Goal: Task Accomplishment & Management: Manage account settings

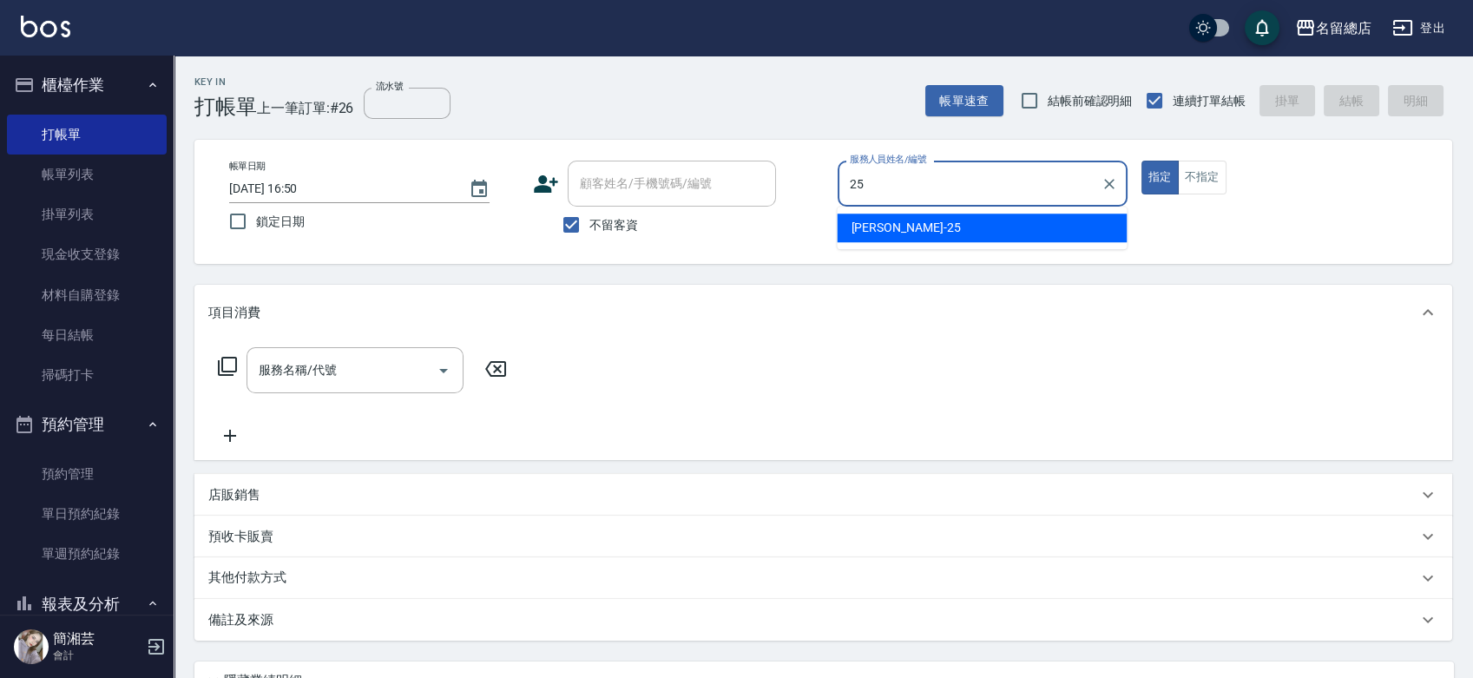
type input "[PERSON_NAME]-25"
type button "true"
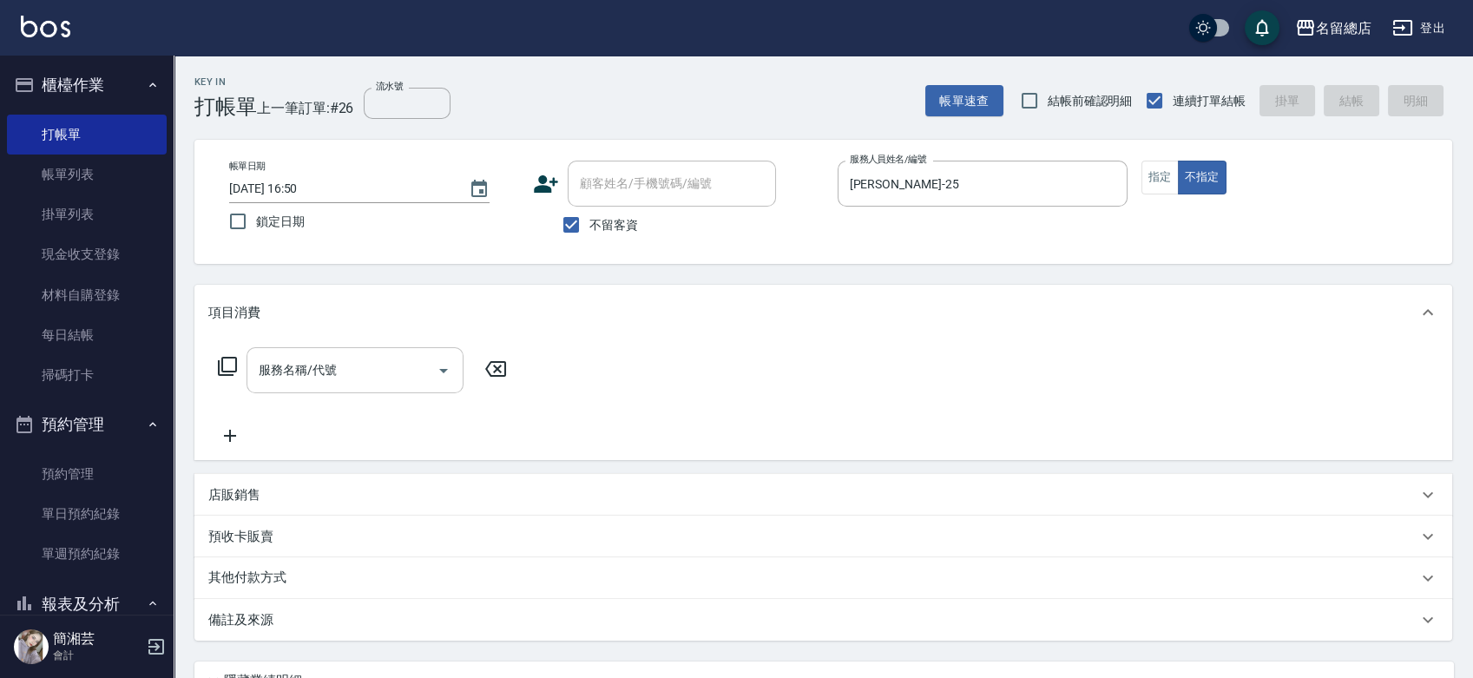
click at [407, 360] on input "服務名稱/代號" at bounding box center [341, 370] width 175 height 30
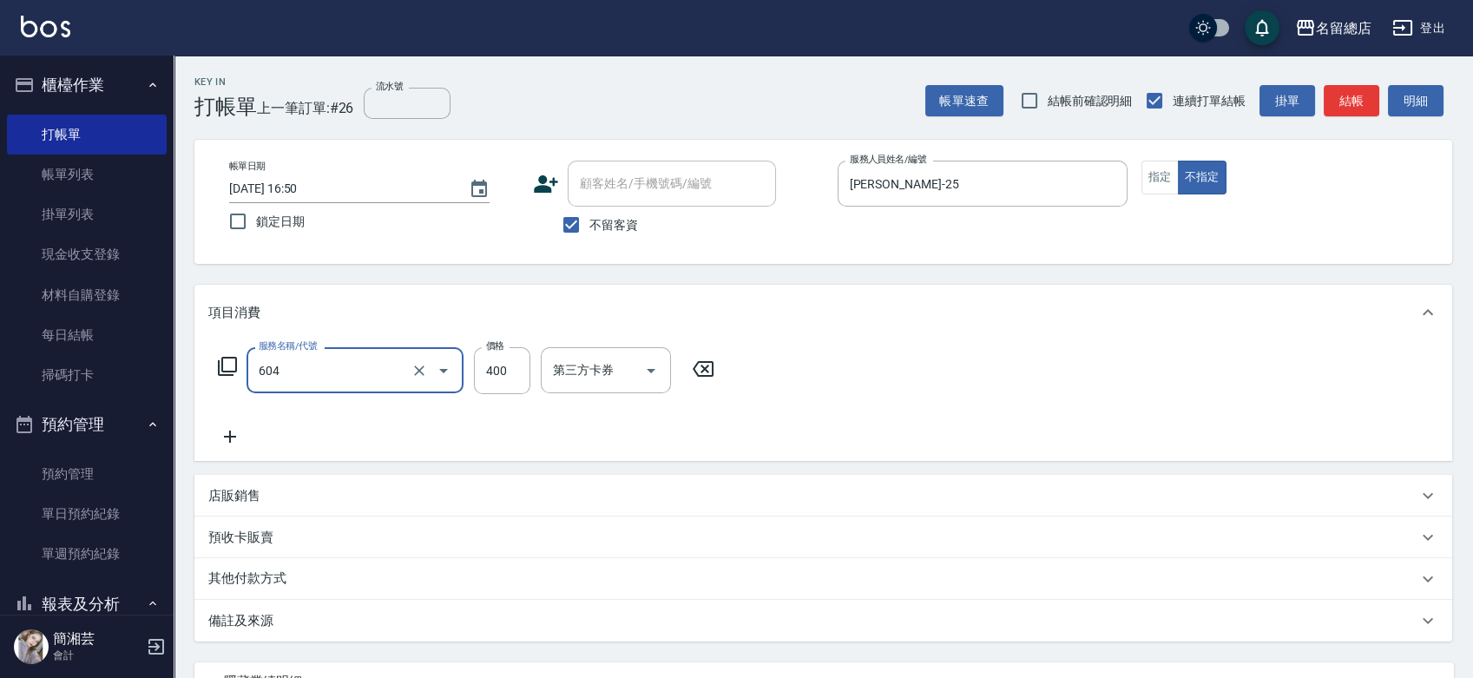
type input "健康洗髮(604)"
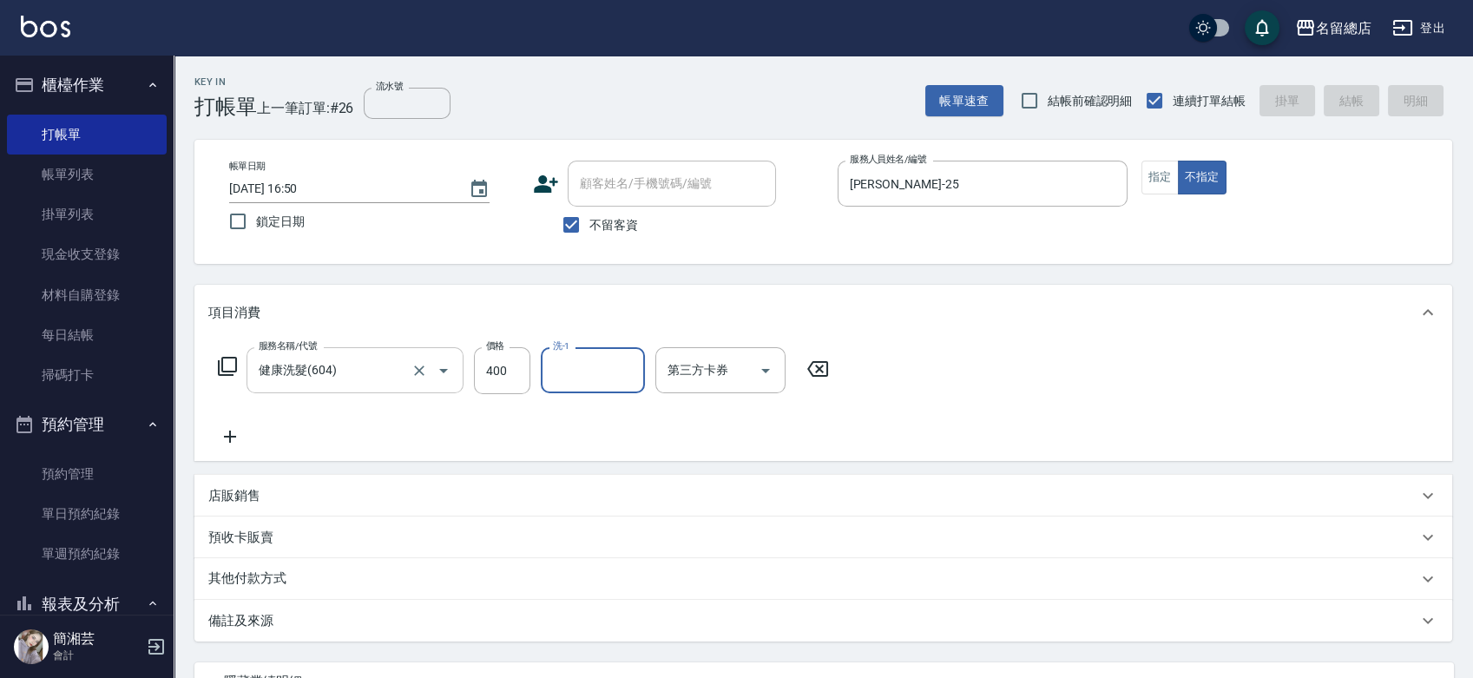
type input "[DATE] 17:50"
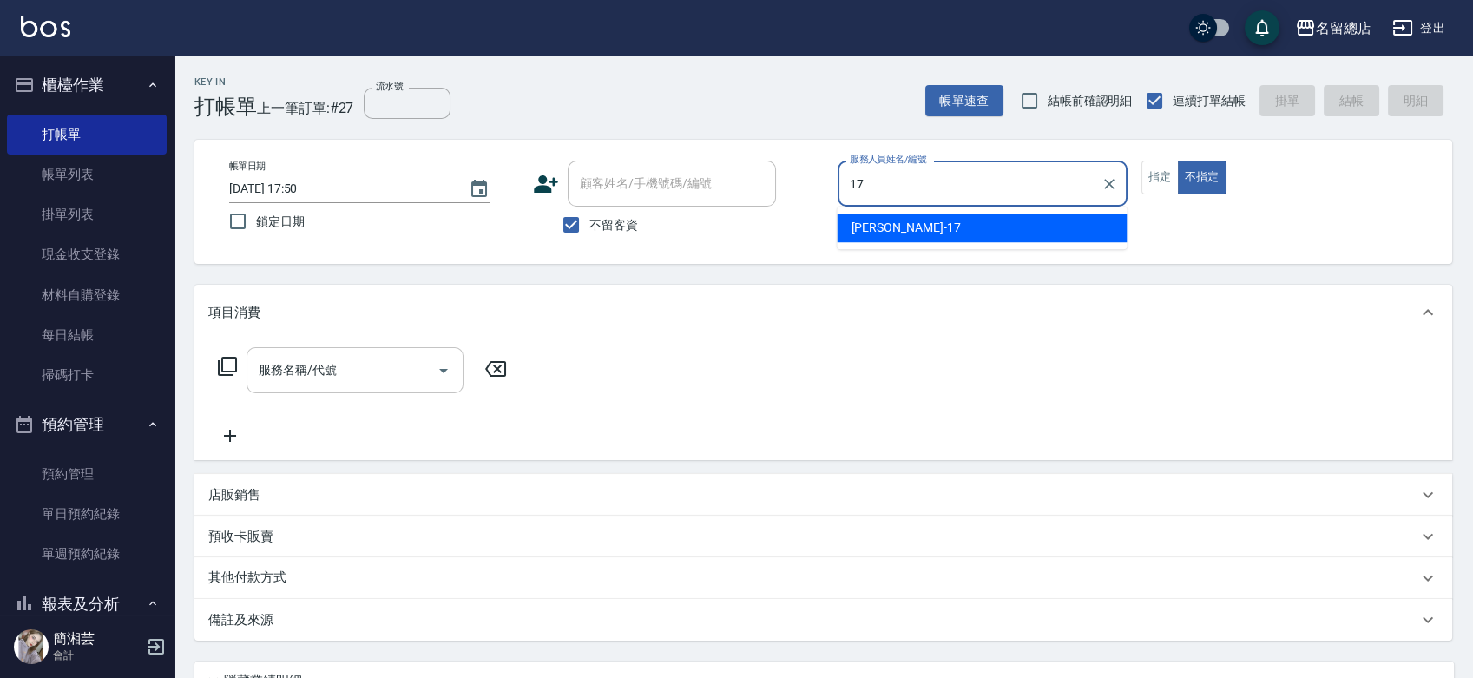
type input "[PERSON_NAME]-17"
type button "false"
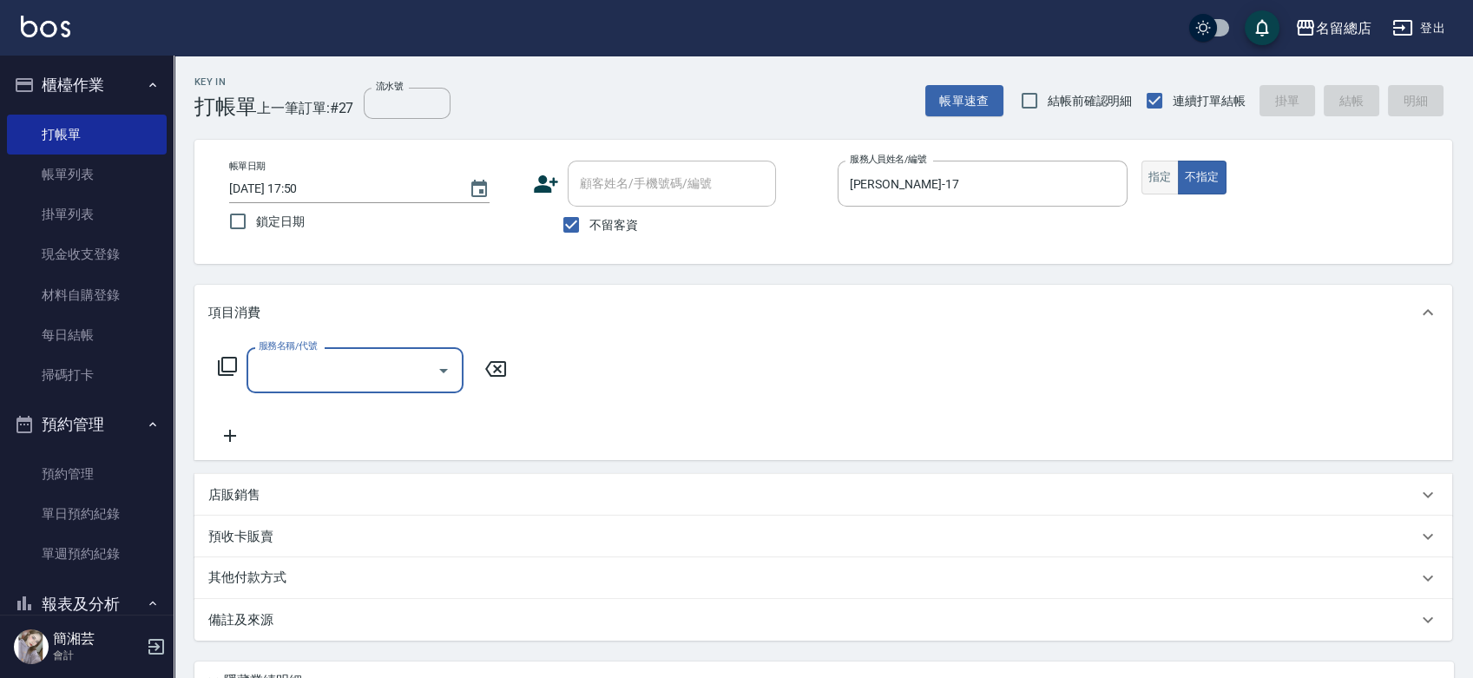
click at [1139, 180] on div "帳單日期 [DATE] 17:50 鎖定日期 顧客姓名/手機號碼/編號 顧客姓名/手機號碼/編號 不留客資 服務人員姓名/編號 [PERSON_NAME]-1…" at bounding box center [823, 202] width 1216 height 82
click at [1148, 179] on button "指定" at bounding box center [1160, 178] width 37 height 34
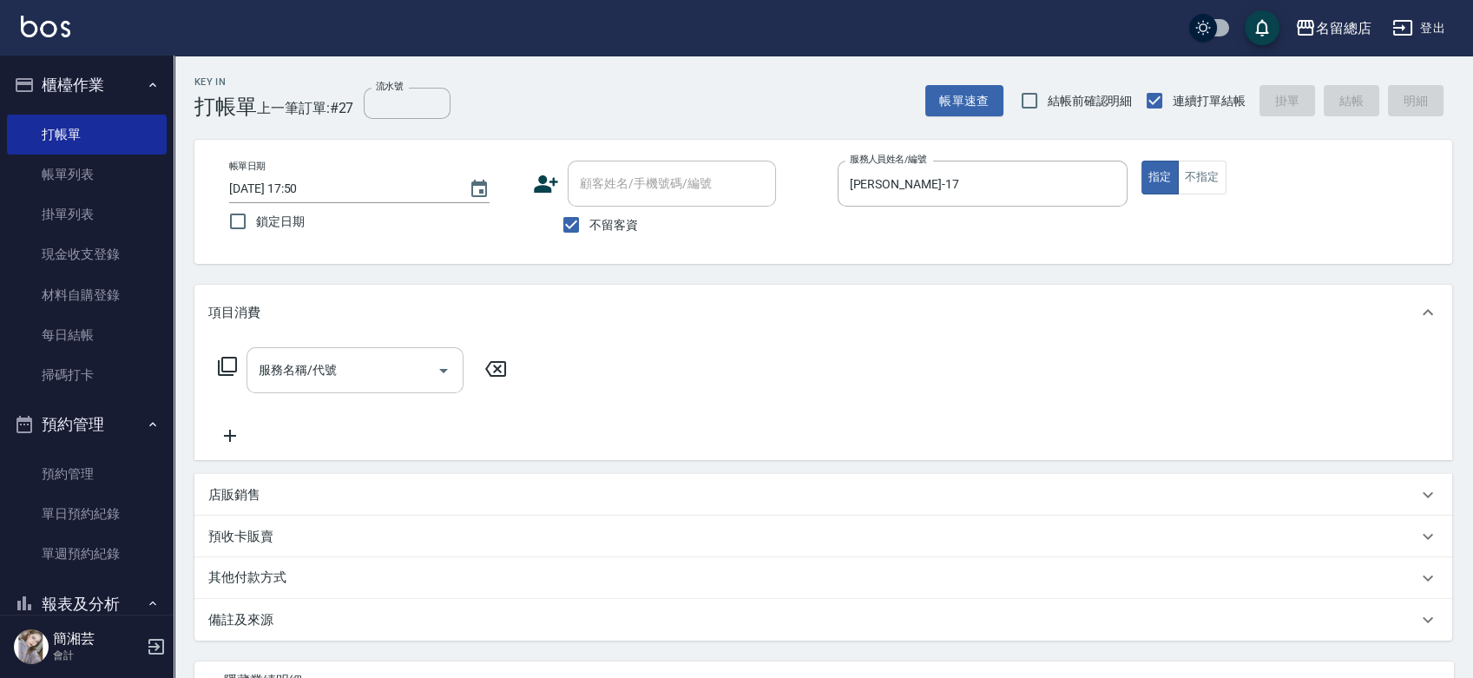
drag, startPoint x: 352, startPoint y: 369, endPoint x: 343, endPoint y: 371, distance: 9.7
click at [353, 372] on input "服務名稱/代號" at bounding box center [341, 370] width 175 height 30
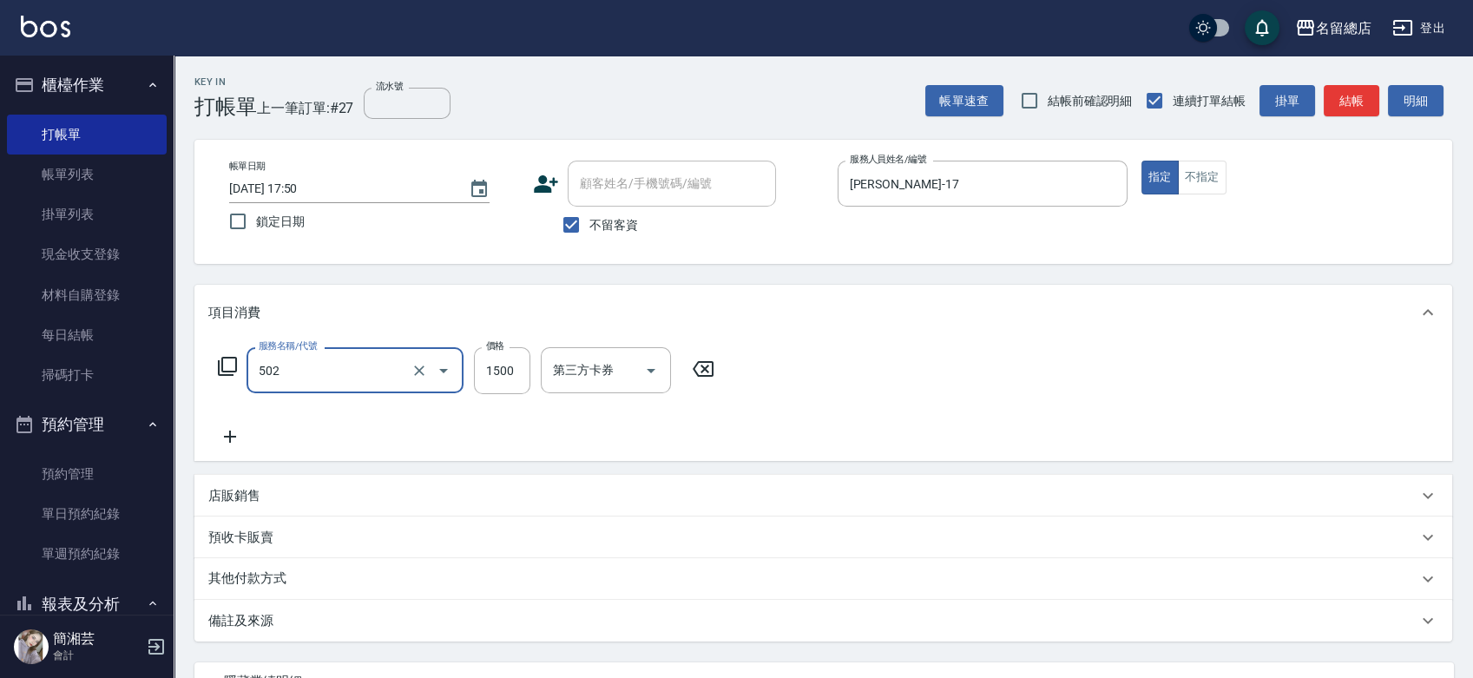
type input "染髮1500以上(502)"
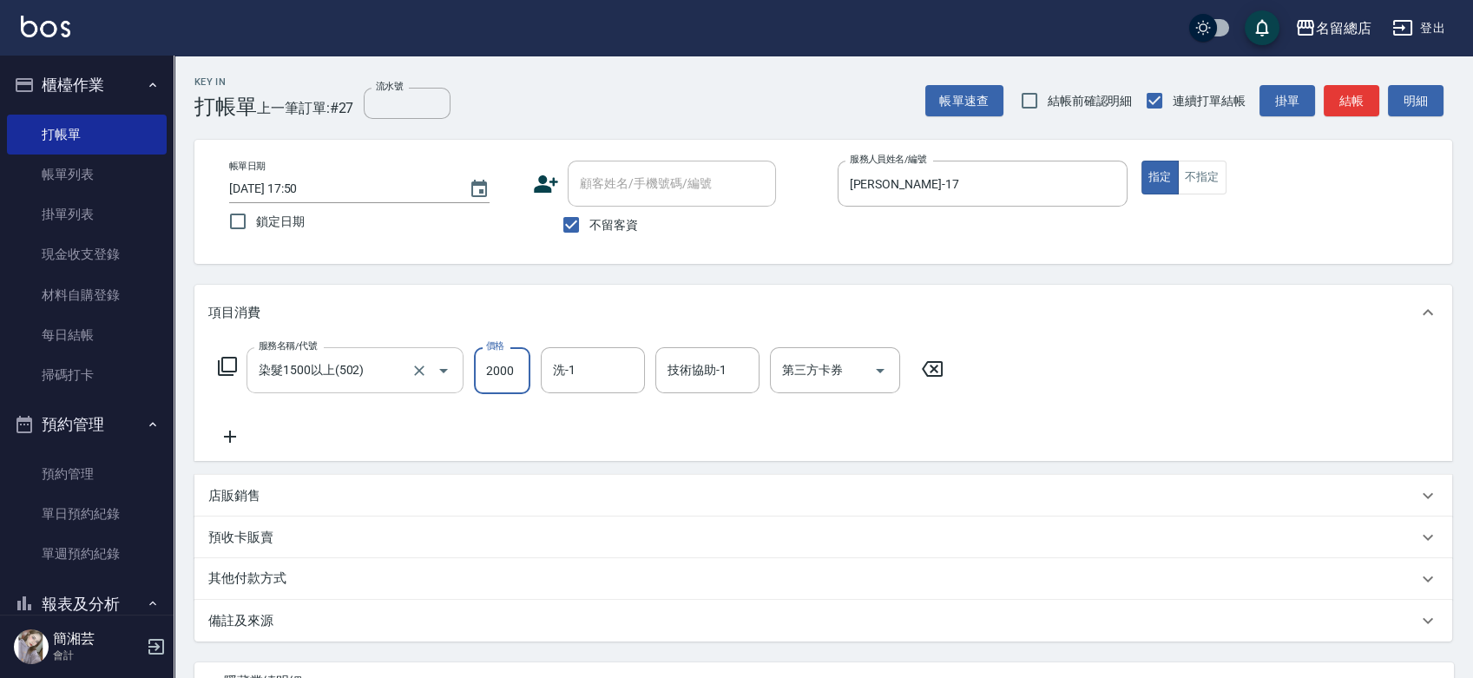
type input "2000"
type input "[PERSON_NAME]-31"
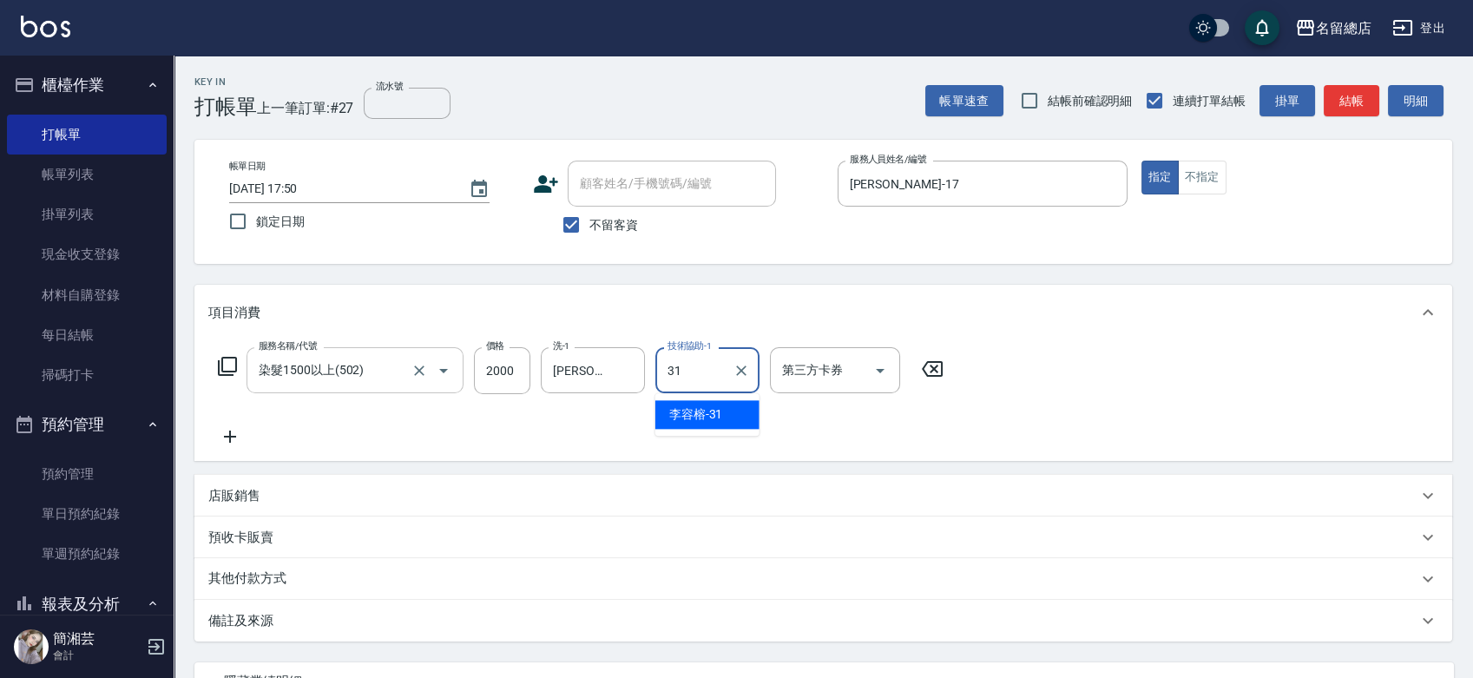
type input "[PERSON_NAME]-31"
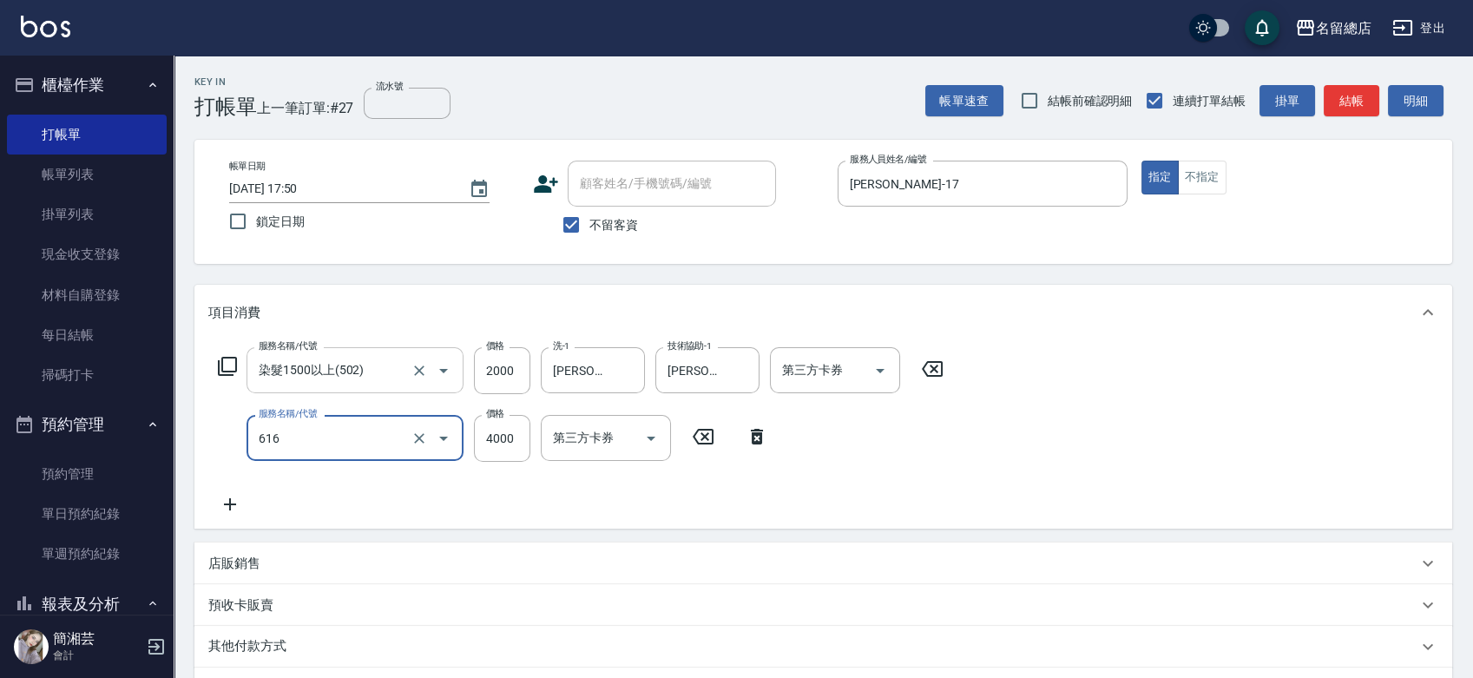
type input "自備接髮(616)"
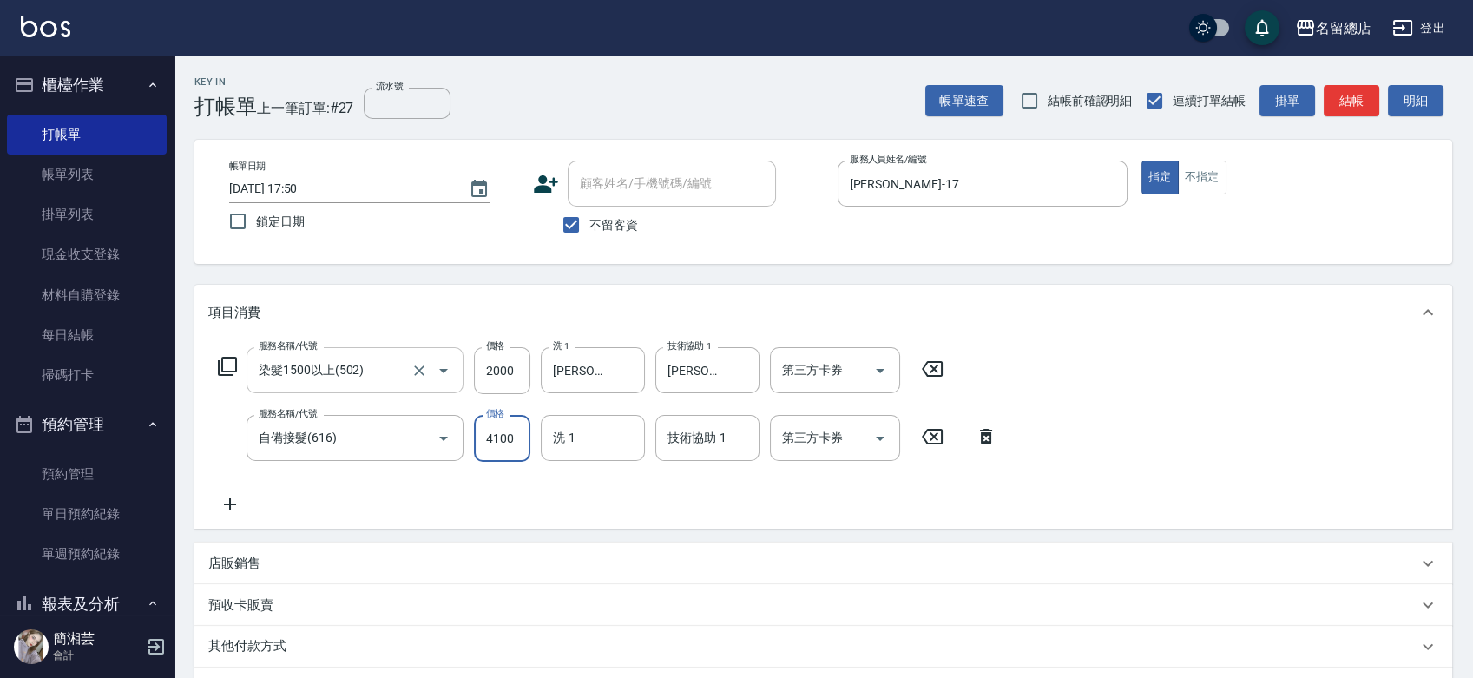
type input "4100"
type input "[PERSON_NAME]-31"
click at [629, 438] on icon "Clear" at bounding box center [626, 438] width 17 height 17
type input "[PERSON_NAME]-36"
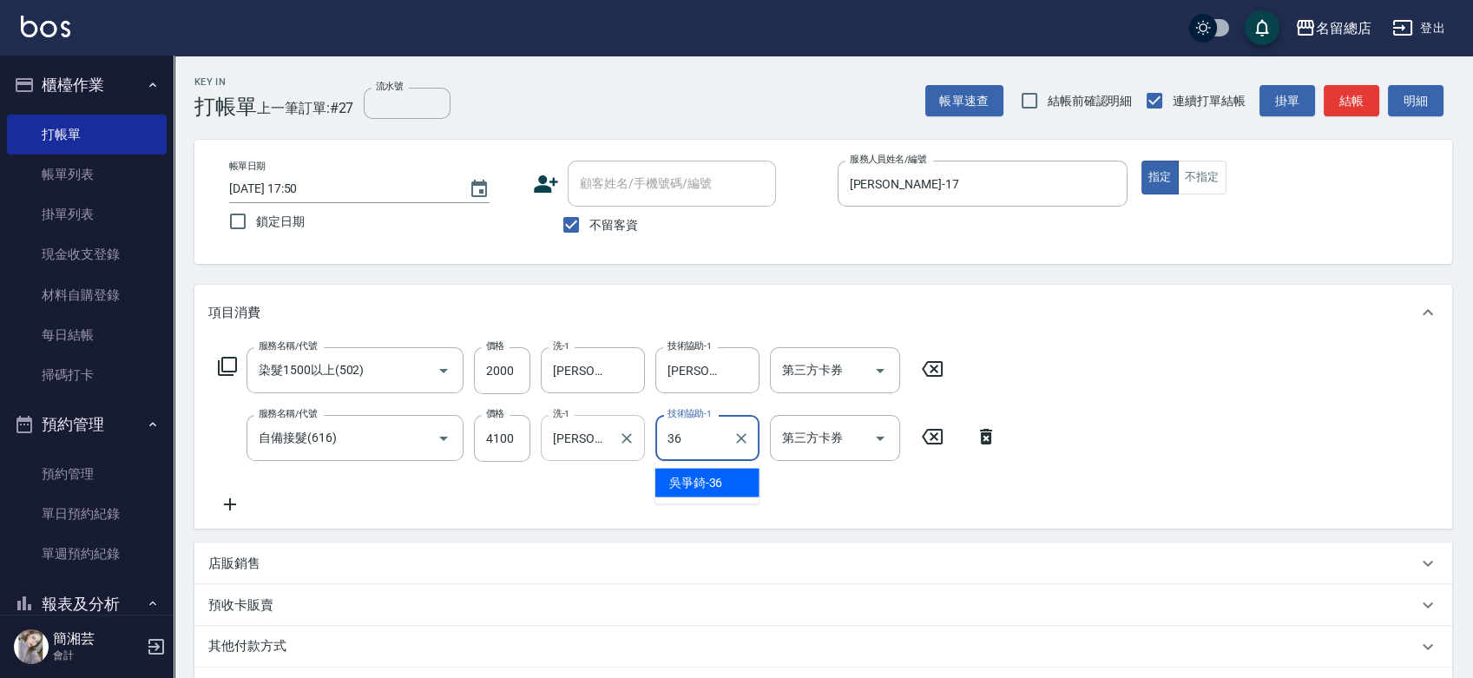
type input "[PERSON_NAME]-36"
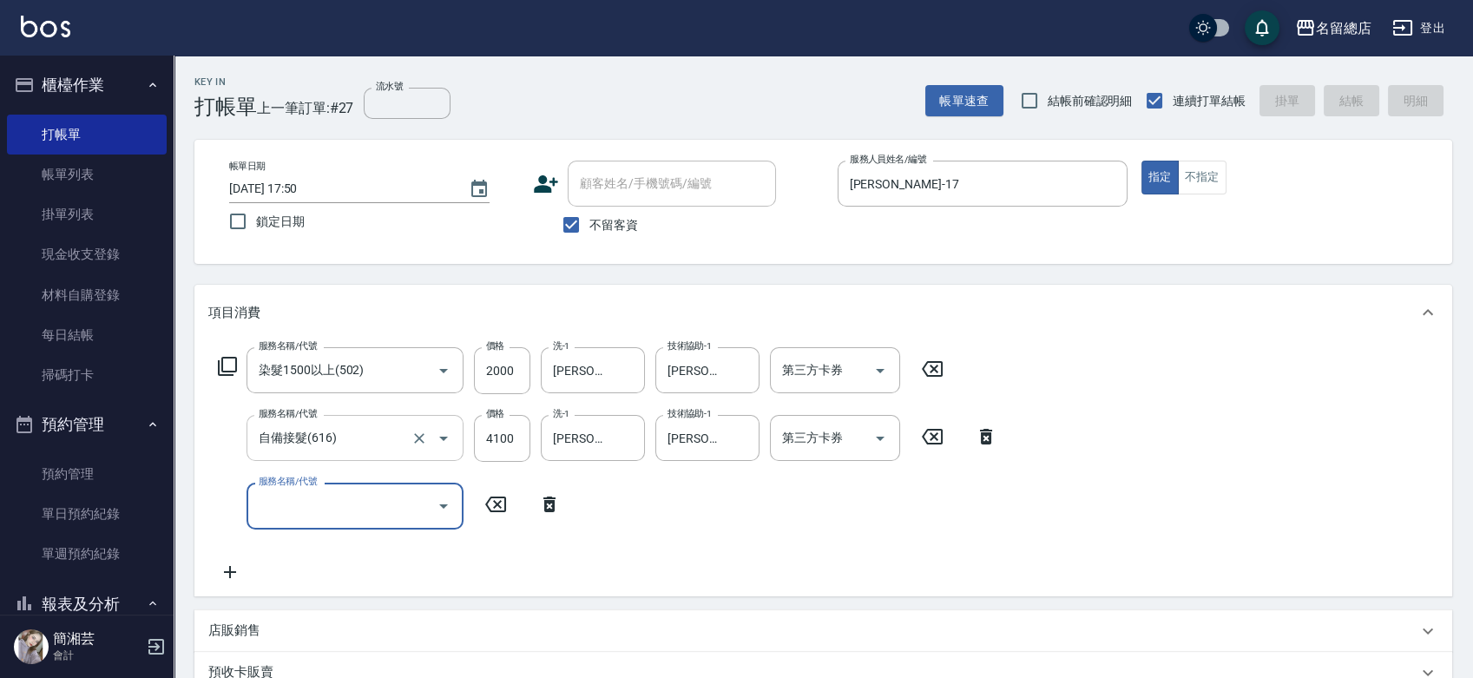
type input "[DATE] 17:51"
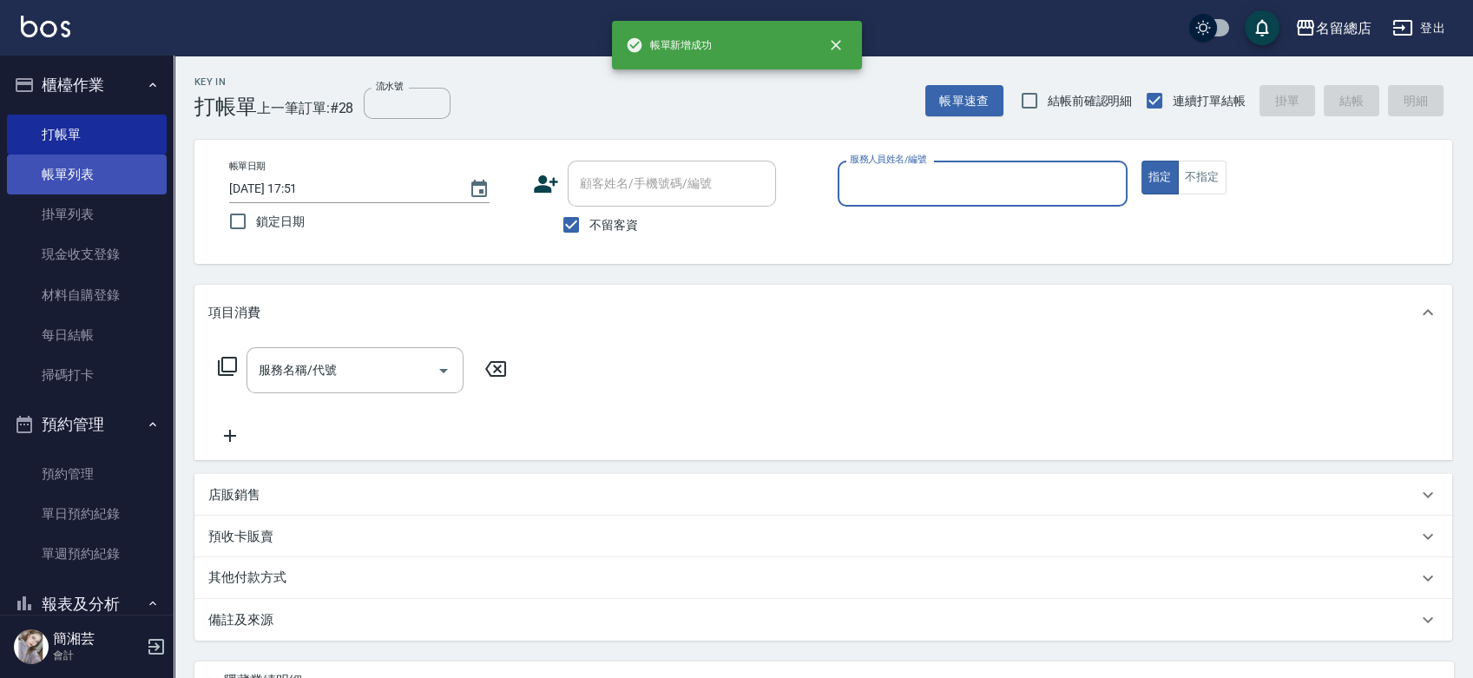
click at [79, 168] on link "帳單列表" at bounding box center [87, 175] width 160 height 40
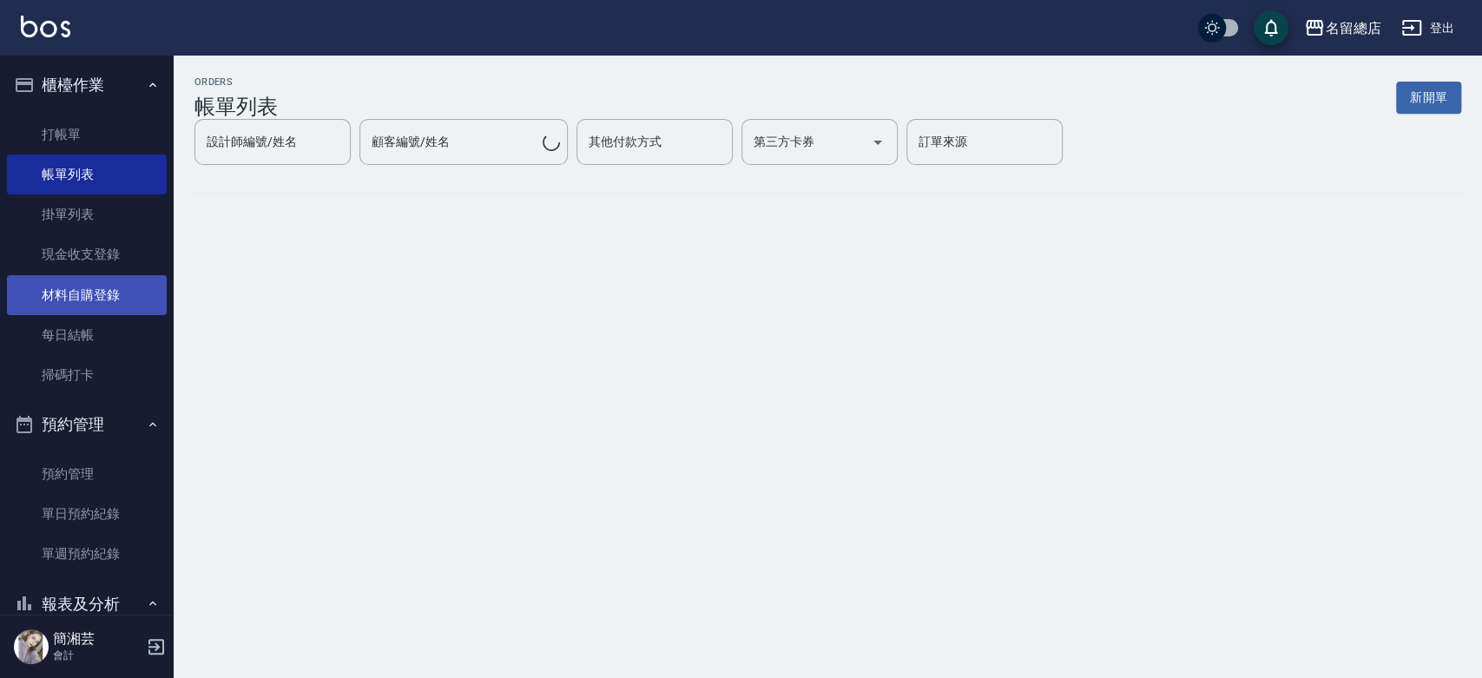
click at [103, 297] on link "材料自購登錄" at bounding box center [87, 295] width 160 height 40
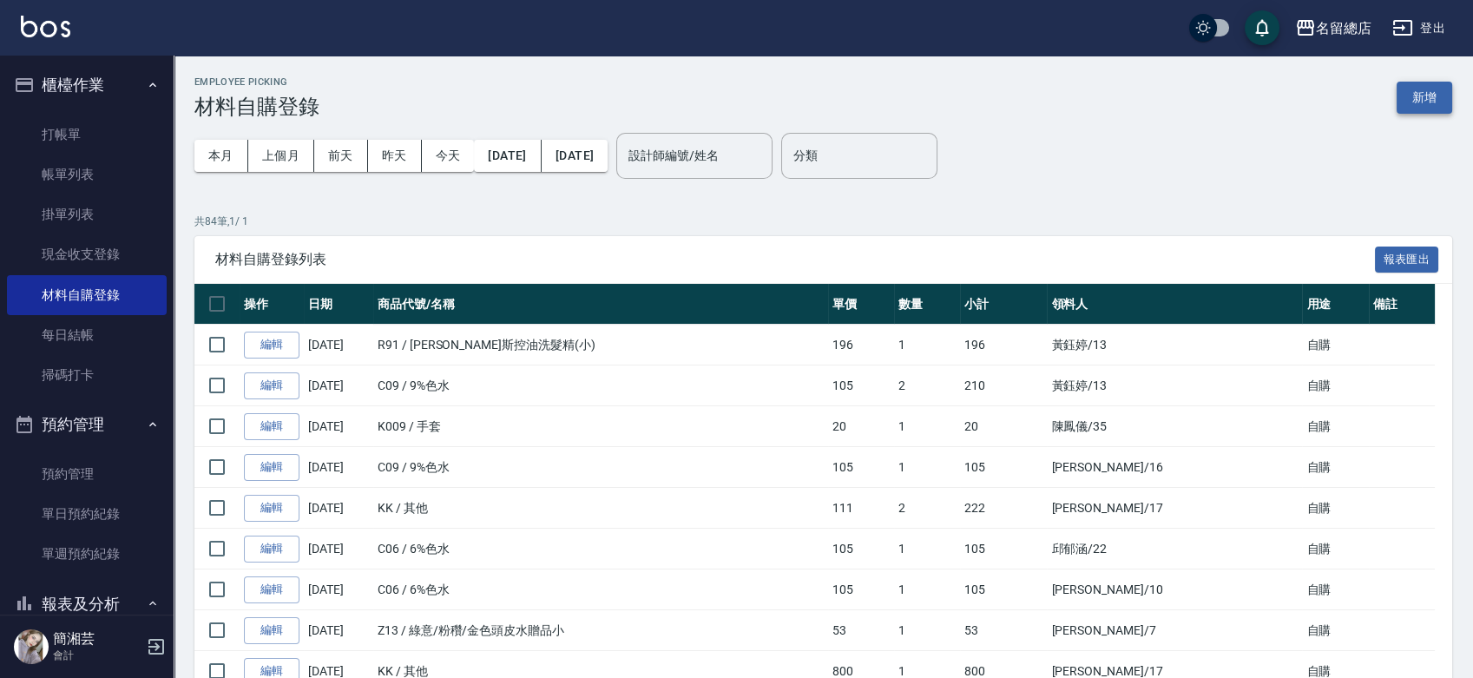
click at [1435, 102] on button "新增" at bounding box center [1425, 98] width 56 height 32
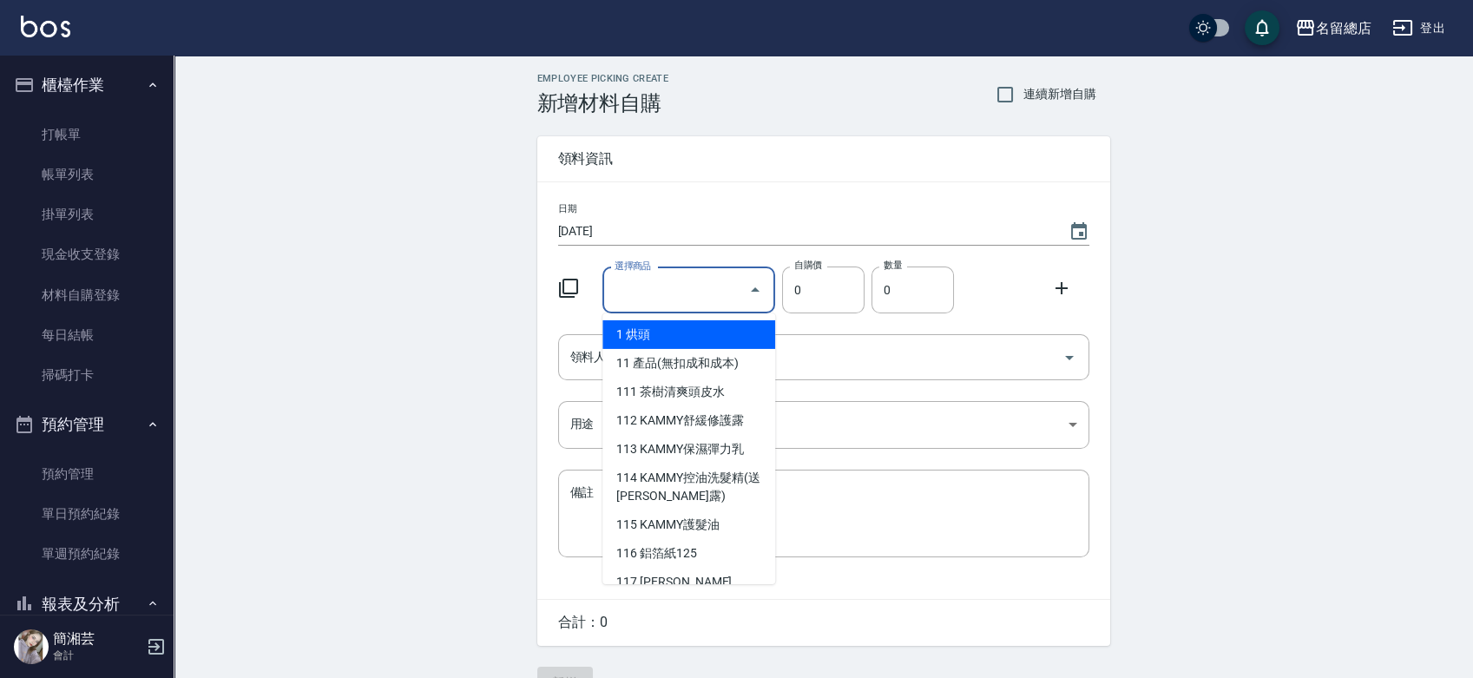
click at [650, 299] on input "選擇商品" at bounding box center [675, 290] width 131 height 30
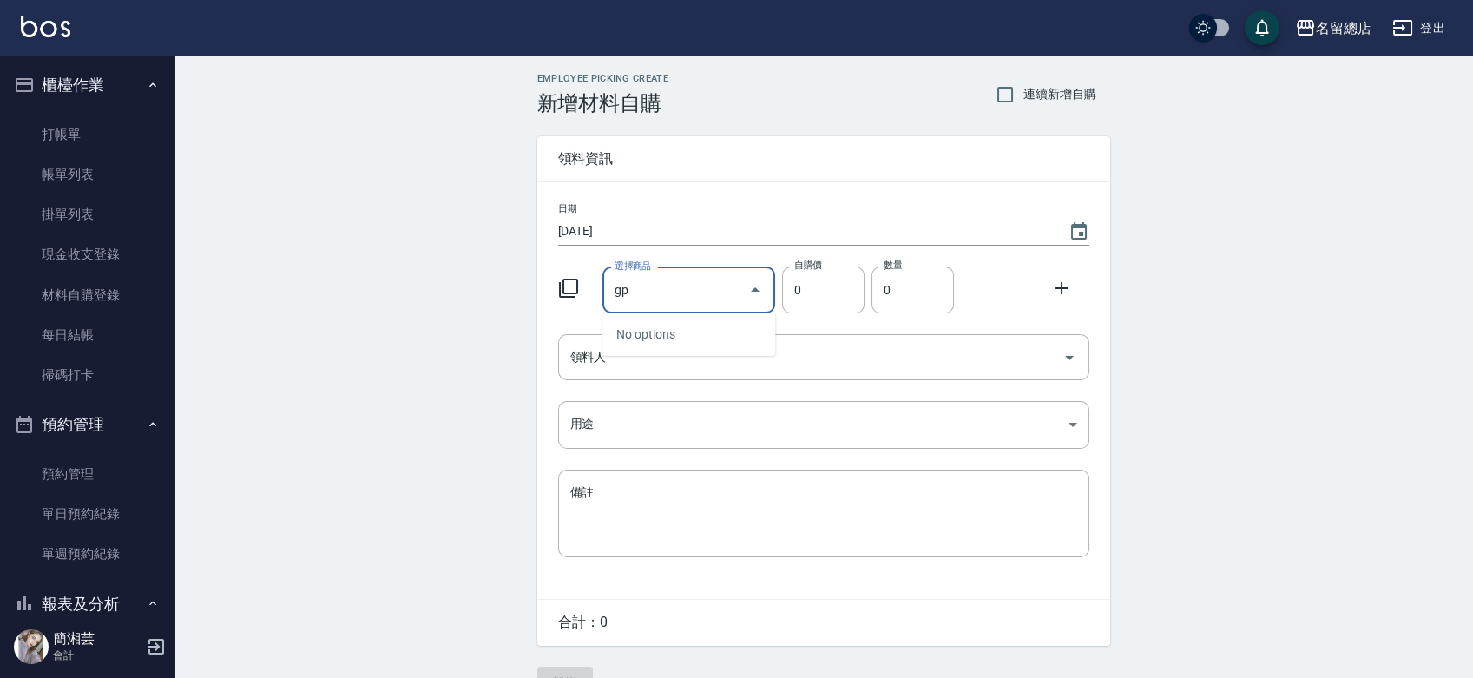
type input "g"
click at [715, 357] on li "Z44的副本 神仙少女[PERSON_NAME](小)" at bounding box center [688, 372] width 173 height 47
type input "神仙少女[PERSON_NAME](小)"
type input "30"
type input "1"
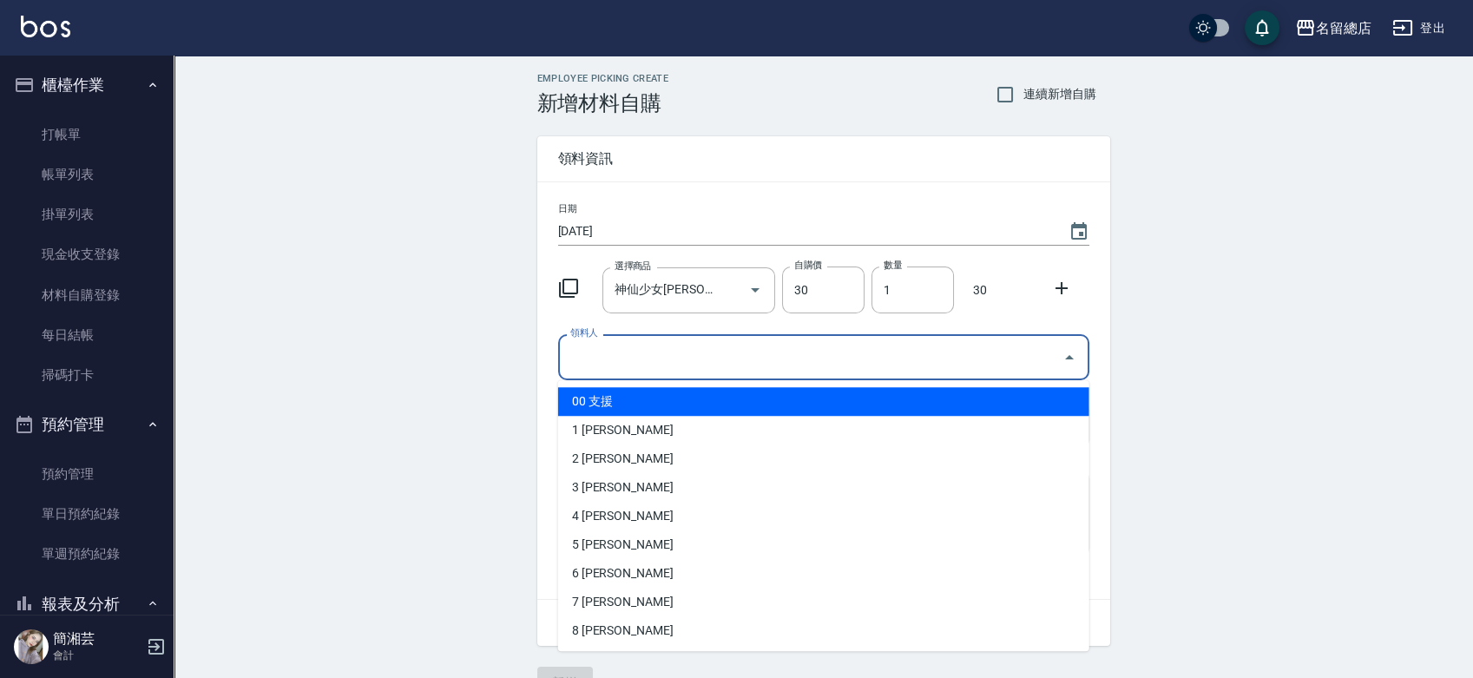
click at [708, 352] on input "領料人" at bounding box center [811, 357] width 490 height 30
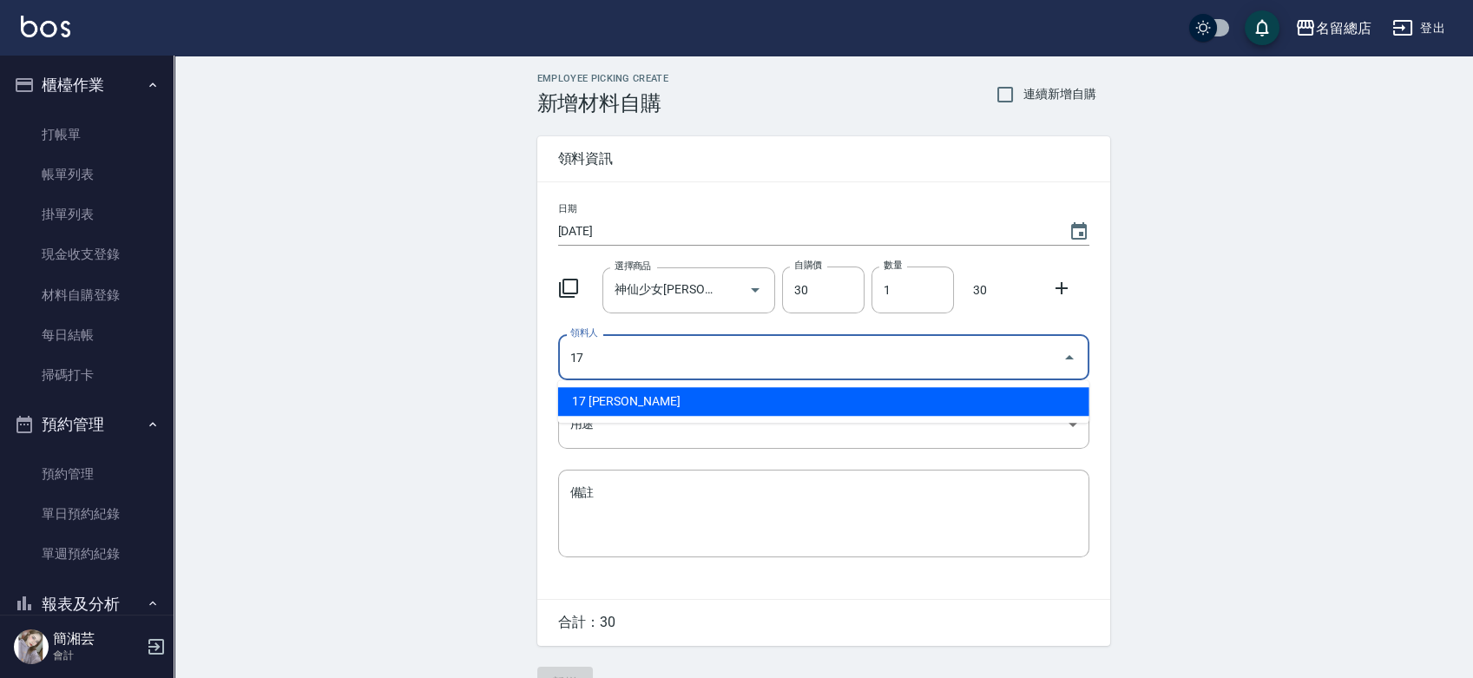
type input "17 [PERSON_NAME]"
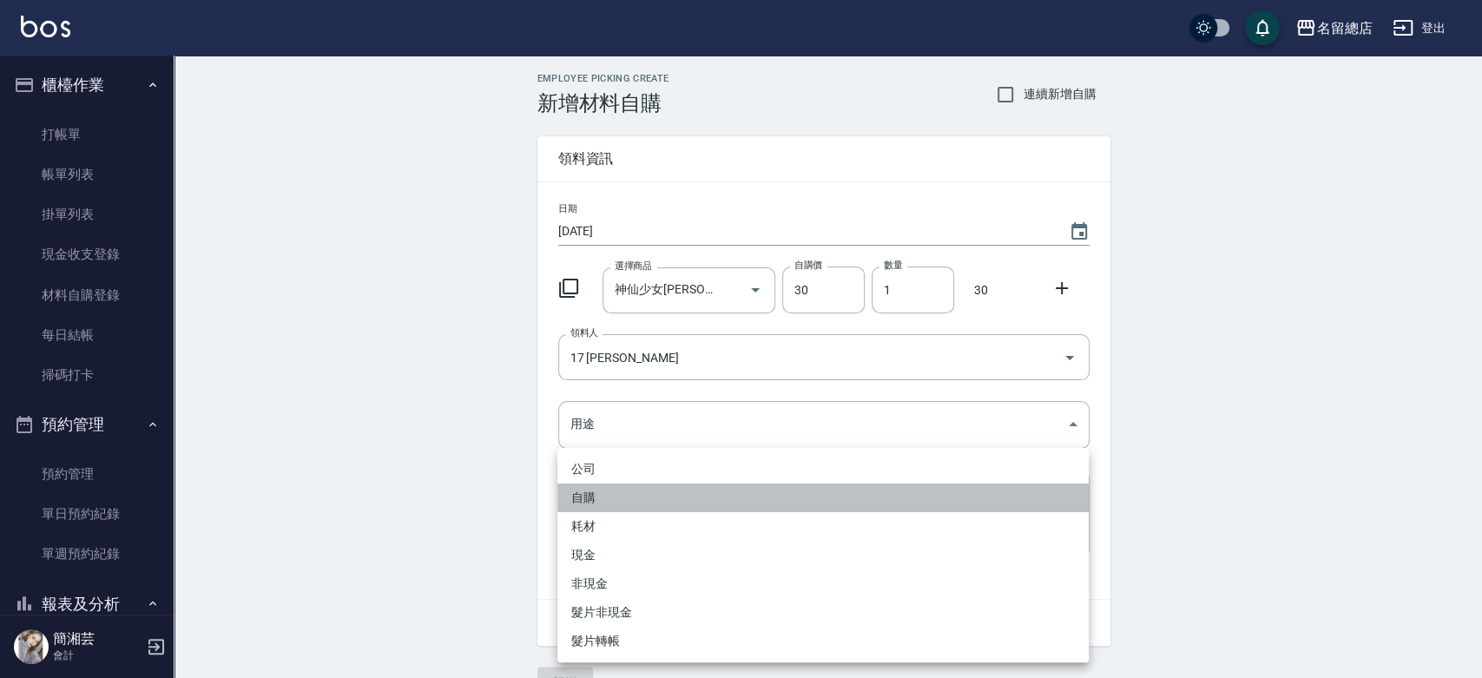
click at [643, 492] on li "自購" at bounding box center [822, 498] width 531 height 29
type input "自購"
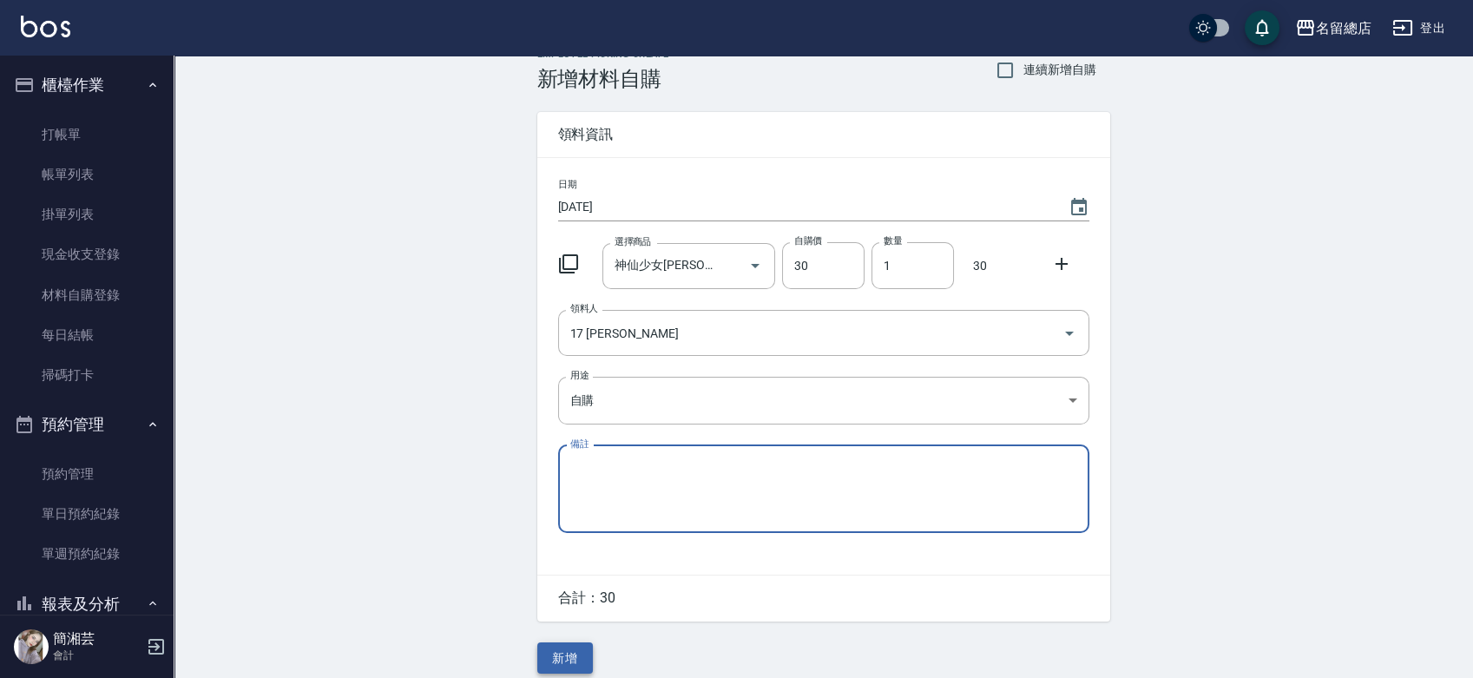
scroll to position [38, 0]
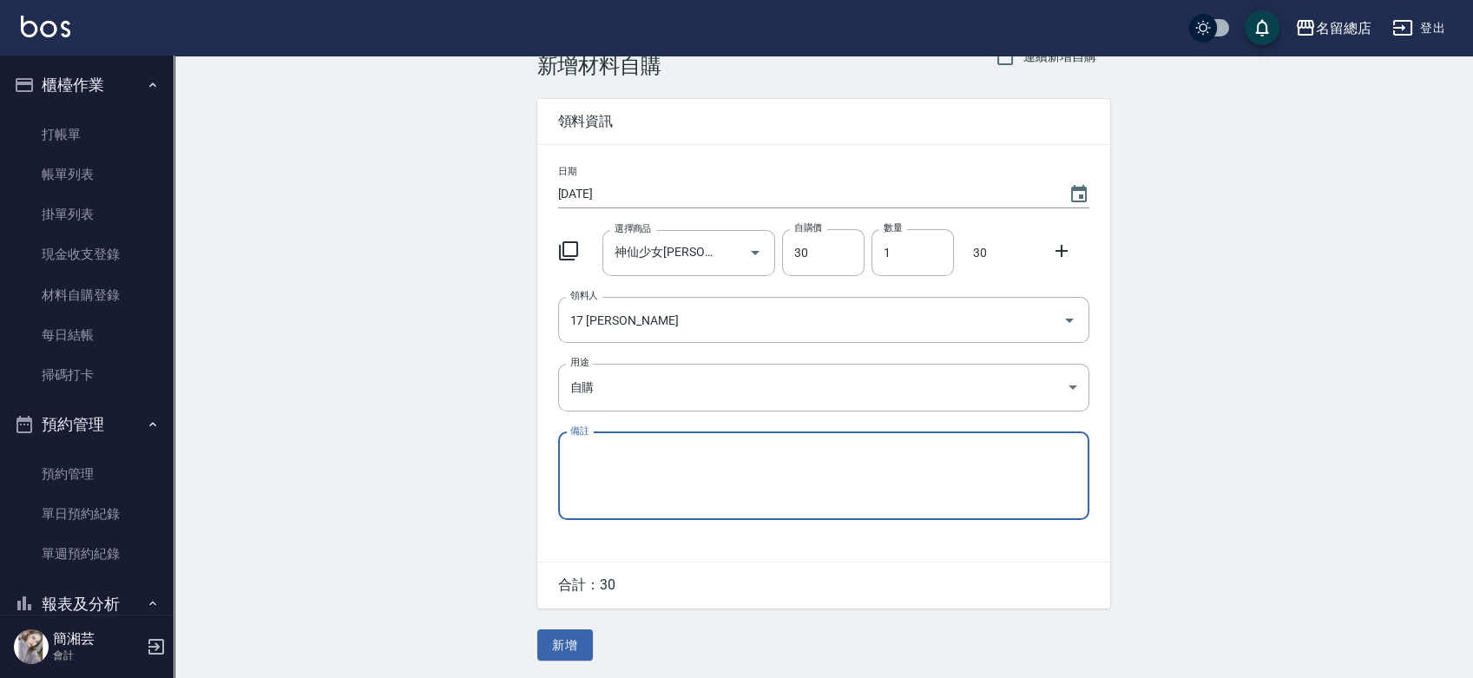
click at [559, 647] on button "新增" at bounding box center [565, 645] width 56 height 32
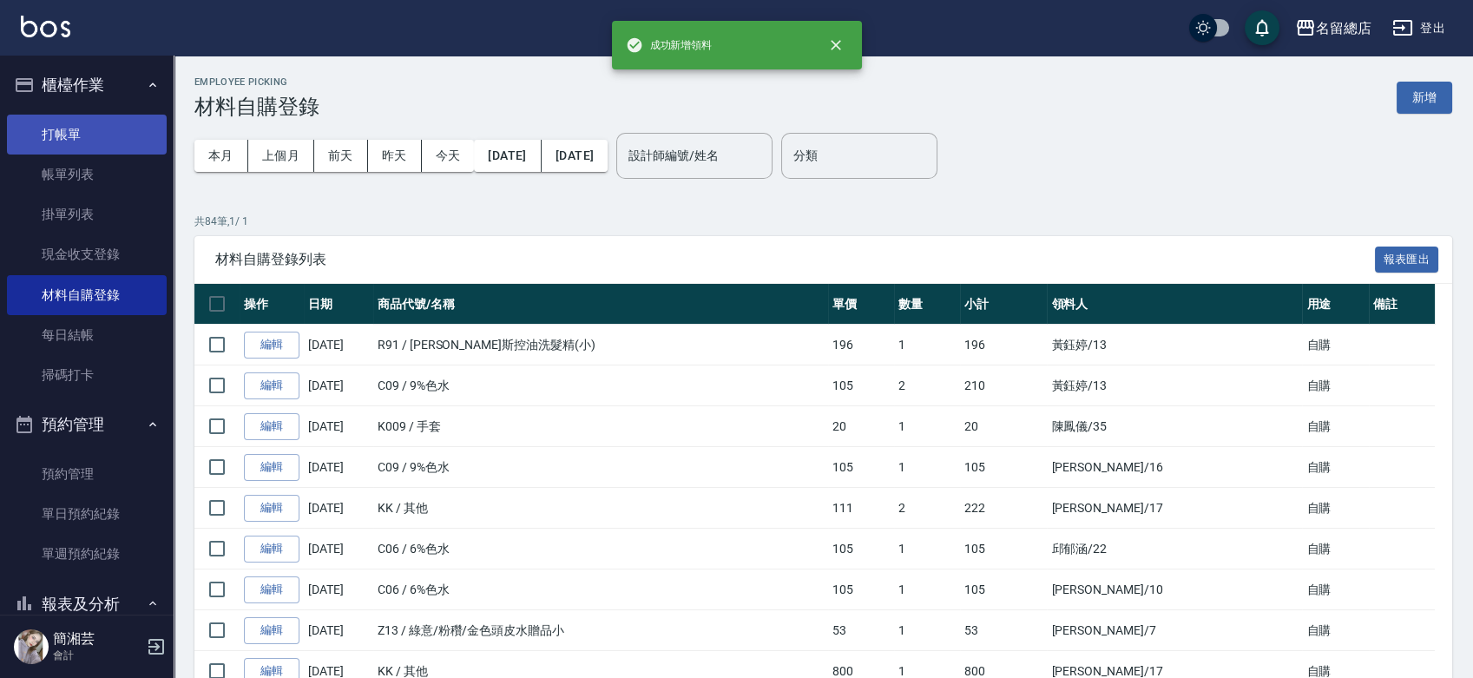
click at [95, 134] on link "打帳單" at bounding box center [87, 135] width 160 height 40
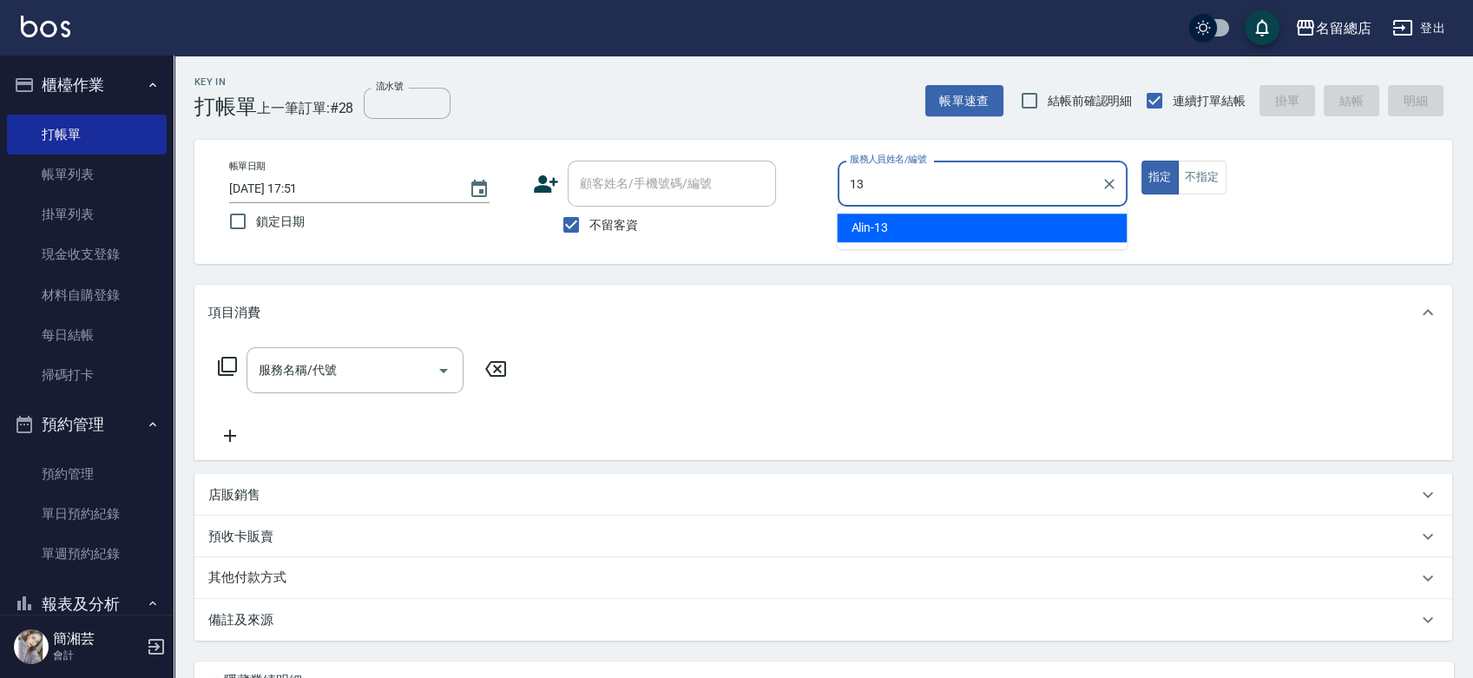
type input "Alin-13"
type button "true"
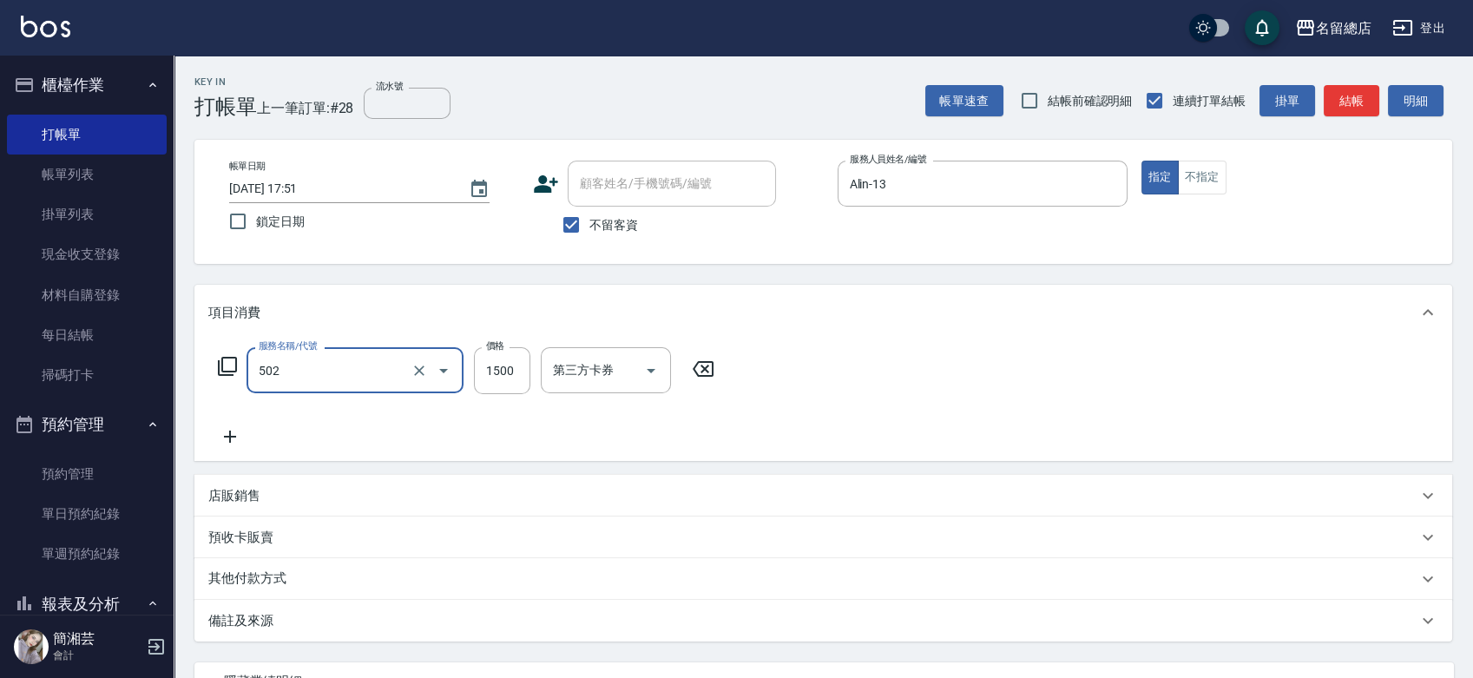
type input "染髮1500以上(502)"
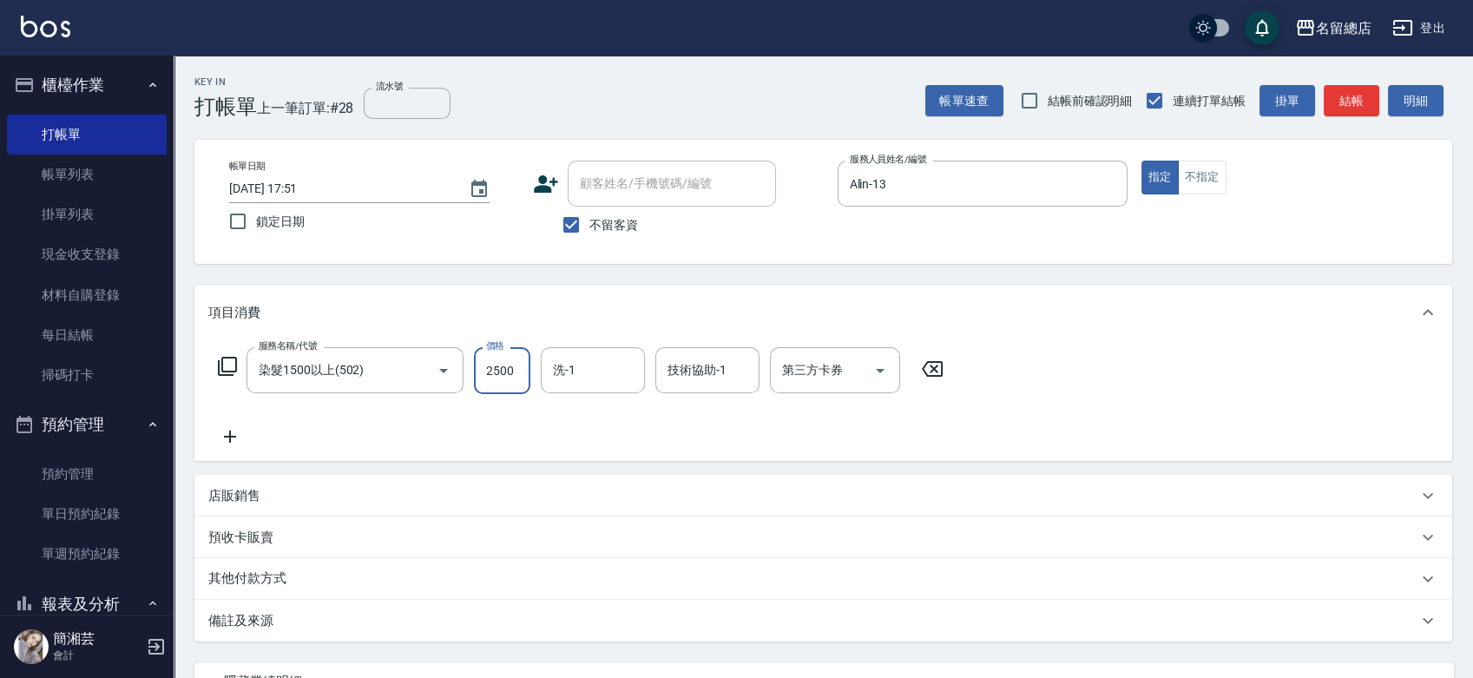
type input "2500"
type input "[PERSON_NAME]-35"
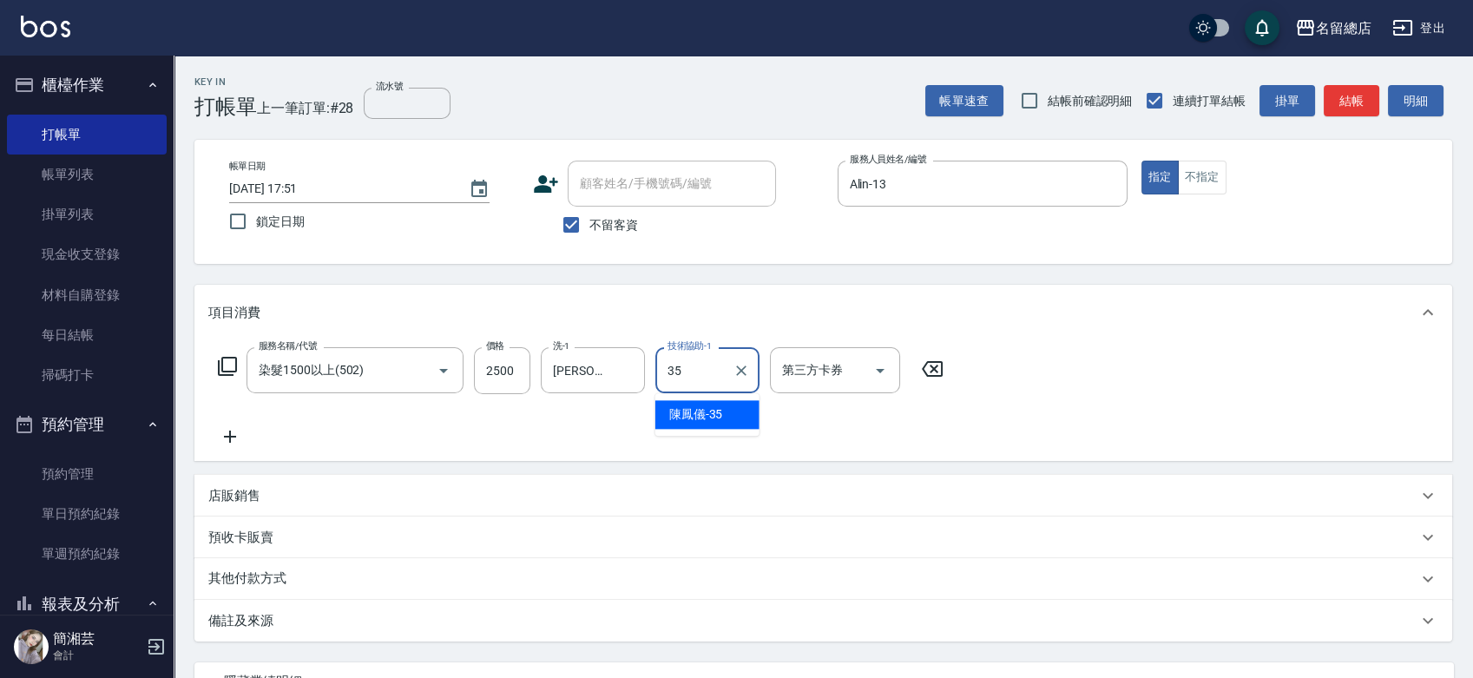
type input "[PERSON_NAME]-35"
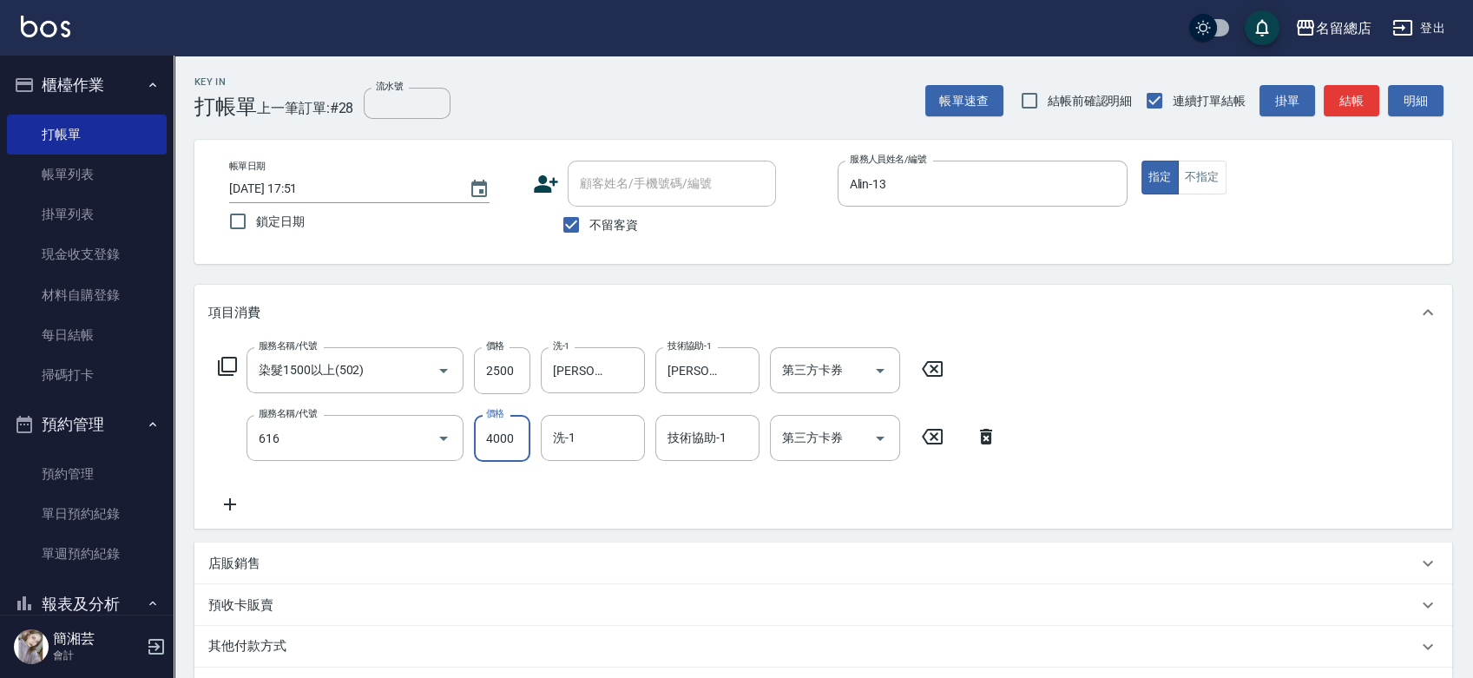
type input "自備接髮(616)"
type input "[PERSON_NAME]-35"
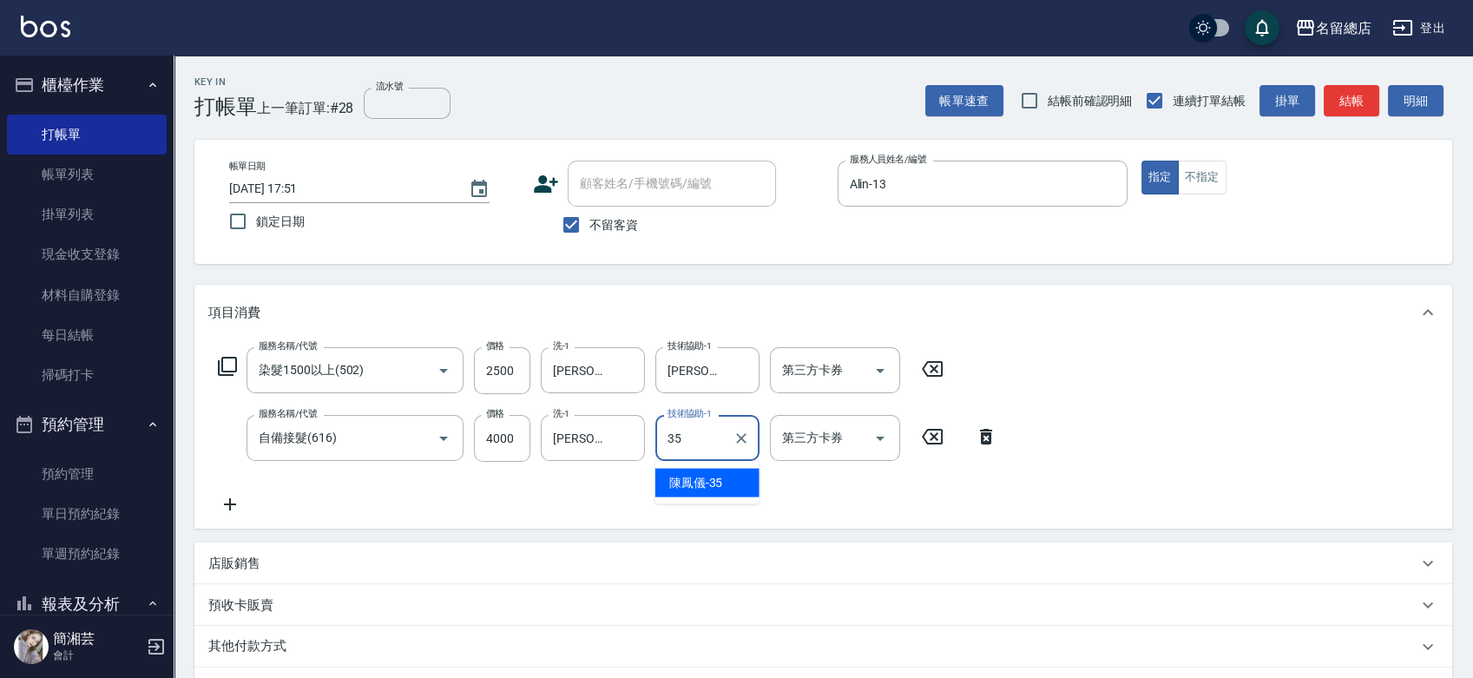
type input "[PERSON_NAME]-35"
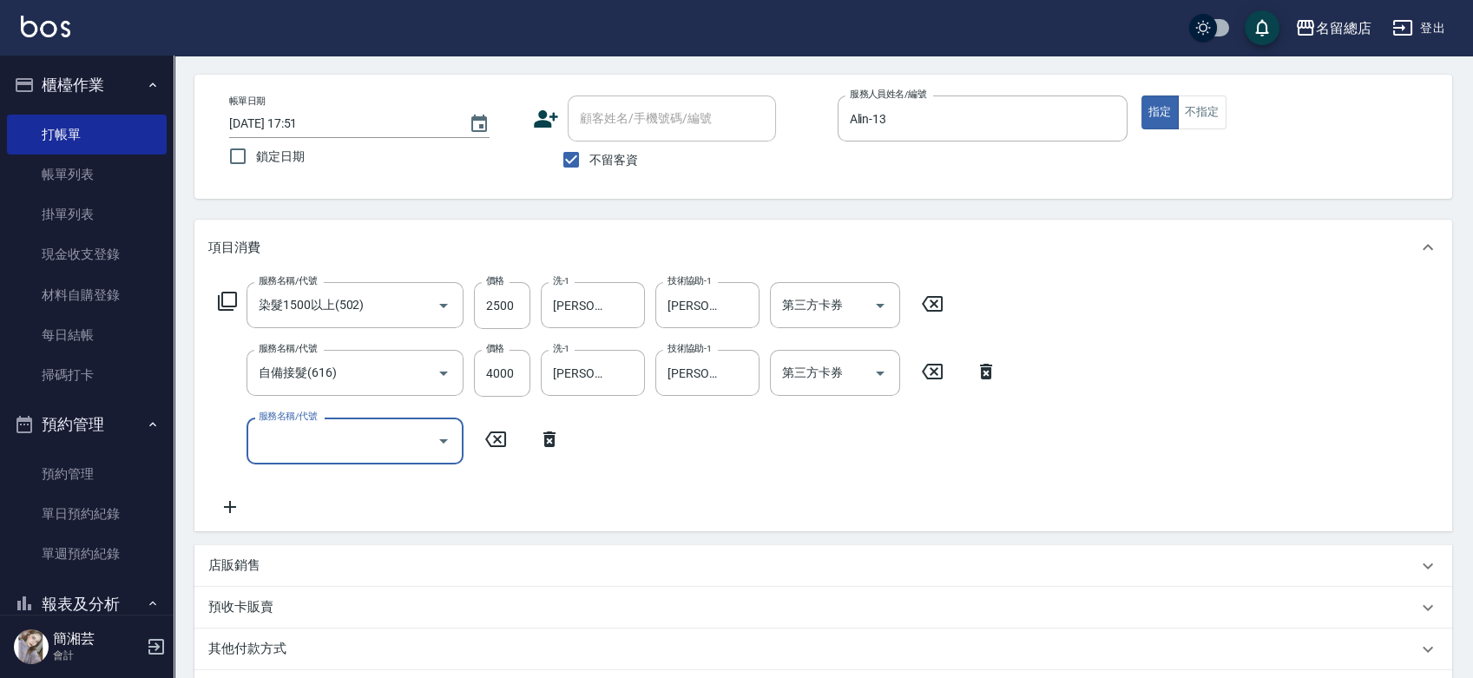
scroll to position [96, 0]
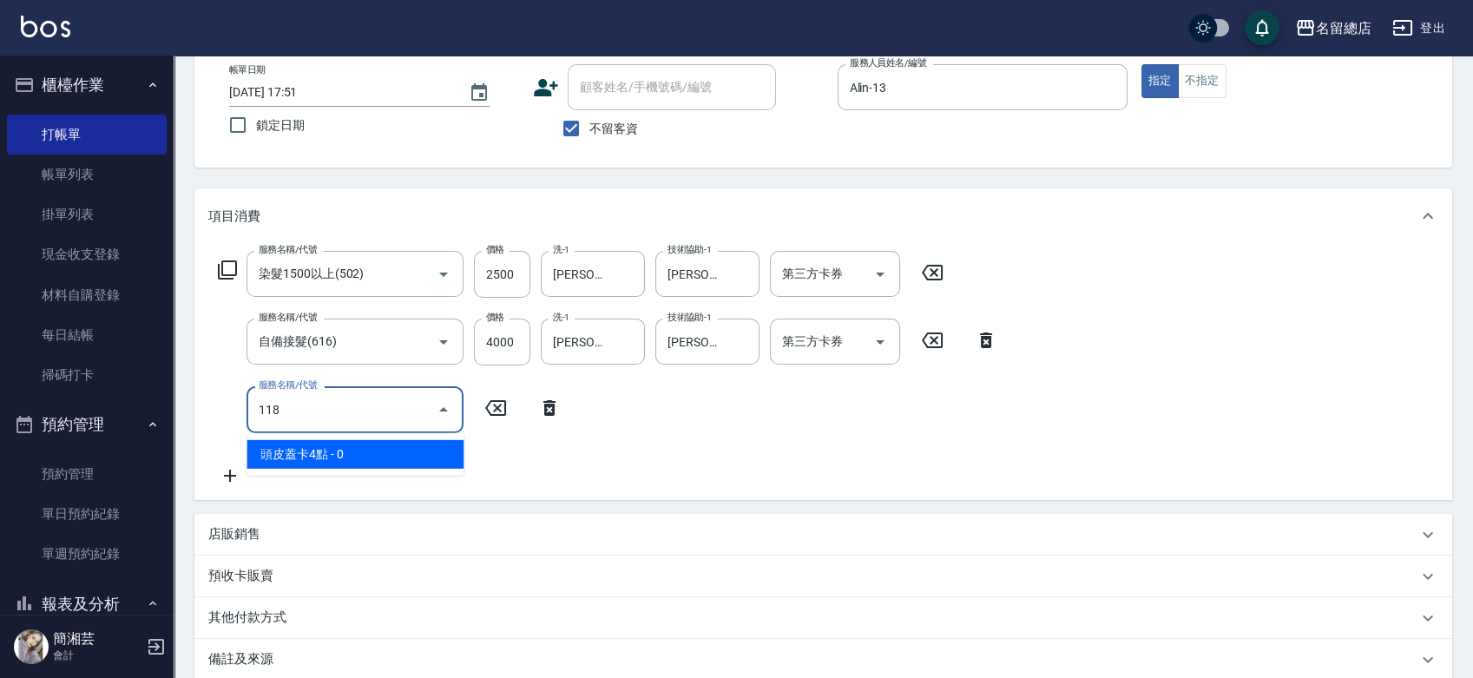
type input "頭皮蓋卡4點(118)"
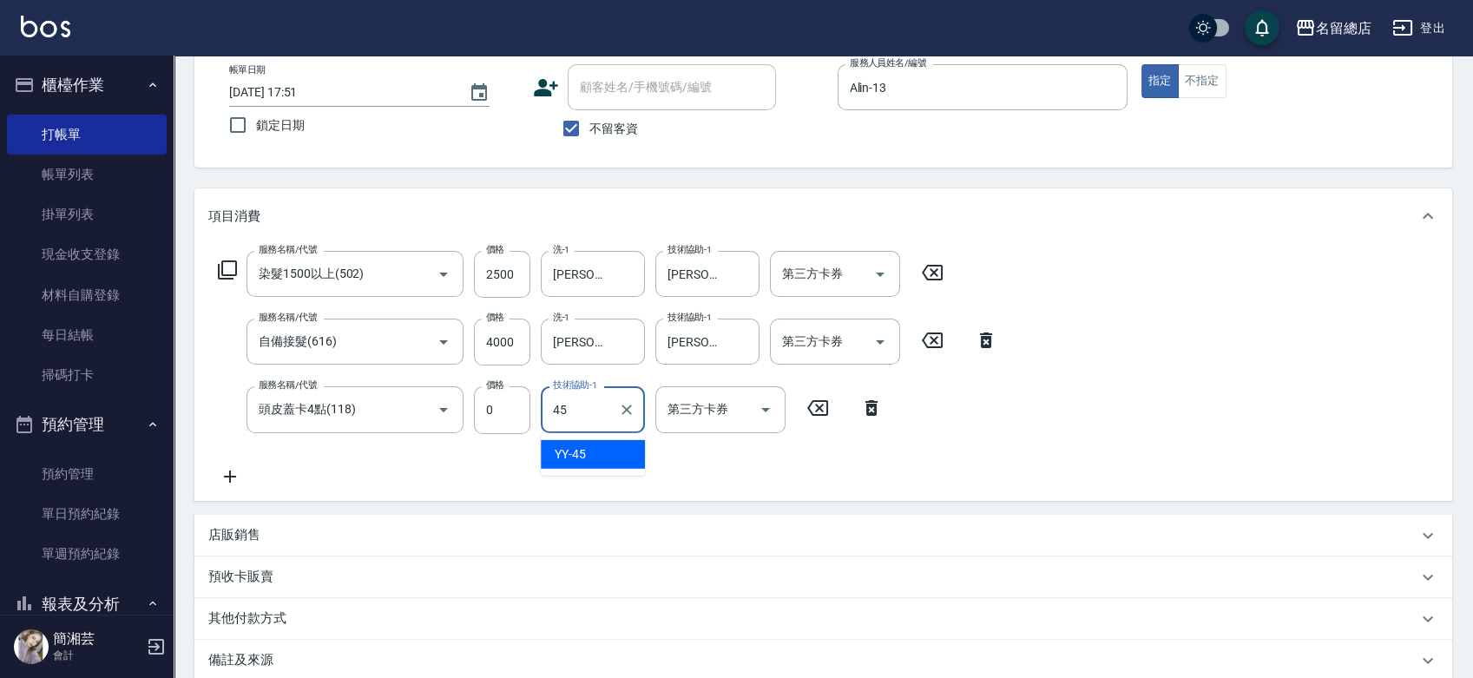
type input "YY-45"
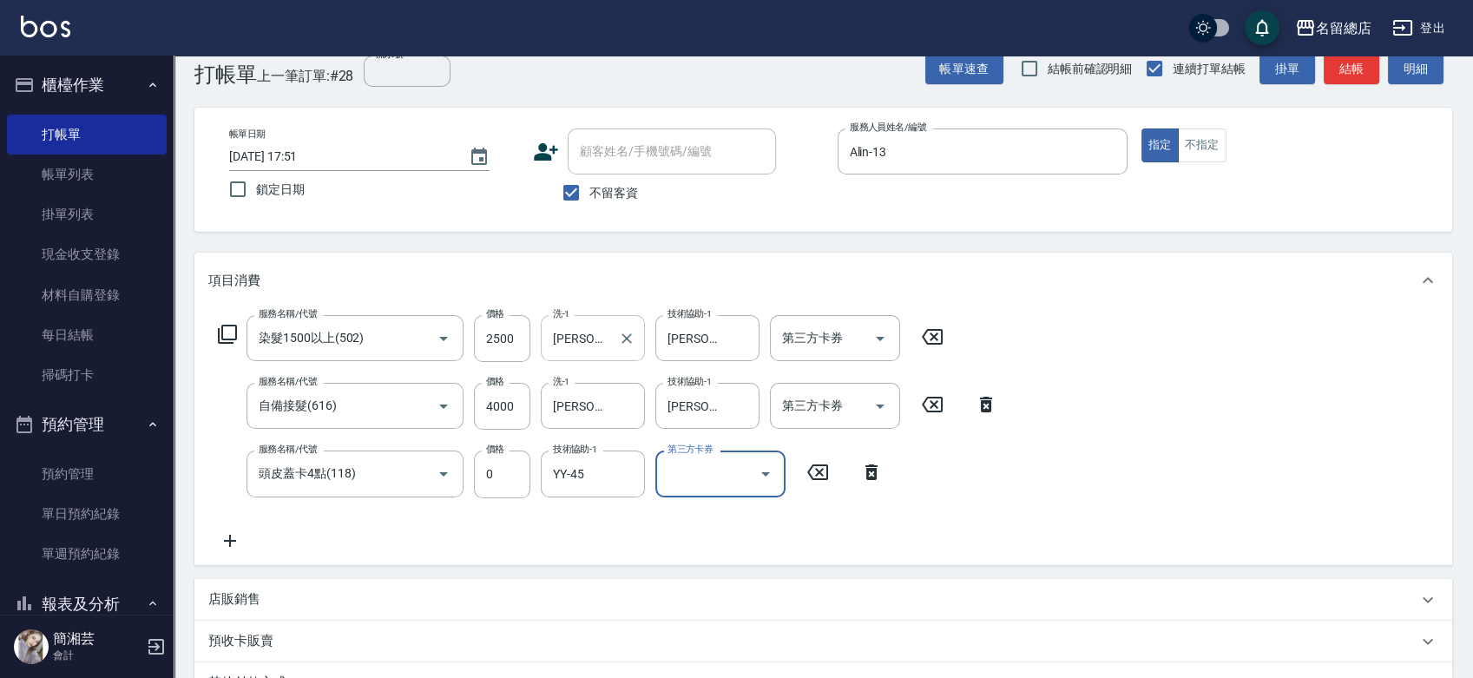
scroll to position [0, 0]
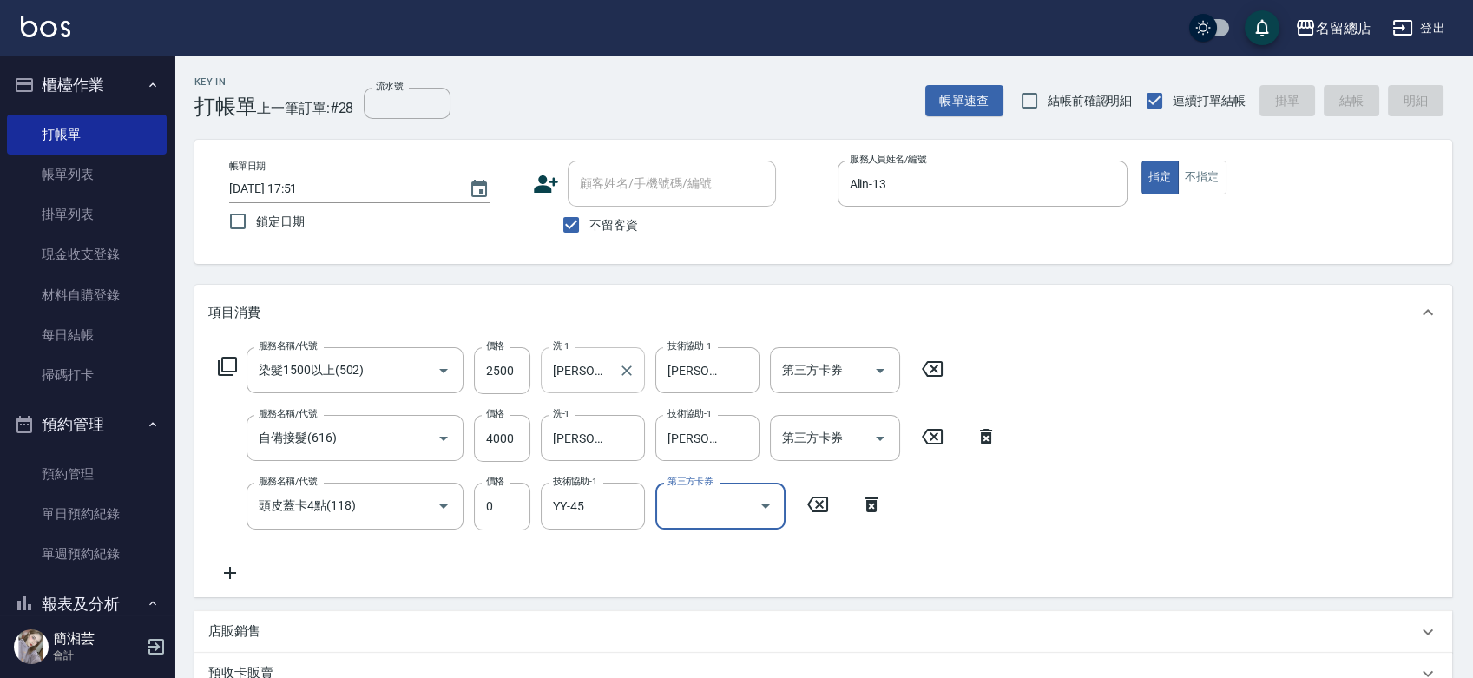
type input "[DATE] 17:52"
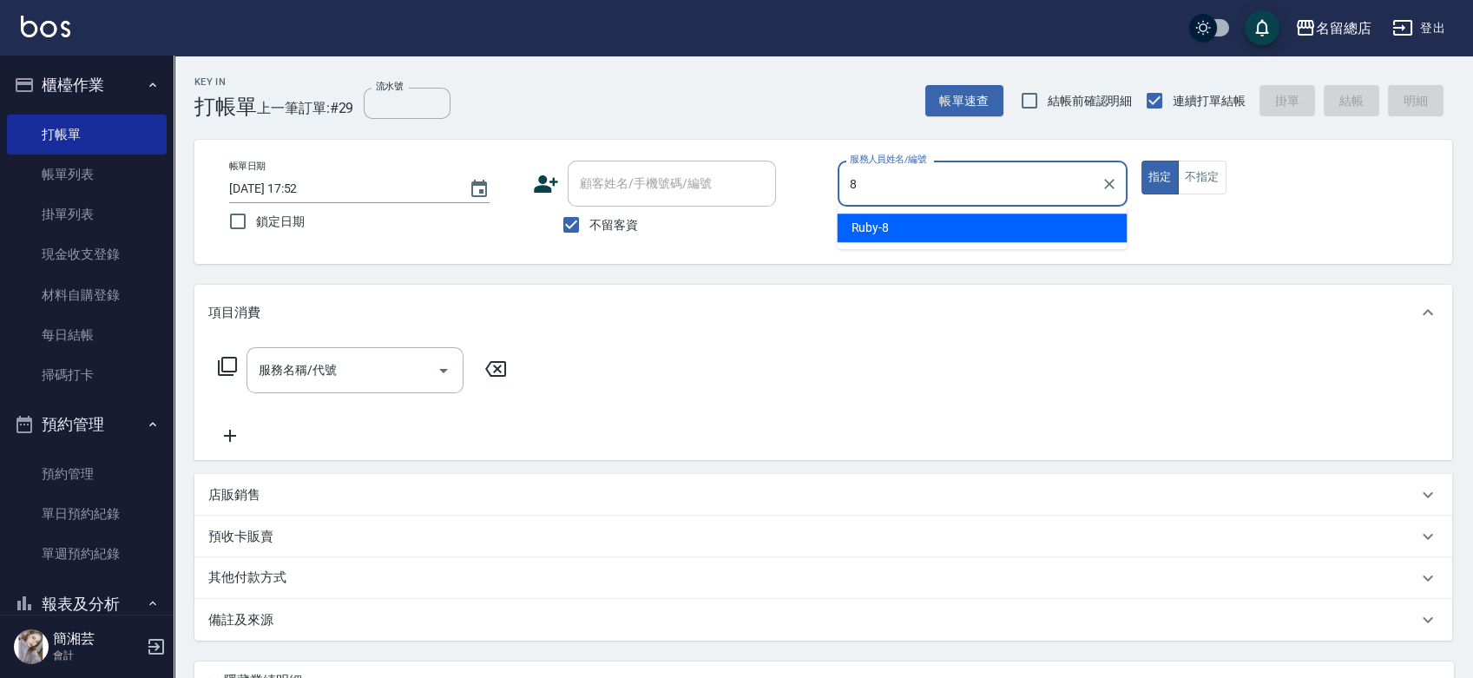
type input "Ruby-8"
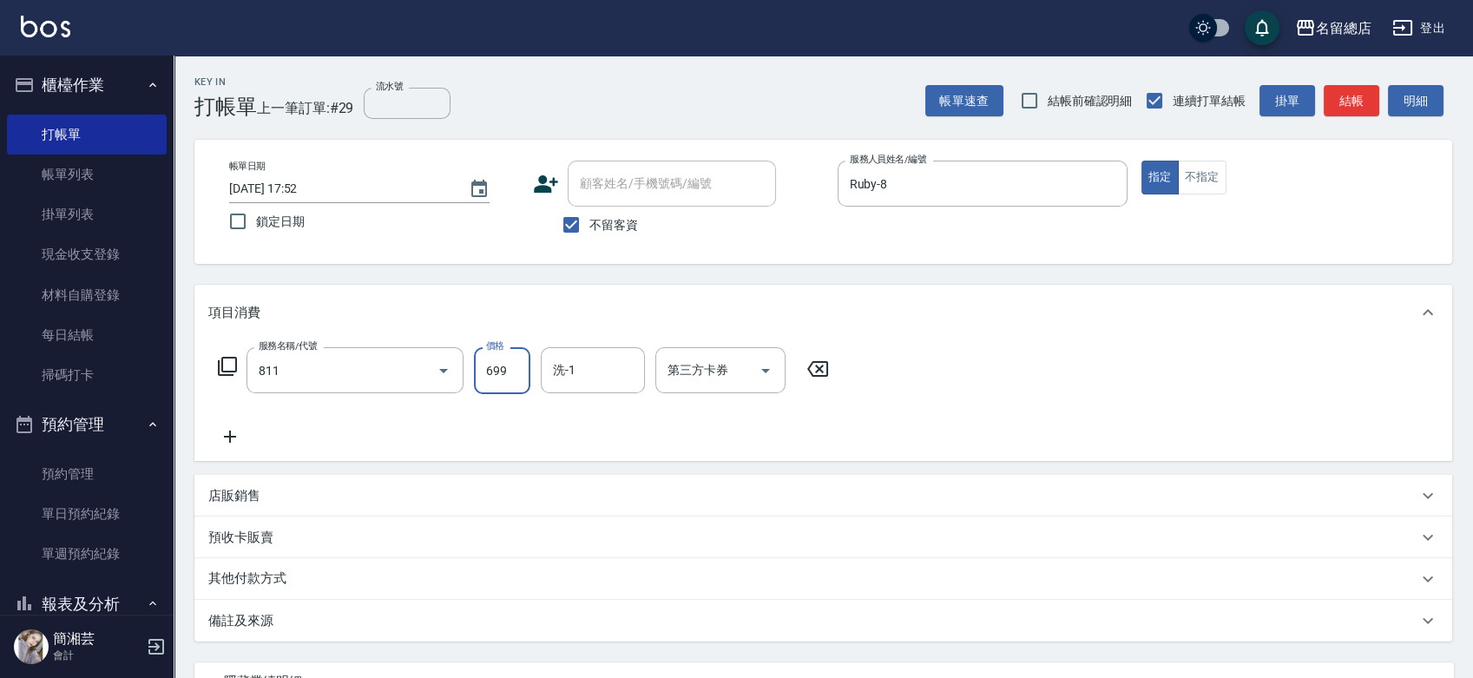
type input "洗+剪(811)"
type input "700"
type input "[PERSON_NAME]-56"
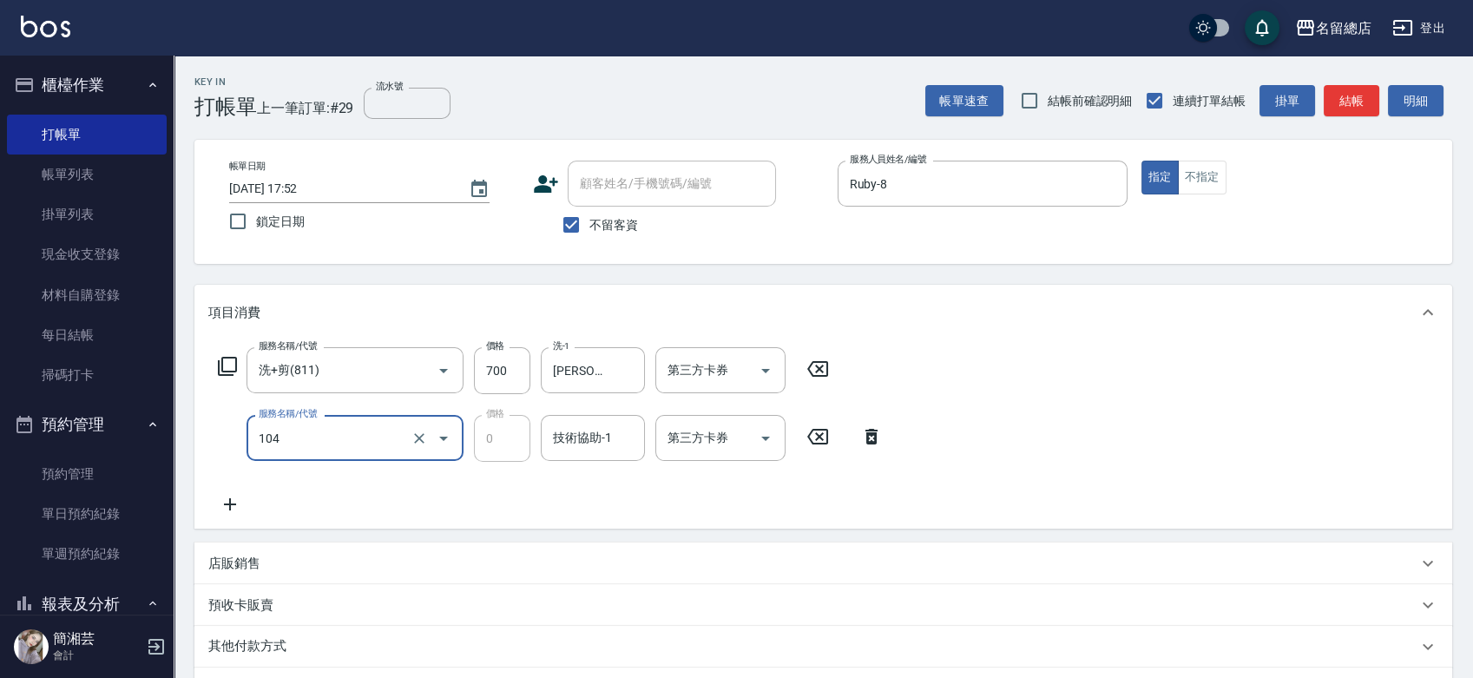
type input "頭皮蓋卡2點(104)"
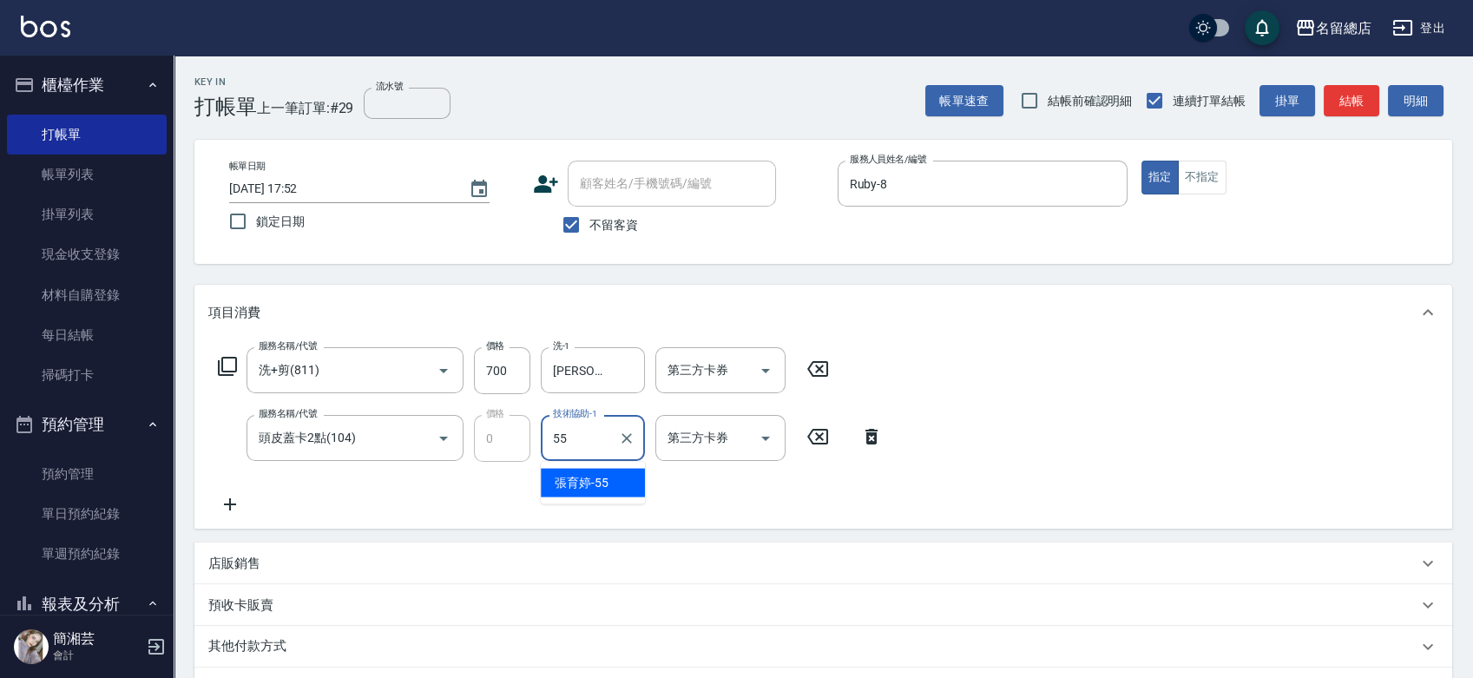
type input "[PERSON_NAME]-55"
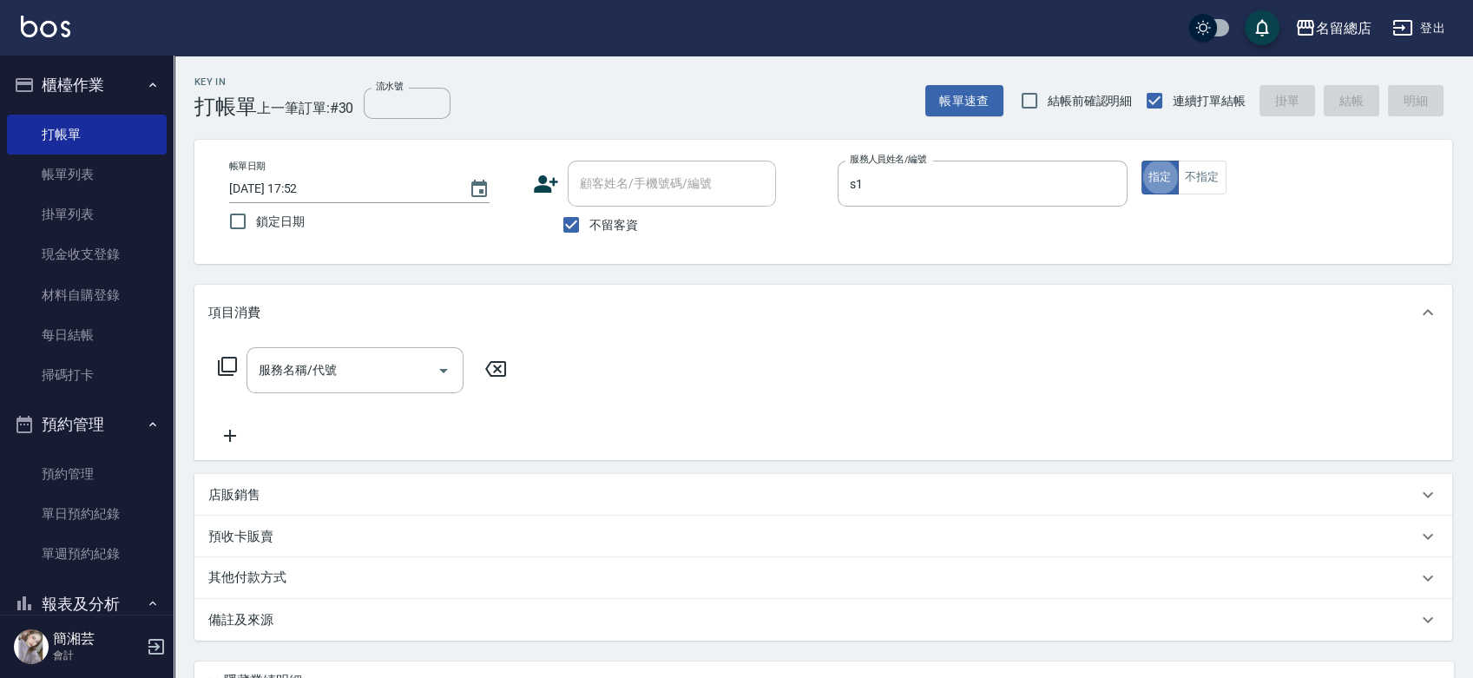
type input "Selina-S1"
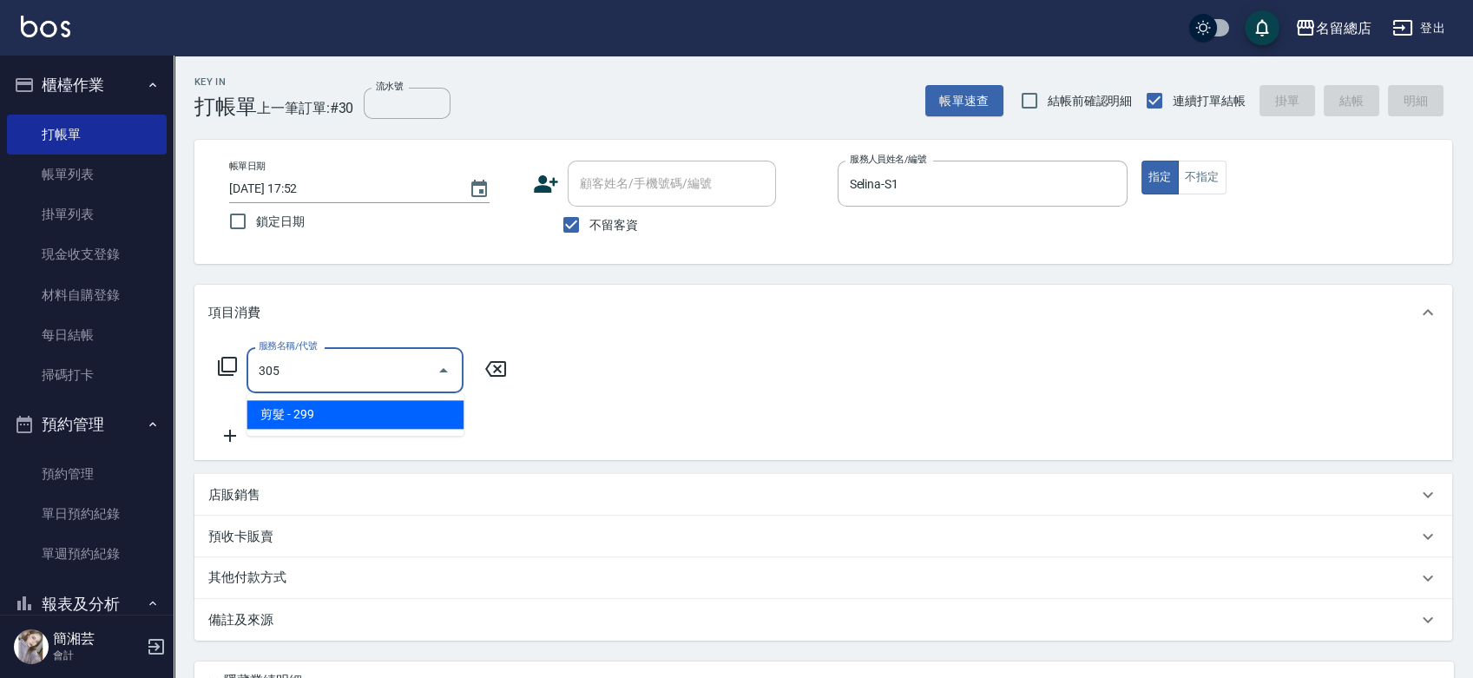
type input "剪髮(305)"
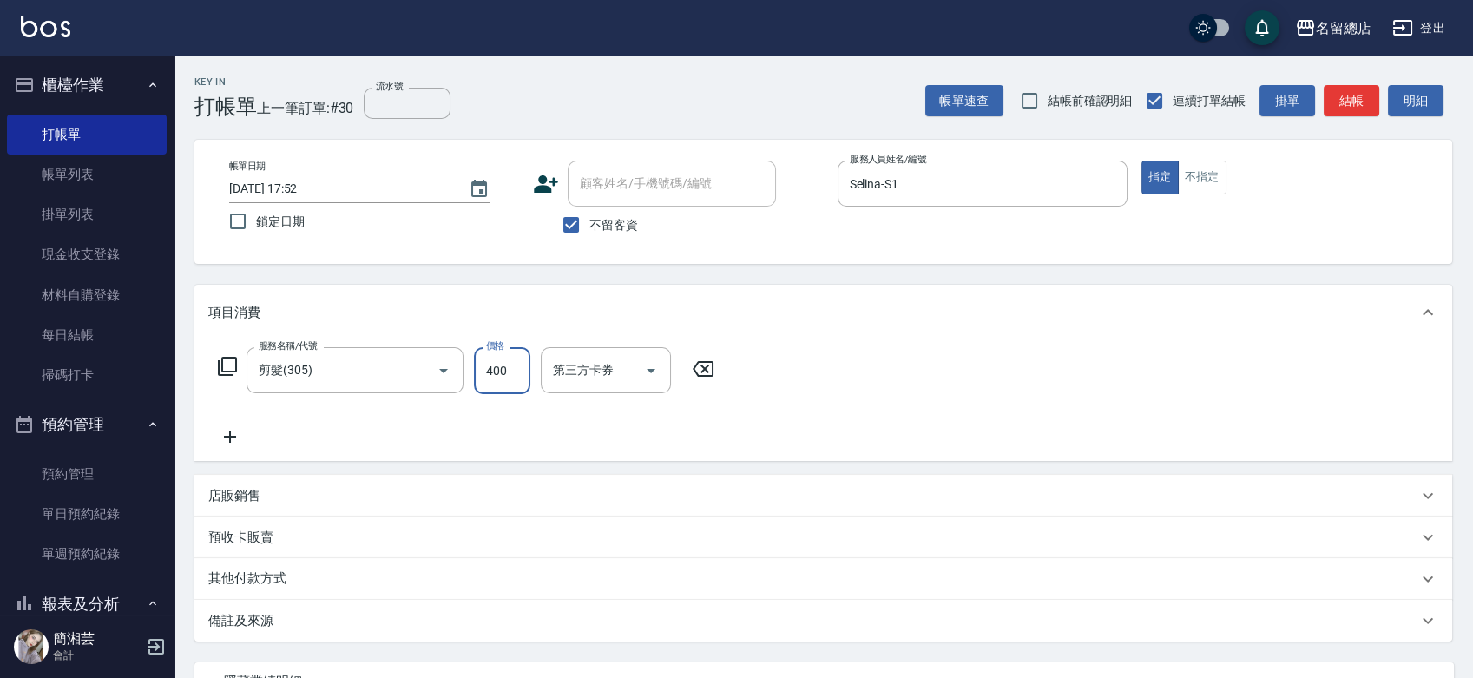
type input "400"
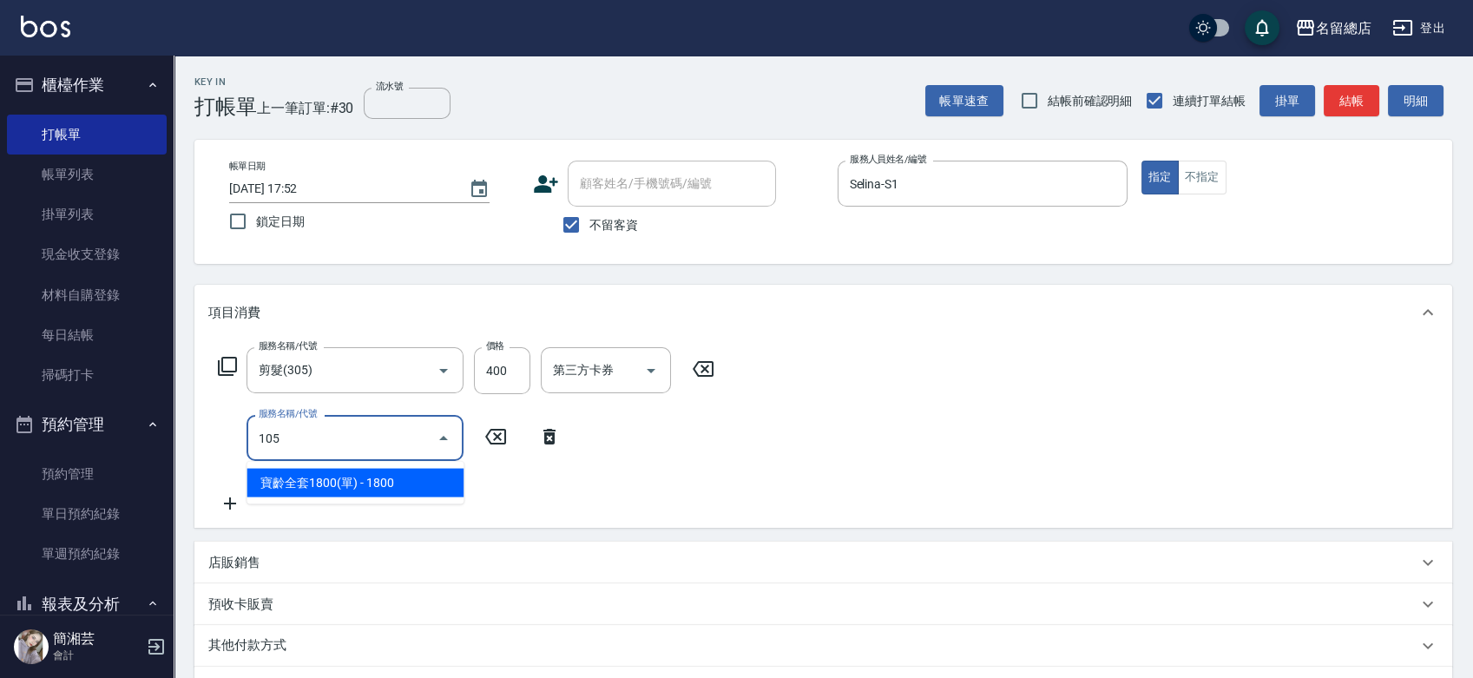
type input "寶齡全套1800(單)(105)"
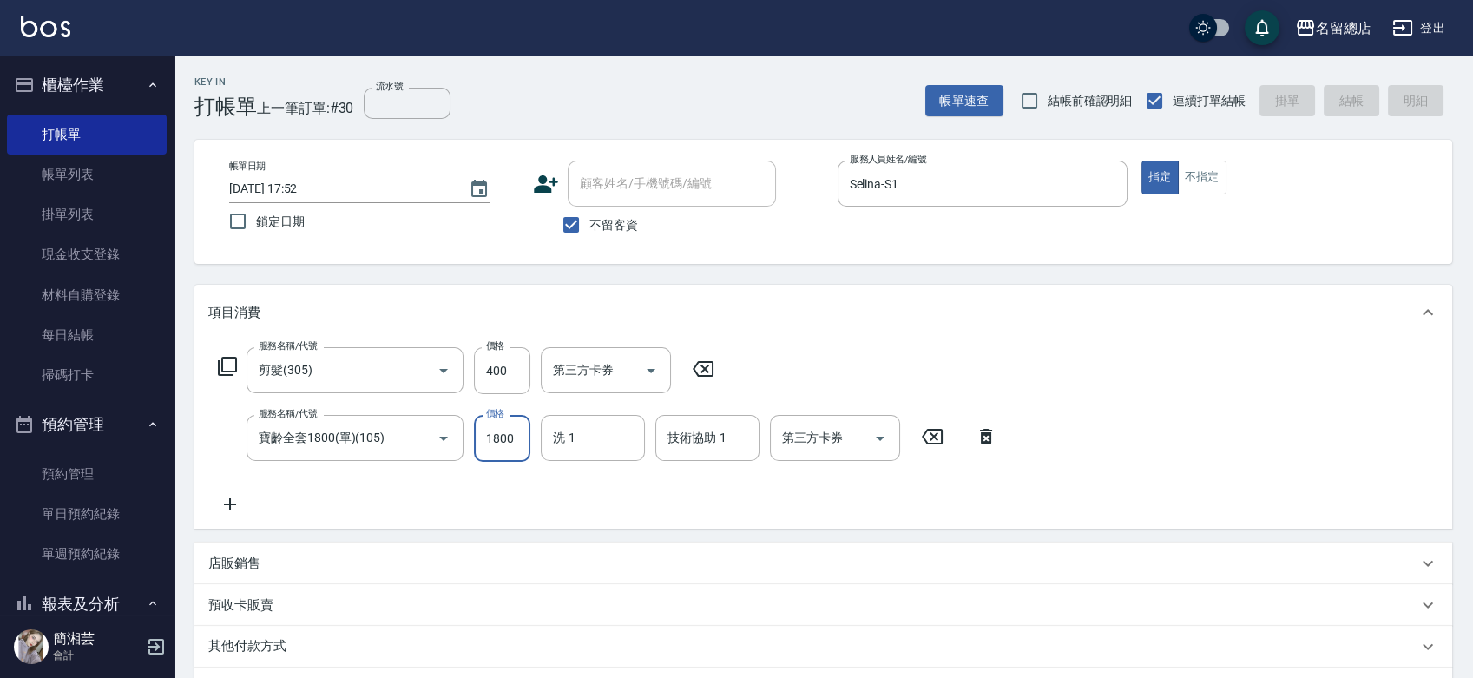
type input "[DATE] 17:53"
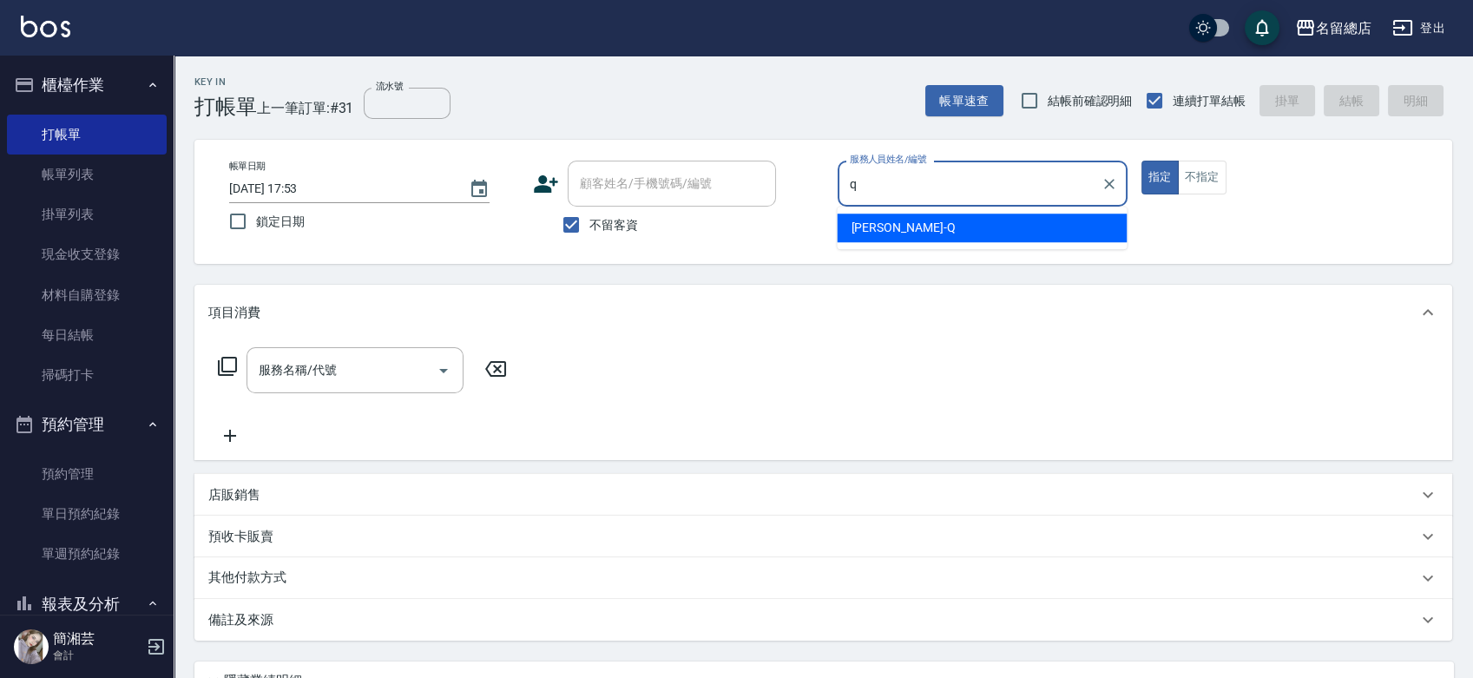
type input "[PERSON_NAME]"
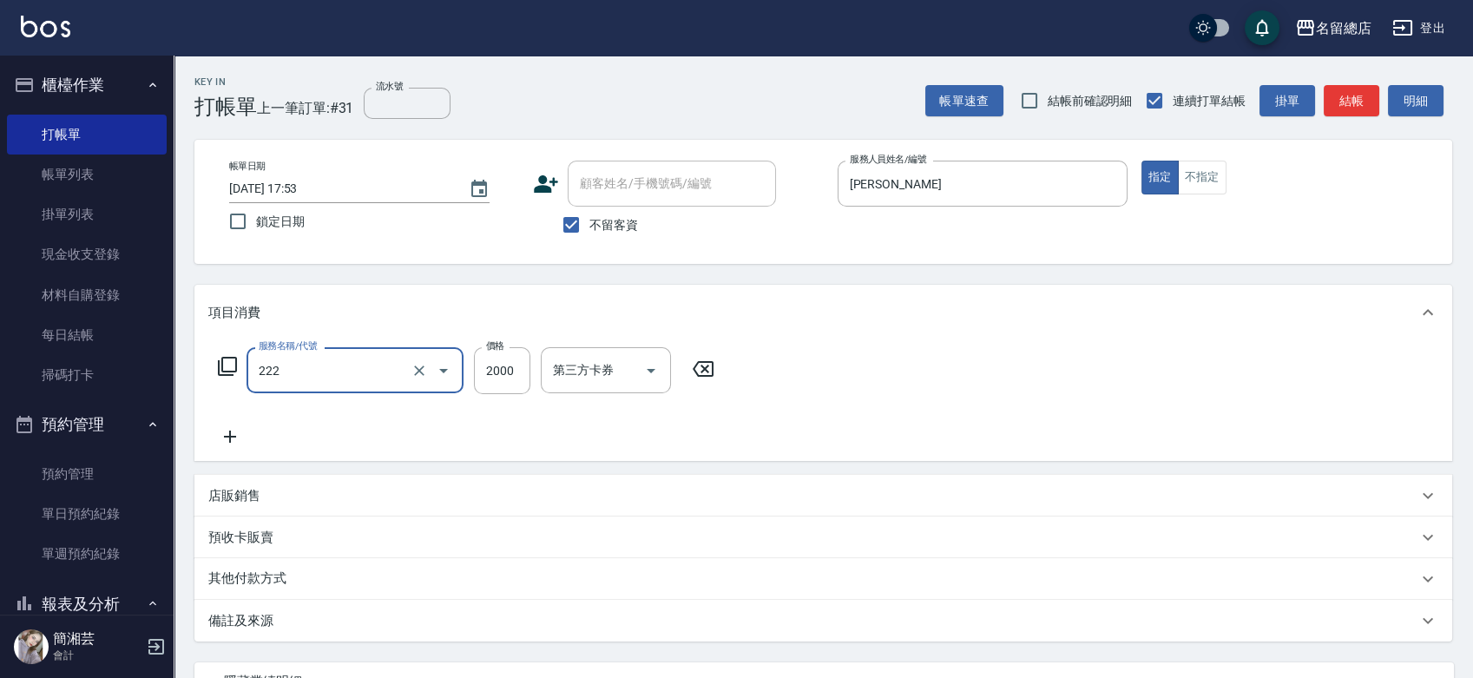
type input "燙髮2000以上(222)"
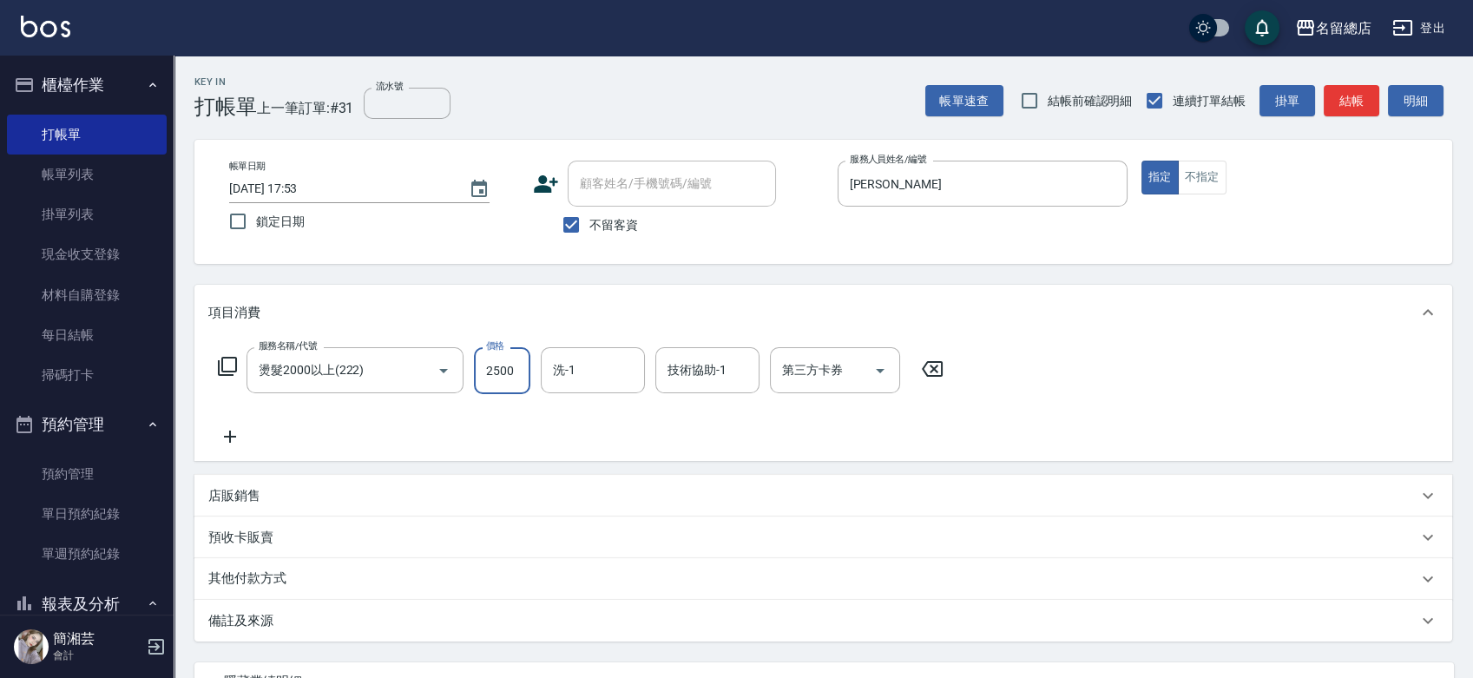
type input "2500"
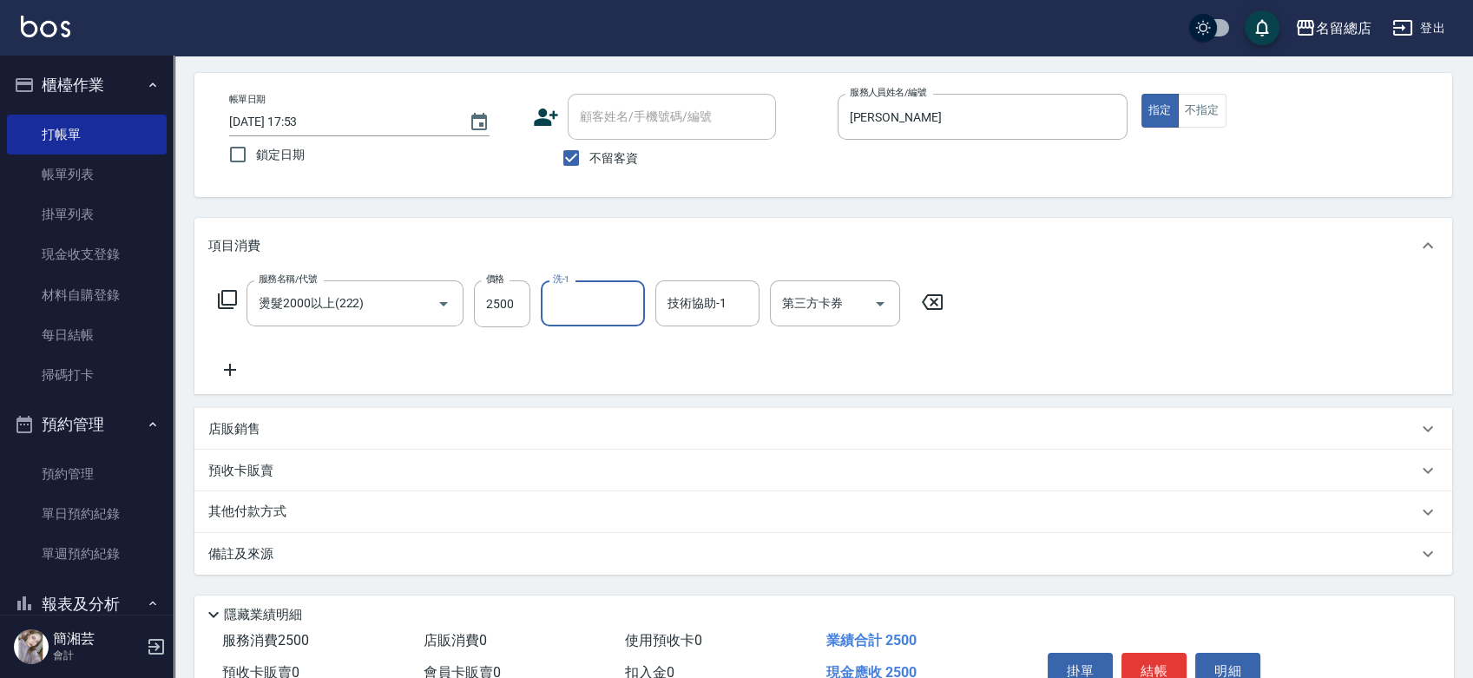
scroll to position [96, 0]
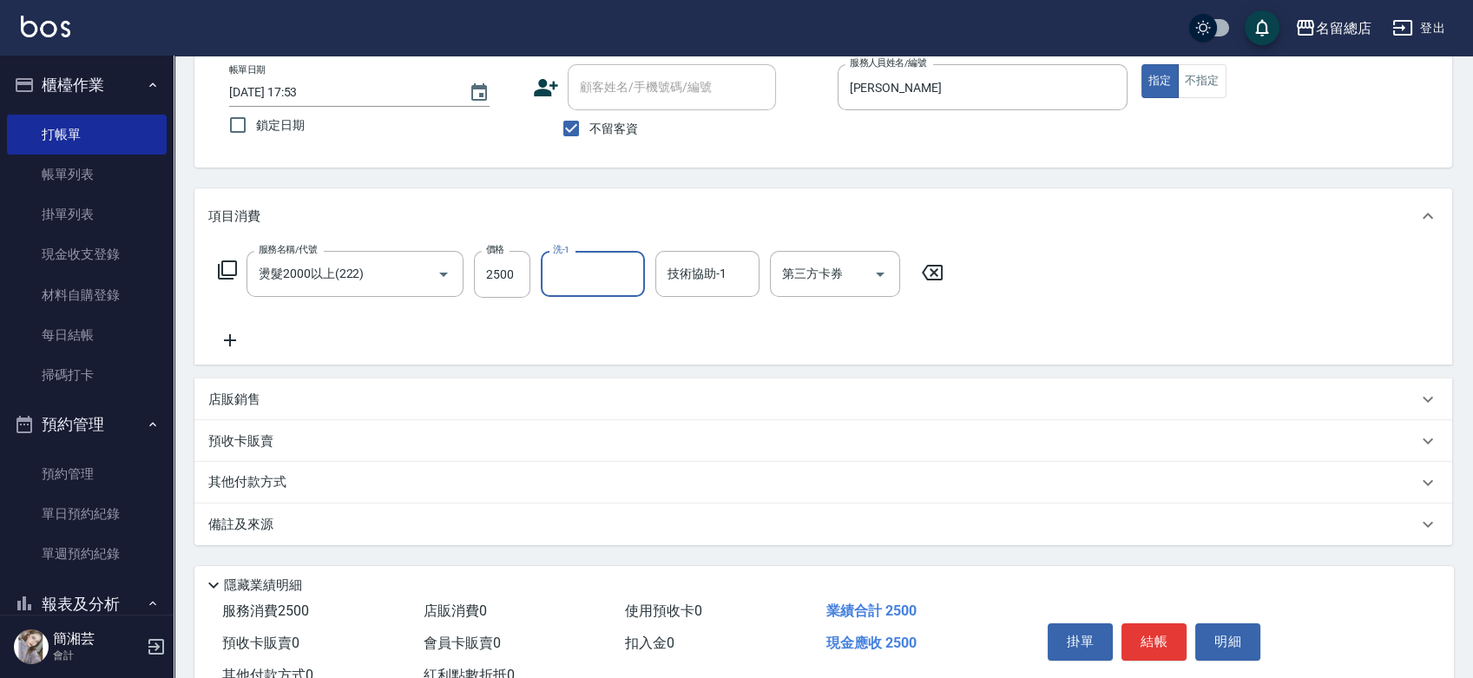
click at [276, 469] on div "其他付款方式" at bounding box center [823, 483] width 1258 height 42
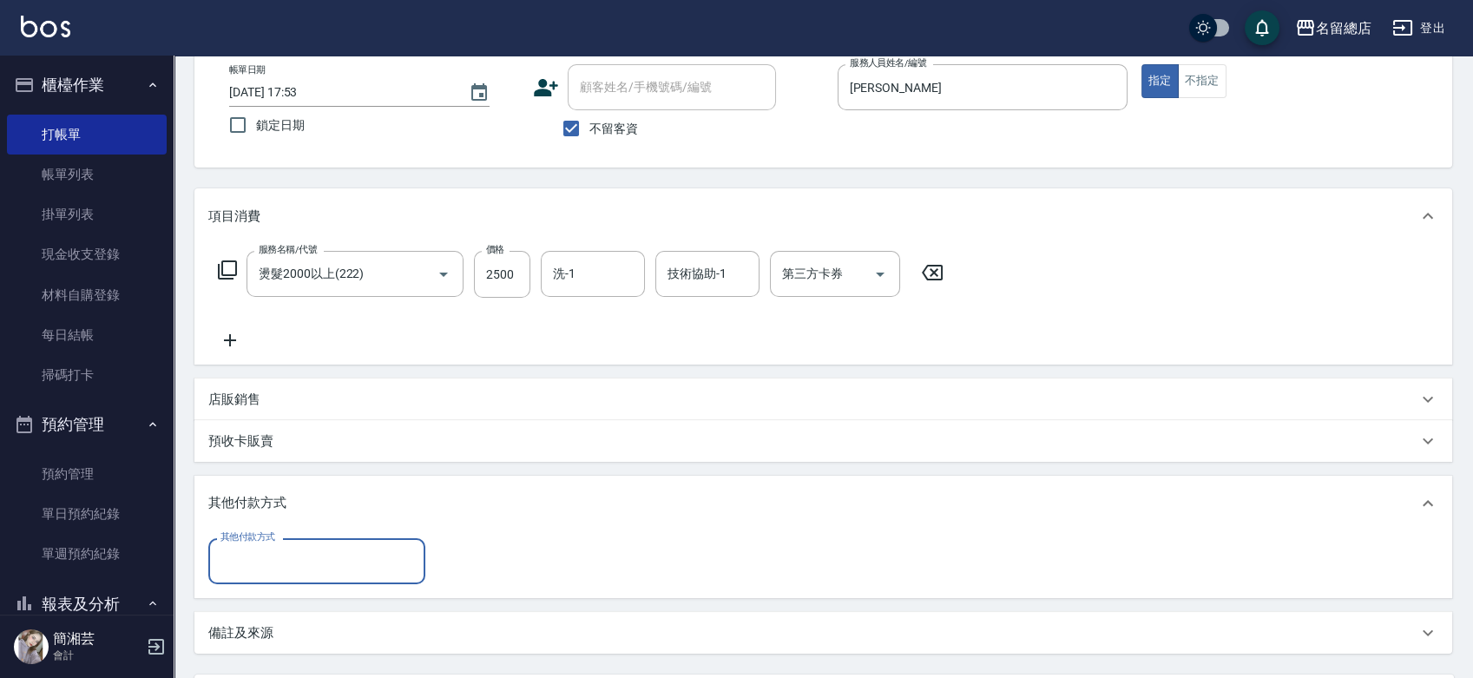
scroll to position [0, 0]
click at [277, 550] on input "其他付款方式" at bounding box center [316, 561] width 201 height 30
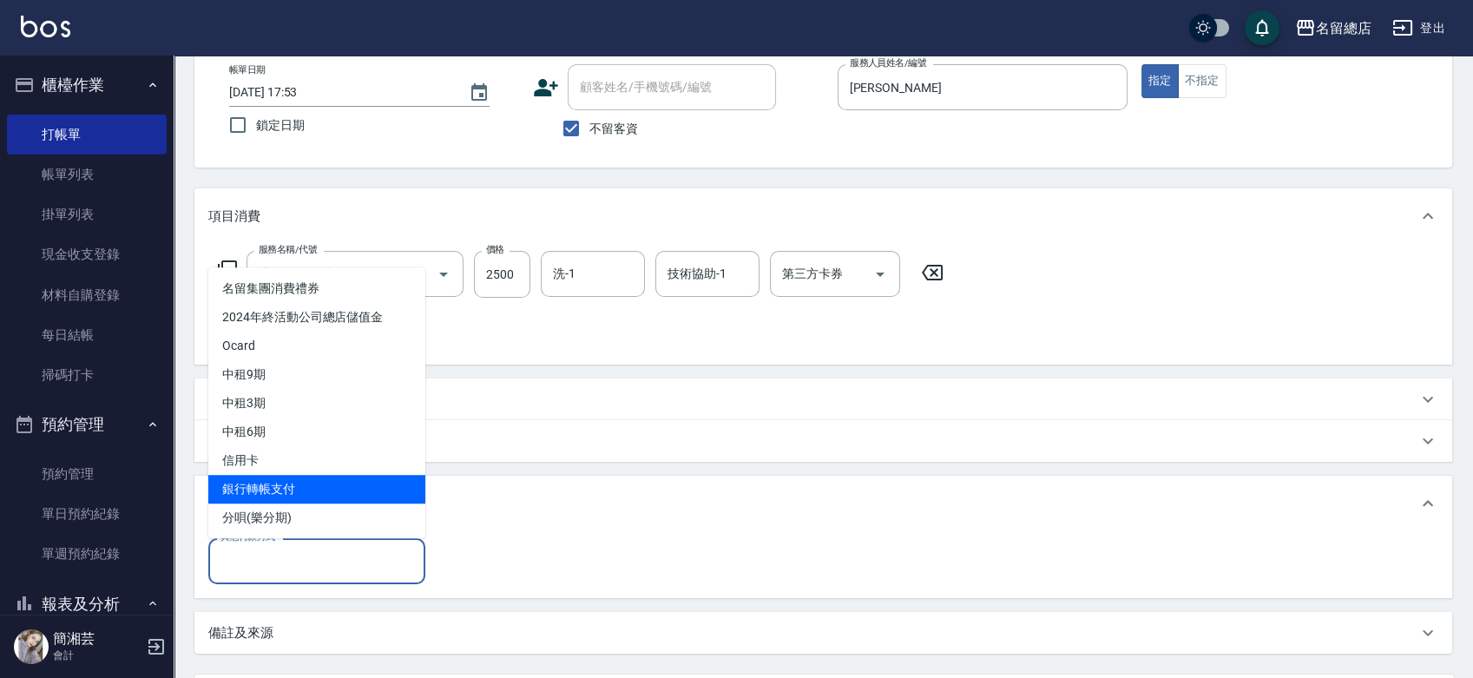
click at [287, 484] on span "銀行轉帳支付" at bounding box center [316, 489] width 217 height 29
type input "銀行轉帳支付"
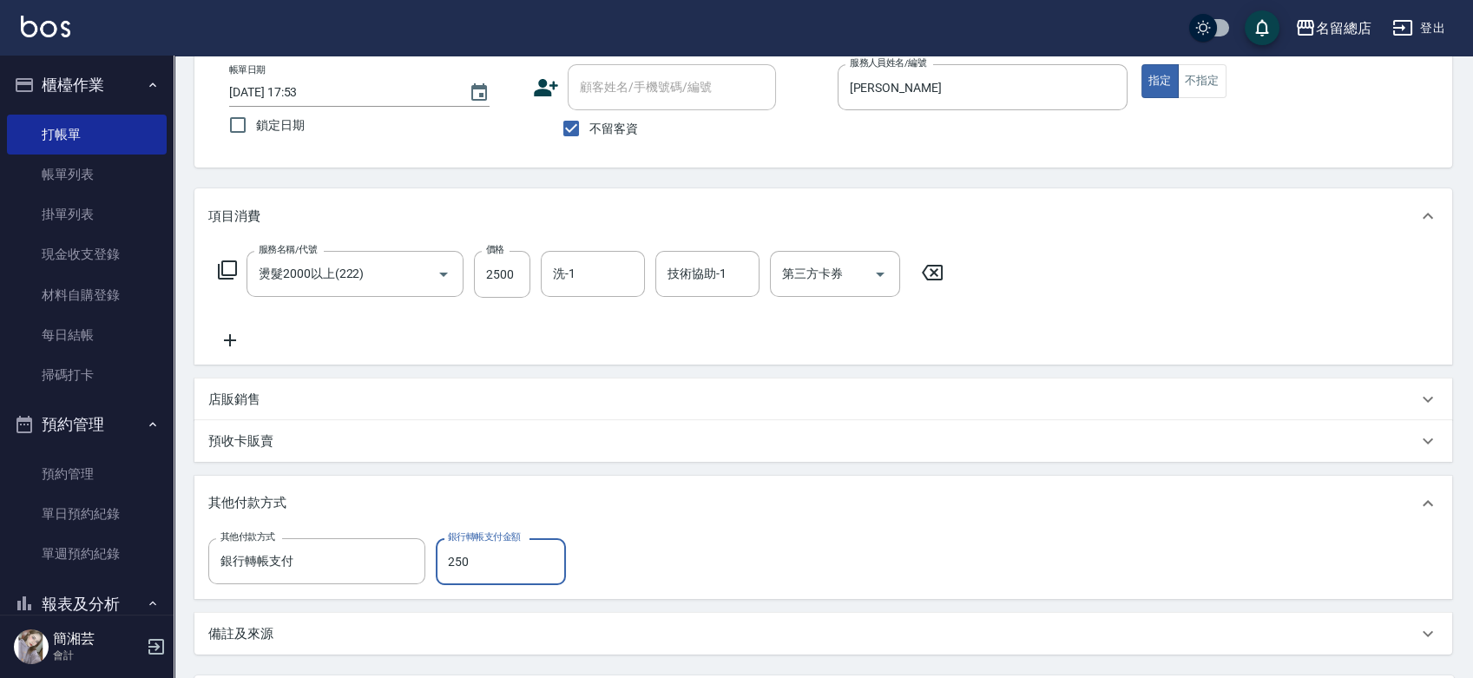
type input "2500"
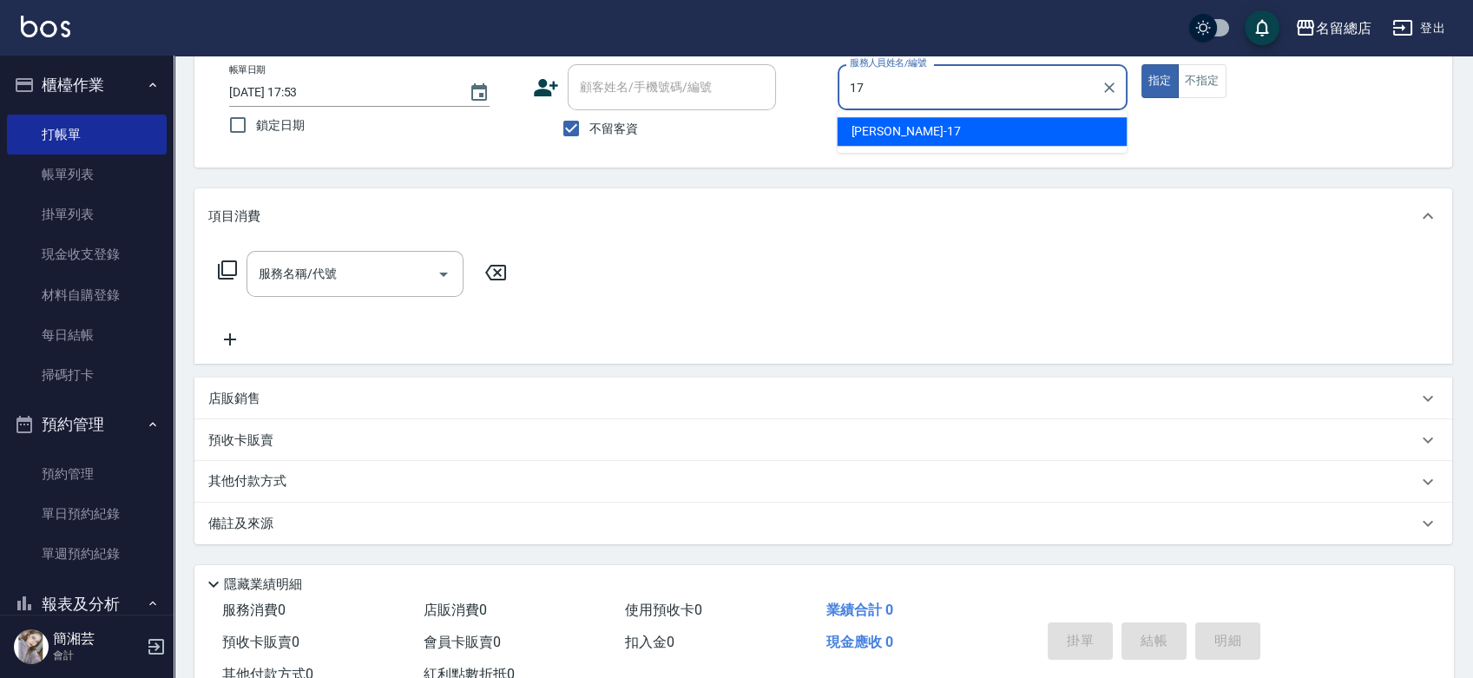
type input "[PERSON_NAME]-17"
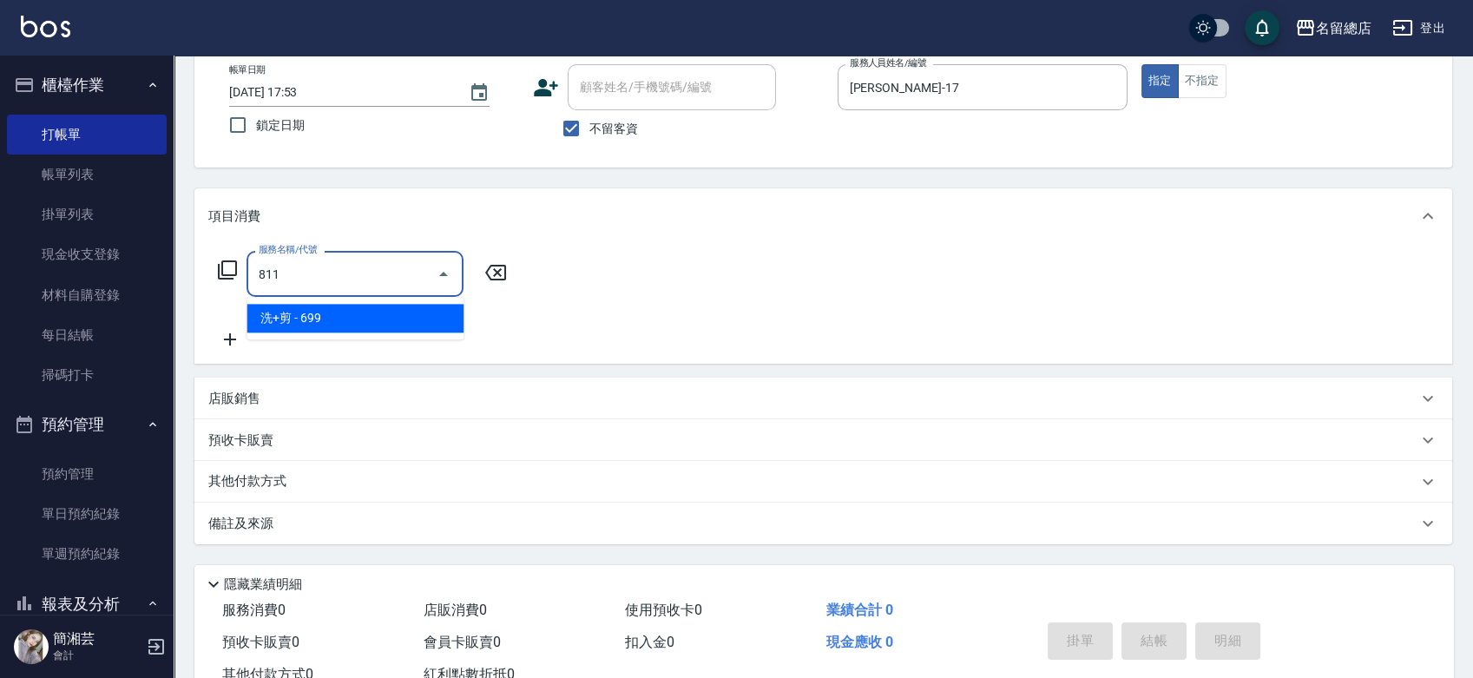
type input "洗+剪(811)"
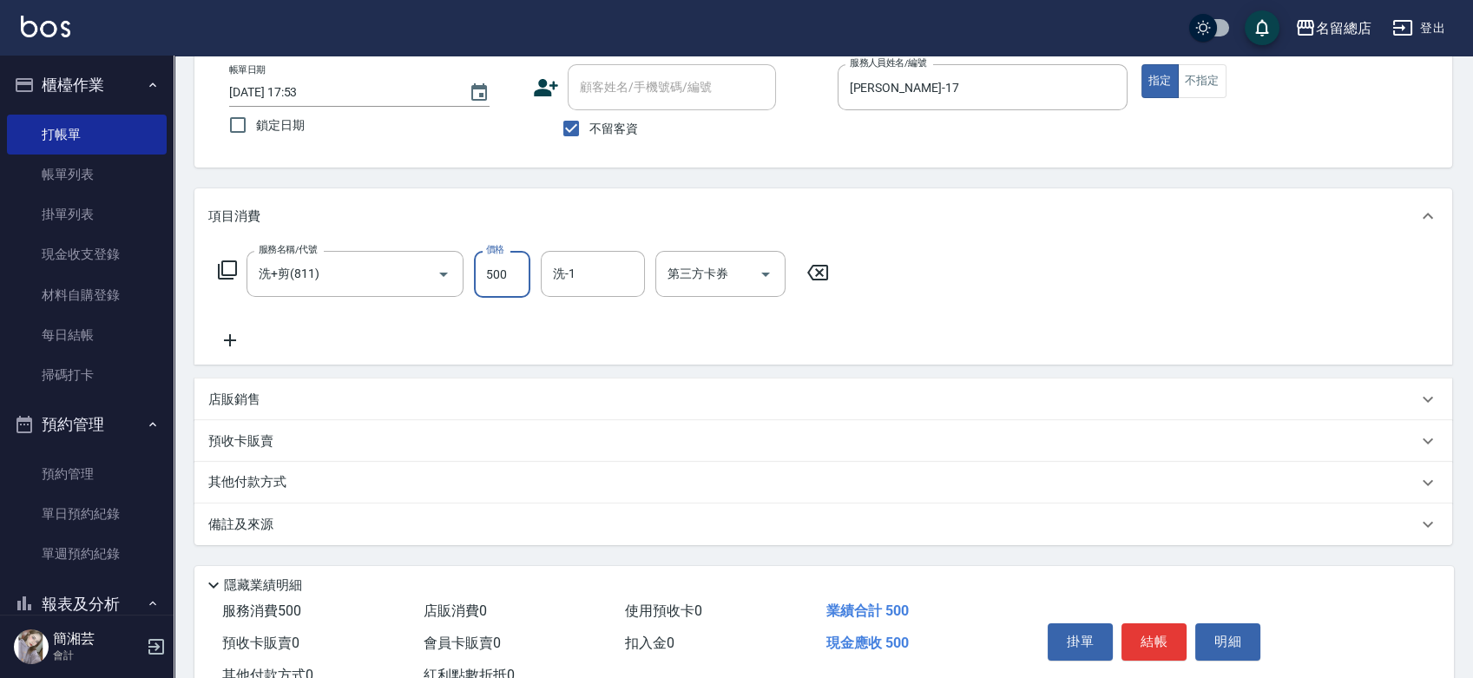
type input "500"
type input "[PERSON_NAME]-46"
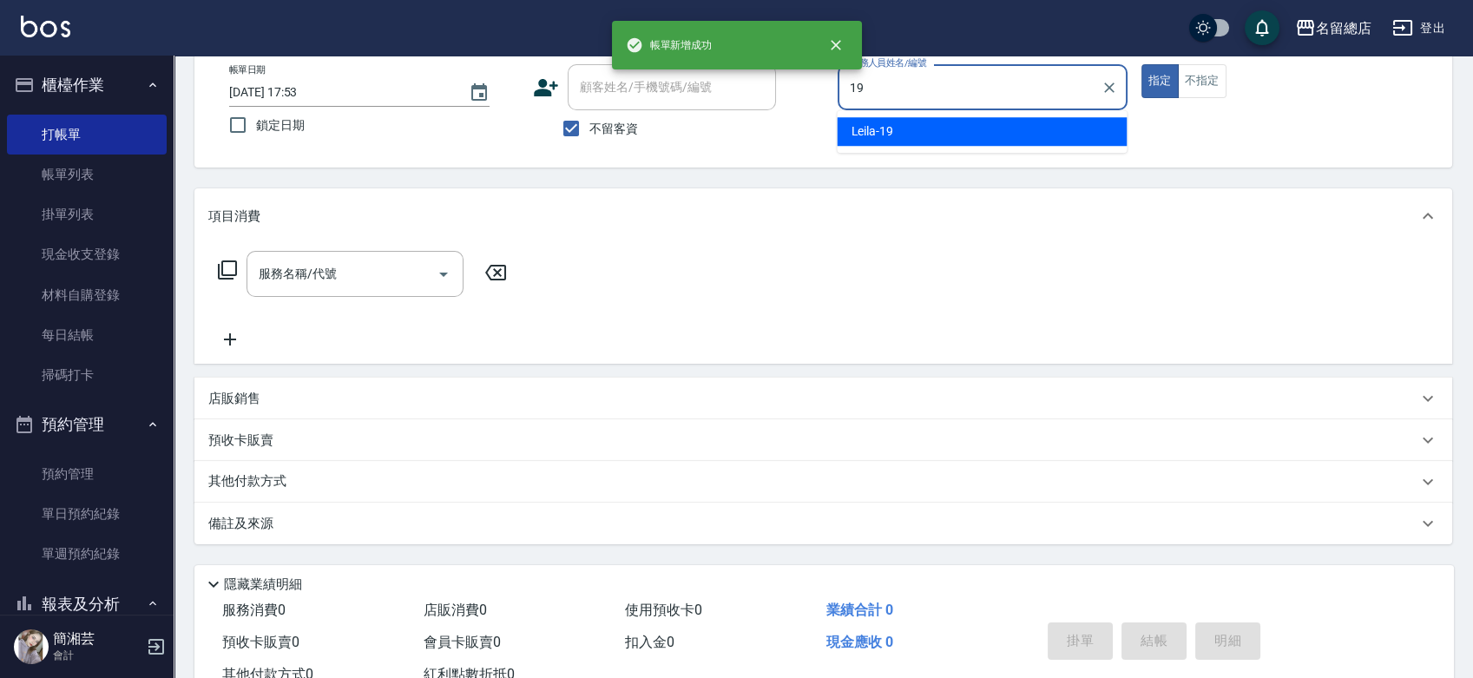
type input "Leila-19"
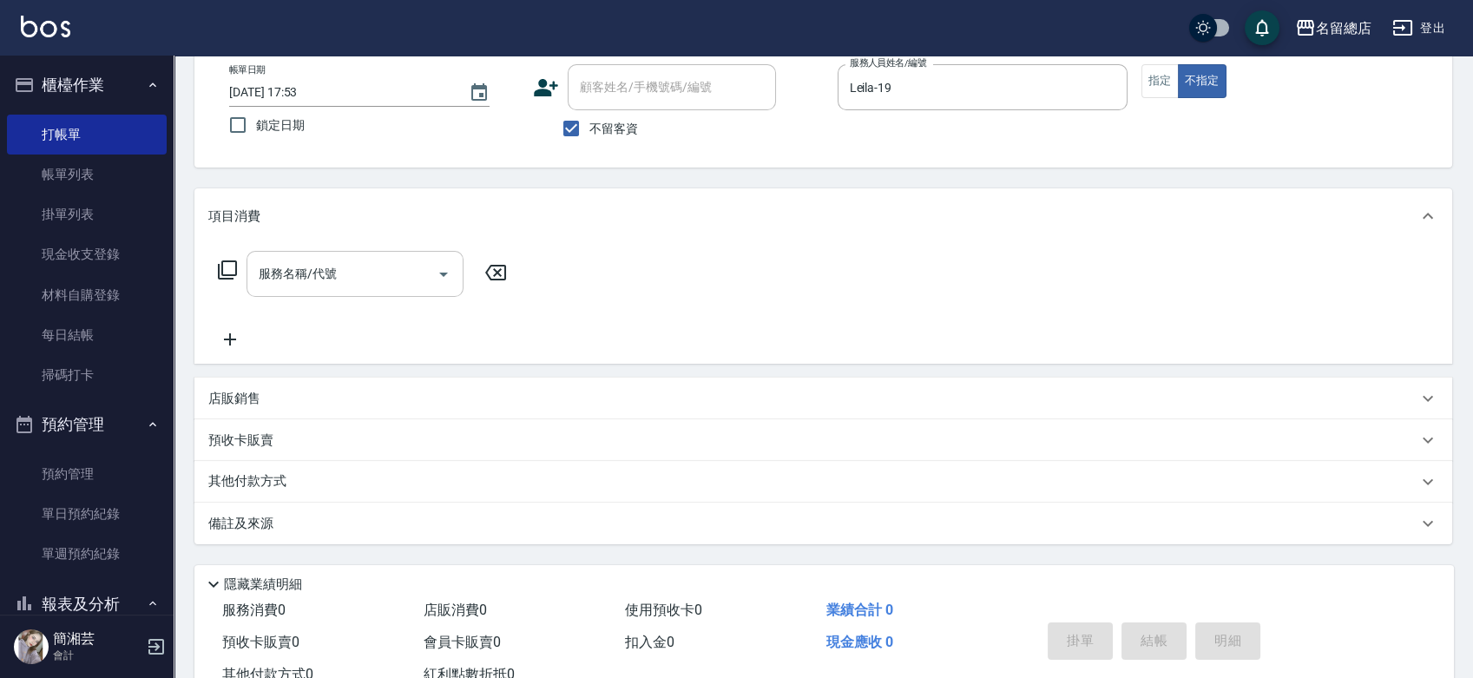
click at [325, 278] on input "服務名稱/代號" at bounding box center [341, 274] width 175 height 30
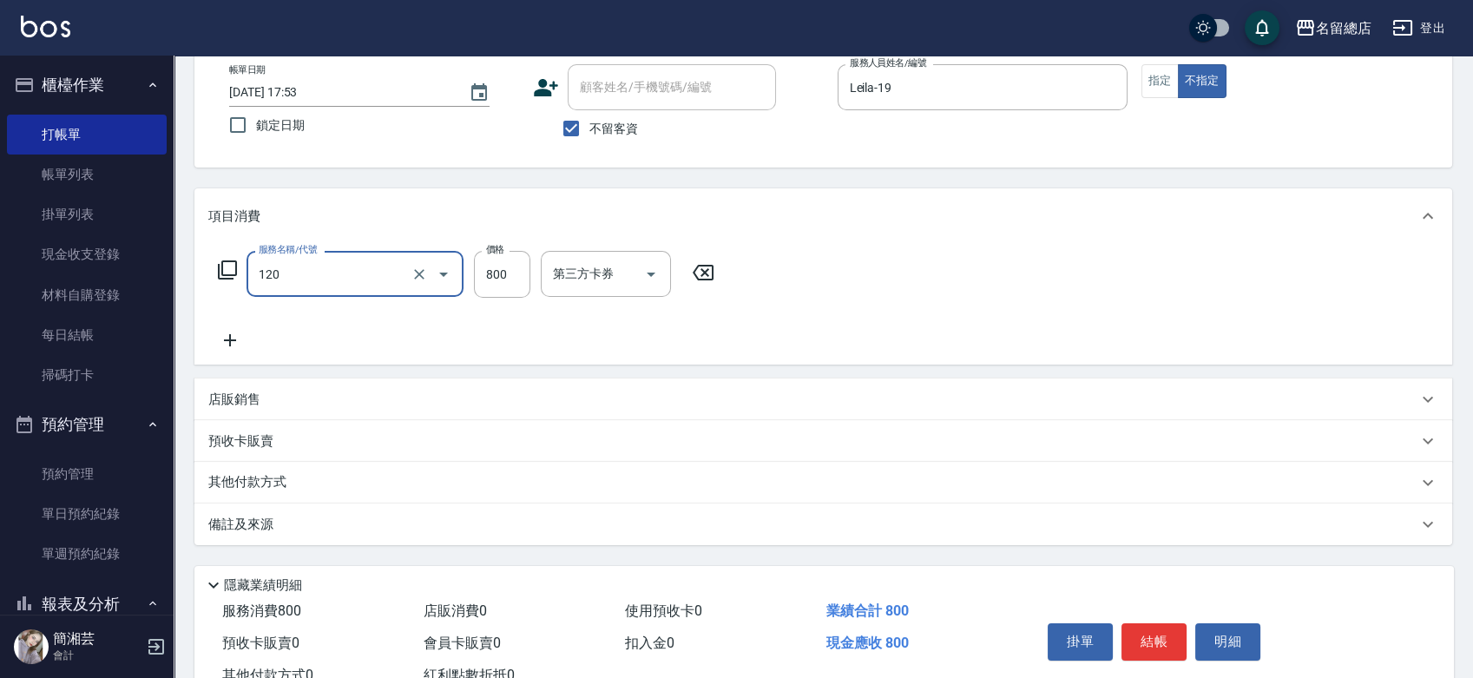
type input "自備頭皮(120)"
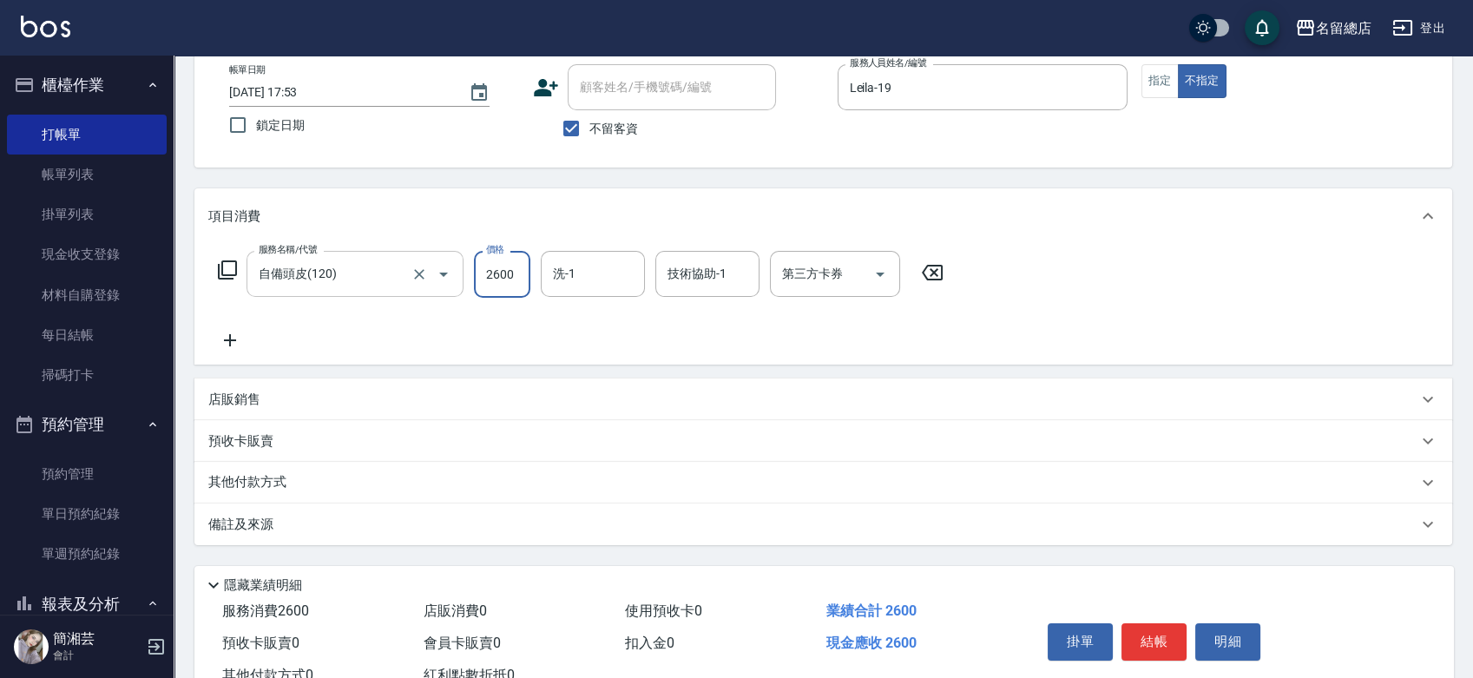
type input "2600"
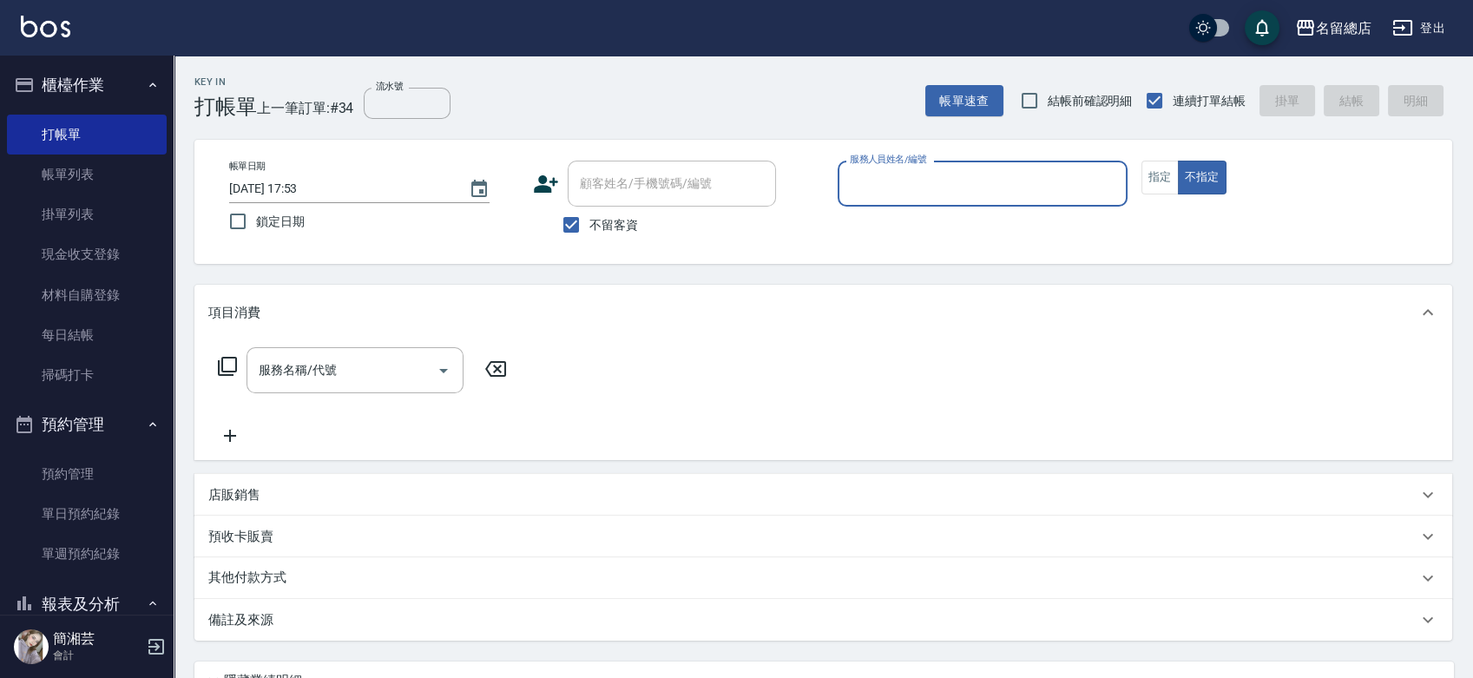
click at [601, 220] on span "不留客資" at bounding box center [613, 225] width 49 height 18
click at [589, 220] on input "不留客資" at bounding box center [571, 225] width 36 height 36
checkbox input "false"
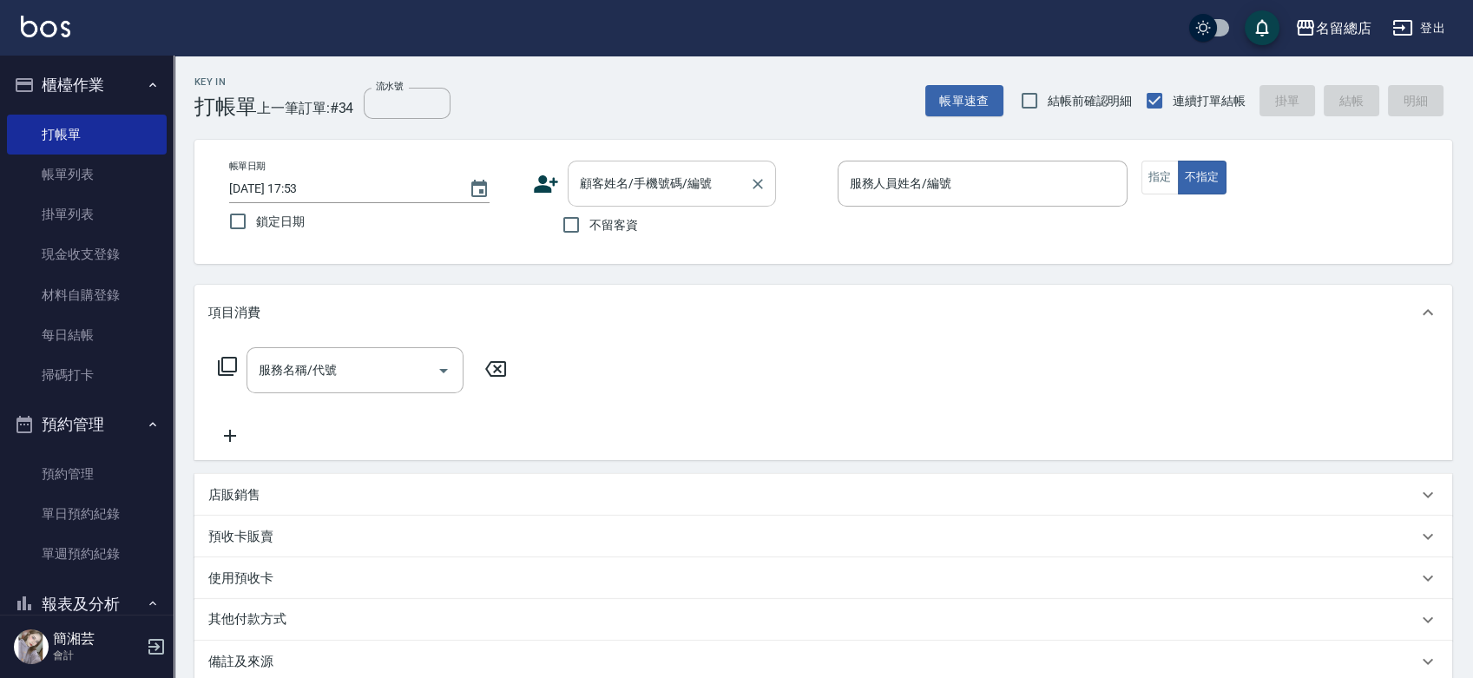
click at [612, 189] on input "顧客姓名/手機號碼/編號" at bounding box center [659, 183] width 167 height 30
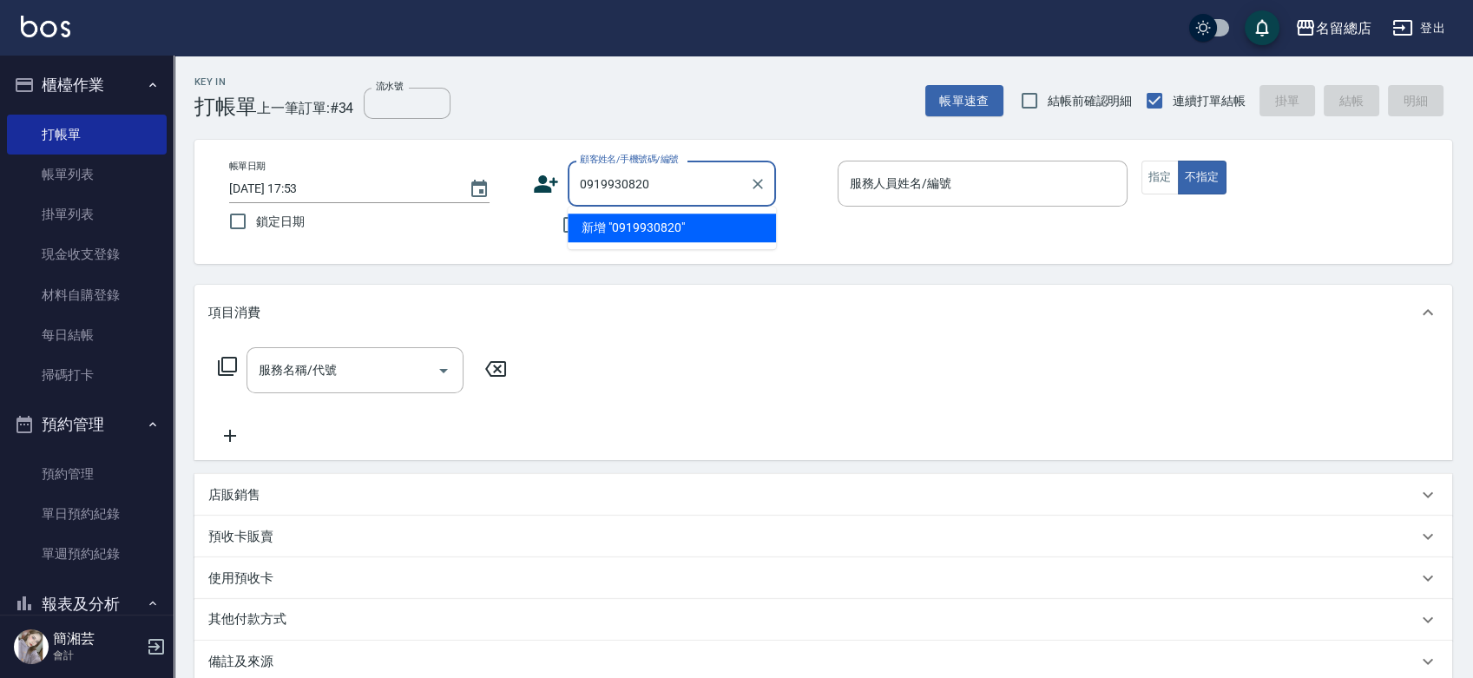
type input "0919930820"
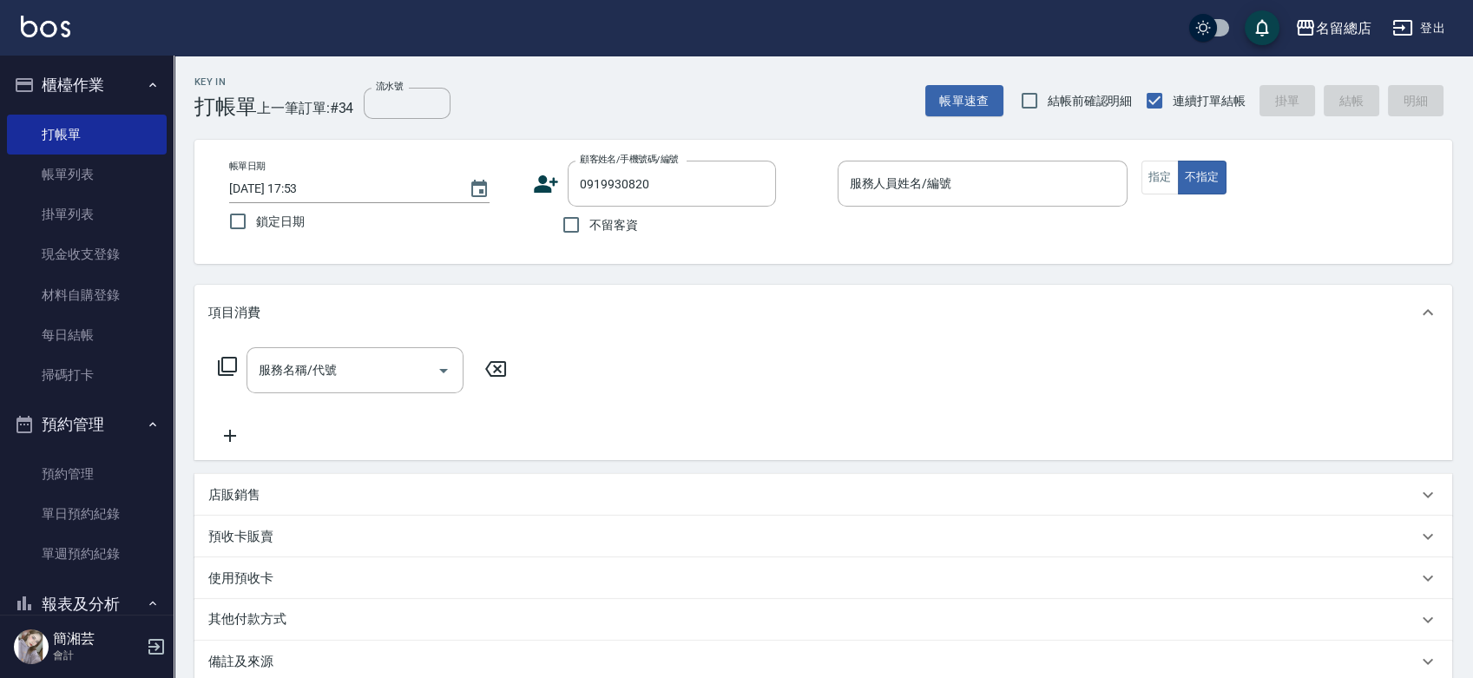
click at [549, 174] on icon at bounding box center [546, 184] width 26 height 26
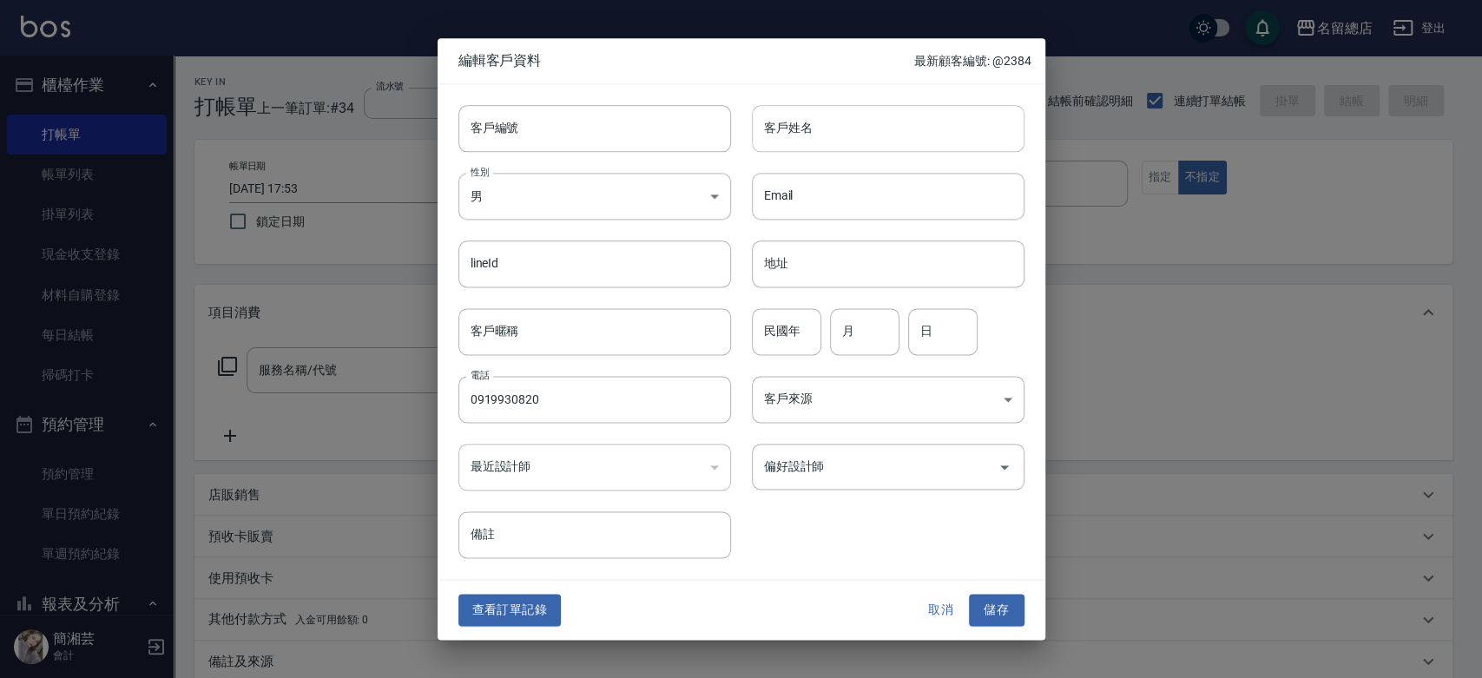
click at [865, 119] on input "客戶姓名" at bounding box center [888, 128] width 273 height 47
type input "[PERSON_NAME]"
click at [526, 203] on body "名留總店 登出 櫃檯作業 打帳單 帳單列表 掛單列表 現金收支登錄 材料自購登錄 每日結帳 掃碼打卡 預約管理 預約管理 單日預約紀錄 單週預約紀錄 報表及分…" at bounding box center [741, 435] width 1482 height 871
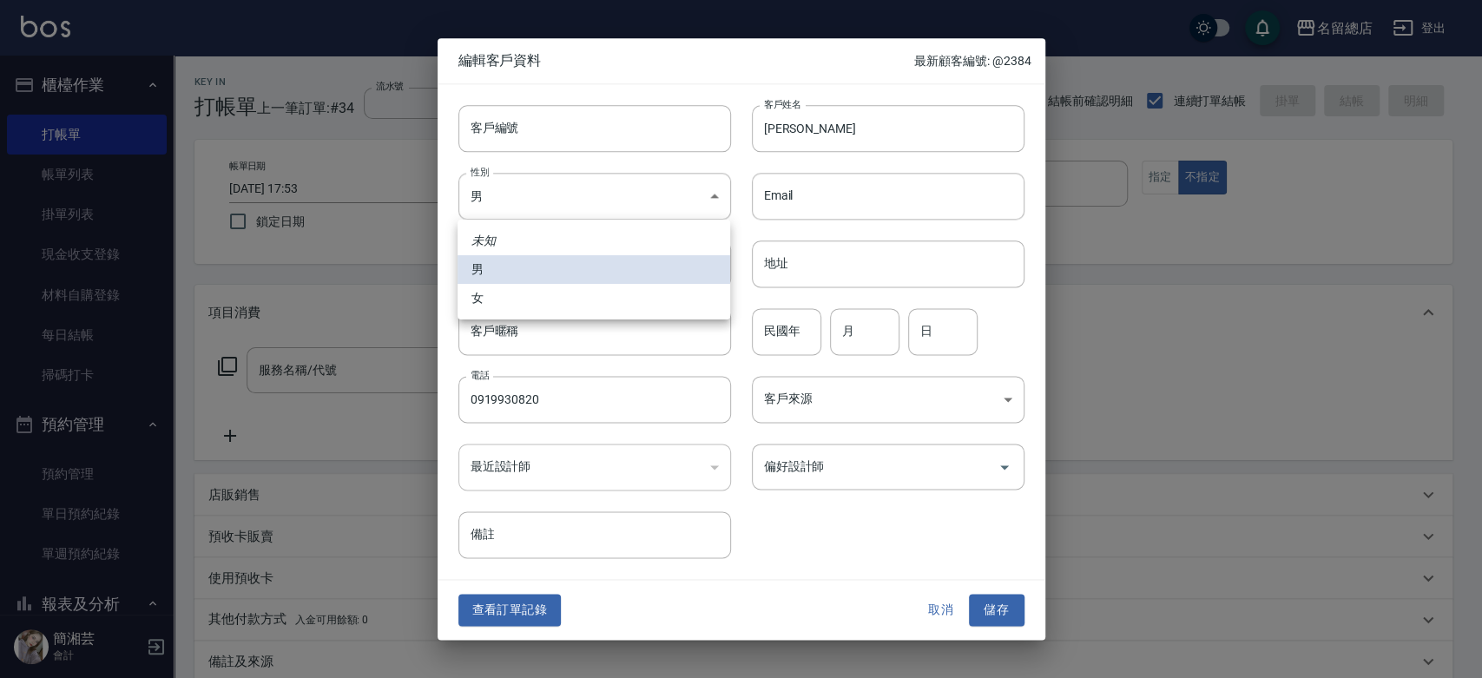
click at [531, 302] on li "女" at bounding box center [593, 298] width 273 height 29
type input "[DEMOGRAPHIC_DATA]"
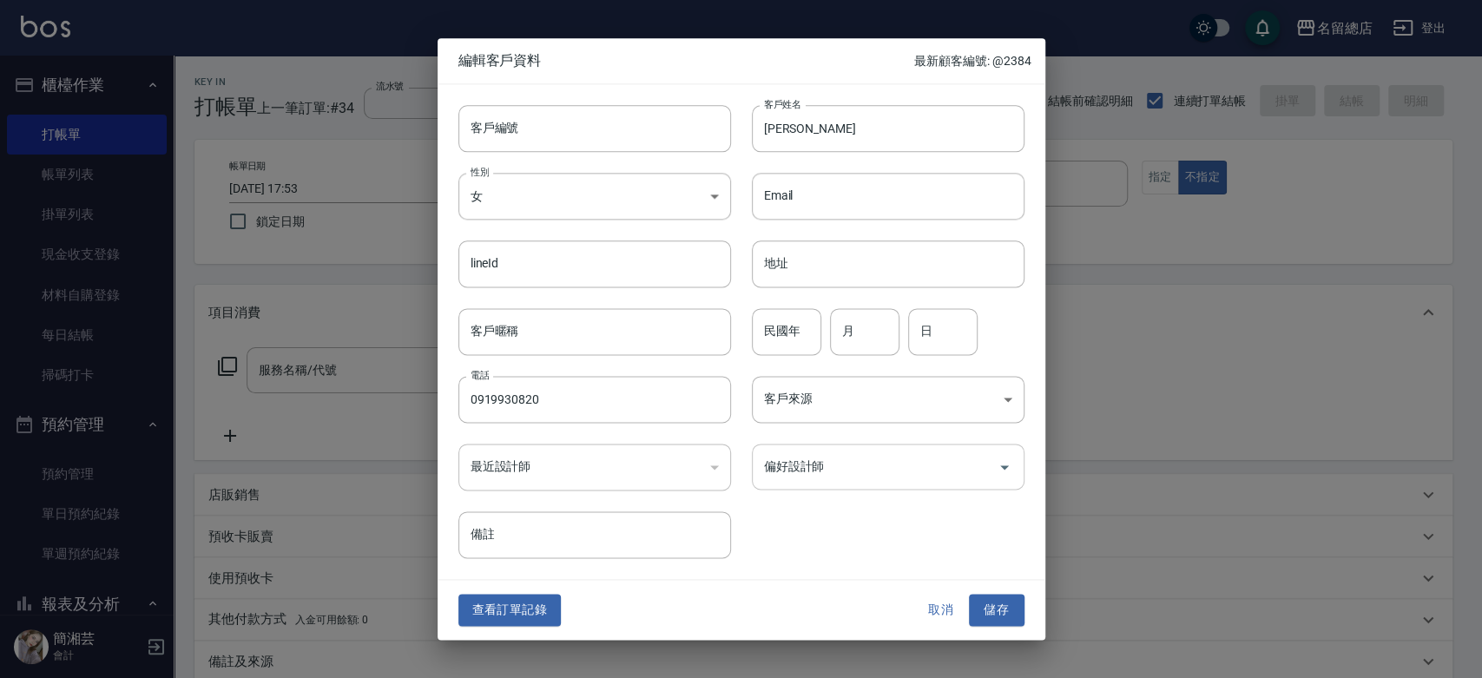
click at [849, 465] on input "偏好設計師" at bounding box center [875, 466] width 231 height 30
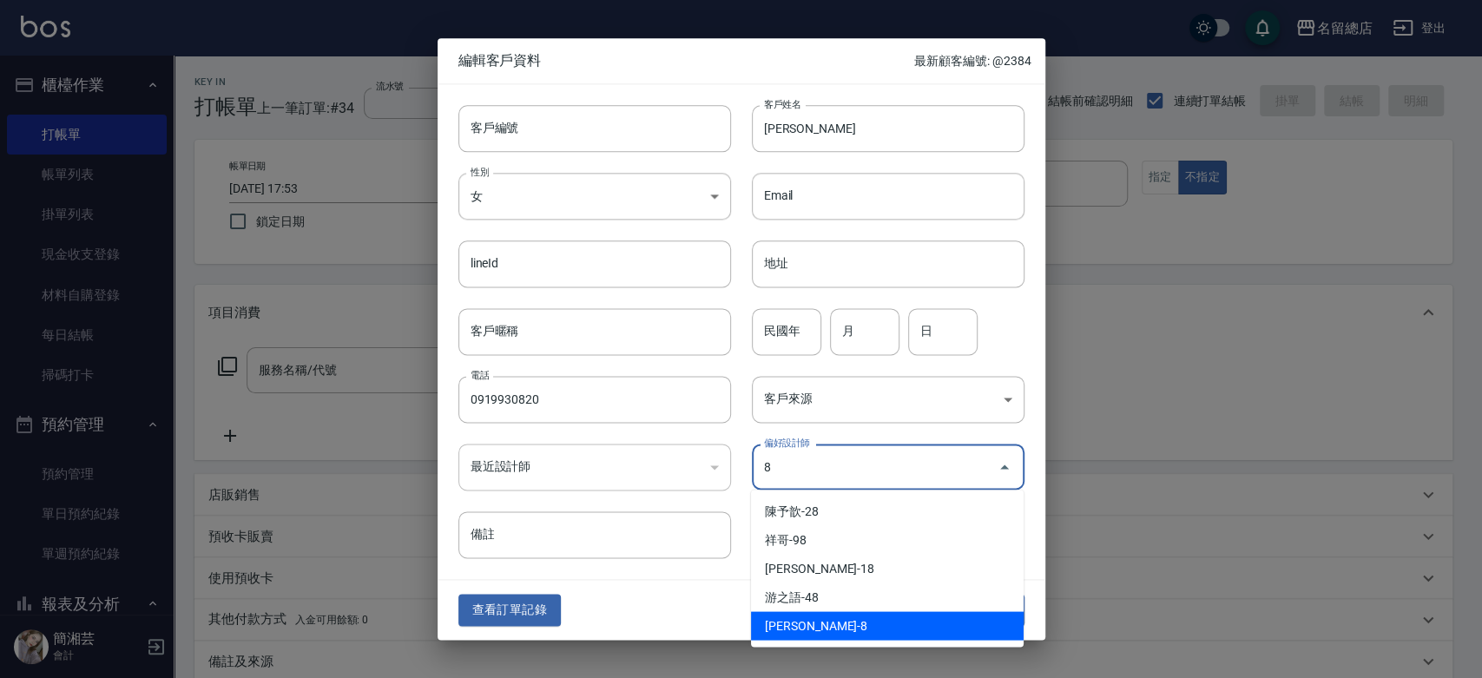
click at [807, 623] on li "[PERSON_NAME]-8" at bounding box center [887, 625] width 273 height 29
type input "[PERSON_NAME]"
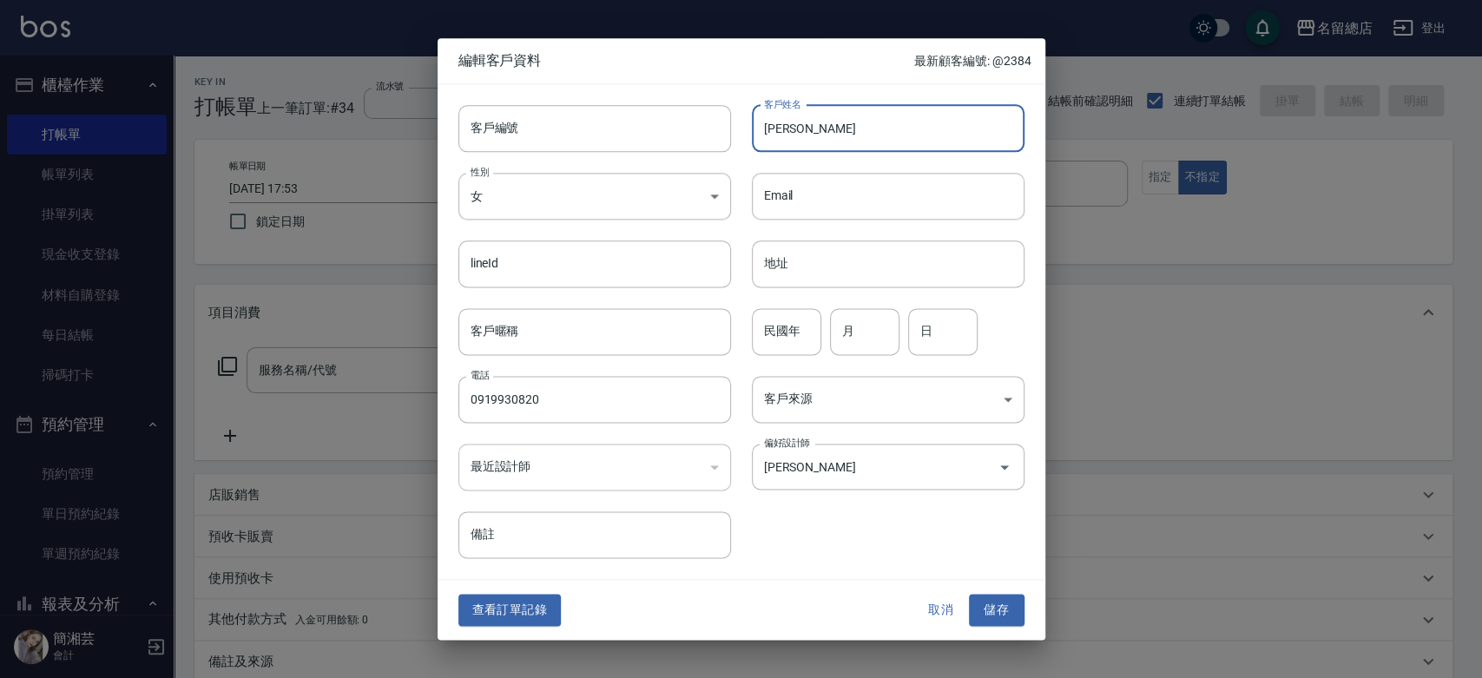
click at [833, 135] on input "[PERSON_NAME]" at bounding box center [888, 128] width 273 height 47
type input "陳怡君"
click at [834, 137] on input "陳怡君" at bounding box center [888, 128] width 273 height 47
click at [856, 518] on div "客戶編號 客戶編號 客戶姓名 [PERSON_NAME]姓名 性別 女 [DEMOGRAPHIC_DATA] 性別 Email Email lineId li…" at bounding box center [731, 321] width 587 height 475
click at [988, 609] on button "儲存" at bounding box center [997, 611] width 56 height 32
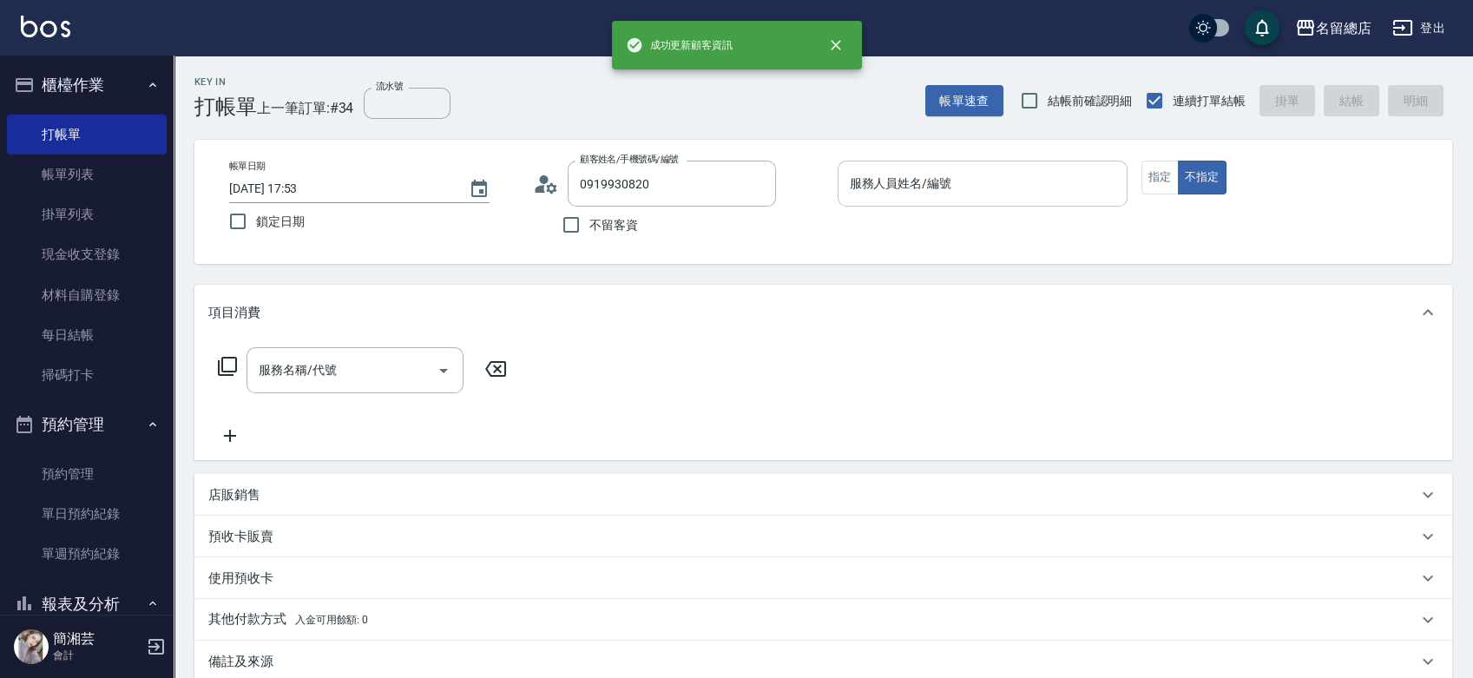
click at [912, 193] on input "服務人員姓名/編號" at bounding box center [983, 183] width 274 height 30
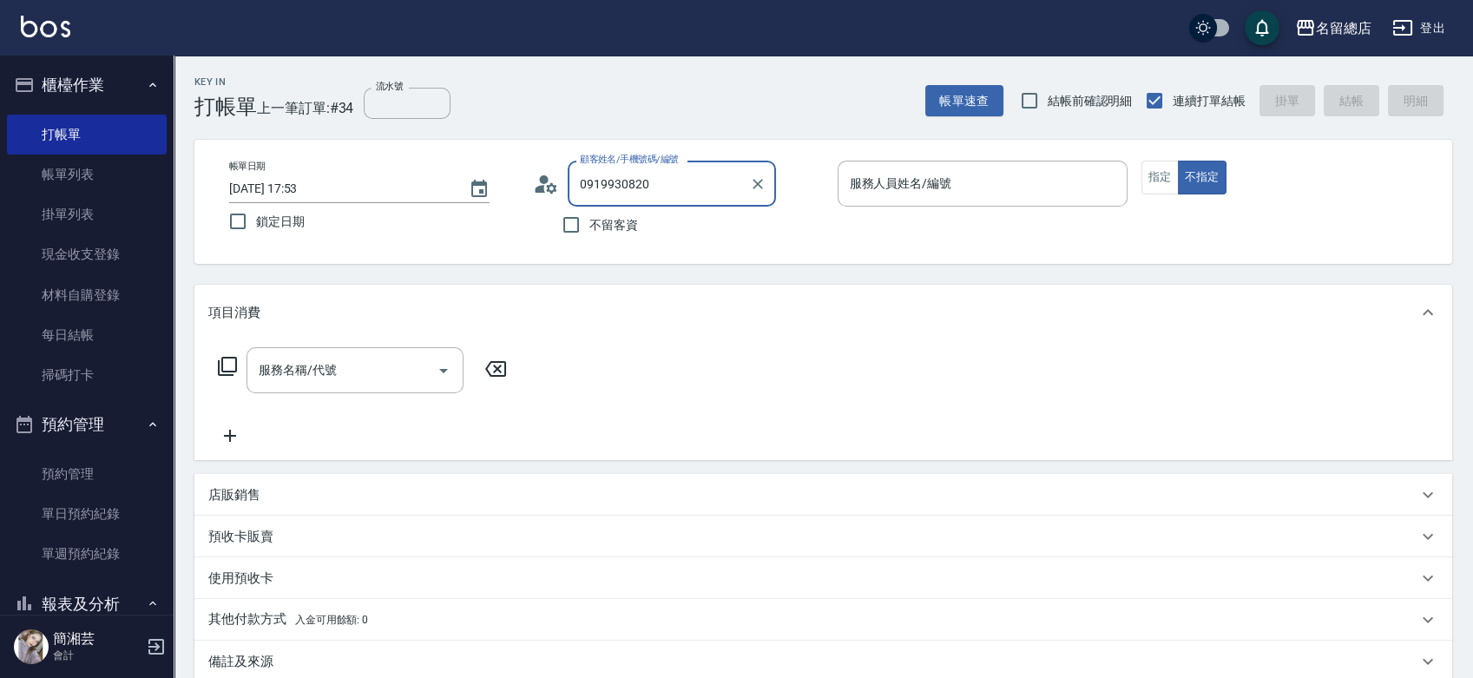
click at [707, 188] on input "0919930820" at bounding box center [659, 183] width 167 height 30
click at [764, 186] on icon "Clear" at bounding box center [757, 183] width 17 height 17
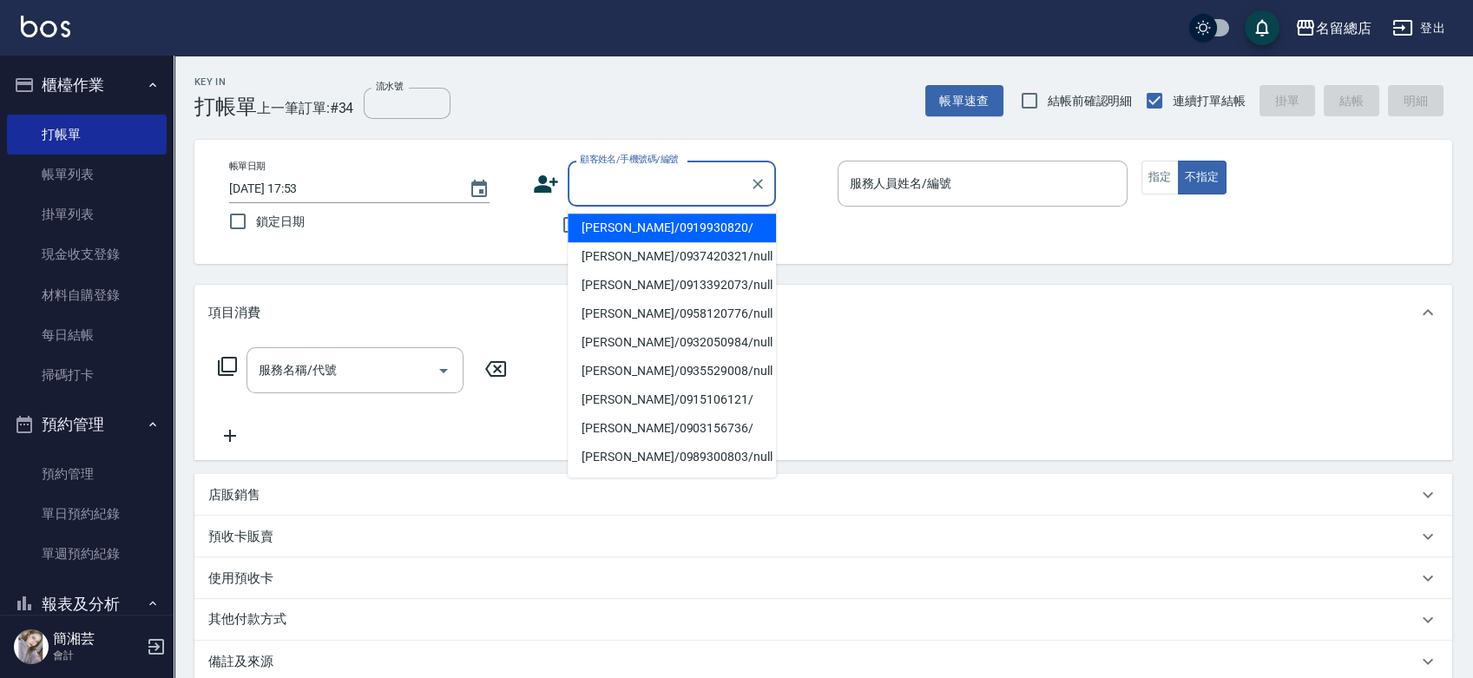
click at [624, 220] on li "[PERSON_NAME]/0919930820/" at bounding box center [672, 228] width 208 height 29
type input "[PERSON_NAME]/0919930820/"
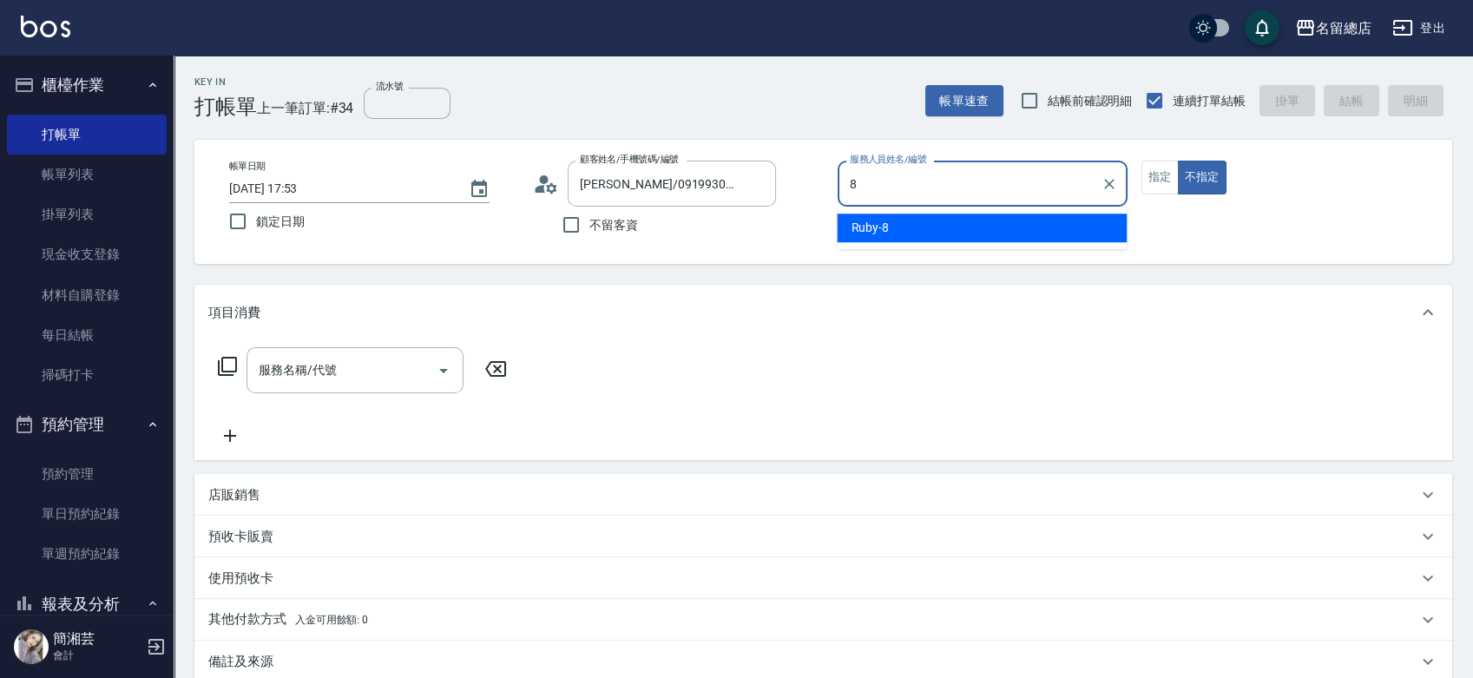
type input "Ruby-8"
type button "false"
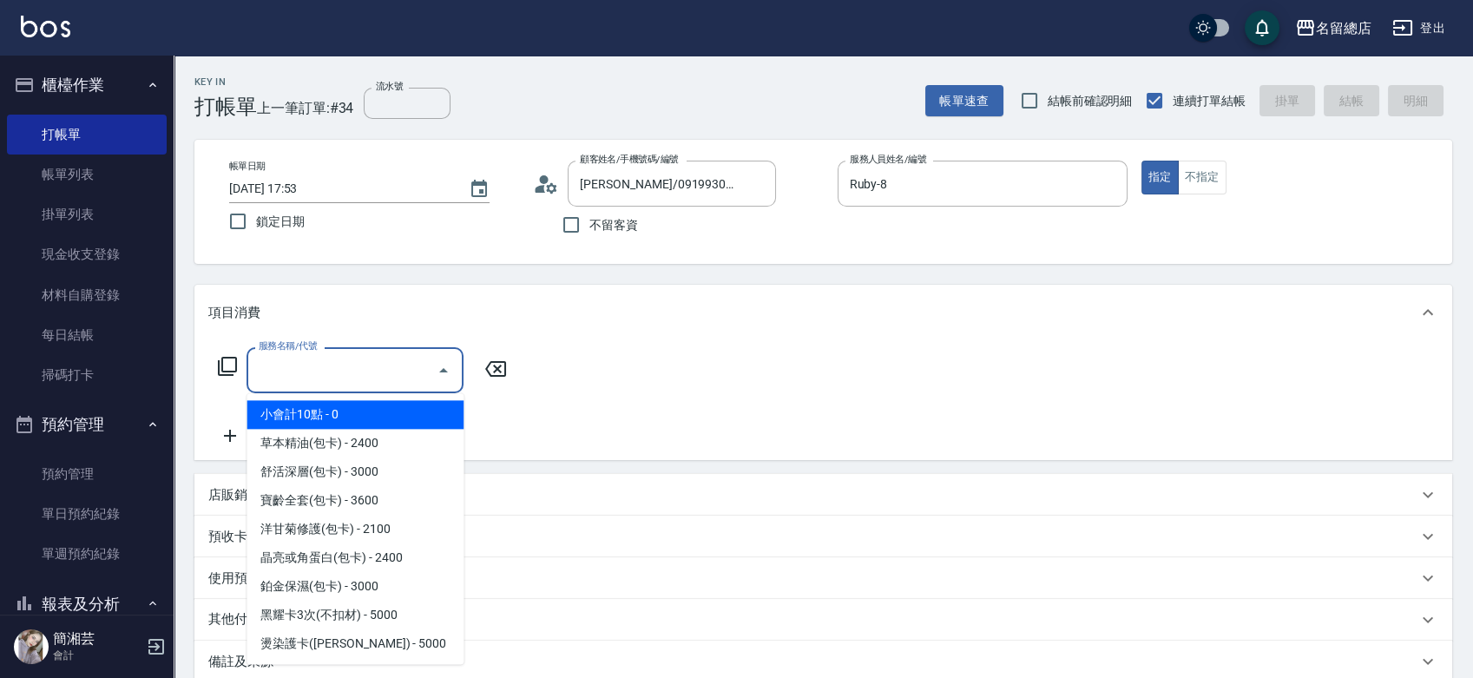
click at [388, 355] on input "服務名稱/代號" at bounding box center [341, 370] width 175 height 30
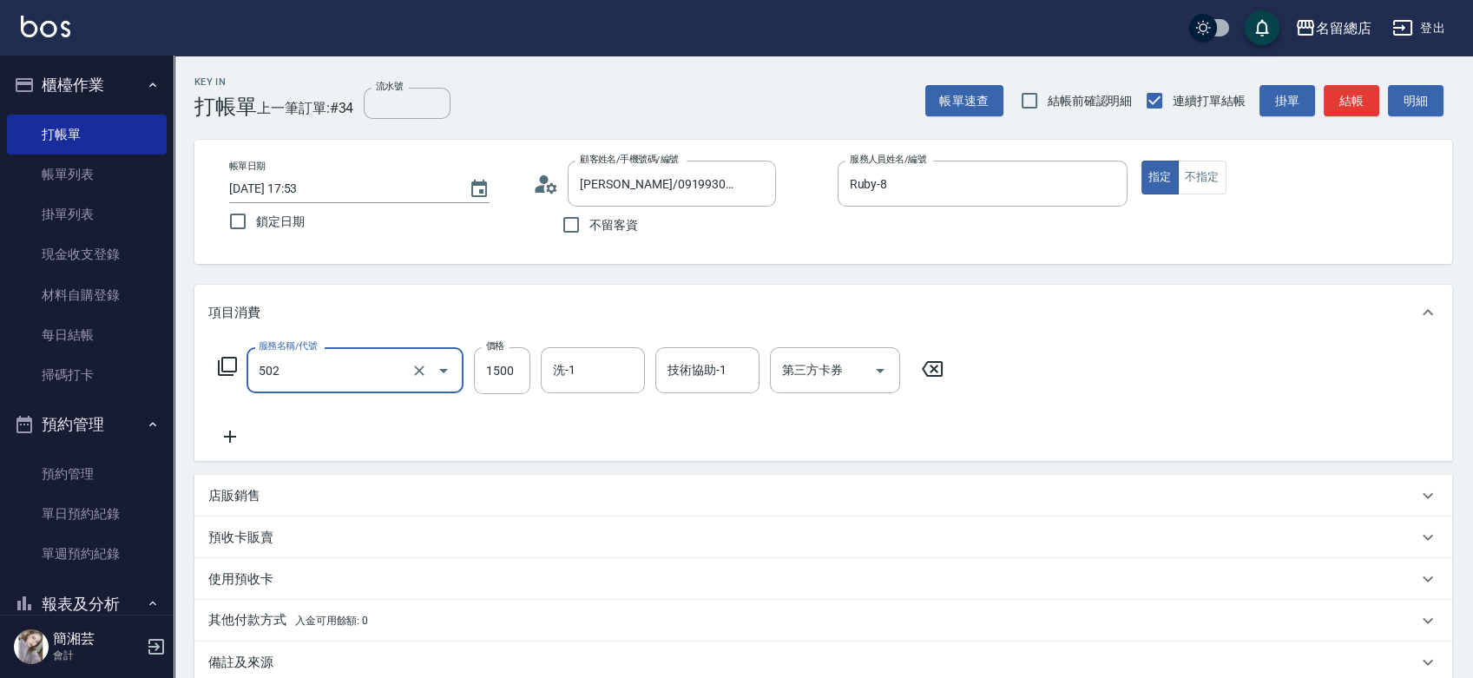
type input "染髮1500以上(502)"
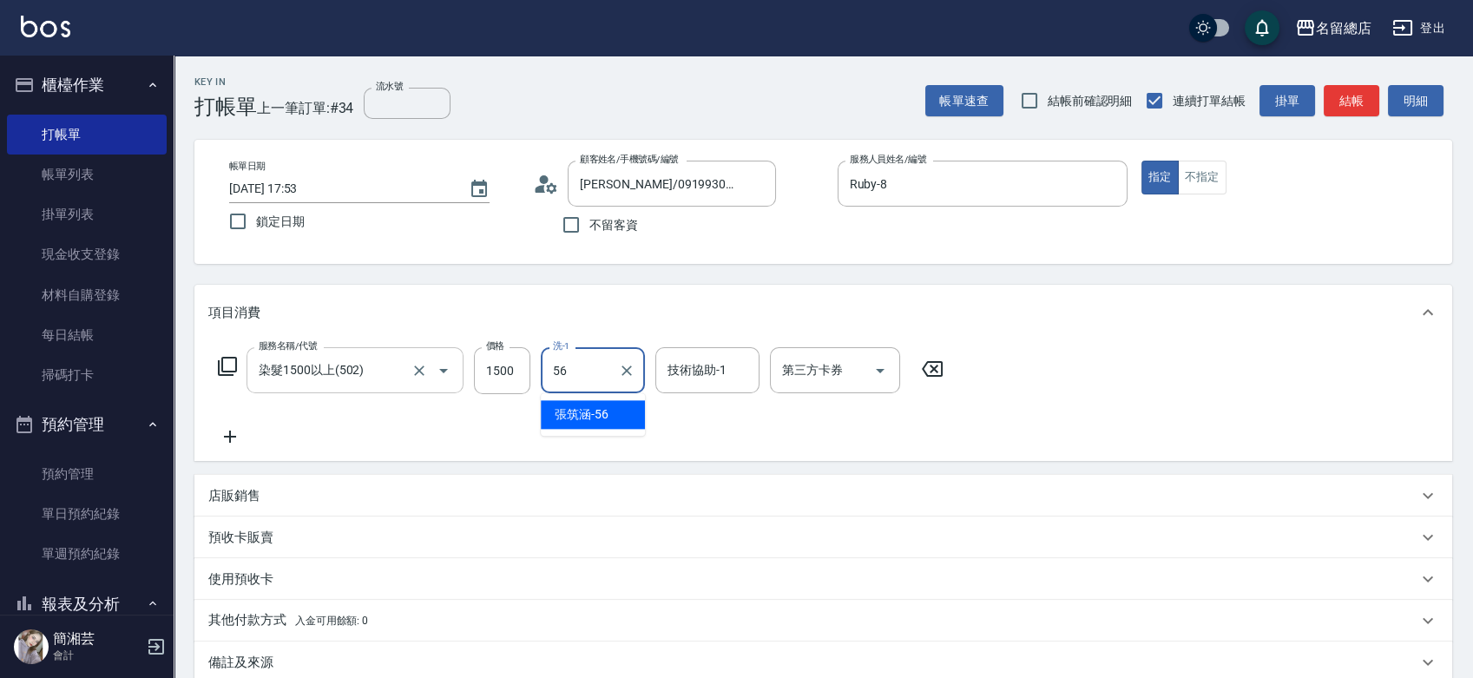
type input "[PERSON_NAME]-56"
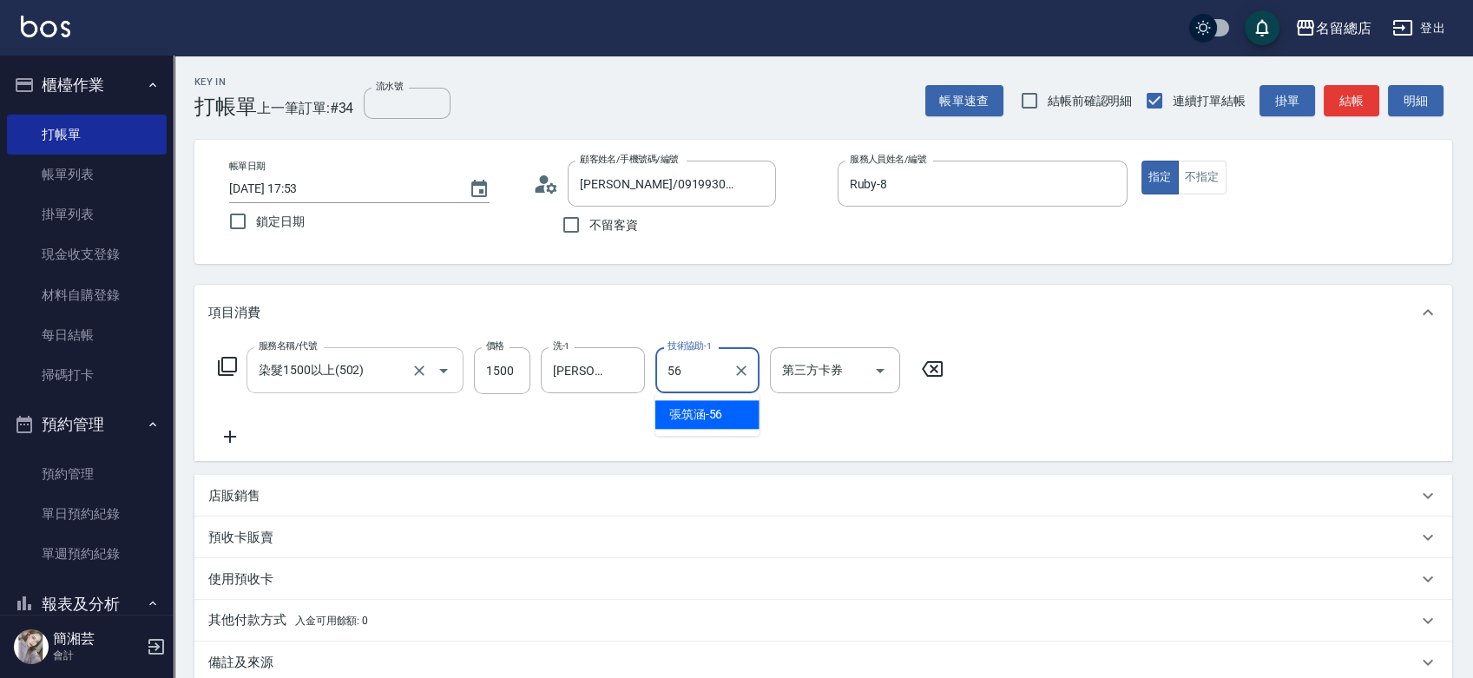
type input "[PERSON_NAME]-56"
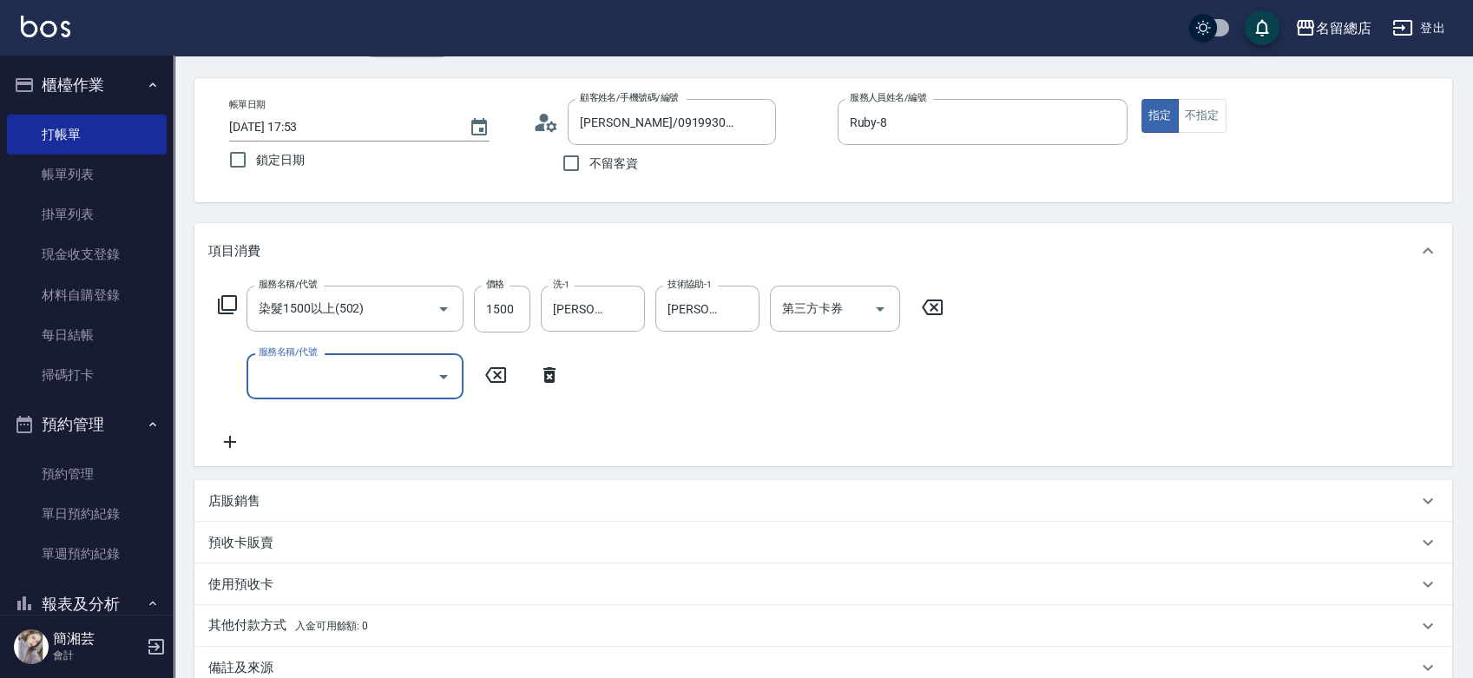
scroll to position [193, 0]
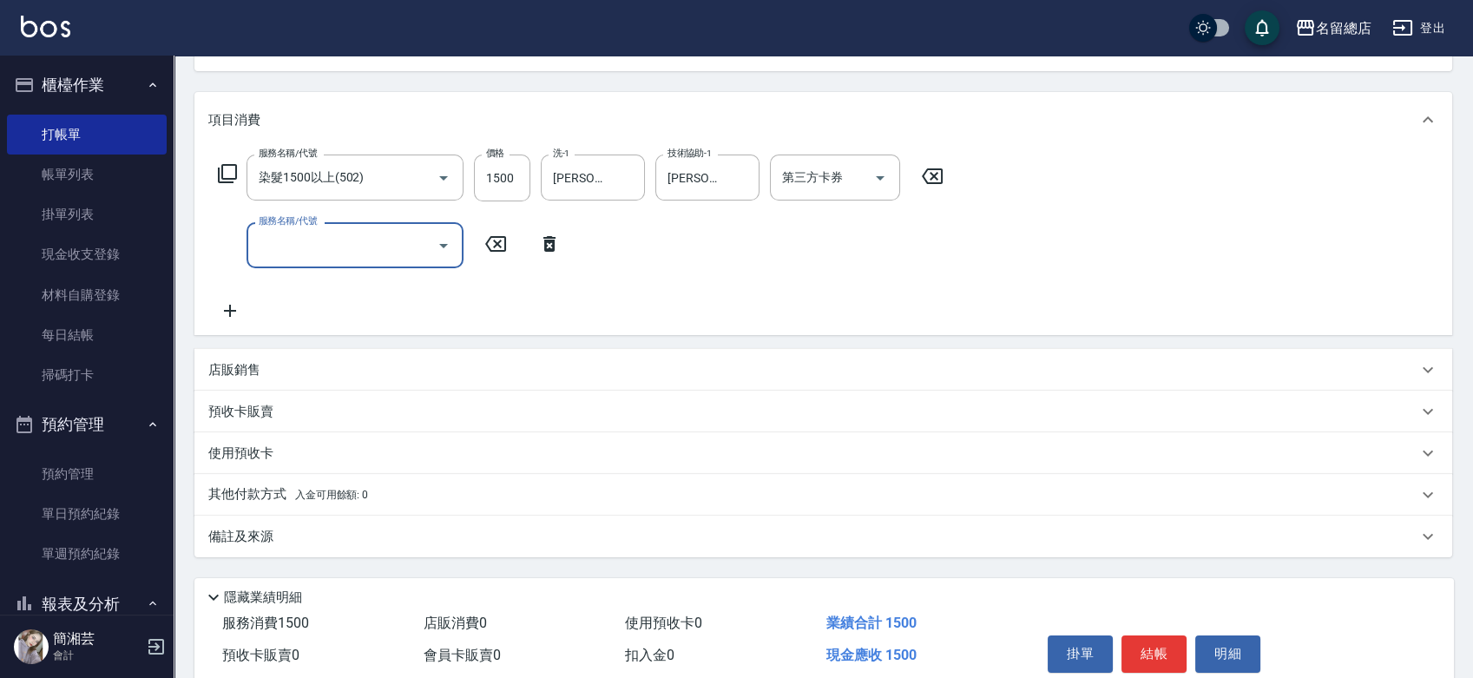
click at [332, 393] on div "預收卡販賣" at bounding box center [823, 412] width 1258 height 42
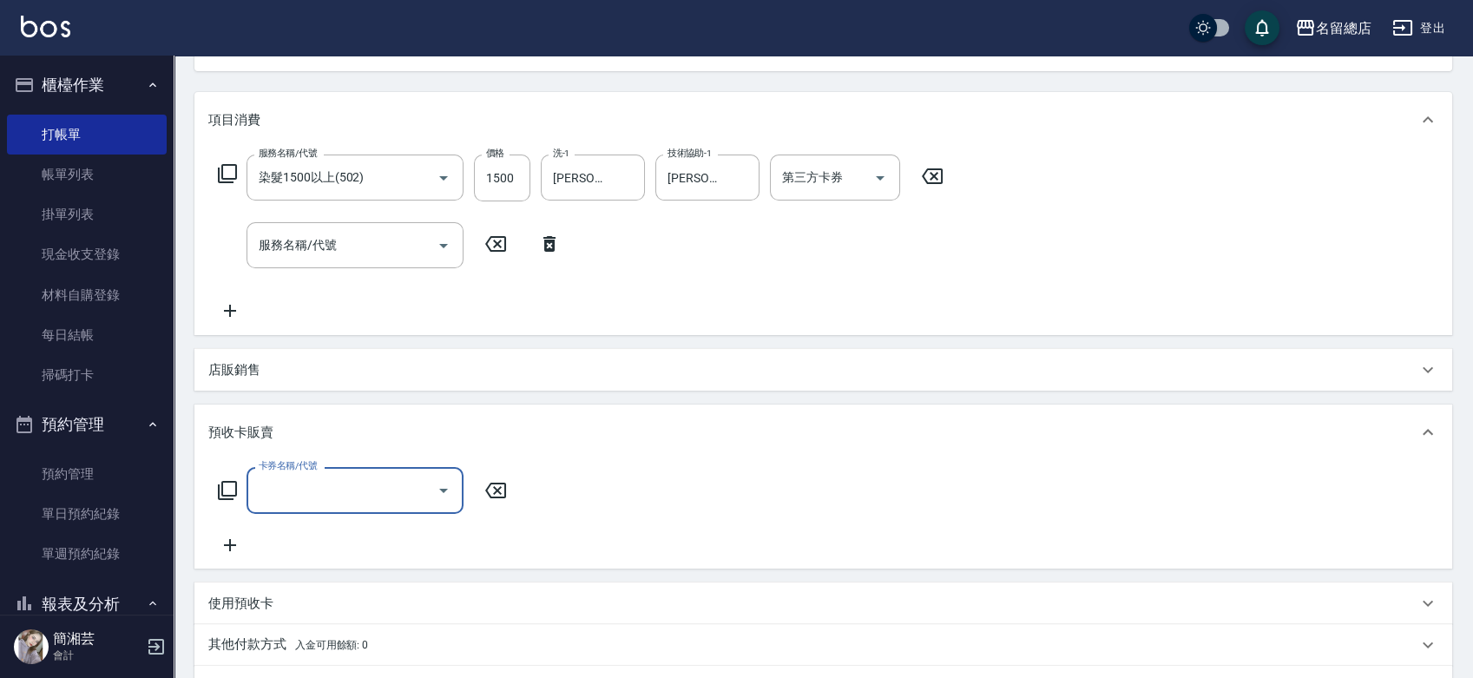
scroll to position [0, 0]
type input "二段自備卡(407)"
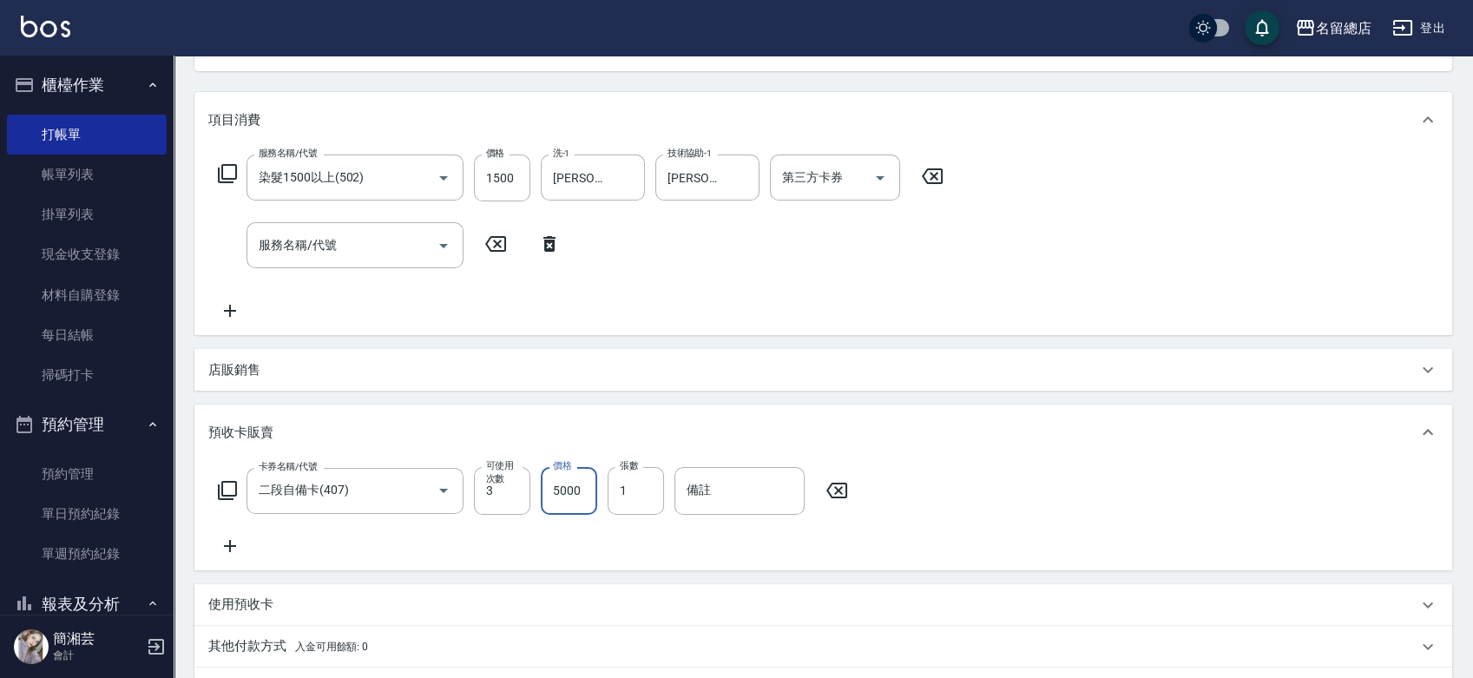
type input "5000"
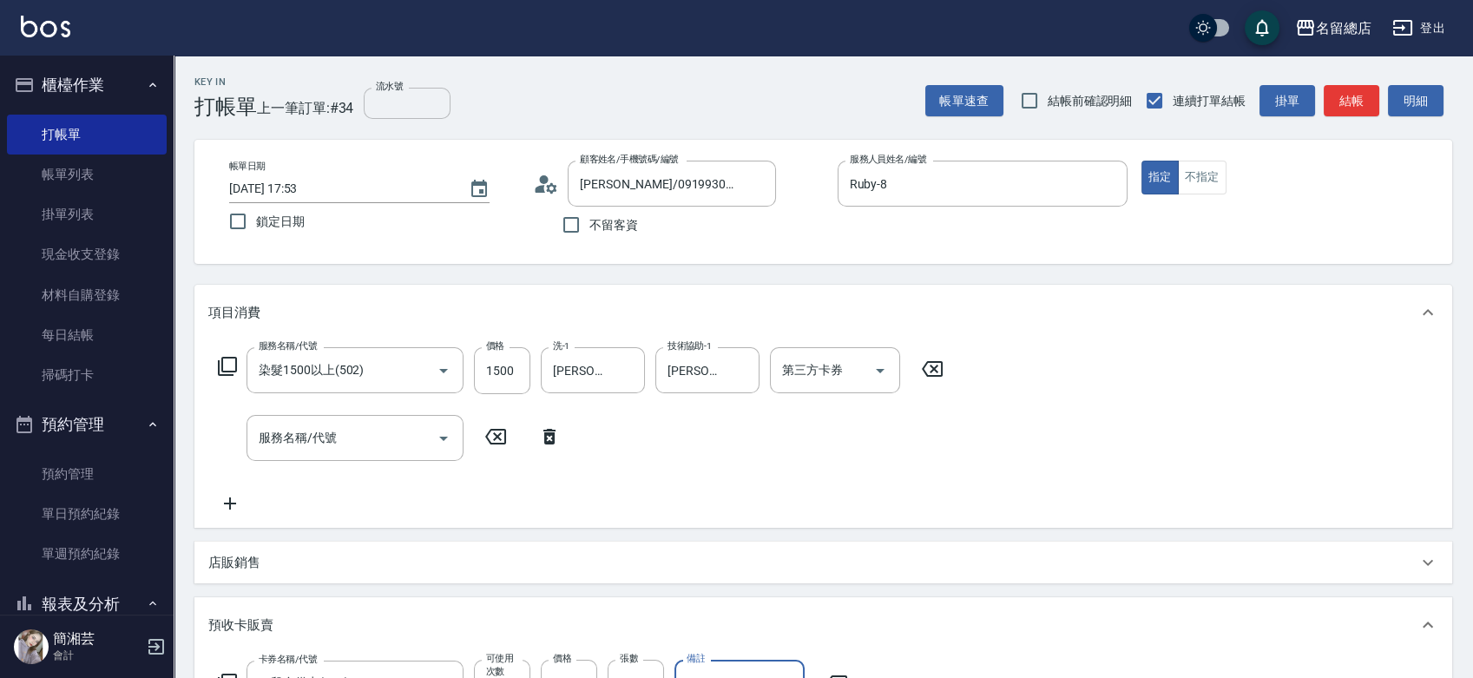
type input "9141"
click at [426, 109] on input "流水號" at bounding box center [407, 103] width 87 height 31
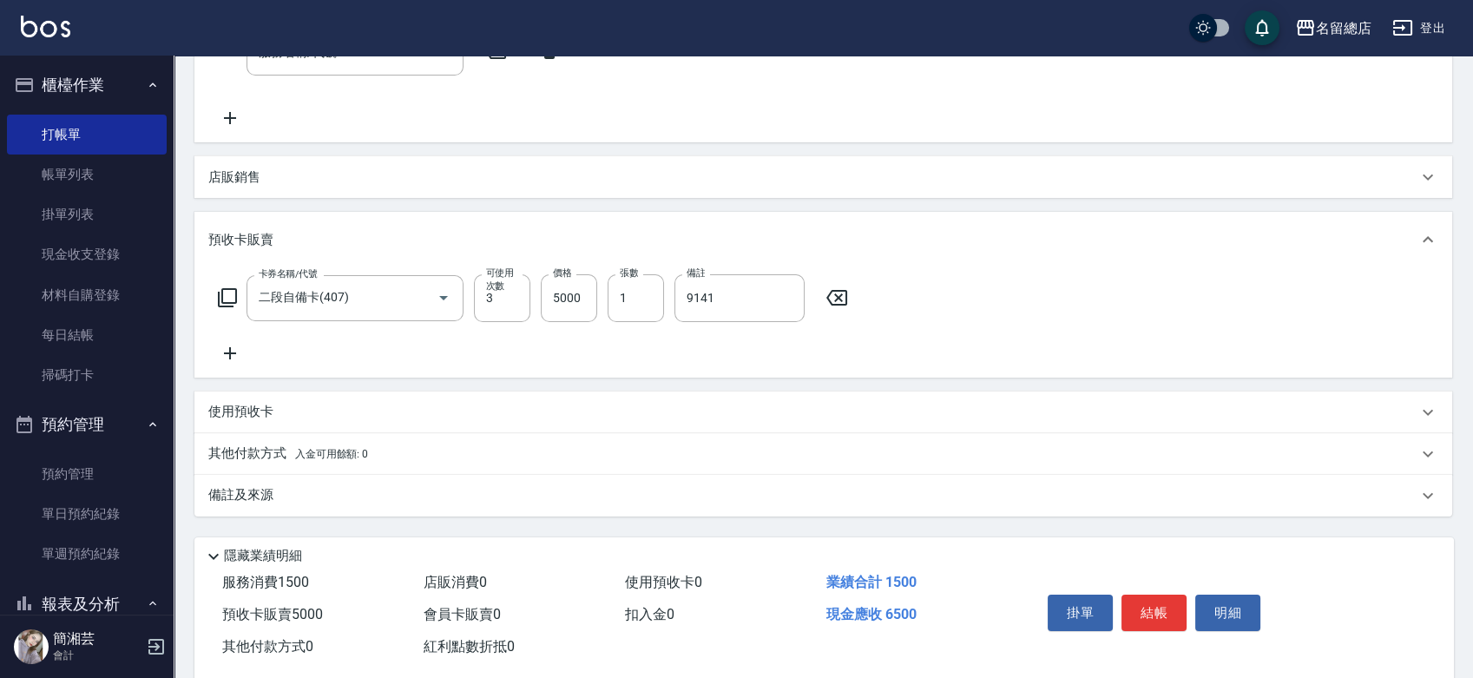
scroll to position [417, 0]
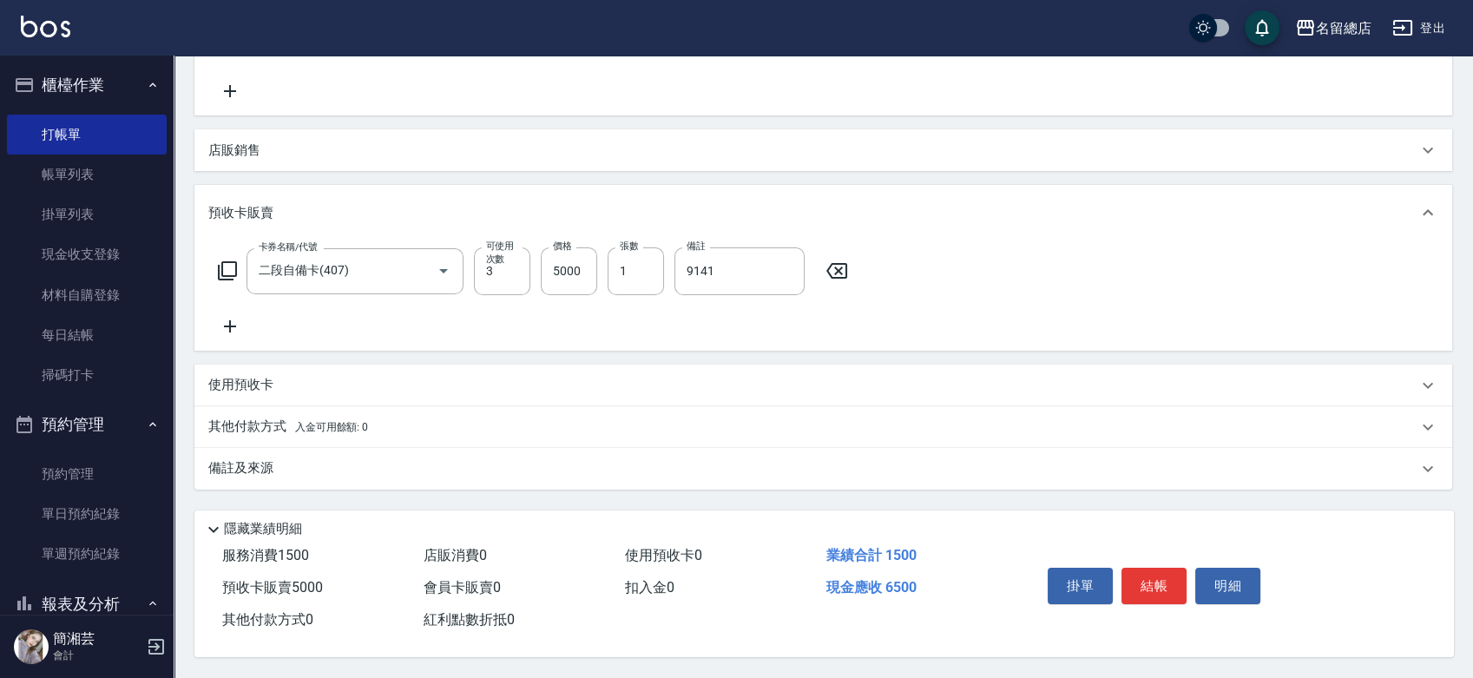
type input "9141"
click at [319, 421] on span "入金可用餘額: 0" at bounding box center [332, 427] width 74 height 12
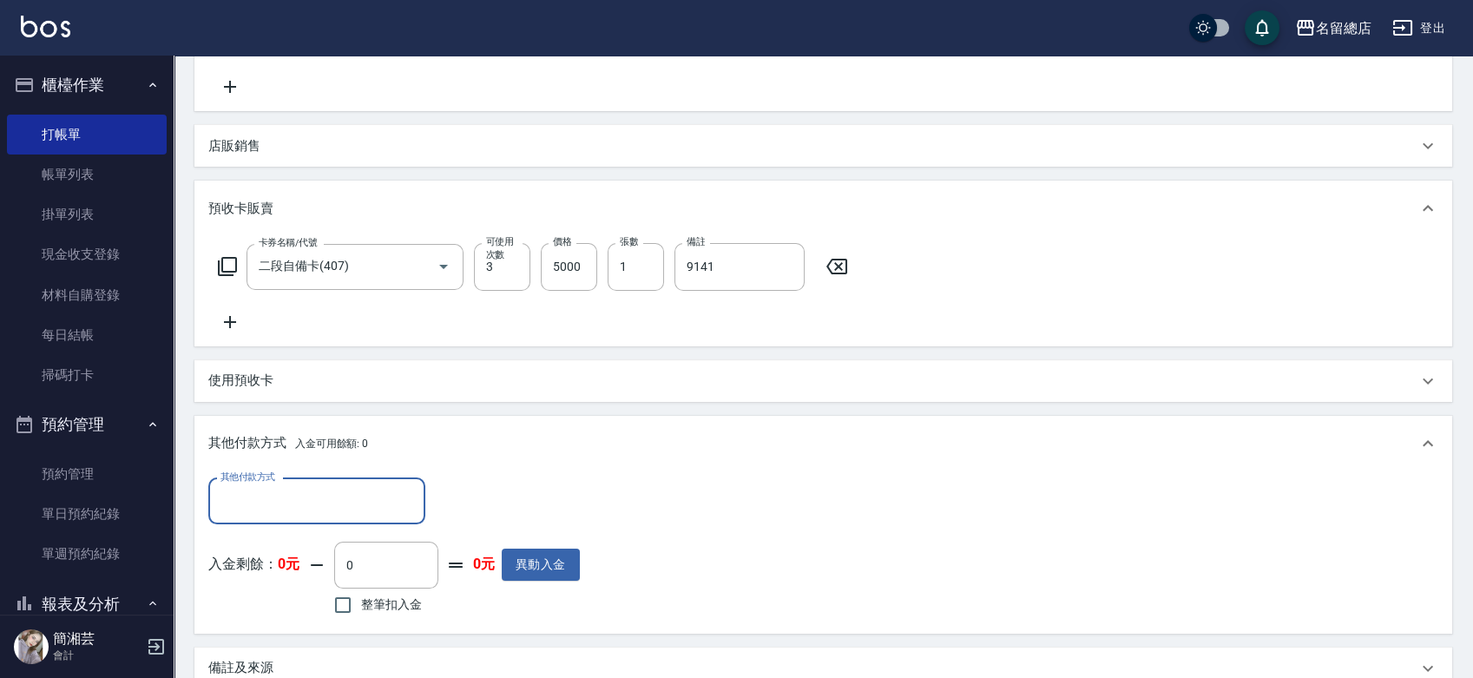
scroll to position [0, 0]
click at [299, 475] on div "其他付款方式 其他付款方式 入金剩餘： 0元 0 ​ 整筆扣入金 0元 異動入金" at bounding box center [823, 552] width 1258 height 162
click at [283, 505] on input "其他付款方式" at bounding box center [316, 501] width 201 height 30
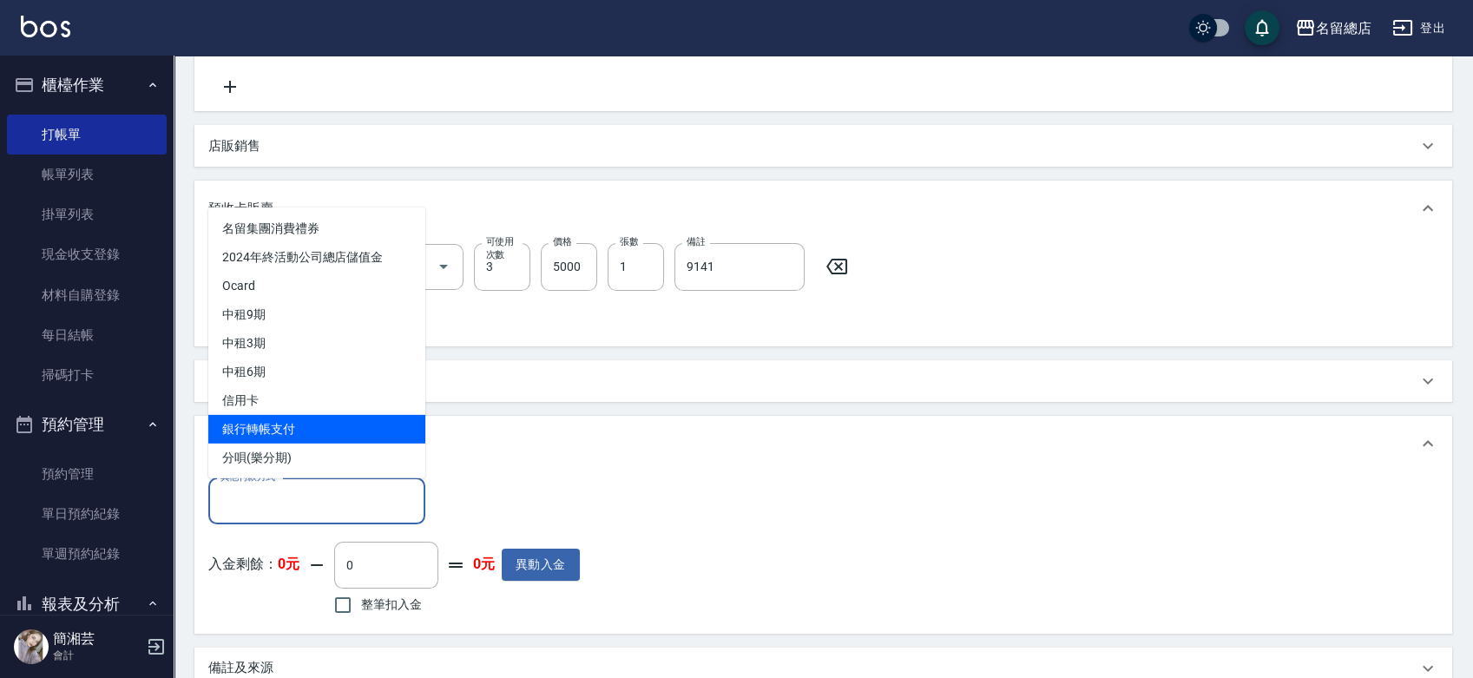
click at [289, 426] on span "銀行轉帳支付" at bounding box center [316, 428] width 217 height 29
type input "銀行轉帳支付"
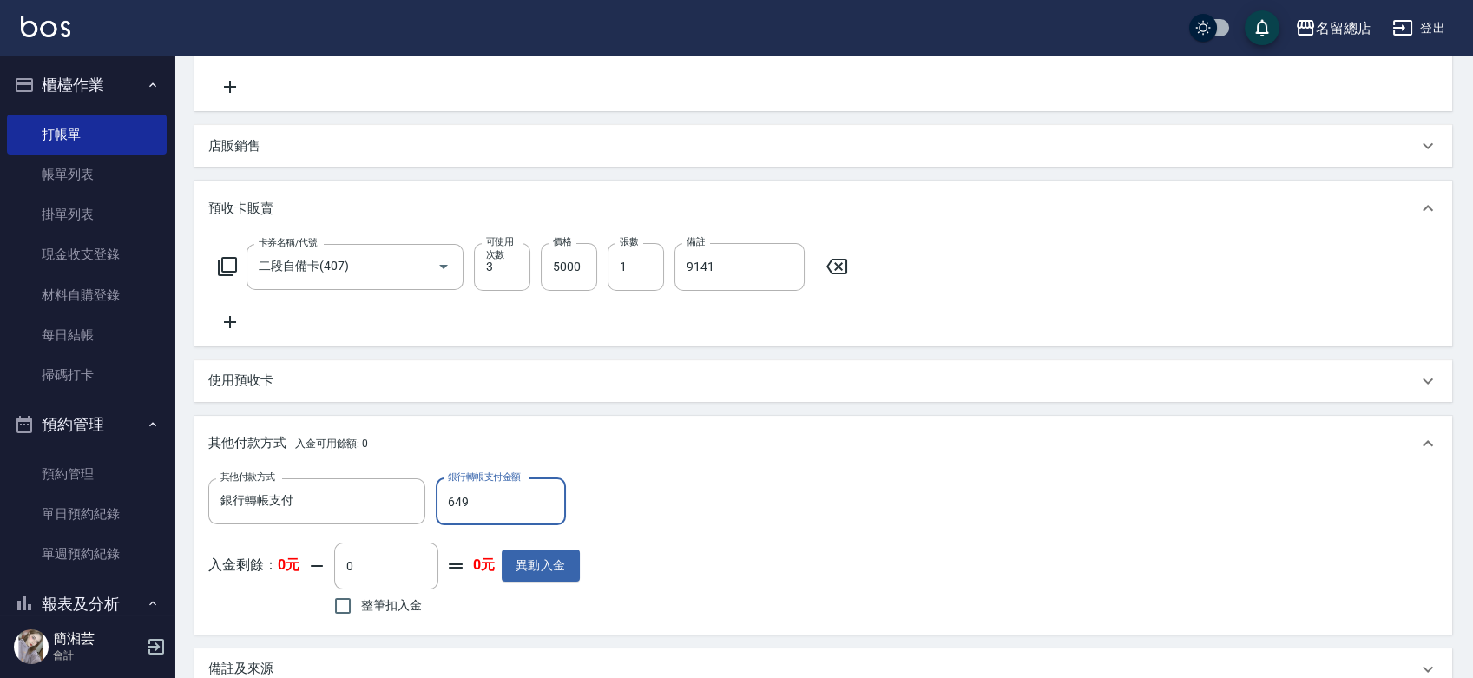
type input "6499"
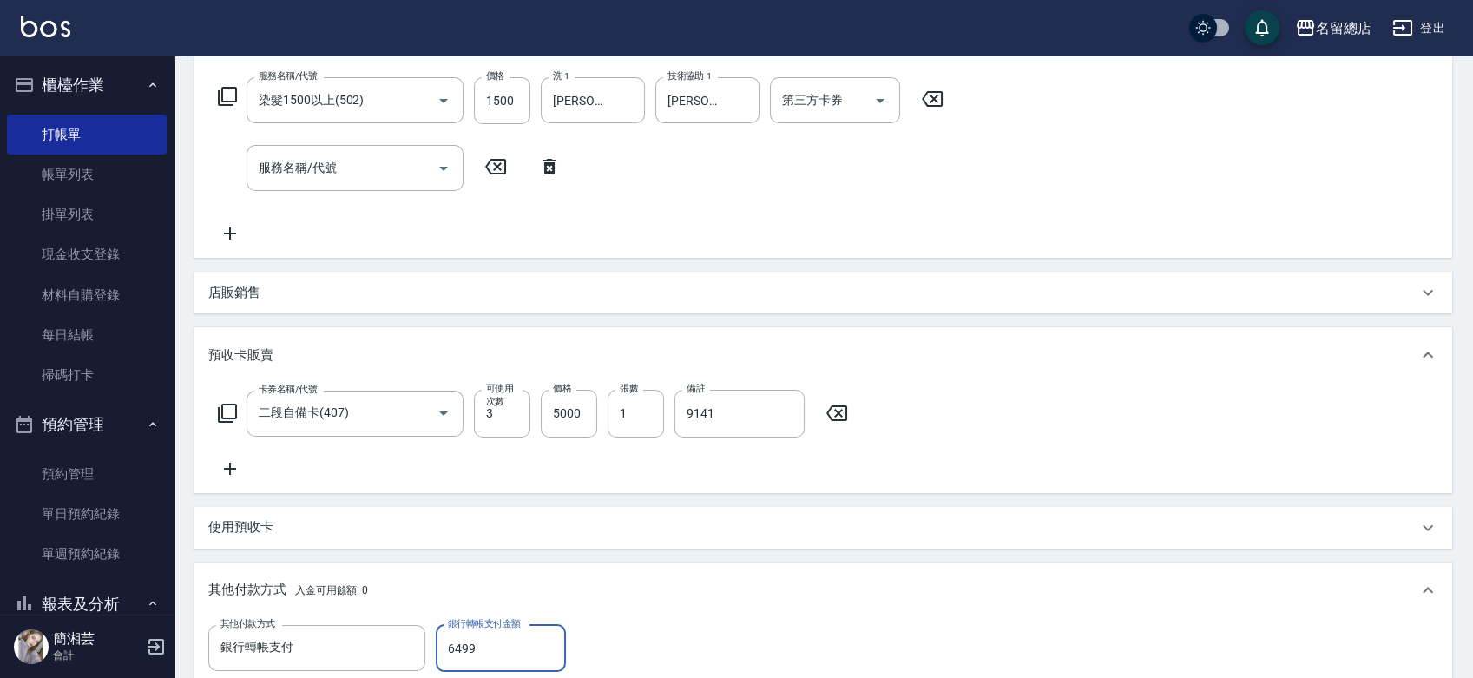
scroll to position [236, 0]
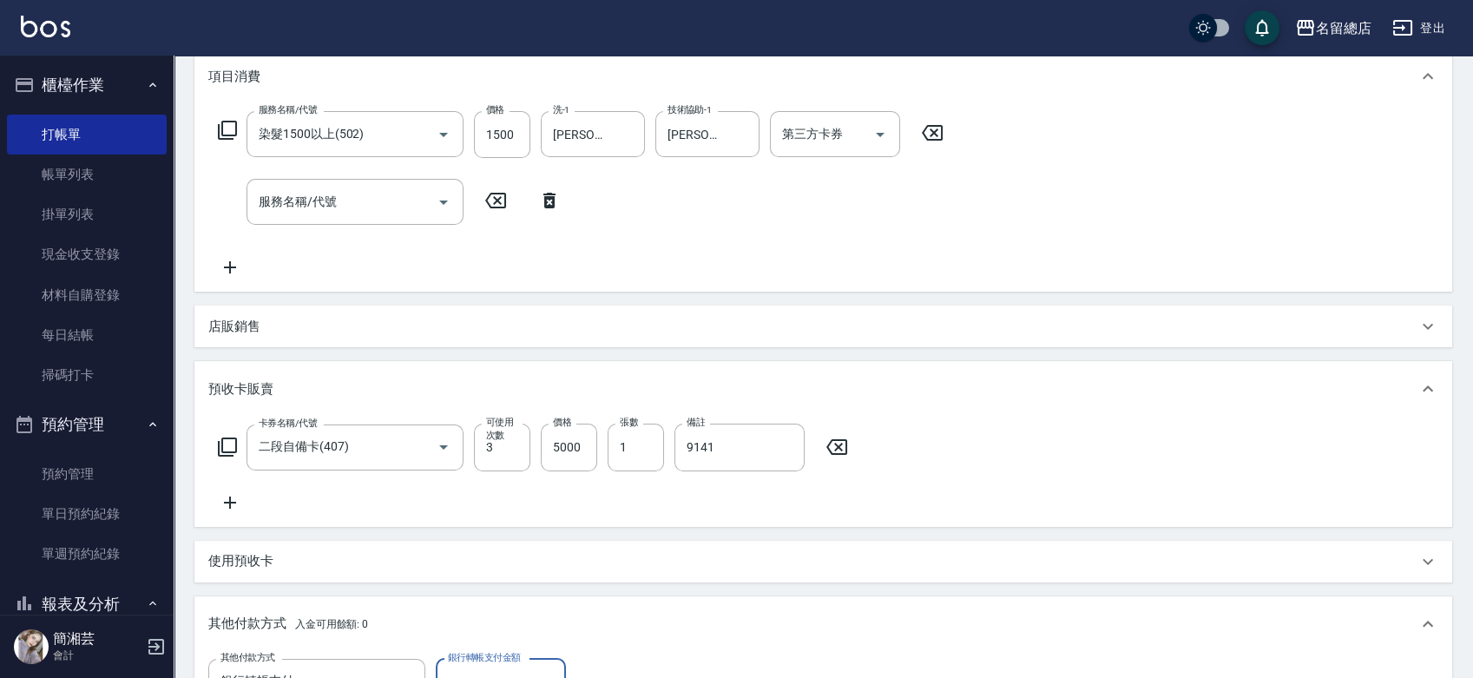
type input "[DATE] 17:55"
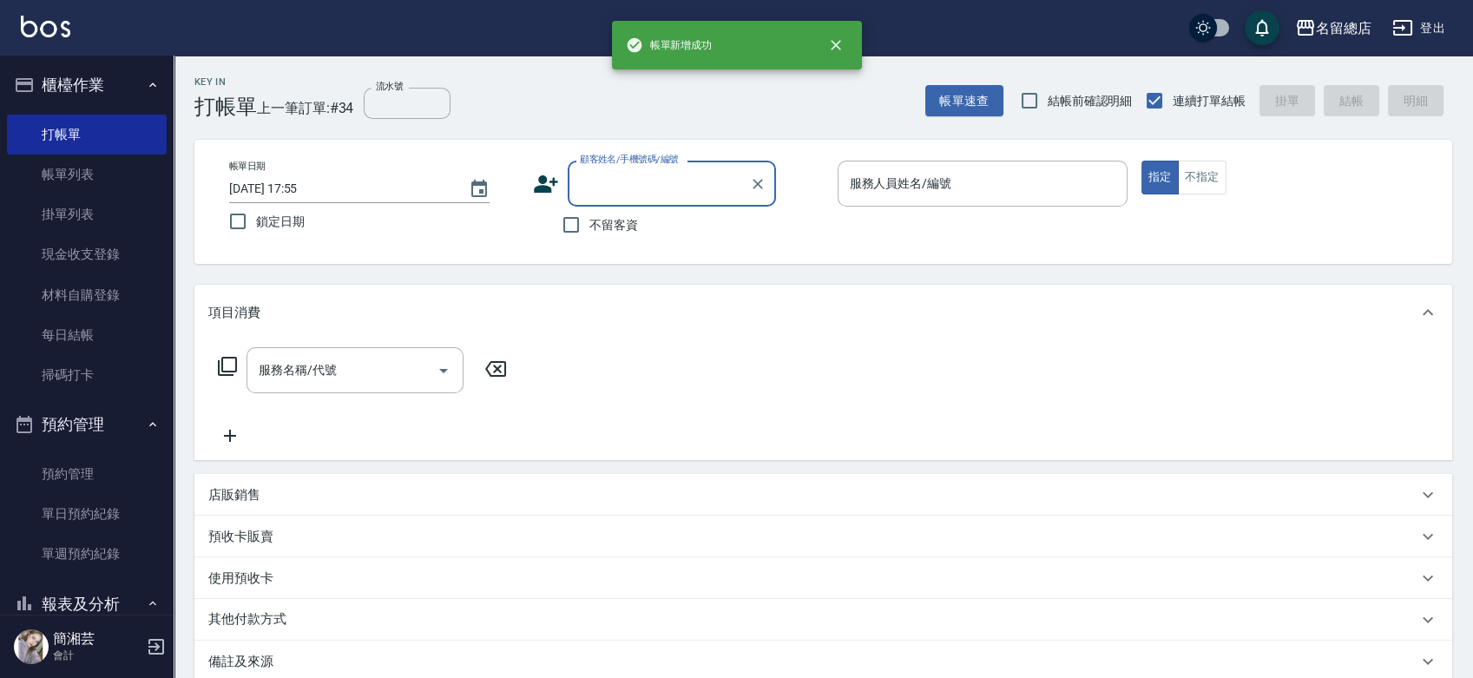
scroll to position [0, 0]
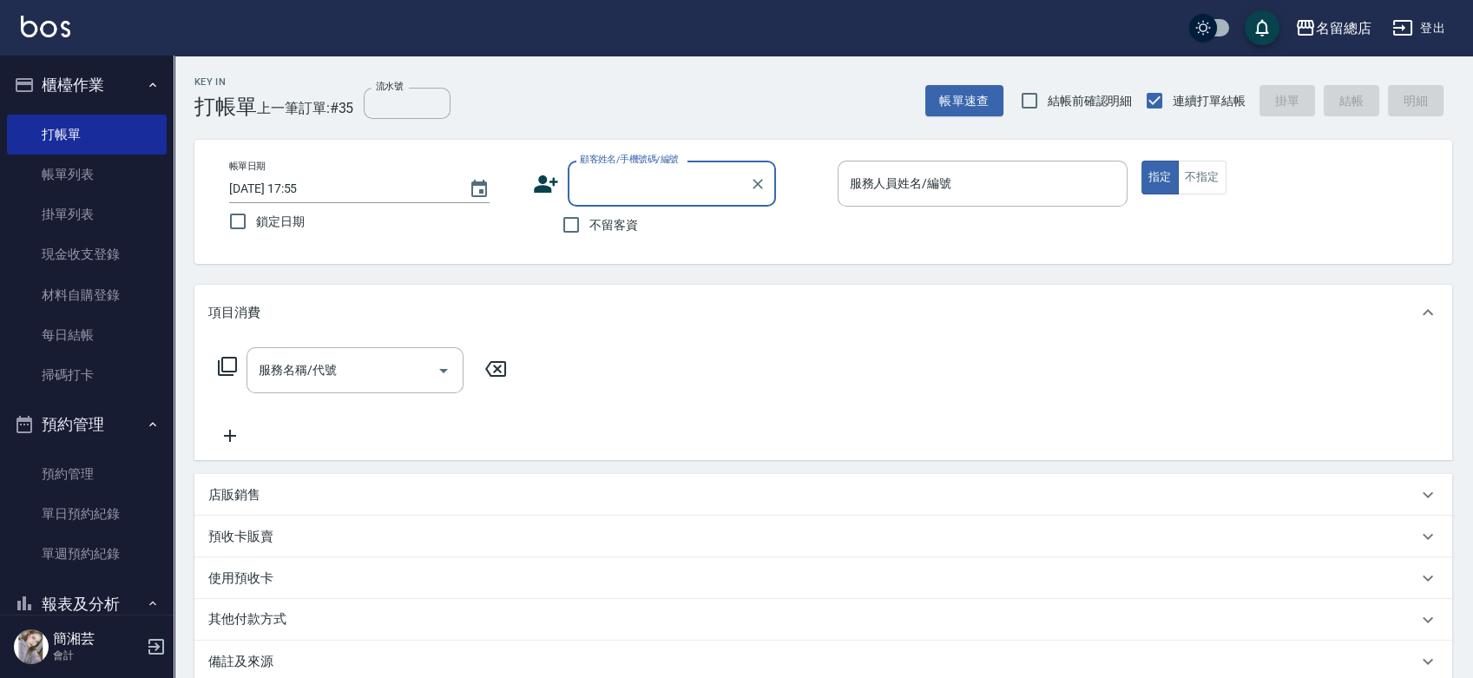
click at [645, 183] on input "顧客姓名/手機號碼/編號" at bounding box center [659, 183] width 167 height 30
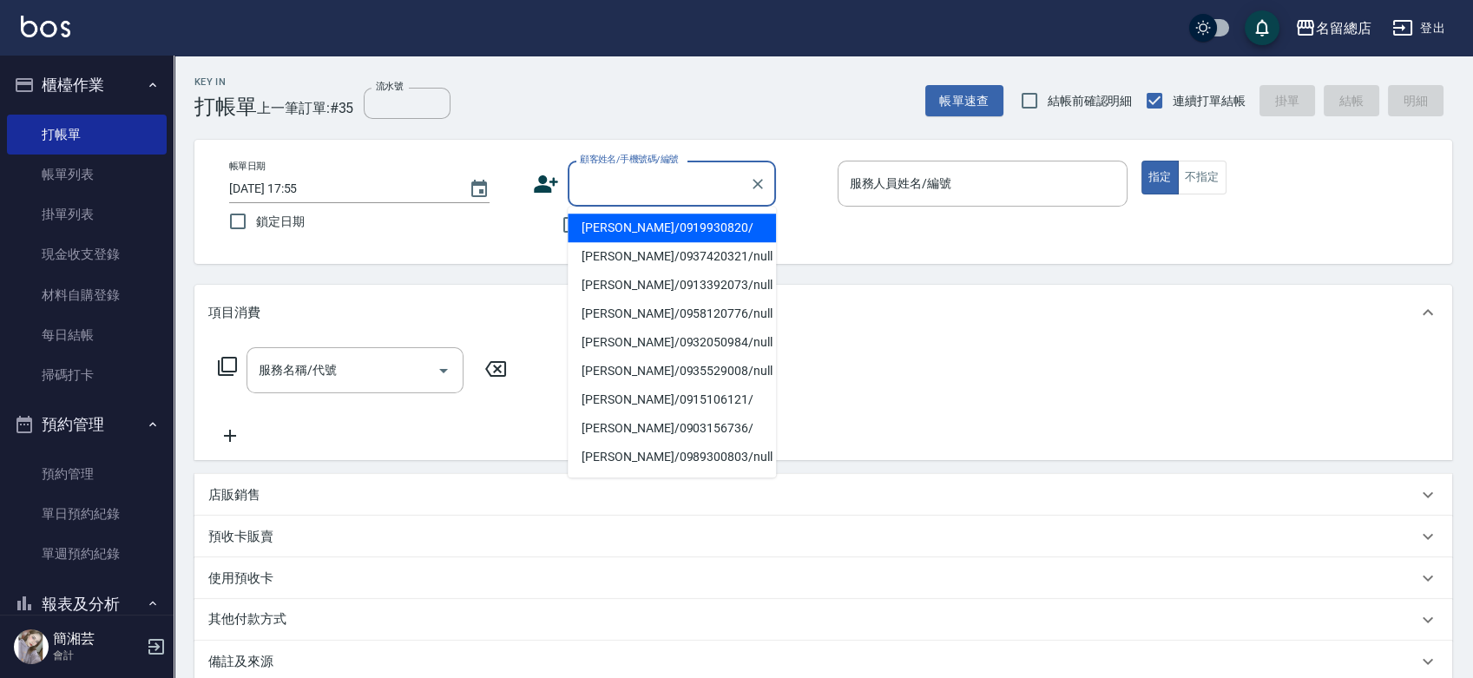
click at [642, 224] on li "[PERSON_NAME]/0919930820/" at bounding box center [672, 228] width 208 height 29
type input "[PERSON_NAME]/0919930820/"
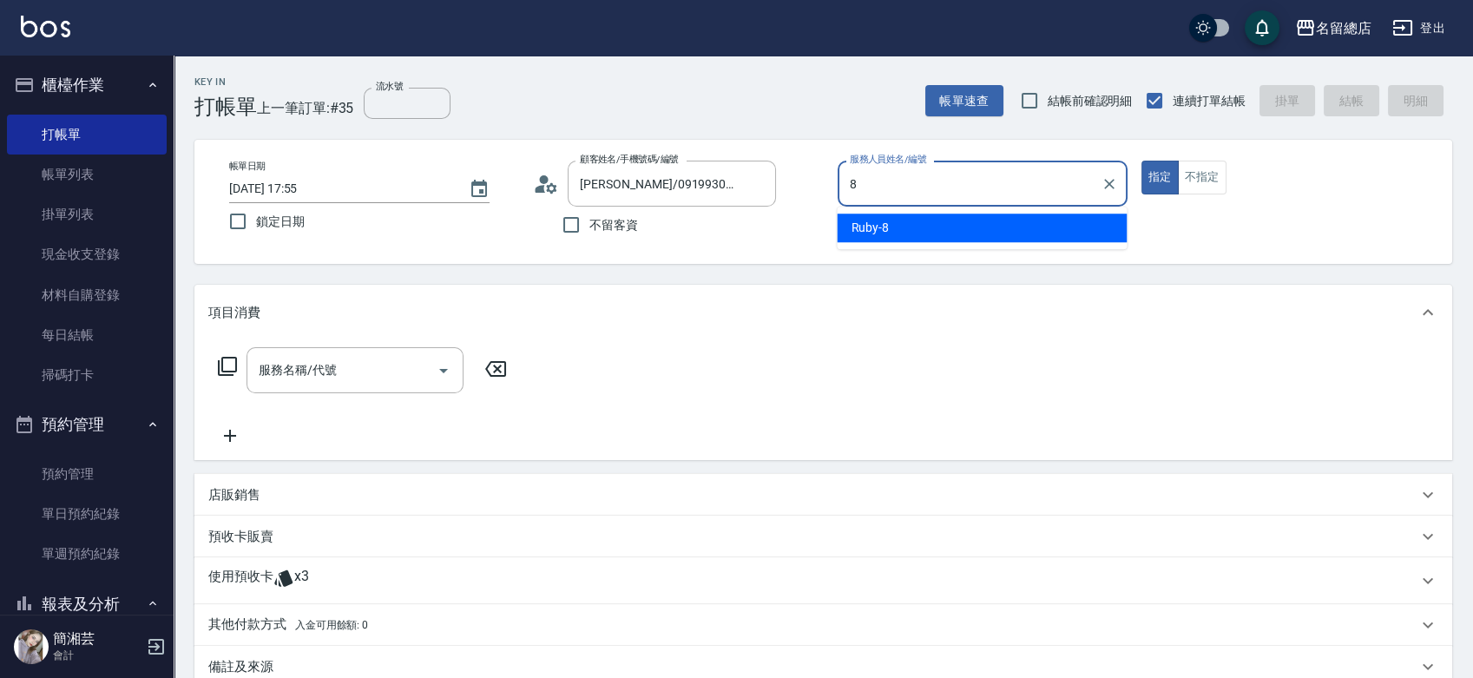
type input "Ruby-8"
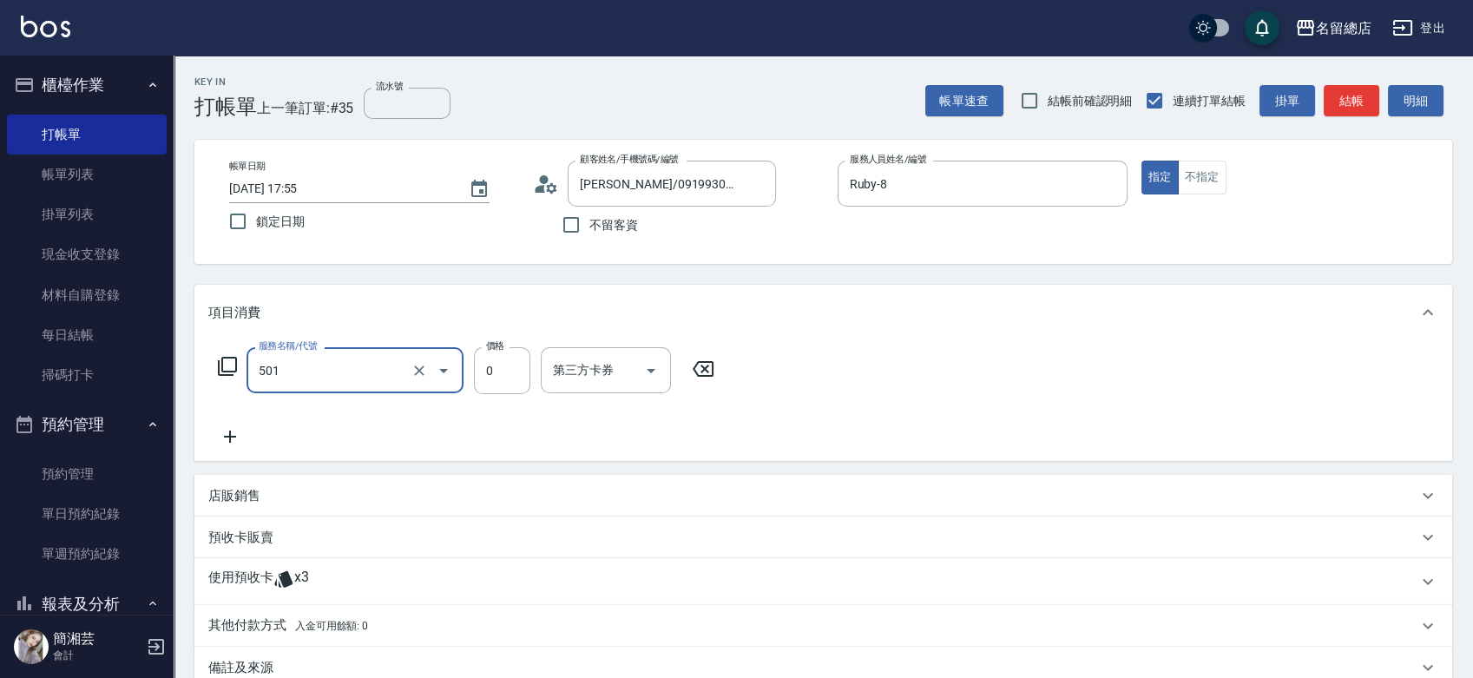
type input "2段蓋卡1300以上(501)"
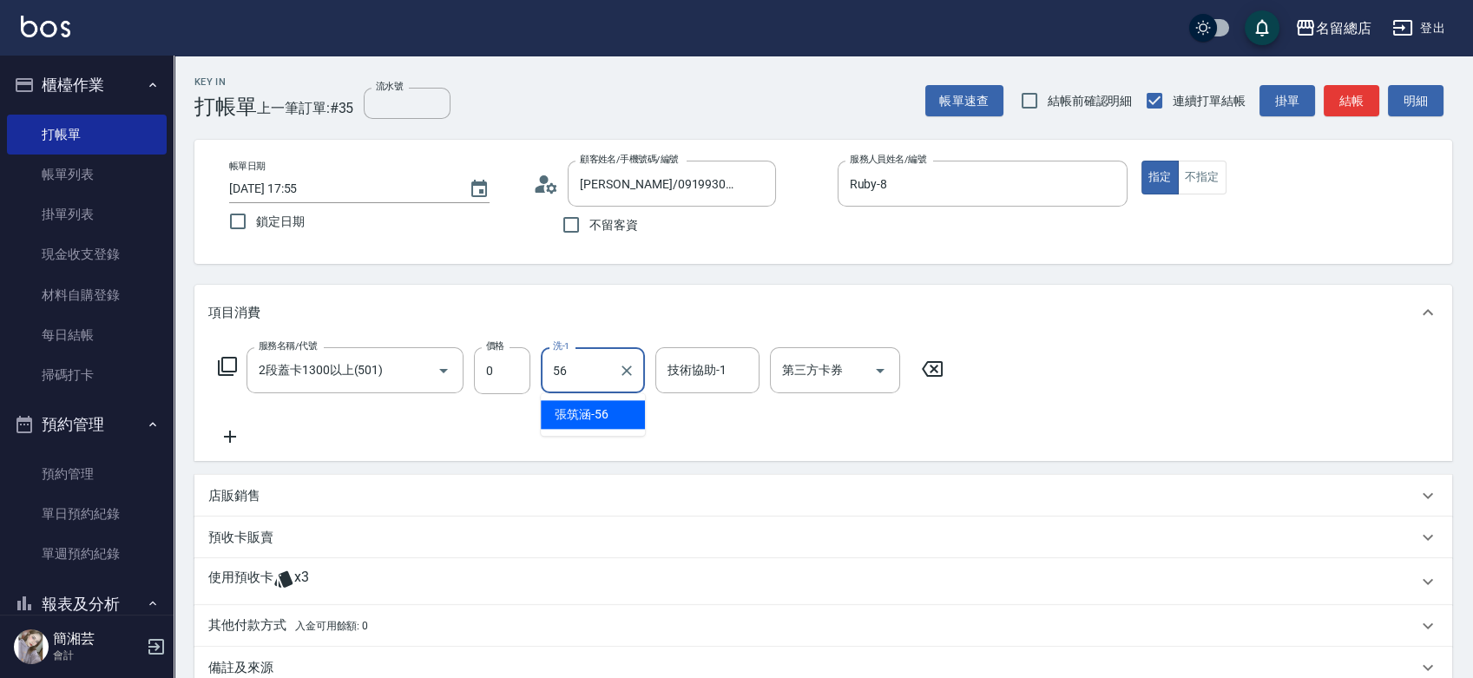
type input "[PERSON_NAME]-56"
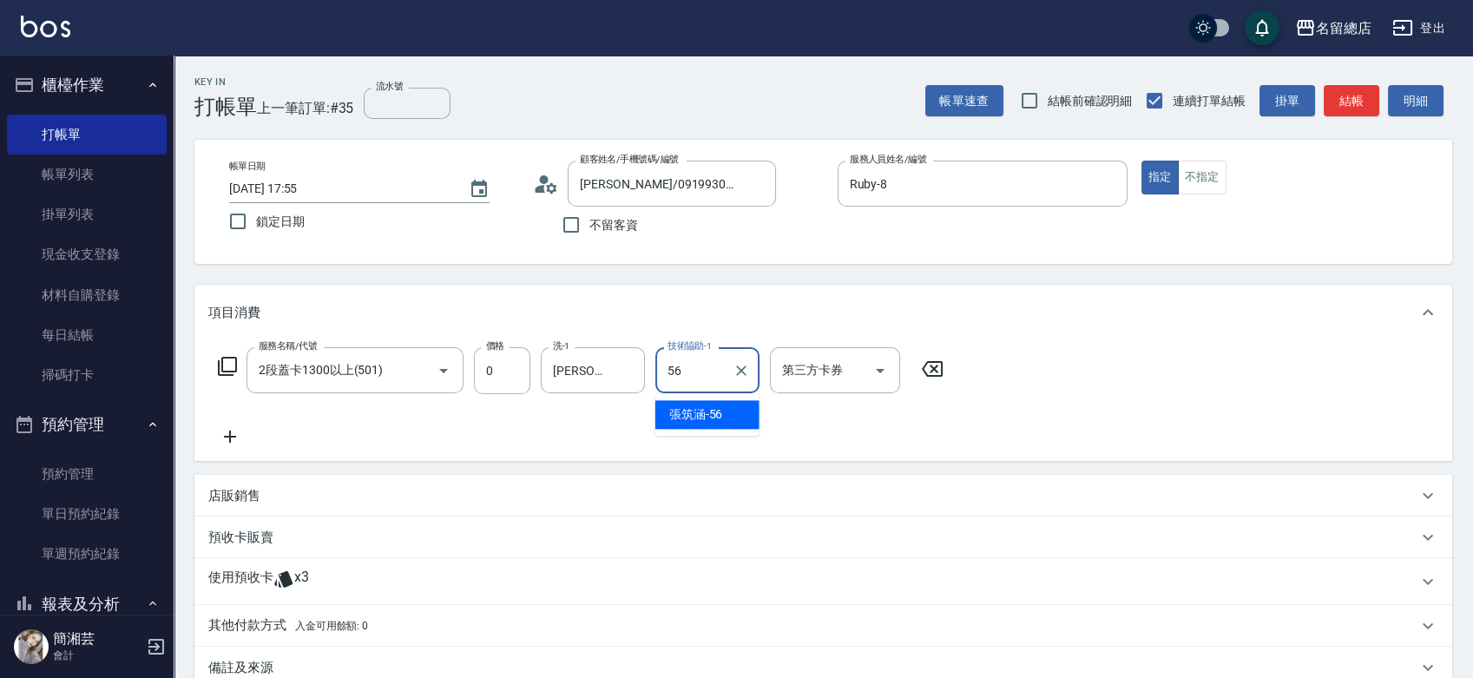
type input "[PERSON_NAME]-56"
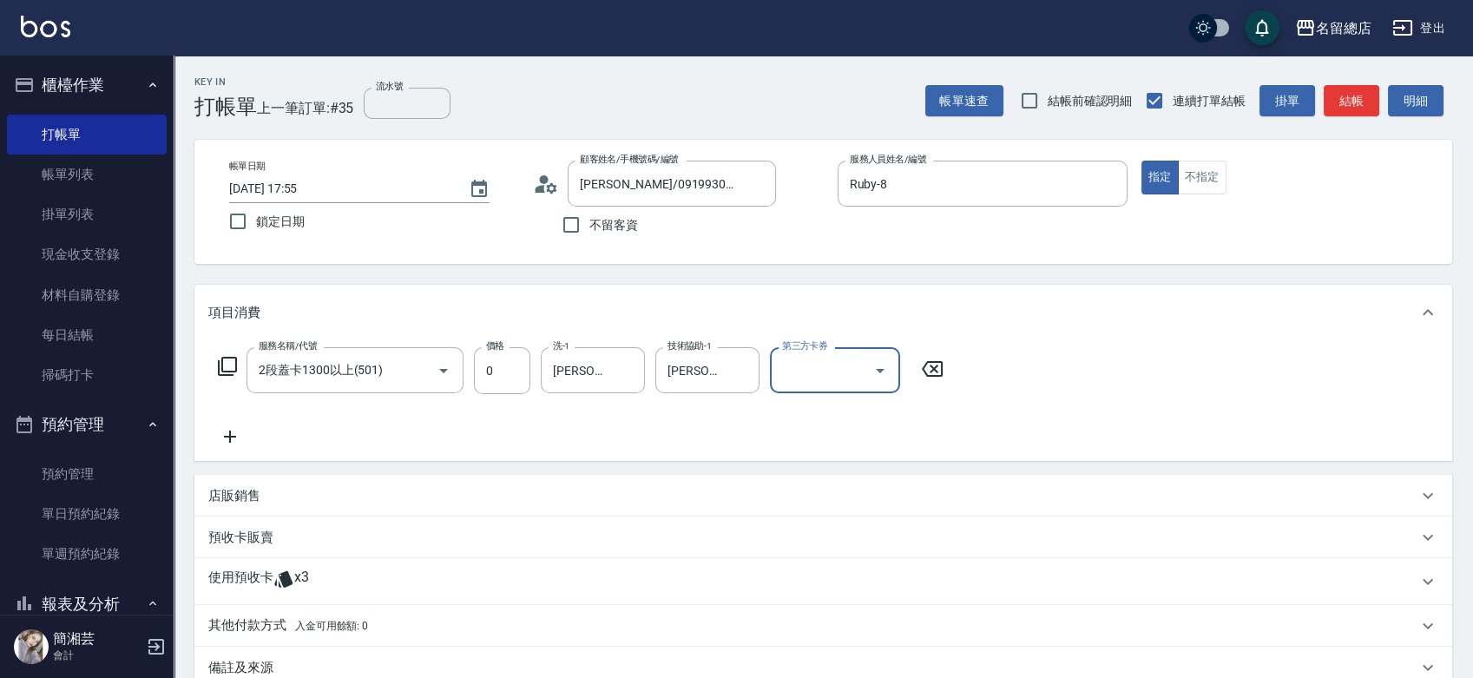
click at [315, 563] on div "使用預收卡 x3" at bounding box center [823, 581] width 1258 height 47
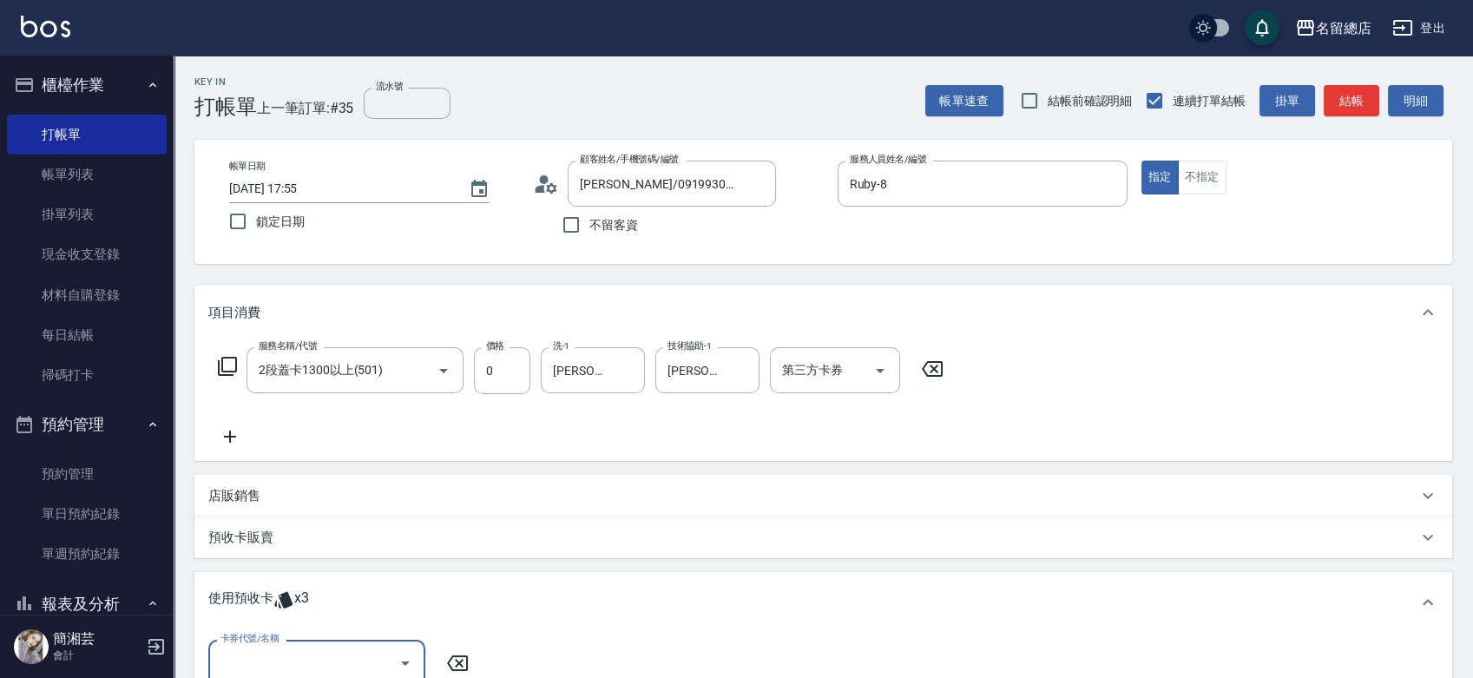
click at [322, 644] on div "卡券代號/名稱" at bounding box center [316, 663] width 217 height 46
click at [348, 615] on div "二段自備卡 剩餘3張 9141" at bounding box center [316, 618] width 217 height 29
type input "二段自備卡 9141"
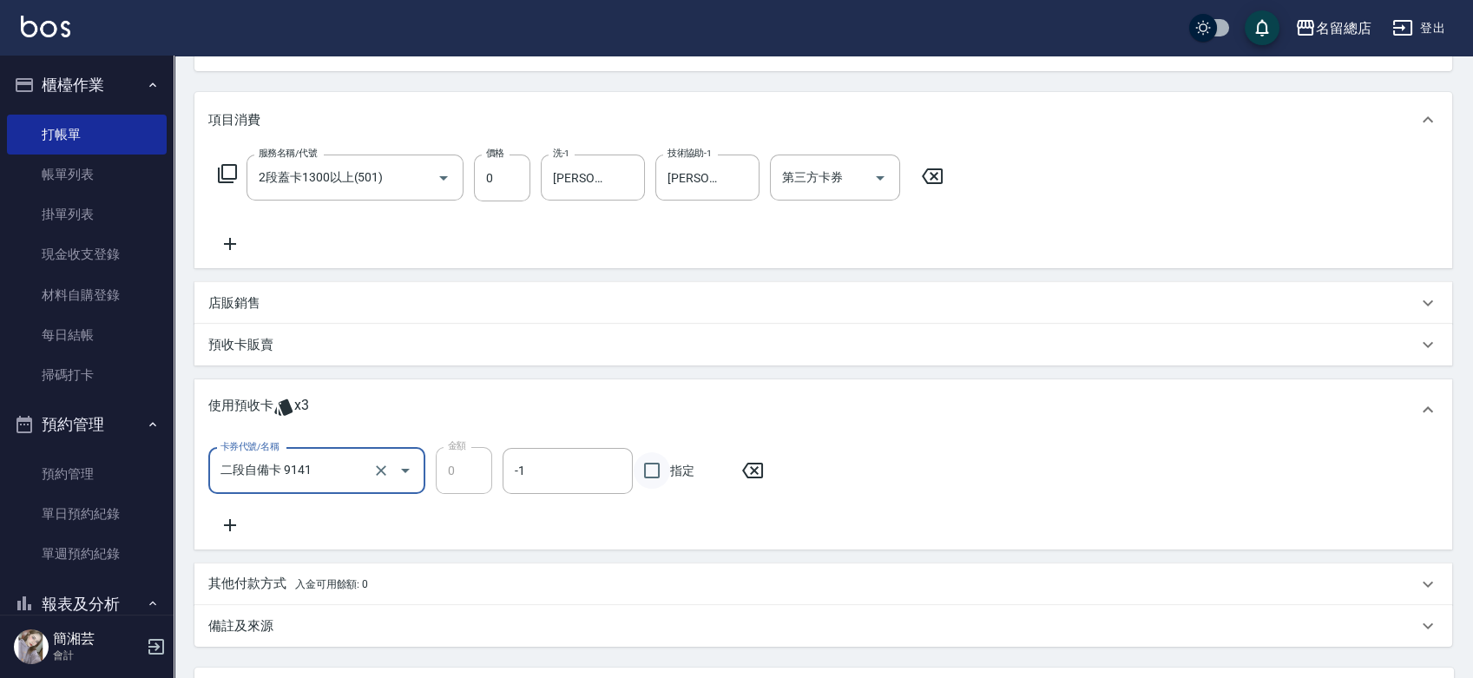
click at [665, 462] on input "指定" at bounding box center [652, 470] width 36 height 36
checkbox input "true"
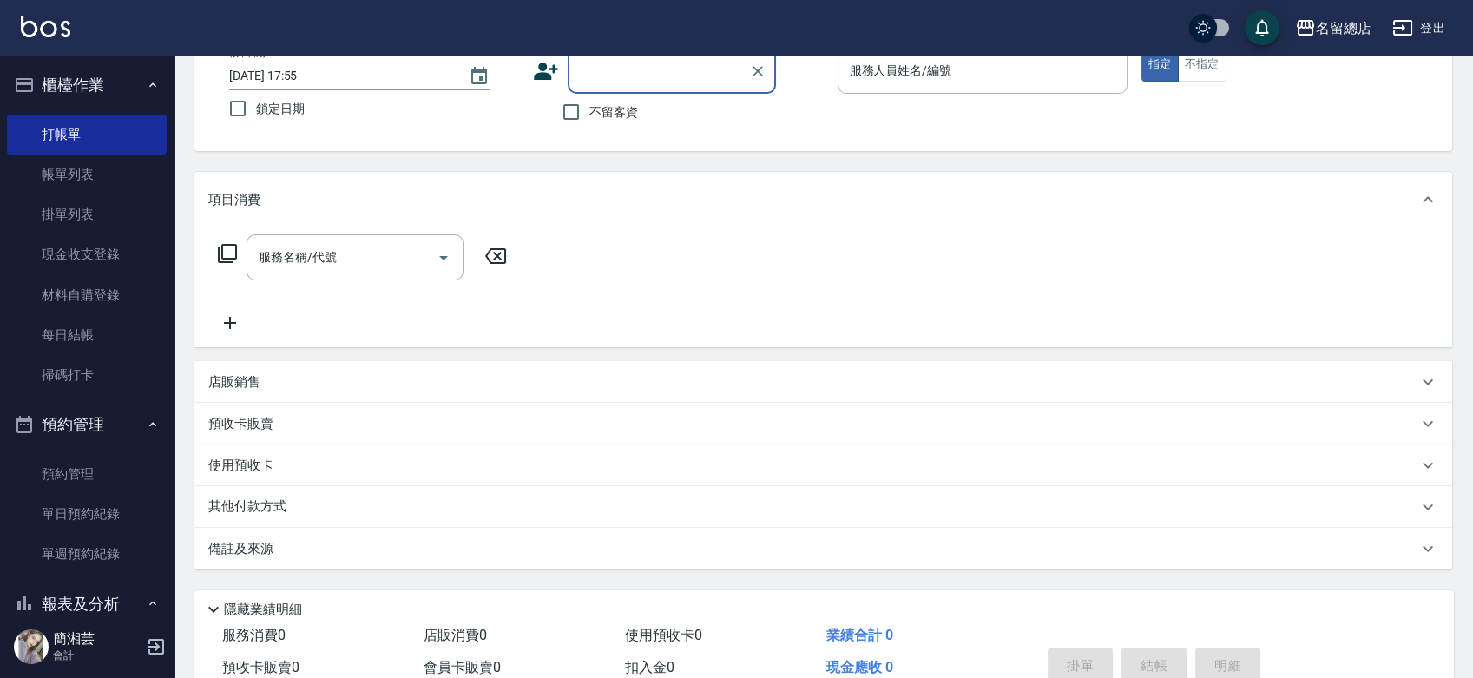
scroll to position [0, 0]
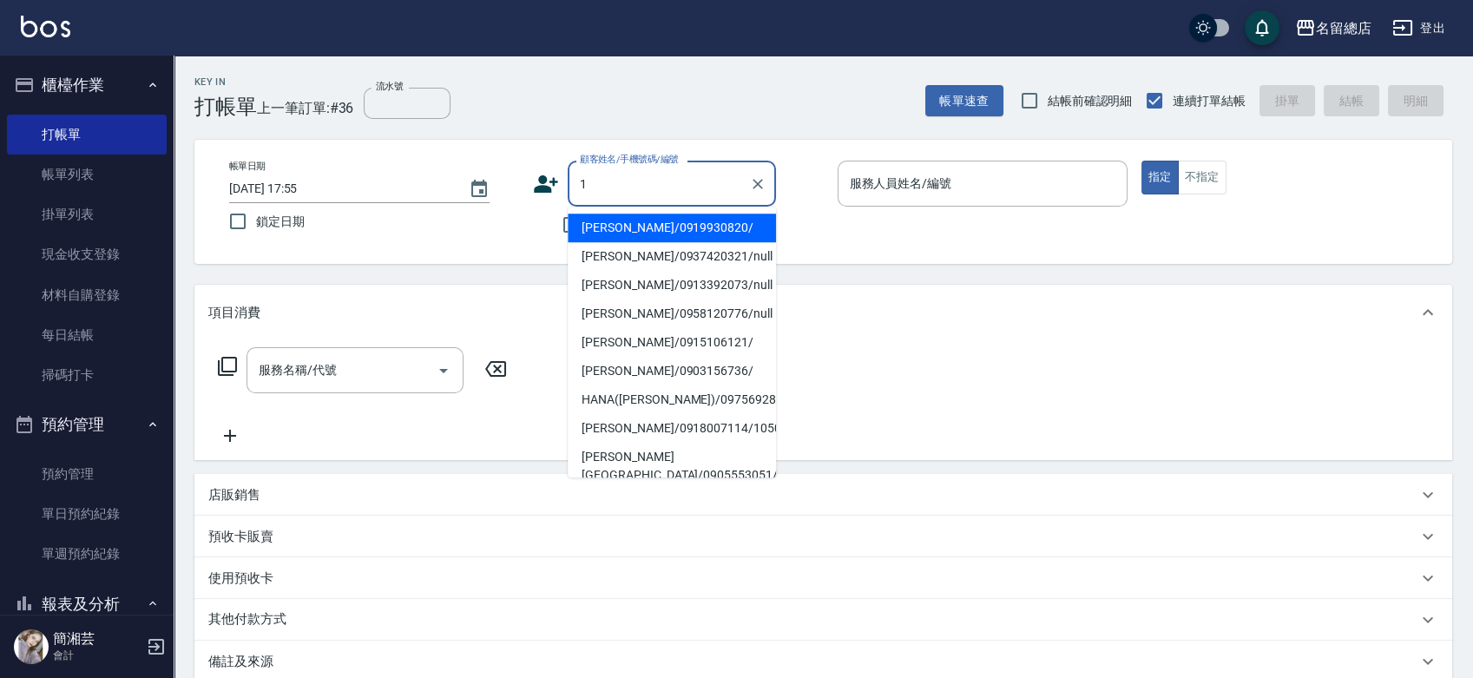
type input "17"
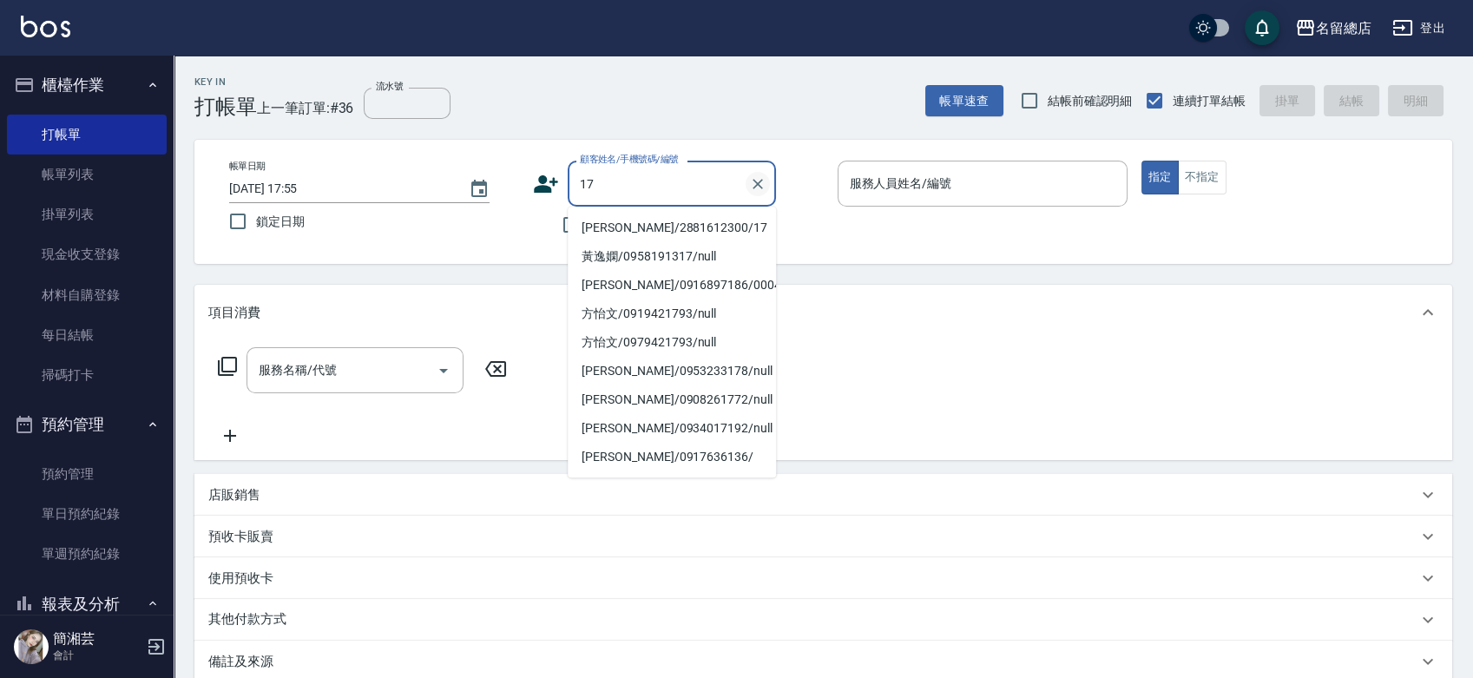
click at [761, 181] on icon "Clear" at bounding box center [757, 183] width 17 height 17
click at [566, 220] on input "不留客資" at bounding box center [571, 225] width 36 height 36
checkbox input "true"
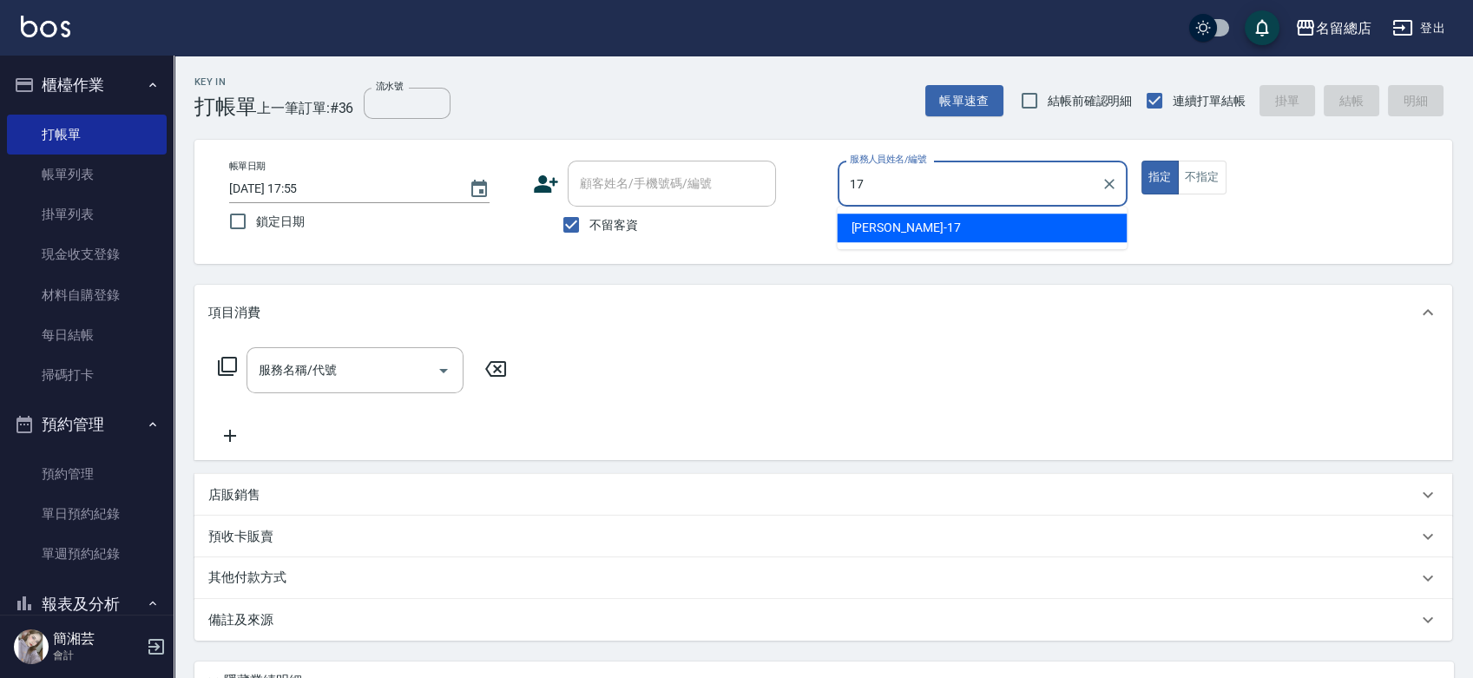
type input "[PERSON_NAME]-17"
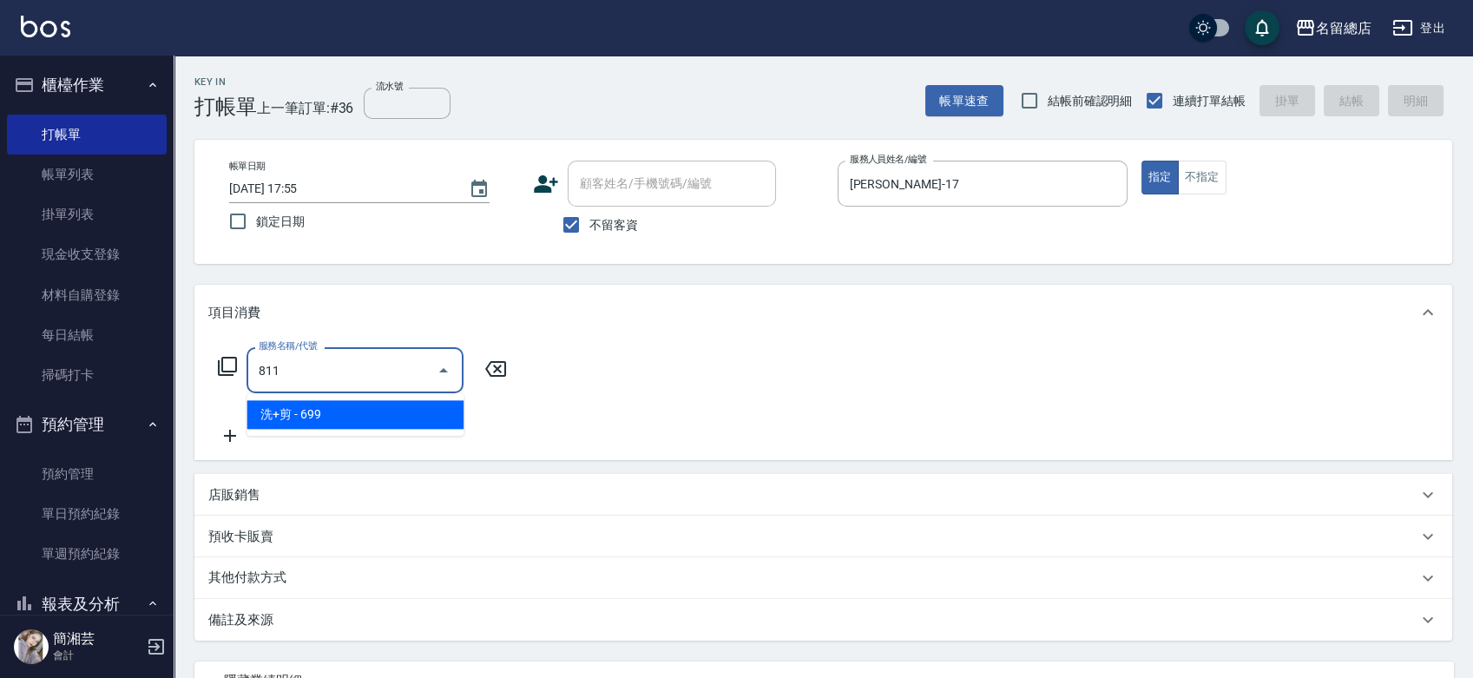
type input "洗+剪(811)"
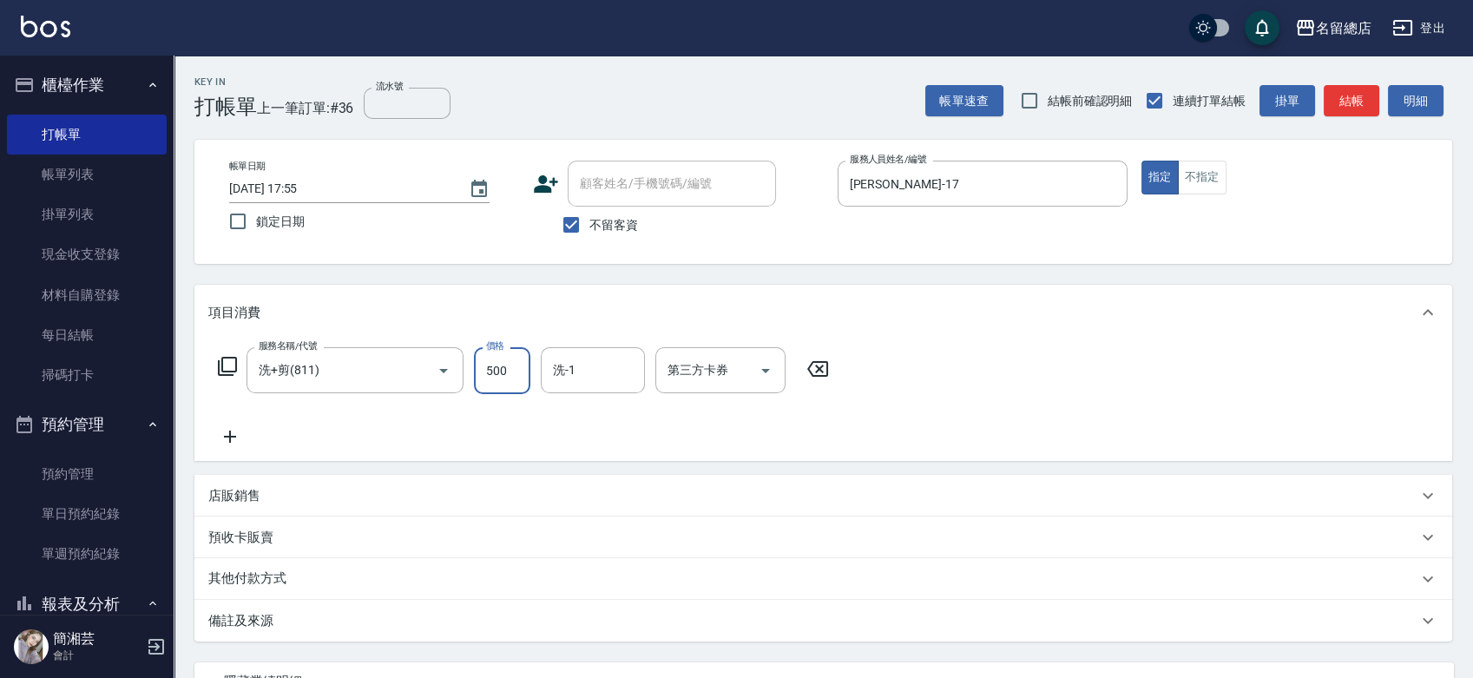
type input "500"
type input "[PERSON_NAME]-46"
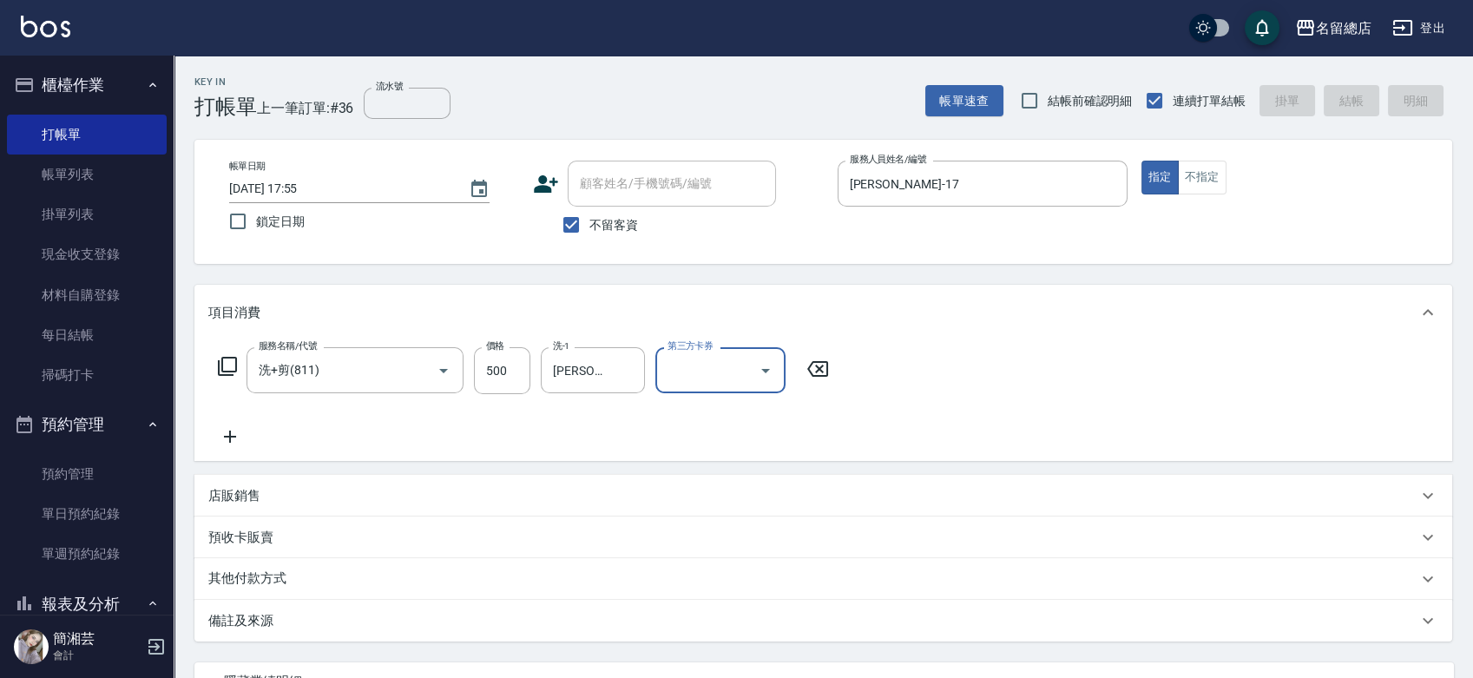
type input "[DATE] 17:57"
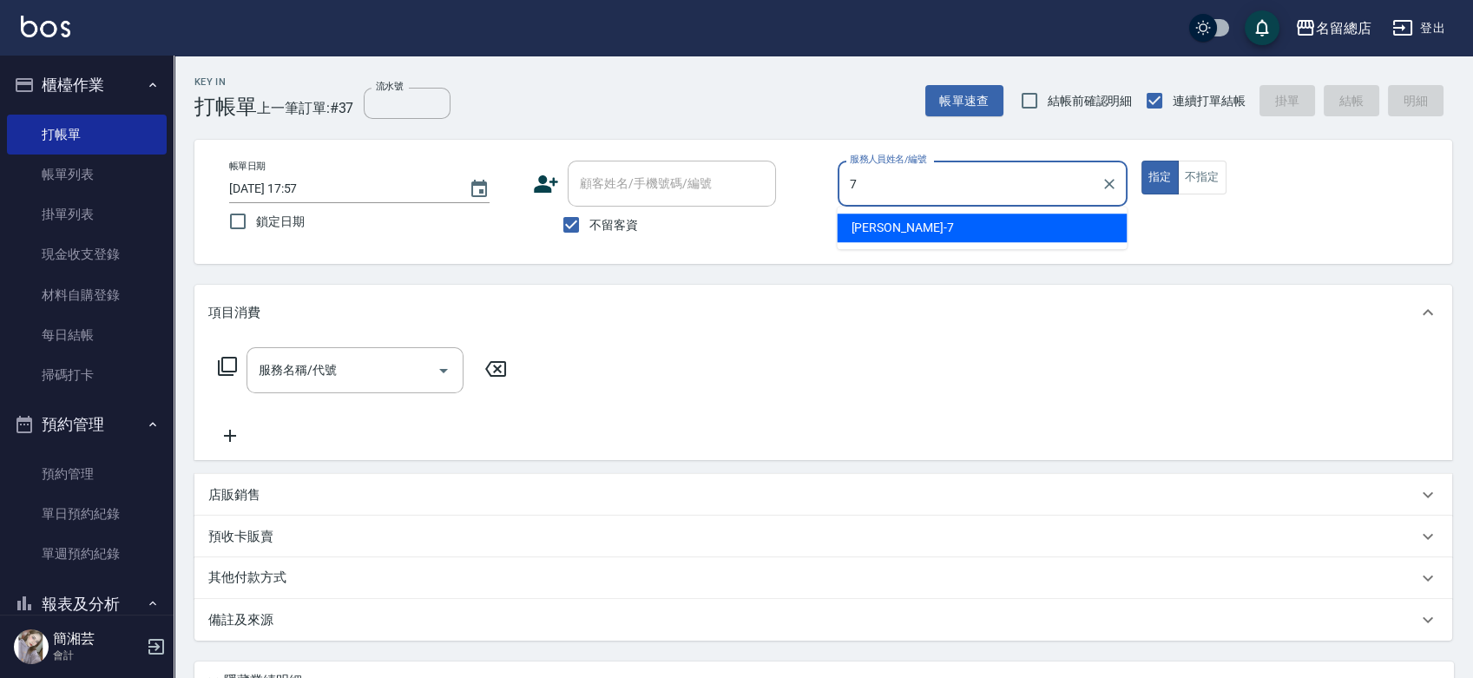
type input "Mick-7"
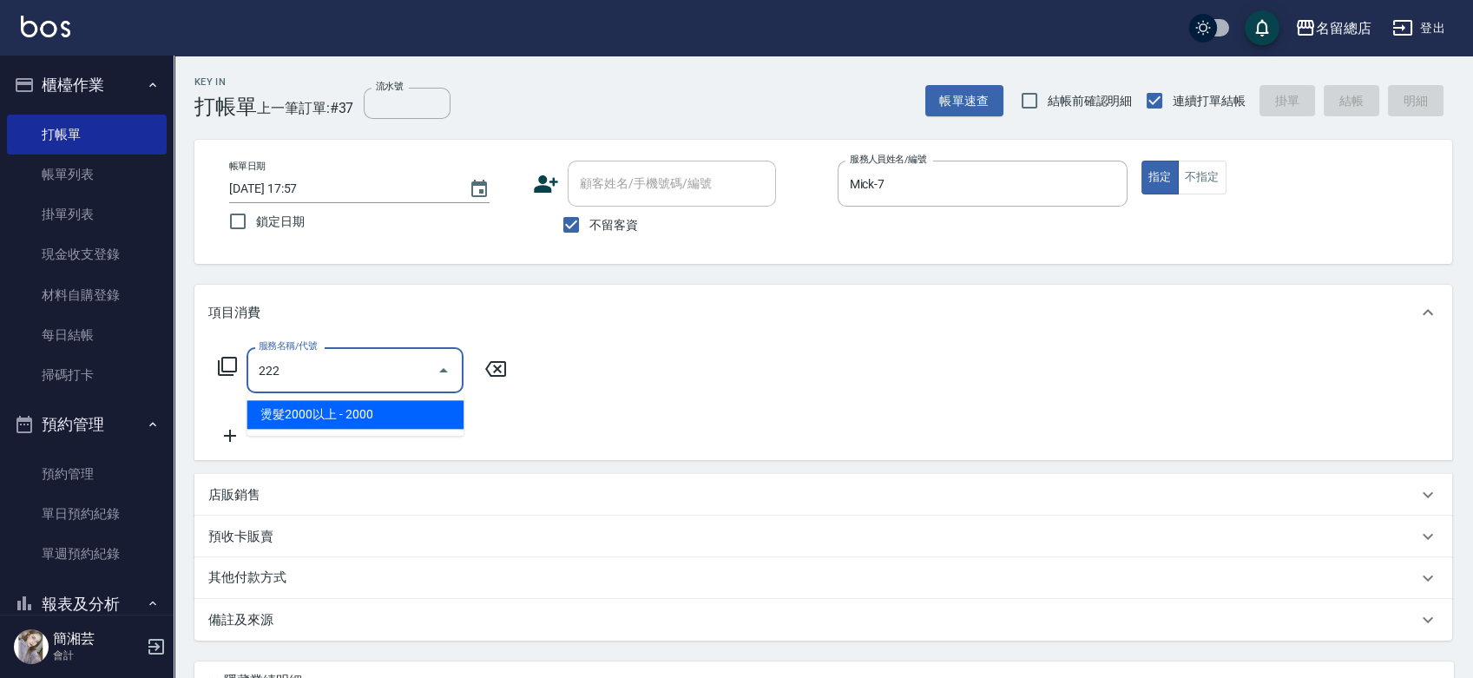
type input "燙髮2000以上(222)"
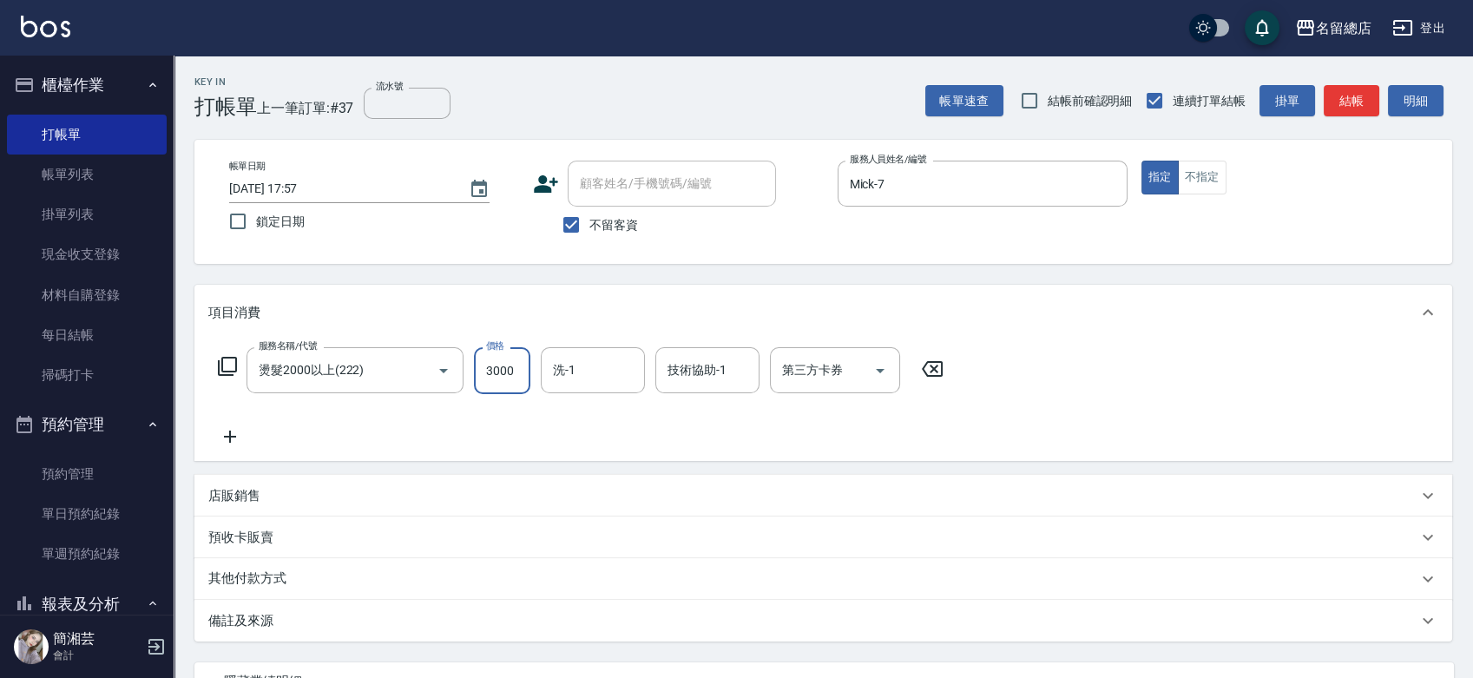
type input "3000"
type input "[PERSON_NAME]-34"
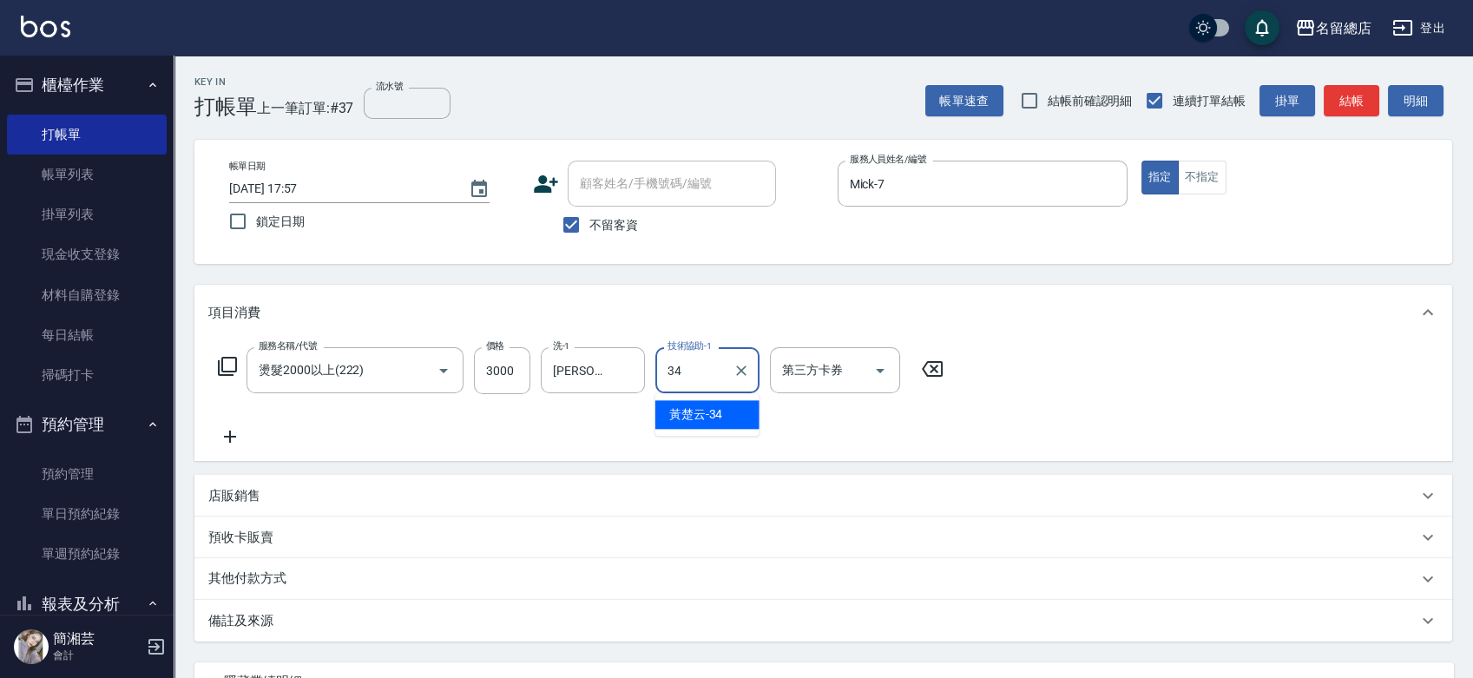
type input "[PERSON_NAME]-34"
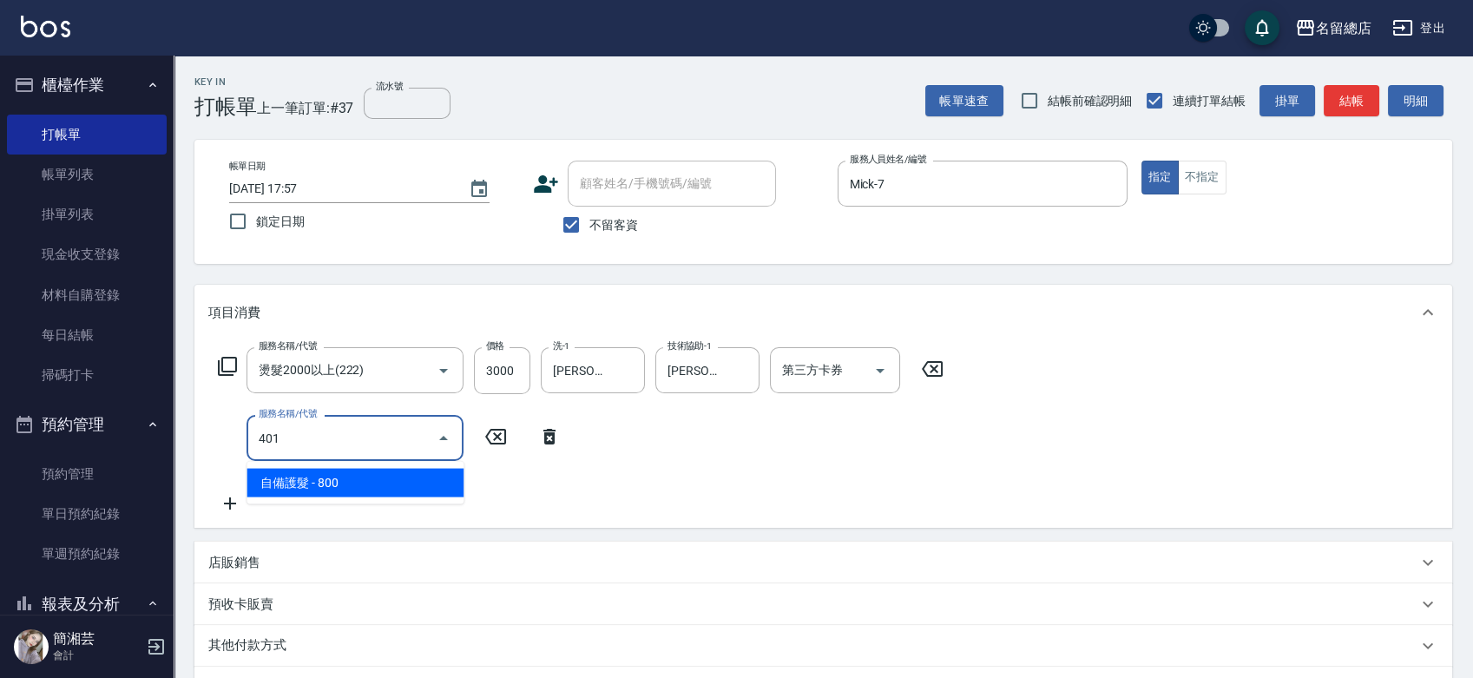
type input "自備護髮(401)"
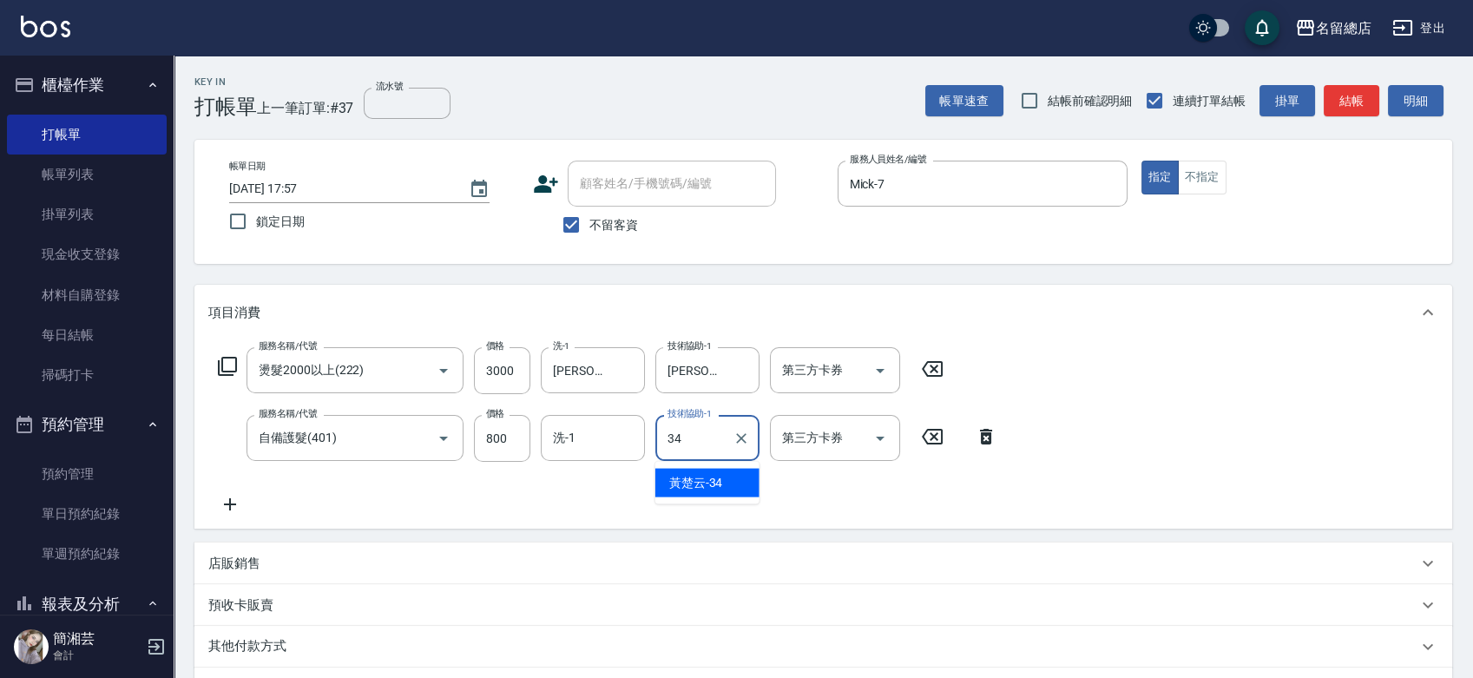
type input "[PERSON_NAME]-34"
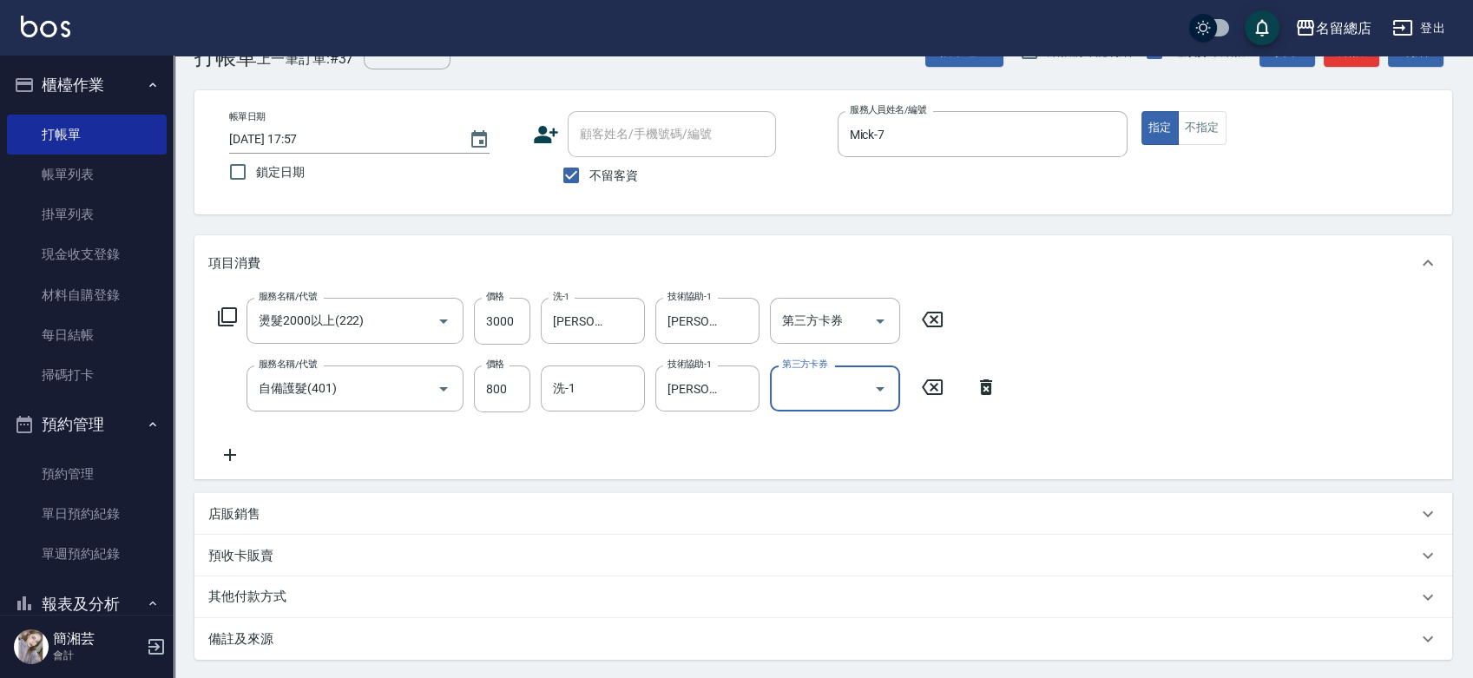
scroll to position [96, 0]
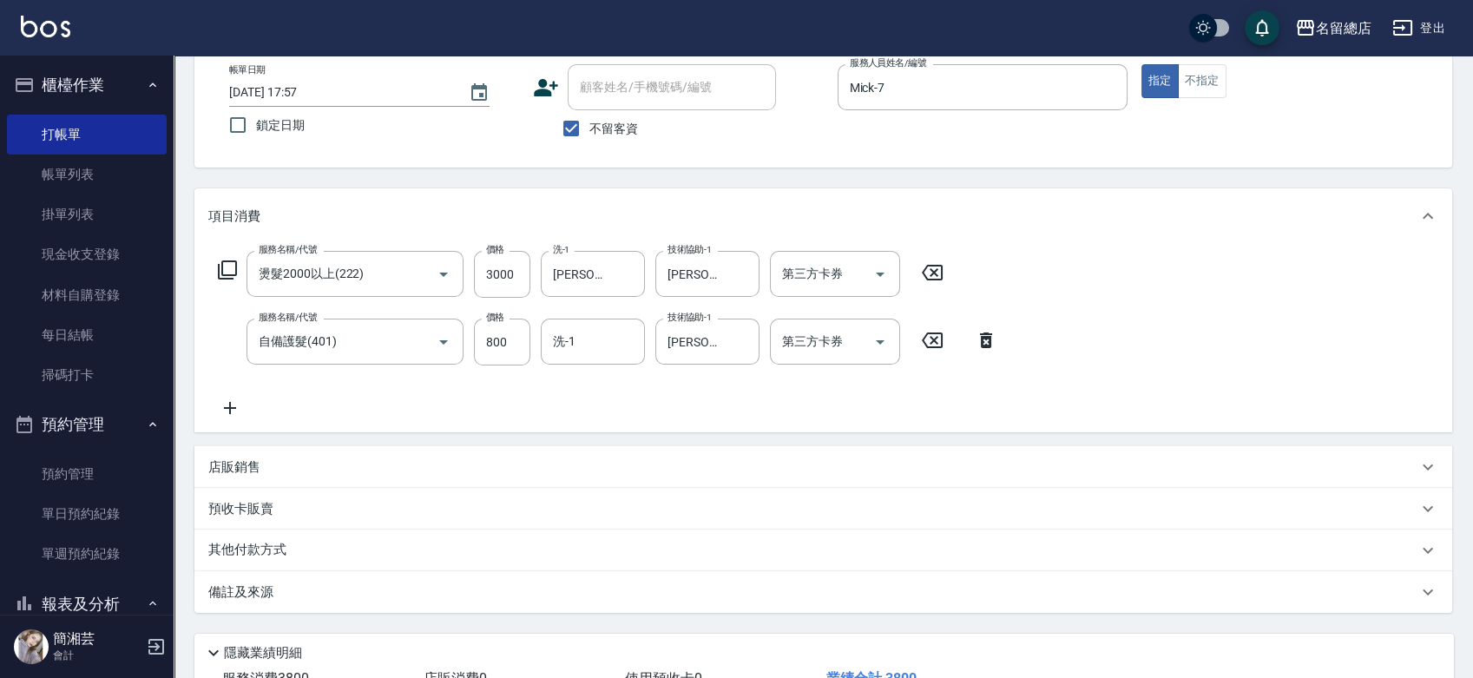
click at [266, 468] on div "店販銷售" at bounding box center [812, 467] width 1209 height 18
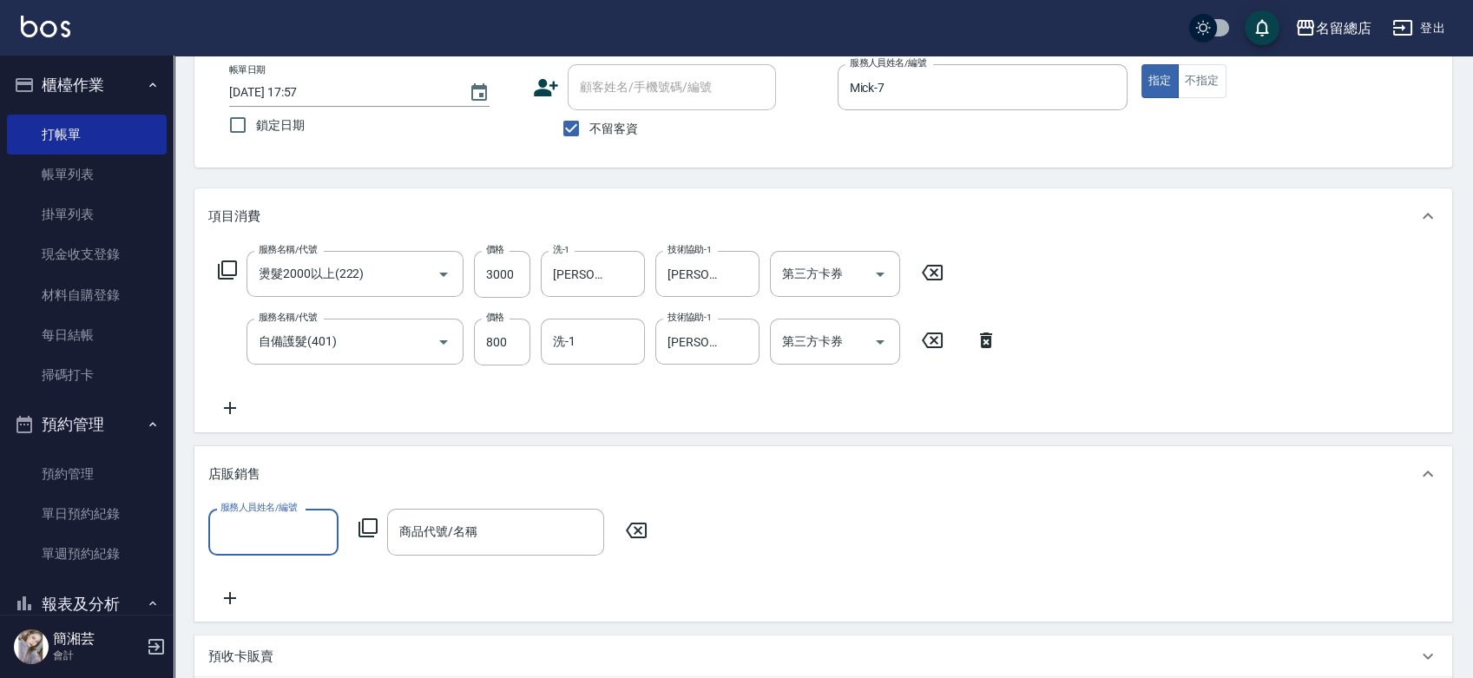
scroll to position [0, 0]
type input "[PERSON_NAME]-17"
click at [313, 527] on icon "Clear" at bounding box center [320, 531] width 17 height 17
type input "Mick-7"
type input "ㄈ"
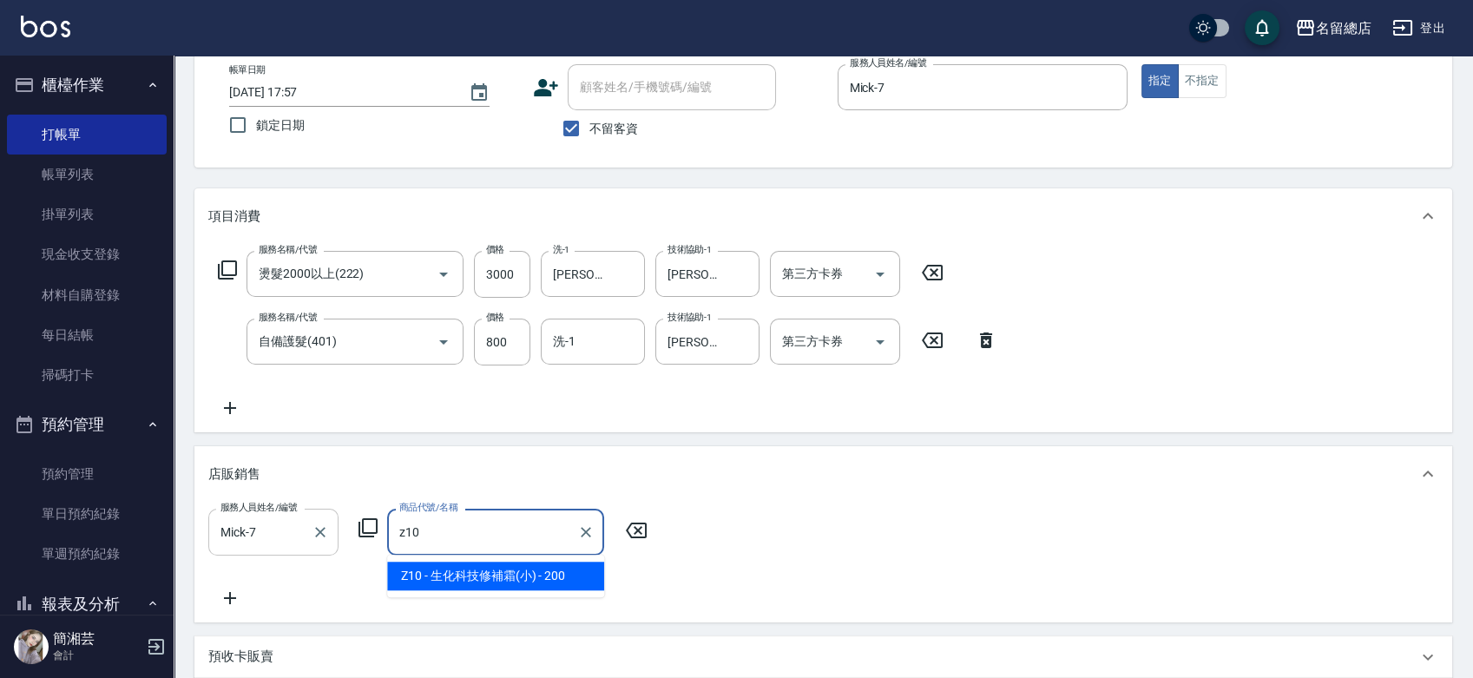
type input "生化科技修補霜(小)"
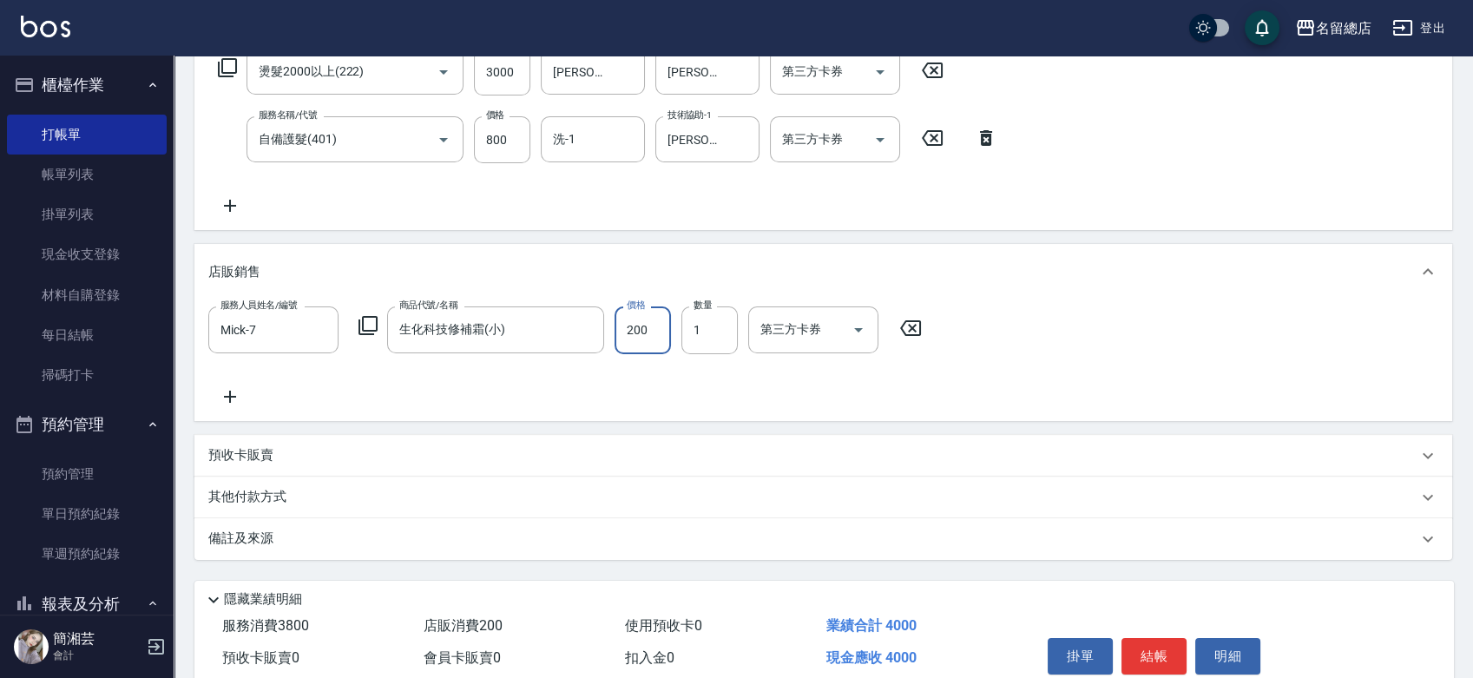
scroll to position [373, 0]
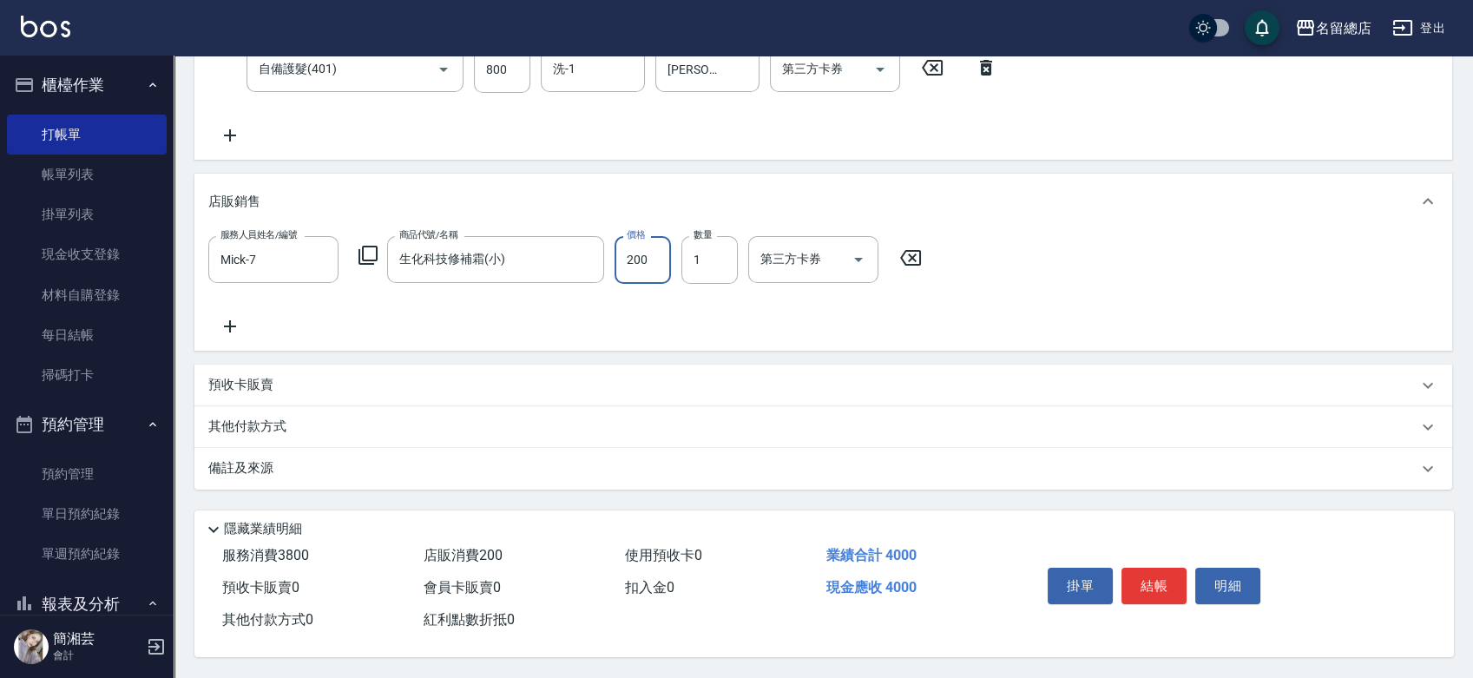
click at [267, 422] on p "其他付款方式" at bounding box center [251, 427] width 87 height 19
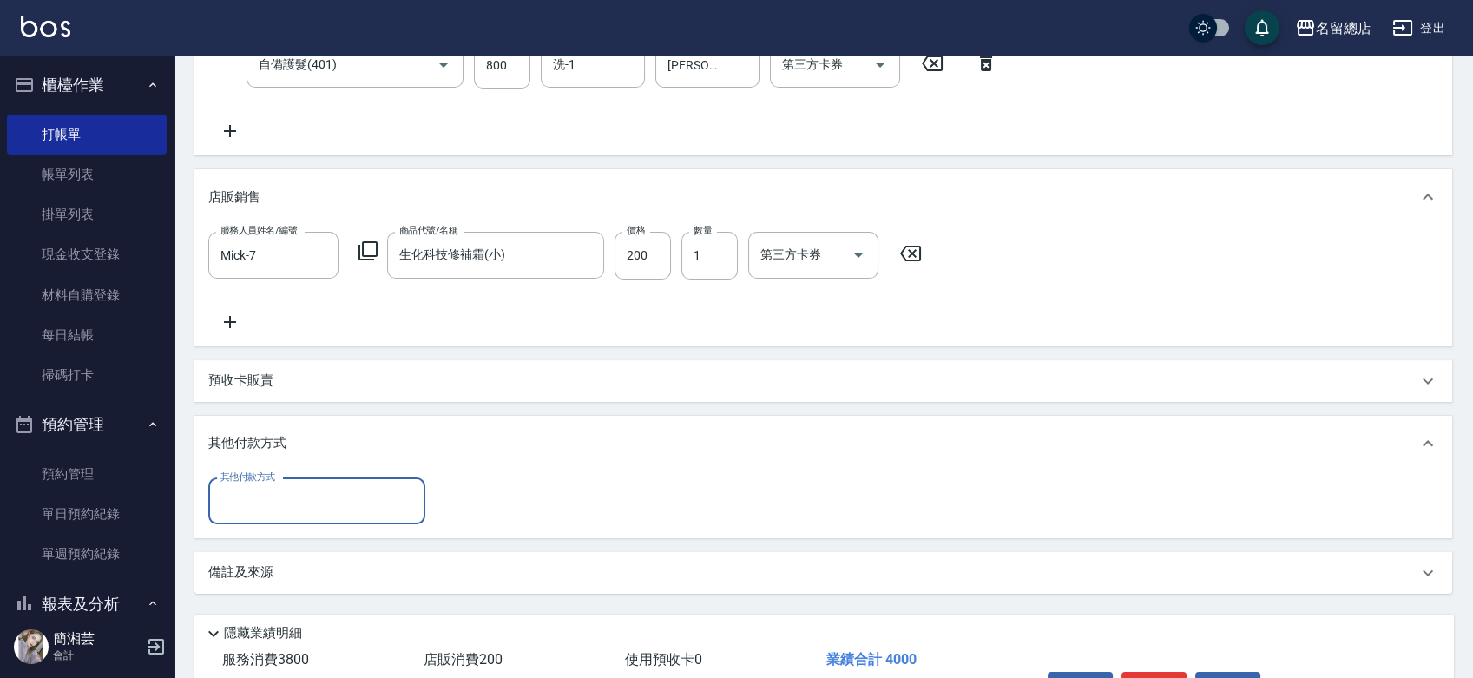
scroll to position [0, 0]
click at [273, 490] on input "其他付款方式" at bounding box center [316, 501] width 201 height 30
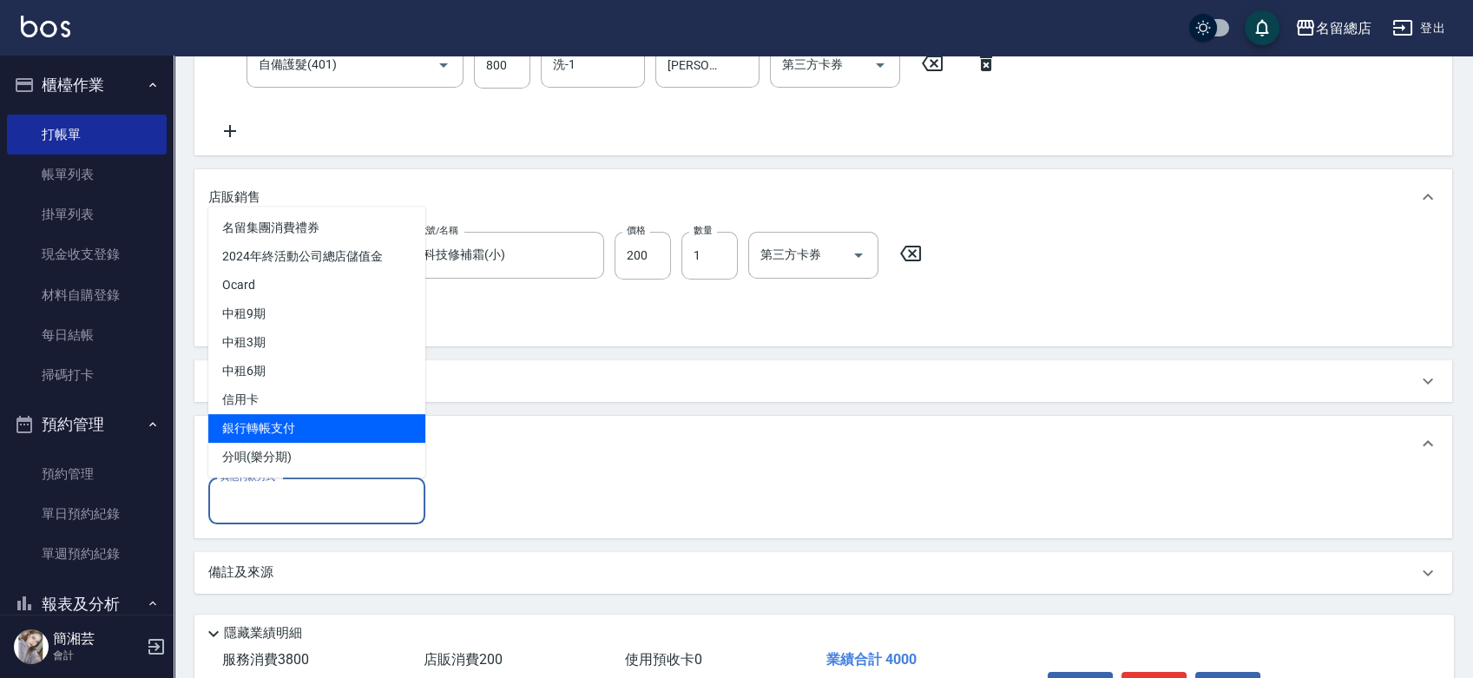
click at [274, 428] on span "銀行轉帳支付" at bounding box center [316, 428] width 217 height 29
type input "銀行轉帳支付"
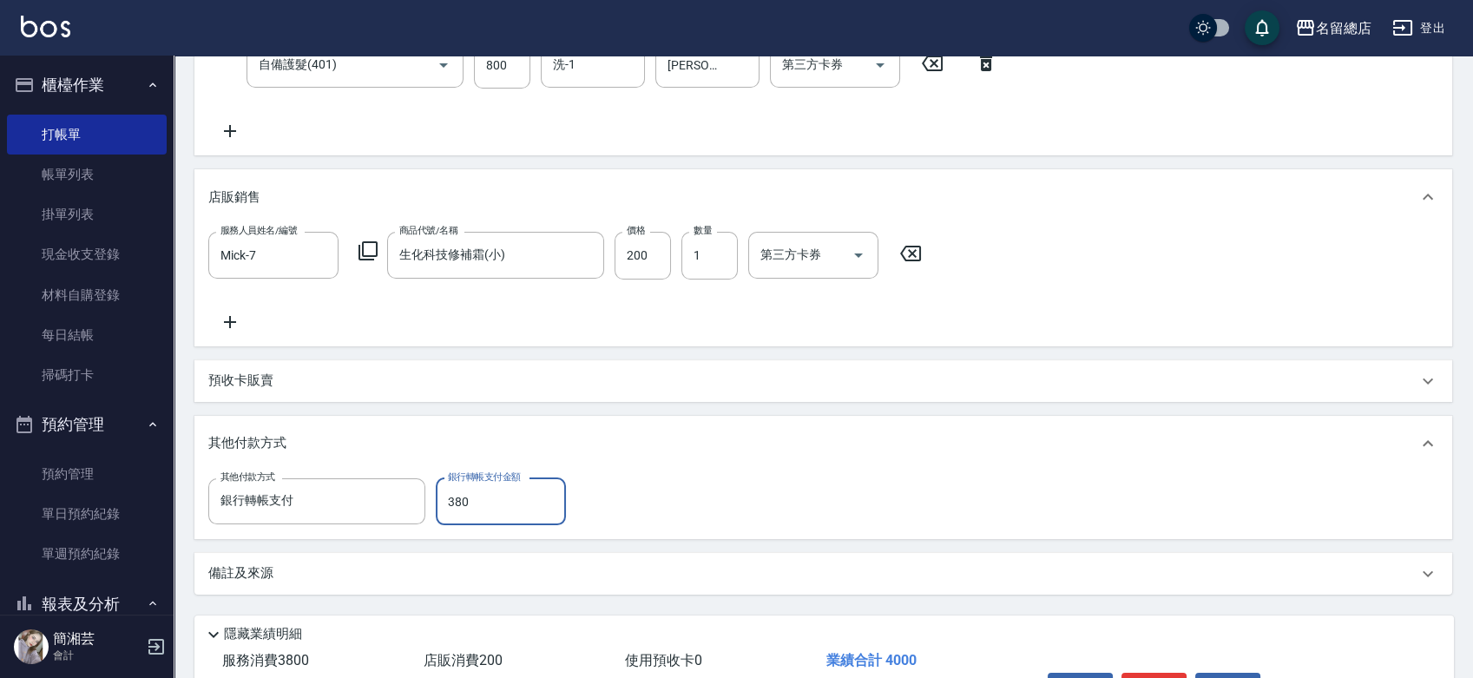
type input "3800"
type input "[DATE] 17:58"
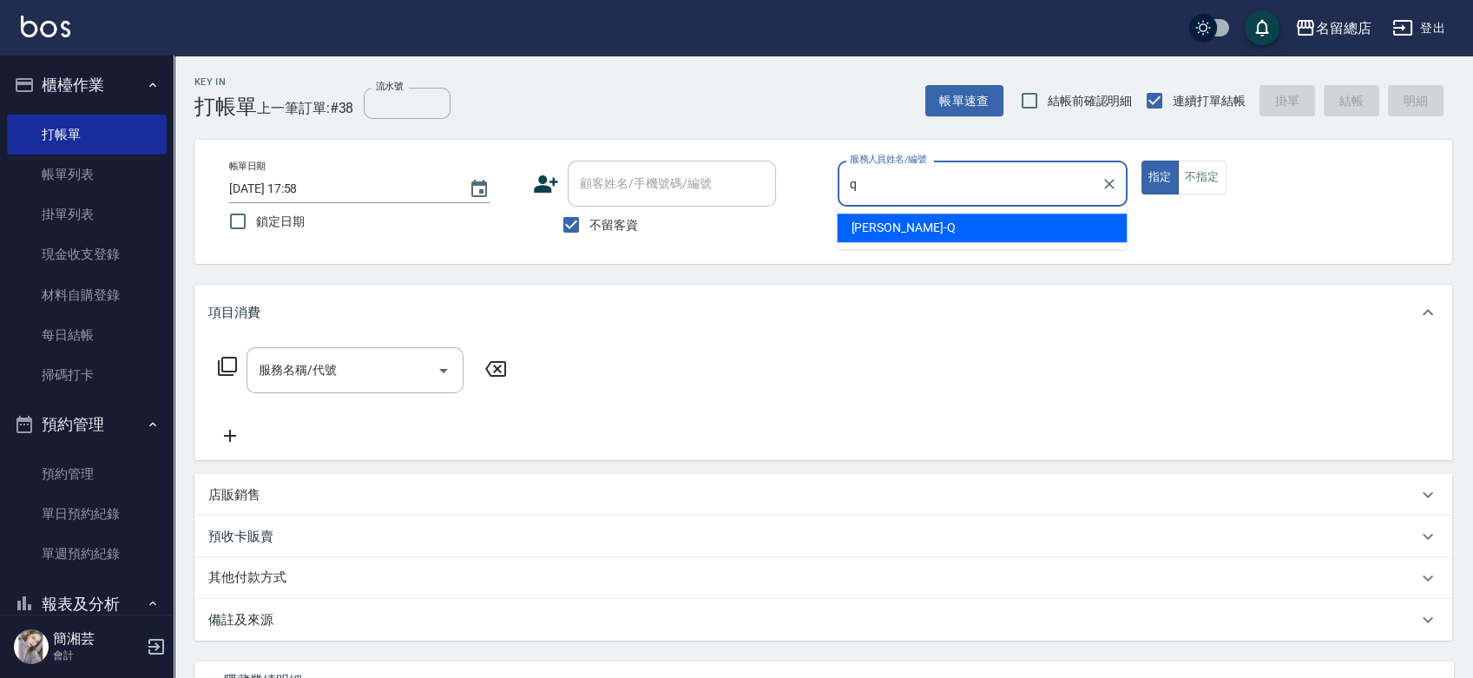
type input "[PERSON_NAME]"
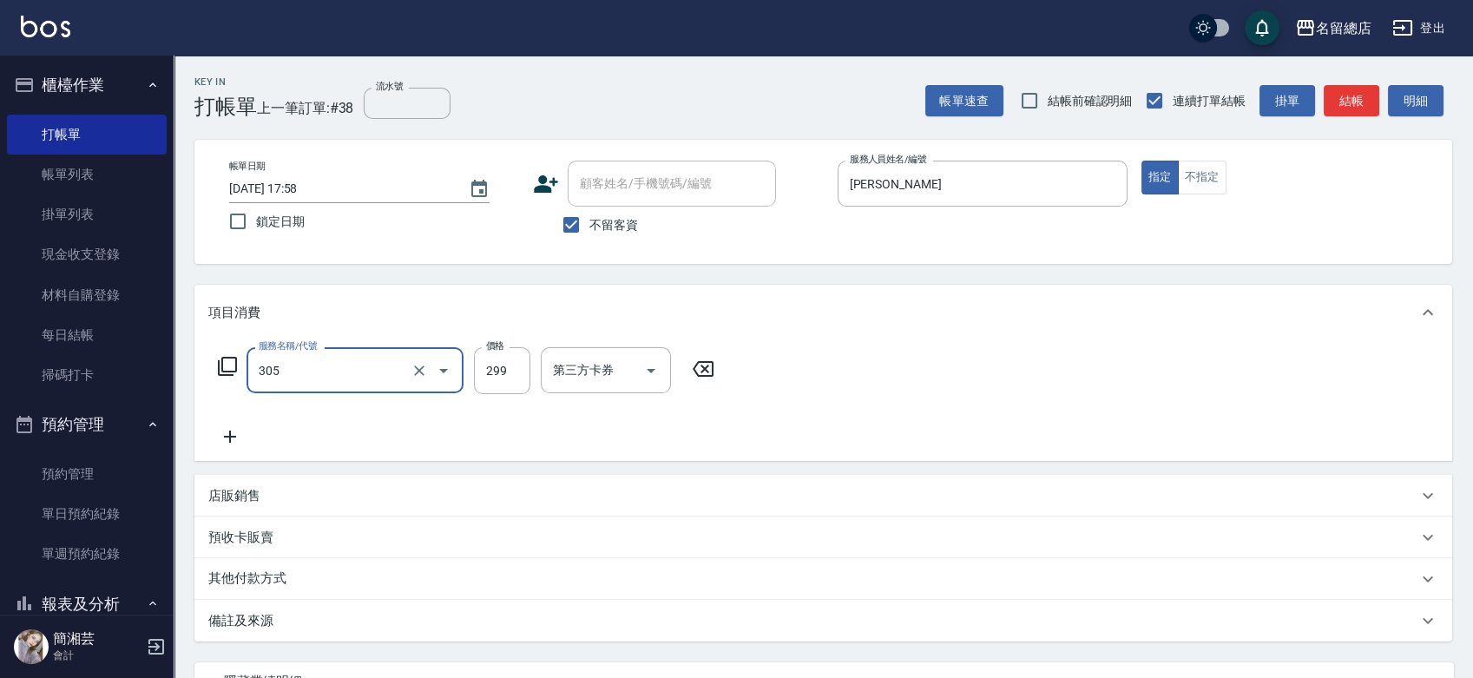
type input "剪髮(305)"
type input "400"
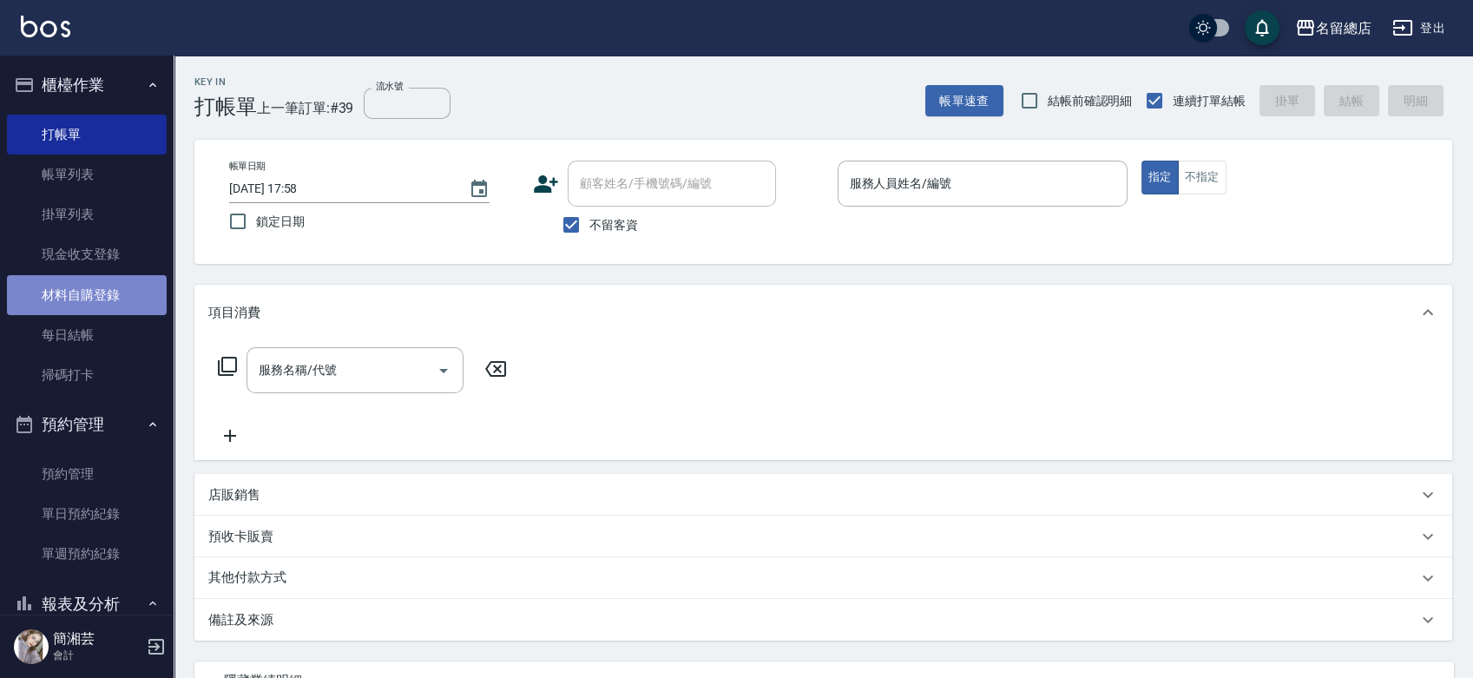
click at [95, 303] on link "材料自購登錄" at bounding box center [87, 295] width 160 height 40
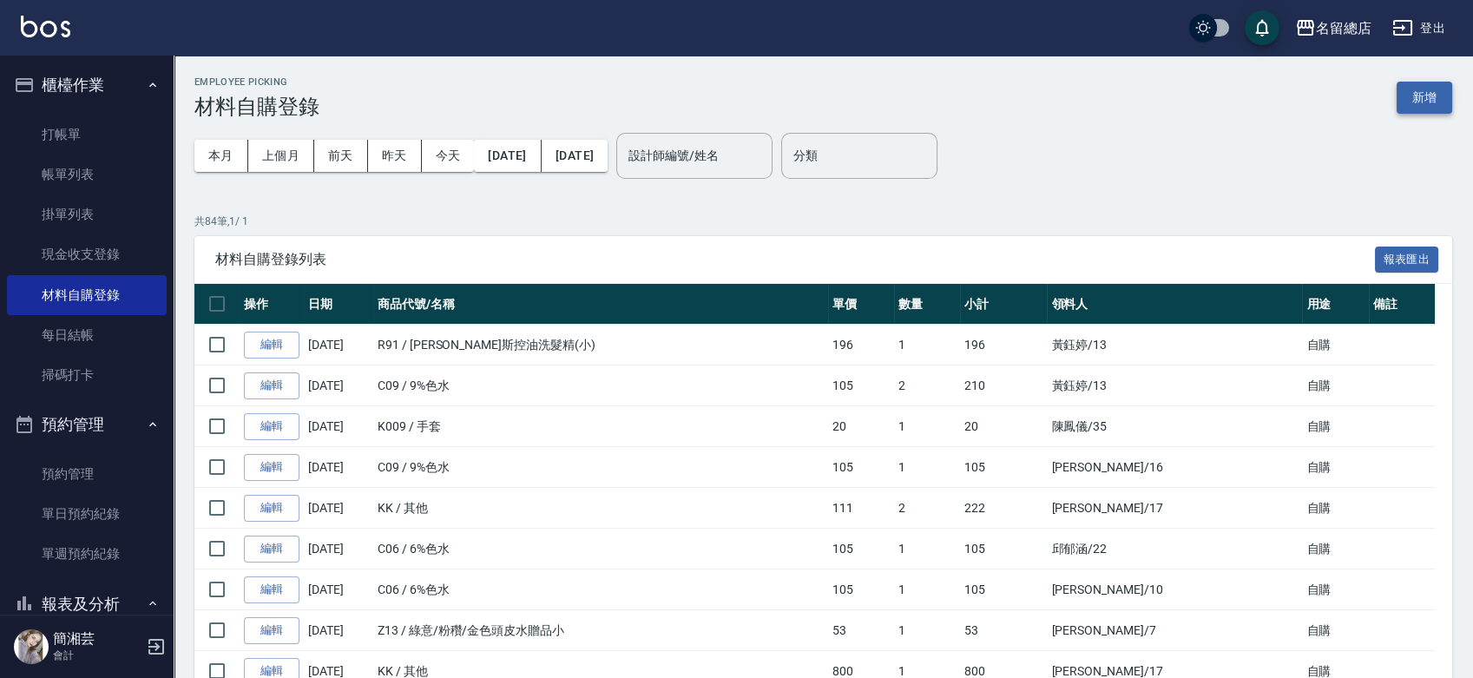
click at [1429, 95] on button "新增" at bounding box center [1425, 98] width 56 height 32
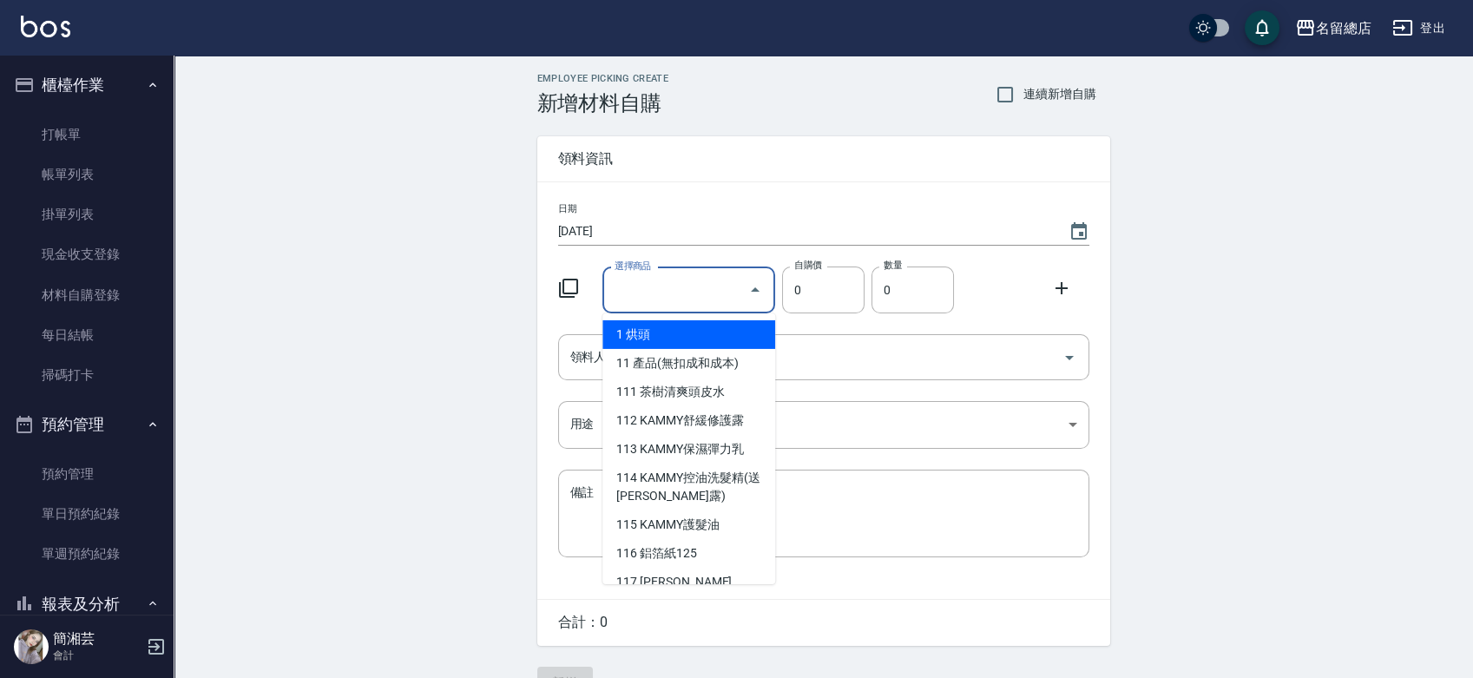
click at [680, 275] on input "選擇商品" at bounding box center [675, 290] width 131 height 30
type input "6%色水"
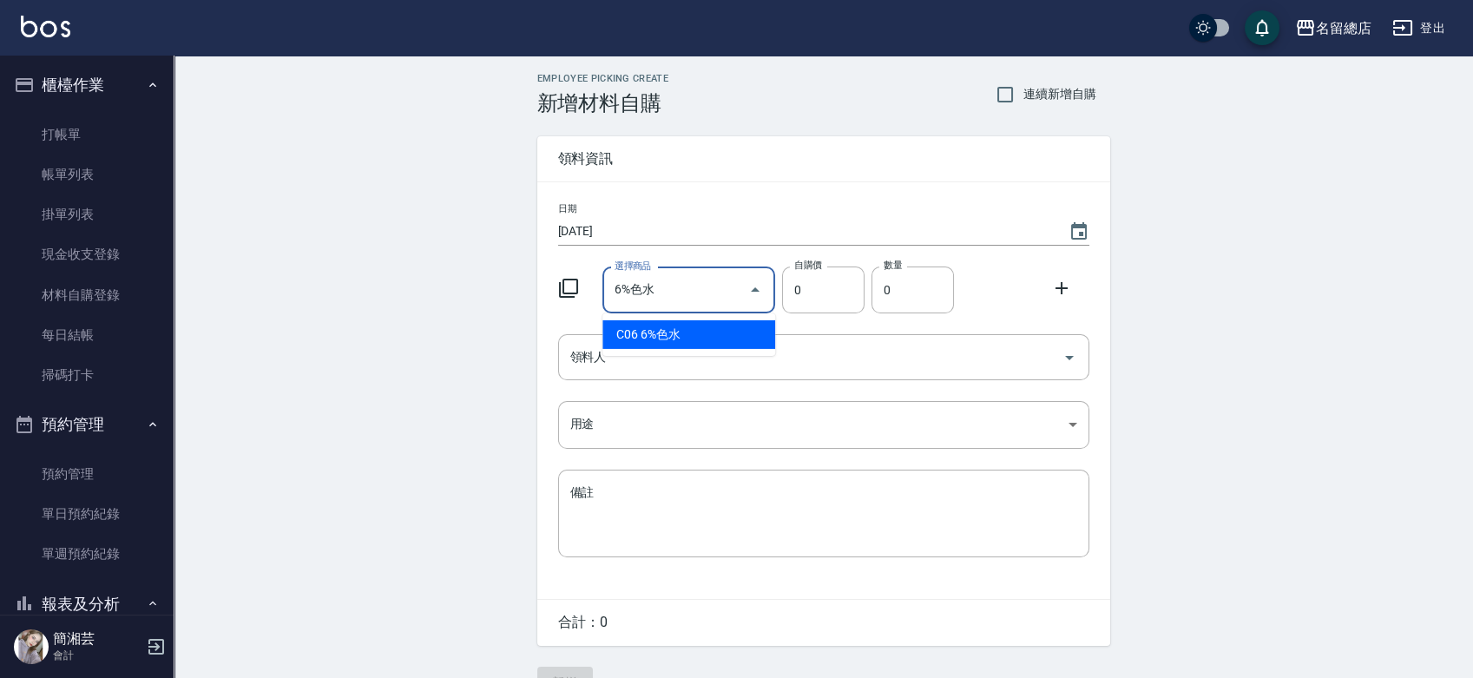
click at [712, 332] on li "C06 6%色水" at bounding box center [688, 334] width 173 height 29
type input "105"
type input "1"
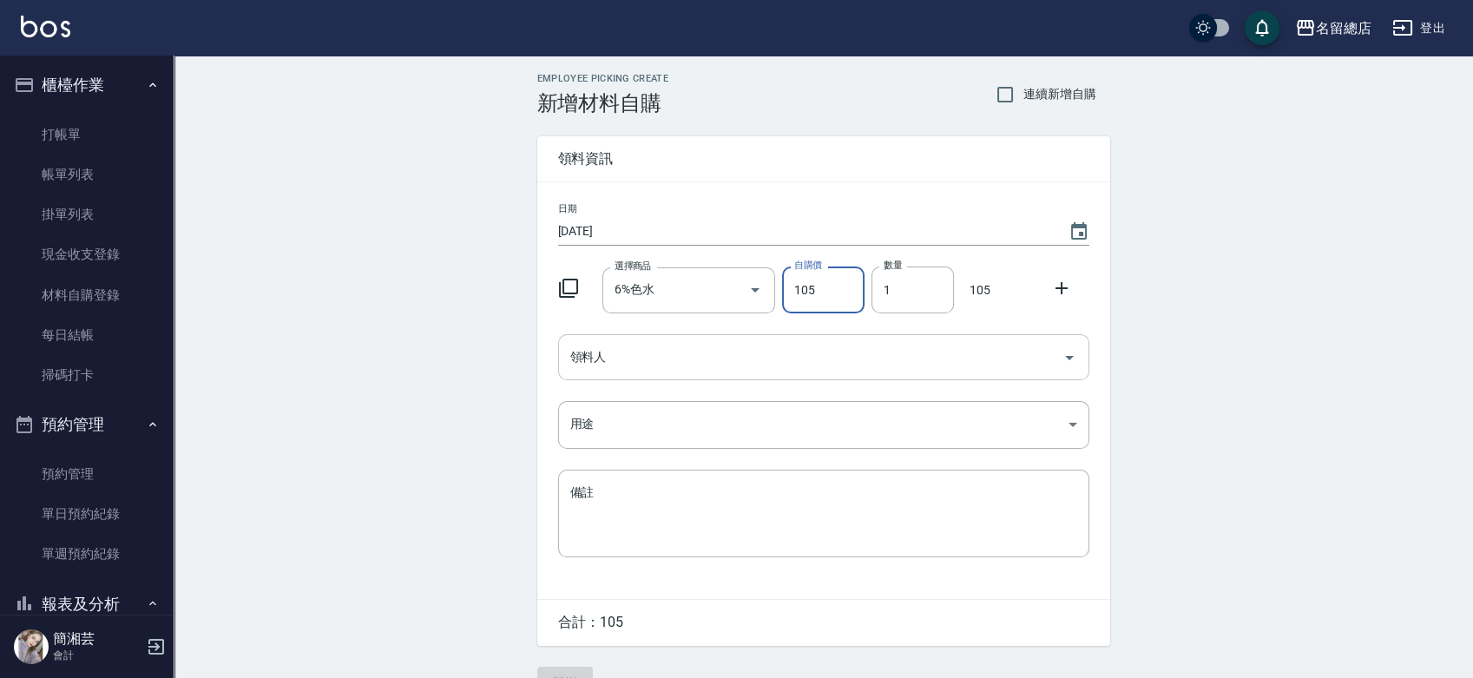
click at [708, 362] on input "領料人" at bounding box center [811, 357] width 490 height 30
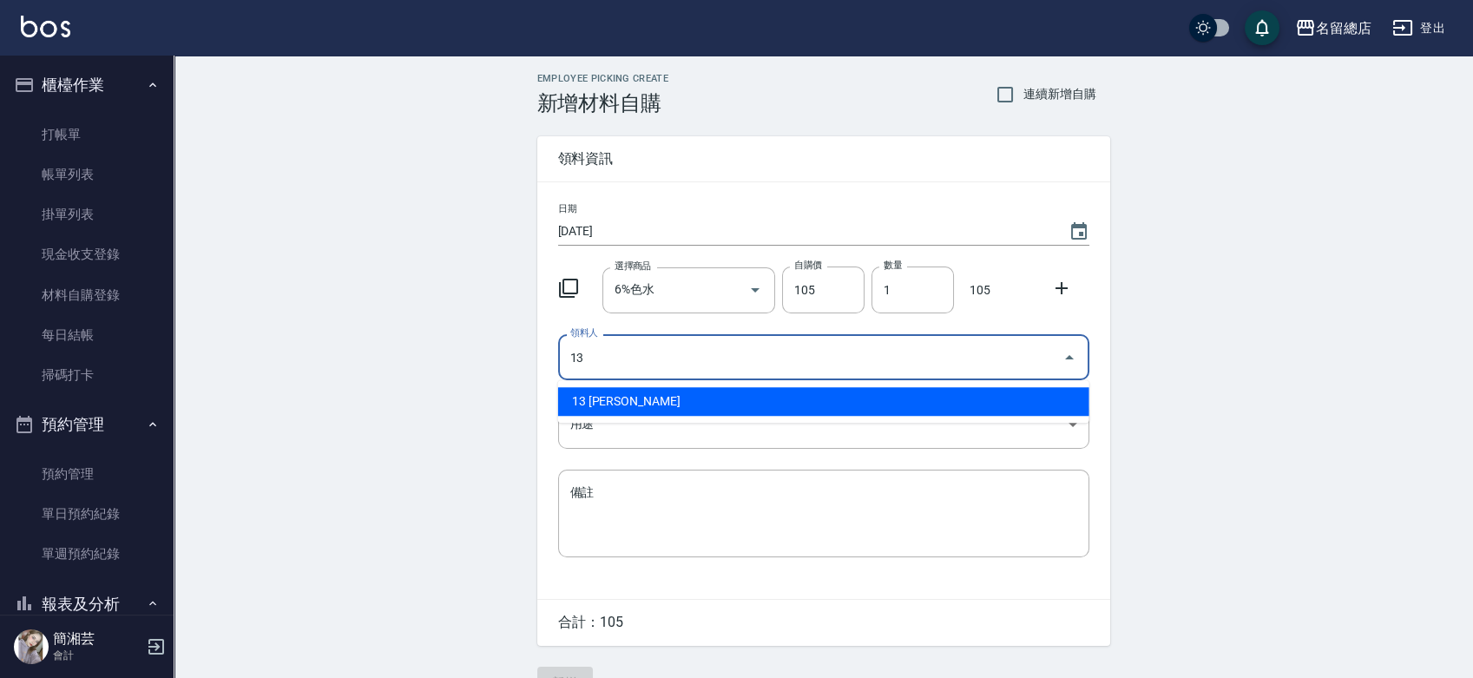
type input "13 [PERSON_NAME]"
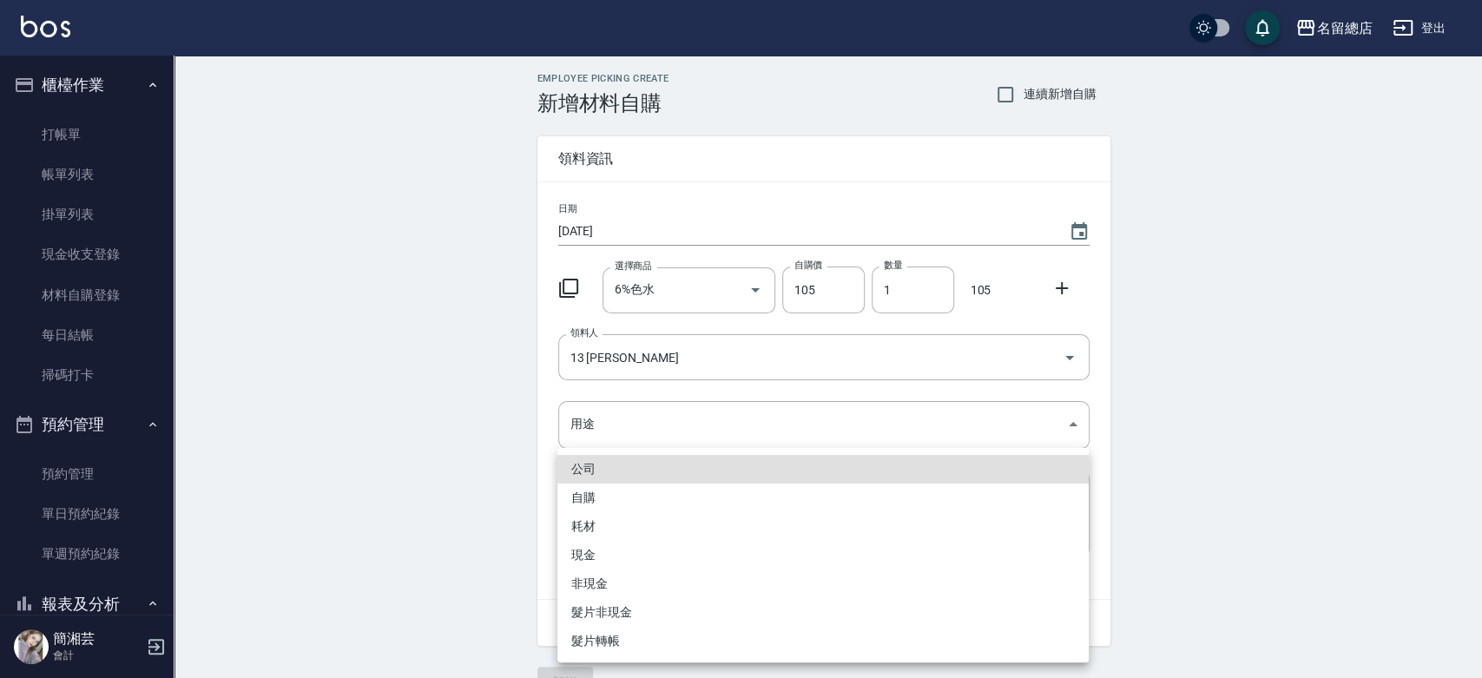
click at [669, 500] on li "自購" at bounding box center [822, 498] width 531 height 29
type input "自購"
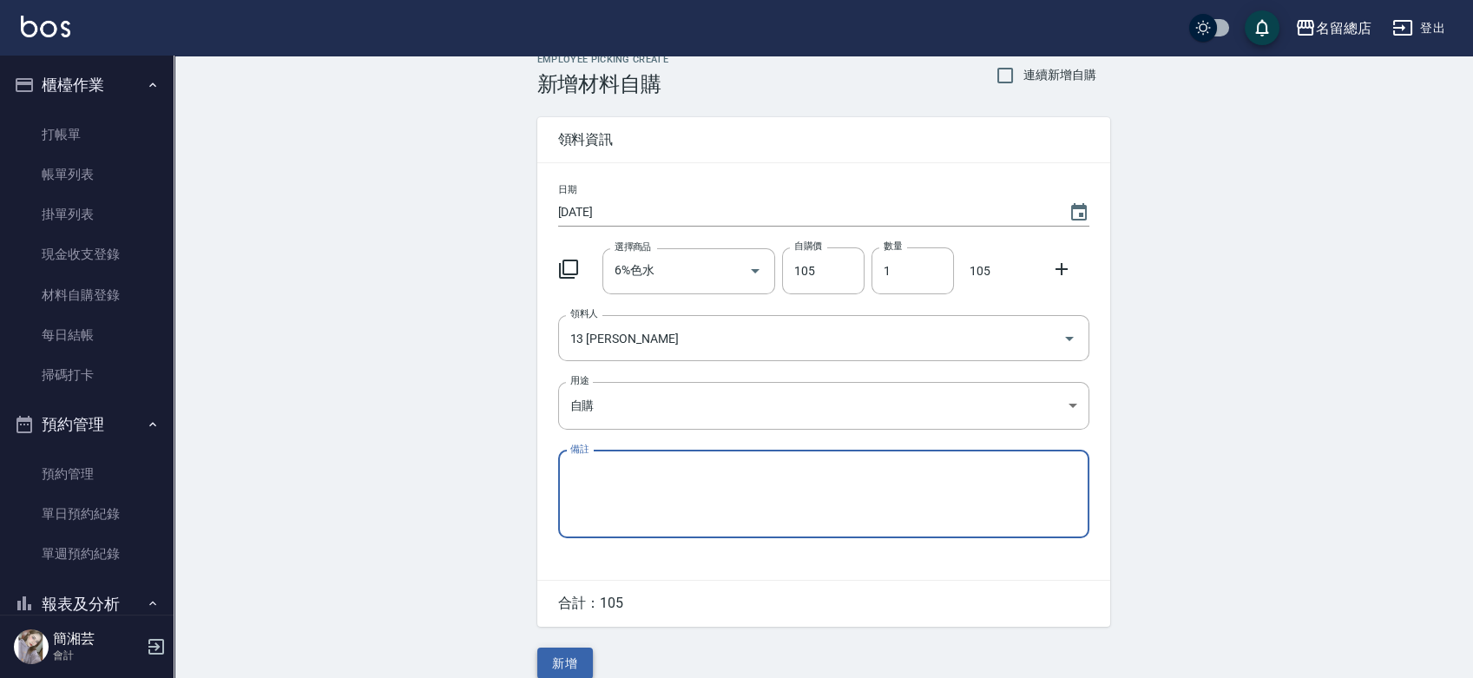
scroll to position [38, 0]
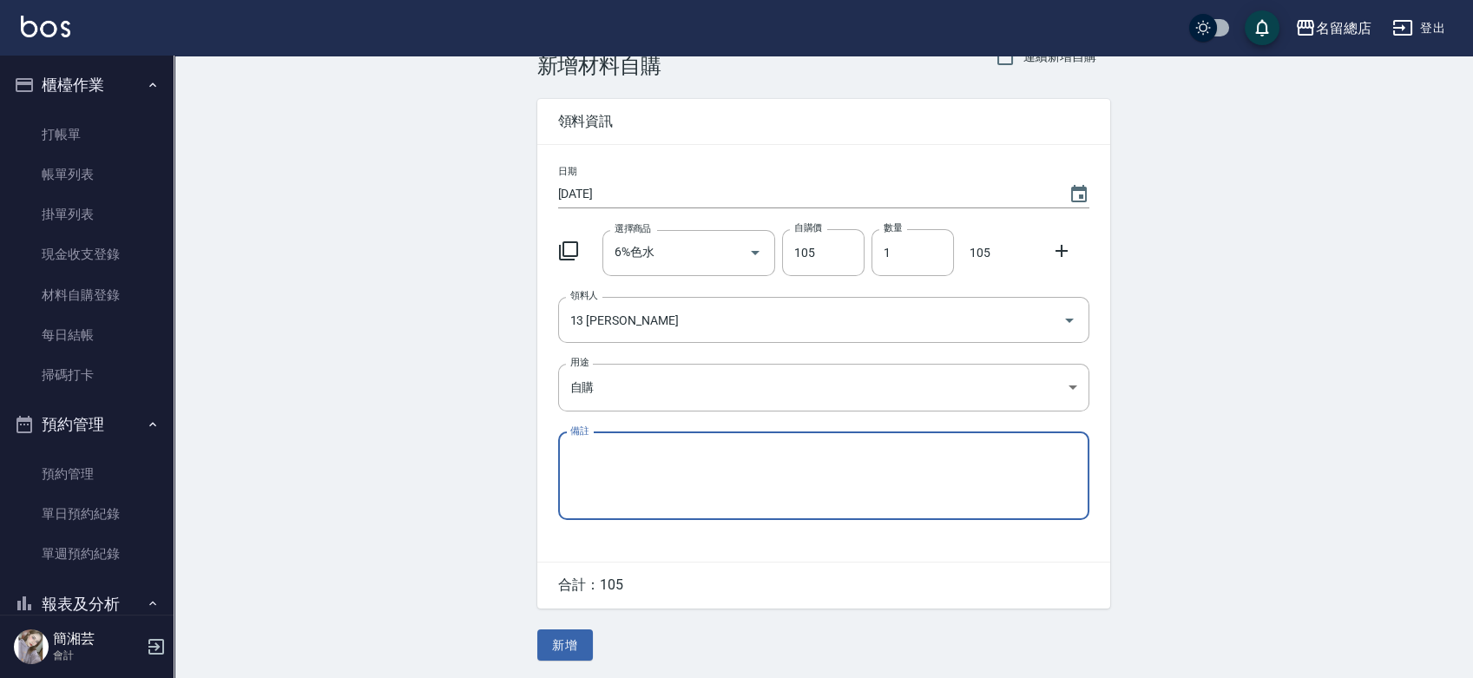
click at [569, 641] on button "新增" at bounding box center [565, 645] width 56 height 32
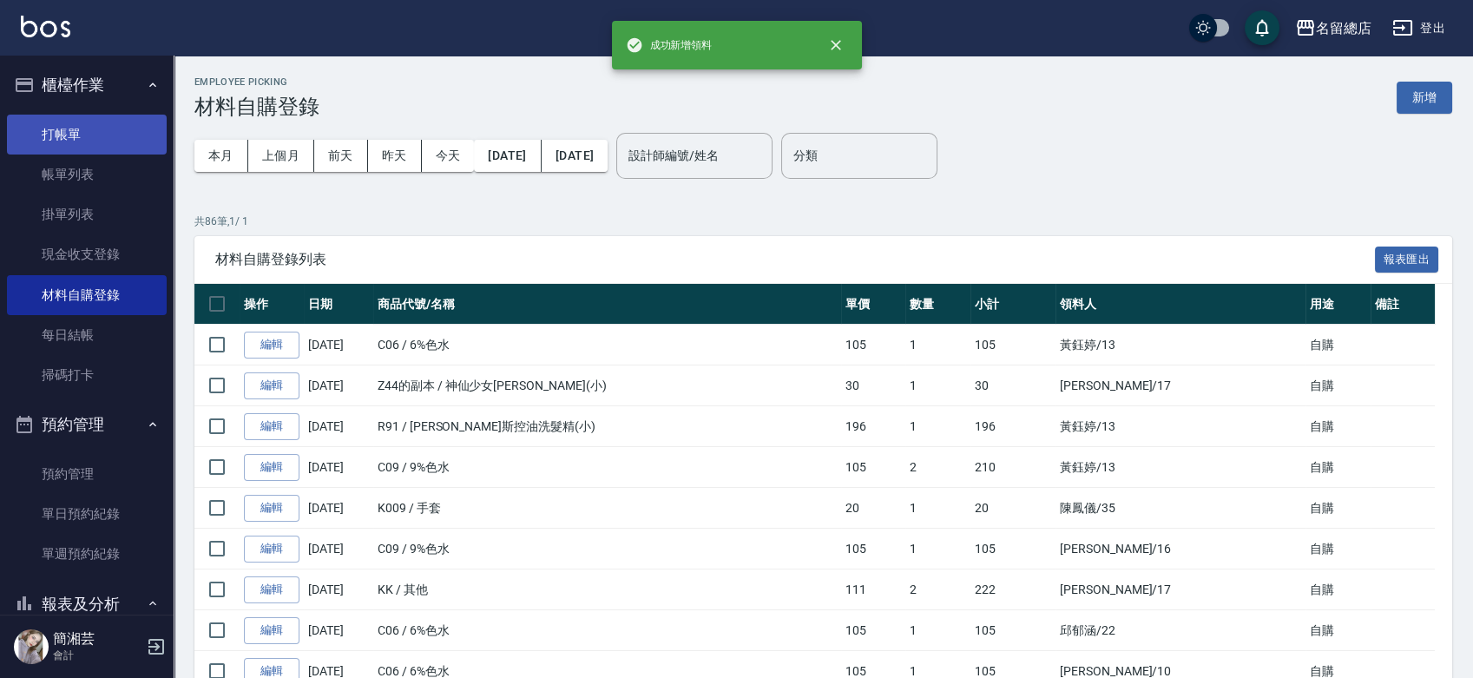
click at [115, 137] on link "打帳單" at bounding box center [87, 135] width 160 height 40
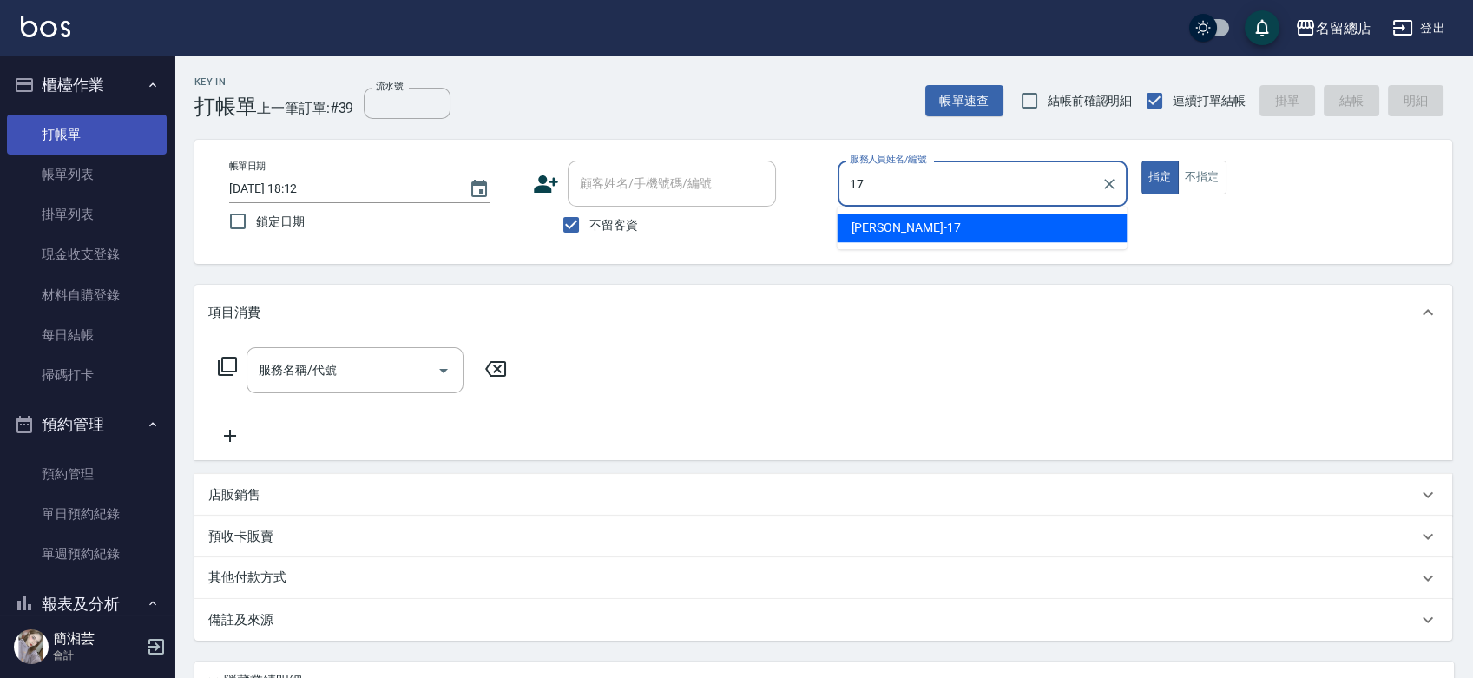
type input "[PERSON_NAME]-17"
type button "true"
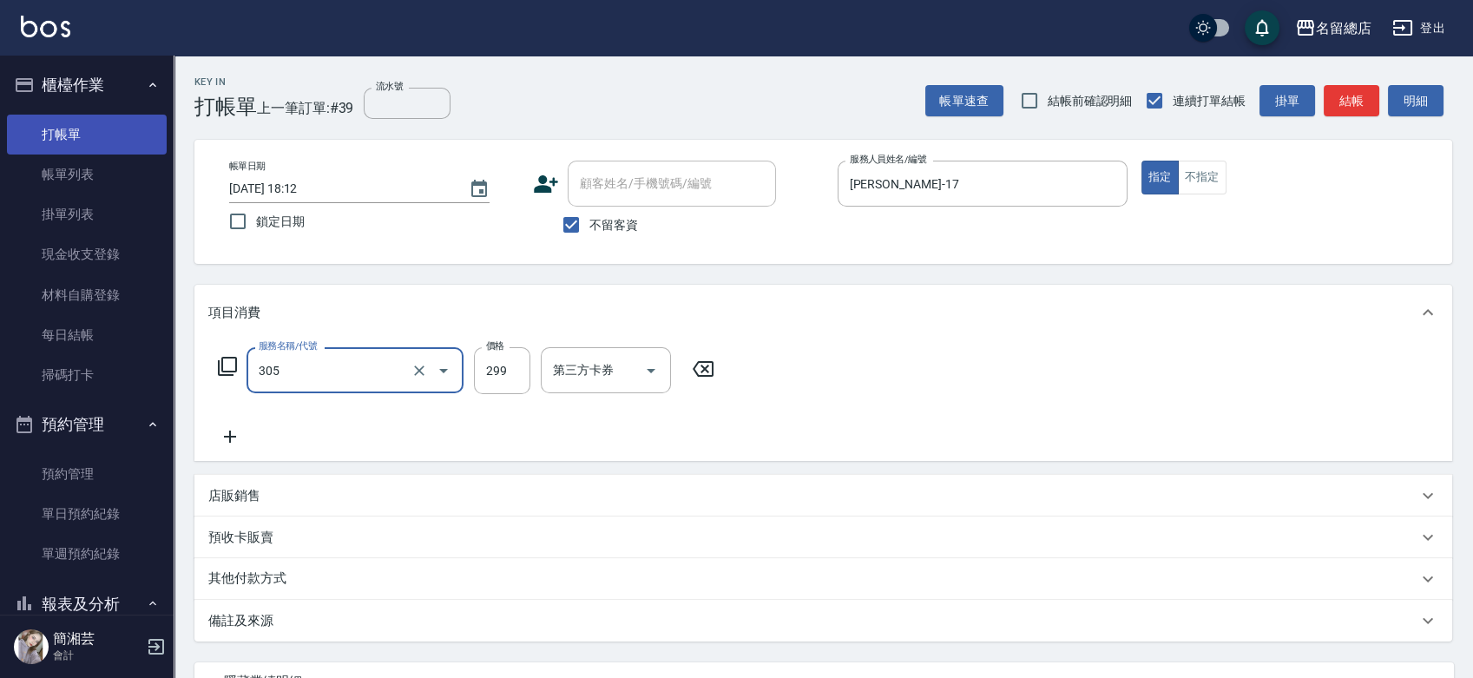
type input "剪髮(305)"
type input "300"
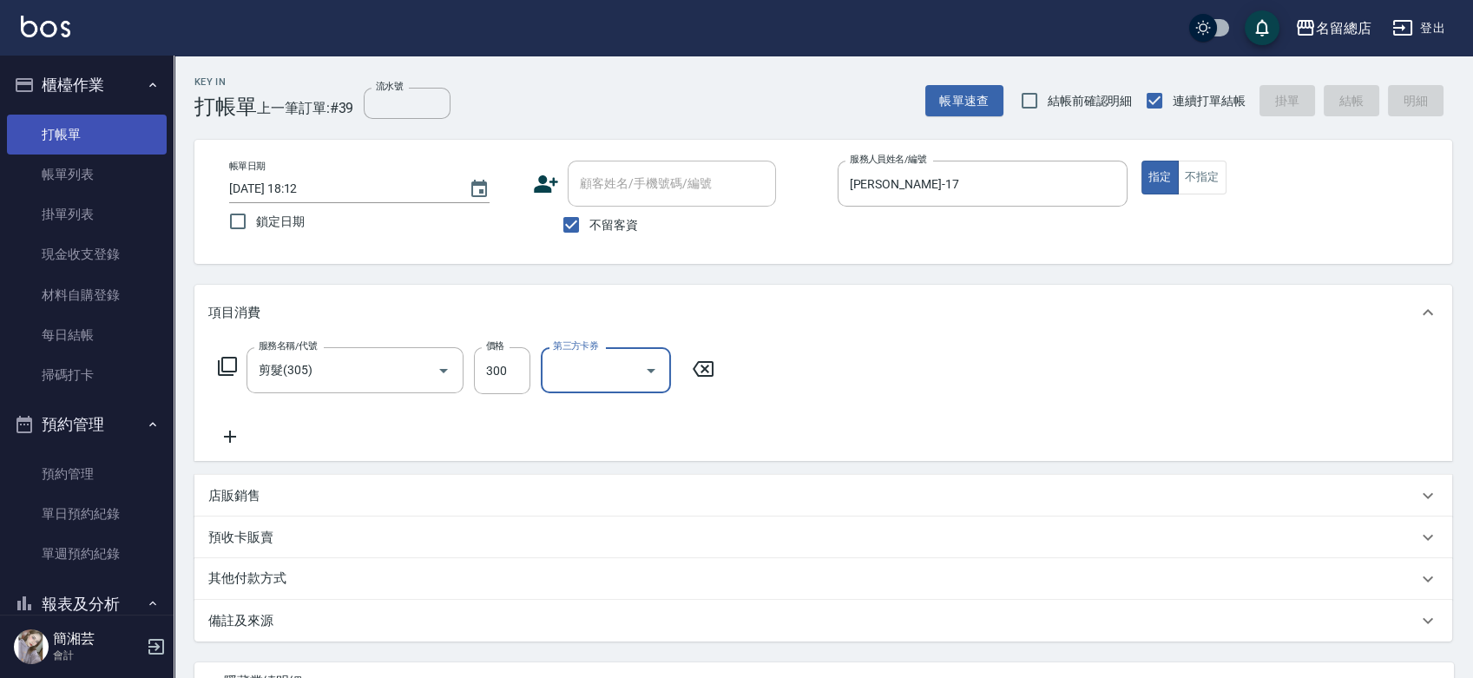
type input "[DATE] 18:17"
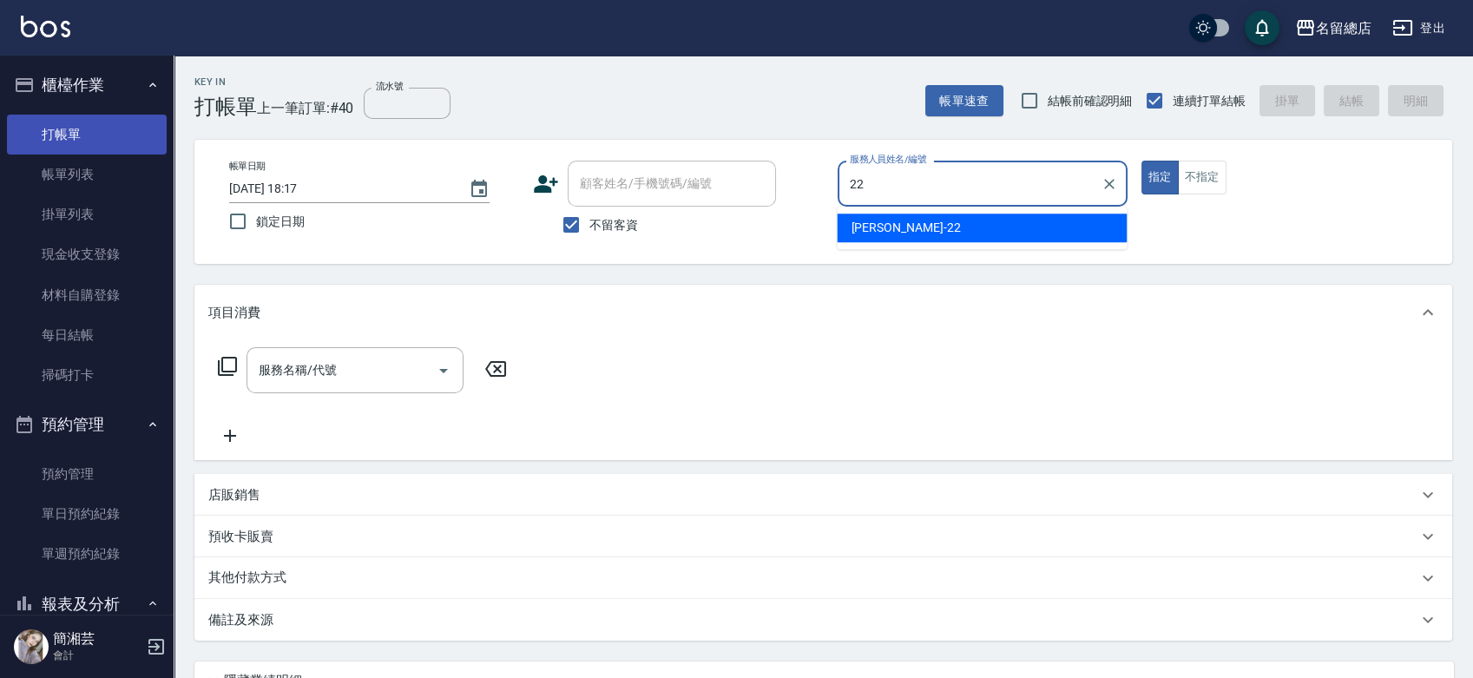
type input "Lydia-22"
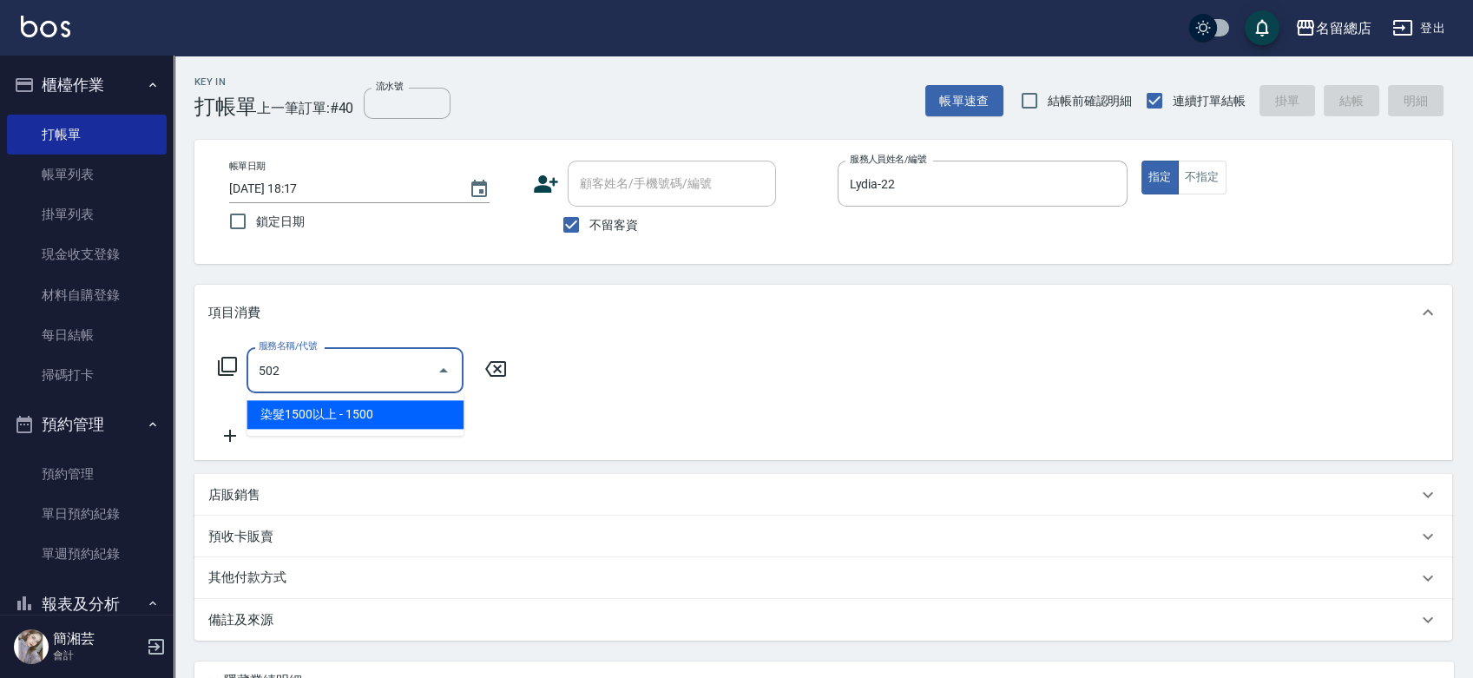
type input "染髮1500以上(502)"
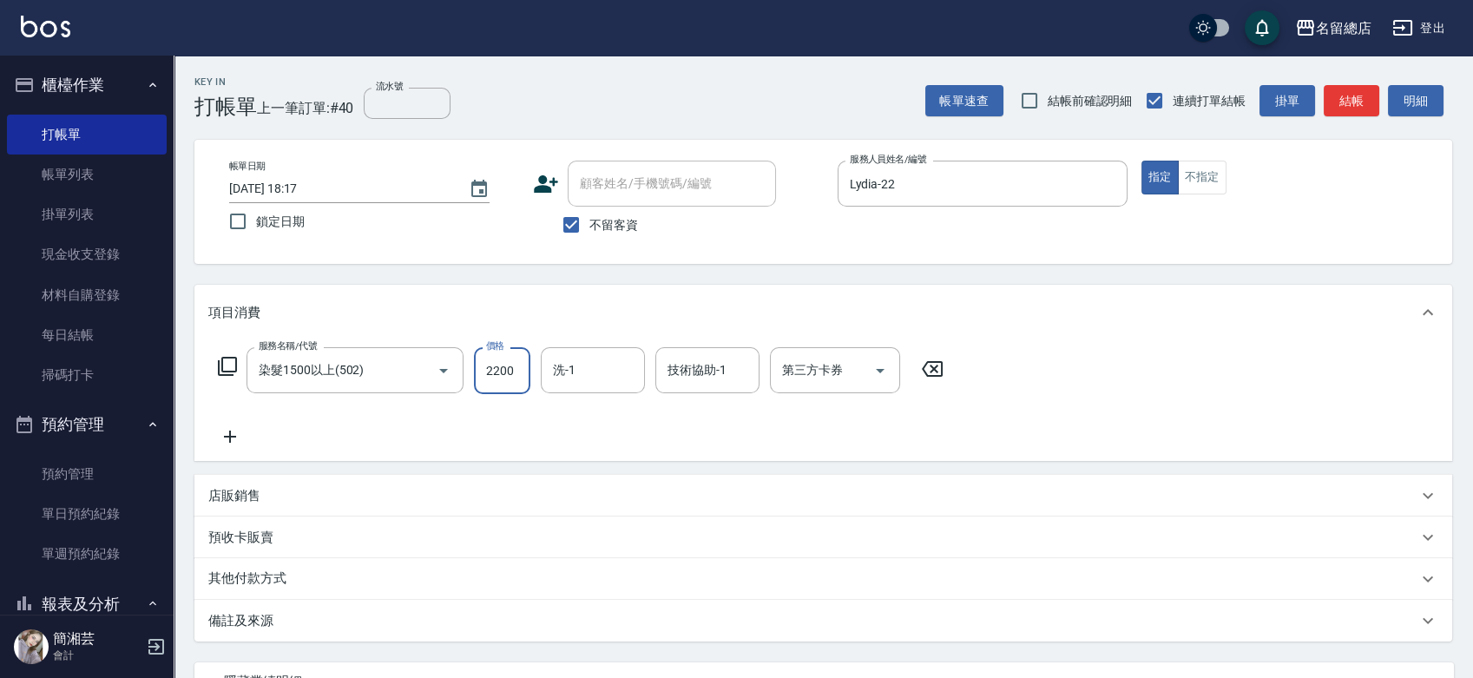
type input "2200"
type input "[PERSON_NAME]-32"
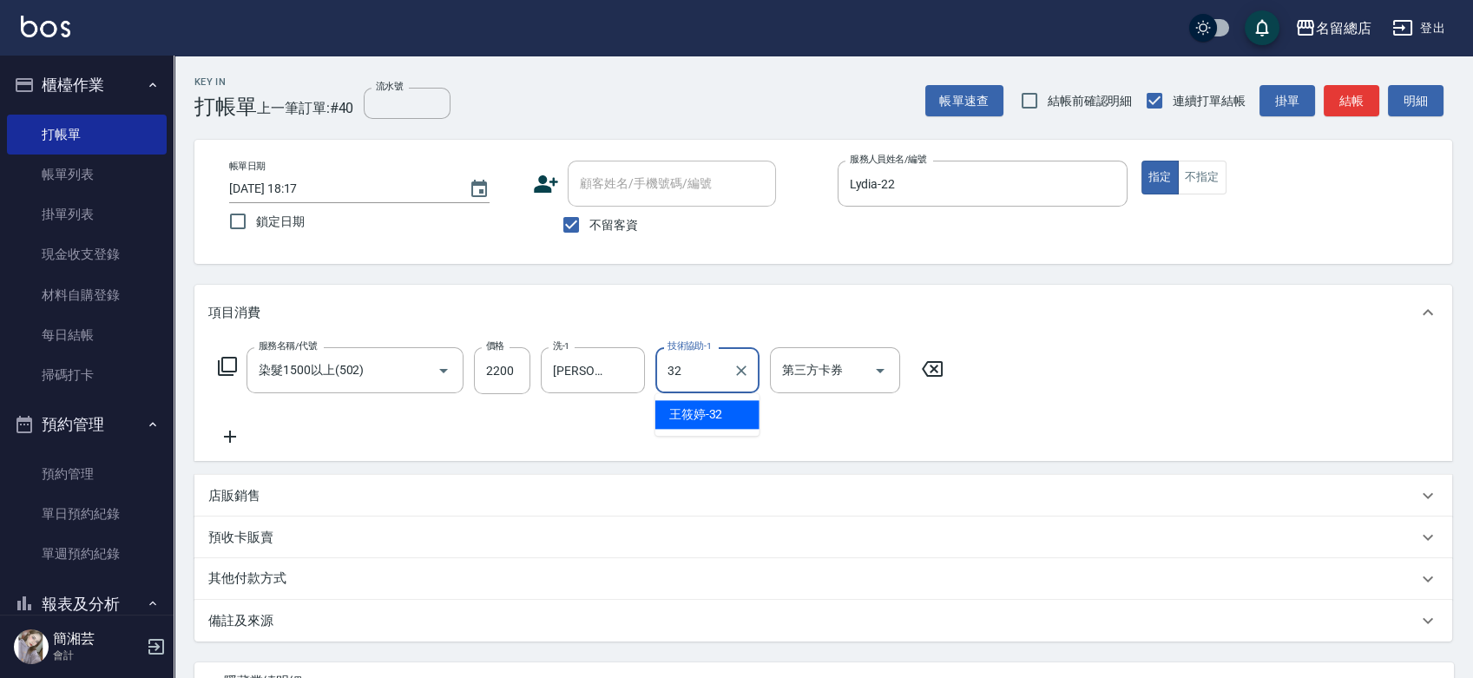
type input "[PERSON_NAME]-32"
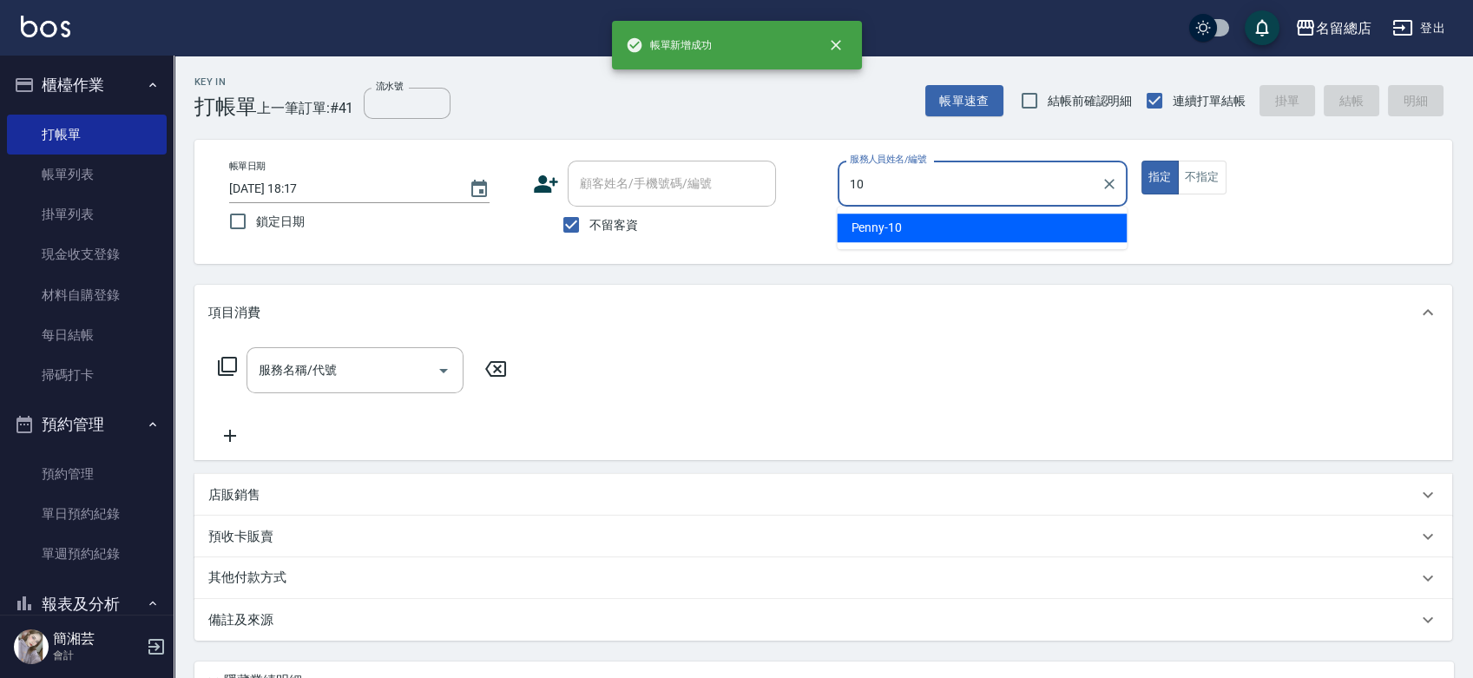
type input "Penny-10"
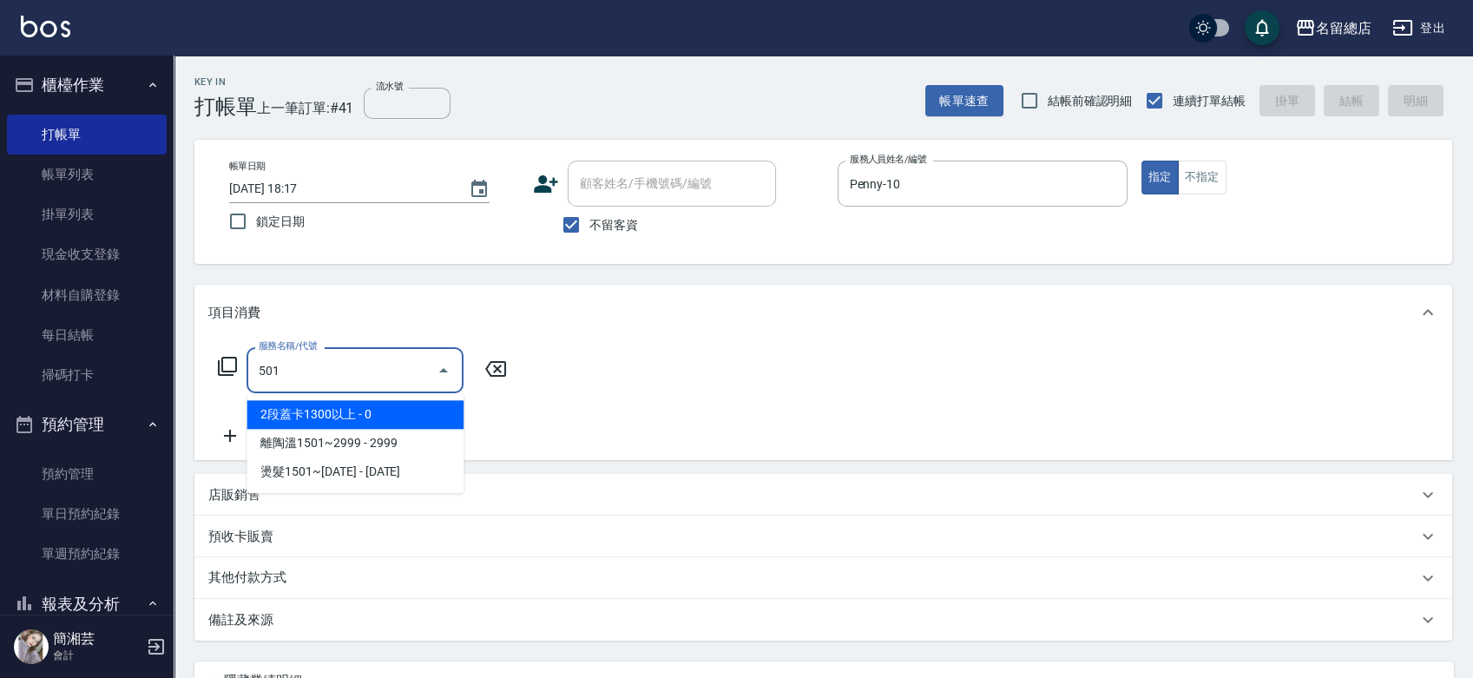
type input "2段蓋卡1300以上(501)"
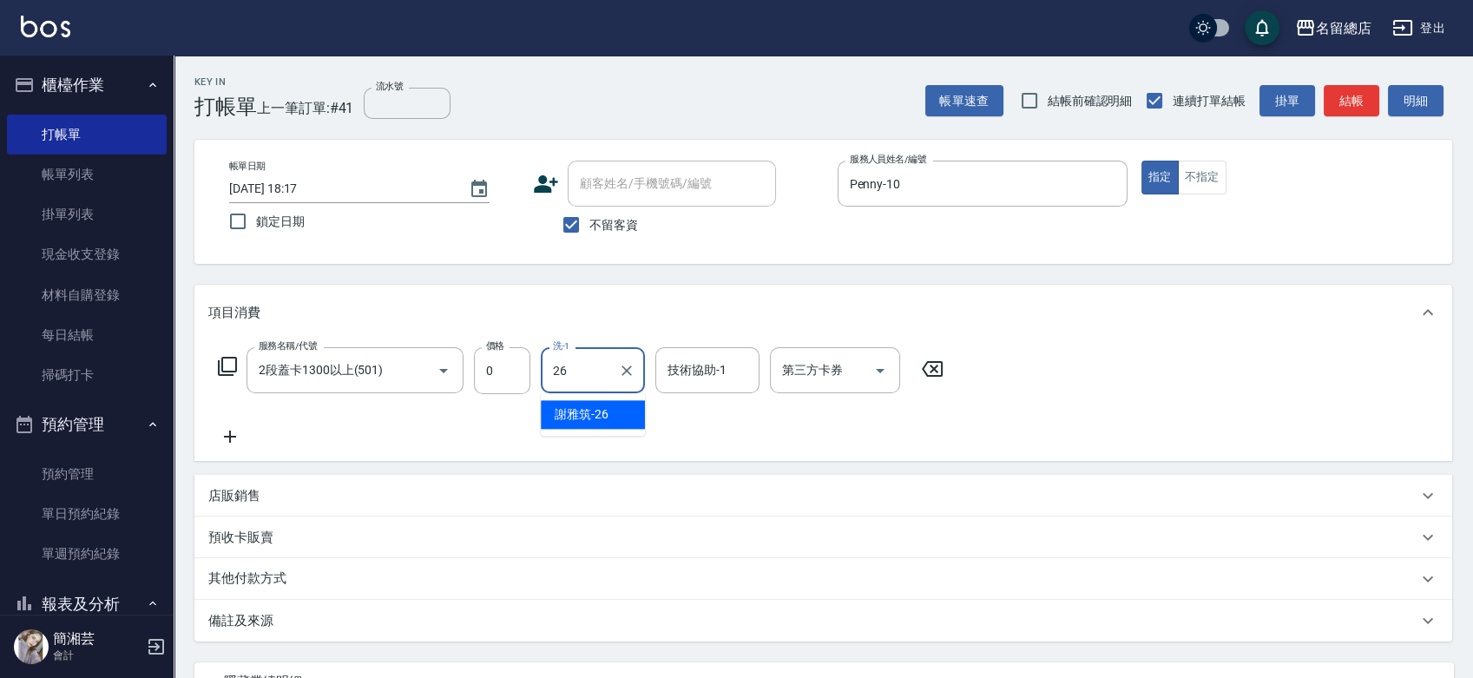
type input "[PERSON_NAME]-26"
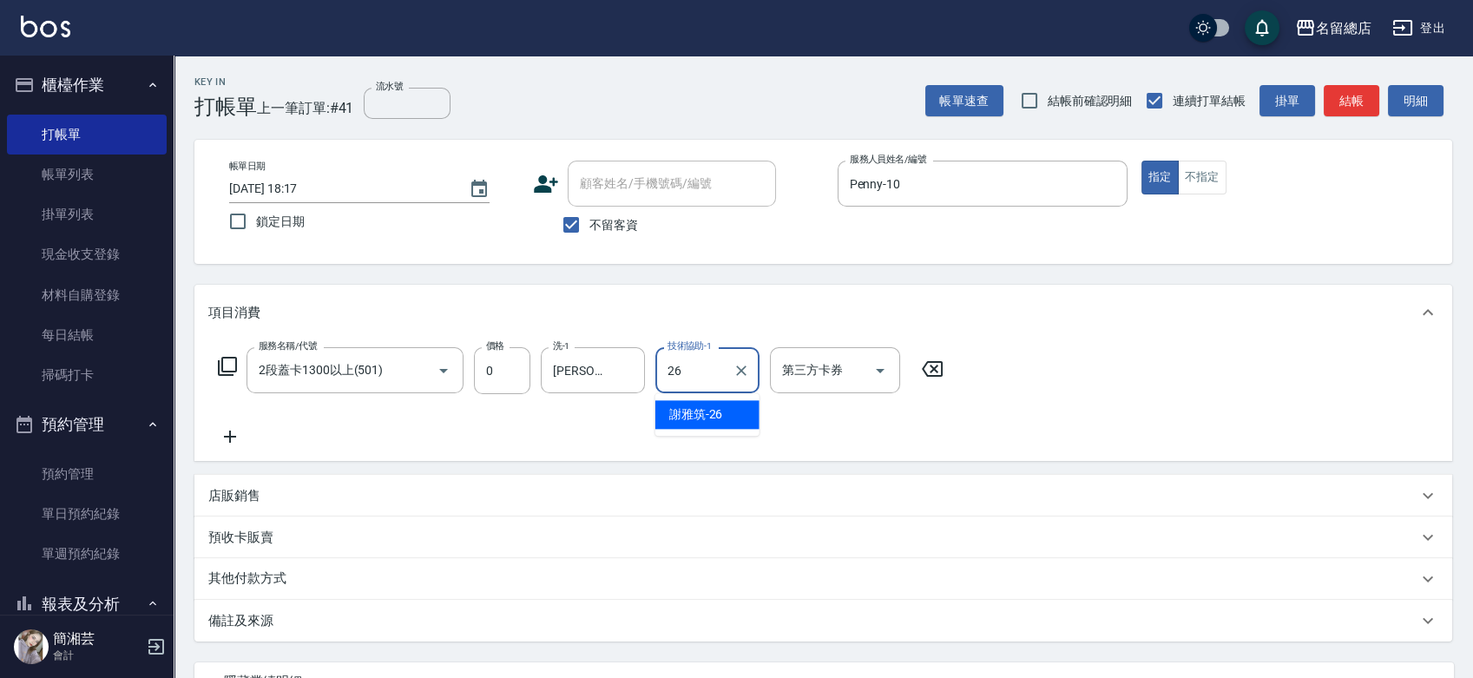
type input "[PERSON_NAME]-26"
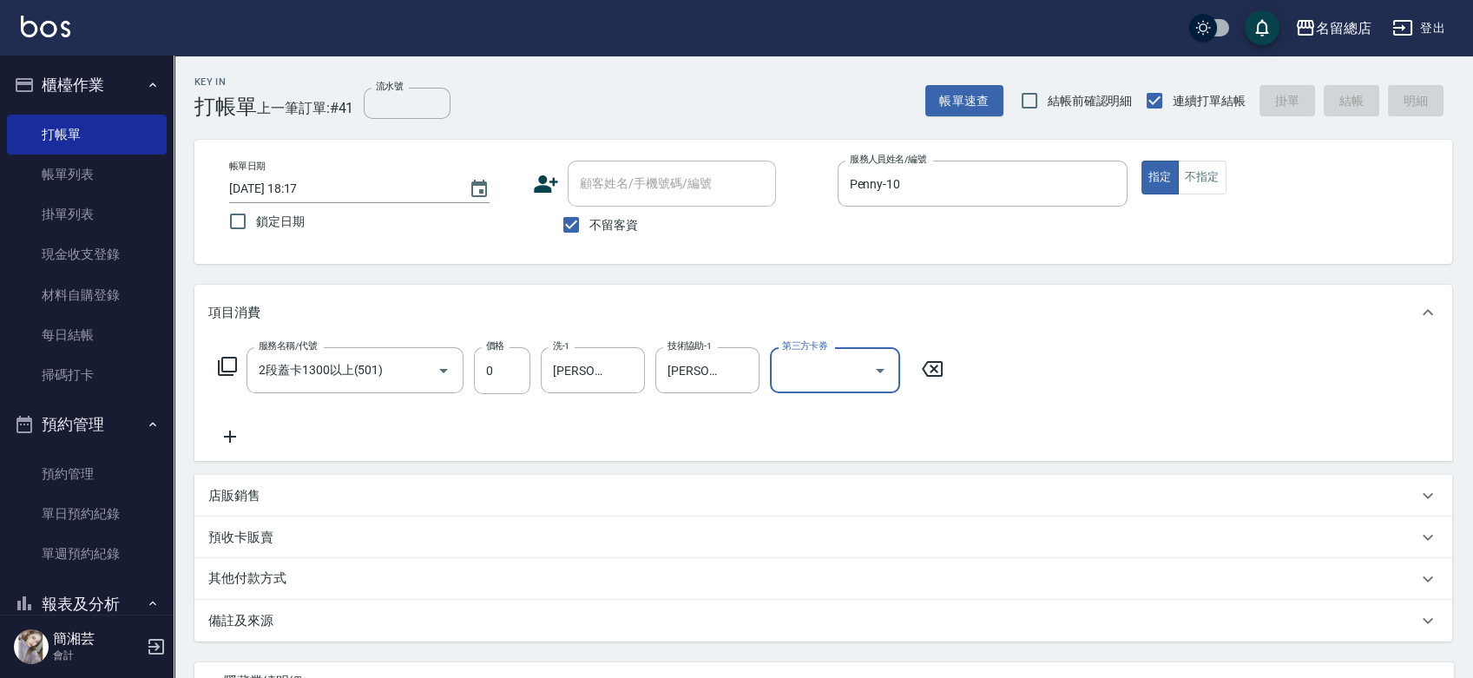
type input "[DATE] 18:18"
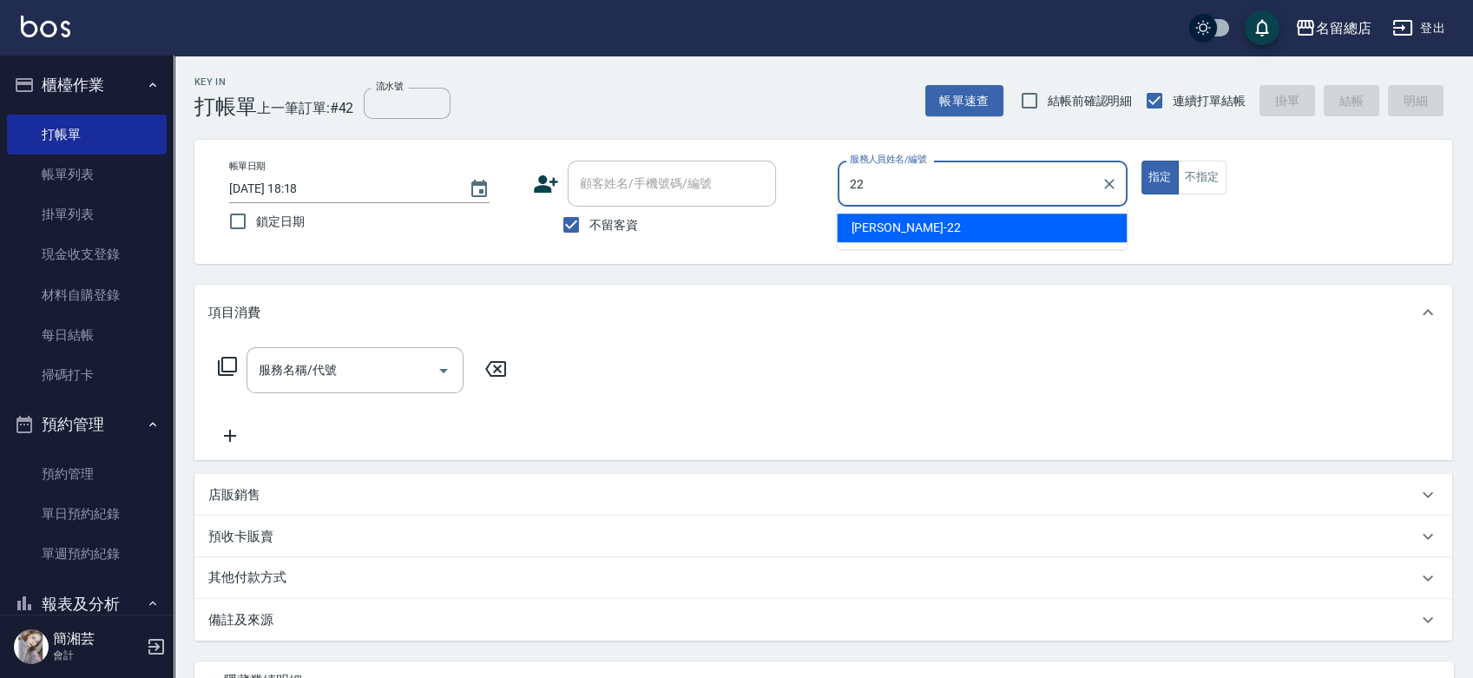
type input "Lydia-22"
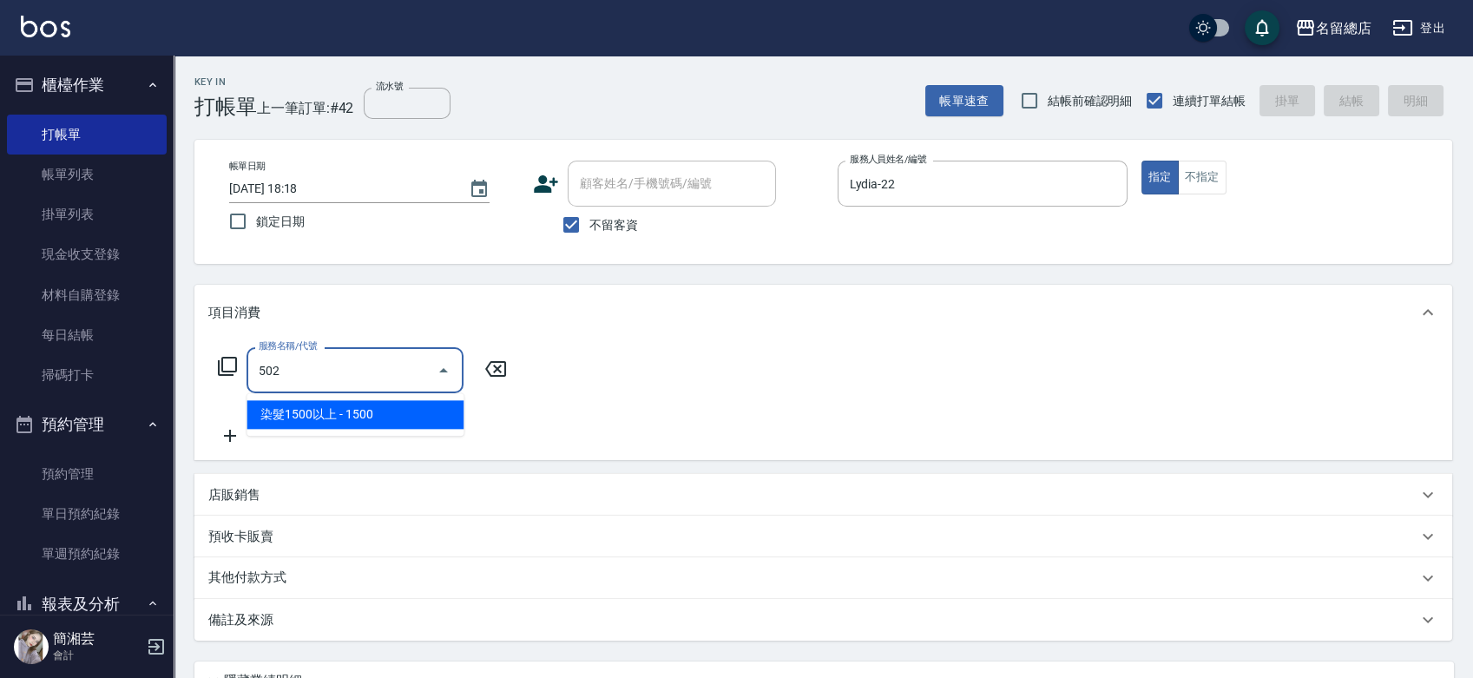
type input "染髮1500以上(502)"
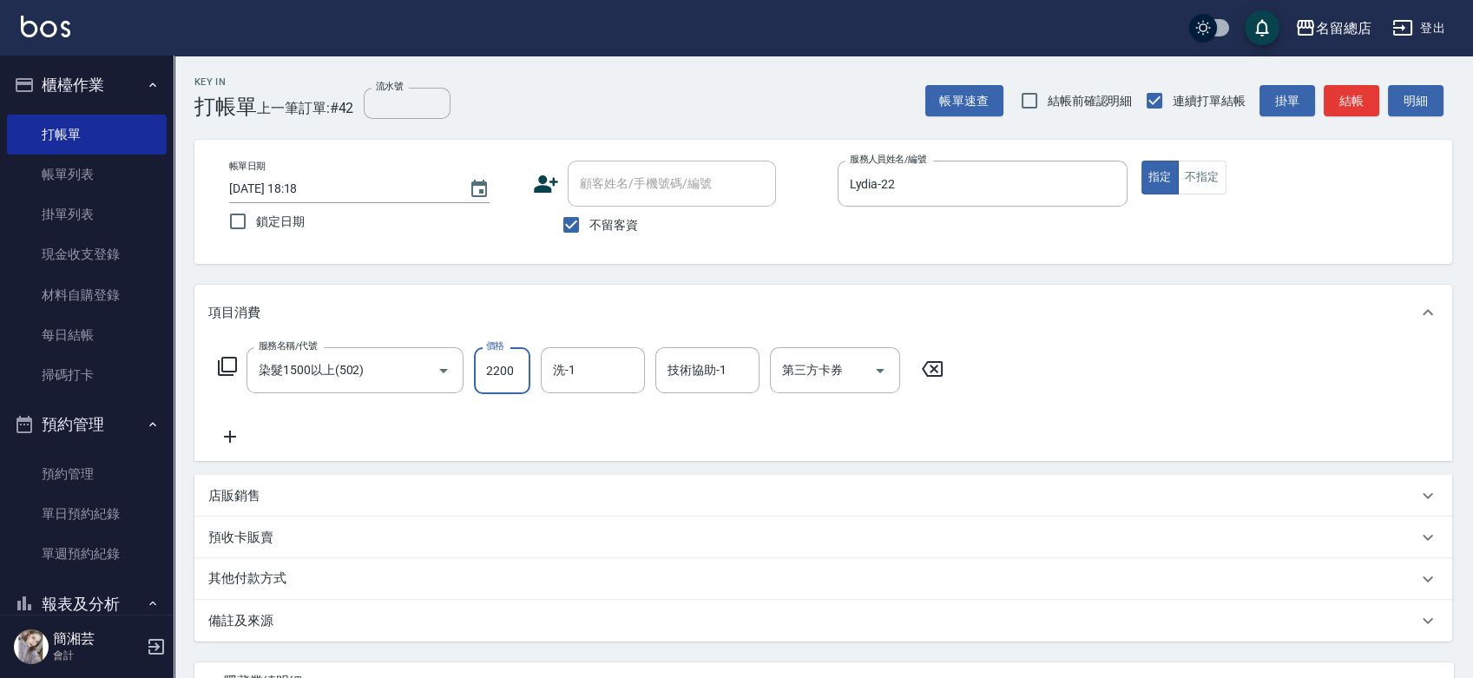
type input "2200"
type input "[PERSON_NAME]-32"
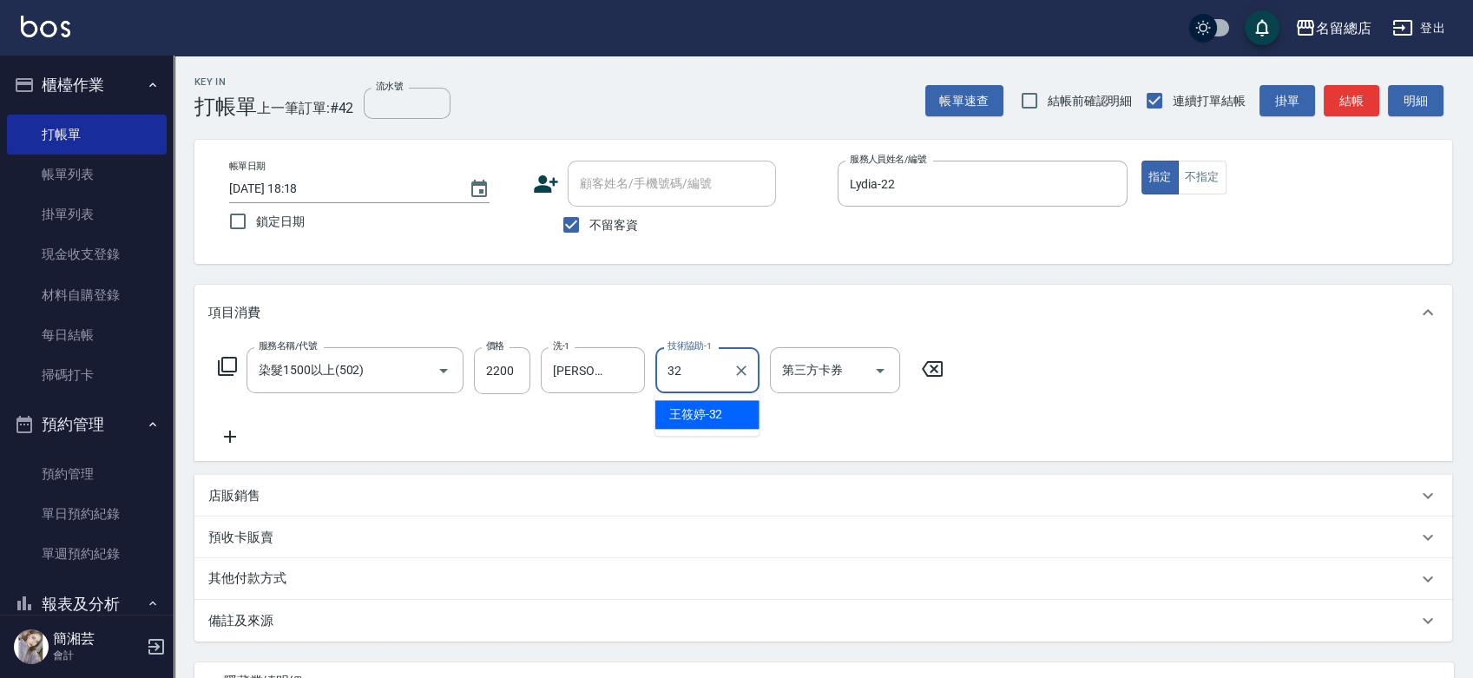
type input "[PERSON_NAME]-32"
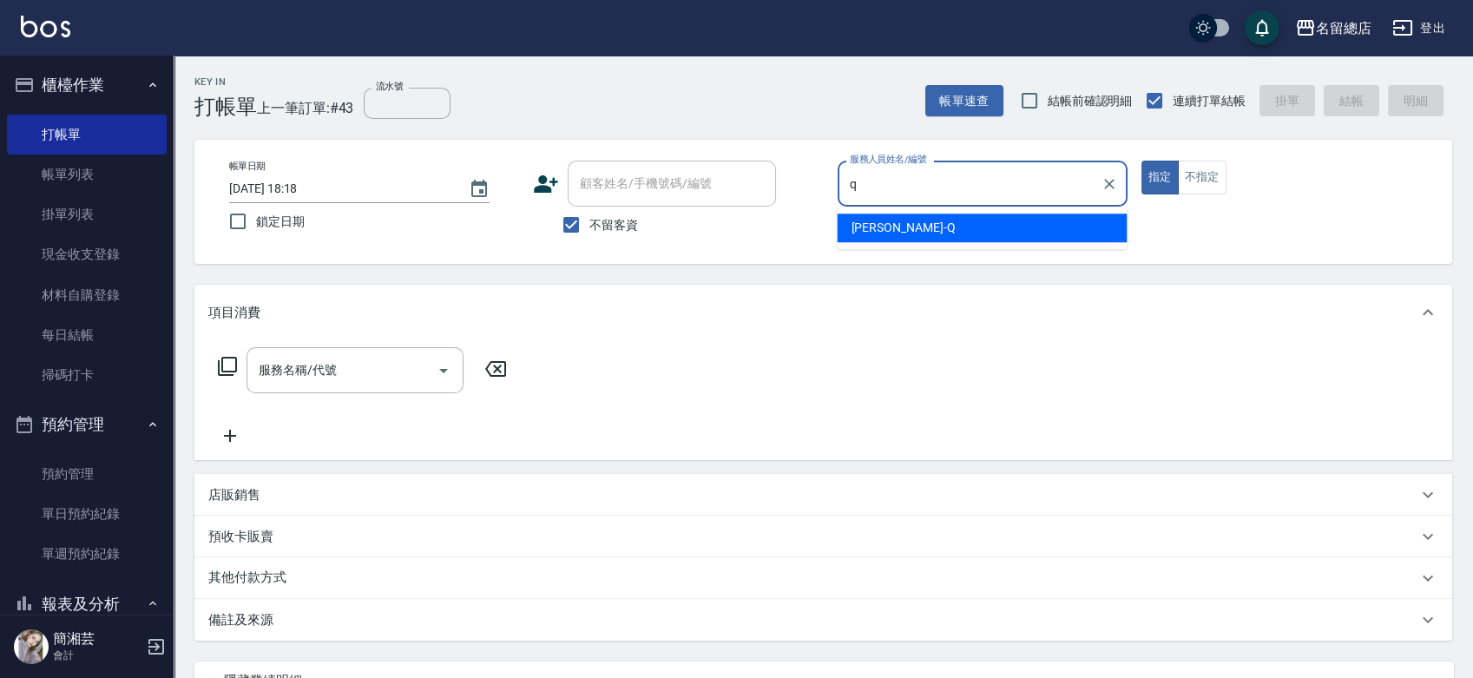
type input "[PERSON_NAME]"
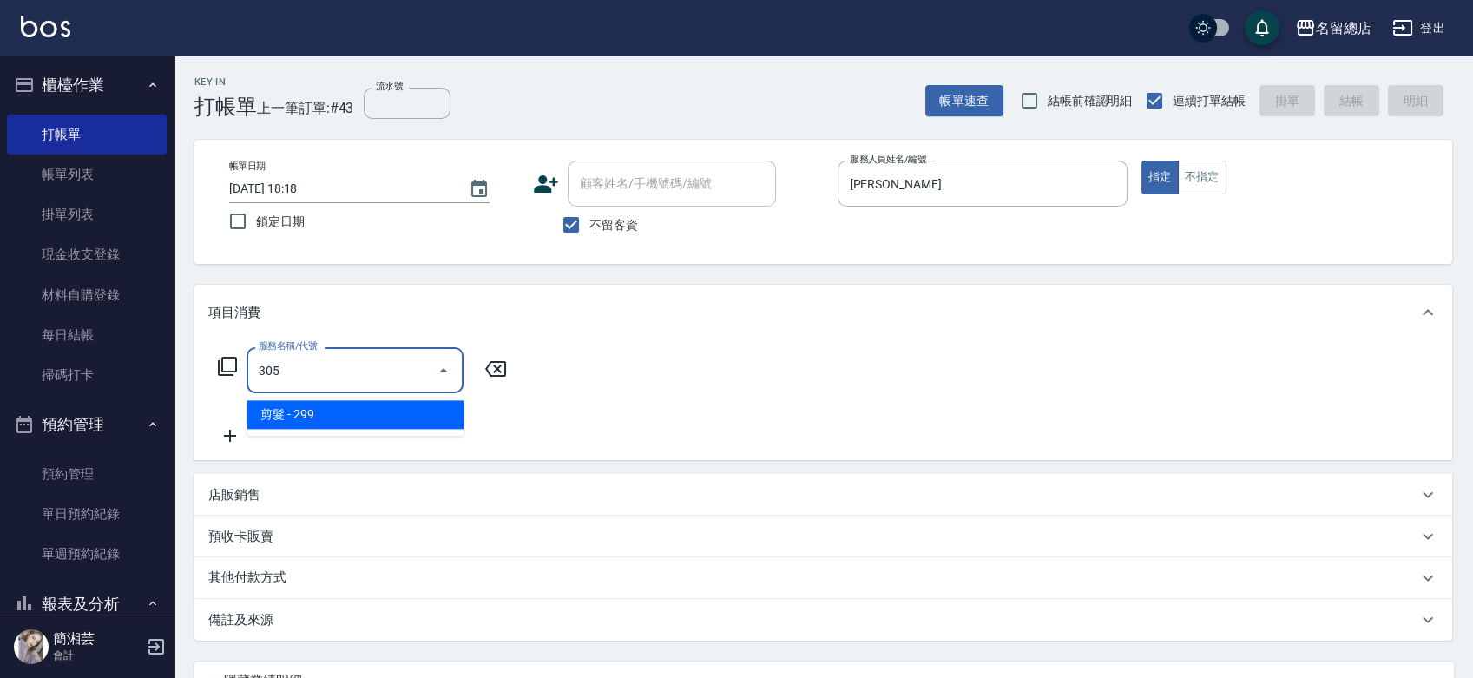
type input "剪髮(305)"
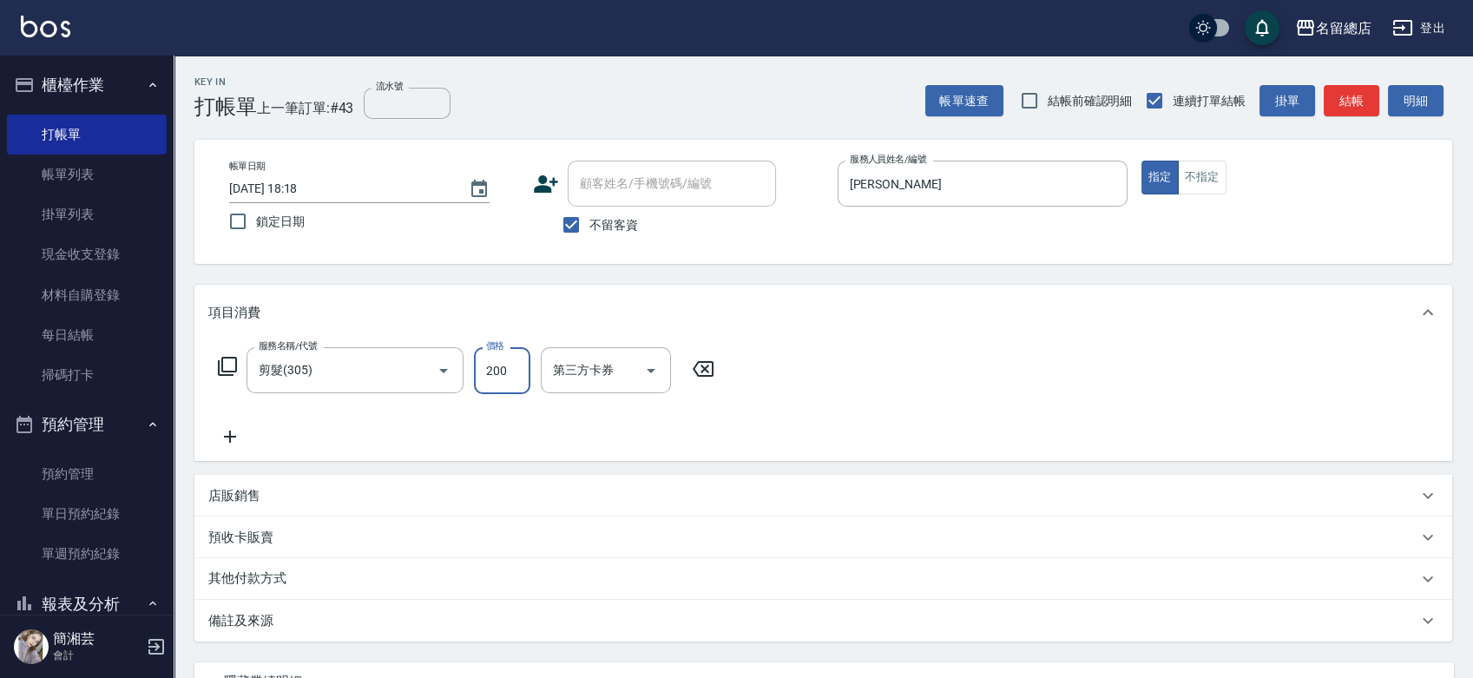
type input "200"
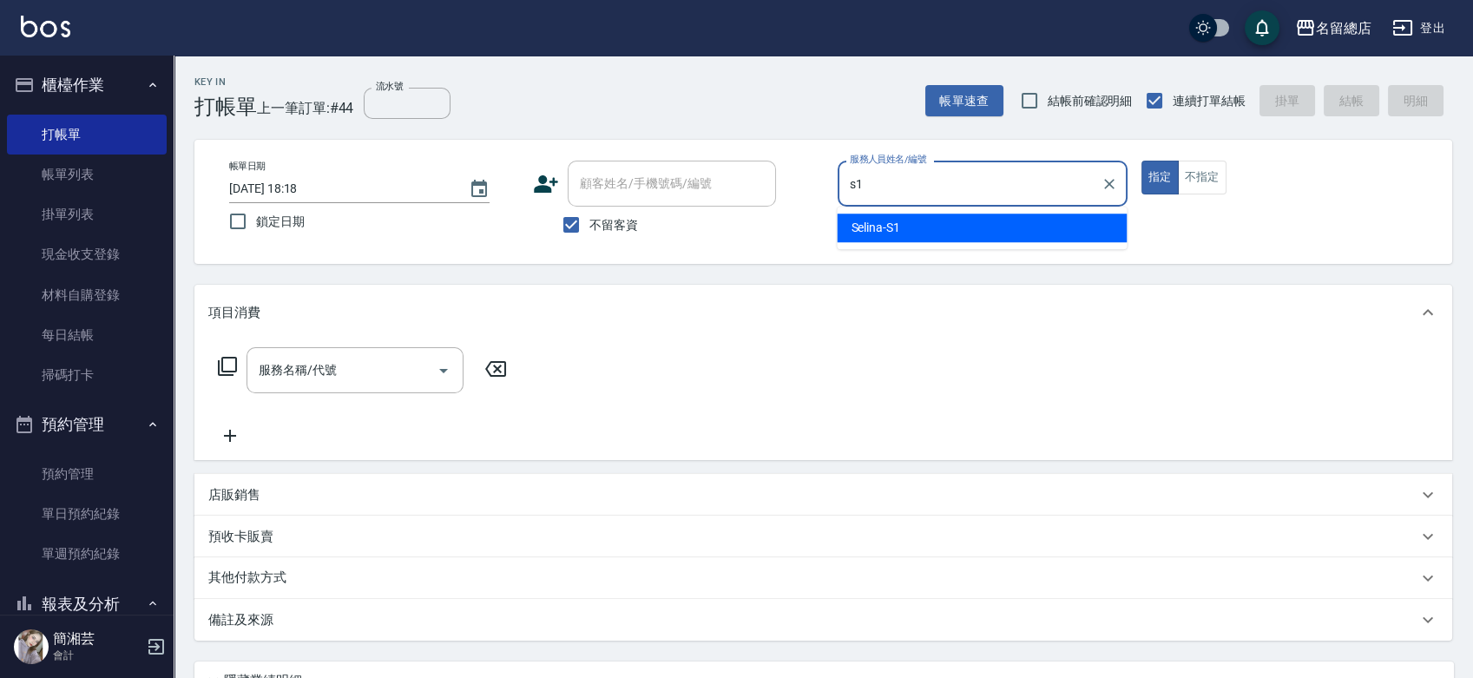
type input "Selina-S1"
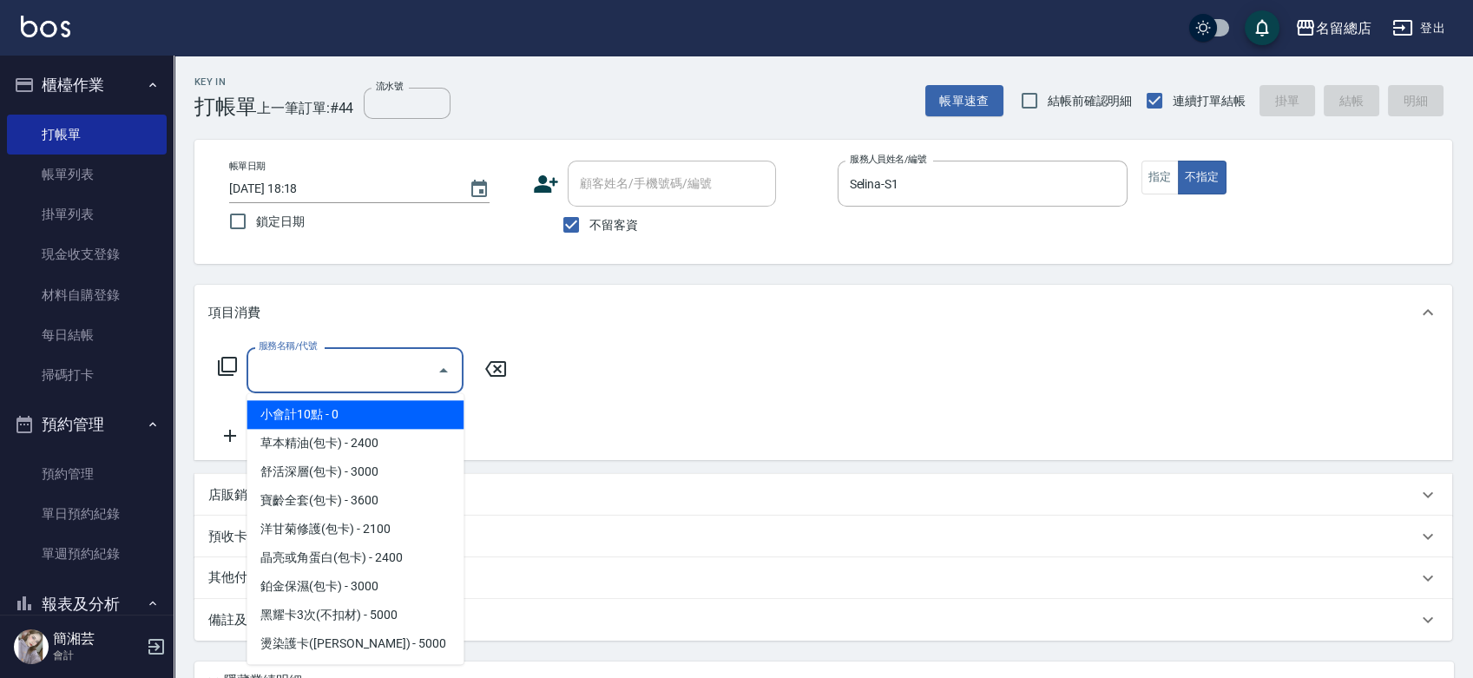
click at [303, 368] on input "服務名稱/代號" at bounding box center [341, 370] width 175 height 30
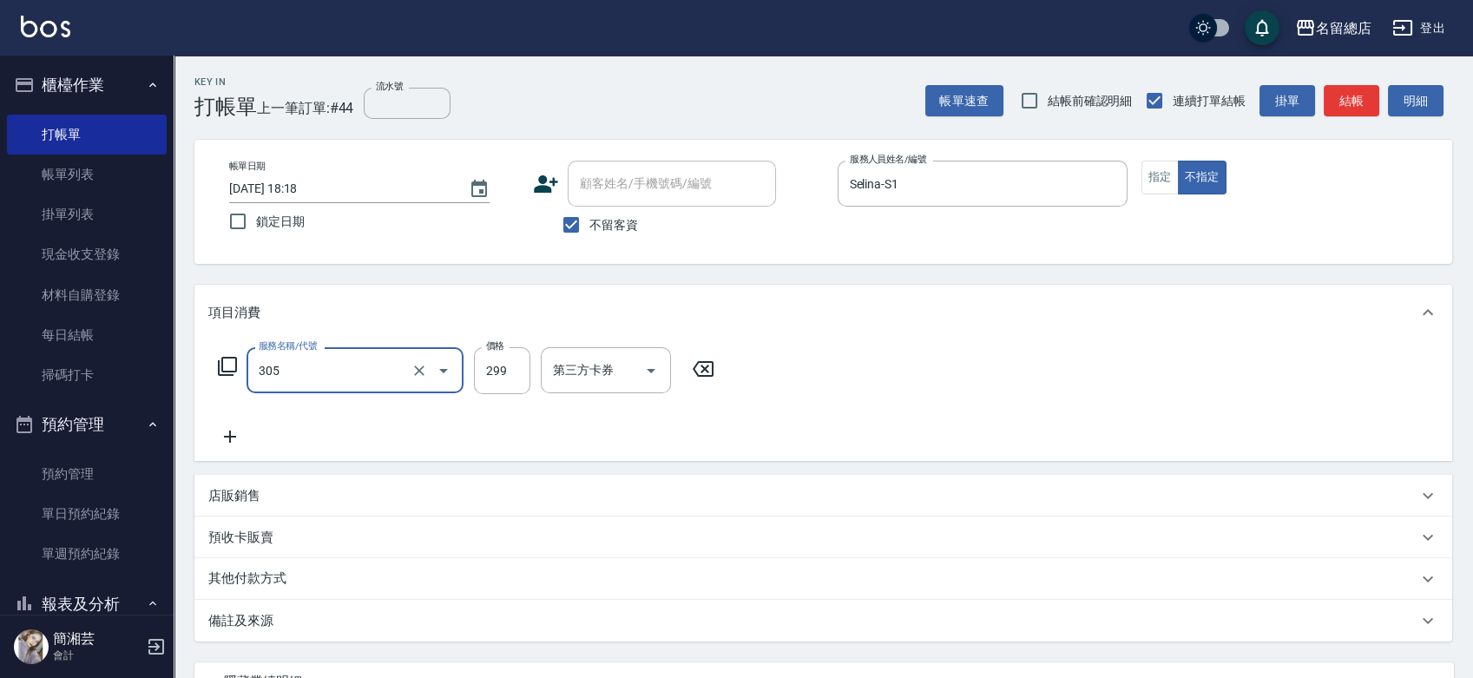
type input "剪髮(305)"
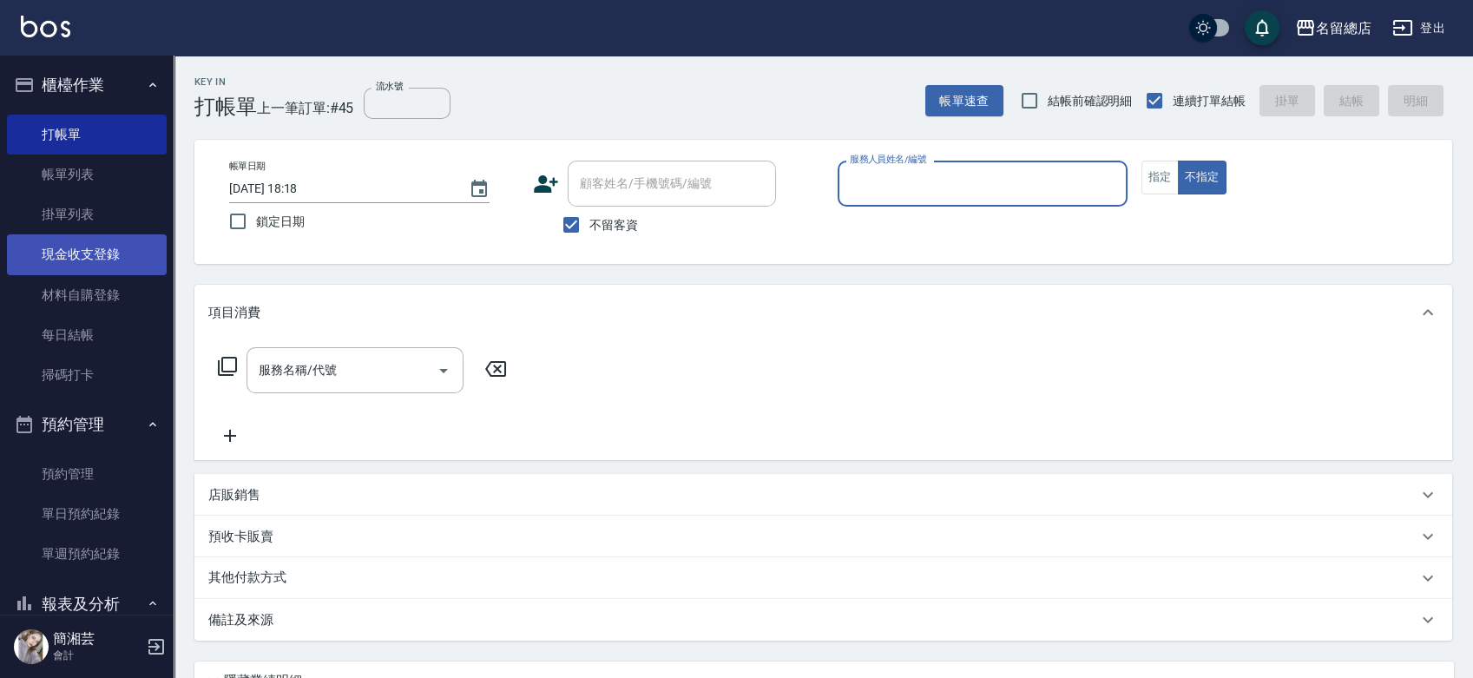
click at [54, 257] on link "現金收支登錄" at bounding box center [87, 254] width 160 height 40
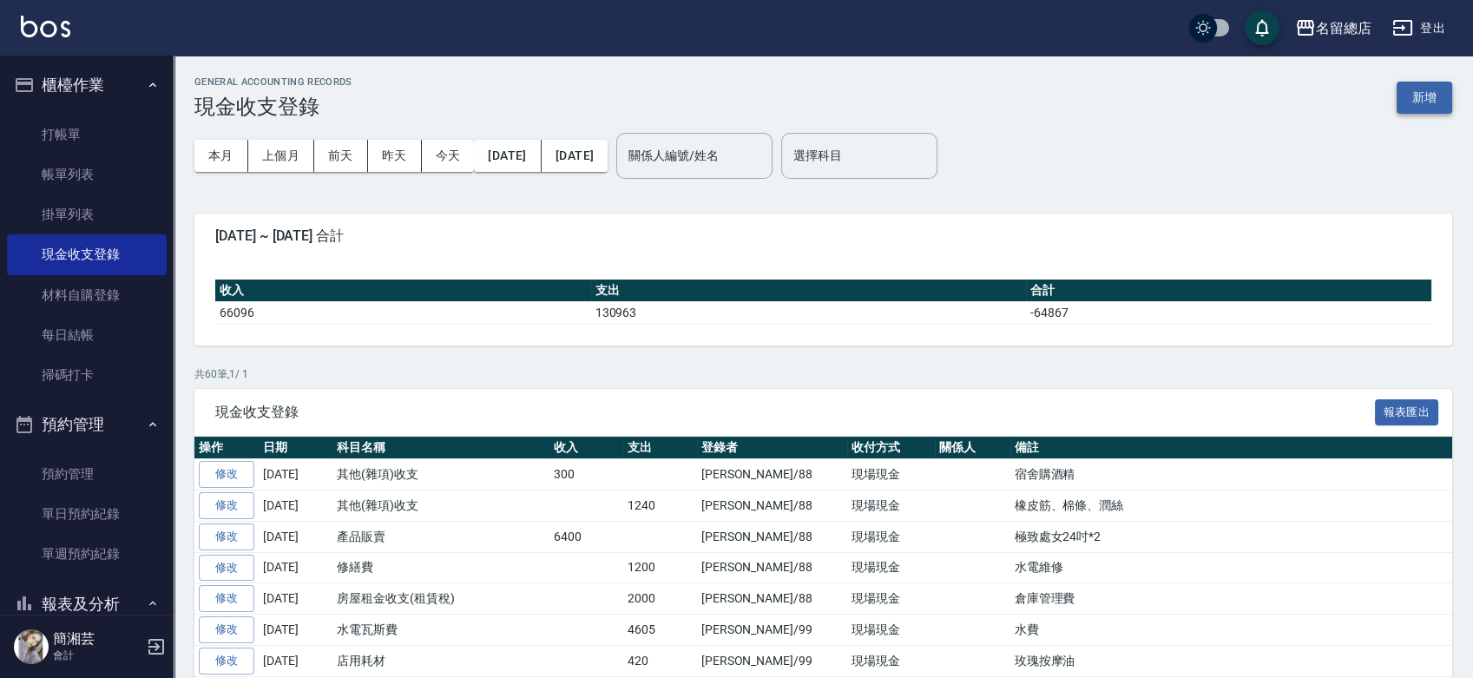
click at [1443, 97] on button "新增" at bounding box center [1425, 98] width 56 height 32
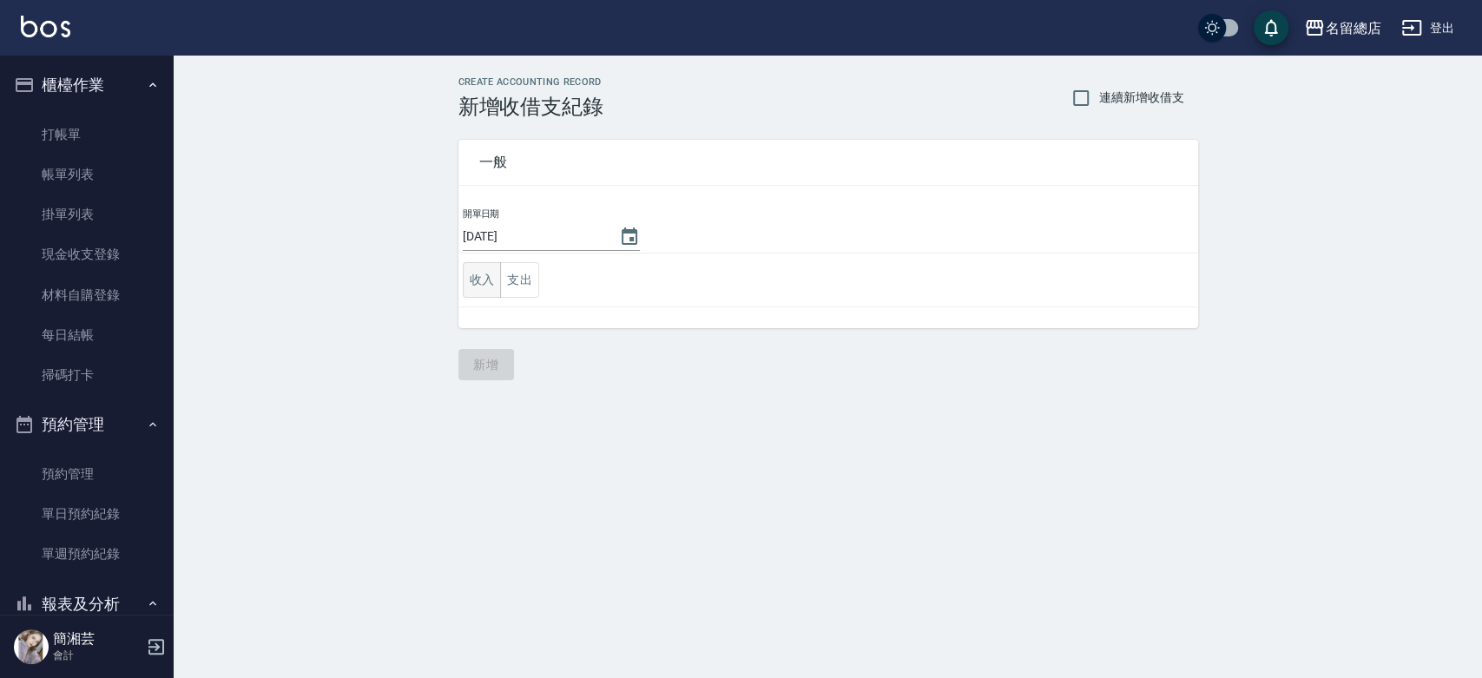
click at [477, 277] on button "收入" at bounding box center [482, 280] width 39 height 36
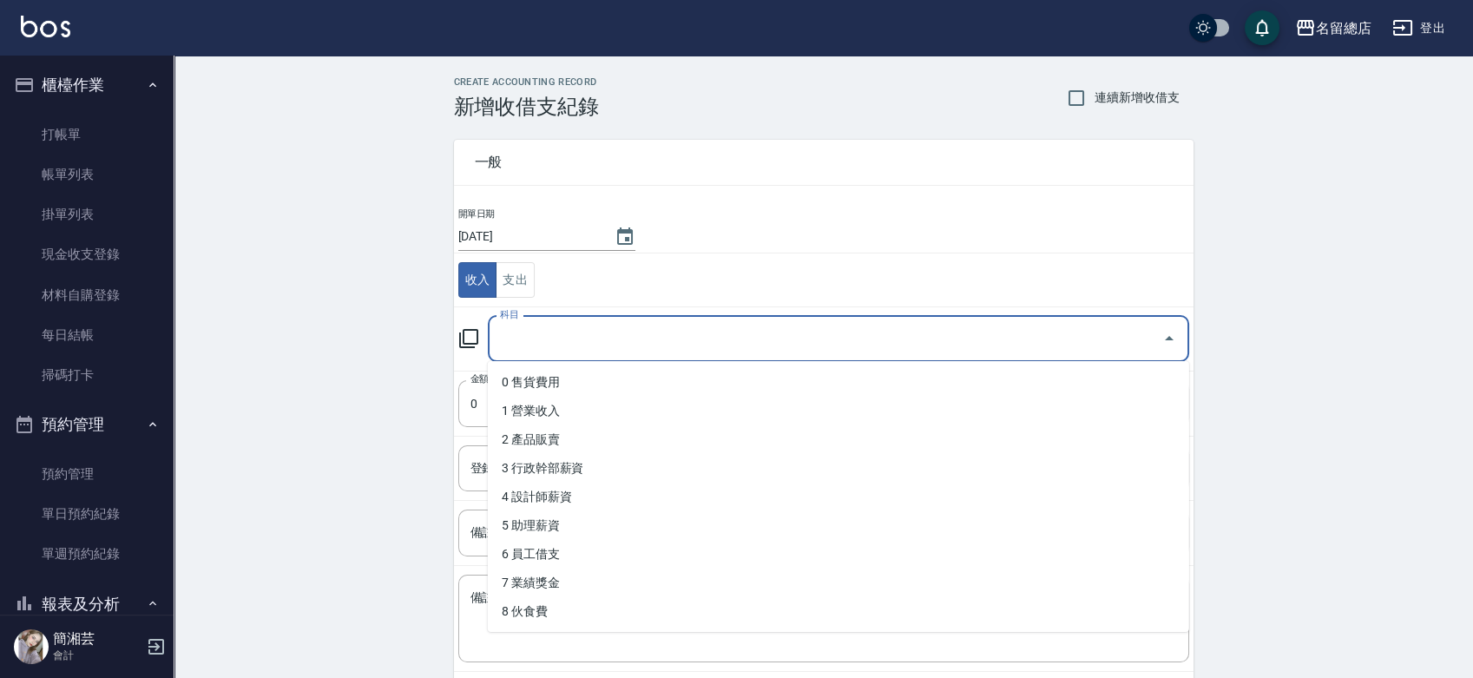
click at [537, 337] on input "科目" at bounding box center [826, 339] width 660 height 30
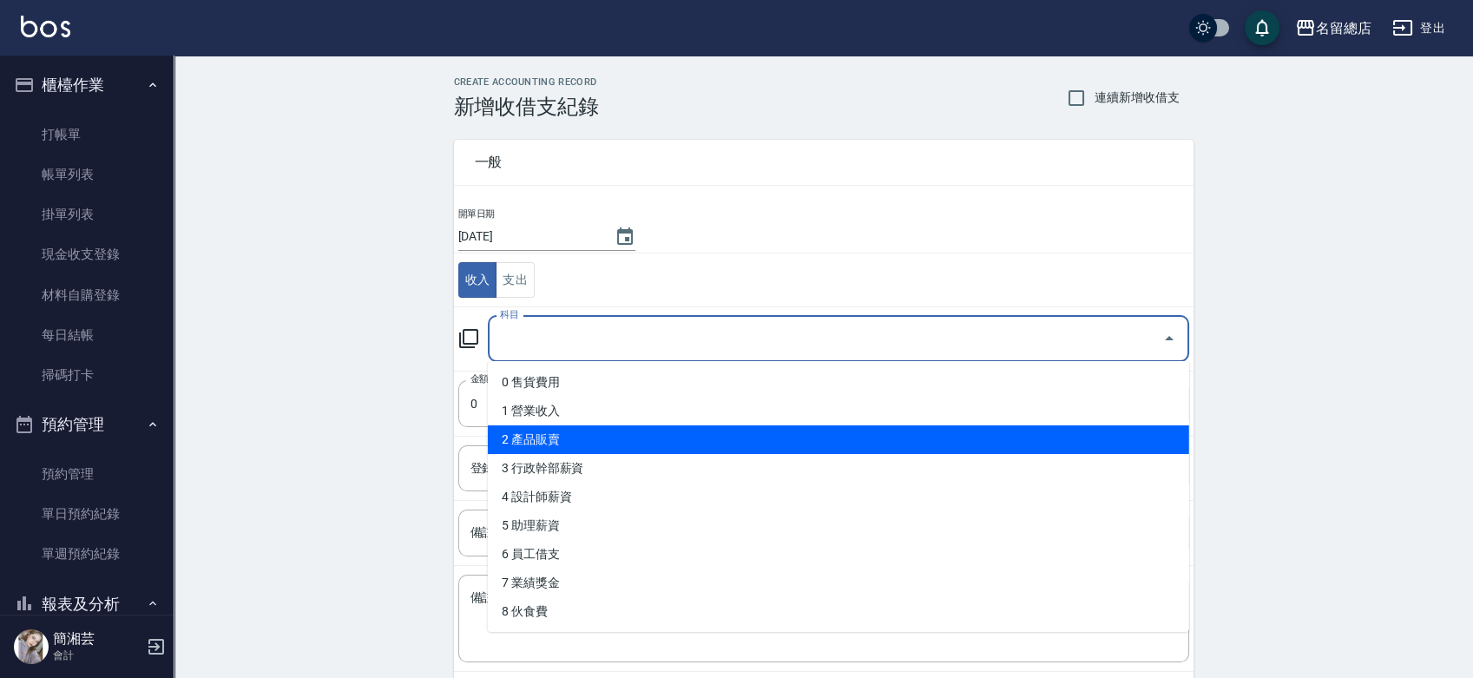
click at [558, 440] on li "2 產品販賣" at bounding box center [838, 439] width 701 height 29
type input "2 產品販賣"
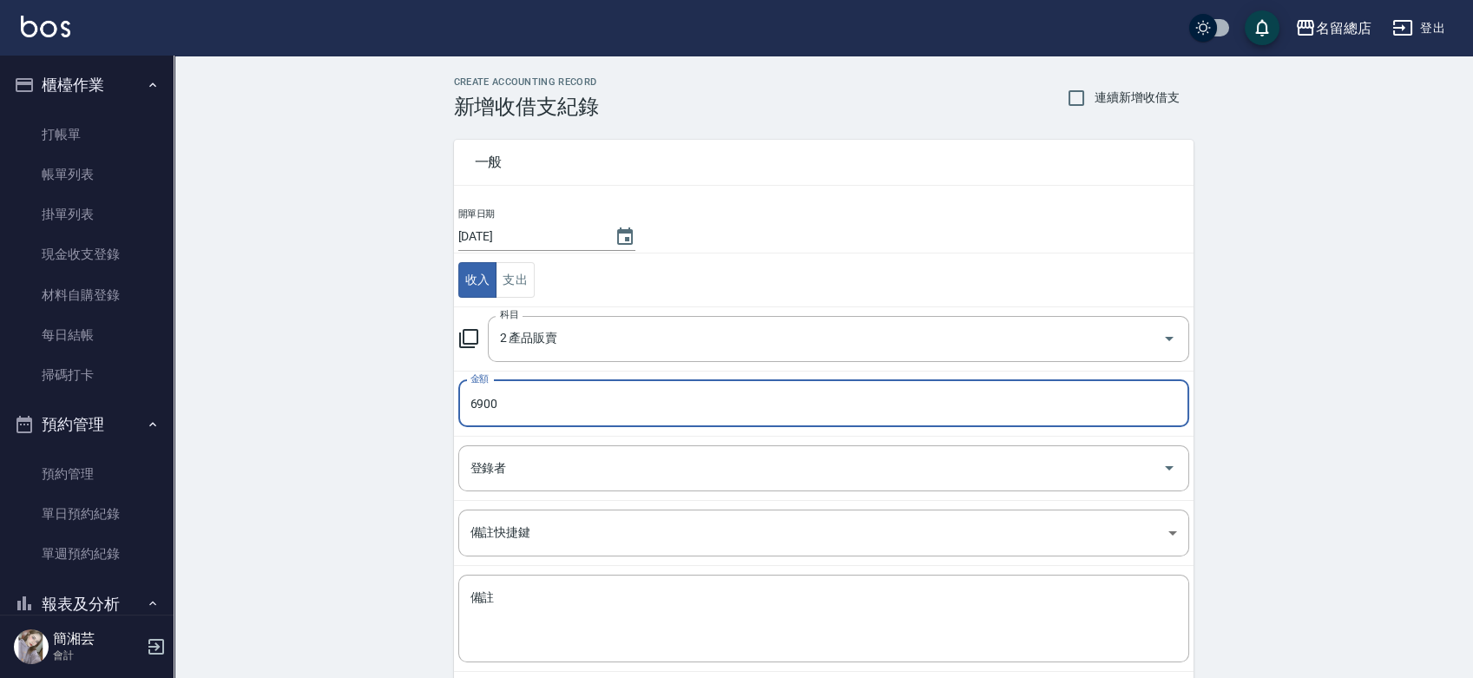
type input "6900"
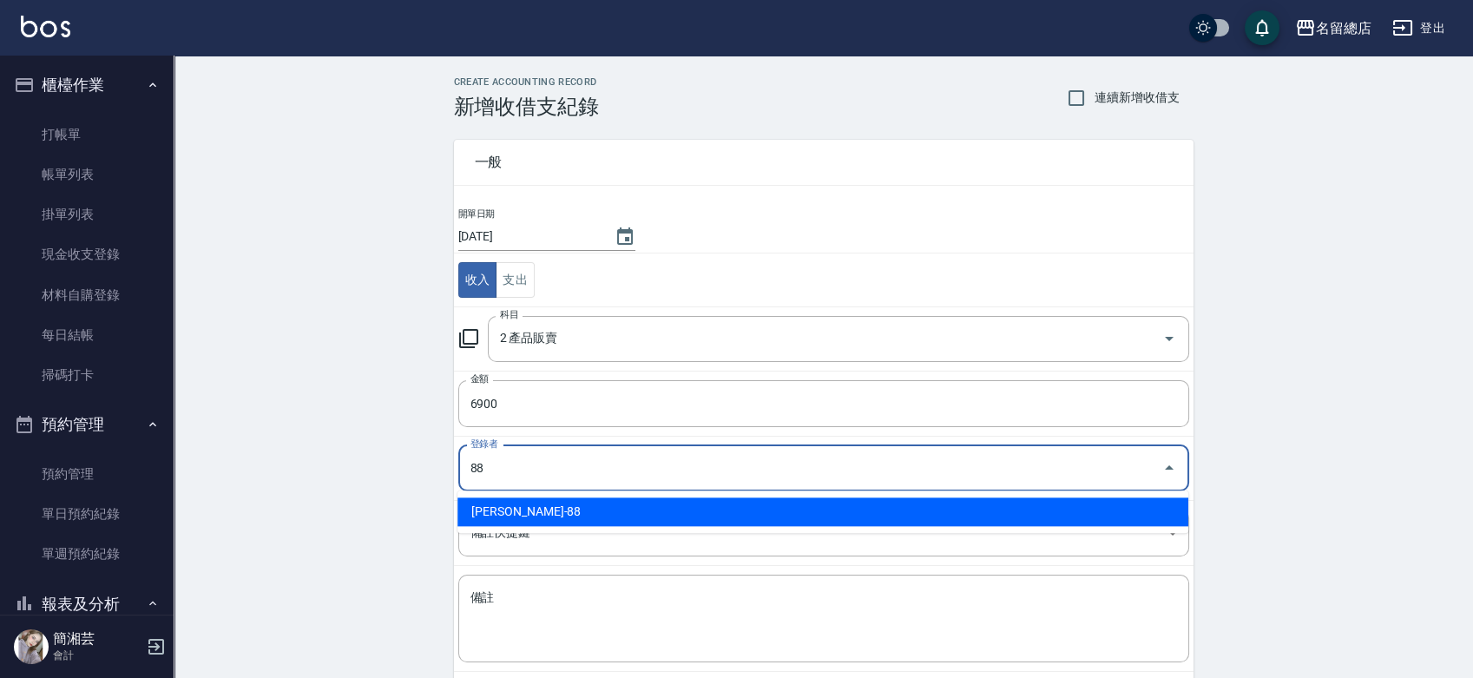
type input "[PERSON_NAME]-88"
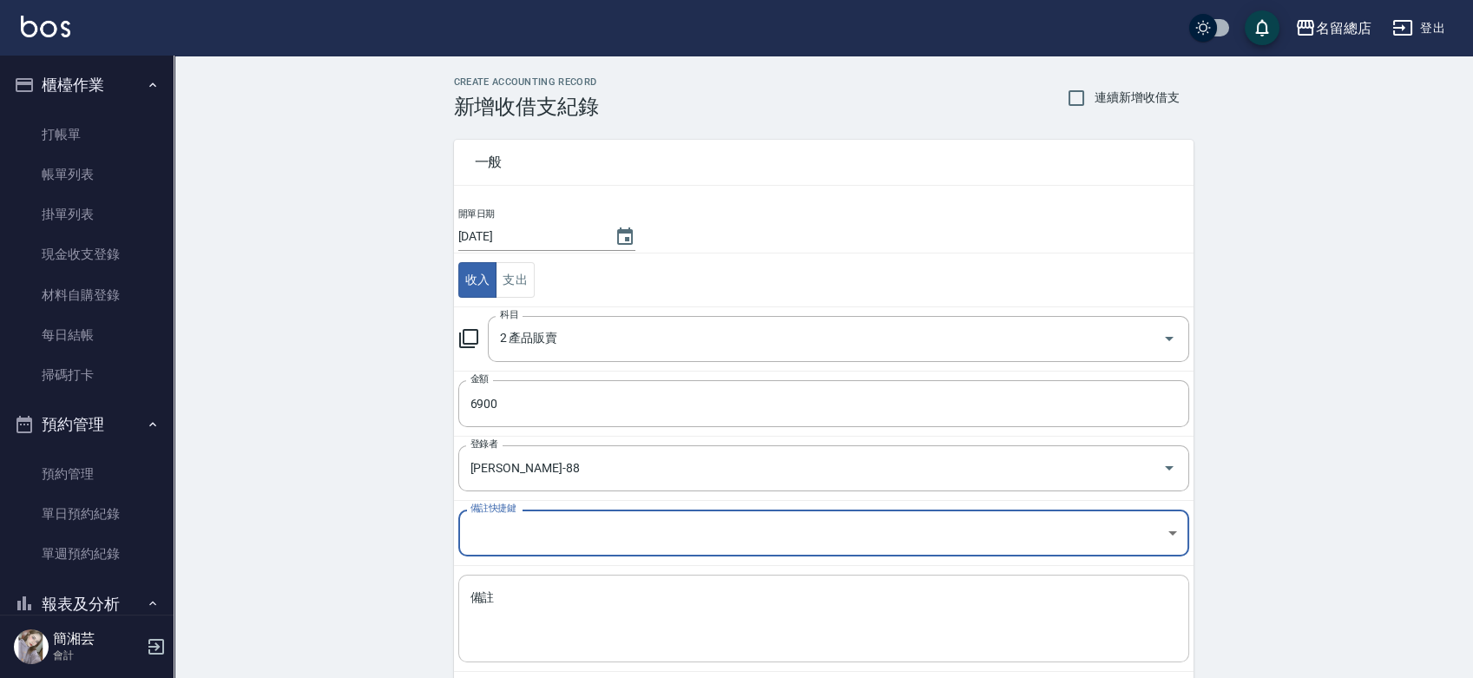
click at [563, 637] on textarea "備註" at bounding box center [824, 618] width 707 height 59
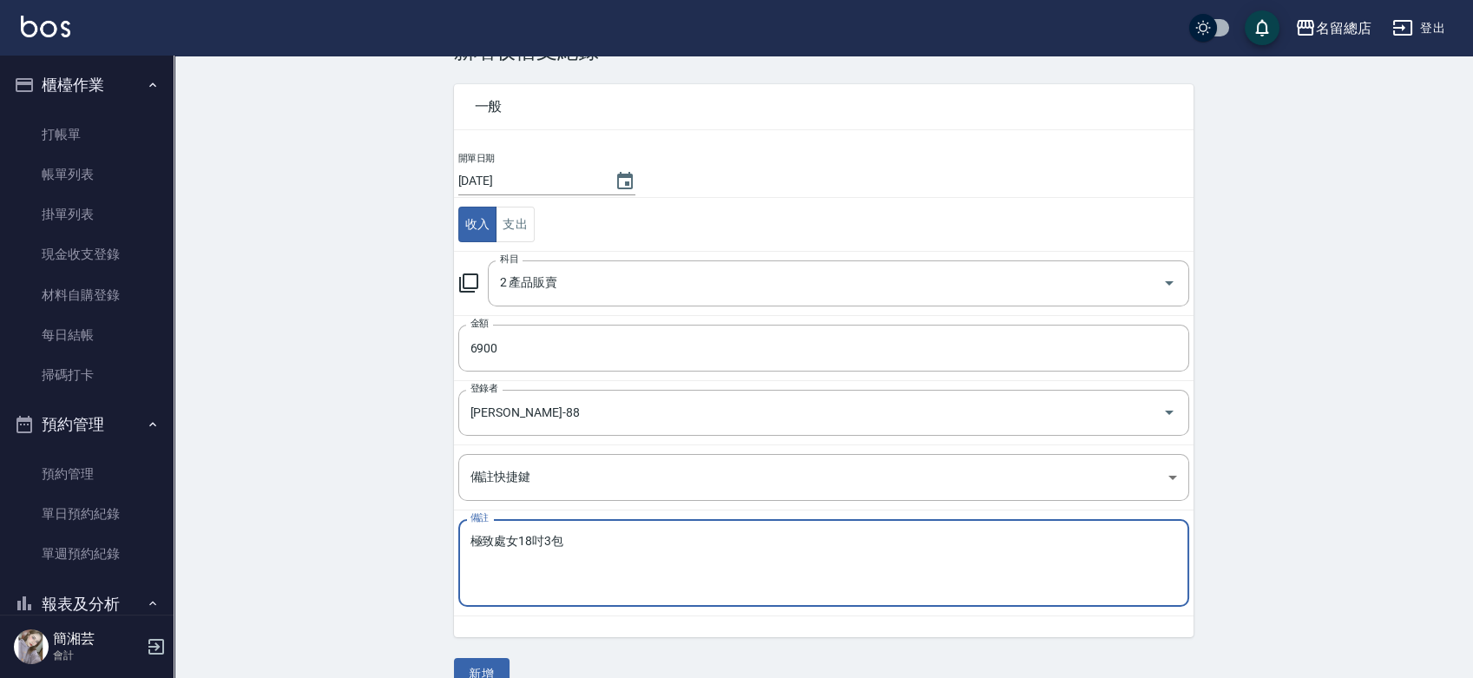
scroll to position [87, 0]
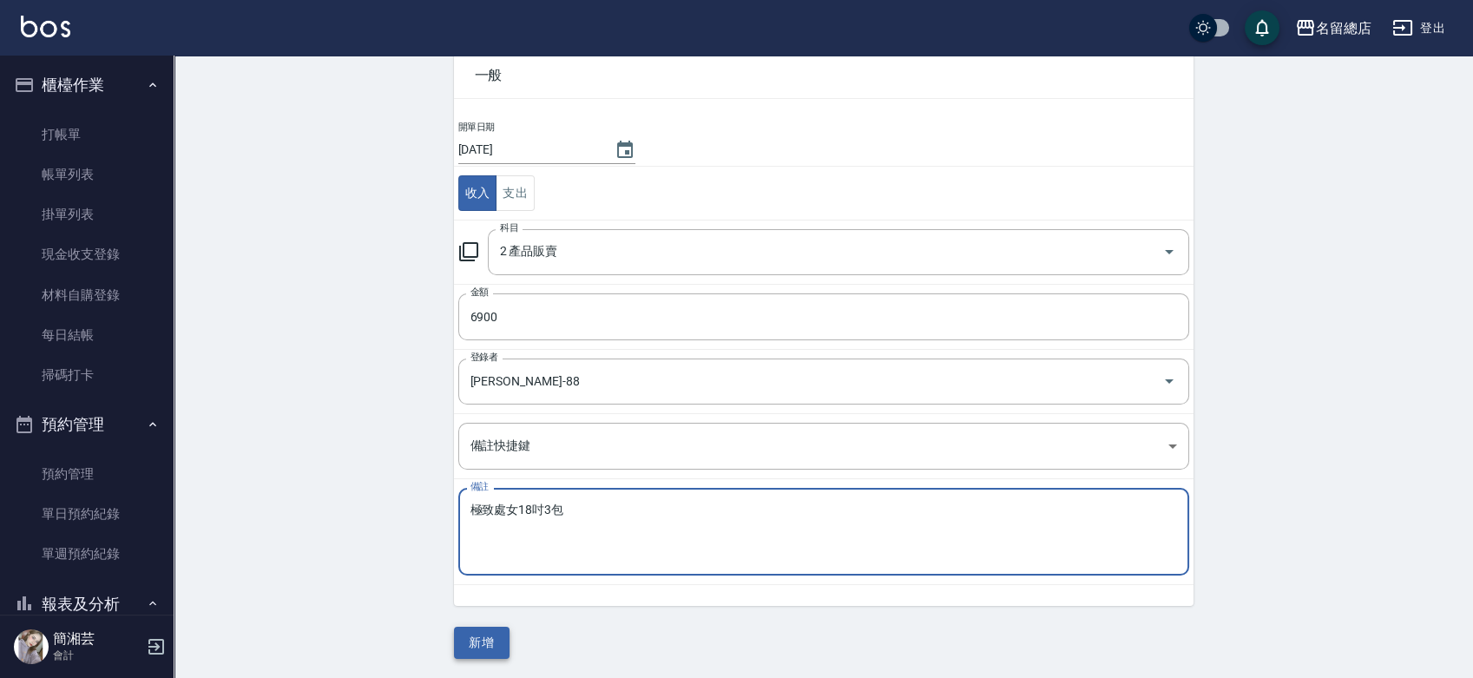
type textarea "極致處女18吋3包"
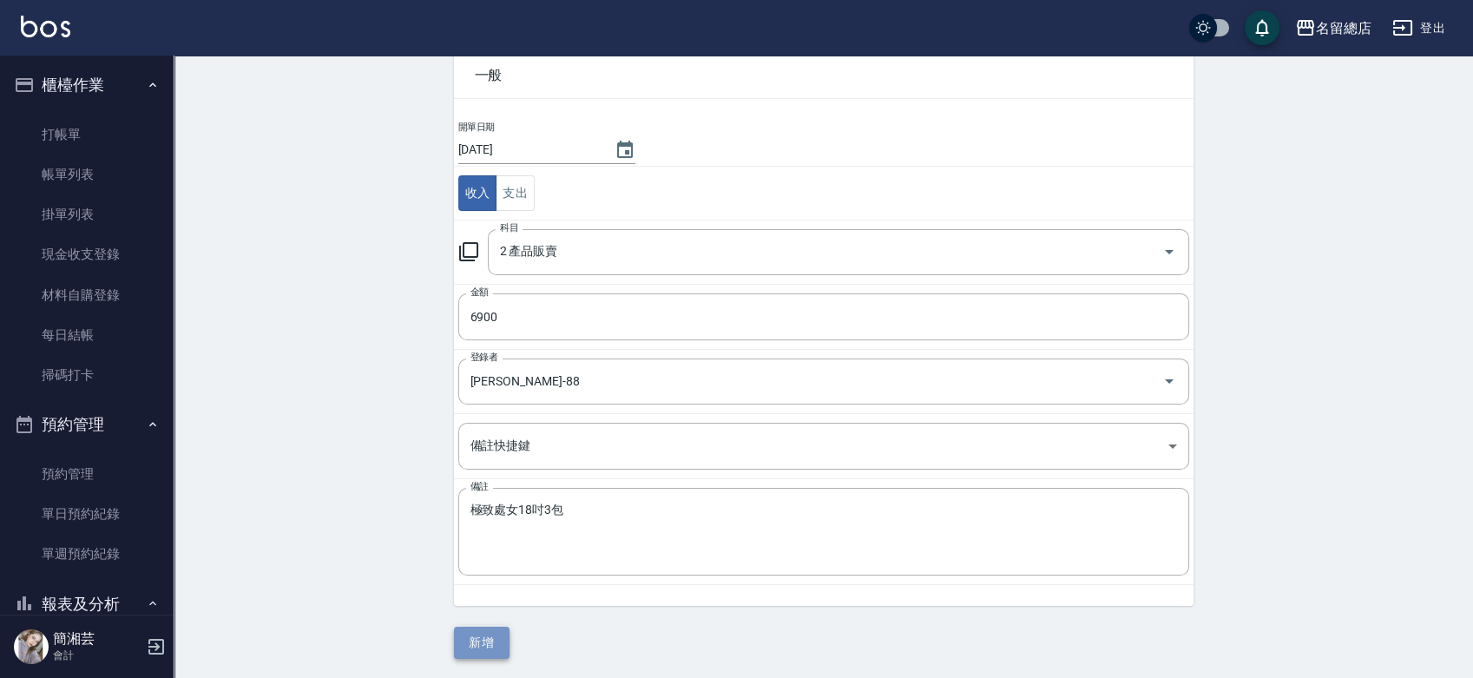
click at [487, 641] on button "新增" at bounding box center [482, 643] width 56 height 32
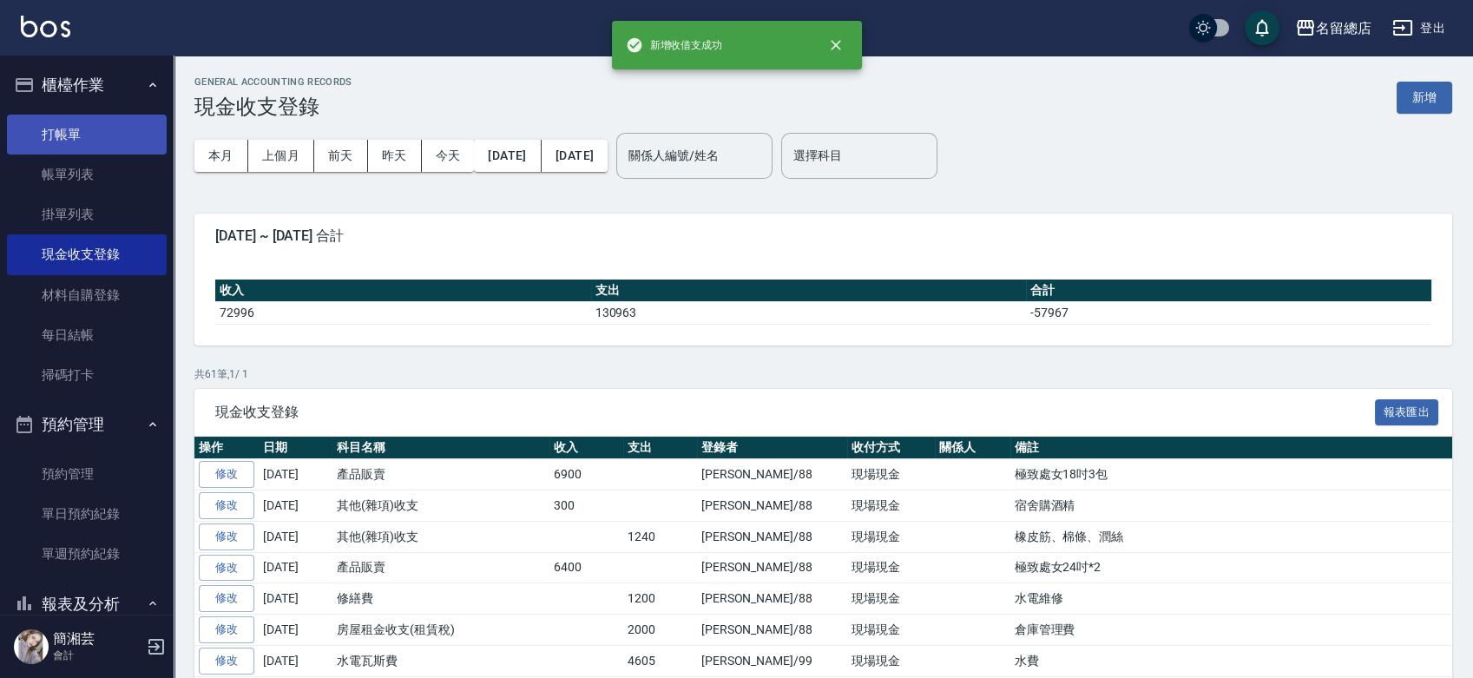
click at [118, 128] on link "打帳單" at bounding box center [87, 135] width 160 height 40
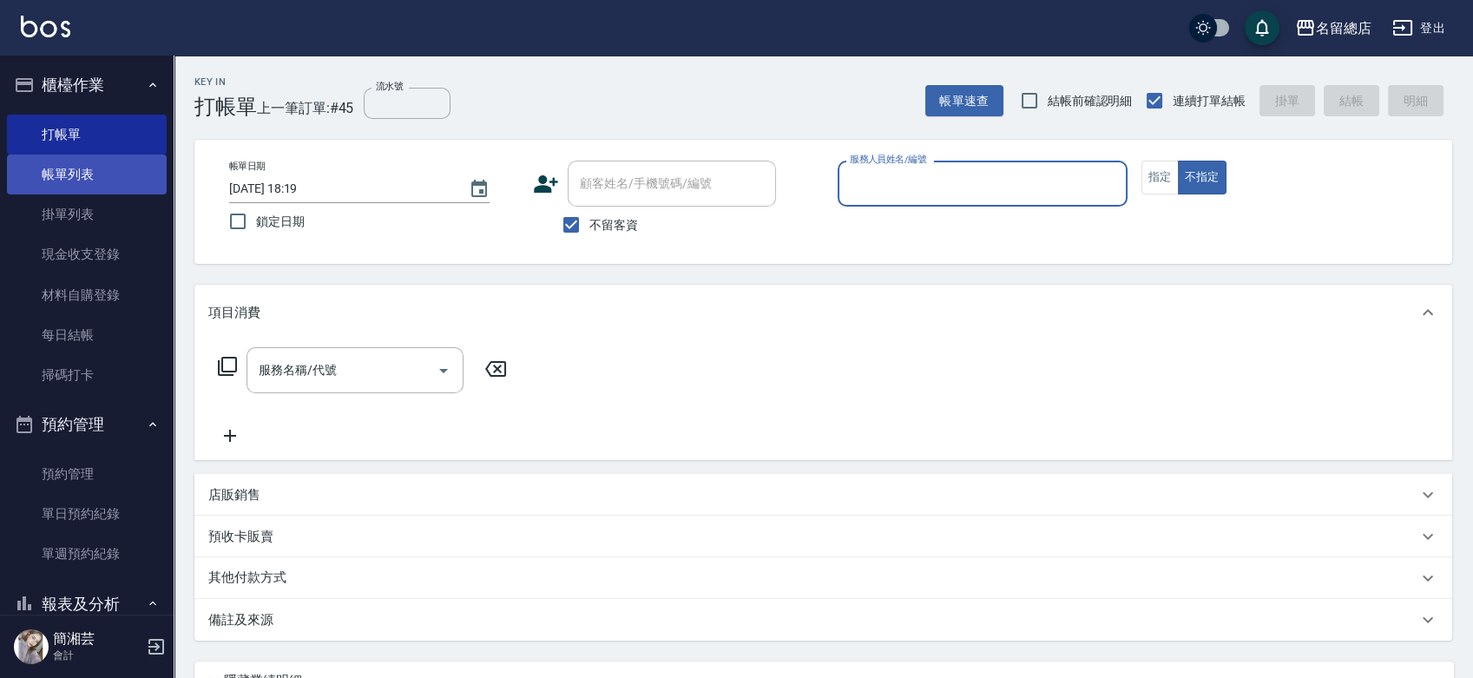
click at [148, 161] on link "帳單列表" at bounding box center [87, 175] width 160 height 40
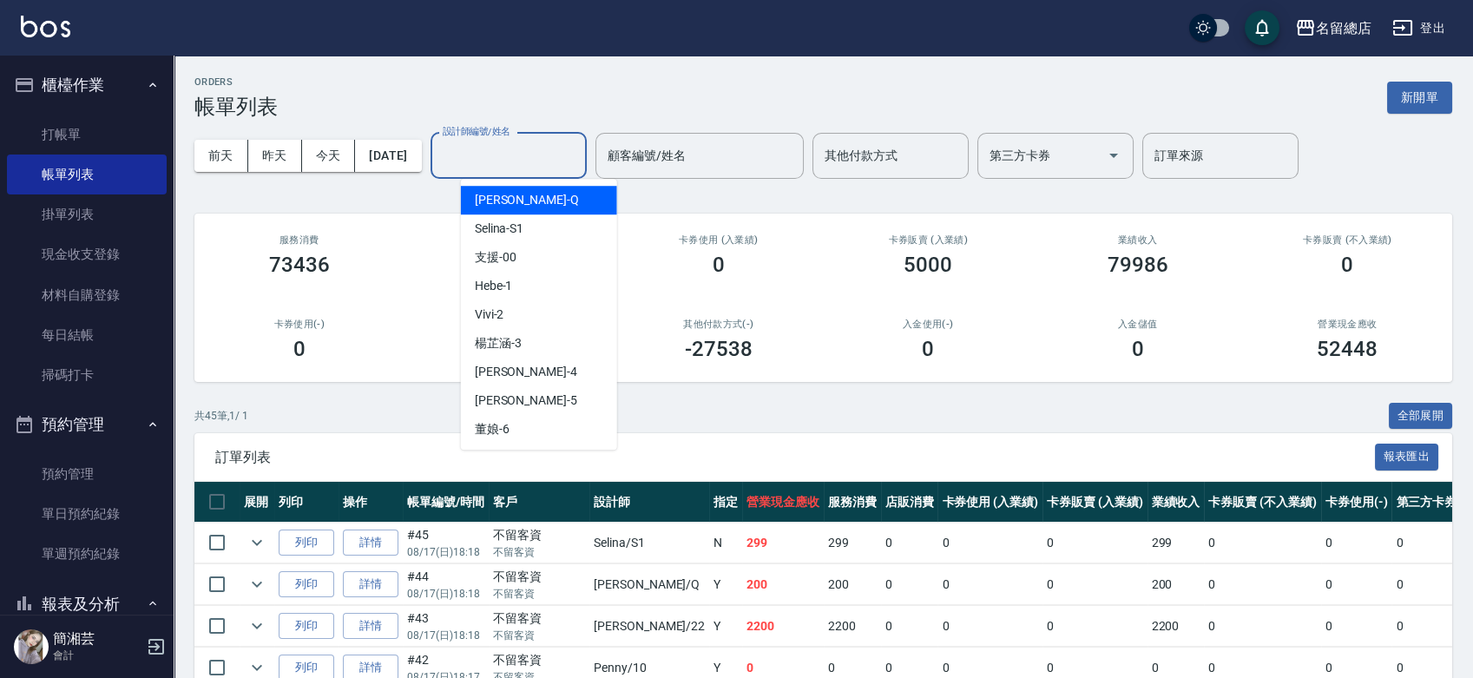
click at [510, 146] on input "設計師編號/姓名" at bounding box center [508, 156] width 141 height 30
type input "Mick-7"
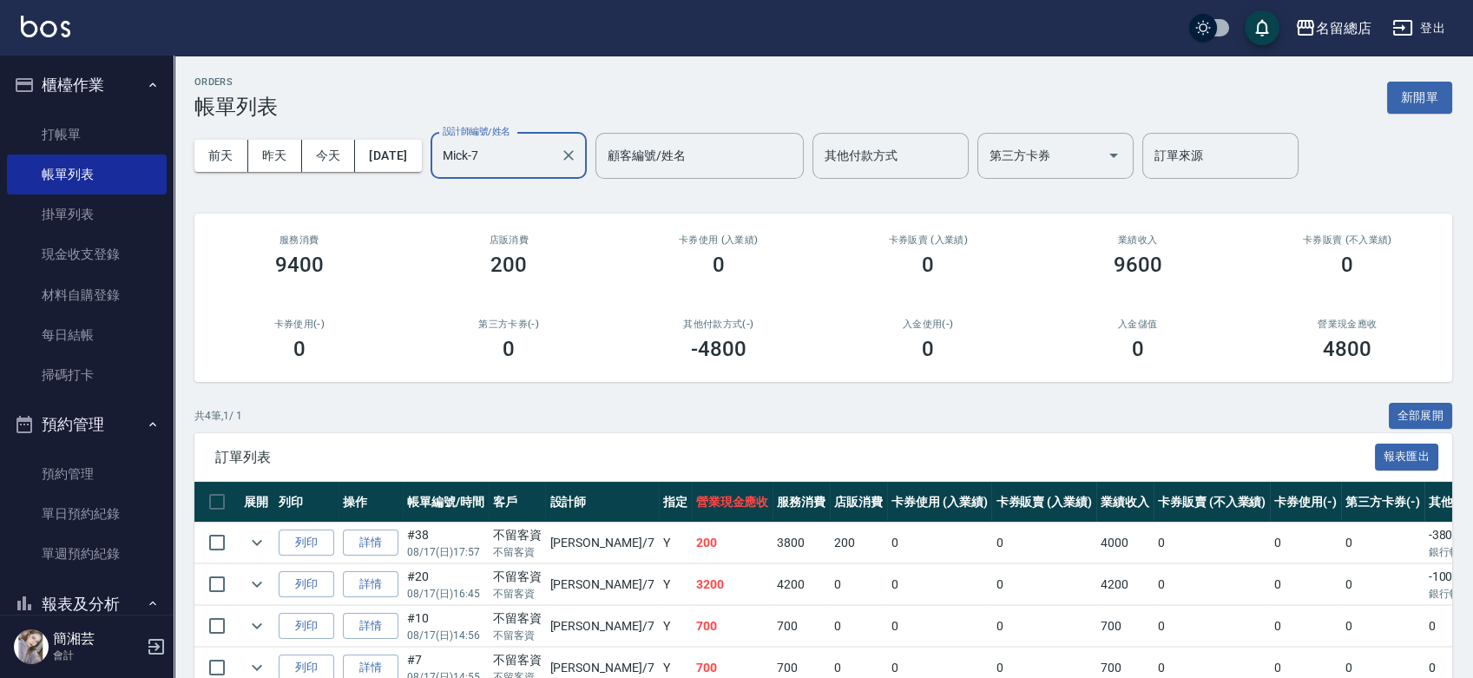
scroll to position [92, 0]
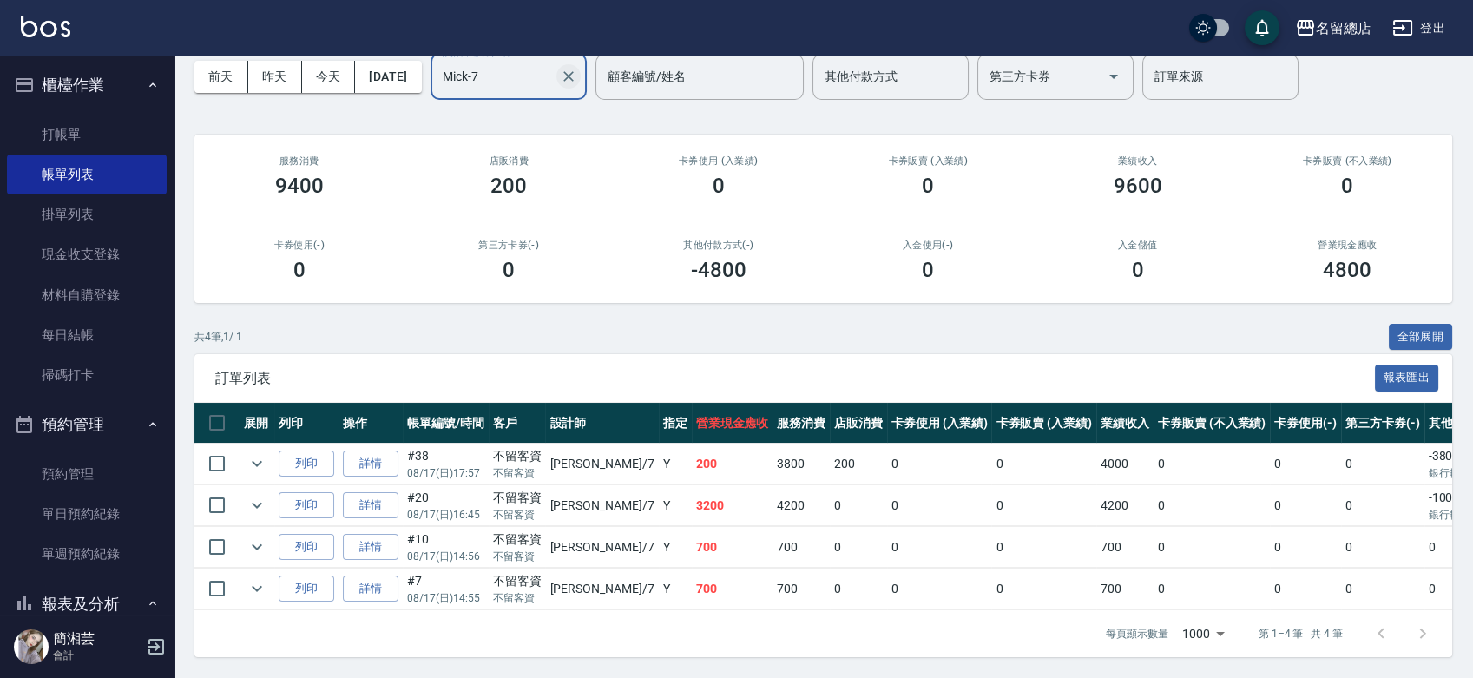
click at [577, 68] on icon "Clear" at bounding box center [568, 76] width 17 height 17
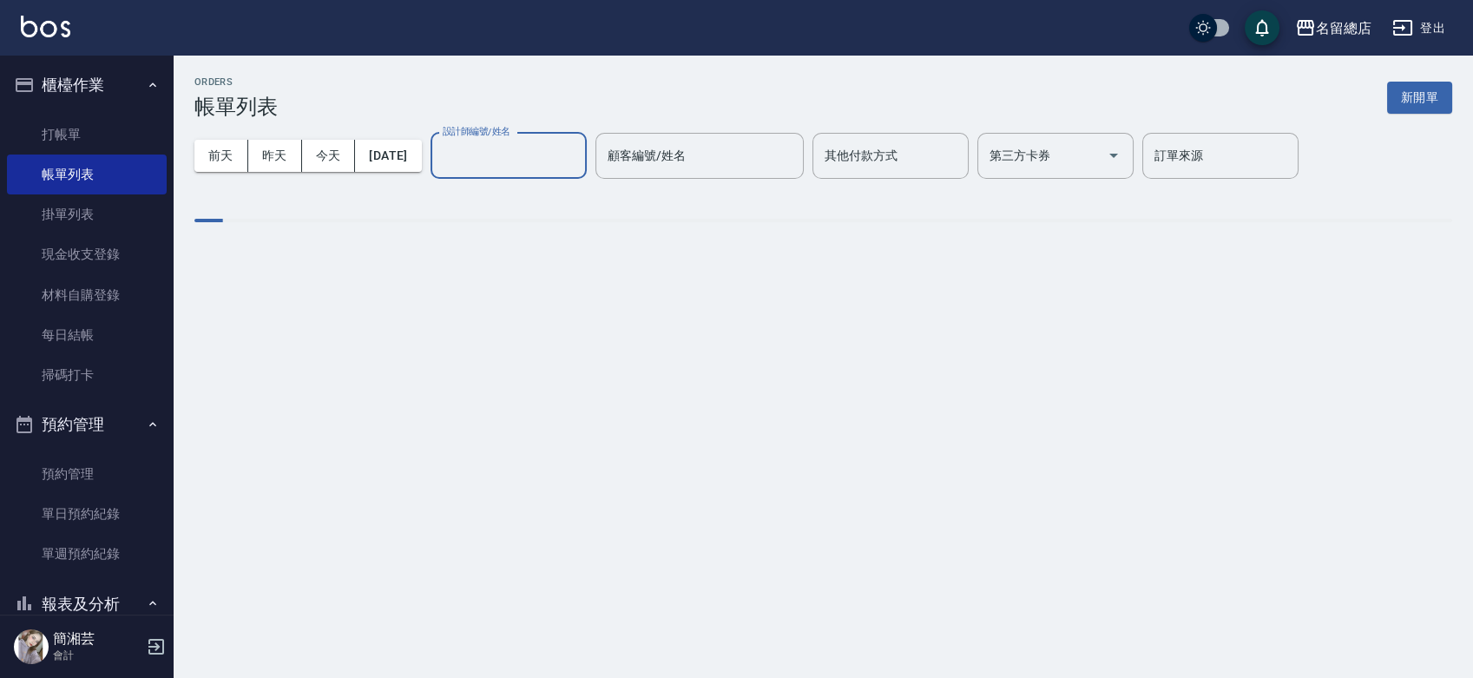
scroll to position [0, 0]
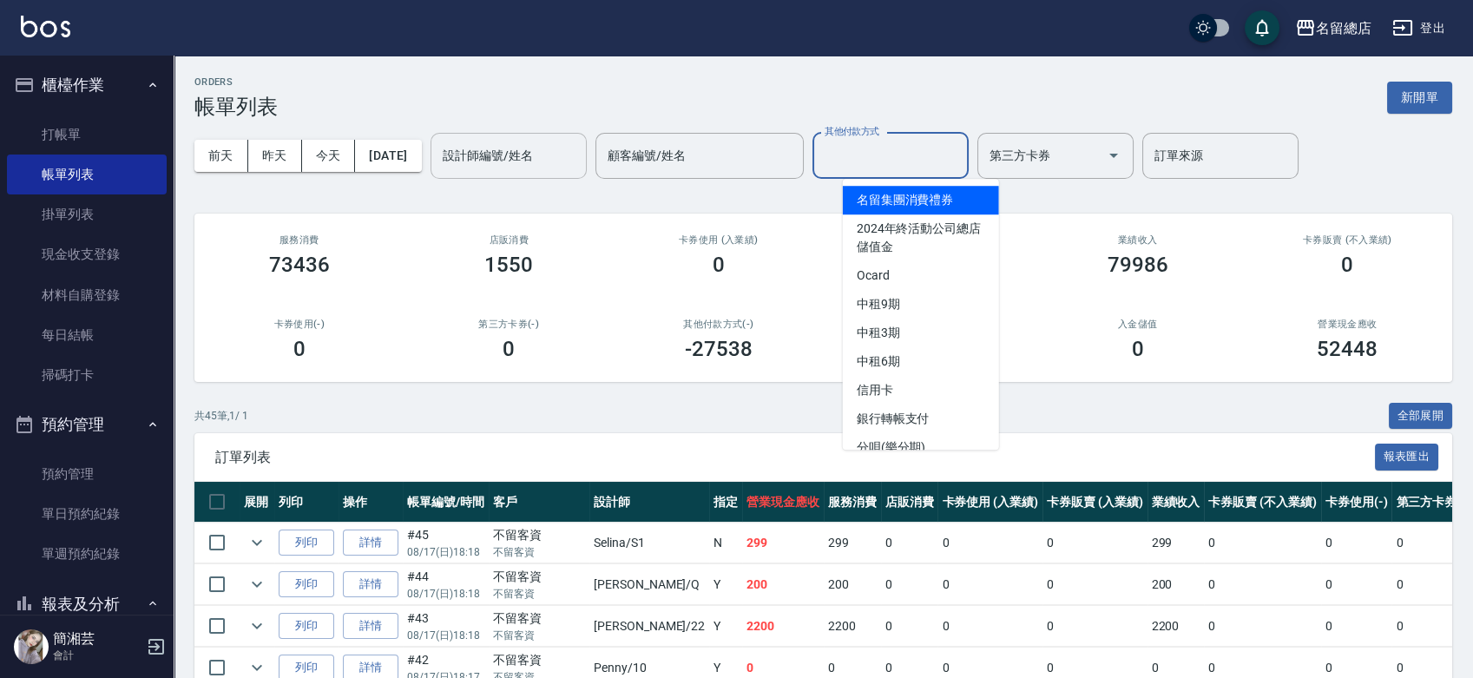
click at [918, 149] on div "其他付款方式 其他付款方式" at bounding box center [891, 156] width 156 height 46
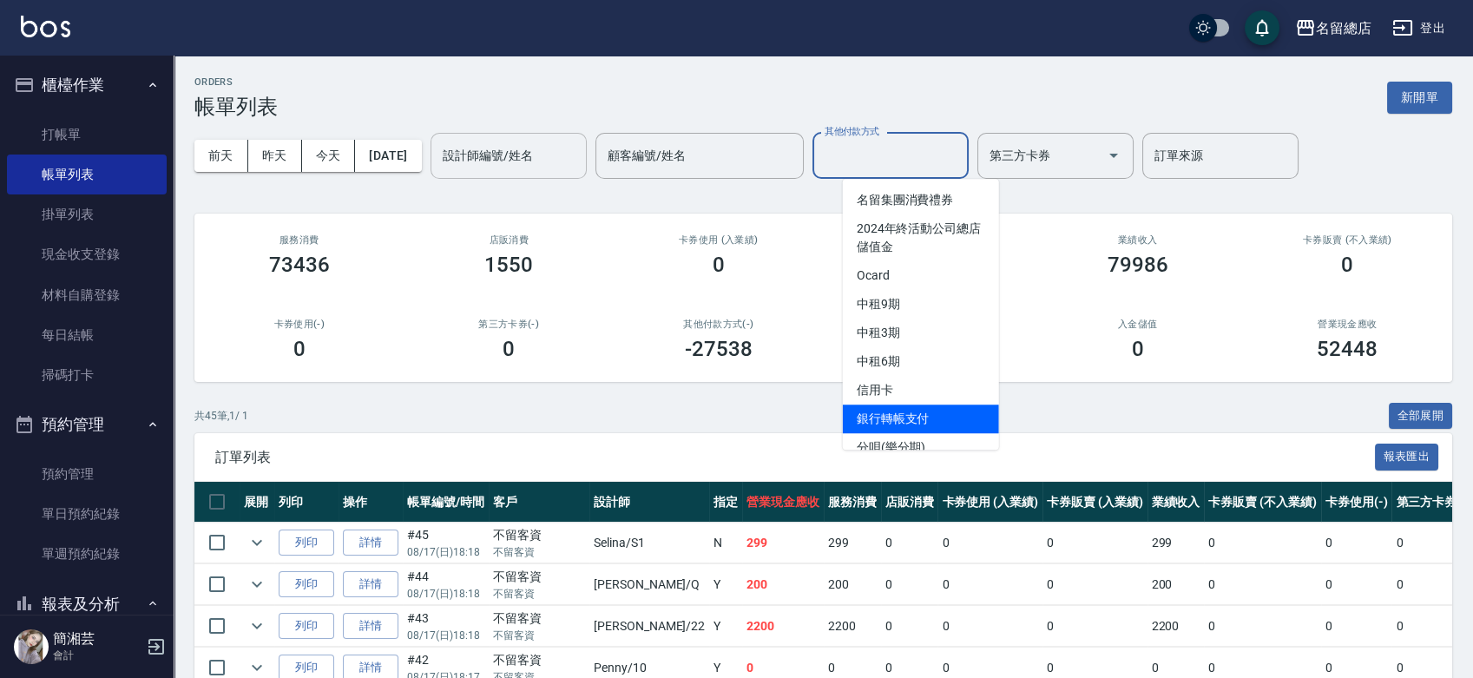
click at [908, 417] on span "銀行轉帳支付" at bounding box center [921, 419] width 156 height 29
type input "銀行轉帳支付"
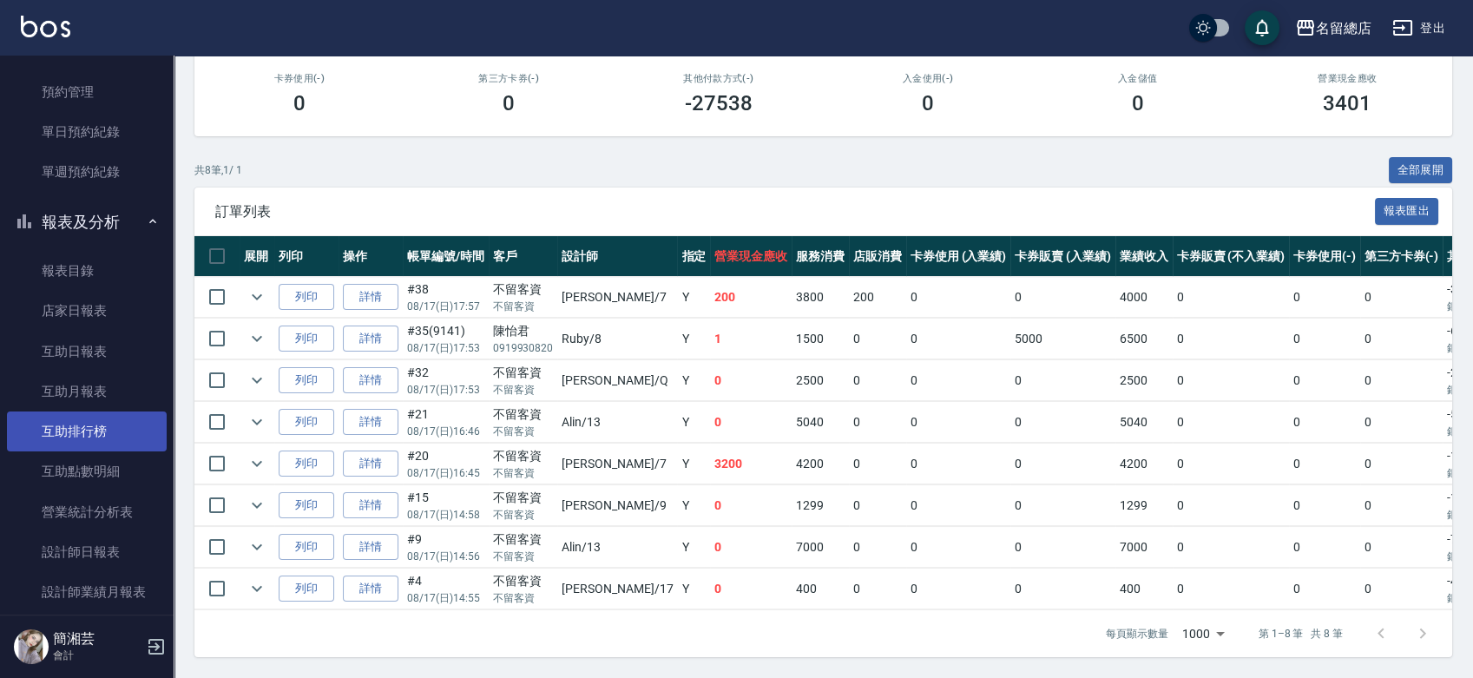
scroll to position [385, 0]
click at [102, 429] on link "互助排行榜" at bounding box center [87, 428] width 160 height 40
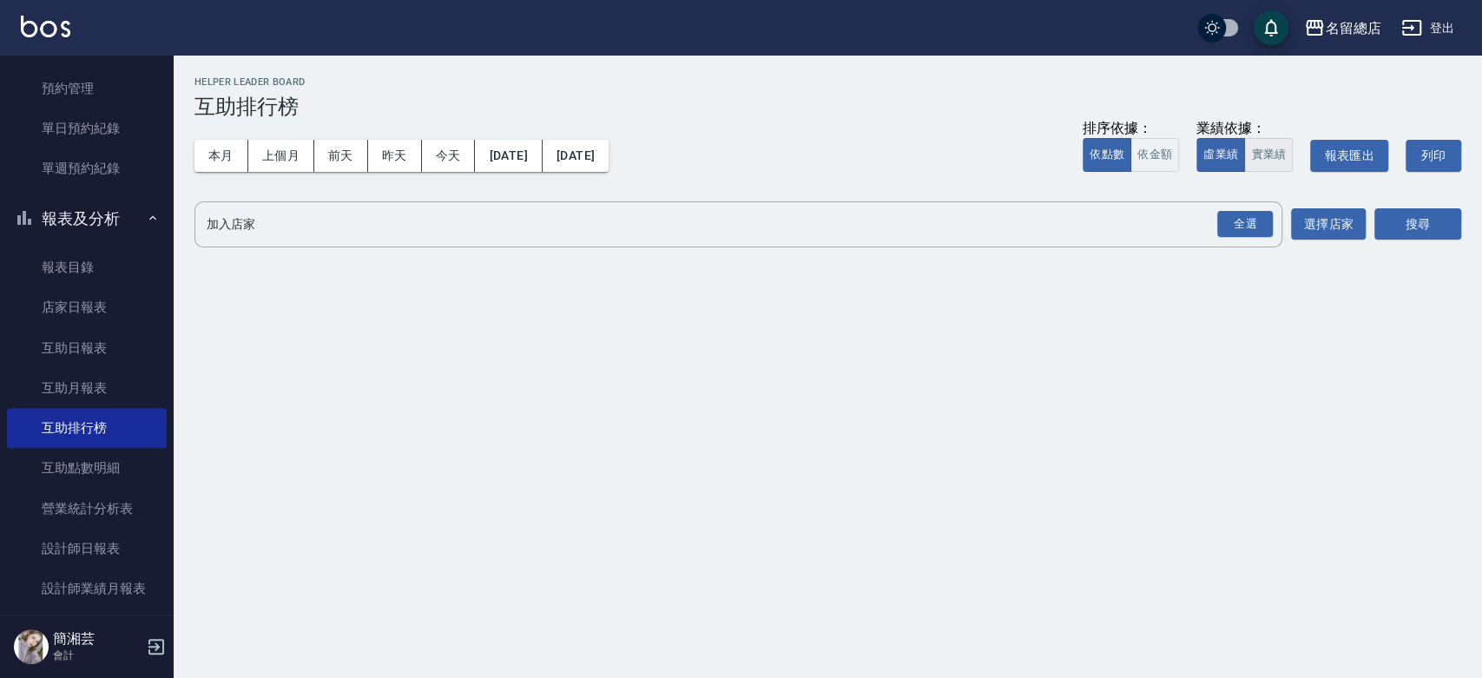
click at [1260, 157] on button "實業績" at bounding box center [1268, 155] width 49 height 34
drag, startPoint x: 1233, startPoint y: 220, endPoint x: 1287, endPoint y: 227, distance: 55.2
click at [1233, 220] on div "全選" at bounding box center [1245, 224] width 56 height 27
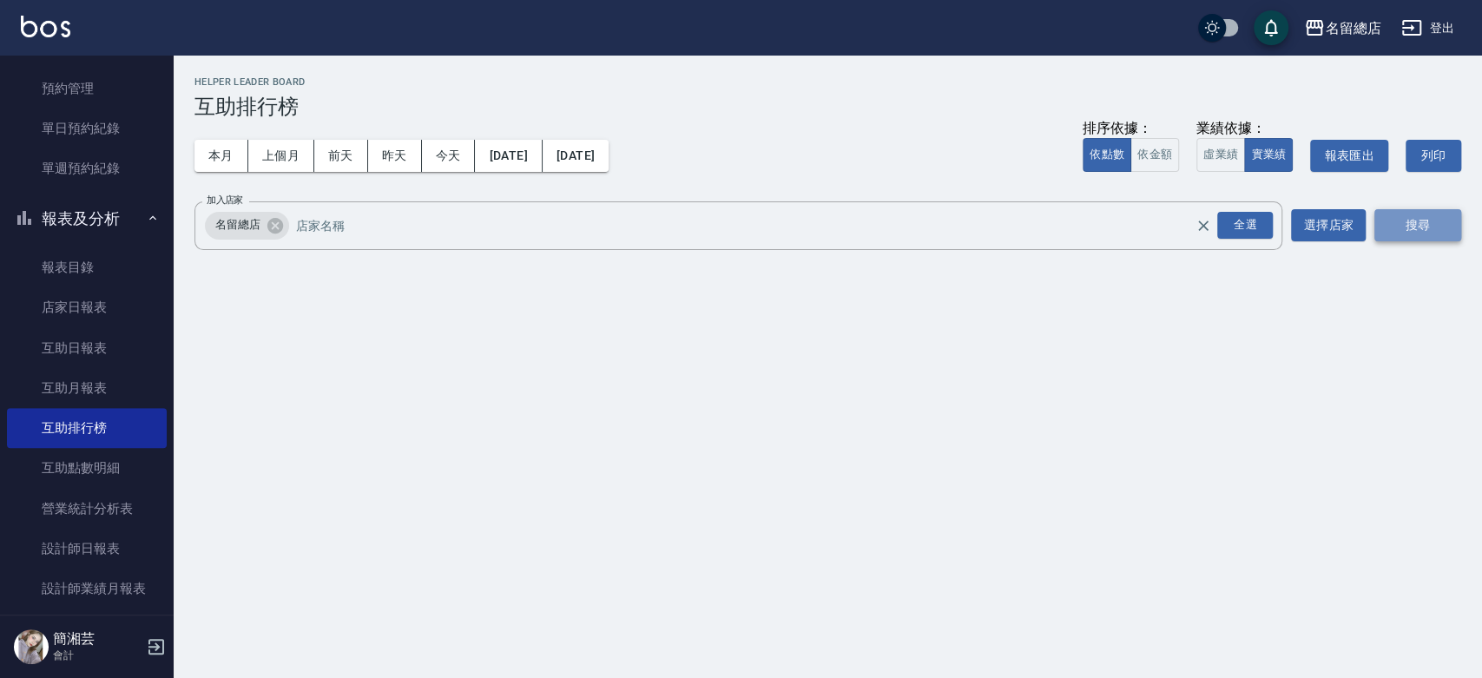
drag, startPoint x: 1418, startPoint y: 220, endPoint x: 1280, endPoint y: 276, distance: 149.9
click at [1419, 220] on button "搜尋" at bounding box center [1417, 225] width 87 height 32
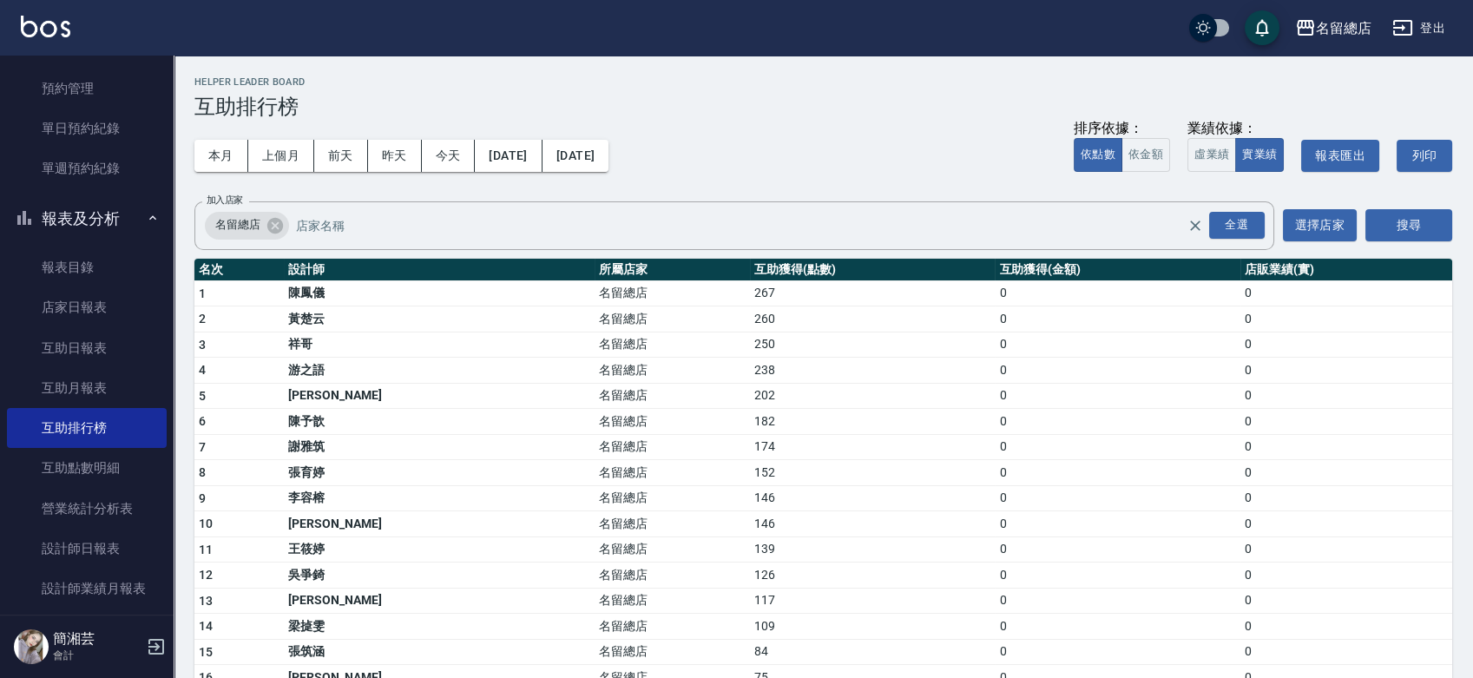
scroll to position [385, 0]
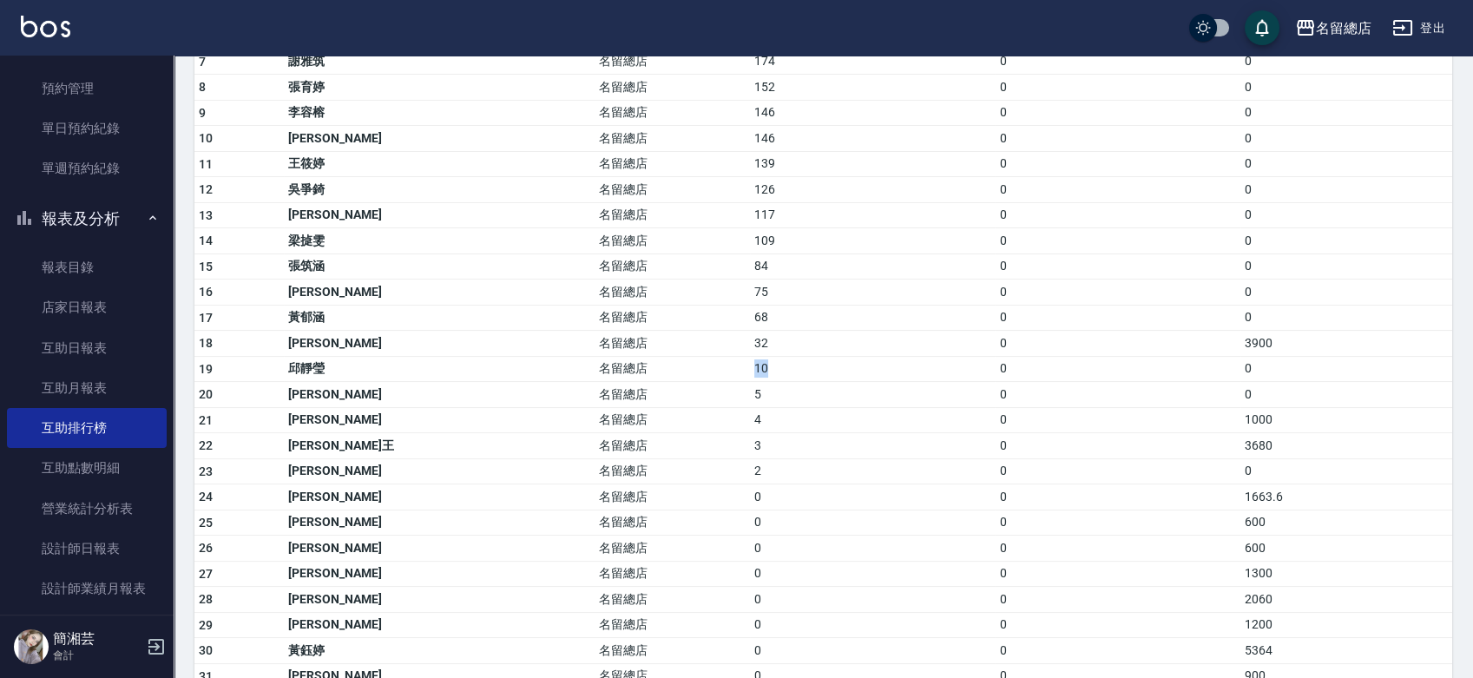
drag, startPoint x: 626, startPoint y: 369, endPoint x: 668, endPoint y: 365, distance: 41.9
click at [750, 365] on td "10" at bounding box center [872, 369] width 245 height 26
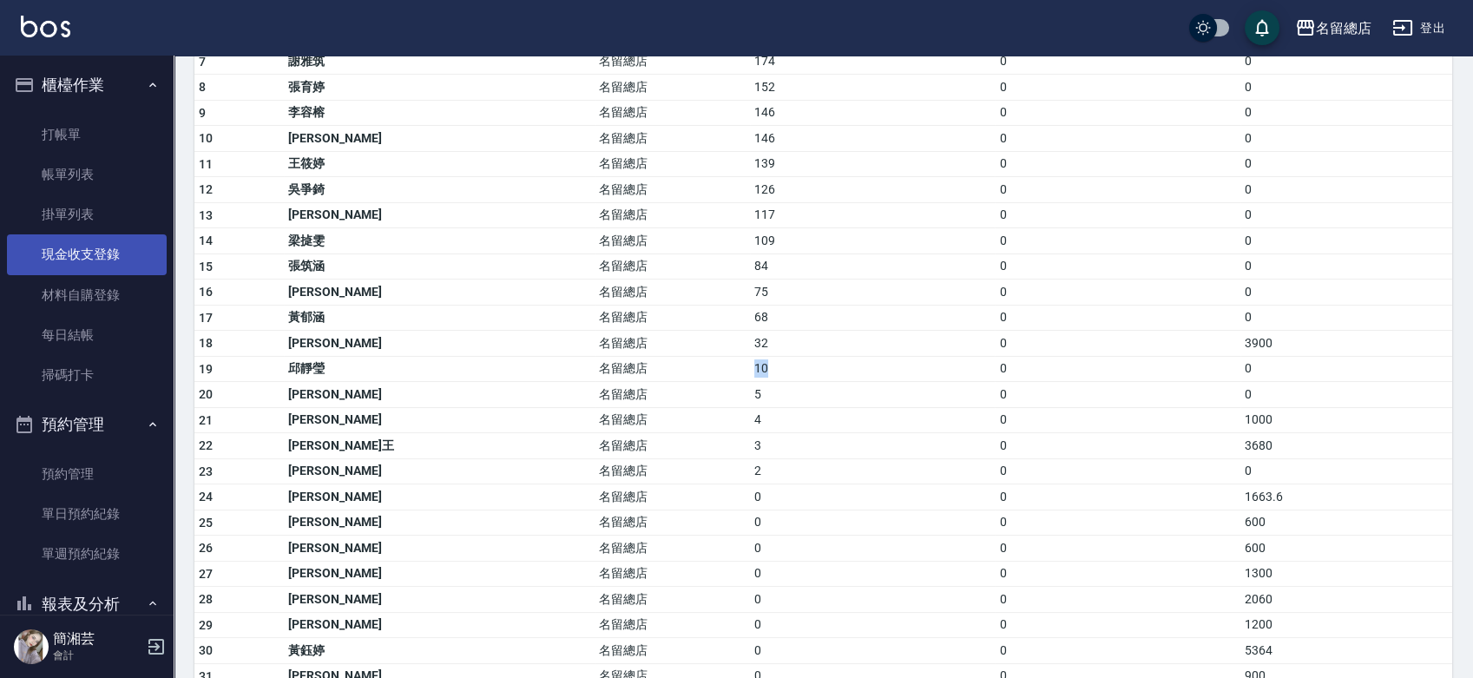
scroll to position [289, 0]
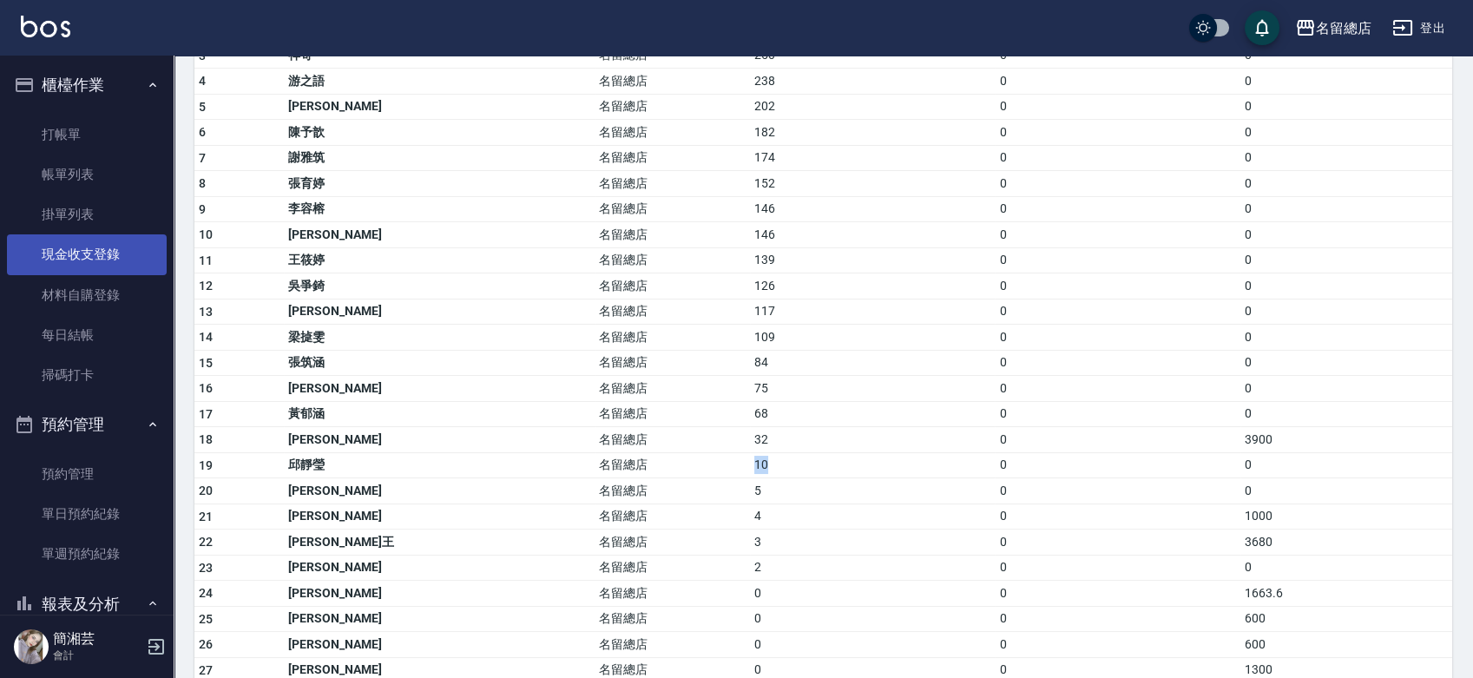
click at [98, 250] on link "現金收支登錄" at bounding box center [87, 254] width 160 height 40
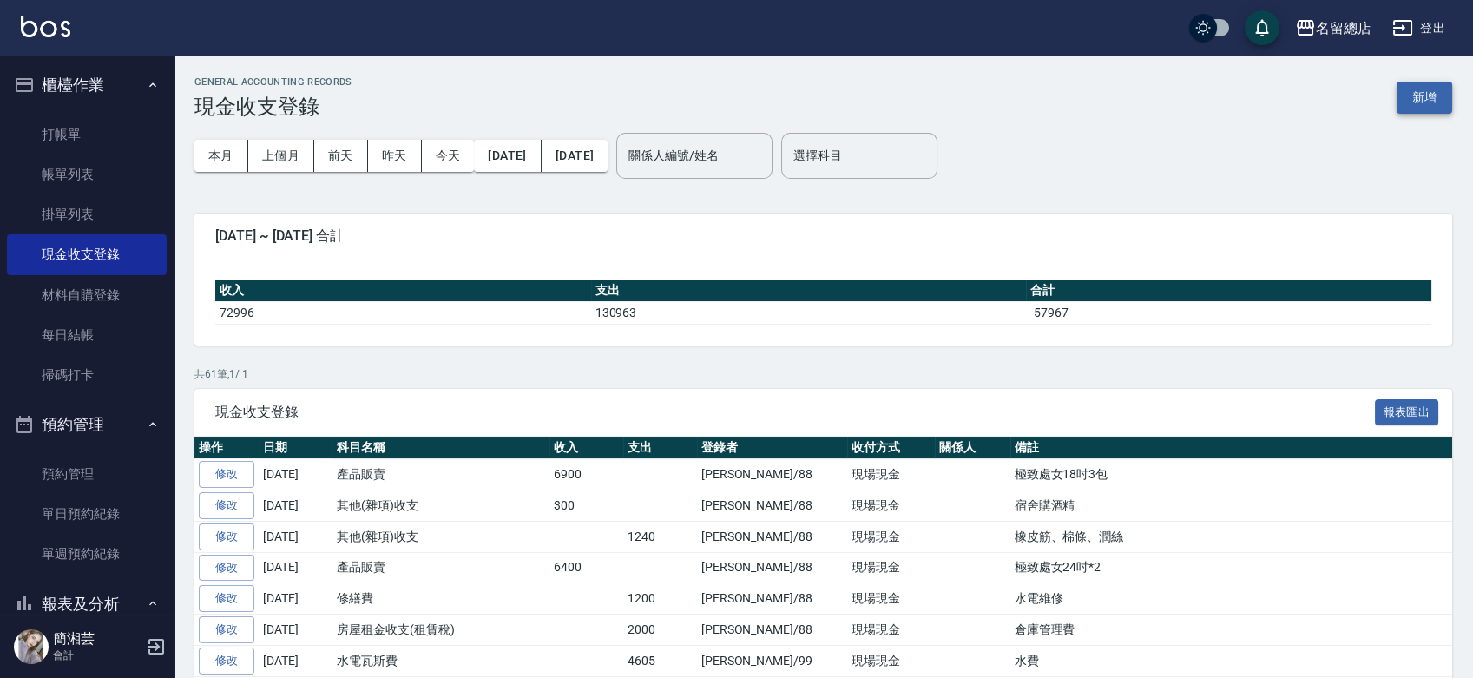
click at [1414, 99] on button "新增" at bounding box center [1425, 98] width 56 height 32
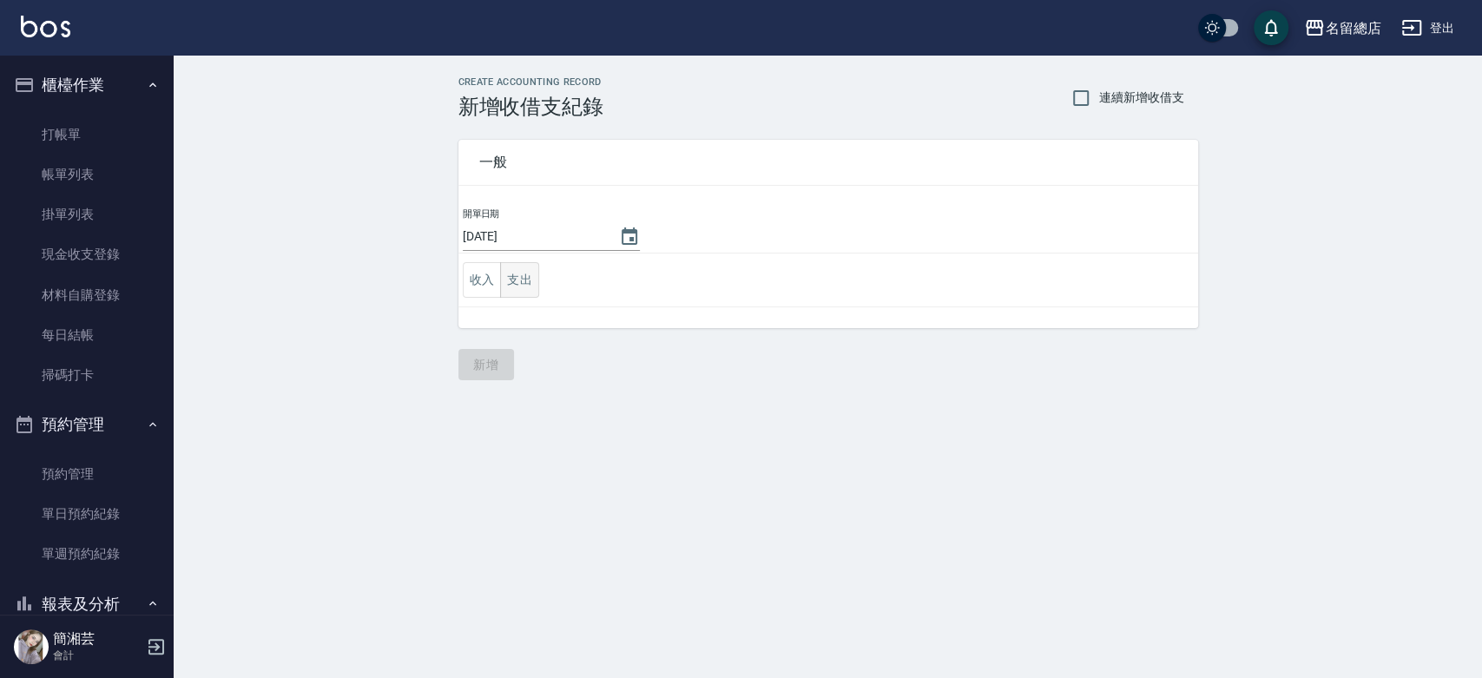
click at [509, 284] on button "支出" at bounding box center [519, 280] width 39 height 36
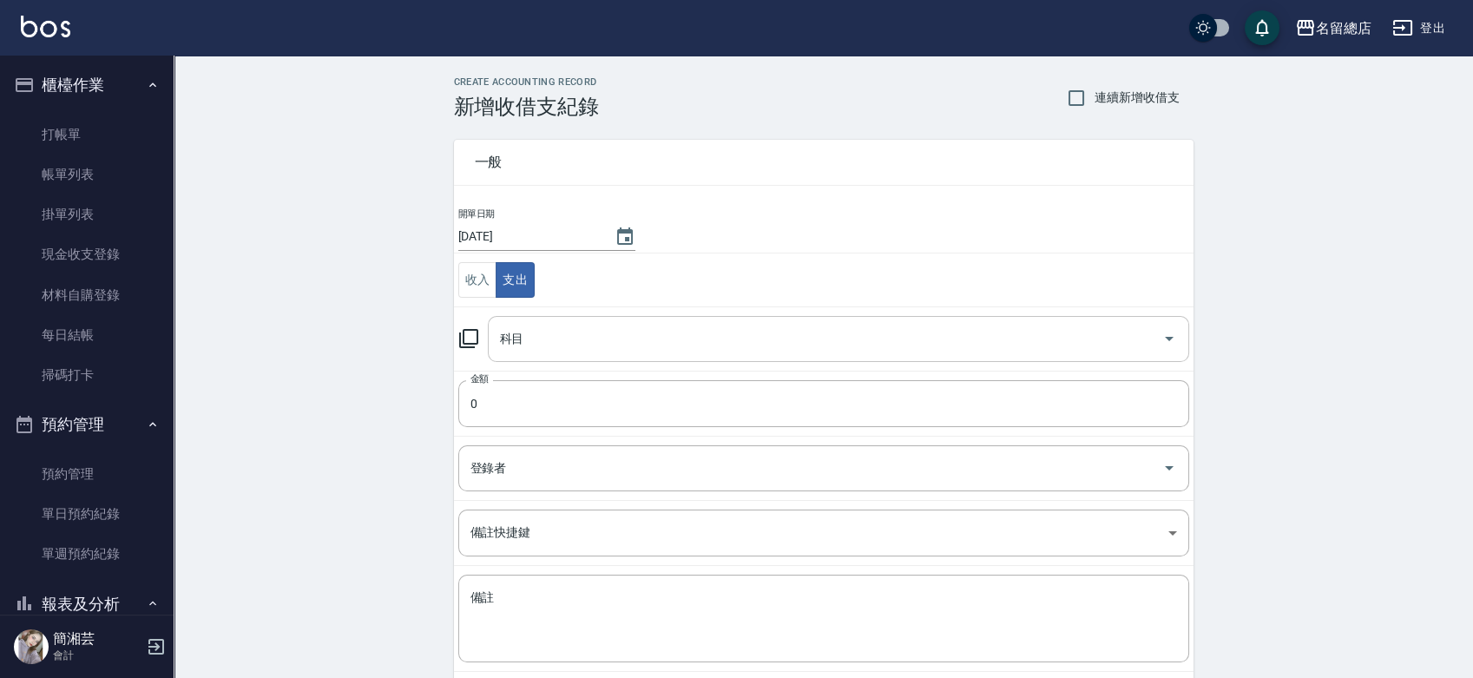
click at [521, 326] on input "科目" at bounding box center [826, 339] width 660 height 30
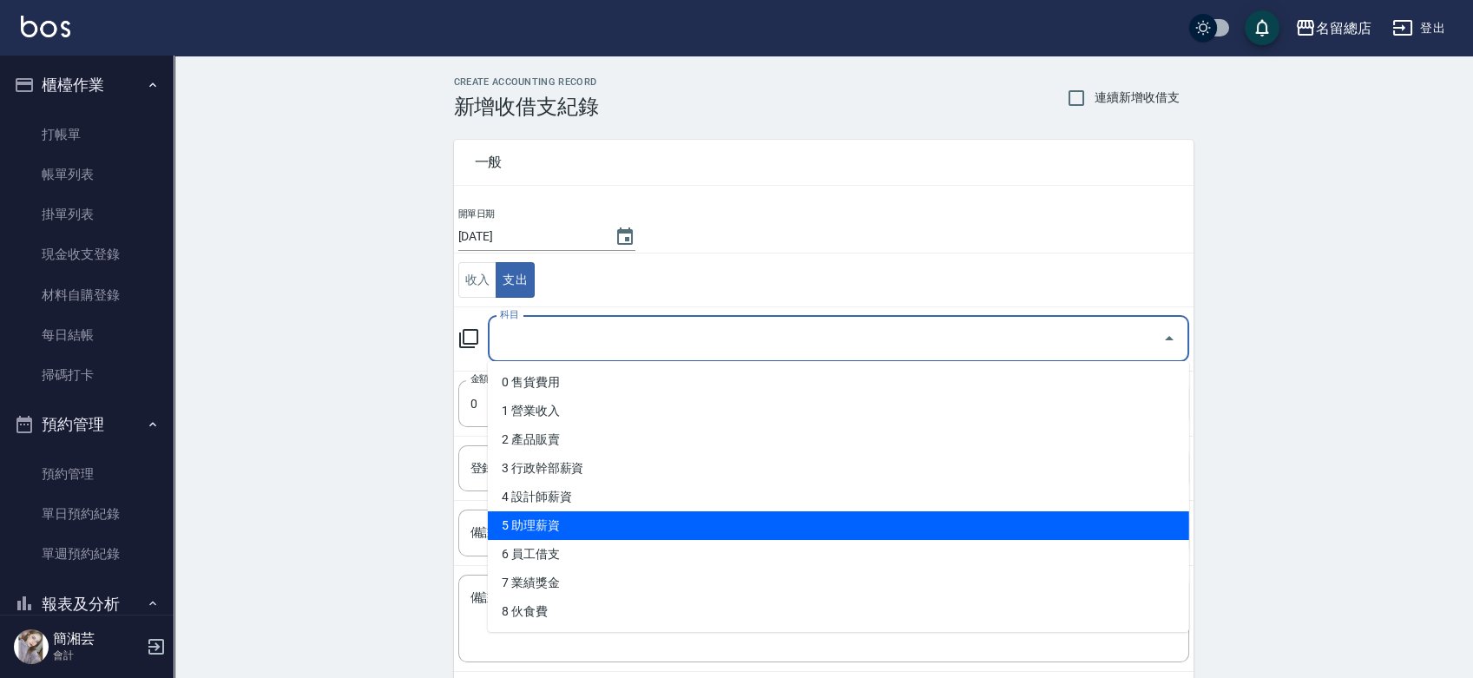
click at [562, 527] on li "5 助理薪資" at bounding box center [838, 525] width 701 height 29
type input "5 助理薪資"
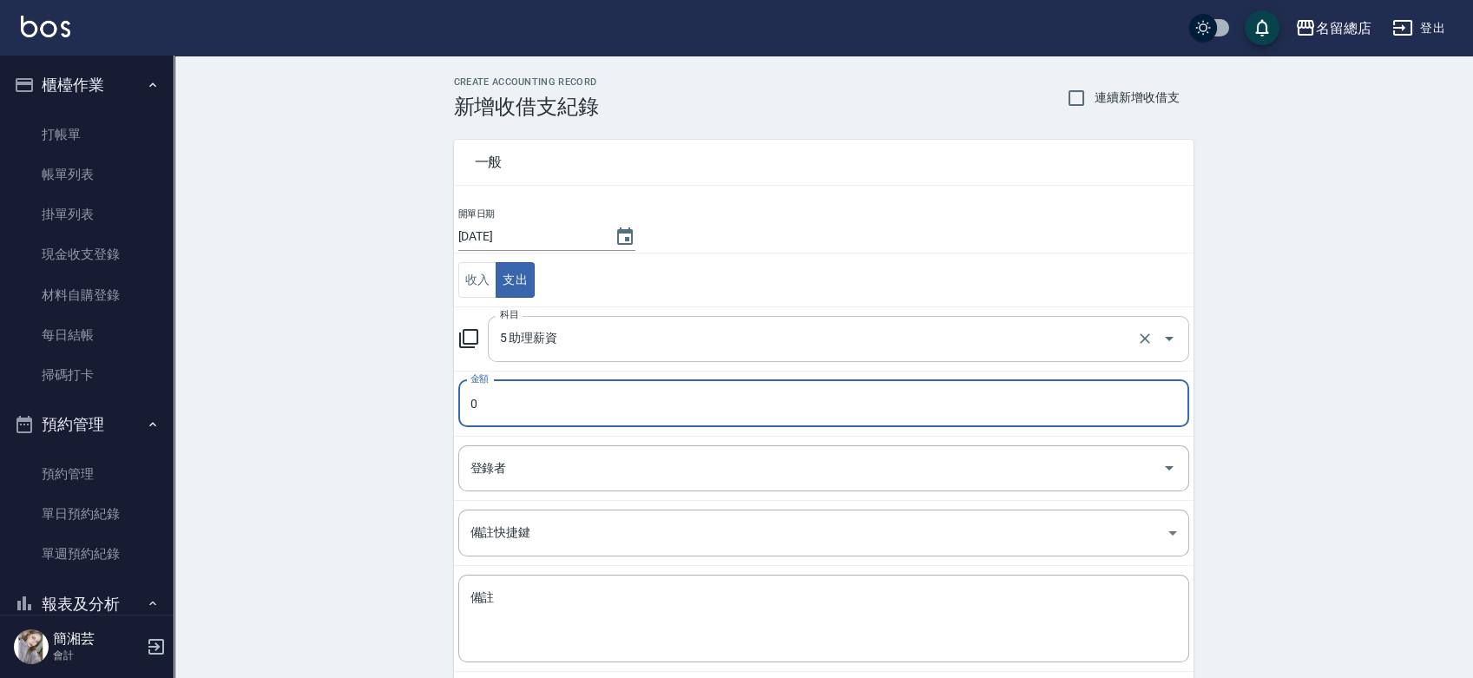
click at [570, 339] on input "5 助理薪資" at bounding box center [814, 339] width 637 height 30
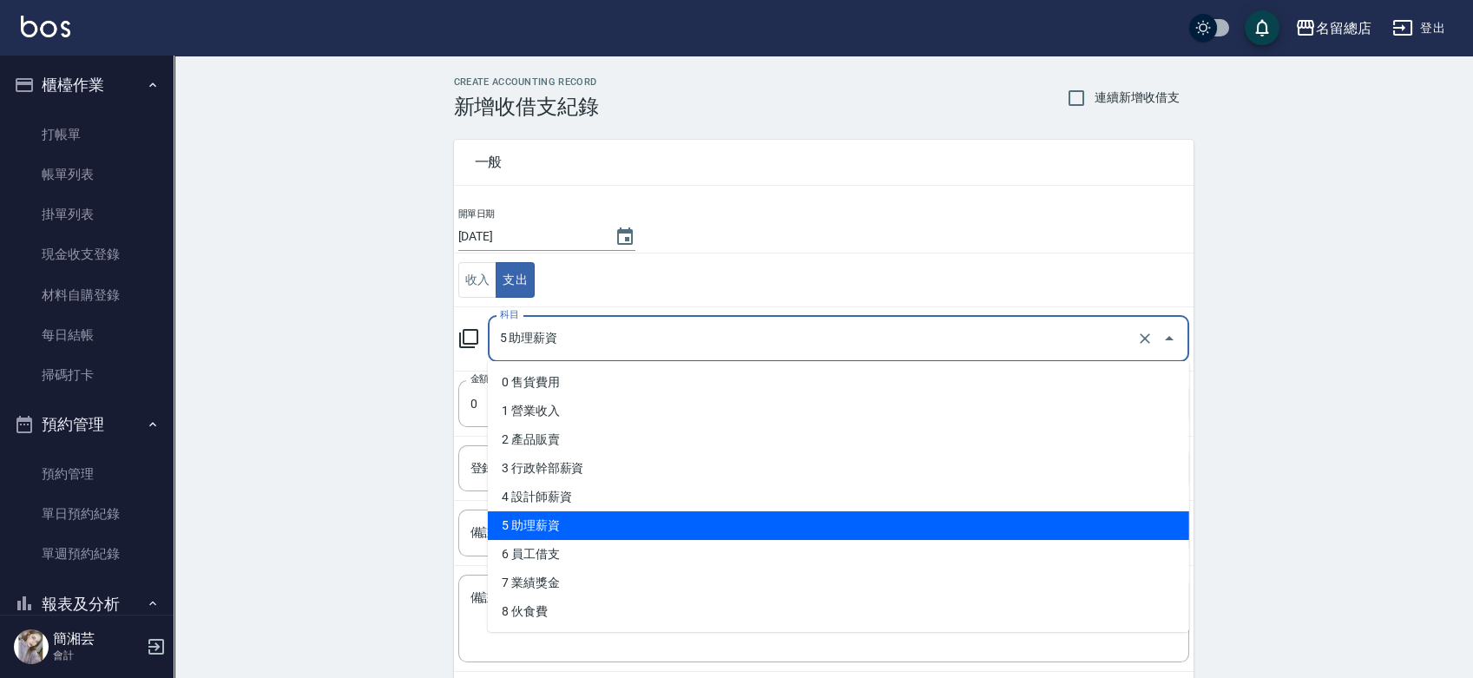
click at [549, 527] on li "5 助理薪資" at bounding box center [838, 525] width 701 height 29
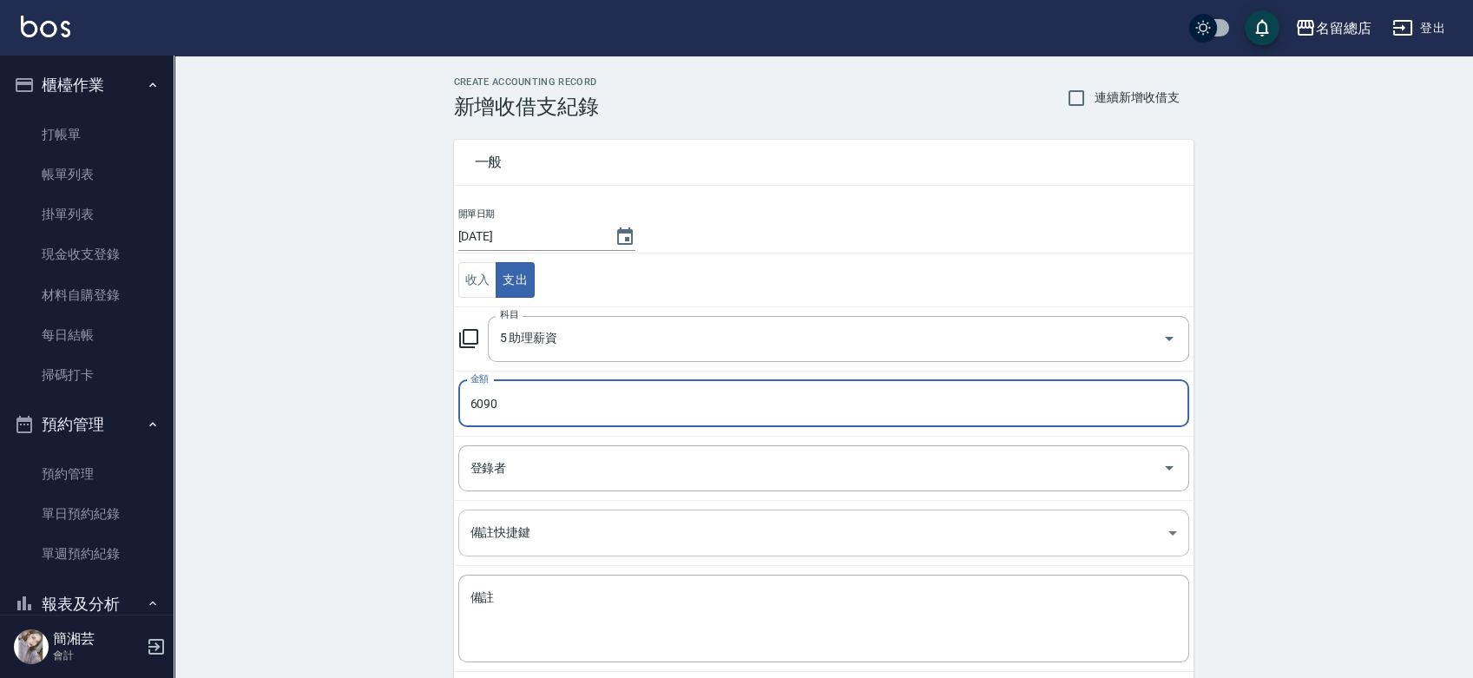
type input "6090"
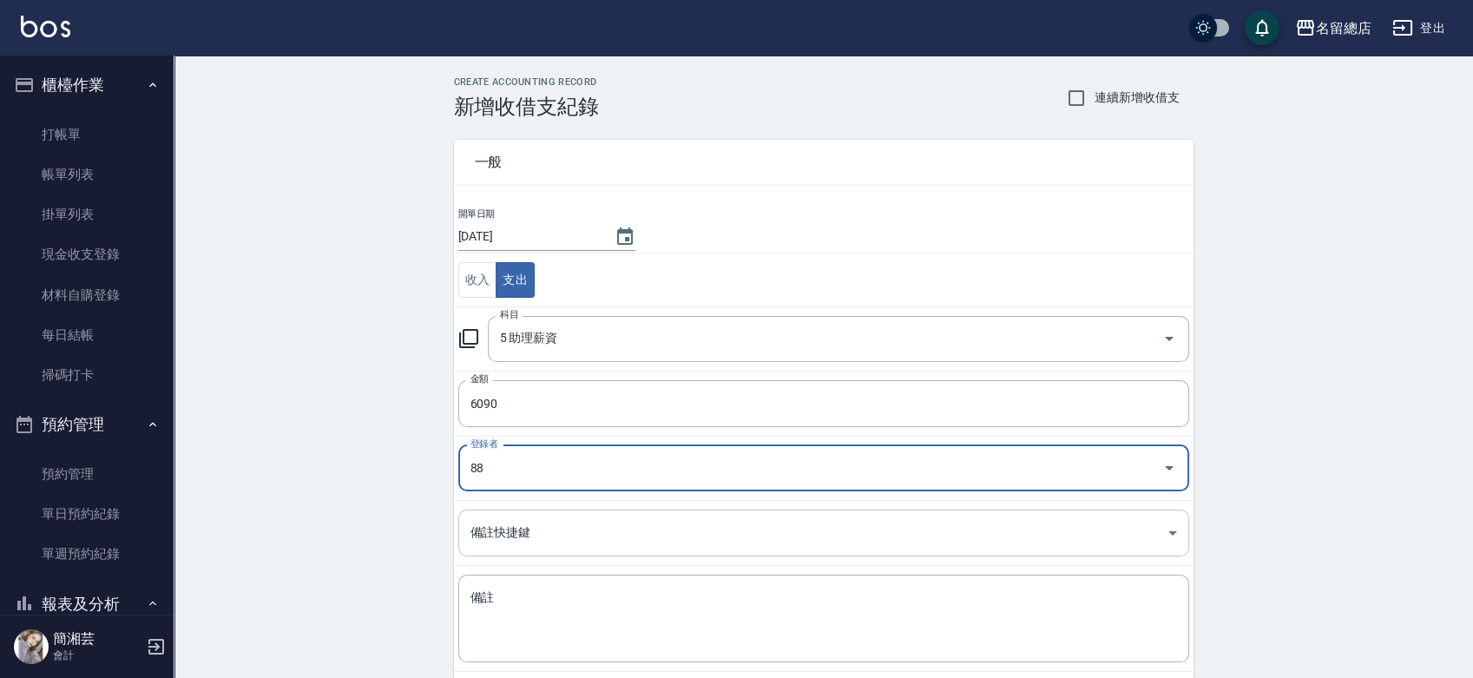
type input "[PERSON_NAME]-88"
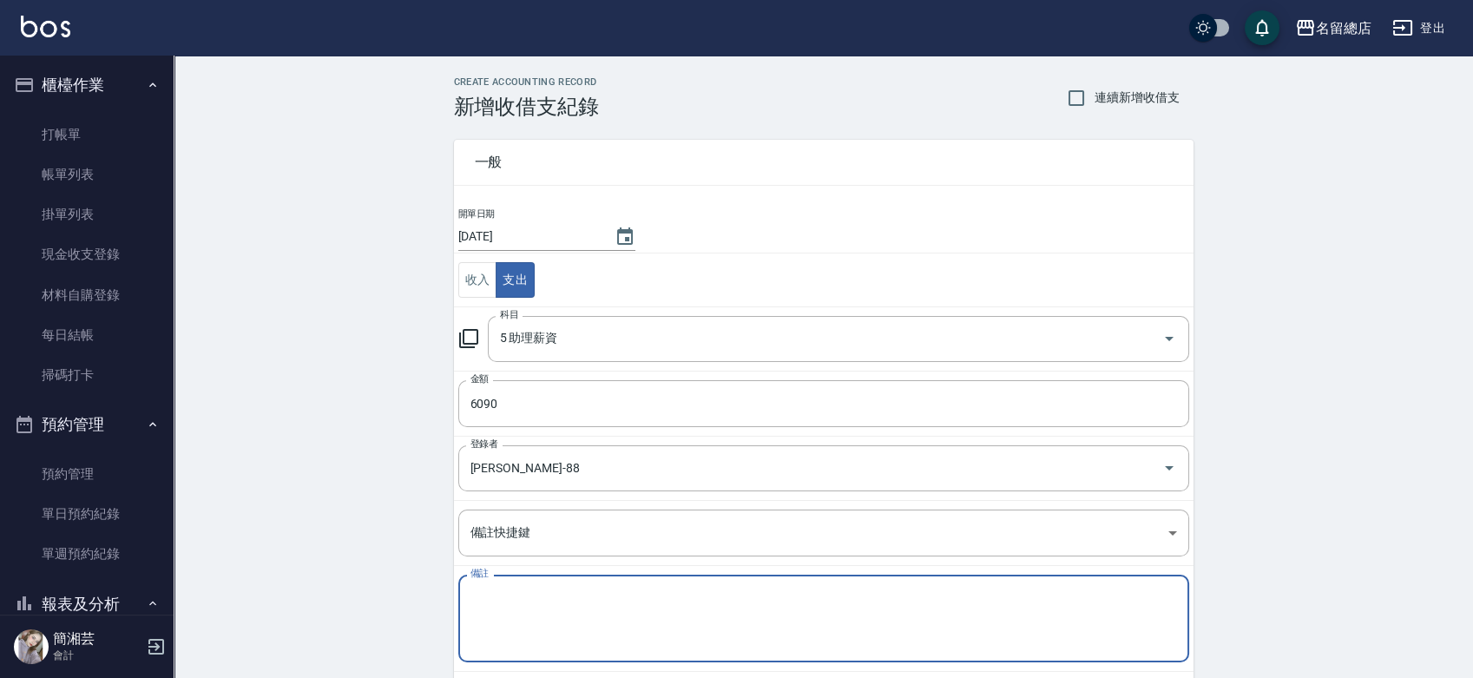
click at [550, 605] on textarea "備註" at bounding box center [824, 618] width 707 height 59
type textarea "e"
type textarea "股"
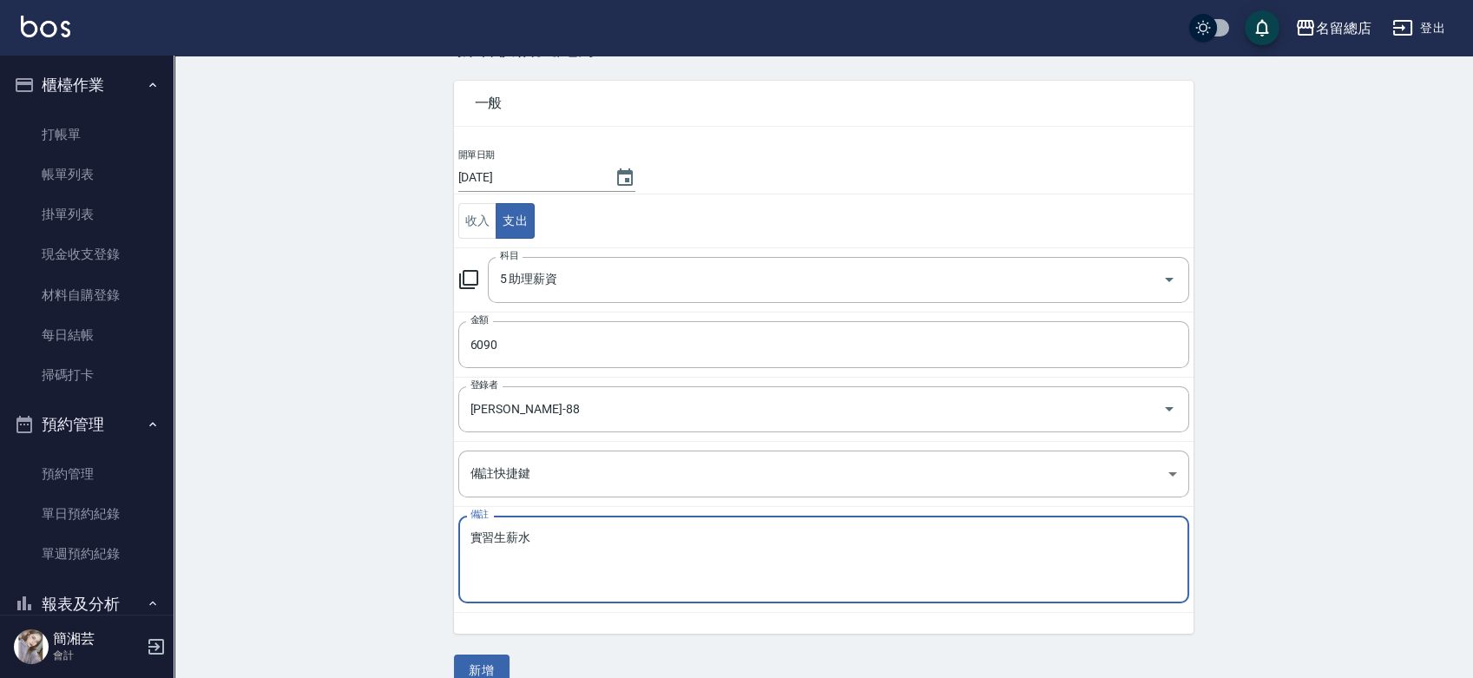
scroll to position [87, 0]
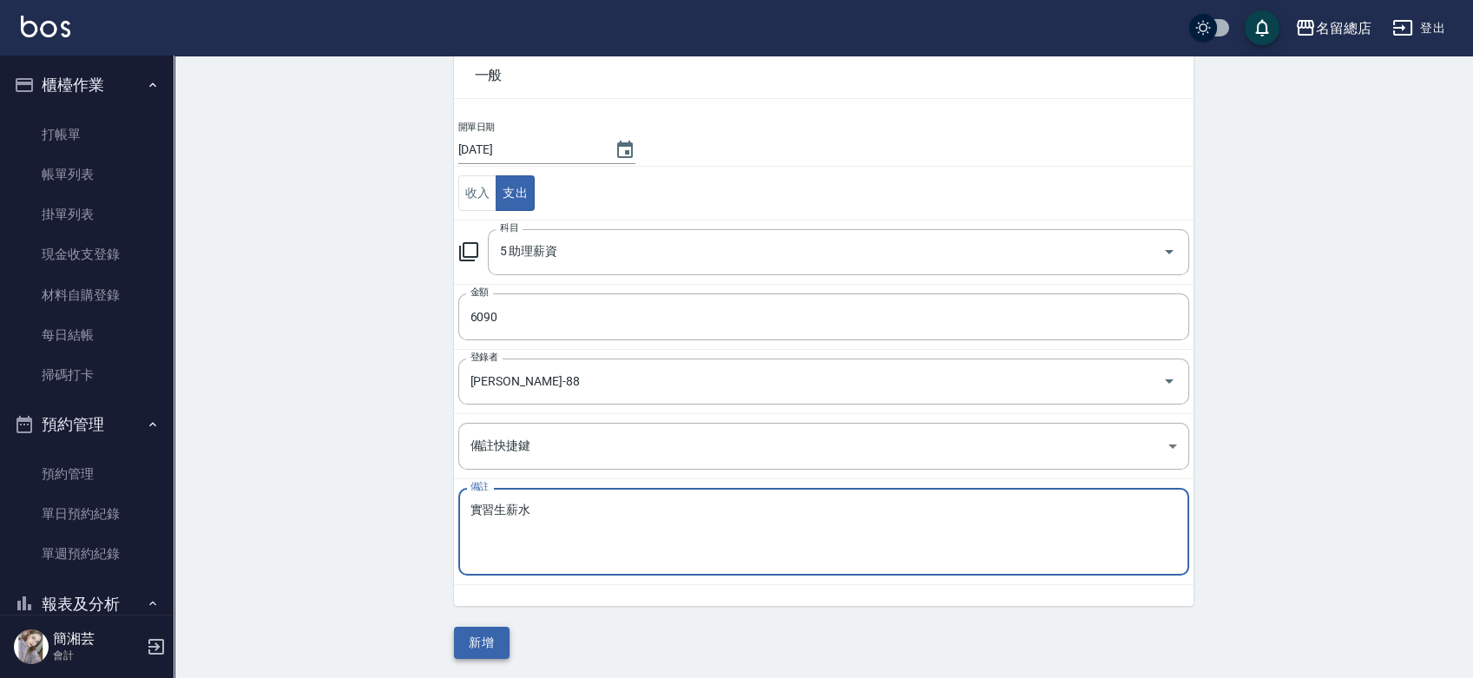
type textarea "實習生薪水"
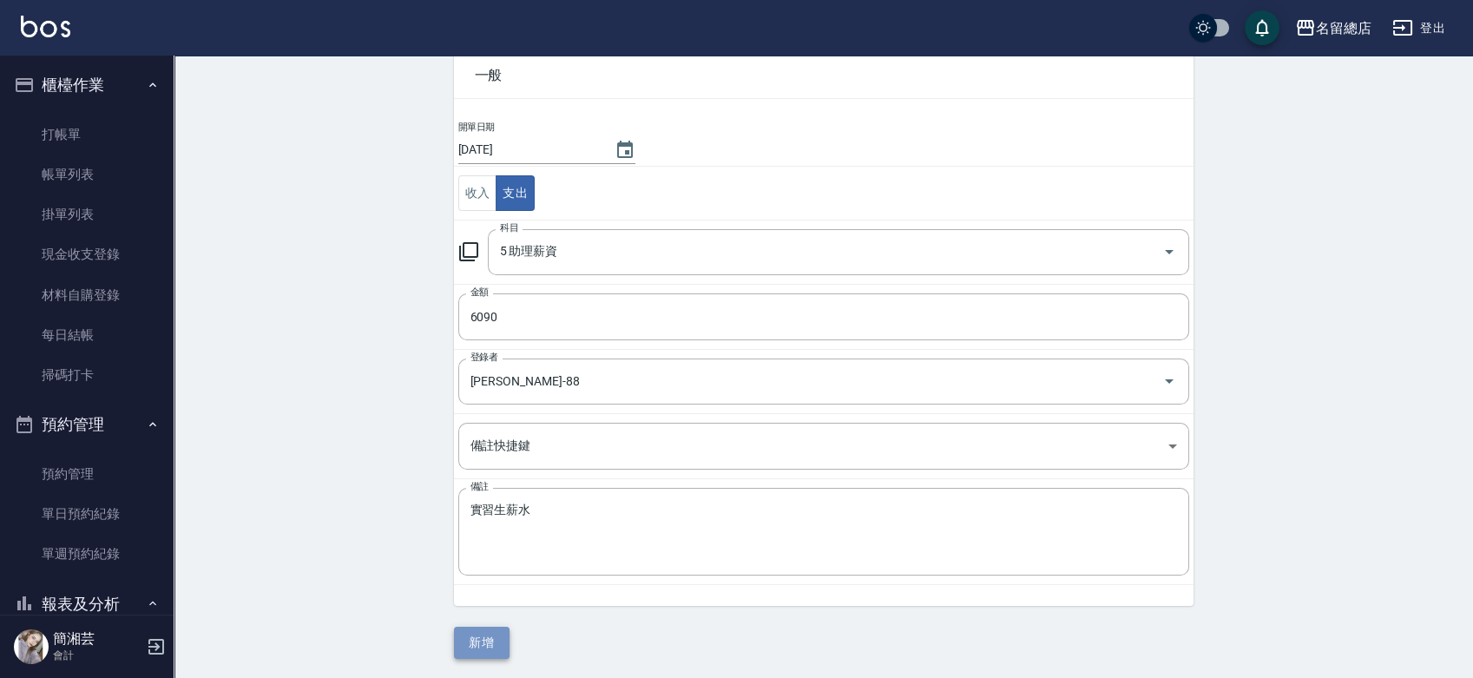
click at [467, 628] on button "新增" at bounding box center [482, 643] width 56 height 32
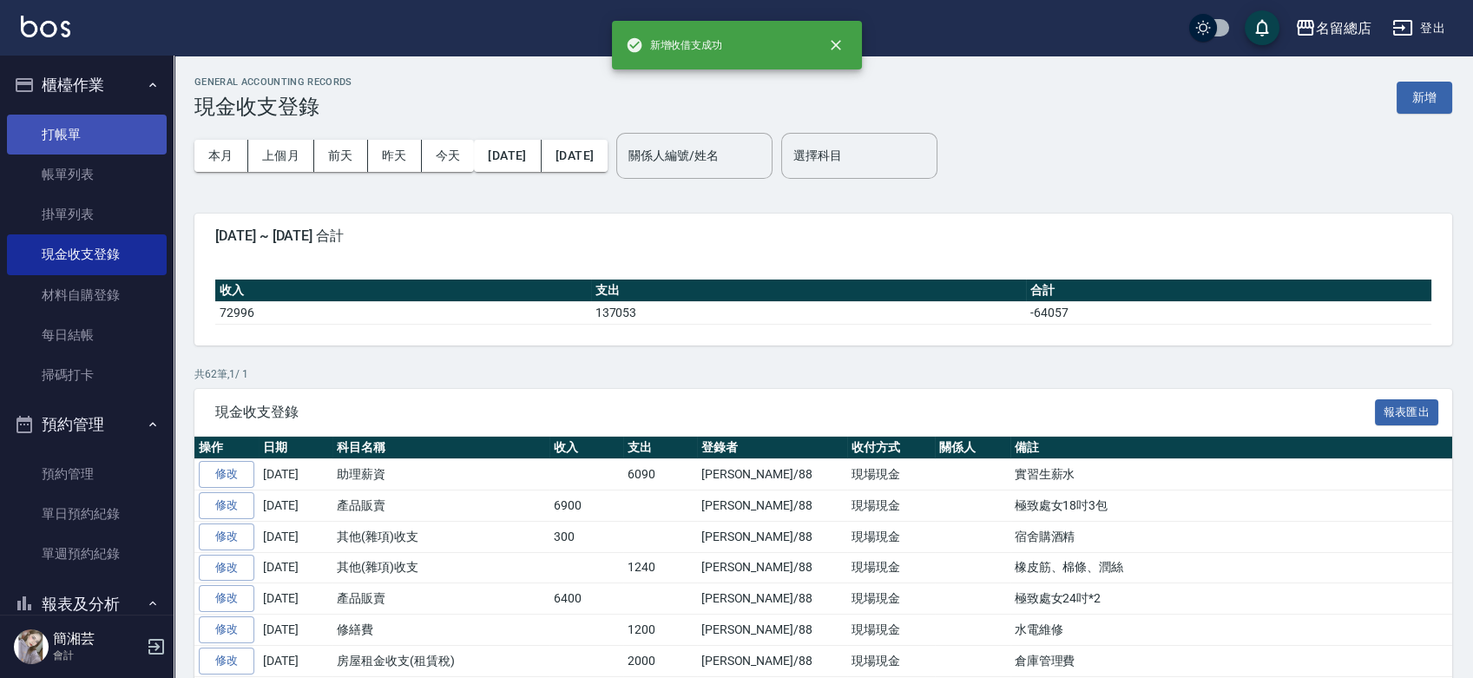
click at [49, 128] on link "打帳單" at bounding box center [87, 135] width 160 height 40
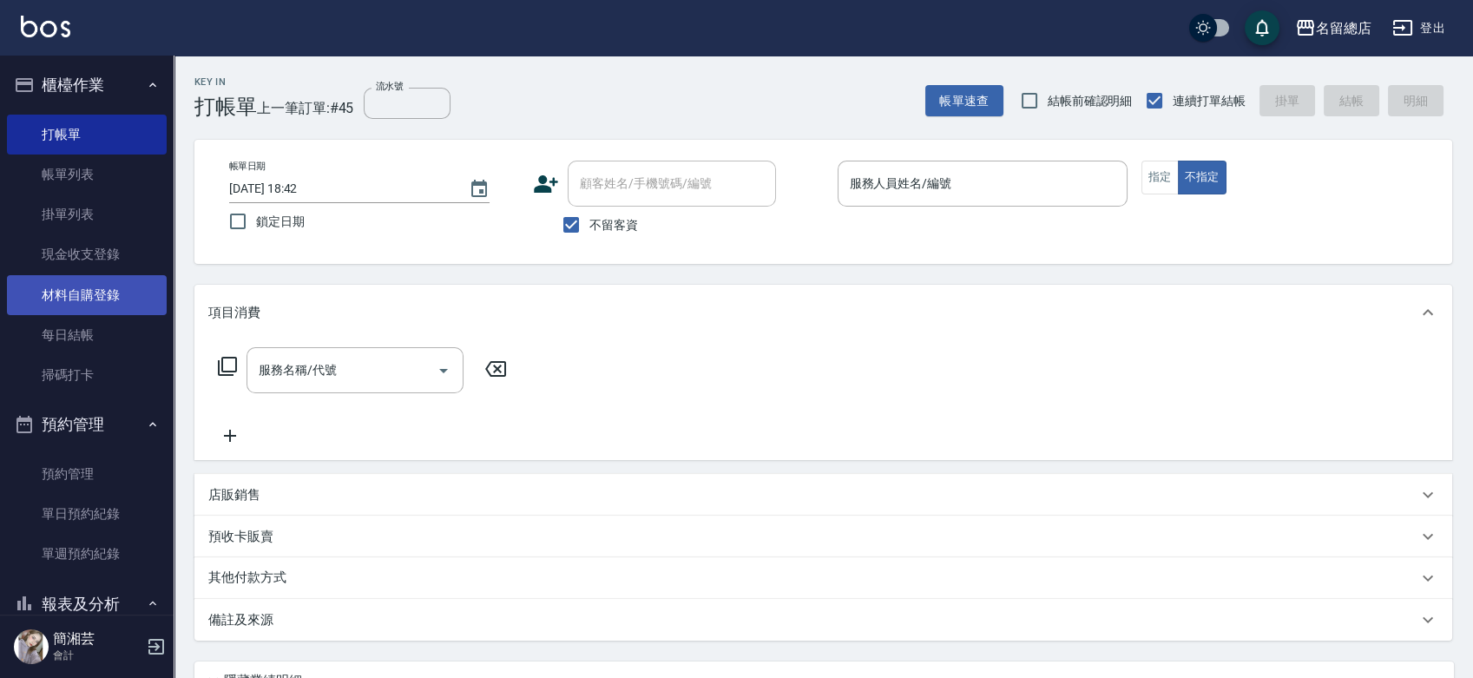
click at [72, 297] on link "材料自購登錄" at bounding box center [87, 295] width 160 height 40
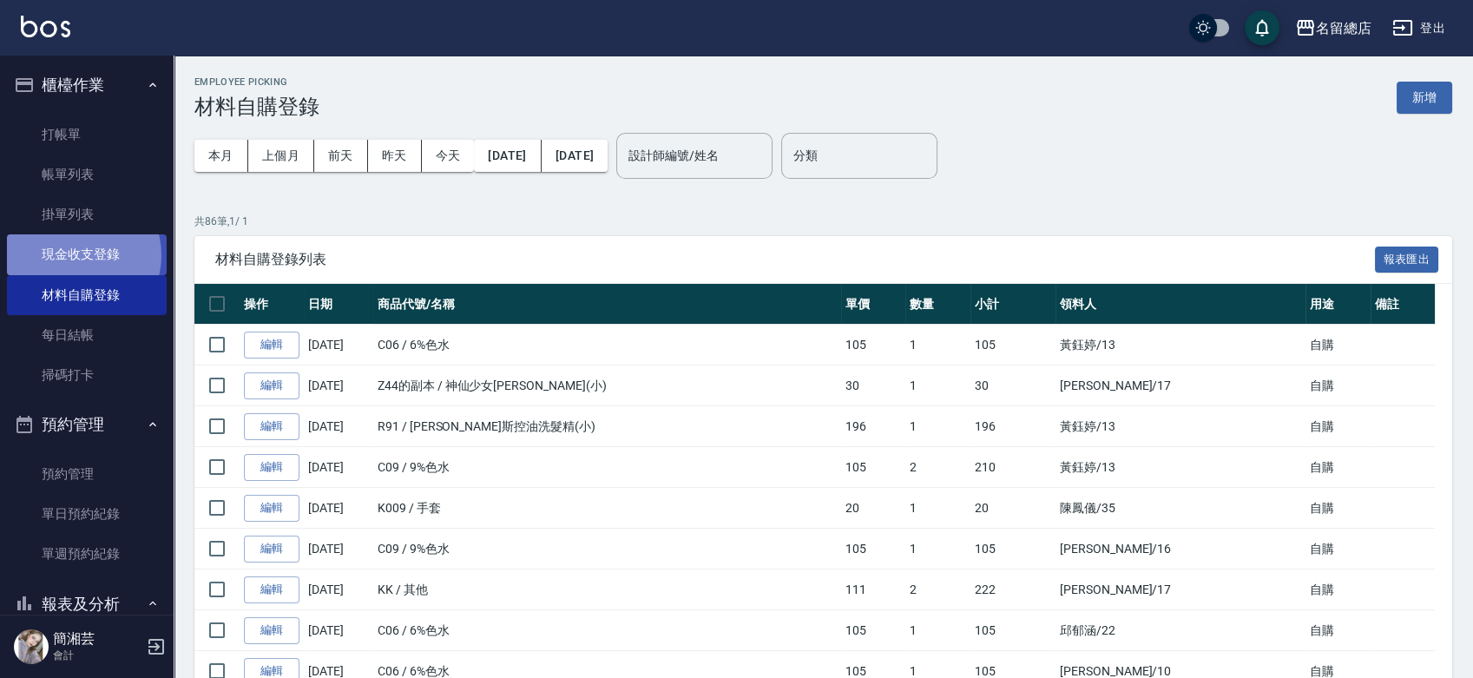
click at [75, 255] on link "現金收支登錄" at bounding box center [87, 254] width 160 height 40
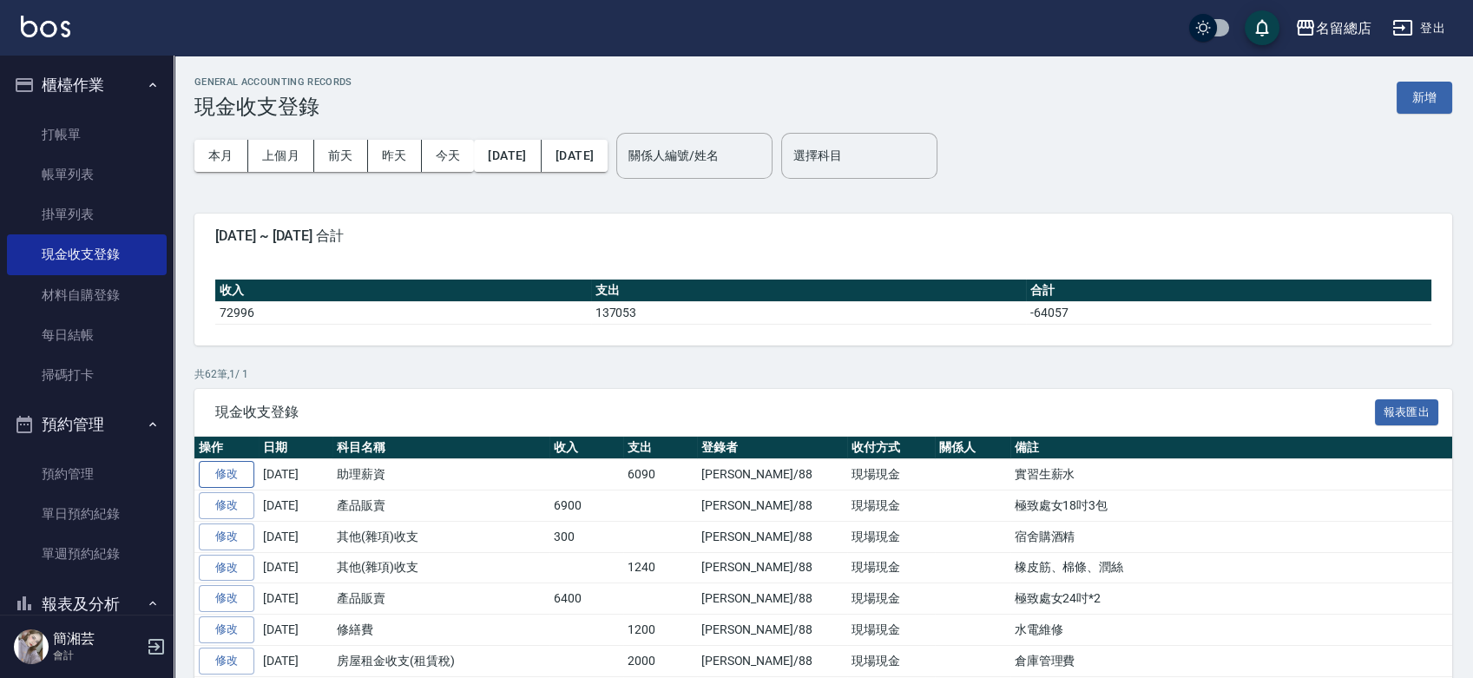
click at [234, 464] on link "修改" at bounding box center [227, 474] width 56 height 27
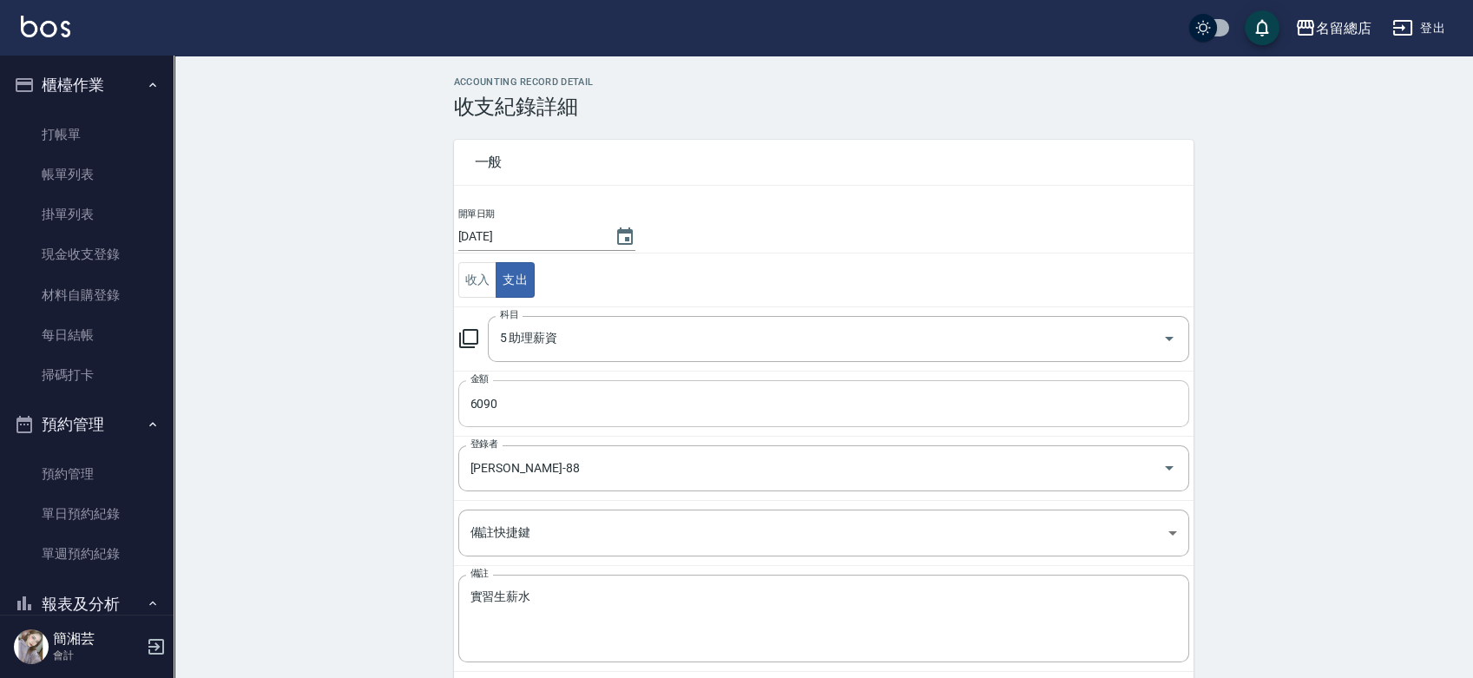
click at [484, 402] on input "6090" at bounding box center [823, 403] width 731 height 47
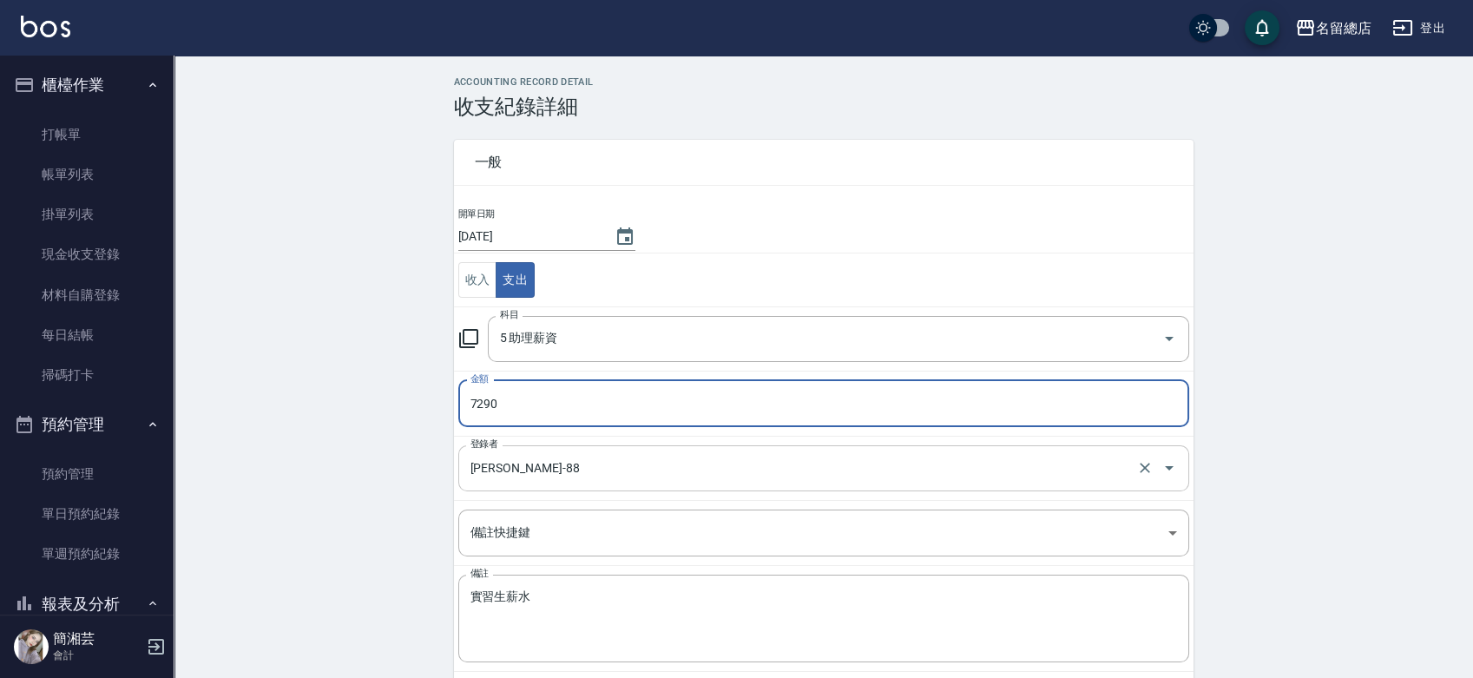
type input "7290"
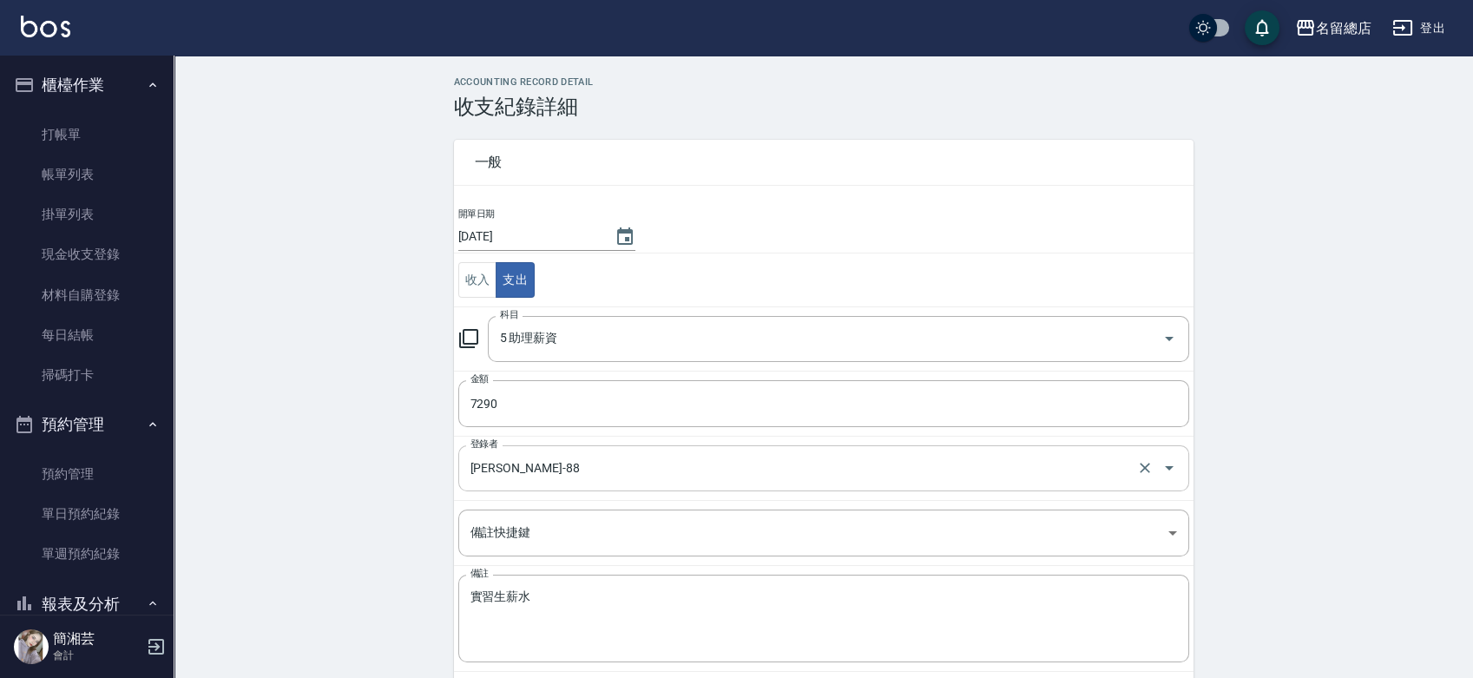
scroll to position [66, 0]
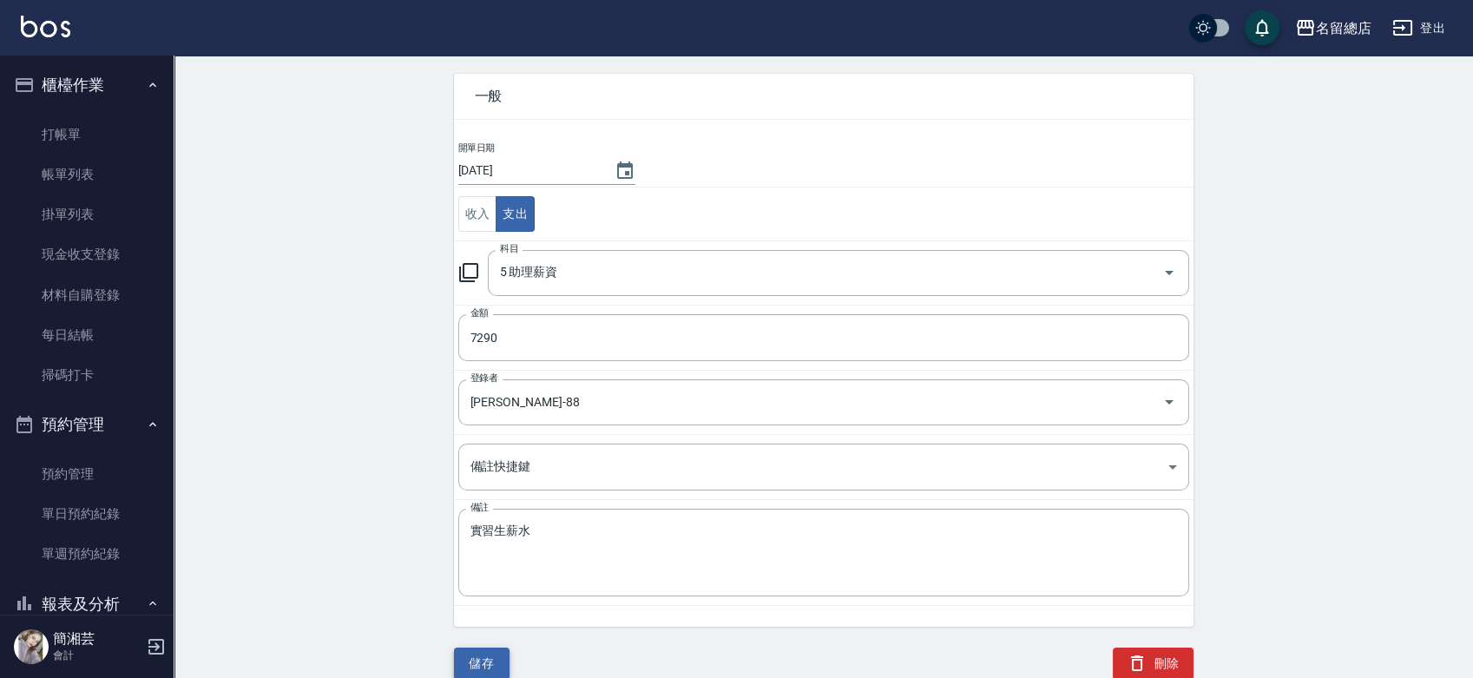
click at [497, 660] on button "儲存" at bounding box center [482, 664] width 56 height 32
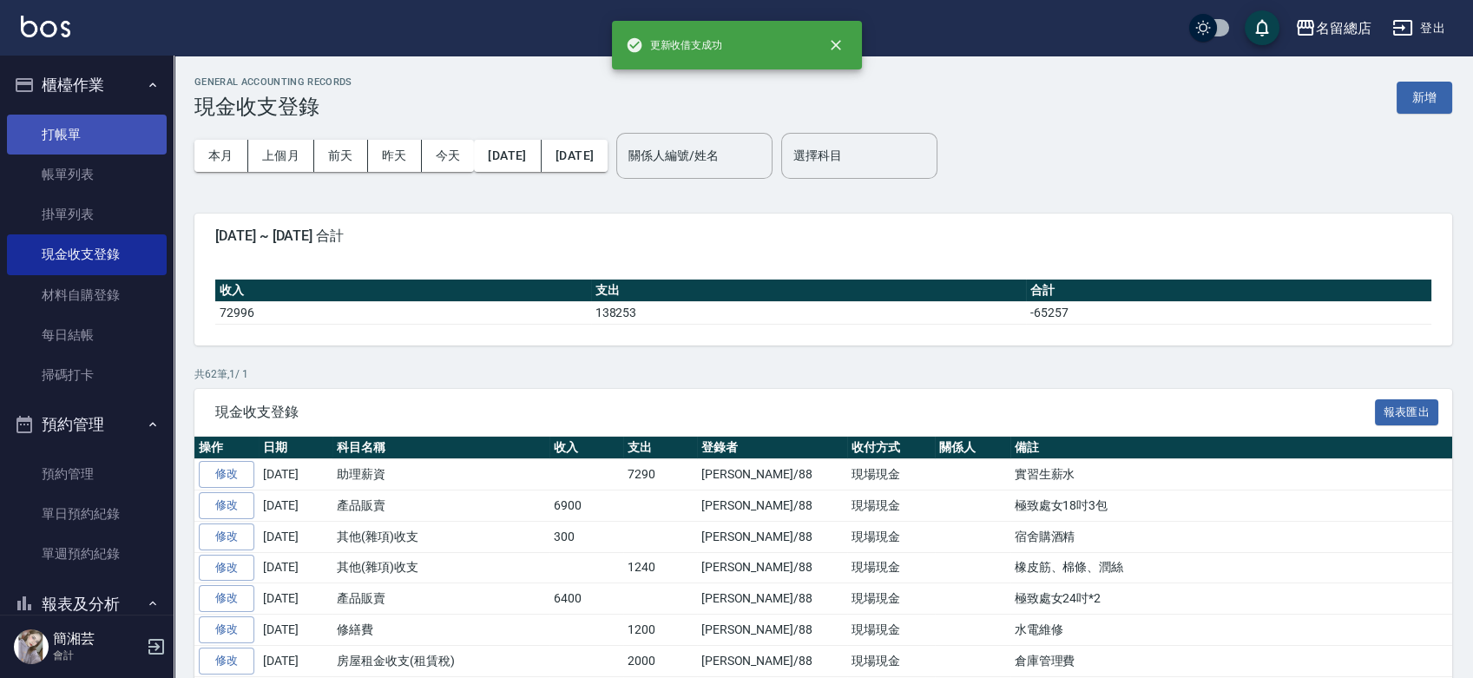
click at [99, 119] on link "打帳單" at bounding box center [87, 135] width 160 height 40
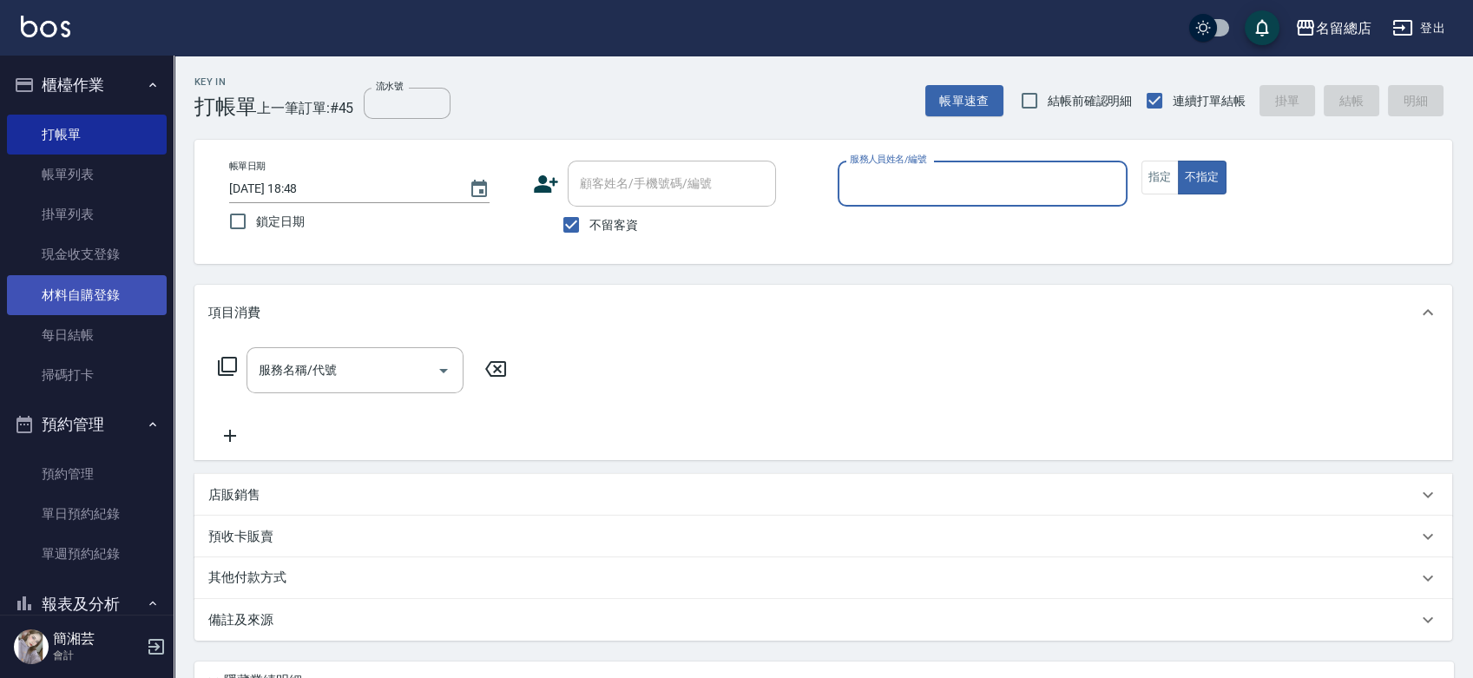
click at [109, 291] on link "材料自購登錄" at bounding box center [87, 295] width 160 height 40
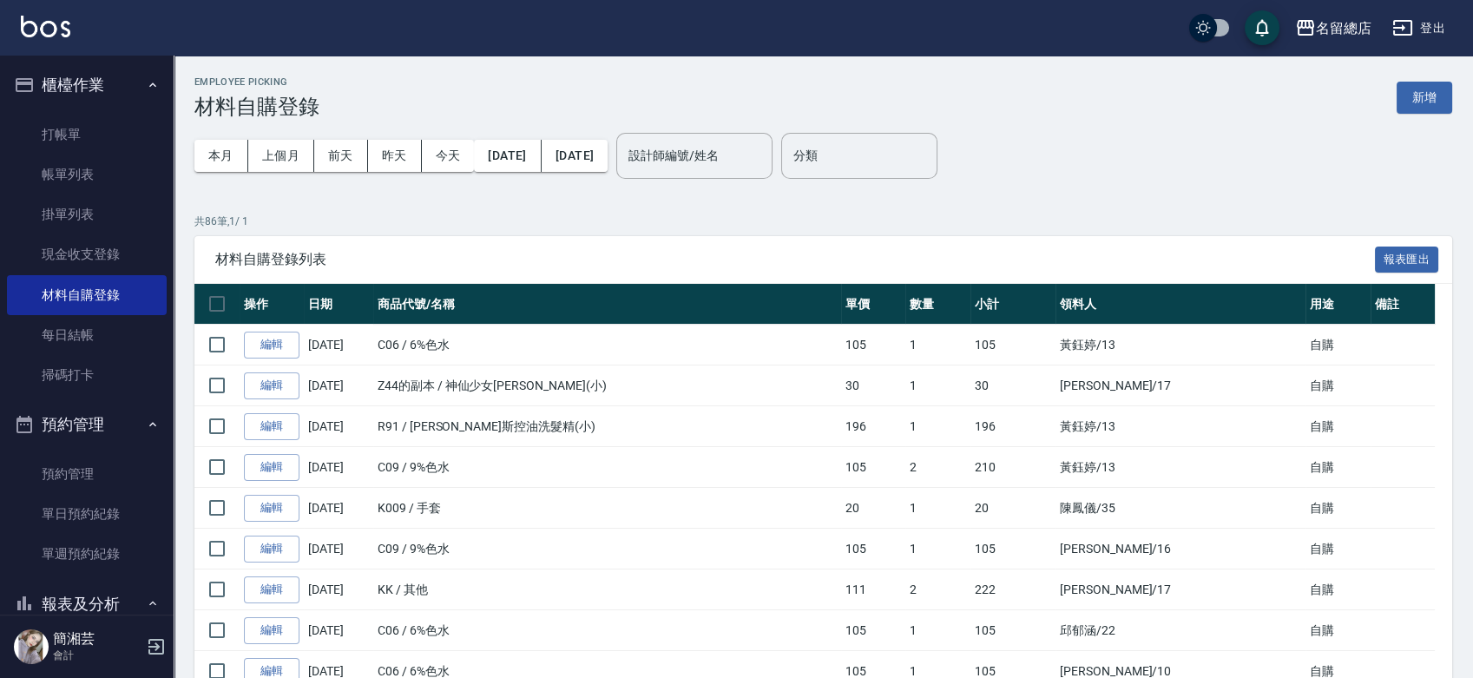
click at [1449, 102] on button "新增" at bounding box center [1425, 98] width 56 height 32
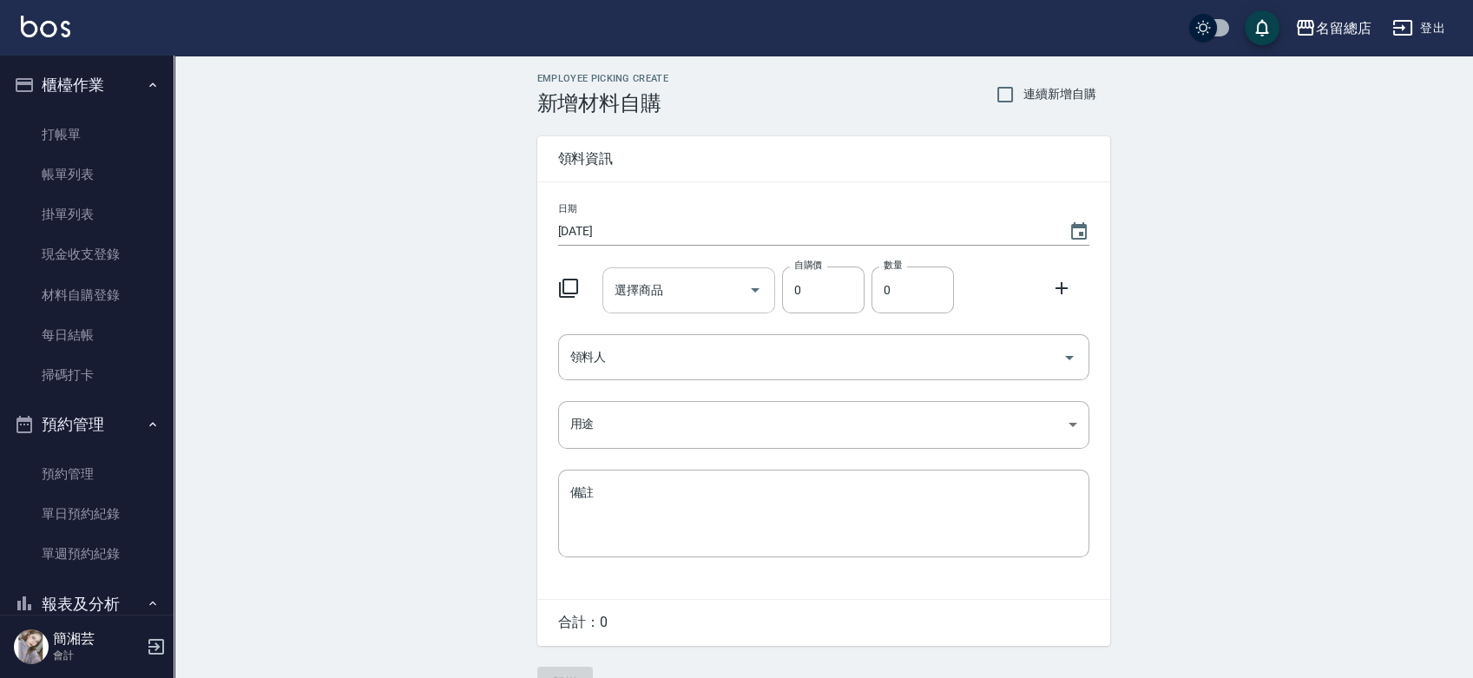
click at [676, 295] on input "選擇商品" at bounding box center [675, 290] width 131 height 30
type input "博"
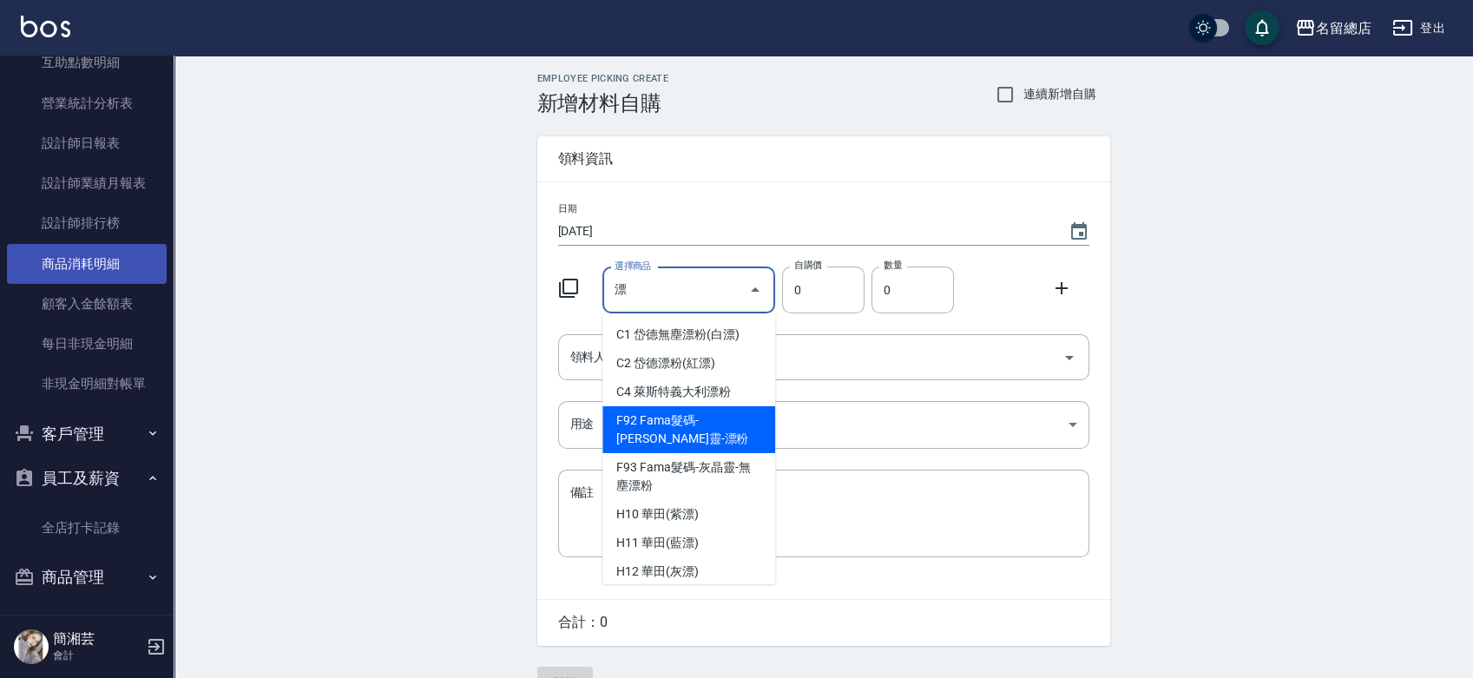
scroll to position [795, 0]
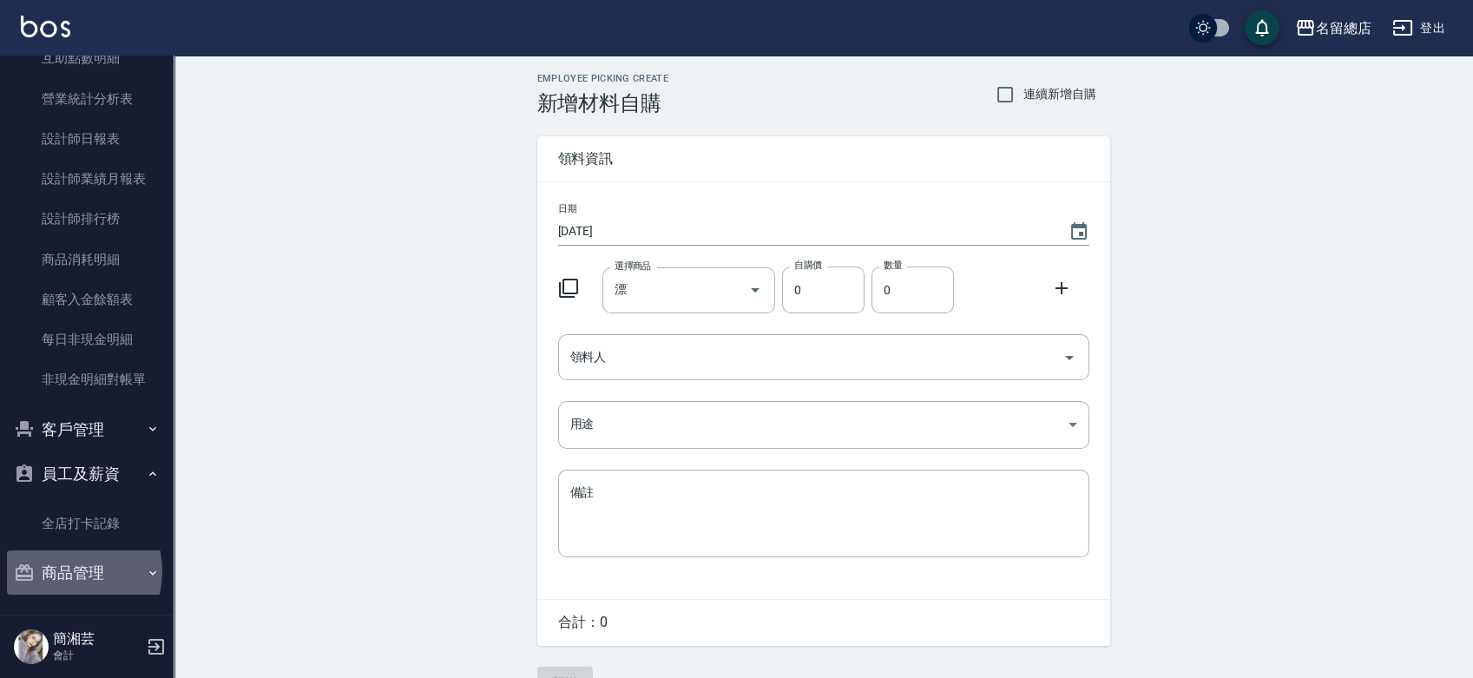
click at [65, 570] on button "商品管理" at bounding box center [87, 572] width 160 height 45
click at [89, 560] on button "商品管理" at bounding box center [87, 572] width 160 height 45
click at [89, 567] on button "商品管理" at bounding box center [87, 572] width 160 height 45
click at [94, 574] on button "商品管理" at bounding box center [87, 572] width 160 height 45
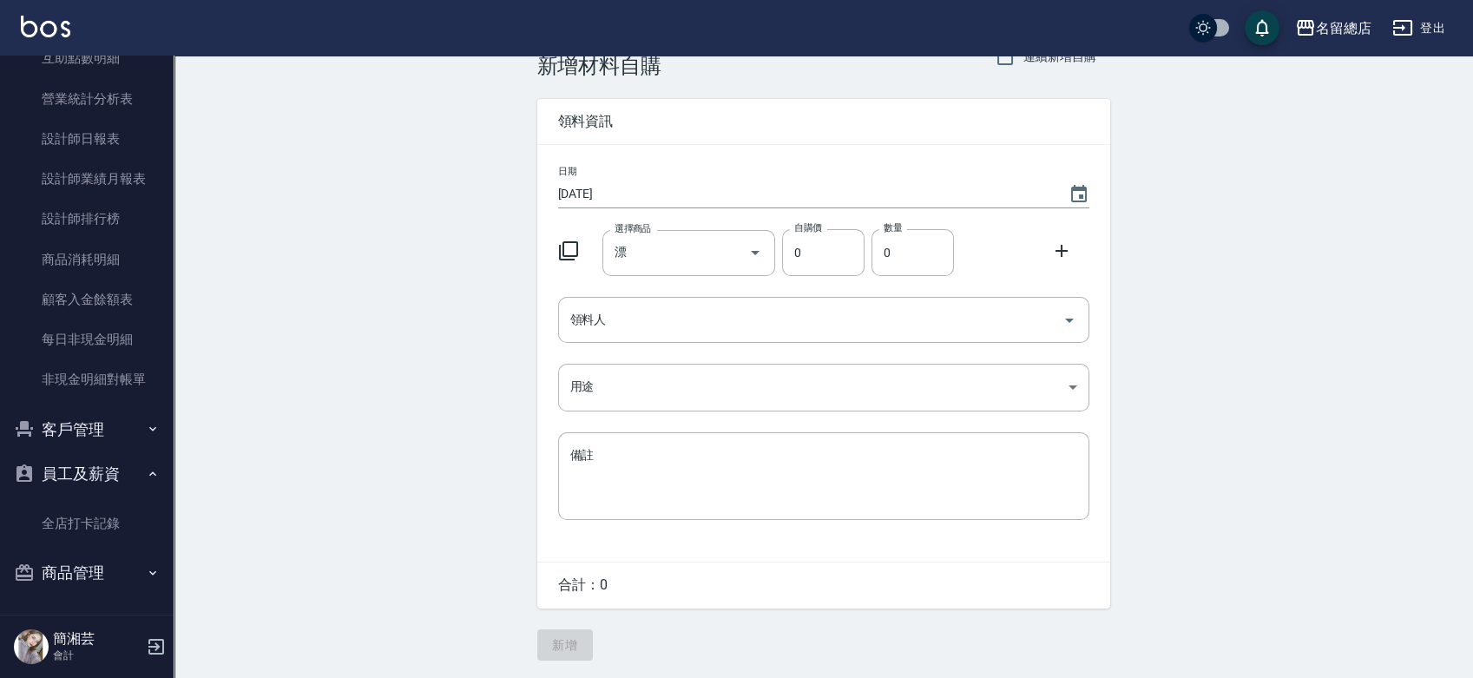
click at [64, 572] on button "商品管理" at bounding box center [87, 572] width 160 height 45
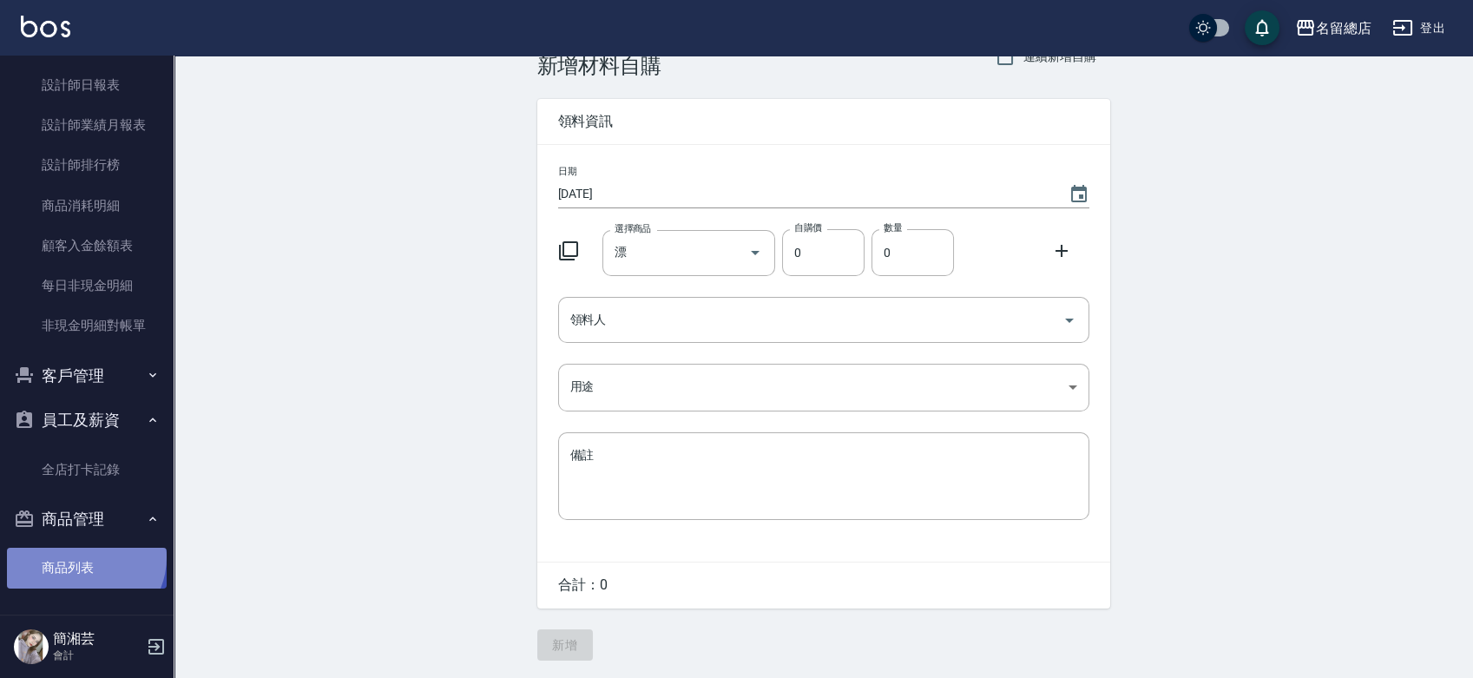
click at [83, 557] on link "商品列表" at bounding box center [87, 568] width 160 height 40
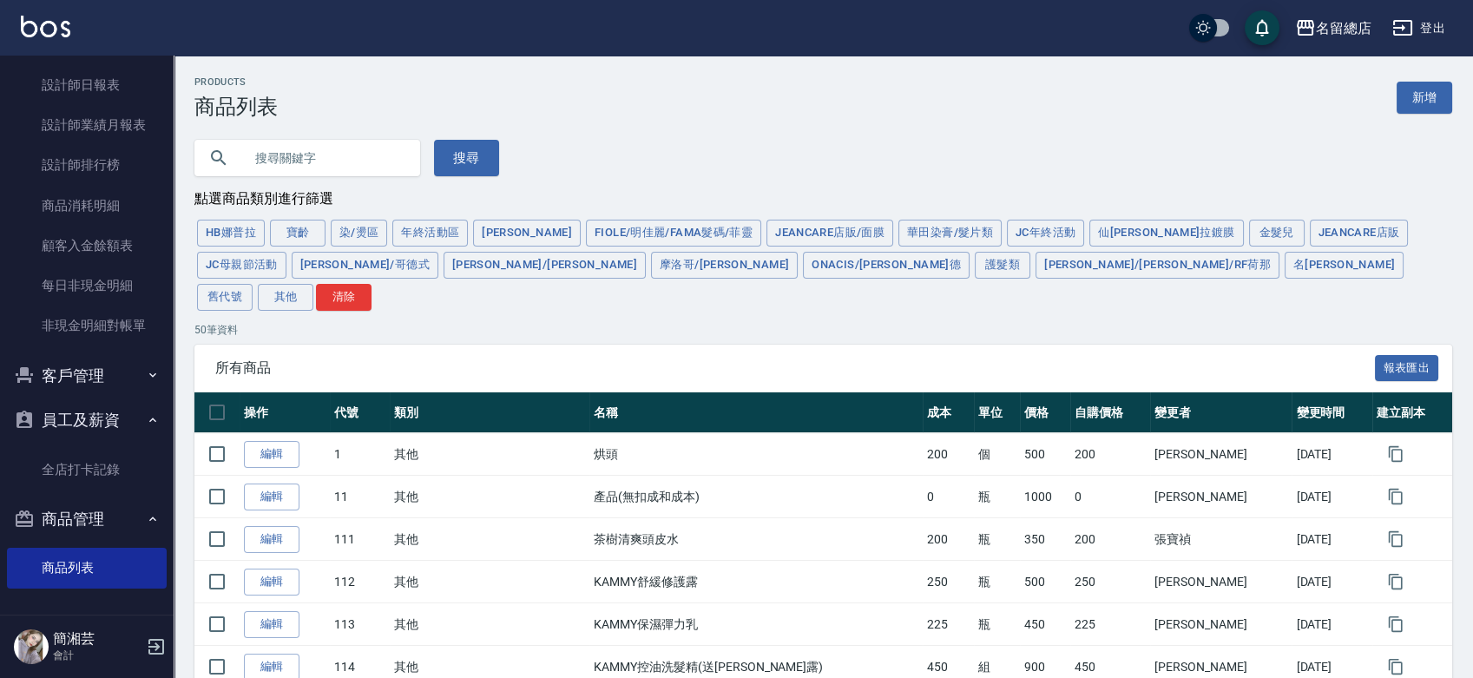
click at [345, 161] on input "text" at bounding box center [324, 158] width 163 height 47
drag, startPoint x: 325, startPoint y: 162, endPoint x: 209, endPoint y: 168, distance: 115.6
click at [210, 168] on div "博" at bounding box center [307, 158] width 226 height 36
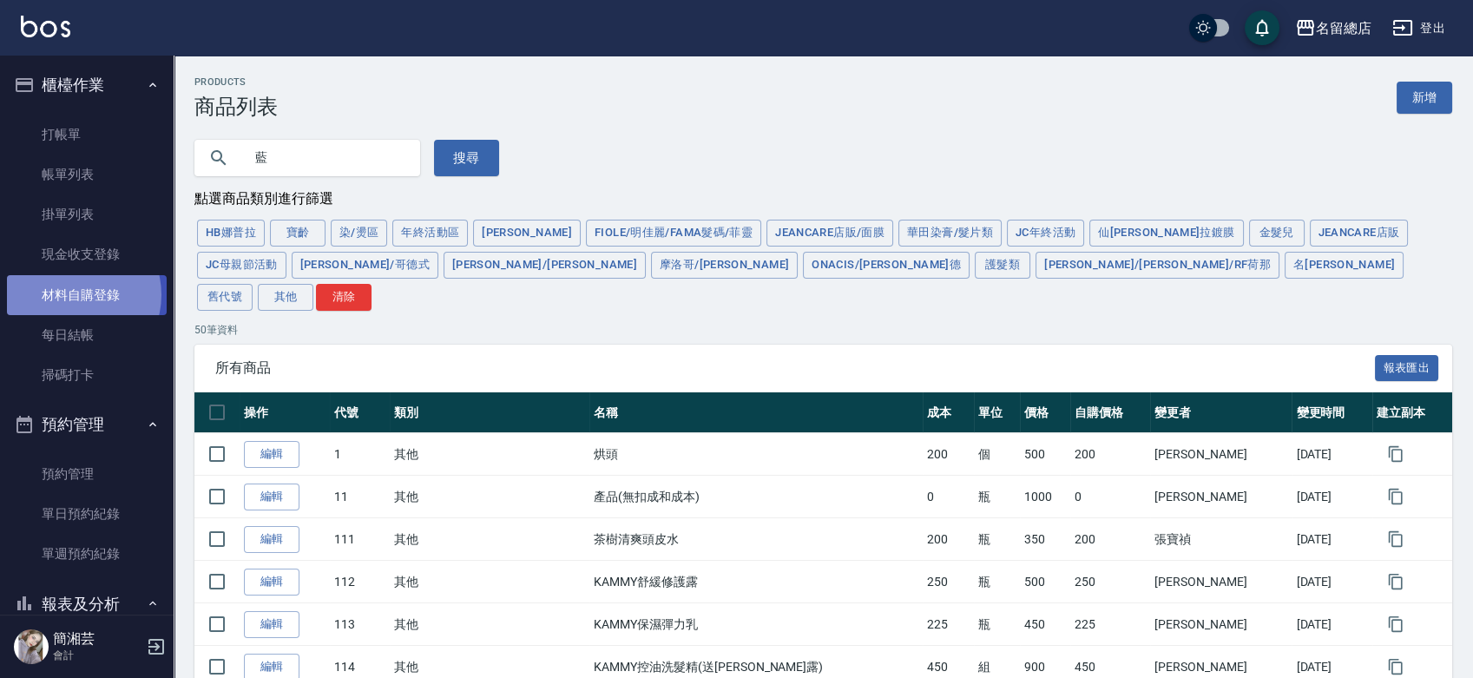
click at [72, 294] on link "材料自購登錄" at bounding box center [87, 295] width 160 height 40
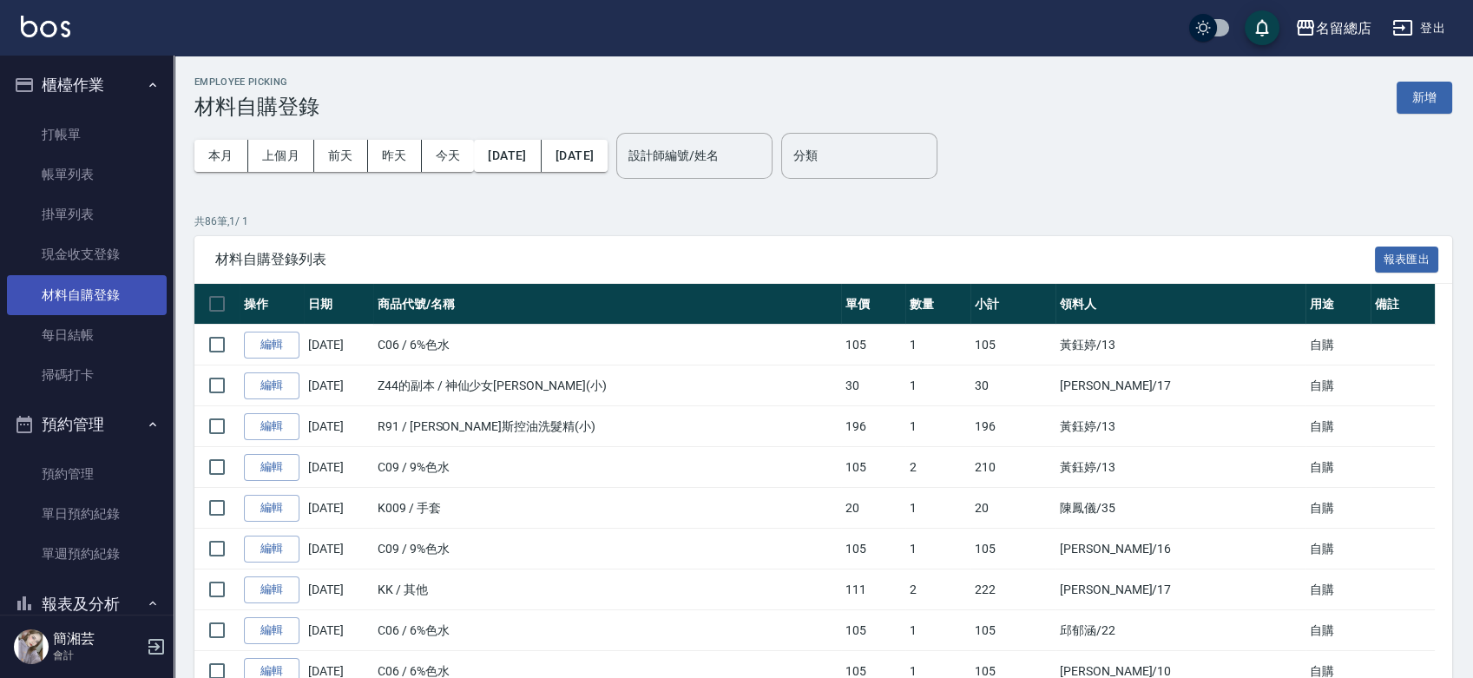
click at [72, 294] on link "材料自購登錄" at bounding box center [87, 295] width 160 height 40
click at [117, 297] on link "材料自購登錄" at bounding box center [87, 295] width 160 height 40
click at [269, 147] on button "上個月" at bounding box center [281, 156] width 66 height 32
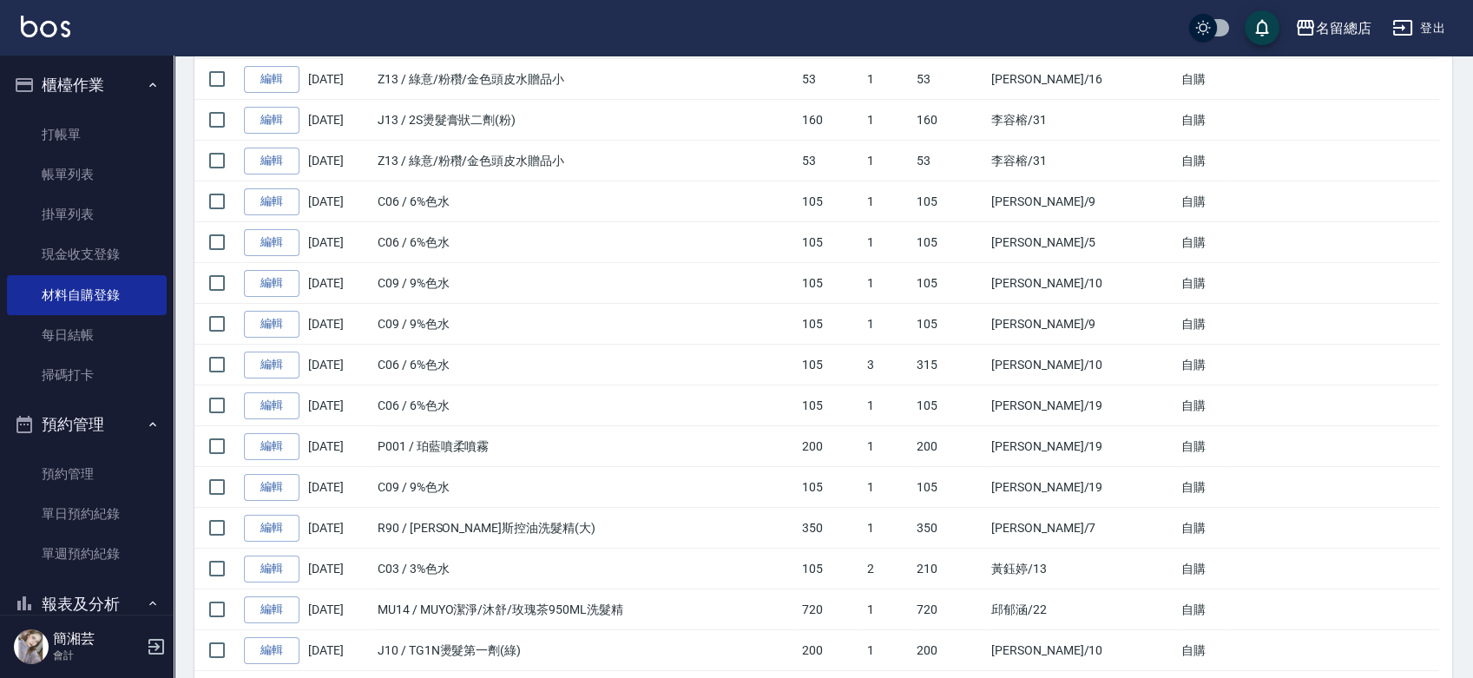
scroll to position [482, 0]
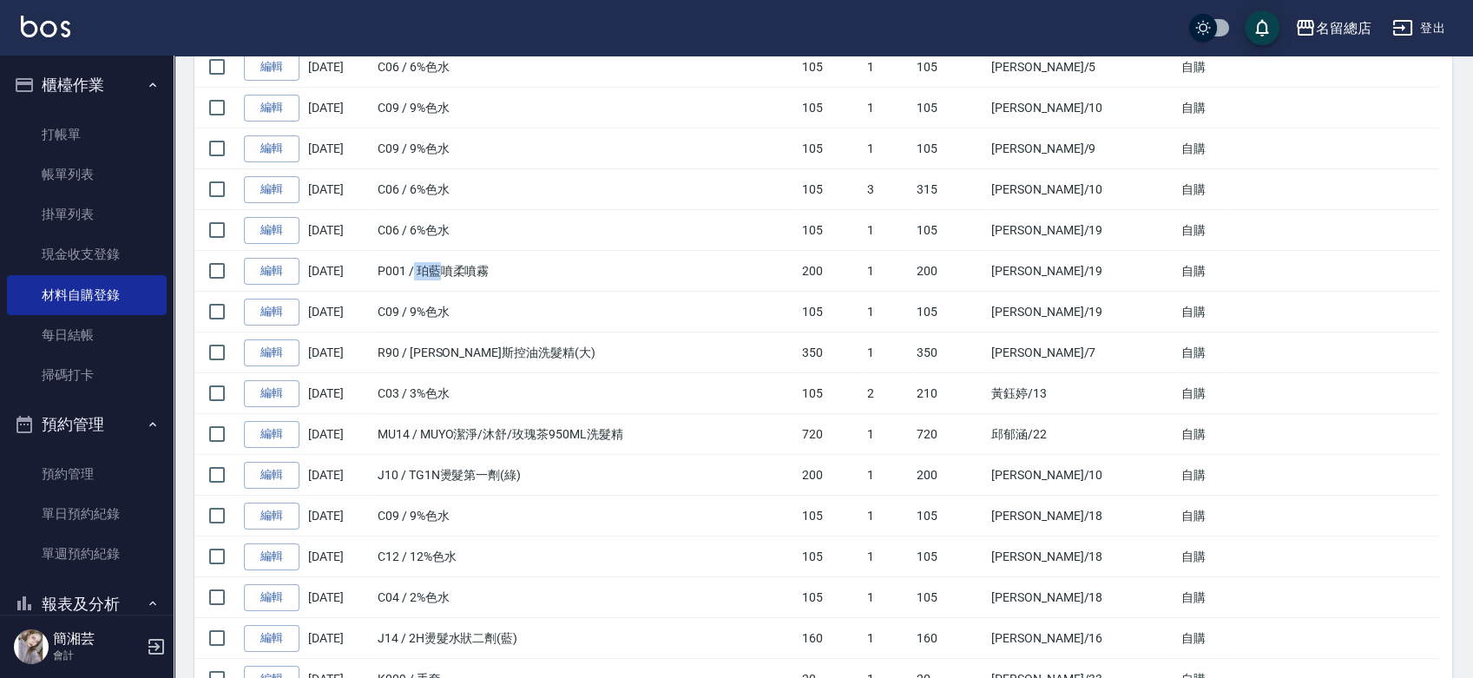
drag, startPoint x: 443, startPoint y: 269, endPoint x: 418, endPoint y: 267, distance: 24.4
click at [418, 268] on td "P001 / 珀藍噴柔噴霧" at bounding box center [585, 271] width 425 height 41
copy td "[PERSON_NAME]"
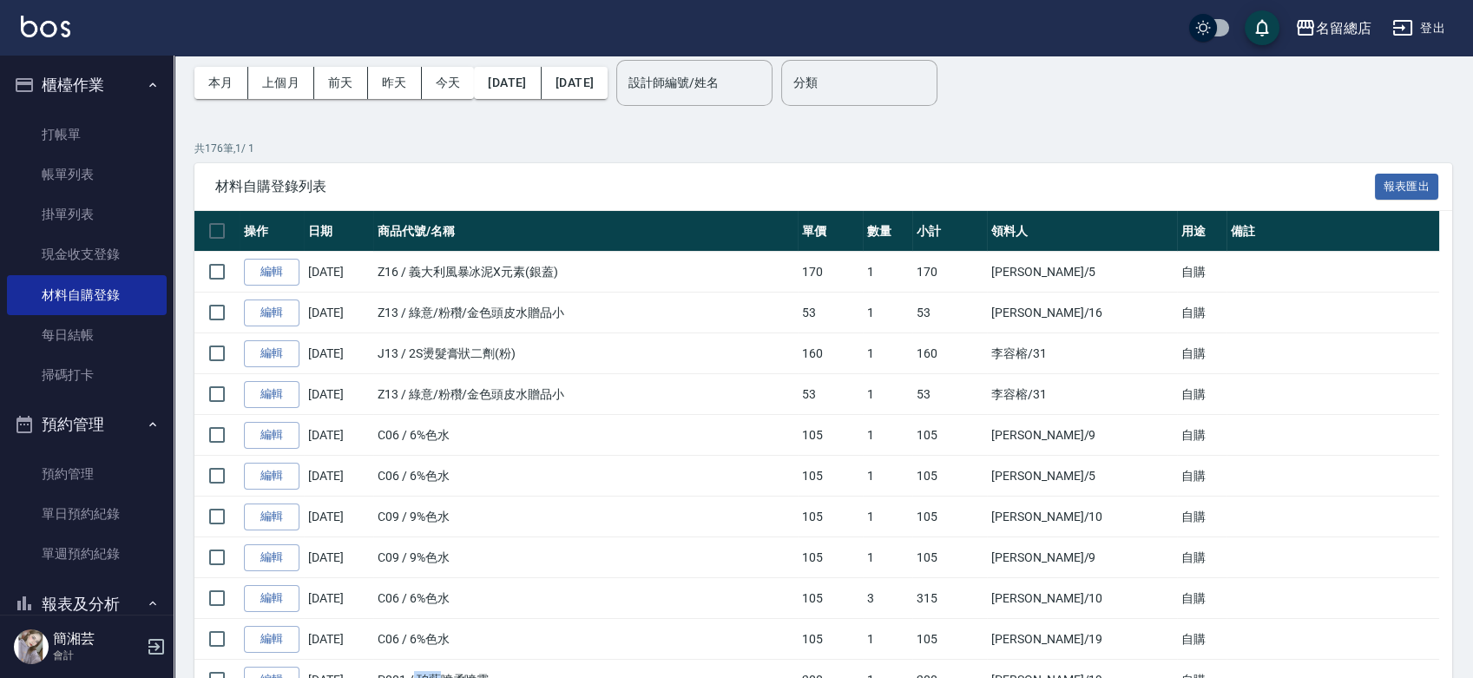
scroll to position [0, 0]
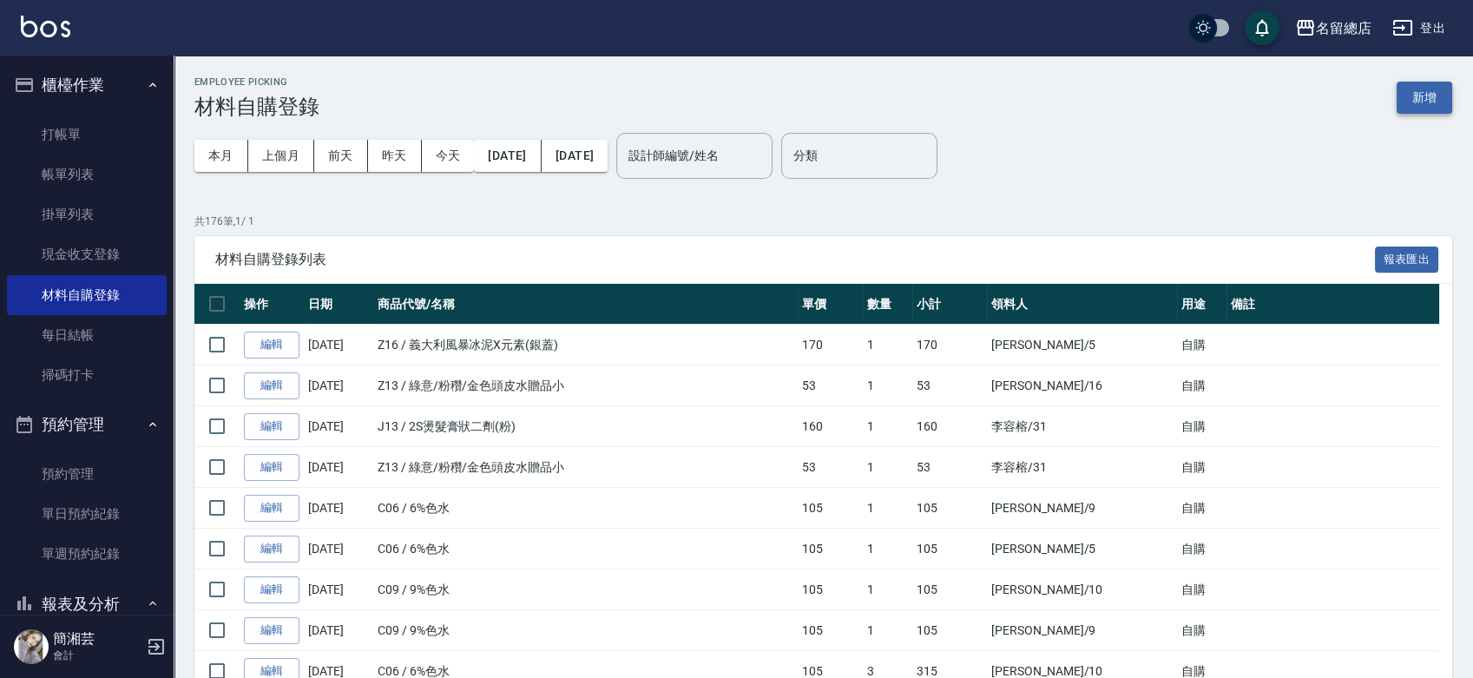
click at [1419, 99] on button "新增" at bounding box center [1425, 98] width 56 height 32
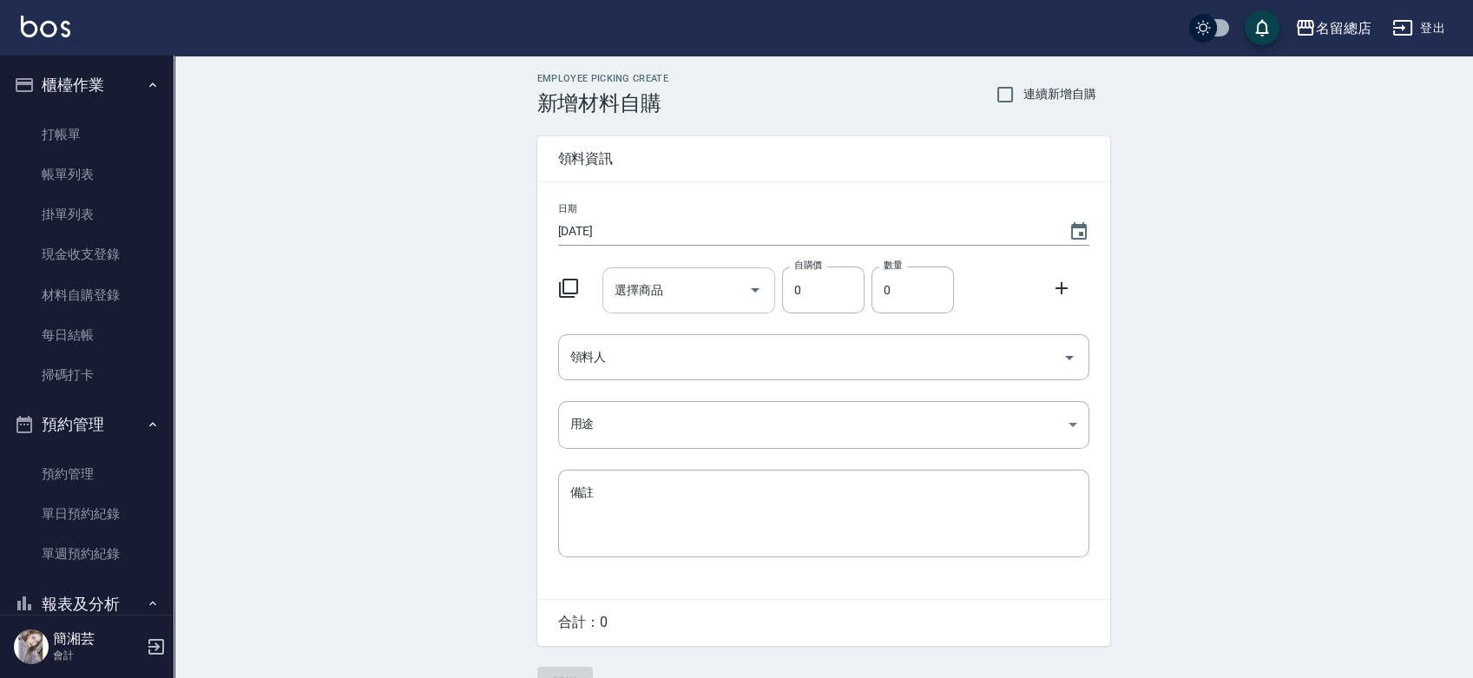
click at [708, 301] on input "選擇商品" at bounding box center [675, 290] width 131 height 30
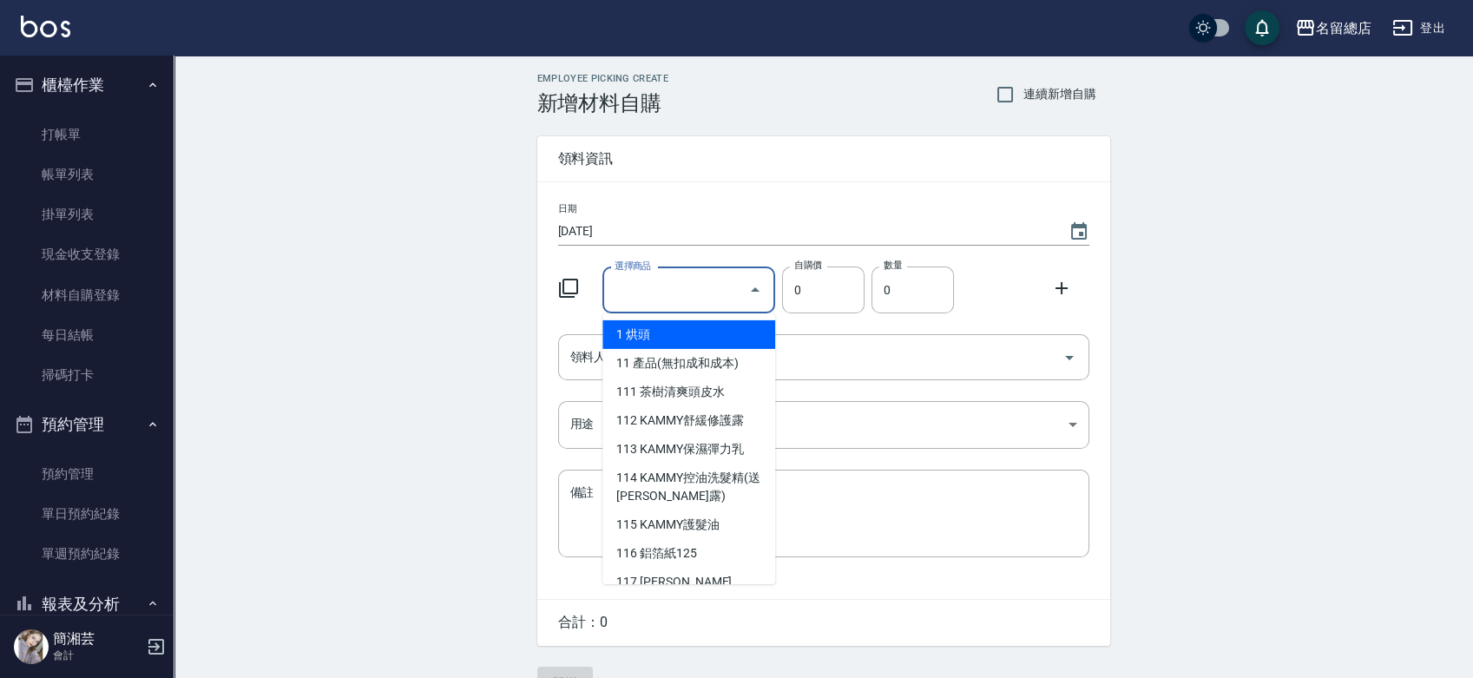
paste input "[PERSON_NAME]"
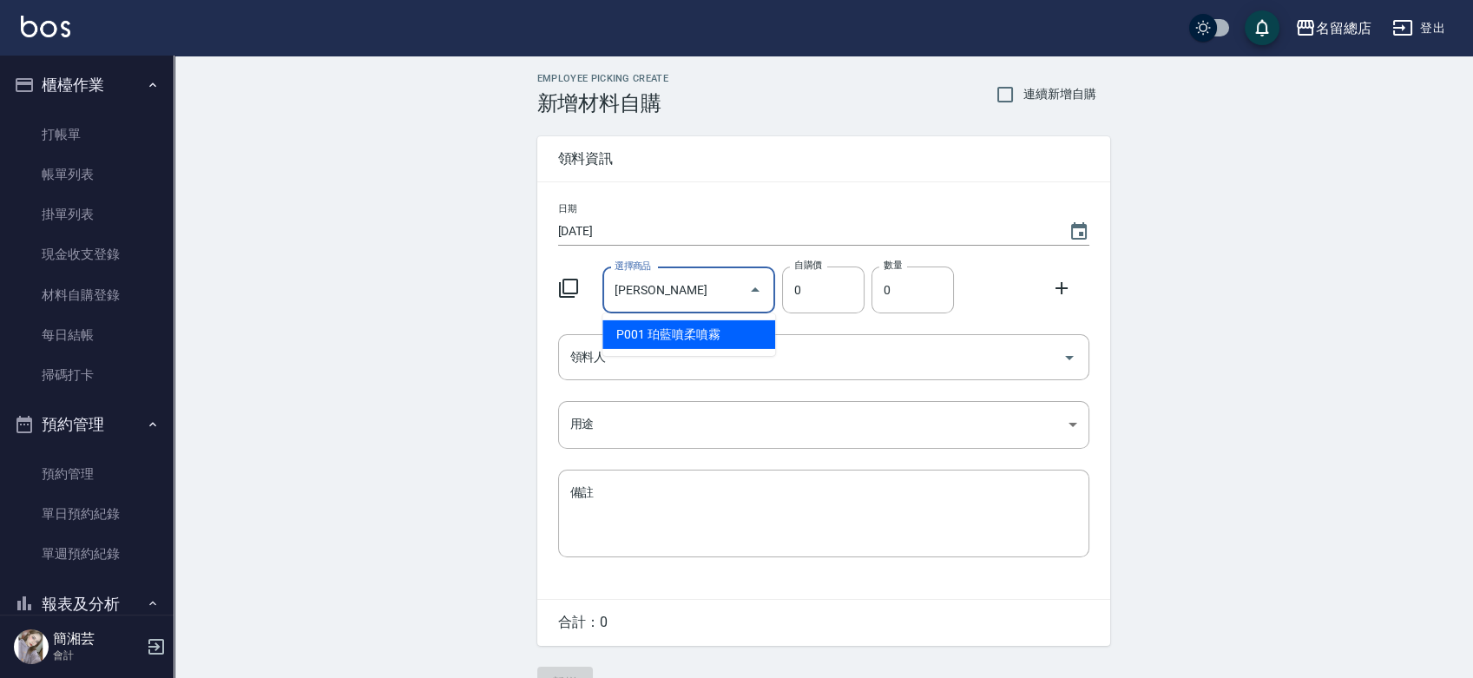
drag, startPoint x: 639, startPoint y: 290, endPoint x: 606, endPoint y: 288, distance: 33.0
click at [606, 288] on div "[PERSON_NAME] 選擇商品" at bounding box center [688, 290] width 173 height 46
click at [710, 285] on input "[PERSON_NAME]" at bounding box center [675, 290] width 131 height 30
drag, startPoint x: 669, startPoint y: 291, endPoint x: 639, endPoint y: 296, distance: 30.8
click at [639, 296] on input "[PERSON_NAME]" at bounding box center [675, 290] width 131 height 30
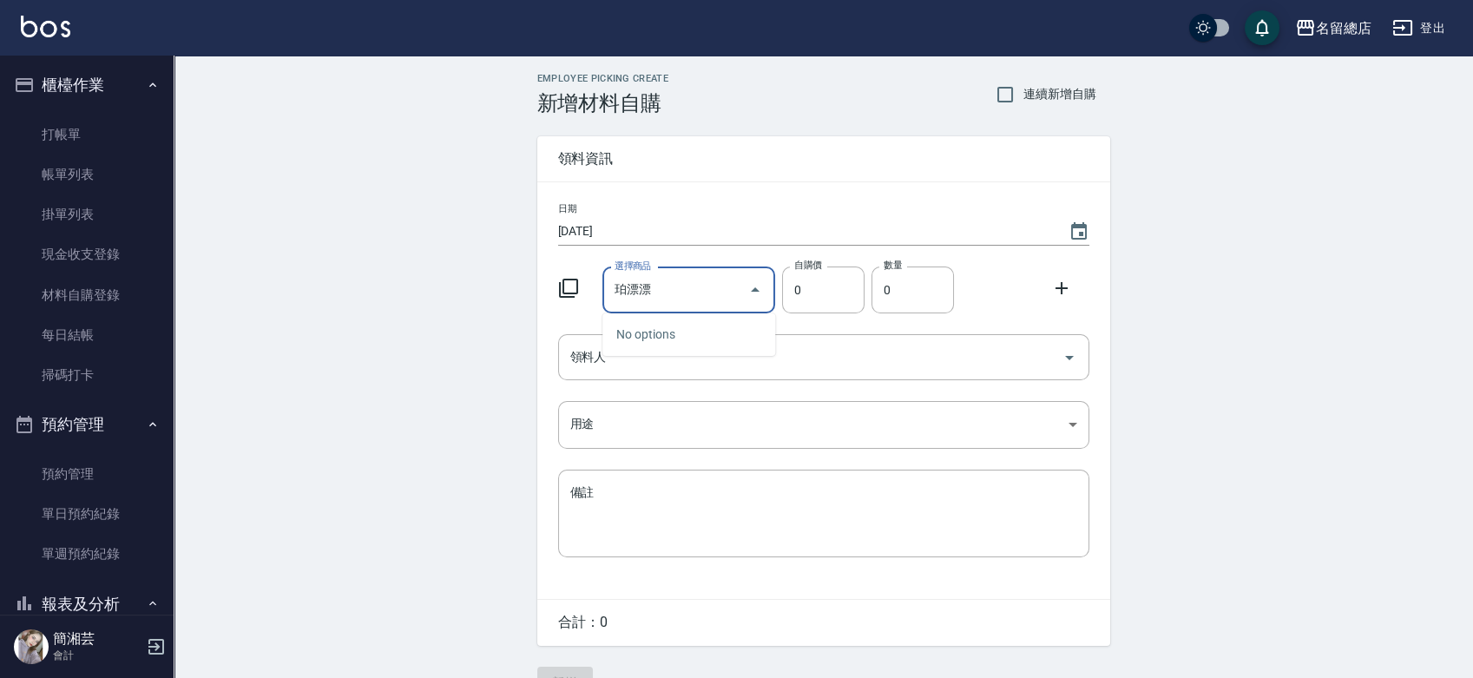
drag, startPoint x: 664, startPoint y: 297, endPoint x: 583, endPoint y: 305, distance: 81.1
click at [583, 305] on div "選擇商品 [PERSON_NAME]漂漂 選擇商品 自購價 0 自購價 數量 0 數量" at bounding box center [820, 287] width 538 height 54
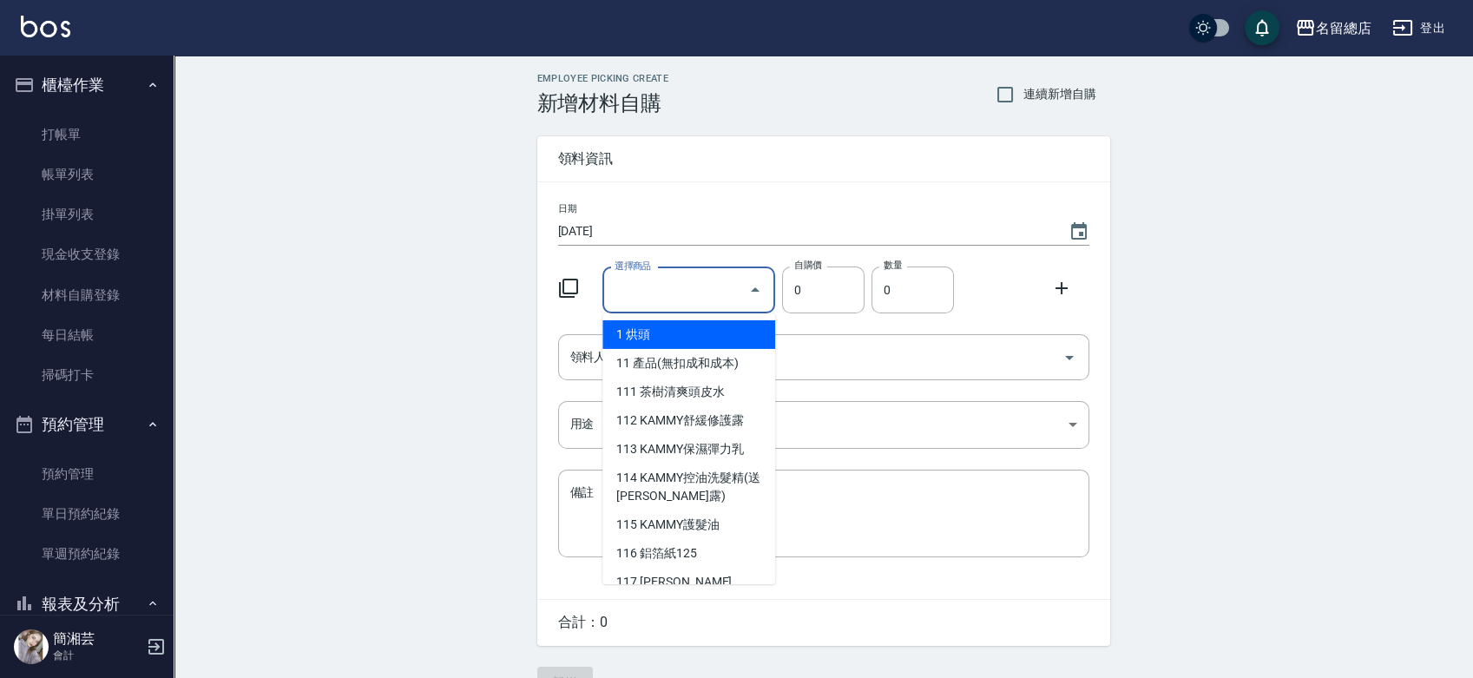
click at [719, 293] on input "選擇商品" at bounding box center [675, 290] width 131 height 30
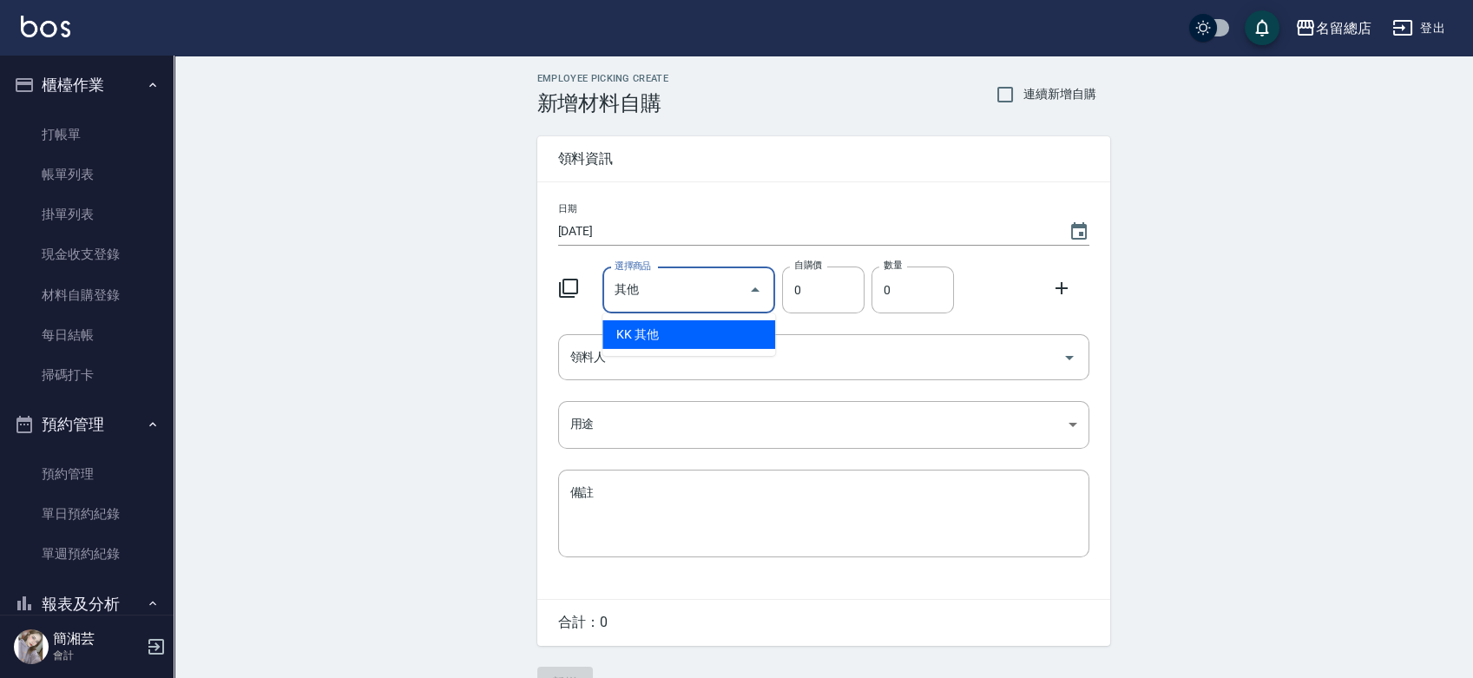
click at [671, 326] on li "KK 其他" at bounding box center [688, 334] width 173 height 29
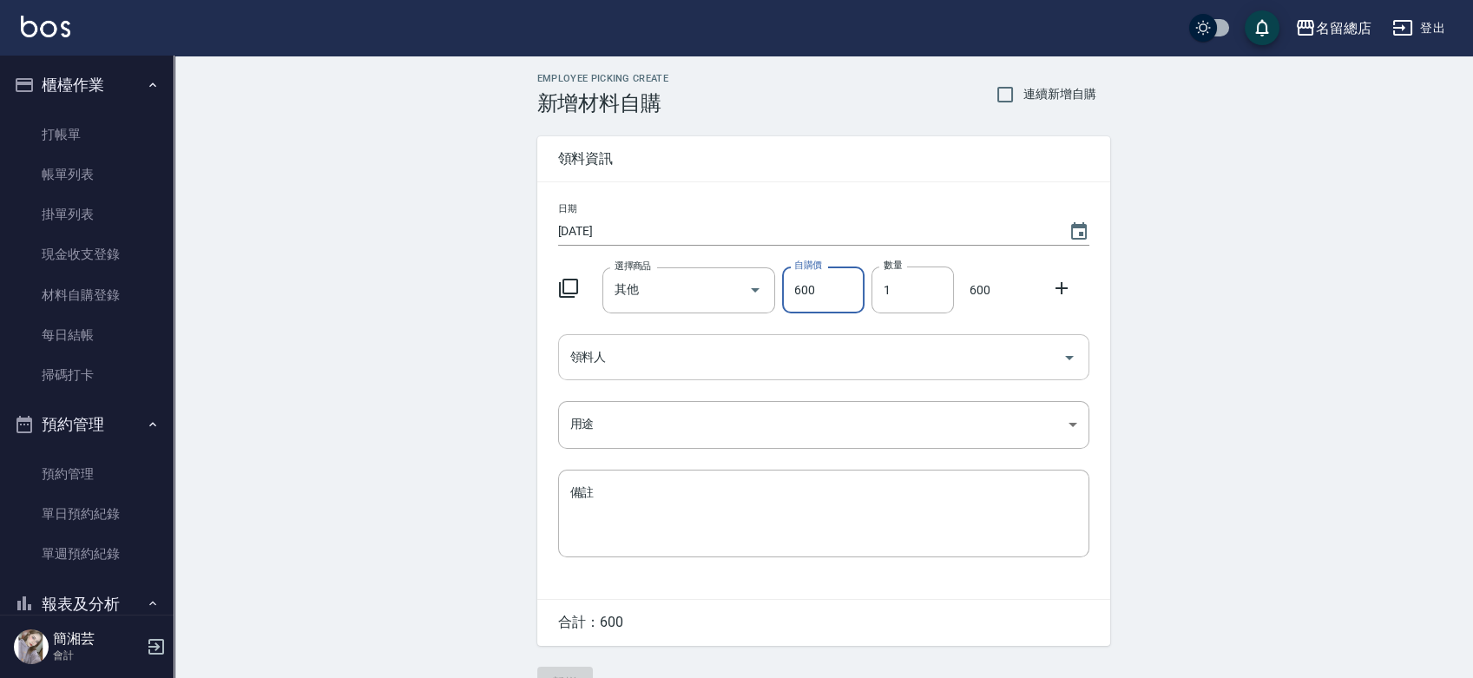
drag, startPoint x: 795, startPoint y: 346, endPoint x: 776, endPoint y: 351, distance: 19.8
click at [787, 347] on input "領料人" at bounding box center [811, 357] width 490 height 30
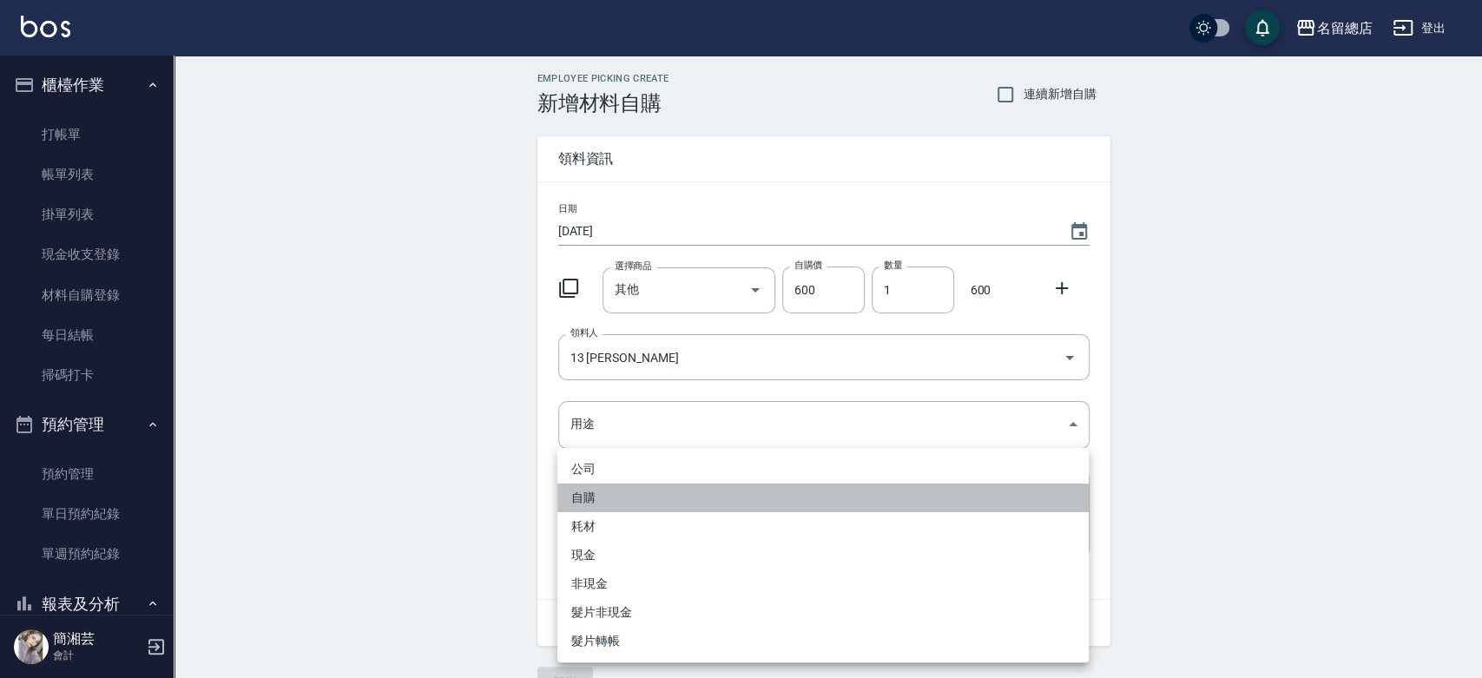
click at [571, 499] on li "自購" at bounding box center [822, 498] width 531 height 29
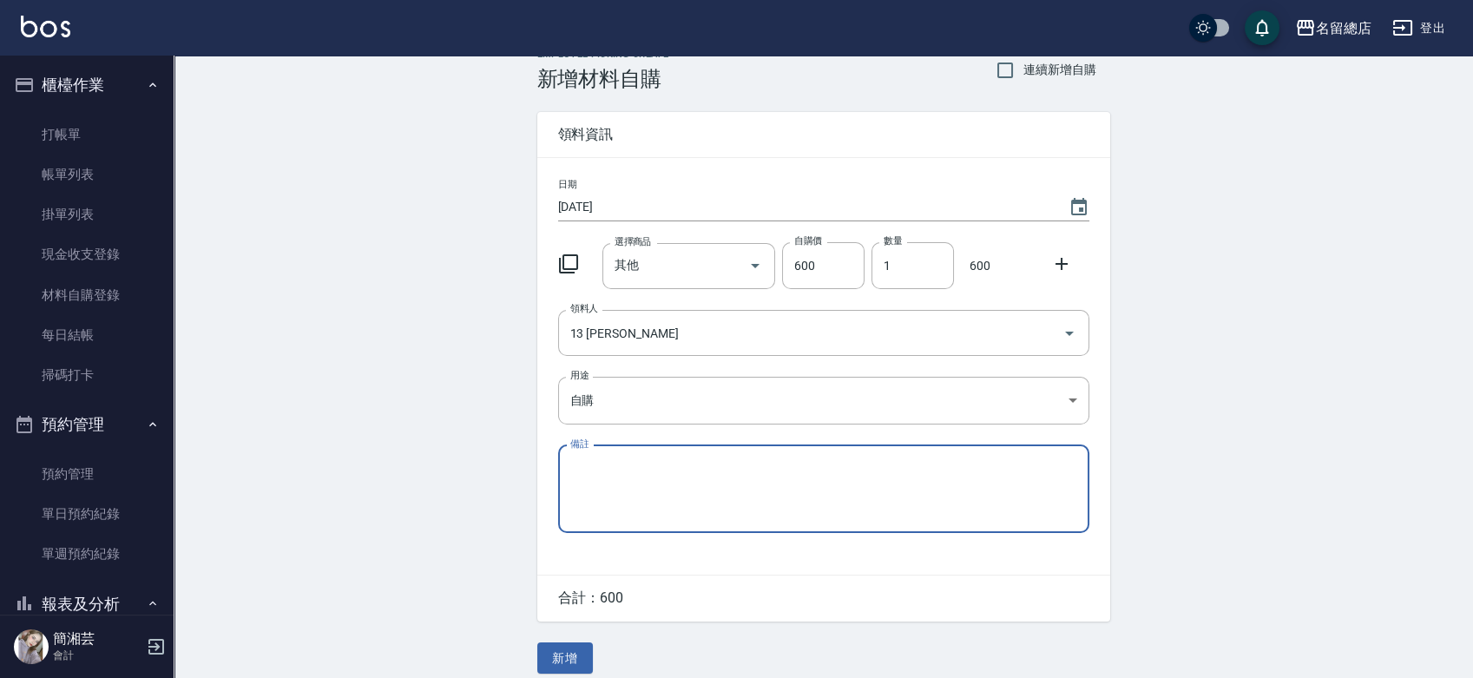
scroll to position [38, 0]
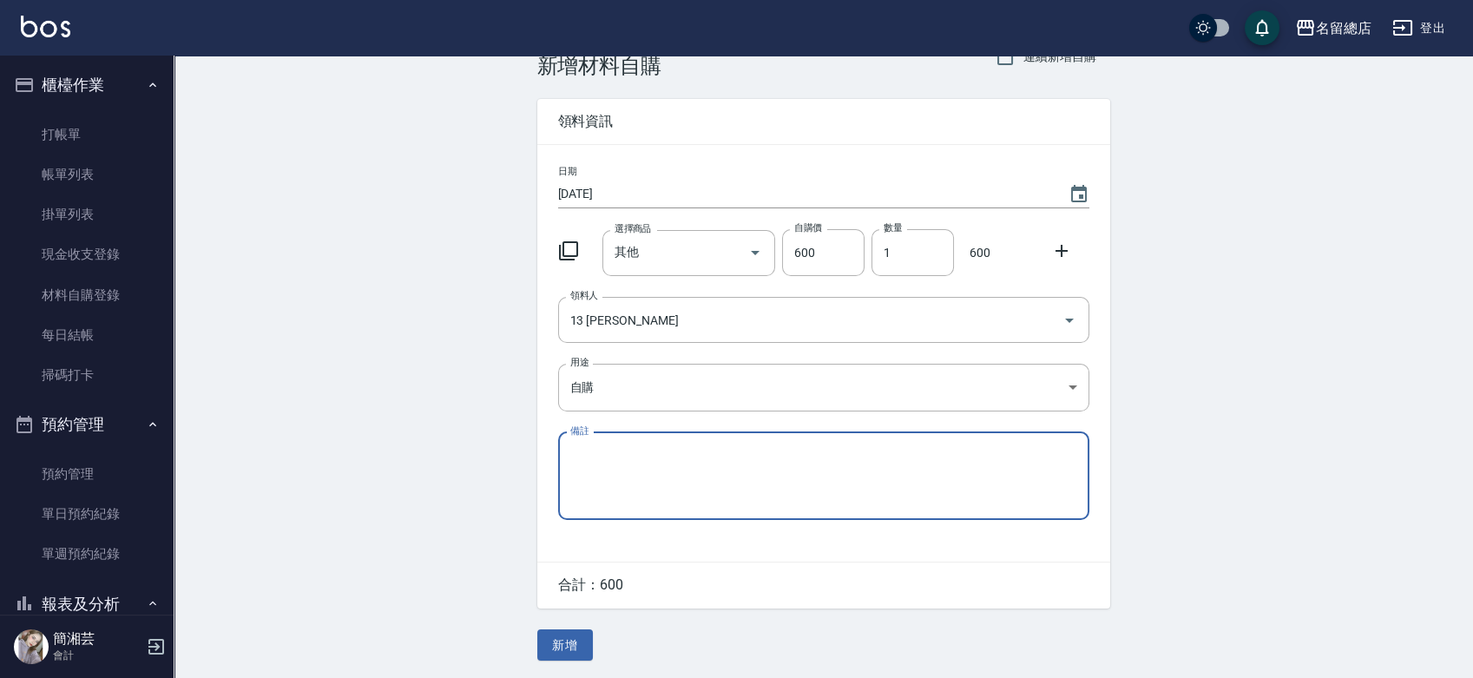
click at [578, 642] on button "新增" at bounding box center [565, 645] width 56 height 32
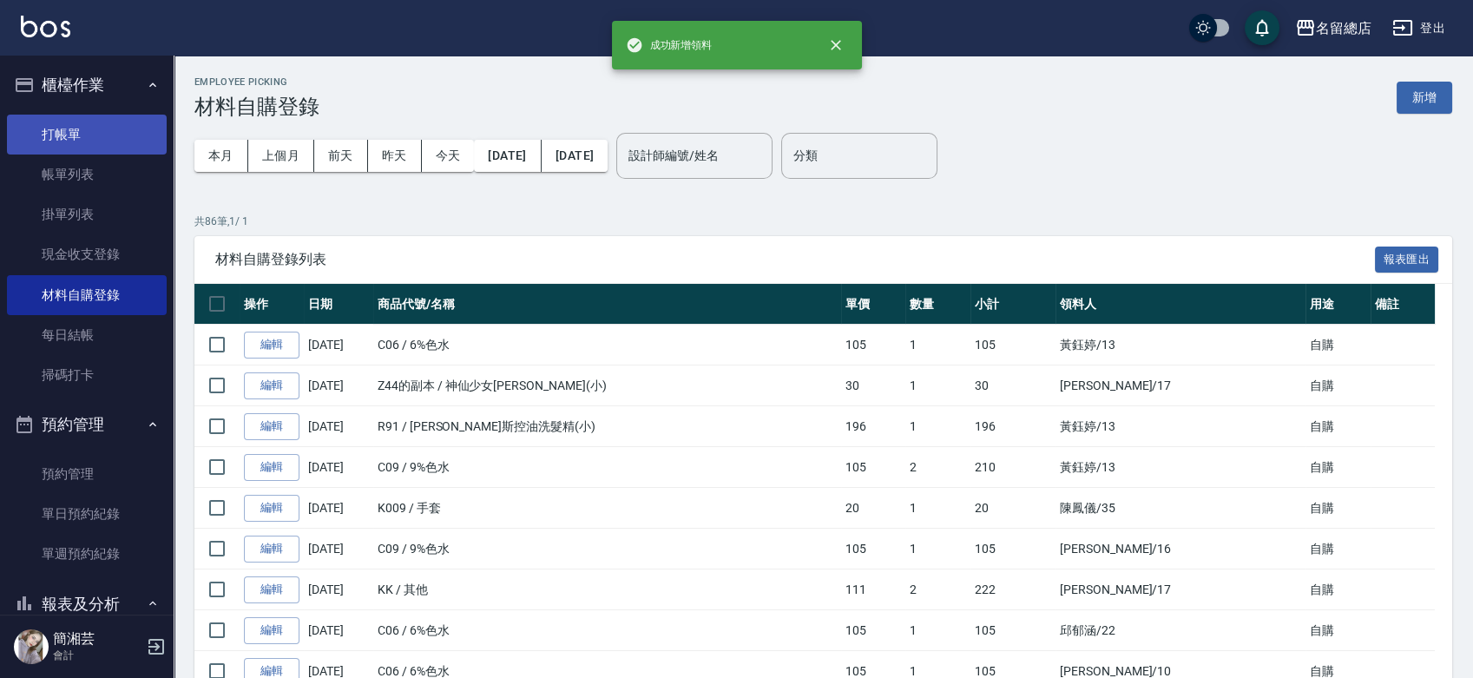
click at [101, 130] on link "打帳單" at bounding box center [87, 135] width 160 height 40
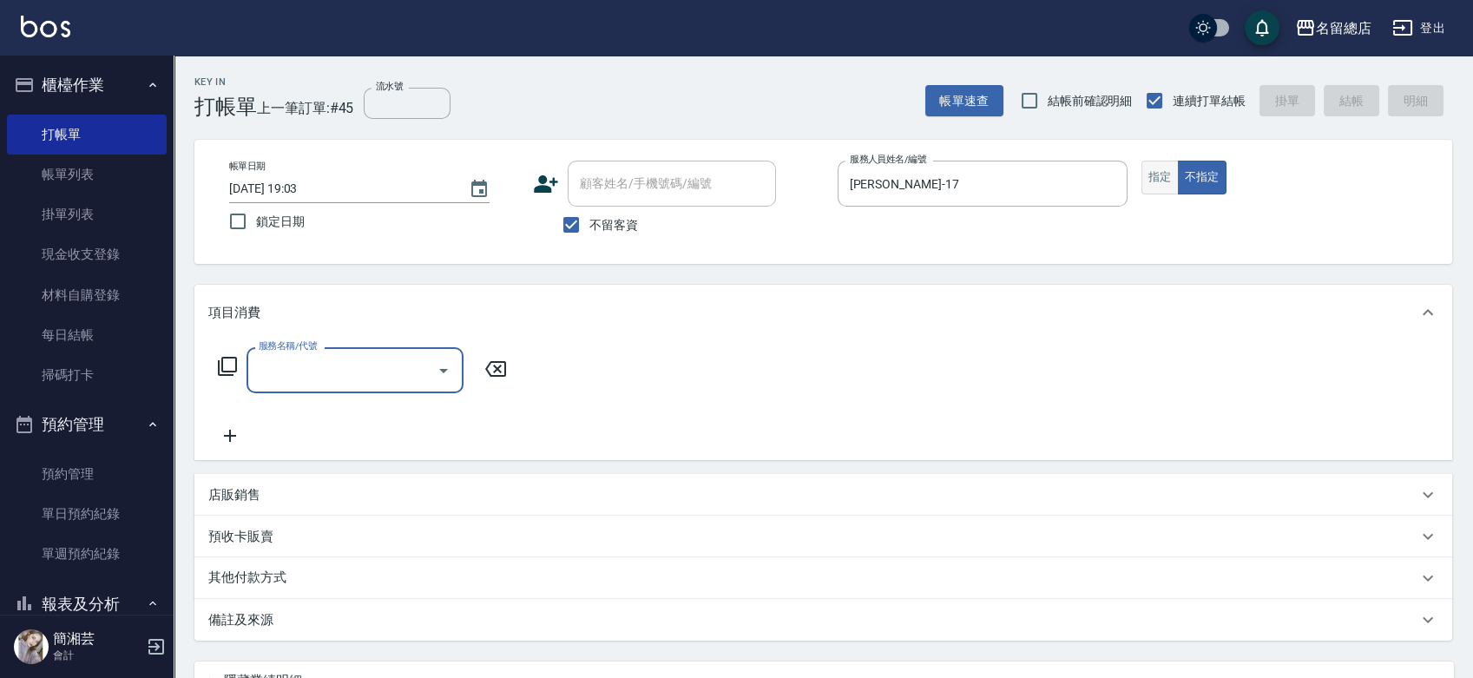
click at [1175, 175] on button "指定" at bounding box center [1160, 178] width 37 height 34
click at [332, 362] on input "服務名稱/代號" at bounding box center [341, 370] width 175 height 30
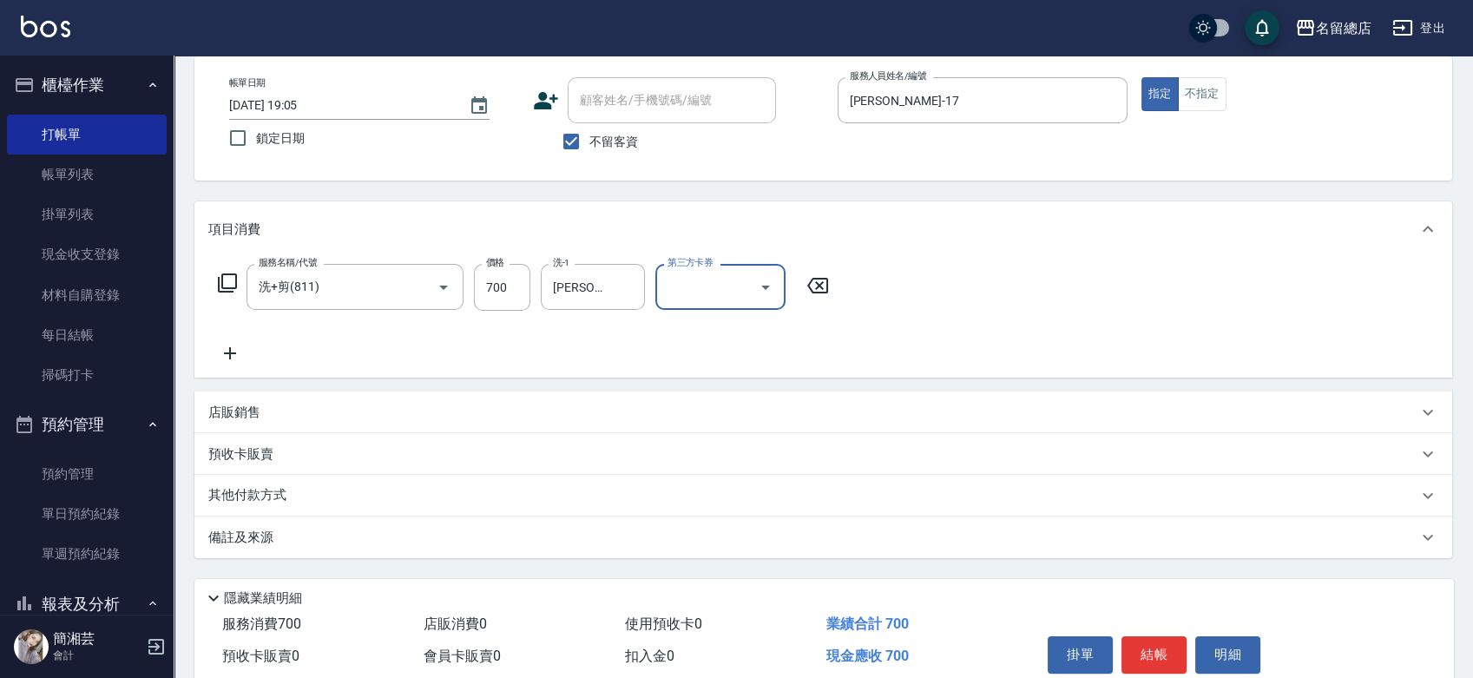
scroll to position [157, 0]
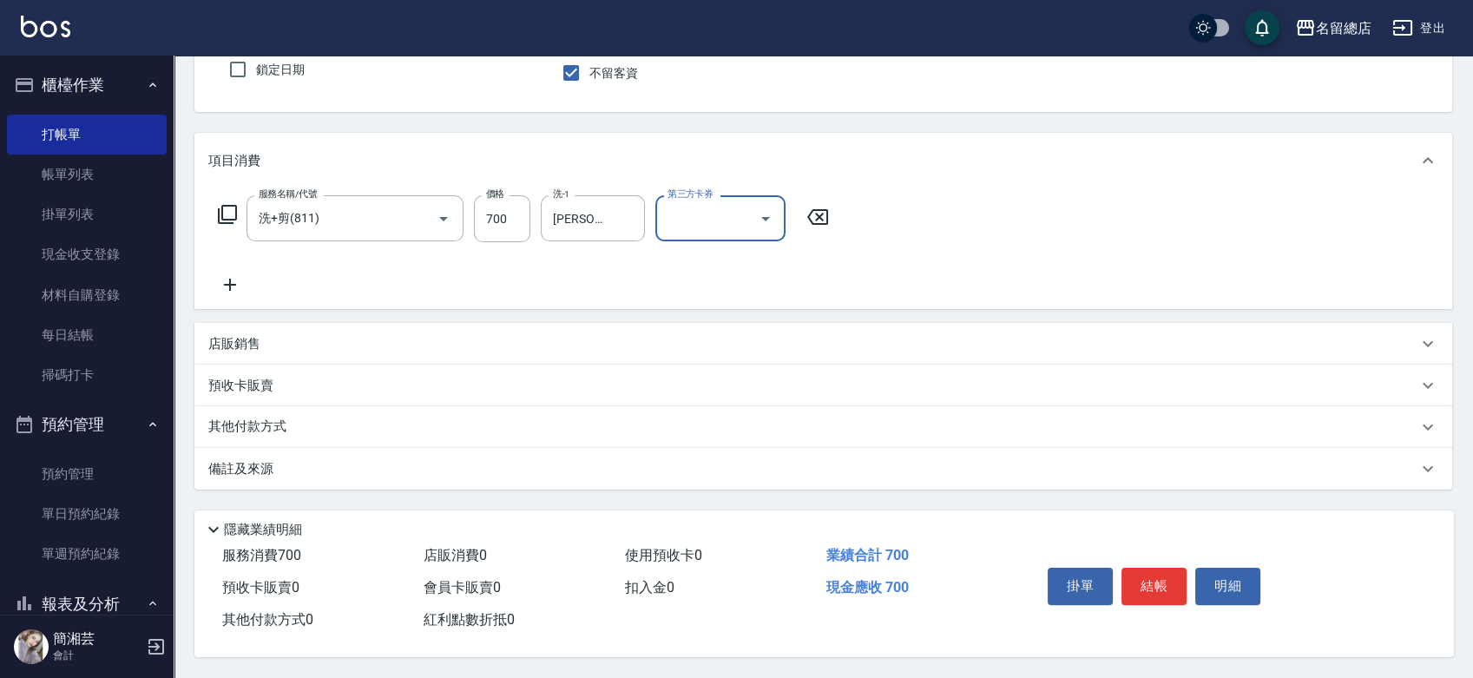
click at [293, 422] on p "其他付款方式" at bounding box center [251, 427] width 87 height 19
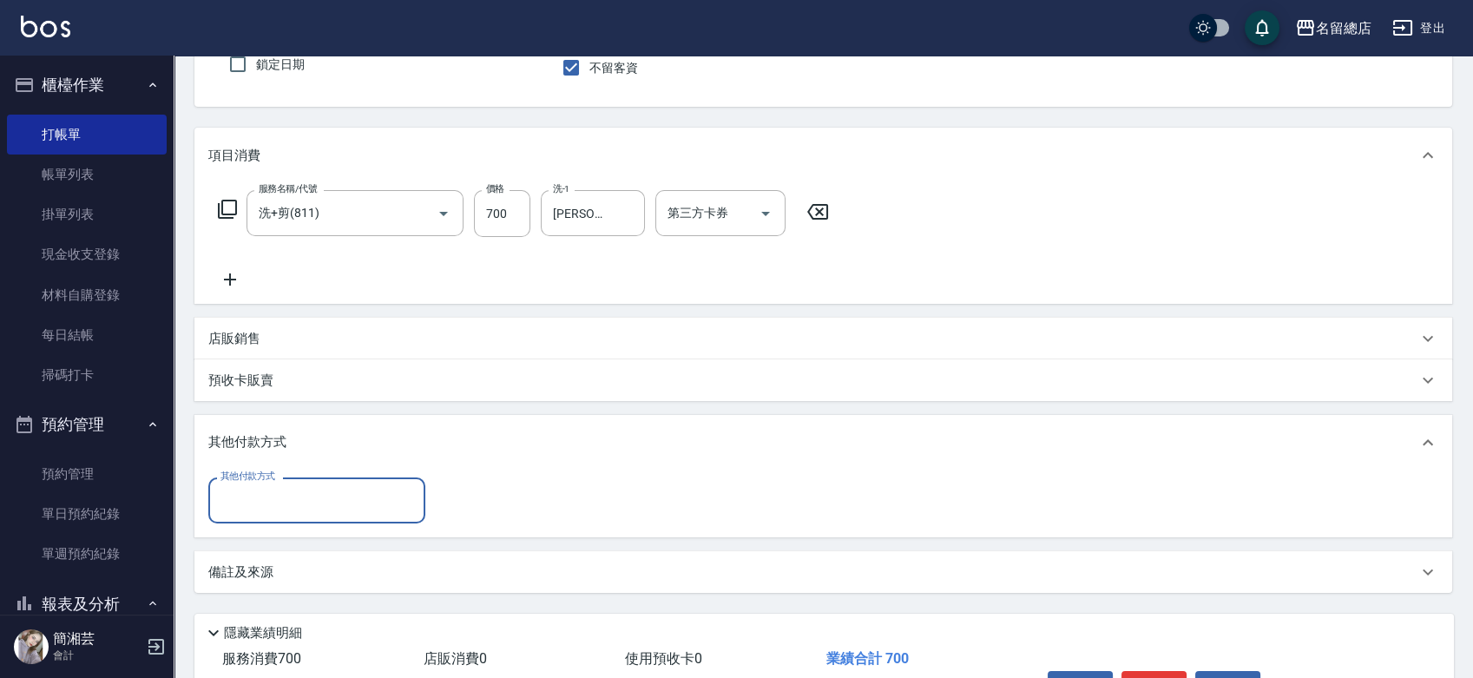
scroll to position [0, 0]
drag, startPoint x: 297, startPoint y: 504, endPoint x: 293, endPoint y: 482, distance: 22.1
click at [298, 504] on input "其他付款方式" at bounding box center [316, 500] width 201 height 30
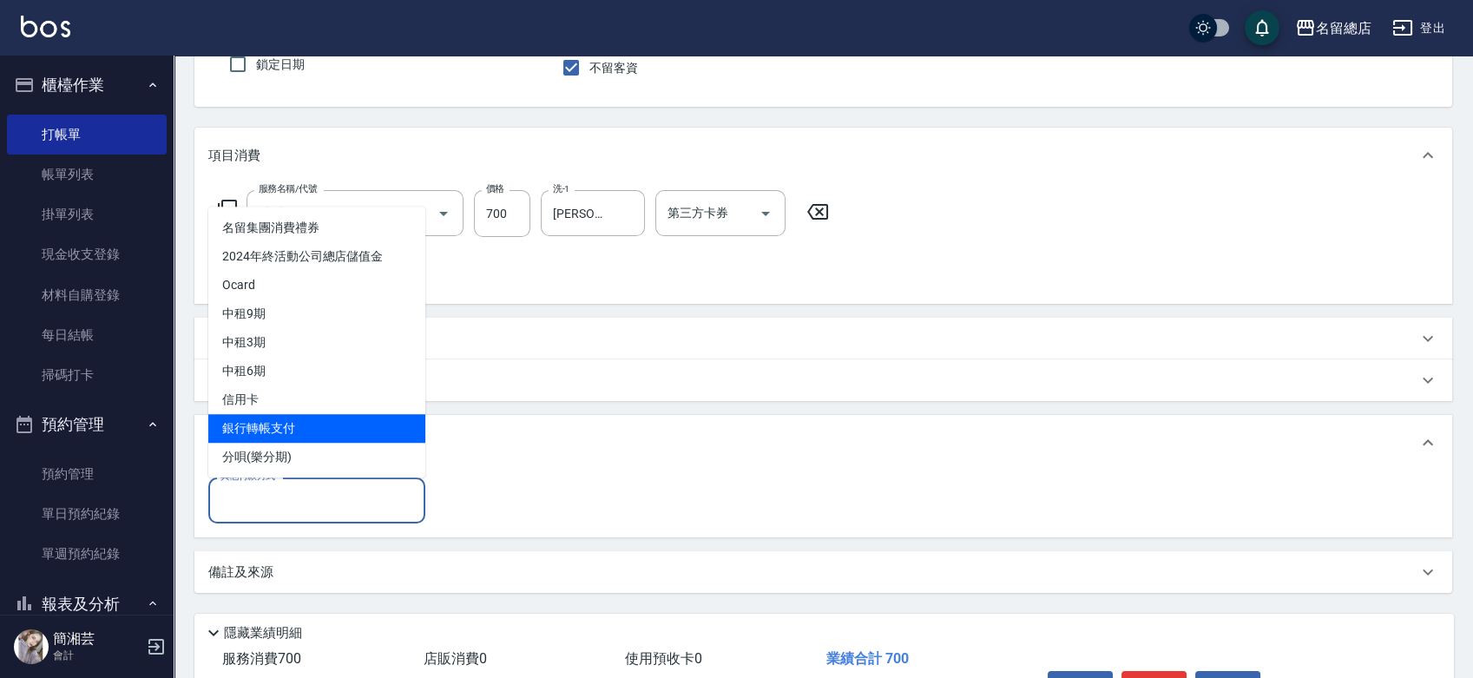
click at [276, 425] on span "銀行轉帳支付" at bounding box center [316, 428] width 217 height 29
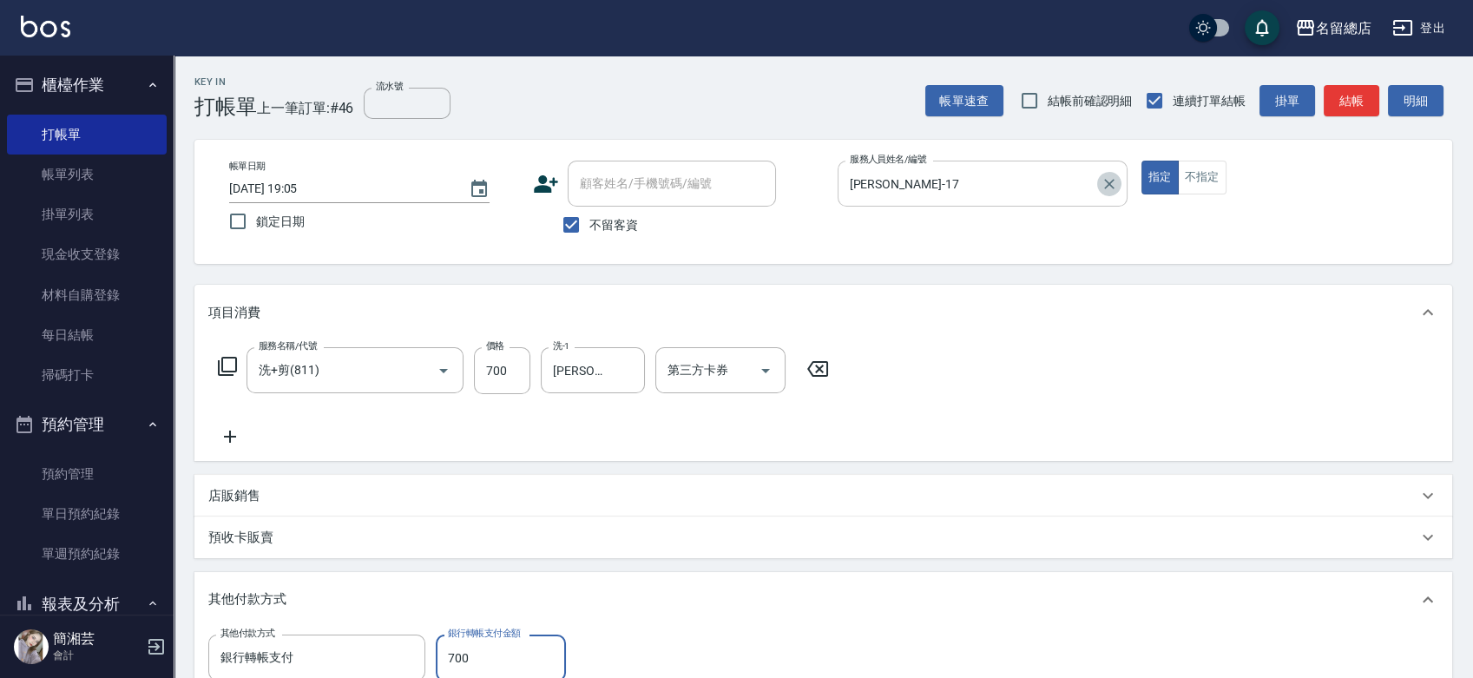
click at [1103, 177] on icon "Clear" at bounding box center [1109, 183] width 17 height 17
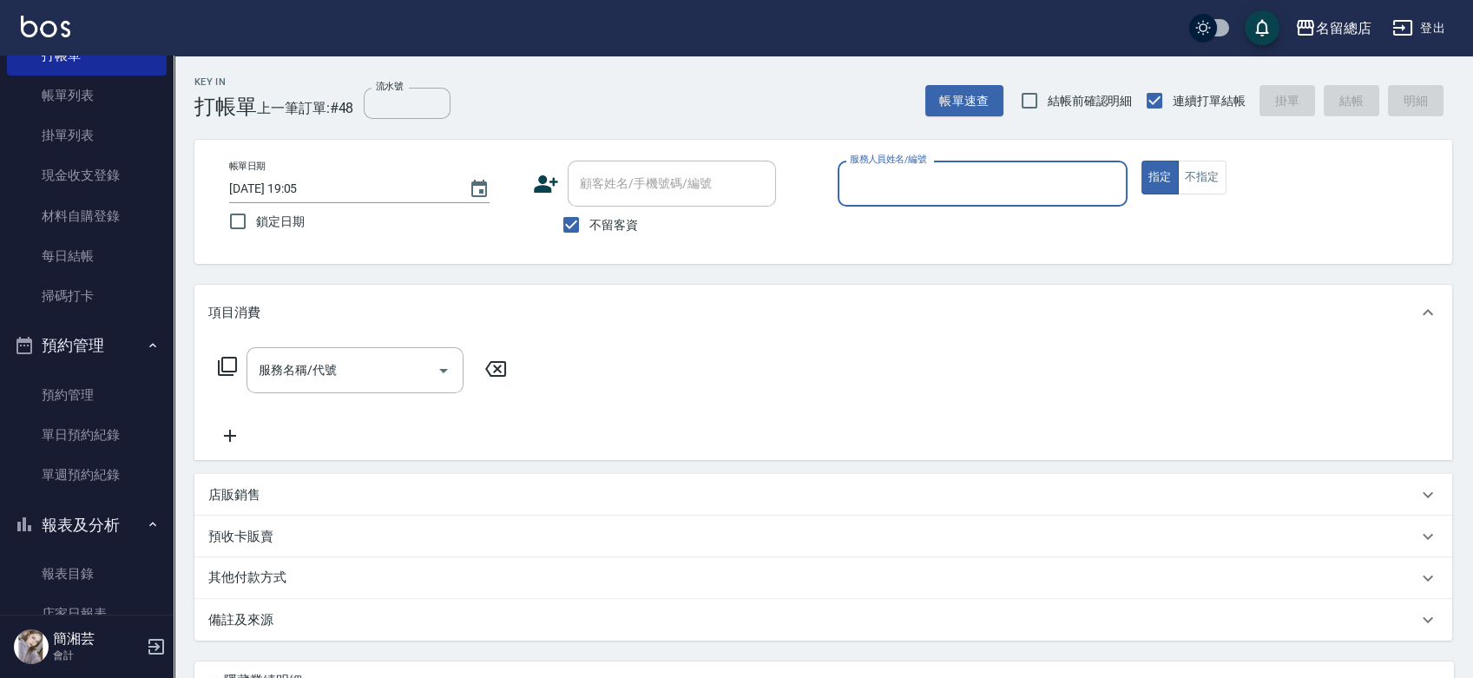
scroll to position [289, 0]
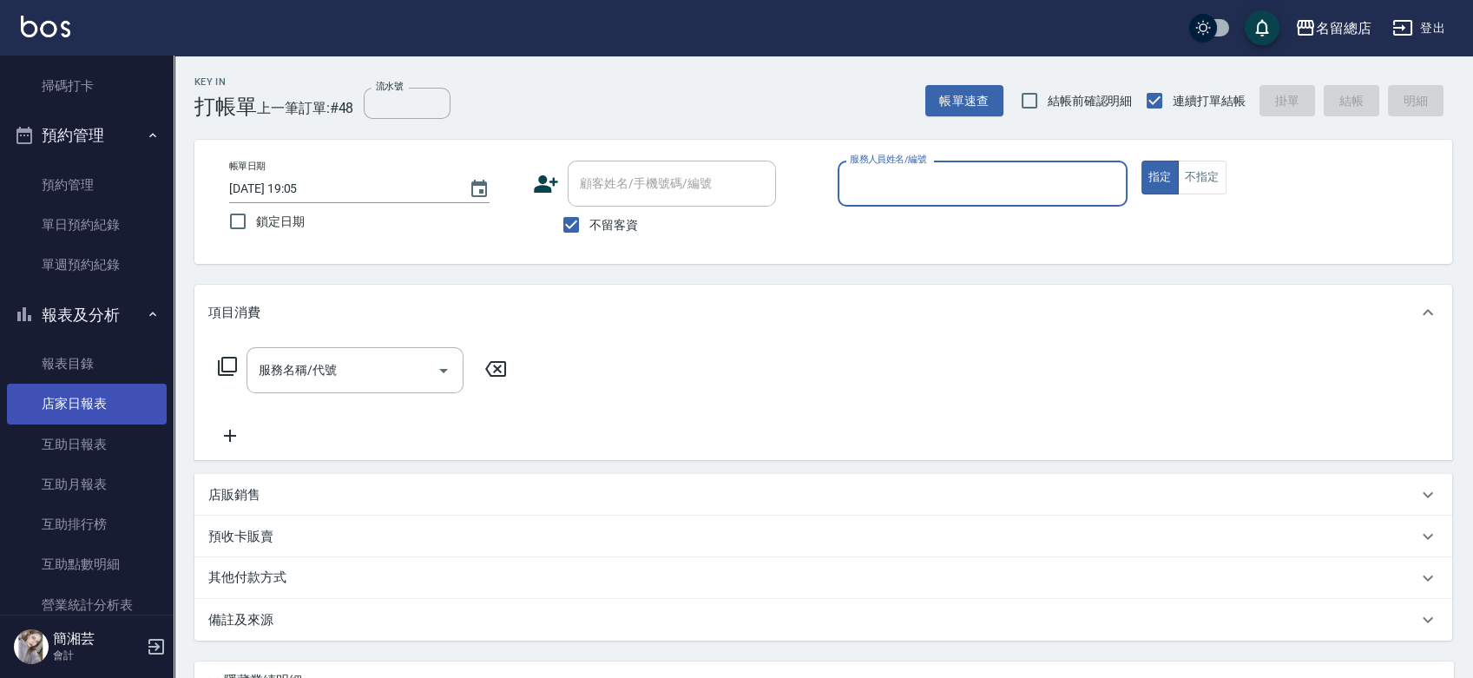
click at [93, 399] on link "店家日報表" at bounding box center [87, 404] width 160 height 40
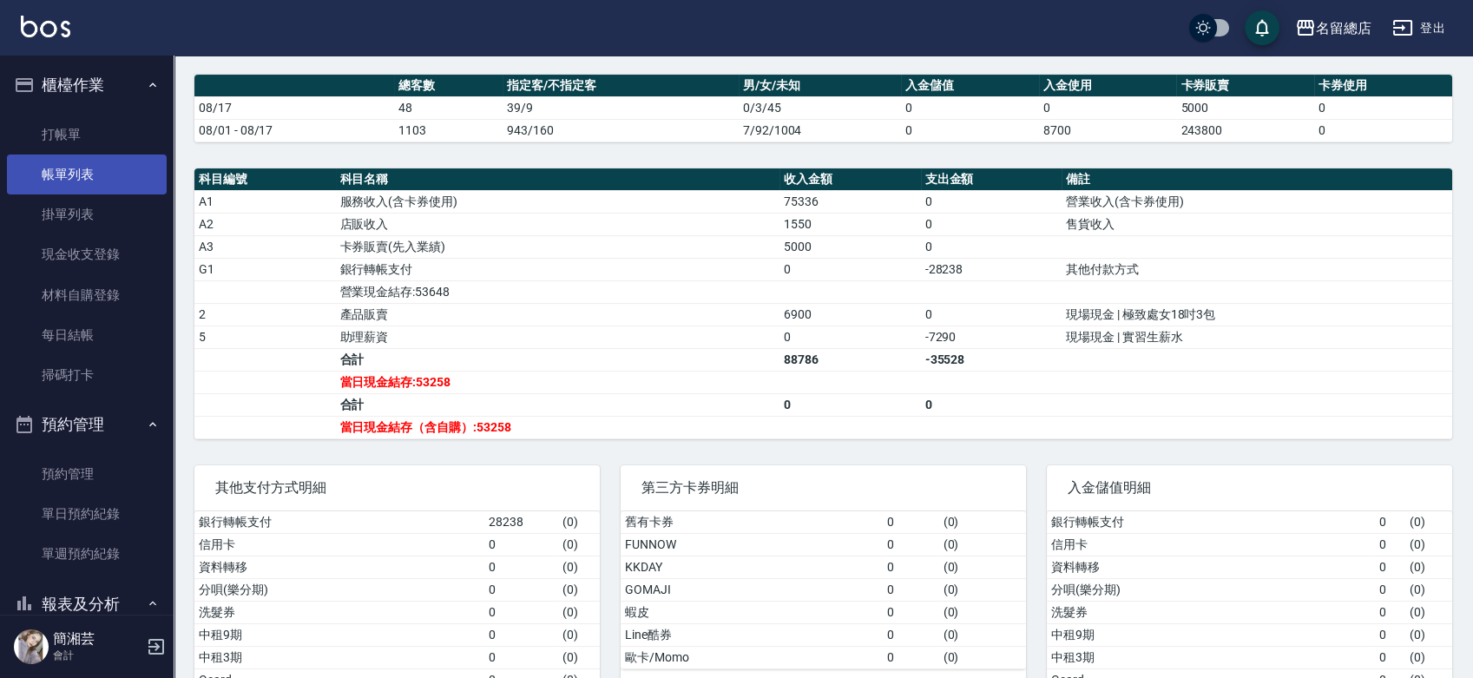
click at [76, 158] on link "帳單列表" at bounding box center [87, 175] width 160 height 40
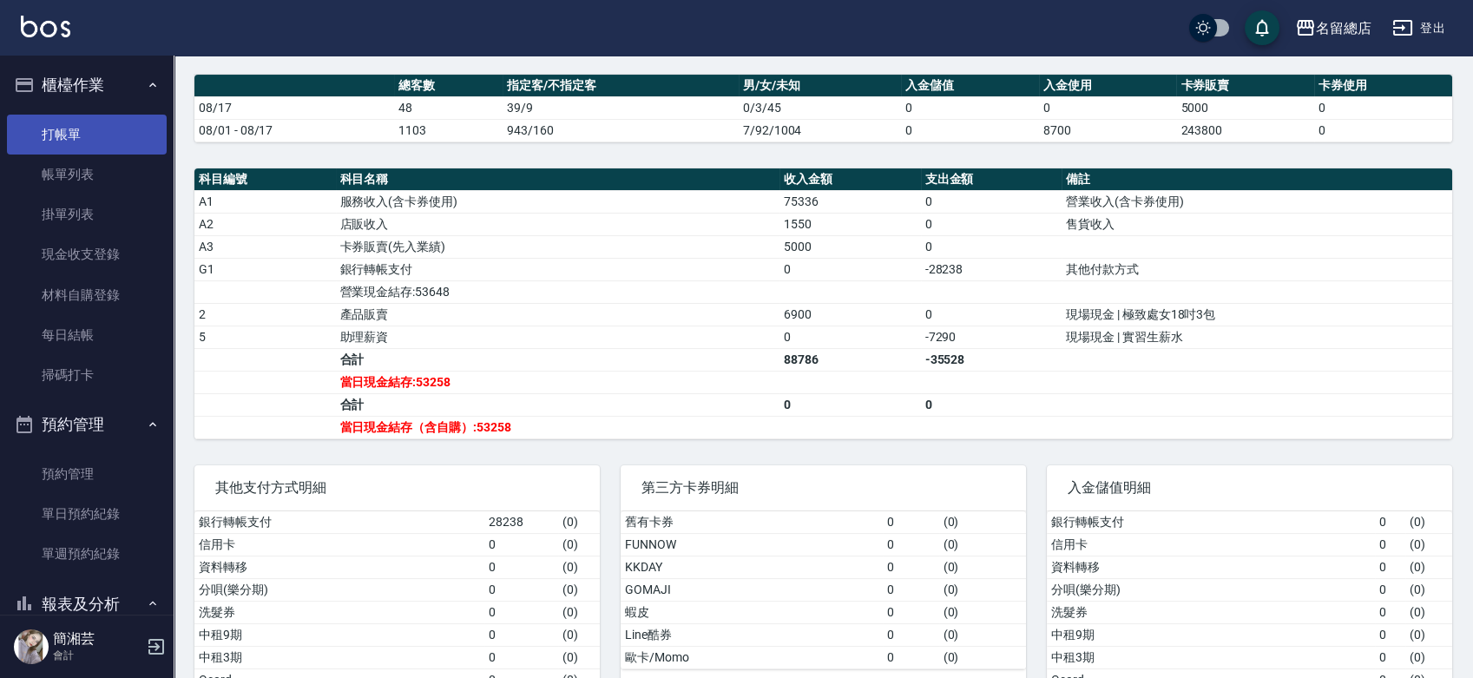
click at [69, 122] on link "打帳單" at bounding box center [87, 135] width 160 height 40
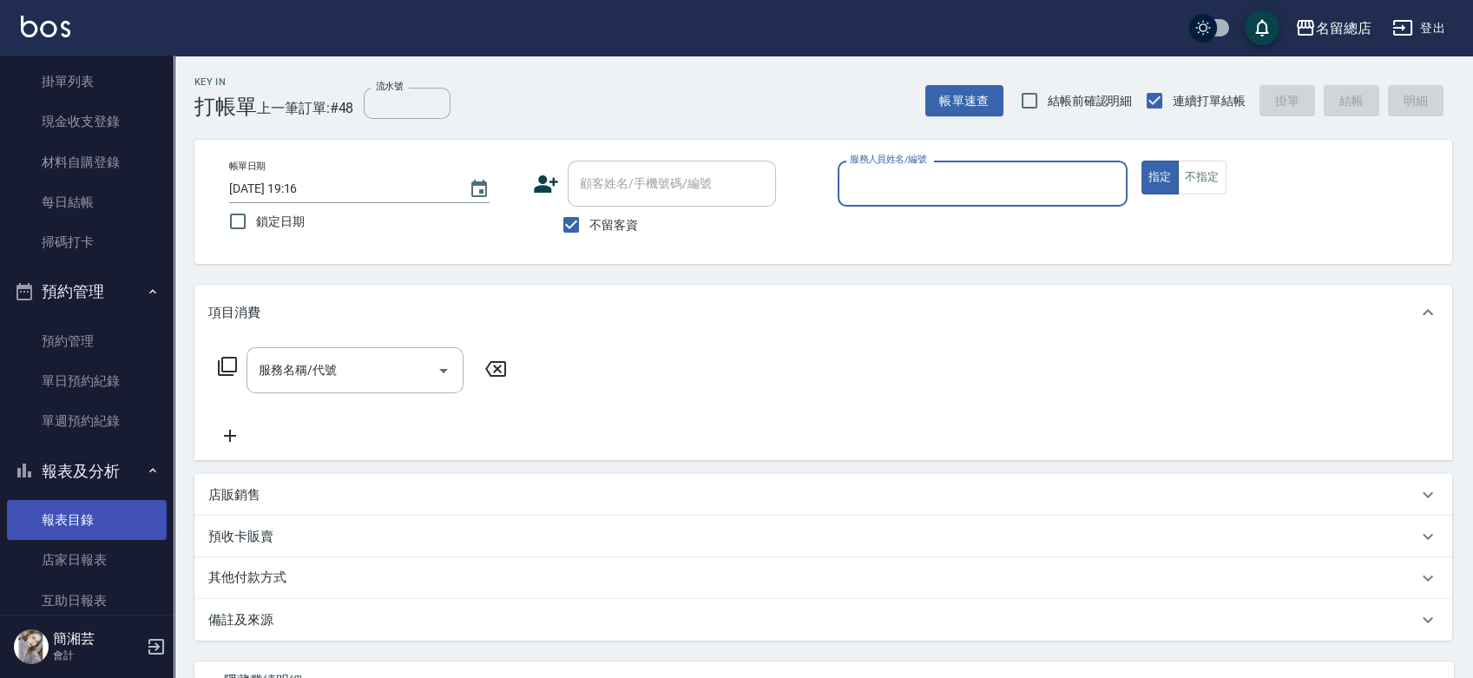
scroll to position [289, 0]
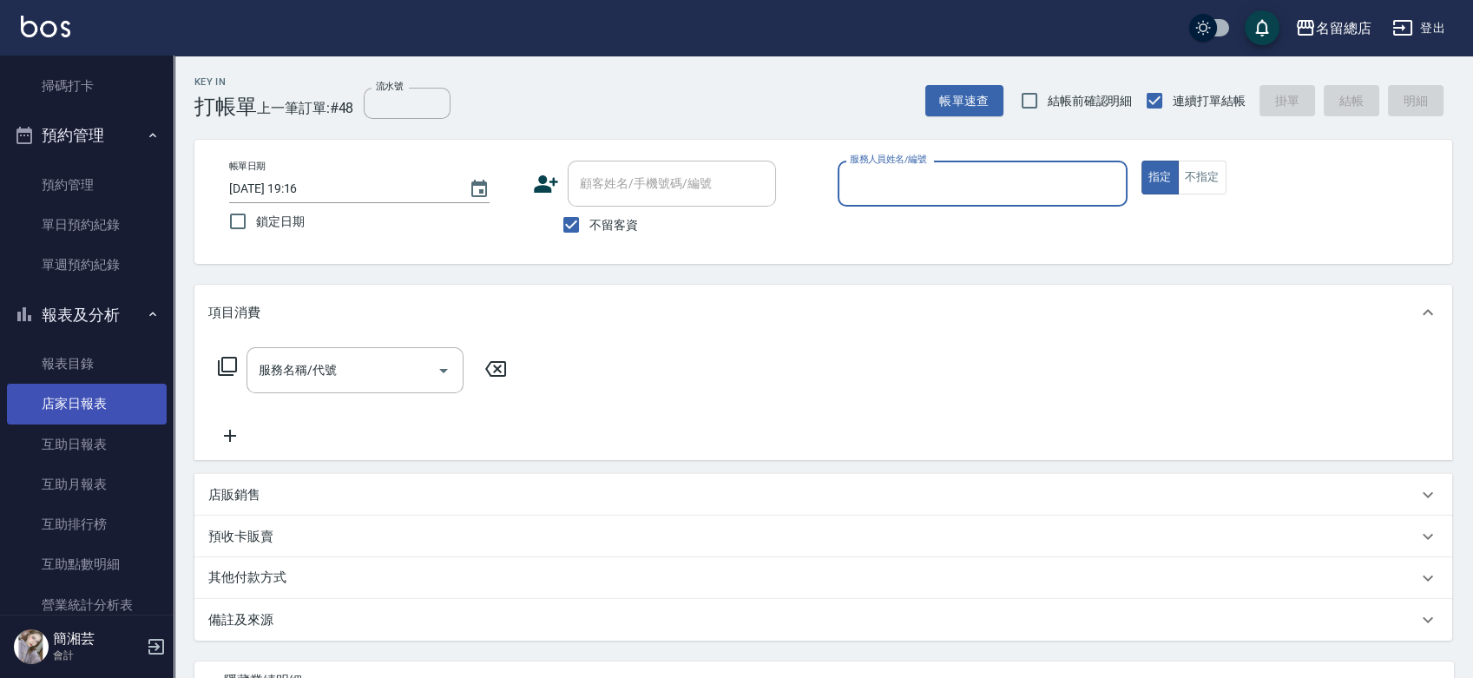
click at [88, 409] on link "店家日報表" at bounding box center [87, 404] width 160 height 40
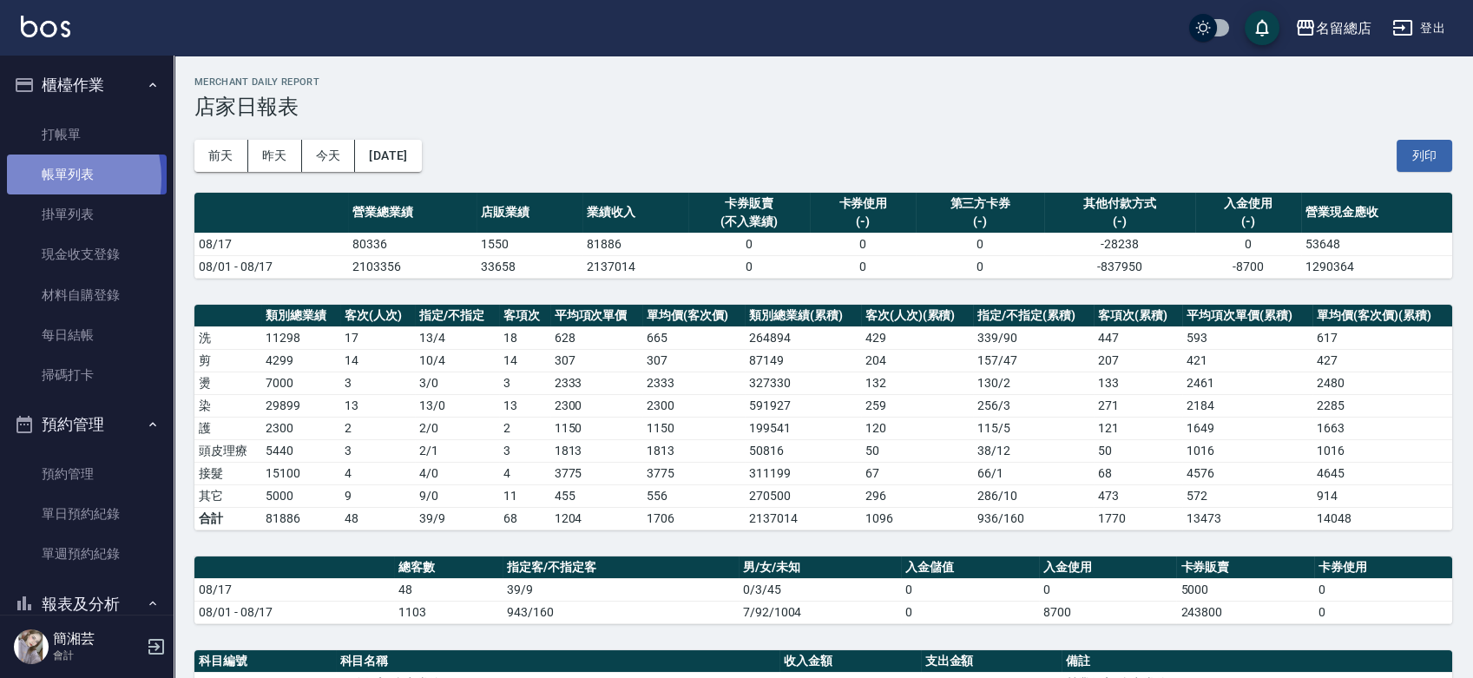
click at [51, 179] on link "帳單列表" at bounding box center [87, 175] width 160 height 40
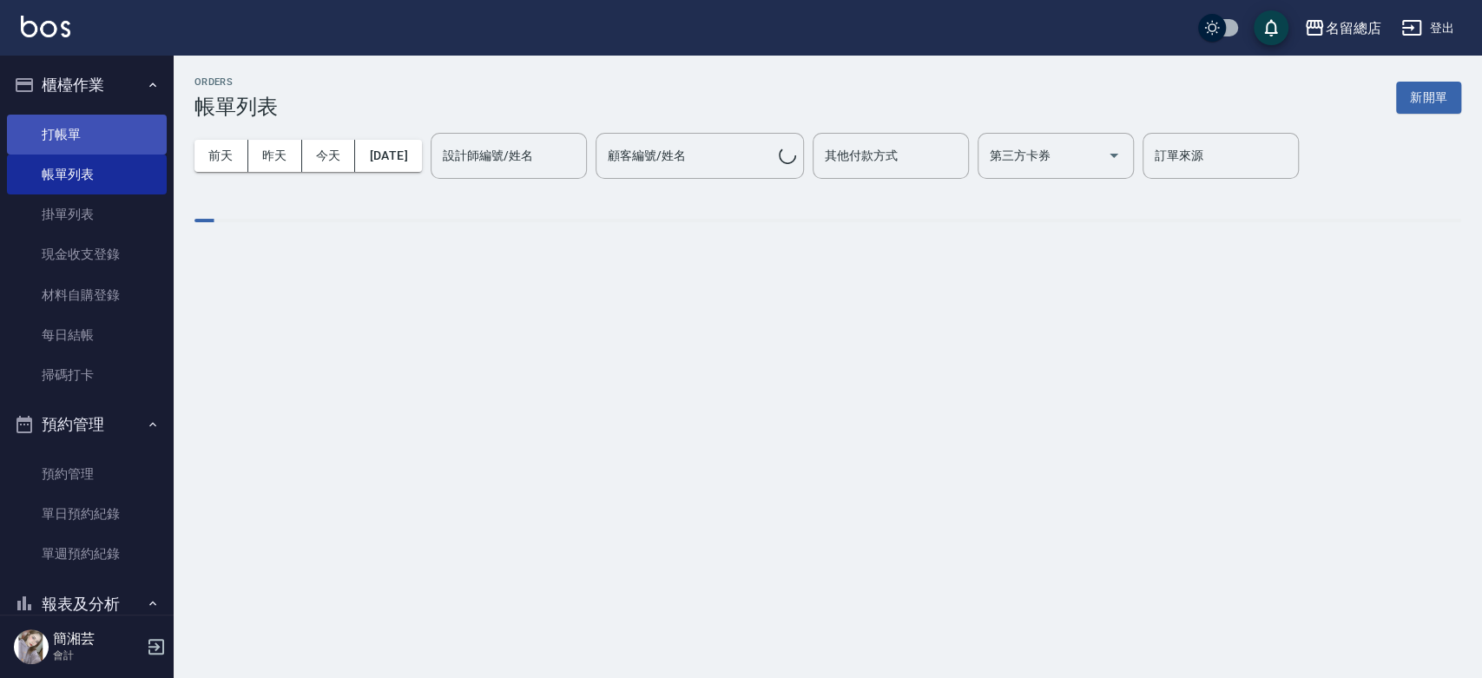
click at [43, 132] on link "打帳單" at bounding box center [87, 135] width 160 height 40
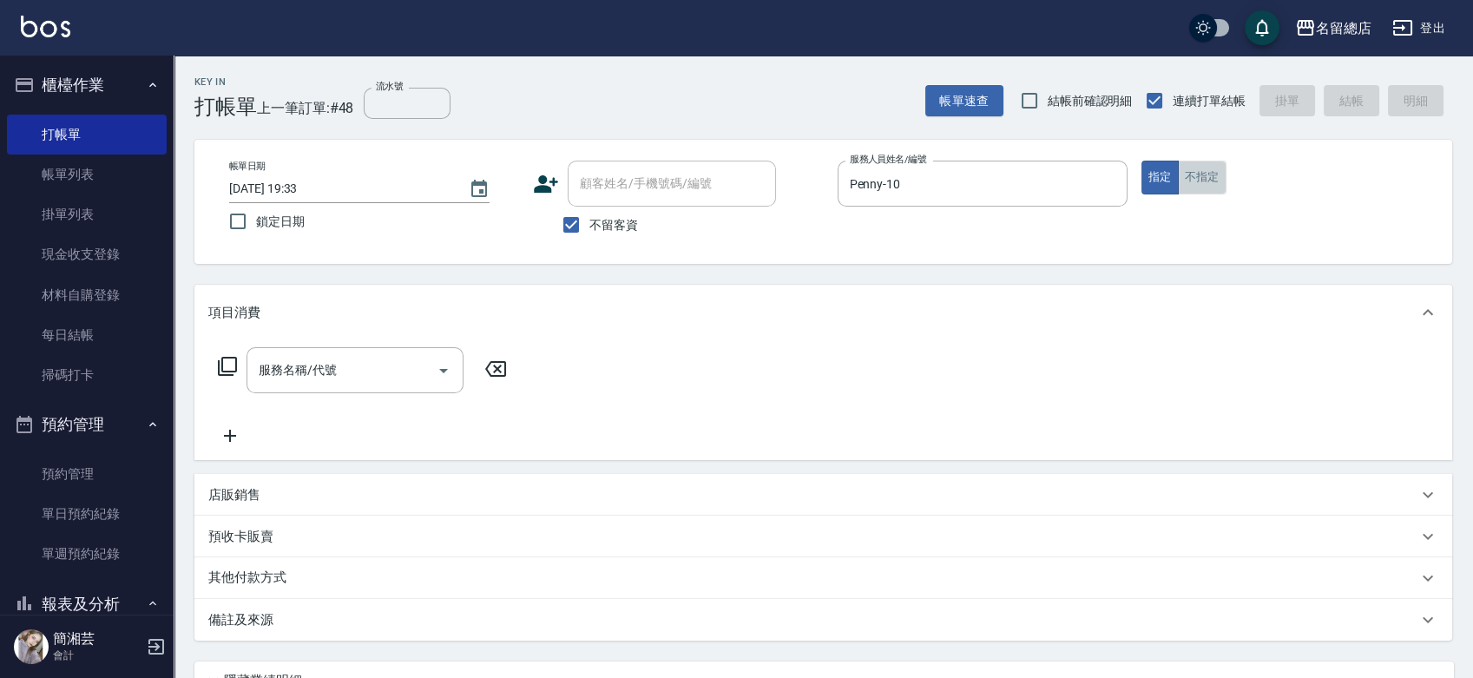
drag, startPoint x: 1202, startPoint y: 182, endPoint x: 644, endPoint y: 177, distance: 558.2
click at [1203, 182] on button "不指定" at bounding box center [1202, 178] width 49 height 34
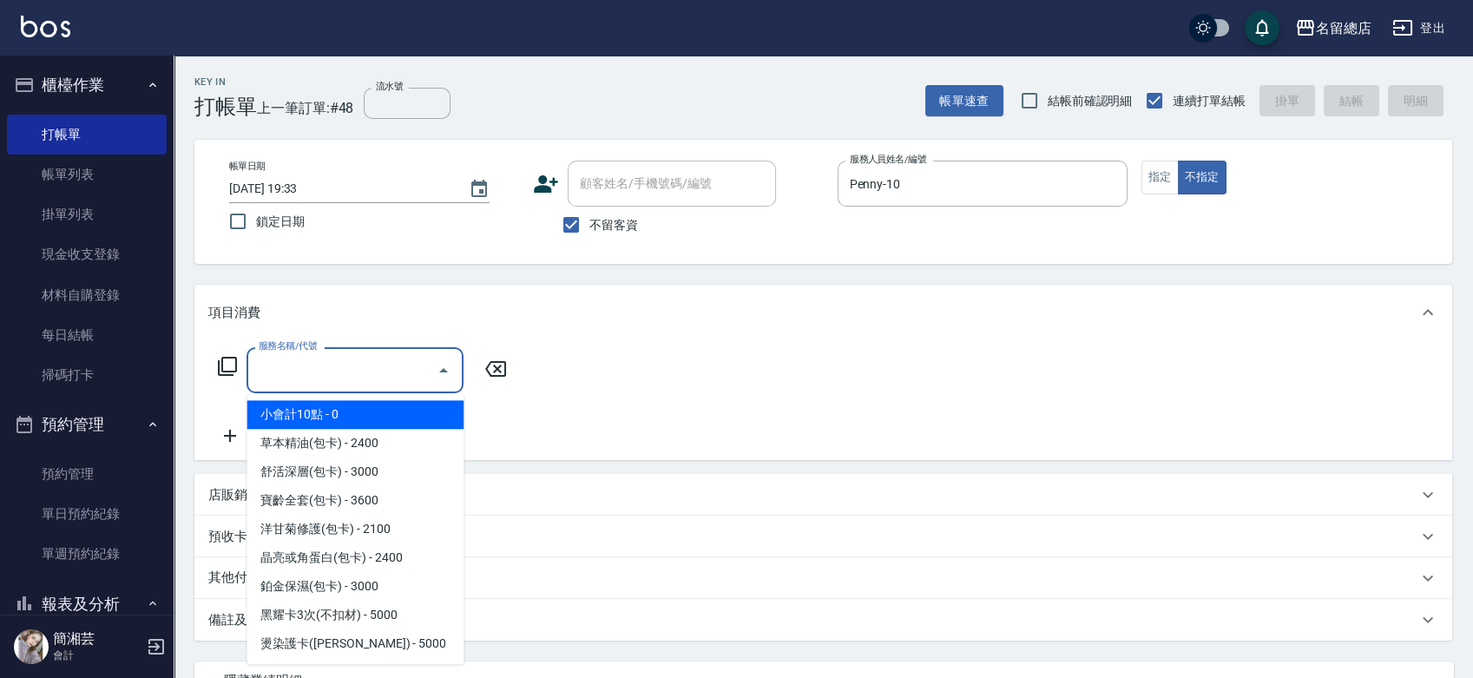
click at [313, 361] on input "服務名稱/代號" at bounding box center [341, 370] width 175 height 30
click at [332, 356] on input "服務名稱/代號" at bounding box center [341, 370] width 175 height 30
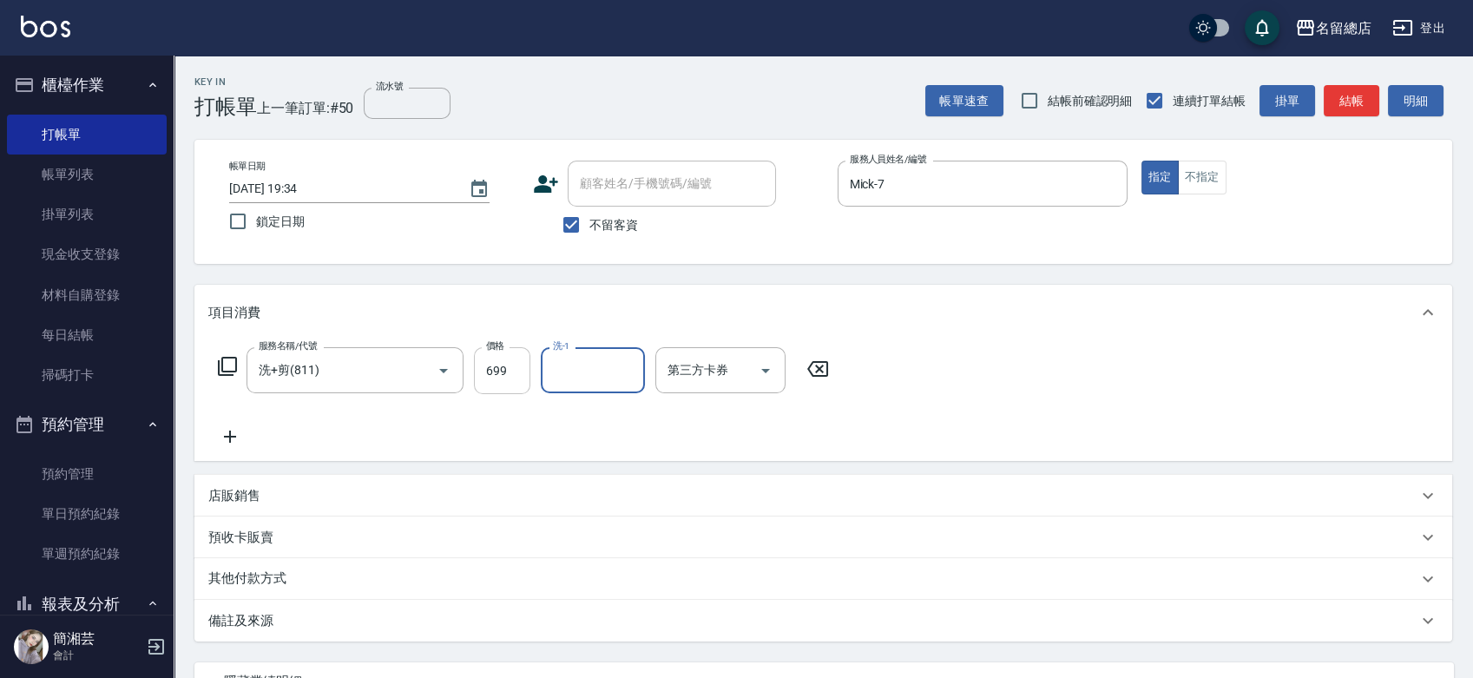
drag, startPoint x: 485, startPoint y: 367, endPoint x: 479, endPoint y: 381, distance: 15.2
click at [485, 366] on input "699" at bounding box center [502, 370] width 56 height 47
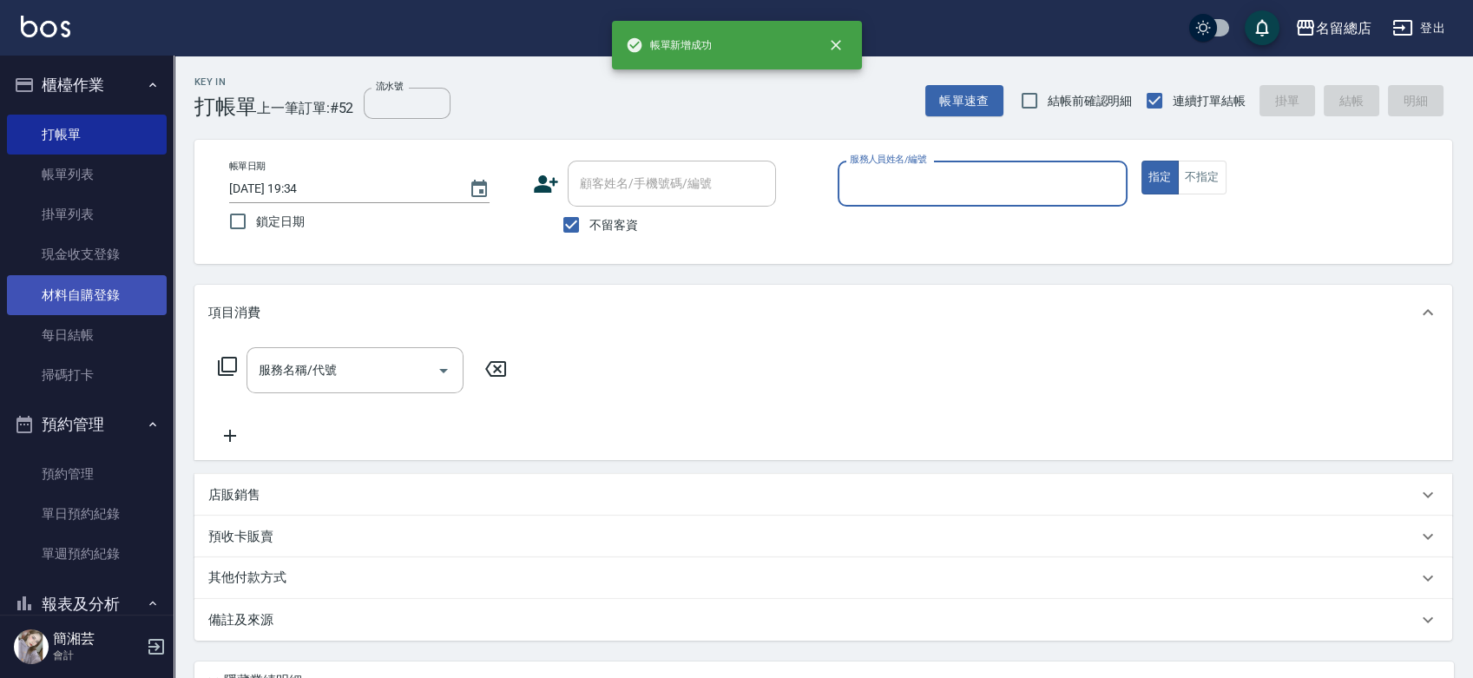
click at [58, 293] on link "材料自購登錄" at bounding box center [87, 295] width 160 height 40
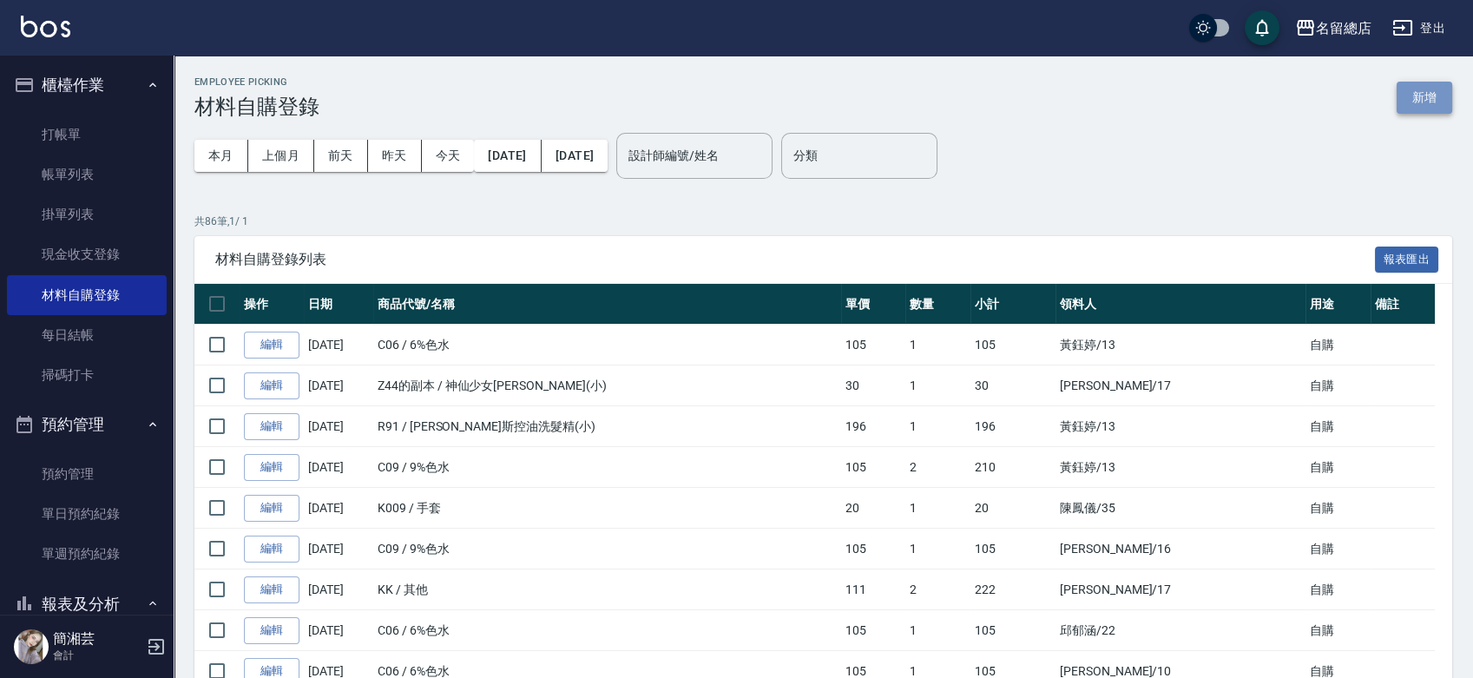
click at [1438, 86] on button "新增" at bounding box center [1425, 98] width 56 height 32
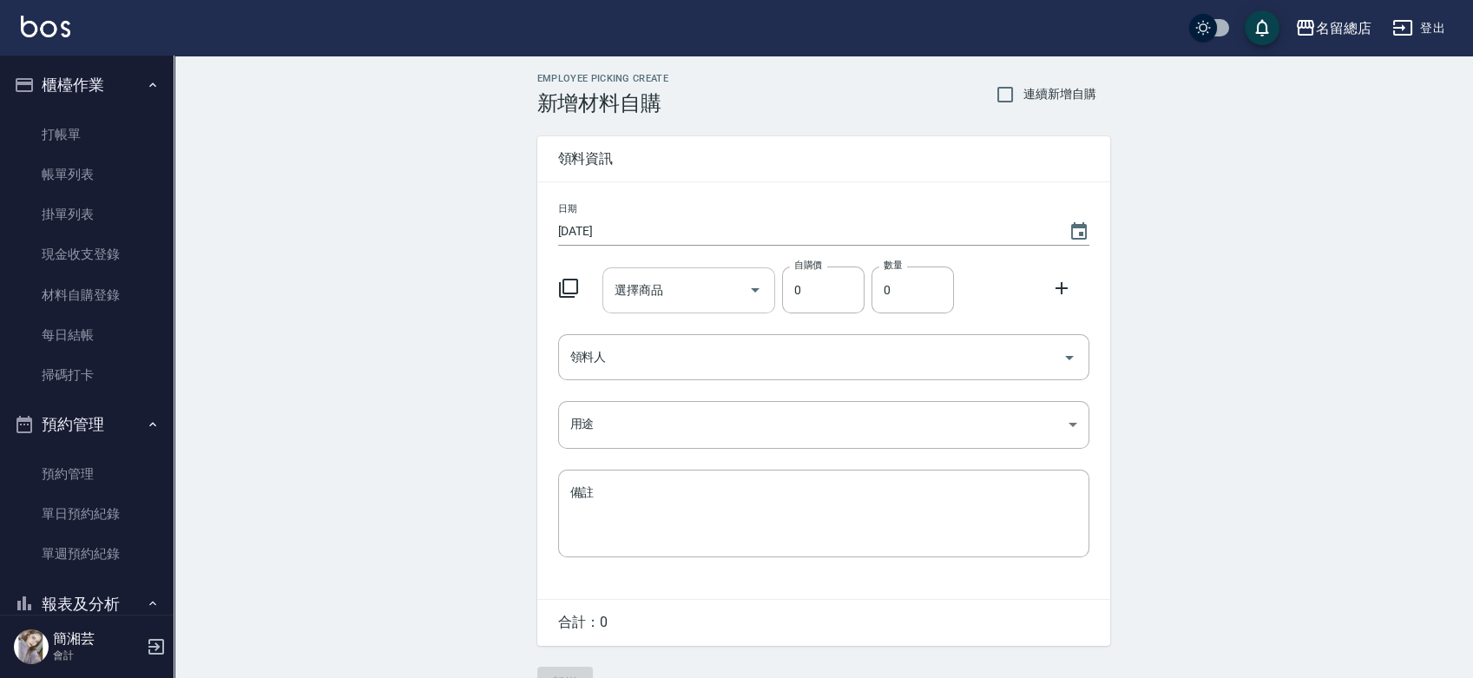
click at [713, 278] on input "選擇商品" at bounding box center [675, 290] width 131 height 30
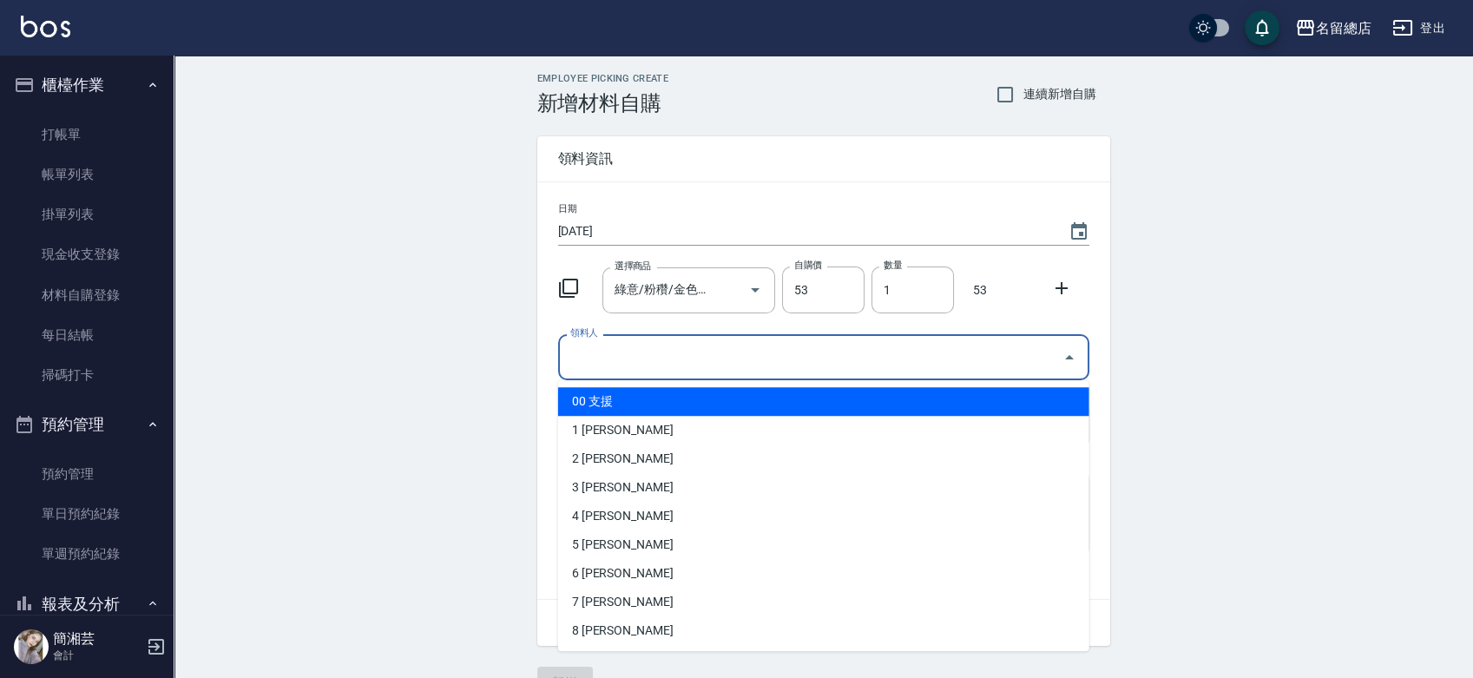
click at [723, 349] on input "領料人" at bounding box center [811, 357] width 490 height 30
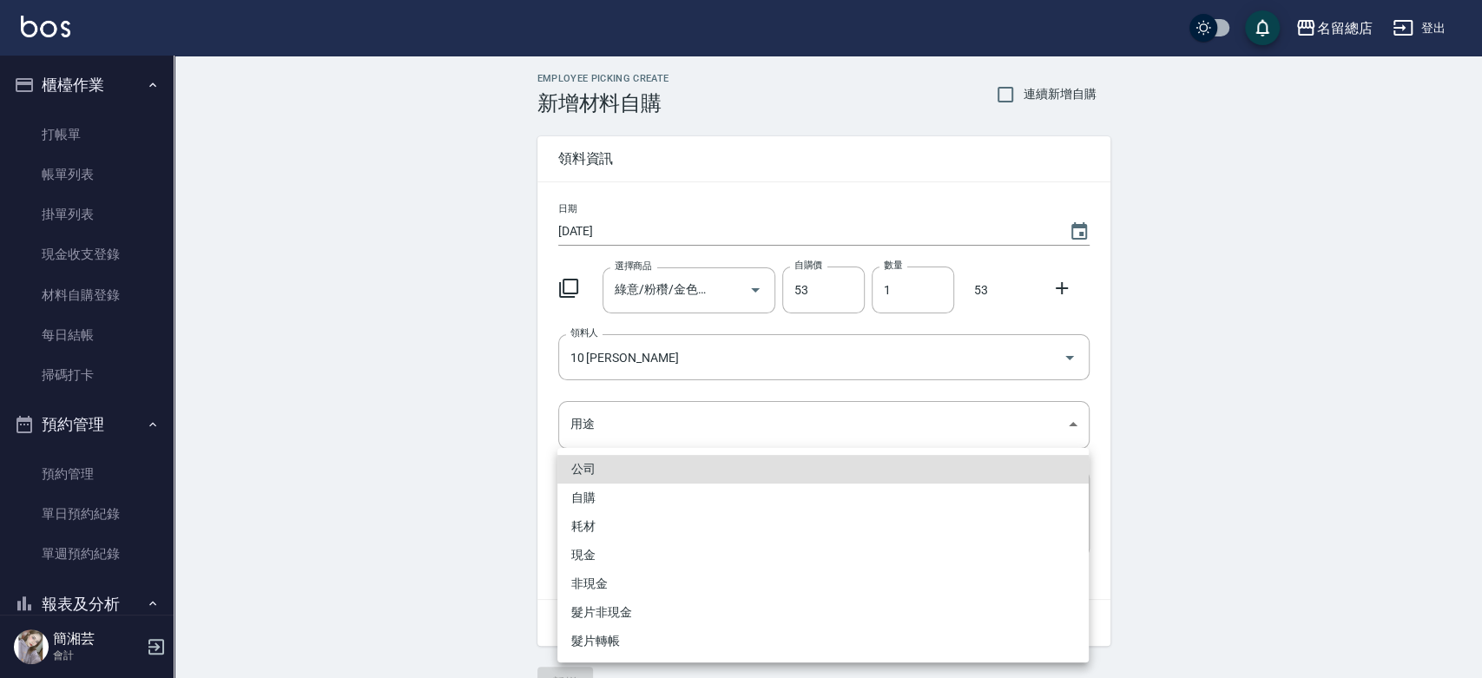
click at [596, 504] on li "自購" at bounding box center [822, 498] width 531 height 29
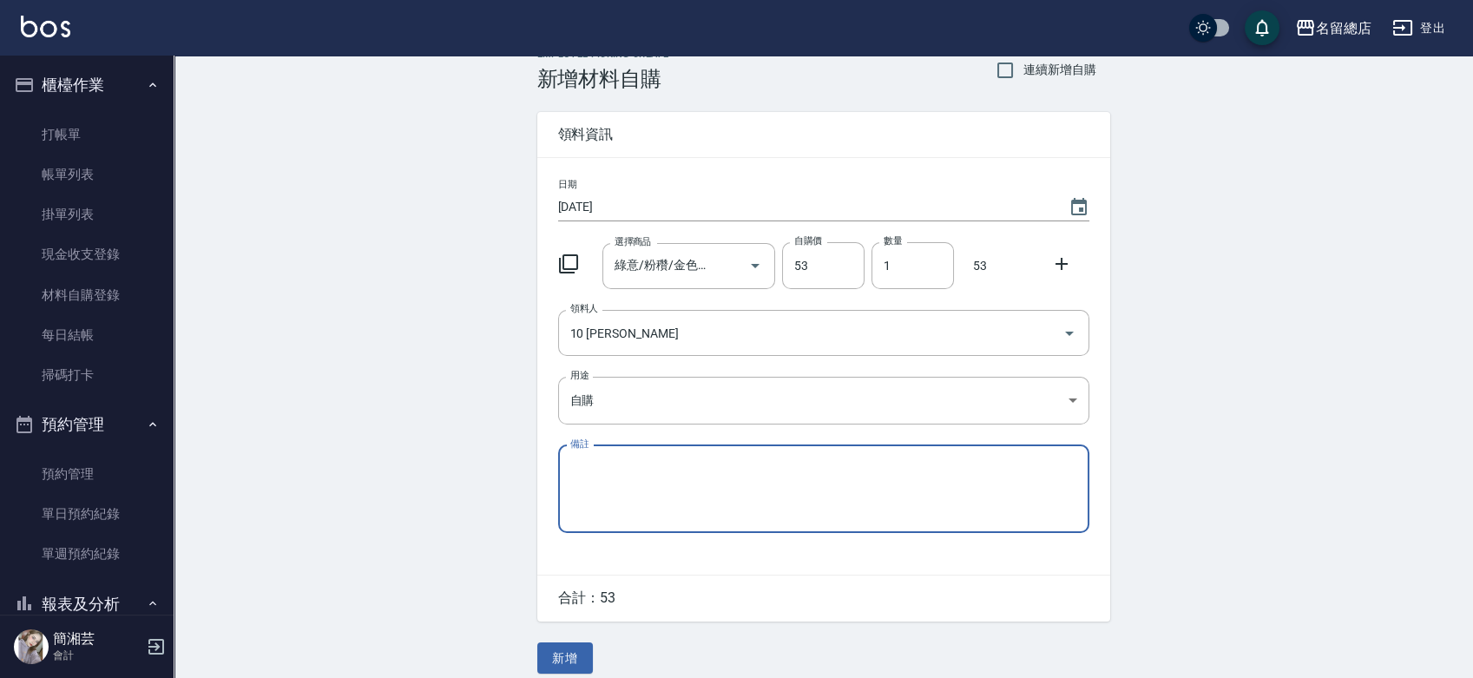
scroll to position [38, 0]
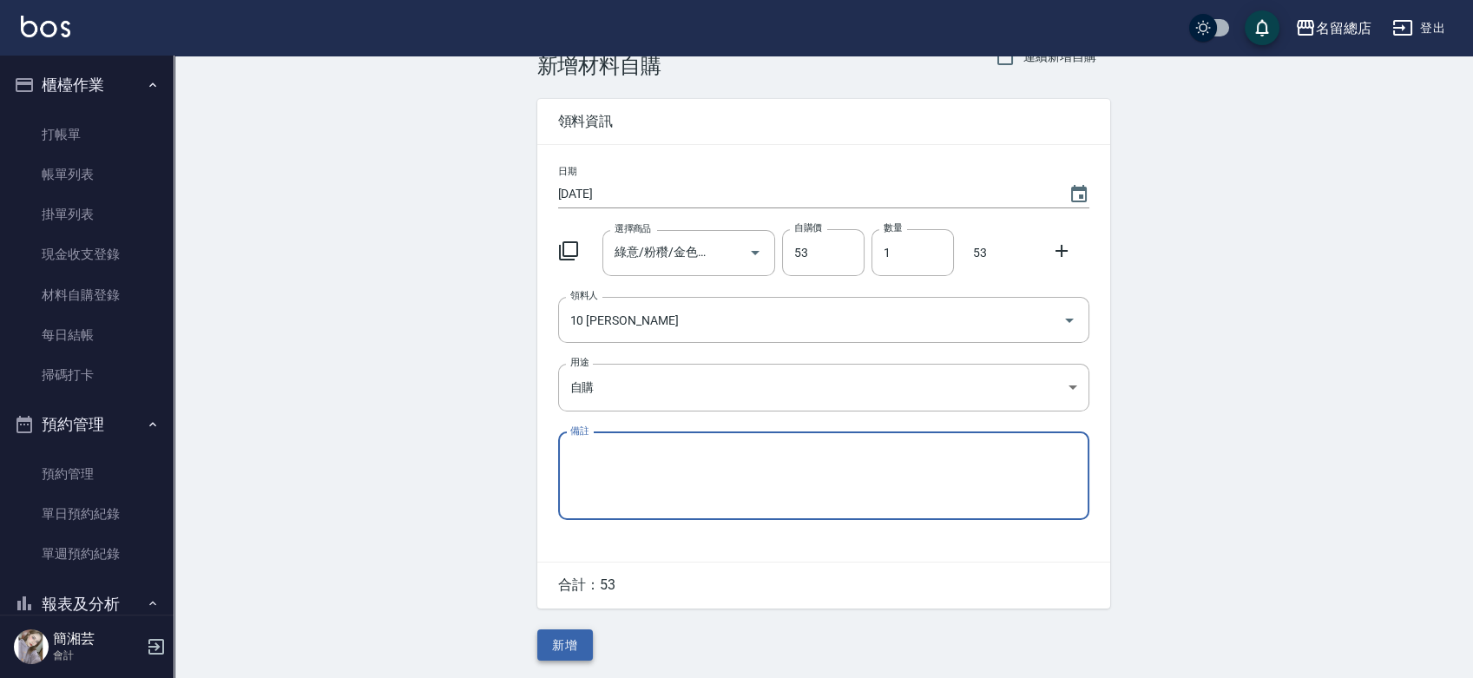
click at [537, 638] on button "新增" at bounding box center [565, 645] width 56 height 32
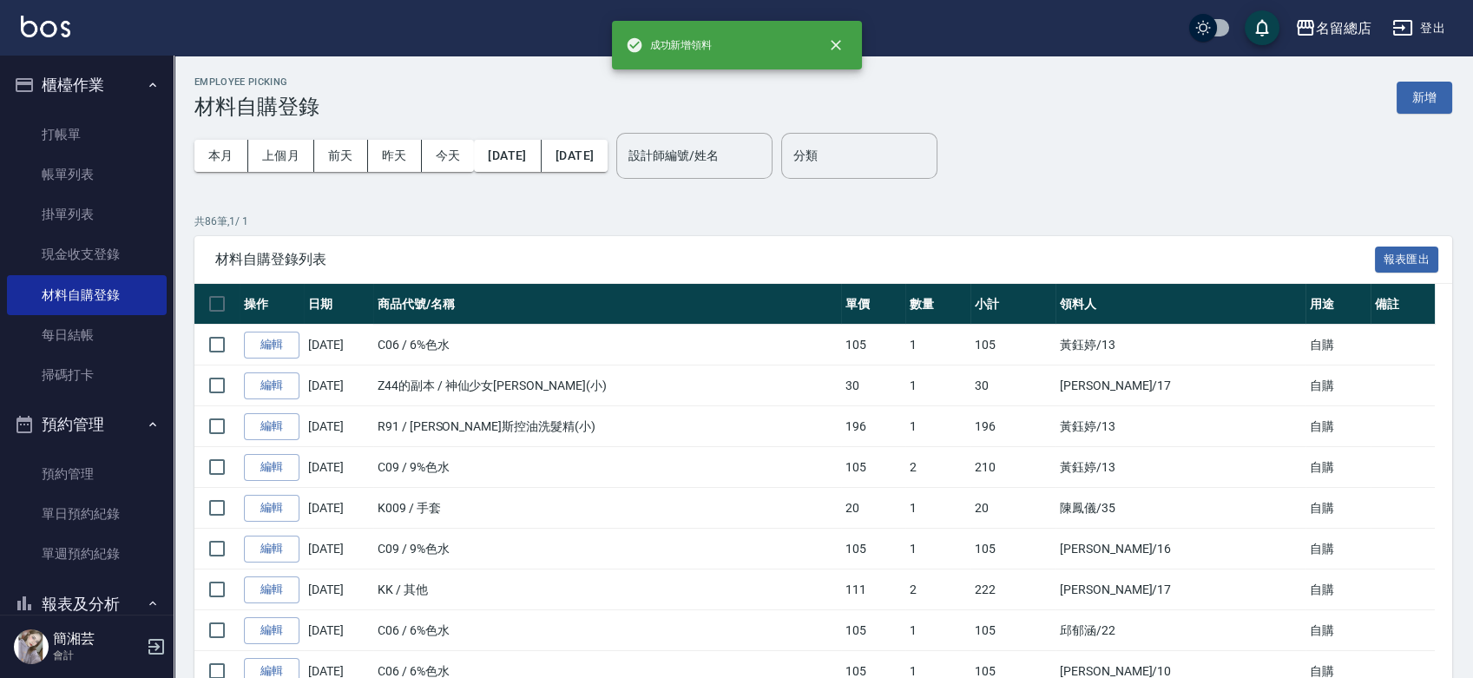
click at [120, 109] on ul "打帳單 帳單列表 掛單列表 現金收支登錄 材料自購登錄 每日結帳 掃碼打卡" at bounding box center [87, 255] width 160 height 295
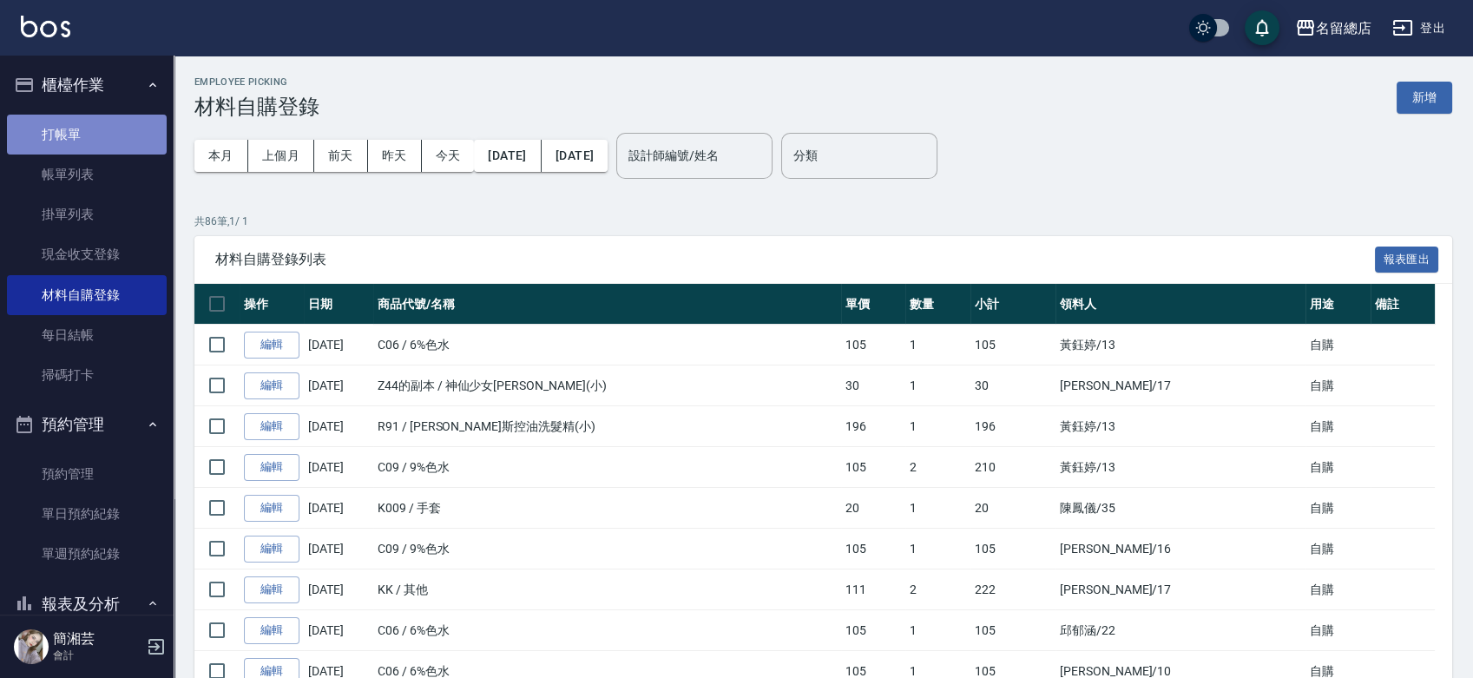
click at [121, 115] on link "打帳單" at bounding box center [87, 135] width 160 height 40
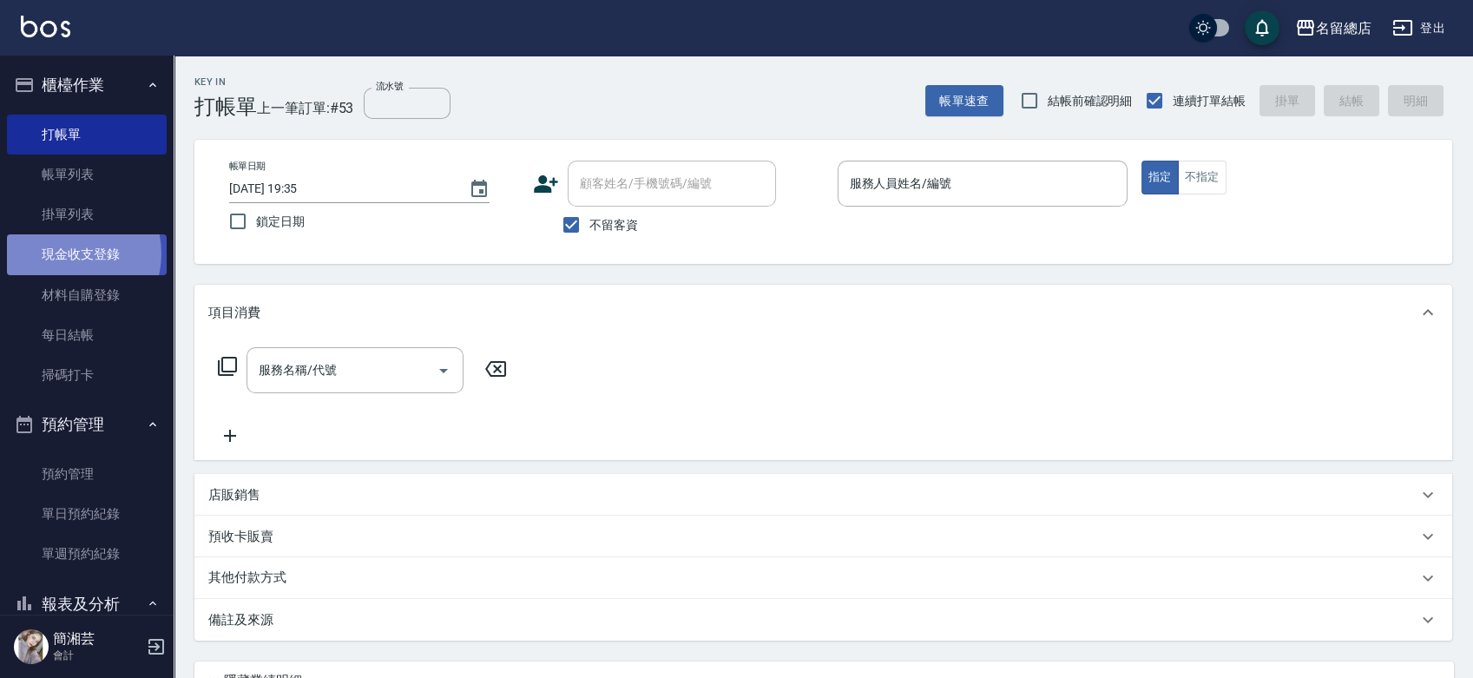
click at [67, 253] on link "現金收支登錄" at bounding box center [87, 254] width 160 height 40
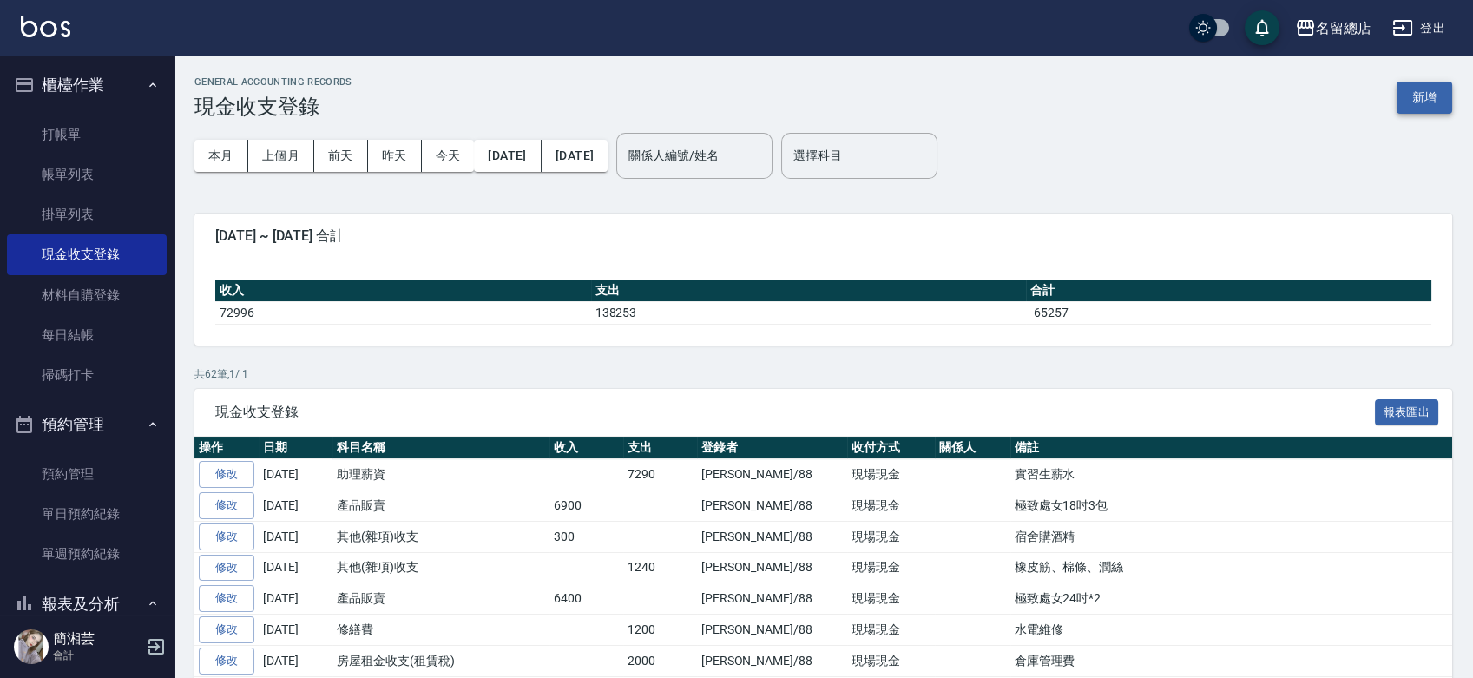
click at [1446, 102] on button "新增" at bounding box center [1425, 98] width 56 height 32
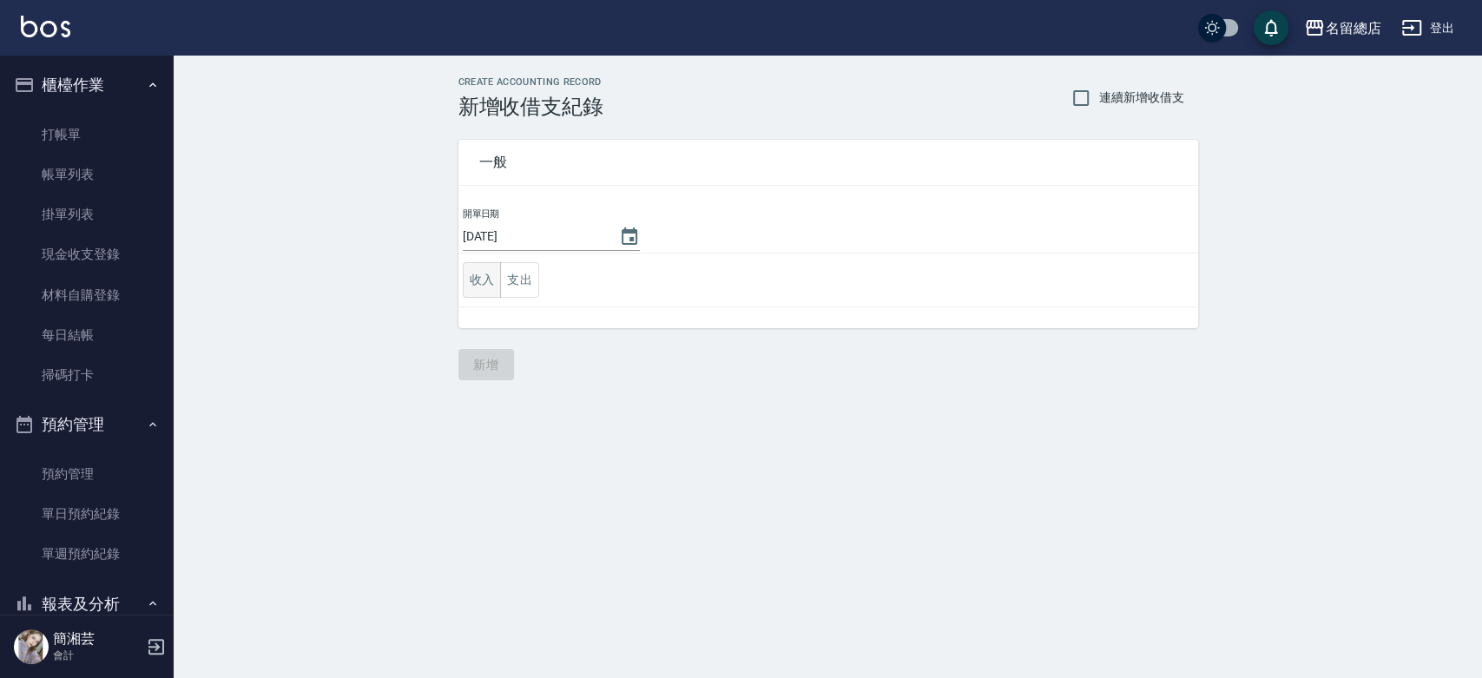
click at [483, 286] on button "收入" at bounding box center [482, 280] width 39 height 36
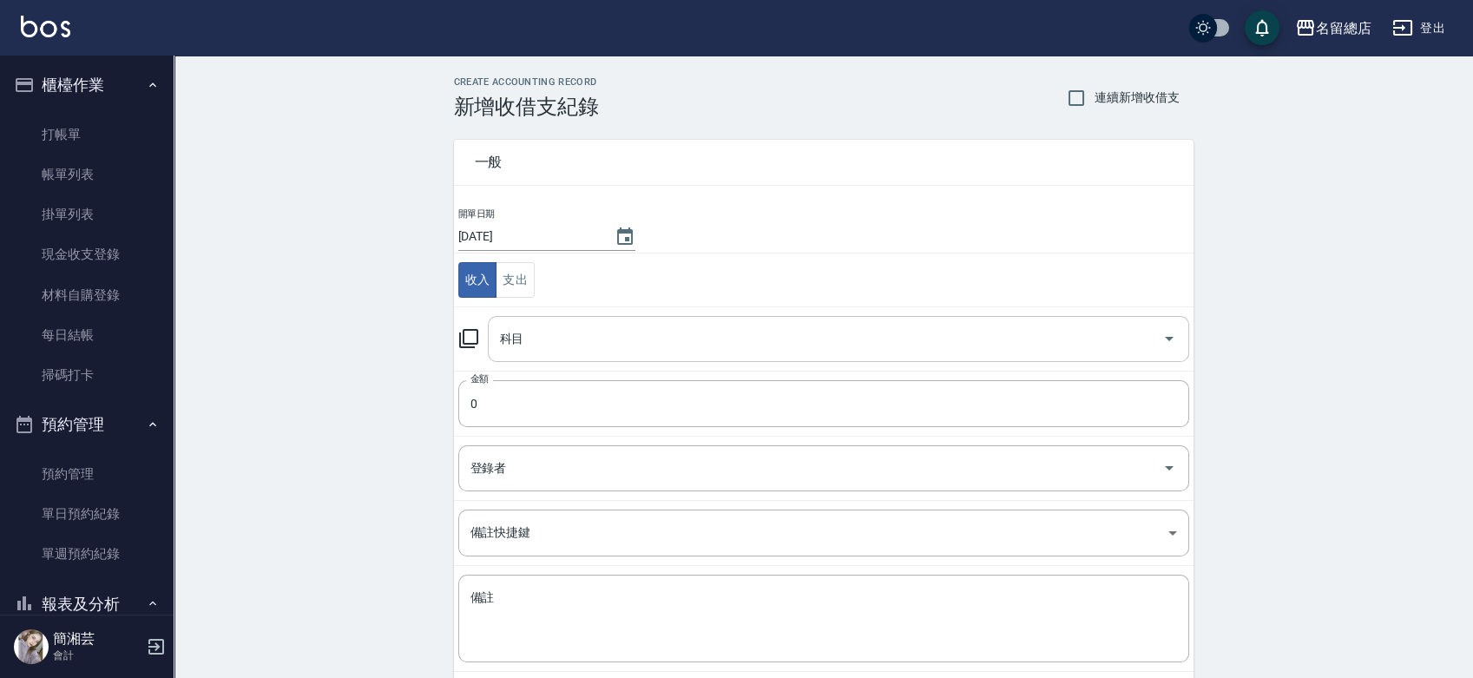
click at [564, 333] on input "科目" at bounding box center [826, 339] width 660 height 30
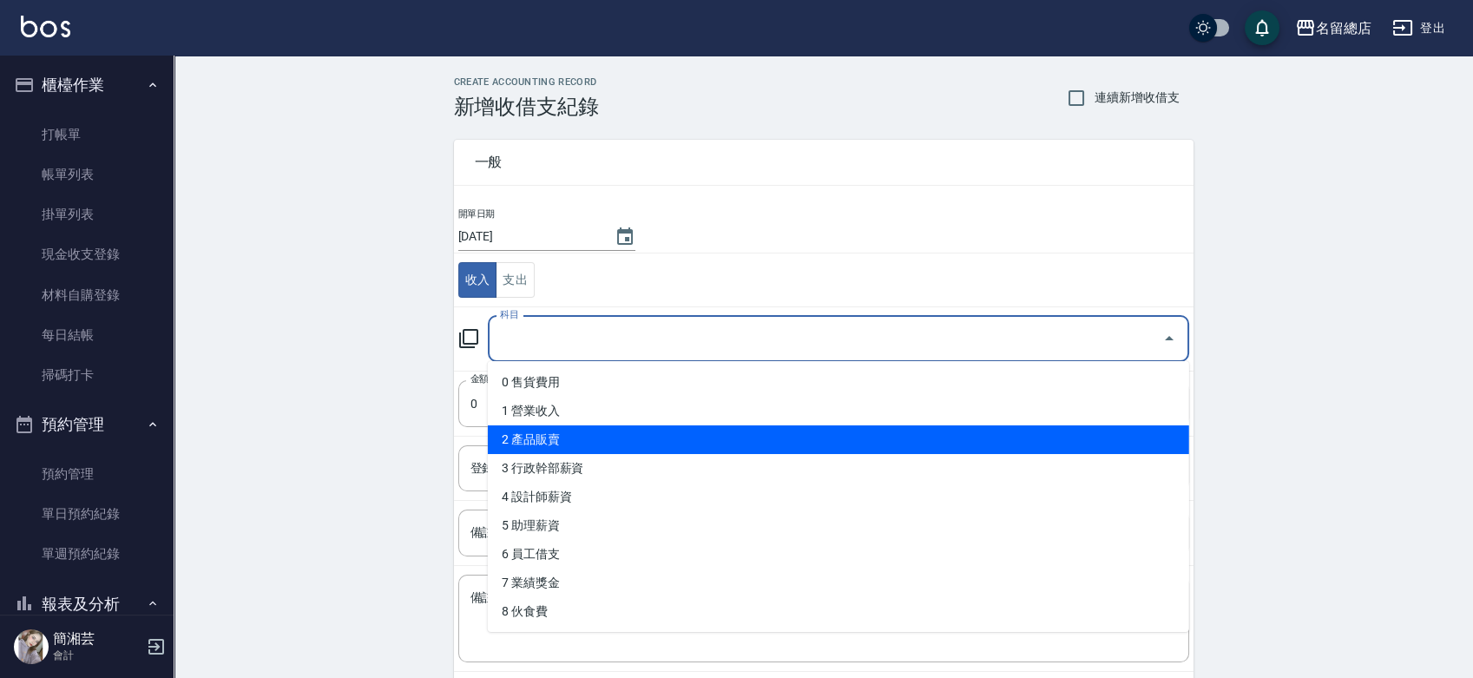
click at [542, 433] on li "2 產品販賣" at bounding box center [838, 439] width 701 height 29
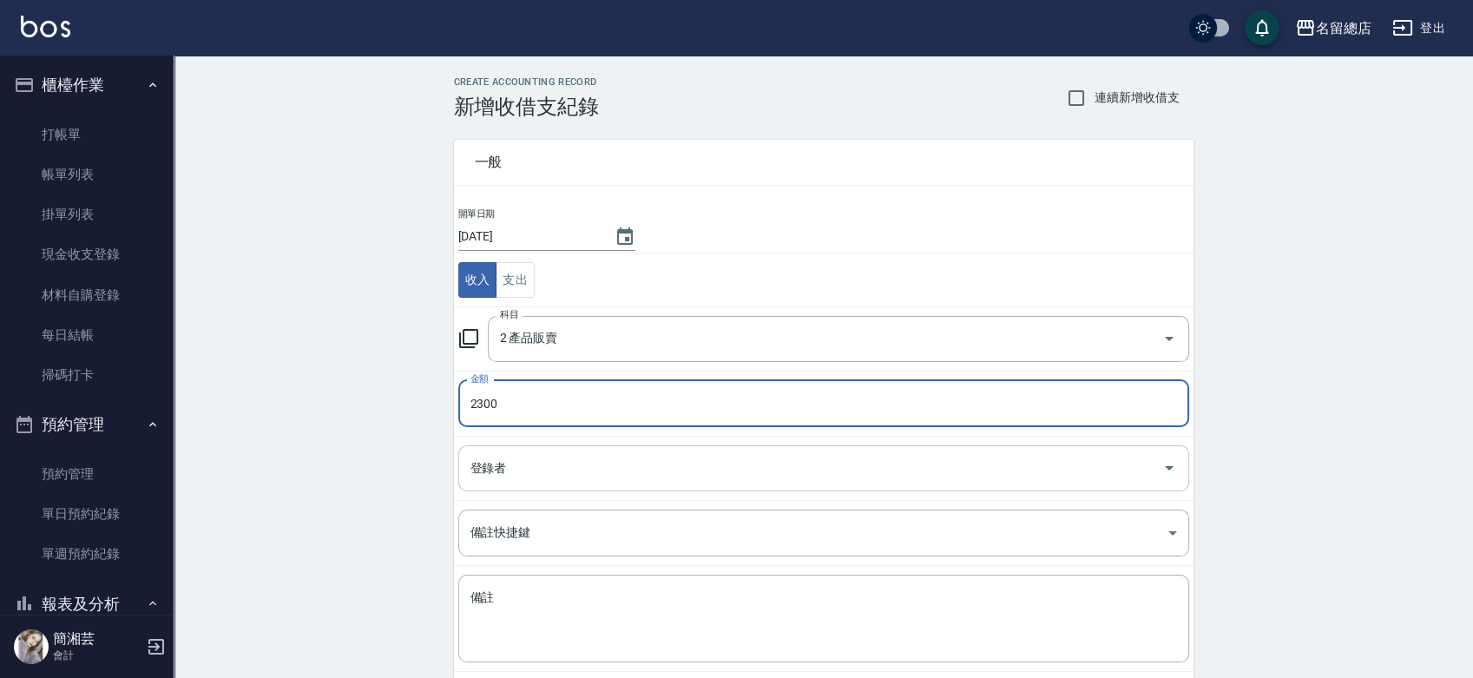
click at [551, 451] on div "登錄者" at bounding box center [823, 468] width 731 height 46
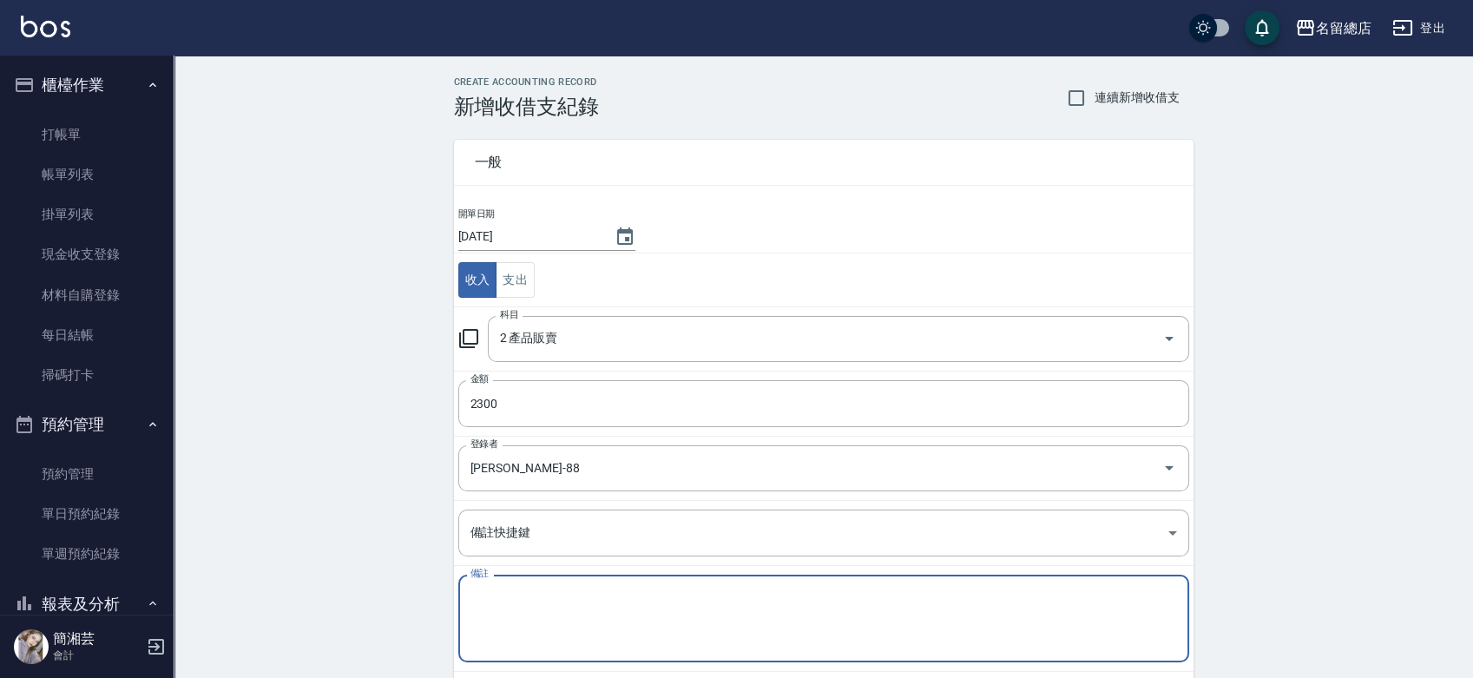
click at [618, 611] on textarea "備註" at bounding box center [824, 618] width 707 height 59
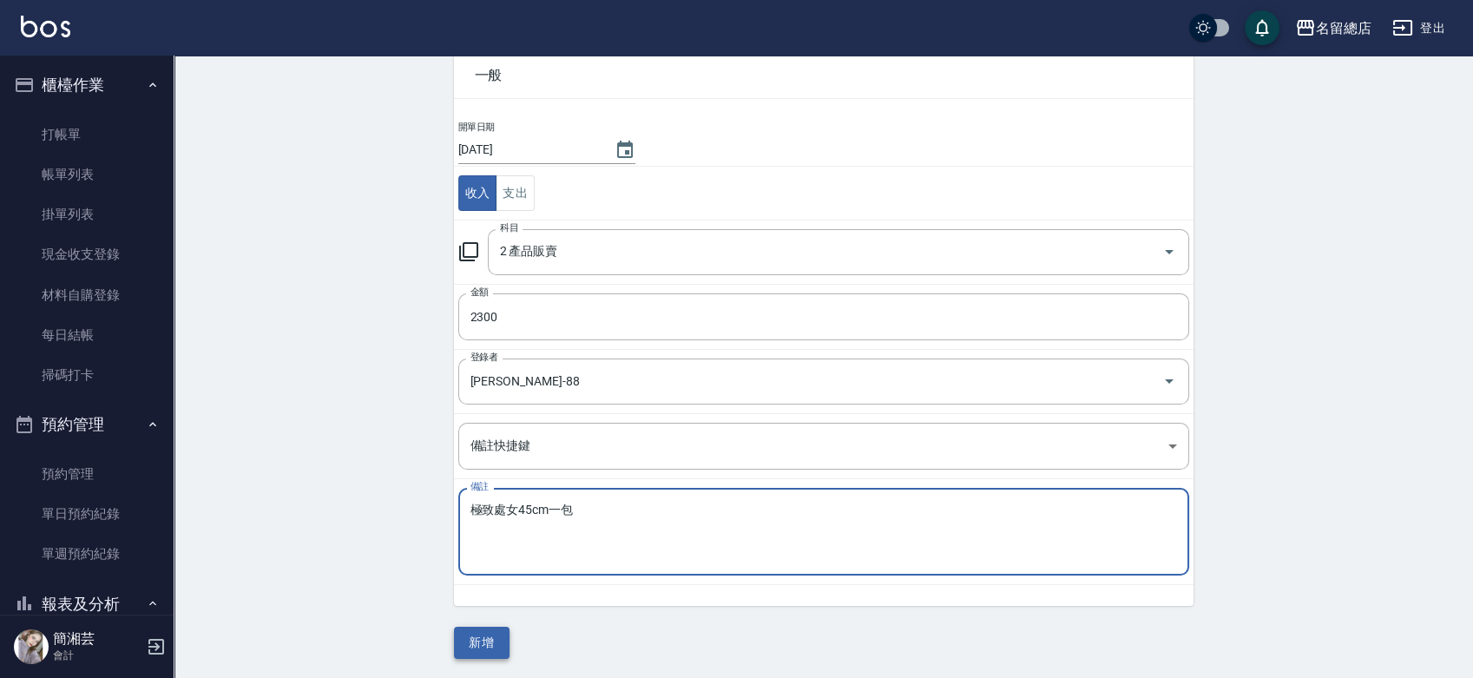
click at [495, 649] on button "新增" at bounding box center [482, 643] width 56 height 32
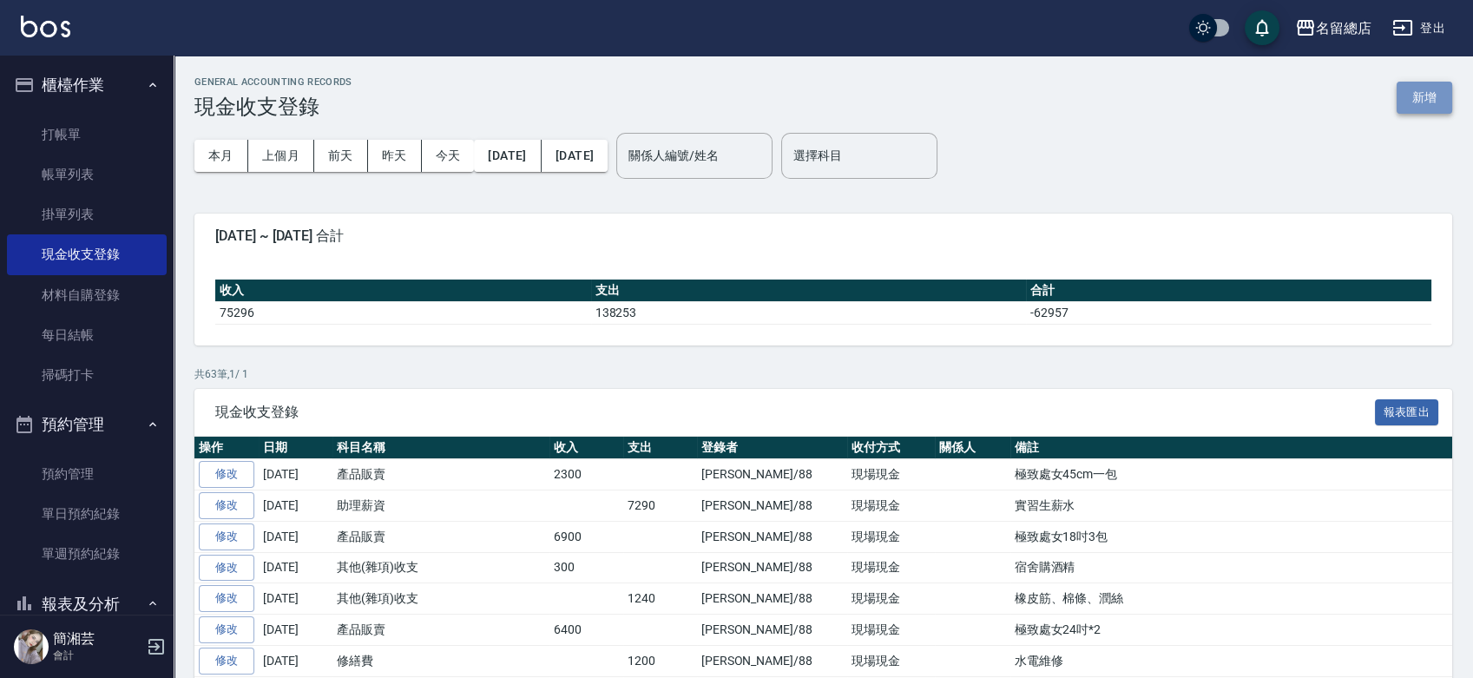
click at [1432, 101] on button "新增" at bounding box center [1425, 98] width 56 height 32
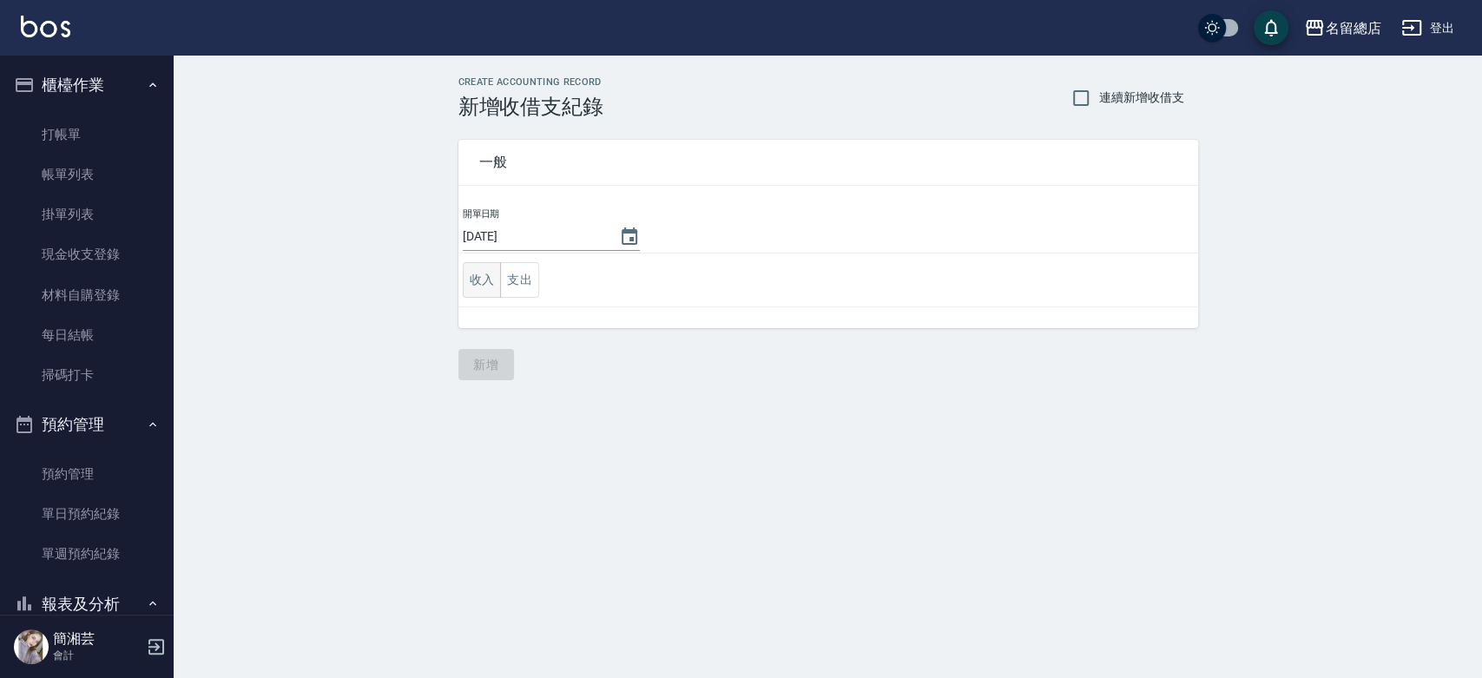
click at [490, 280] on button "收入" at bounding box center [482, 280] width 39 height 36
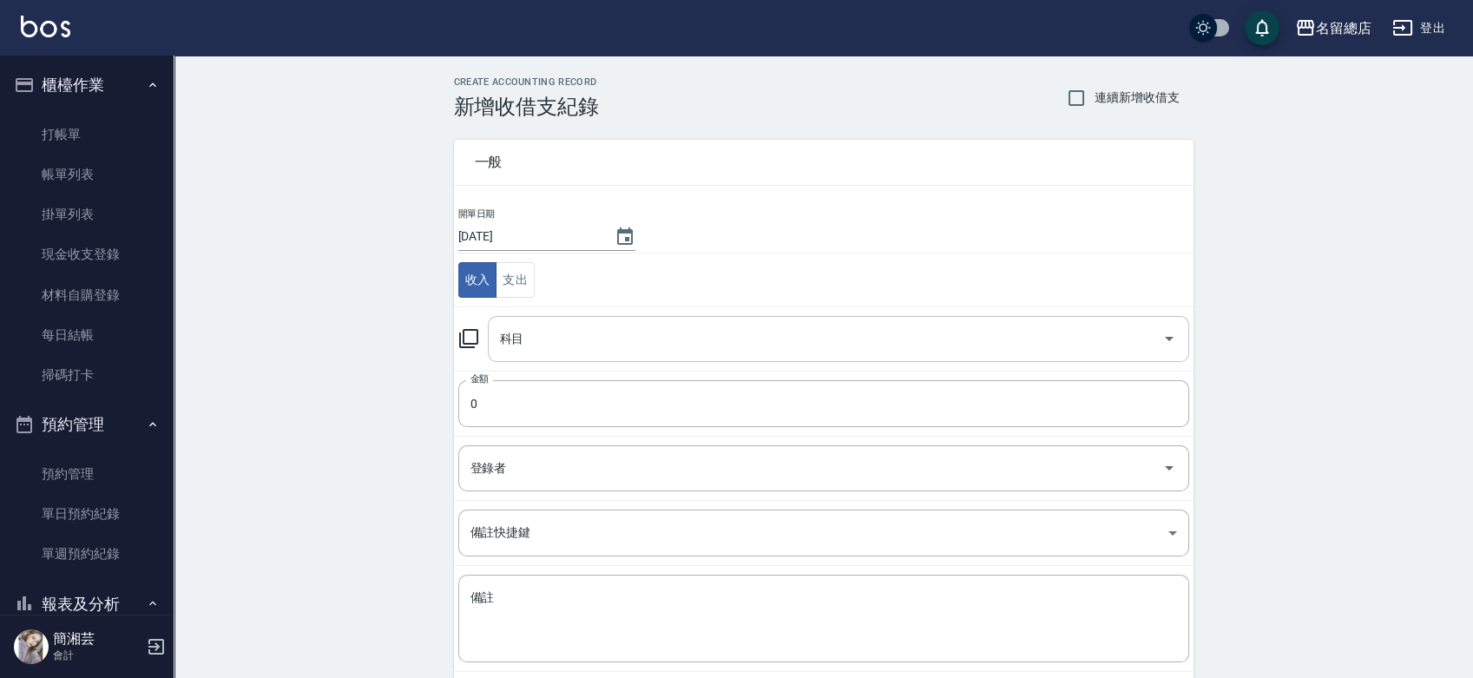
click at [534, 335] on input "科目" at bounding box center [826, 339] width 660 height 30
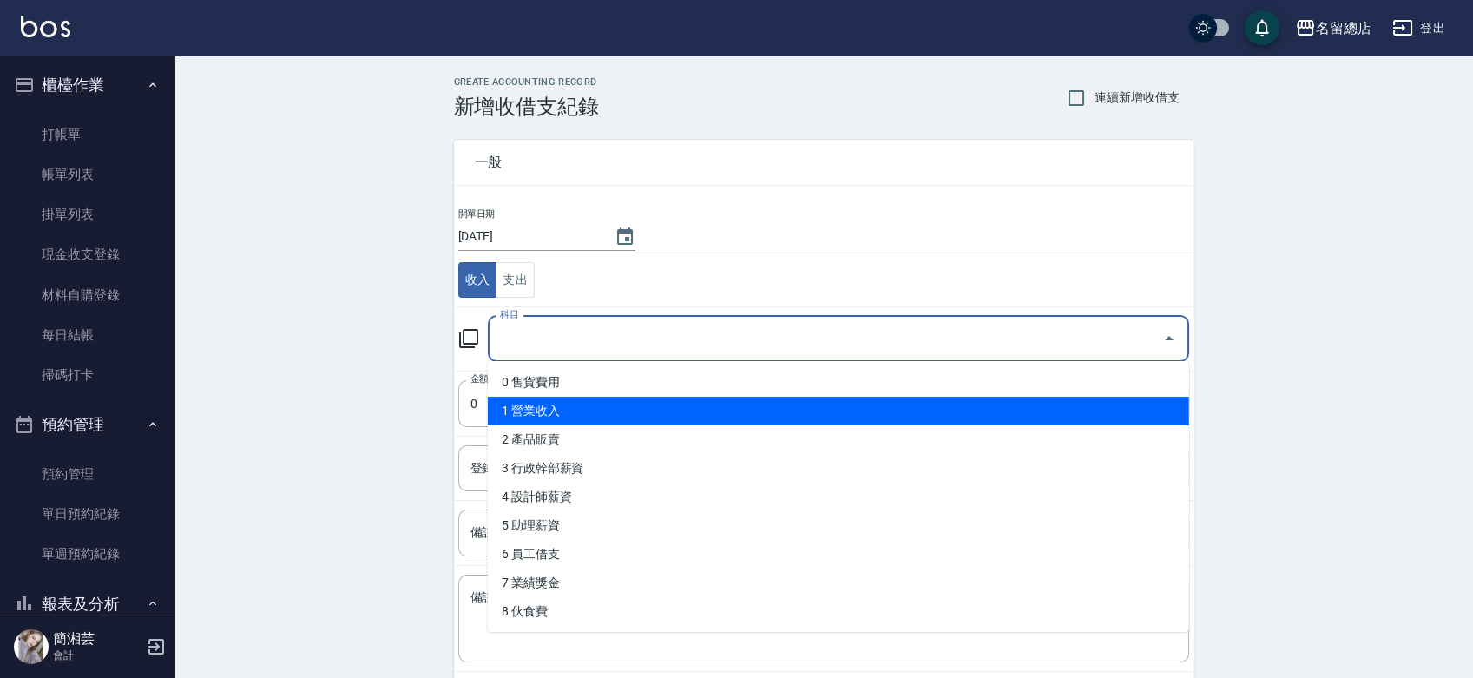
click at [548, 414] on li "1 營業收入" at bounding box center [838, 411] width 701 height 29
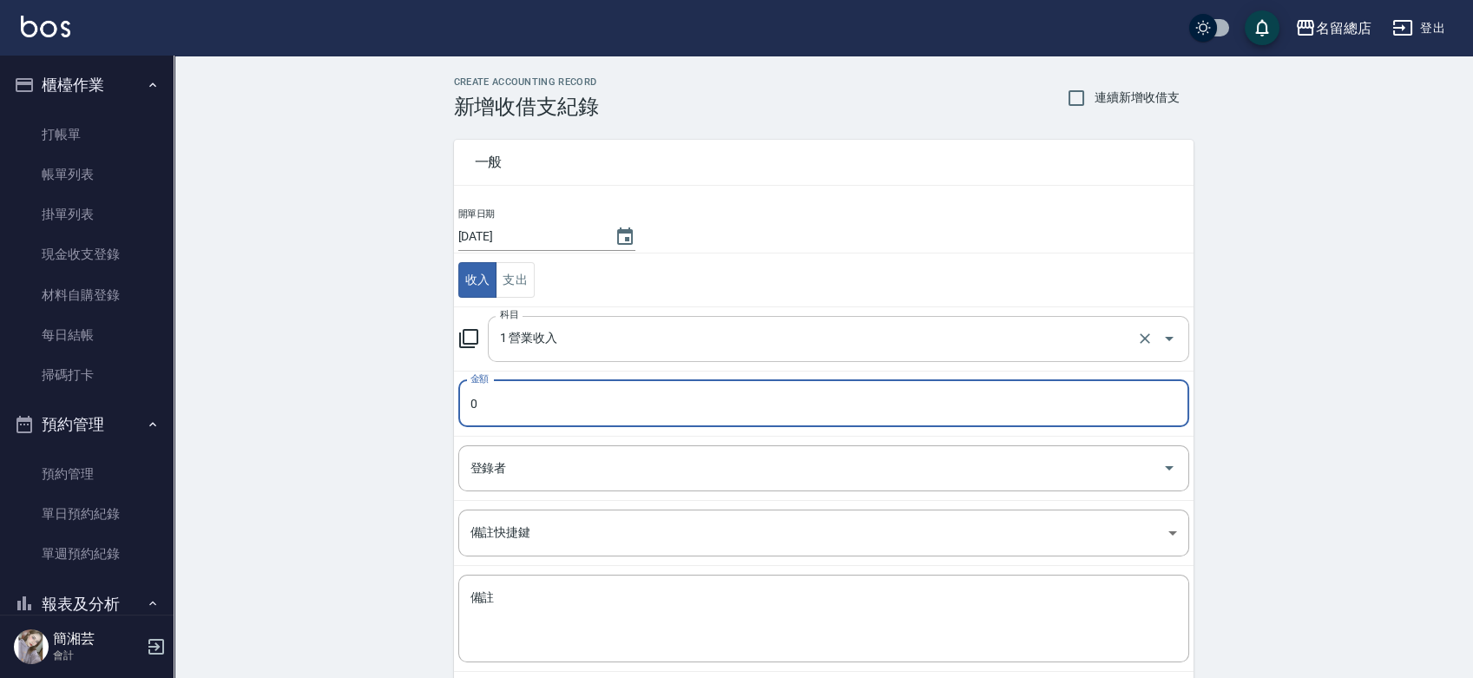
click at [570, 324] on input "1 營業收入" at bounding box center [814, 339] width 637 height 30
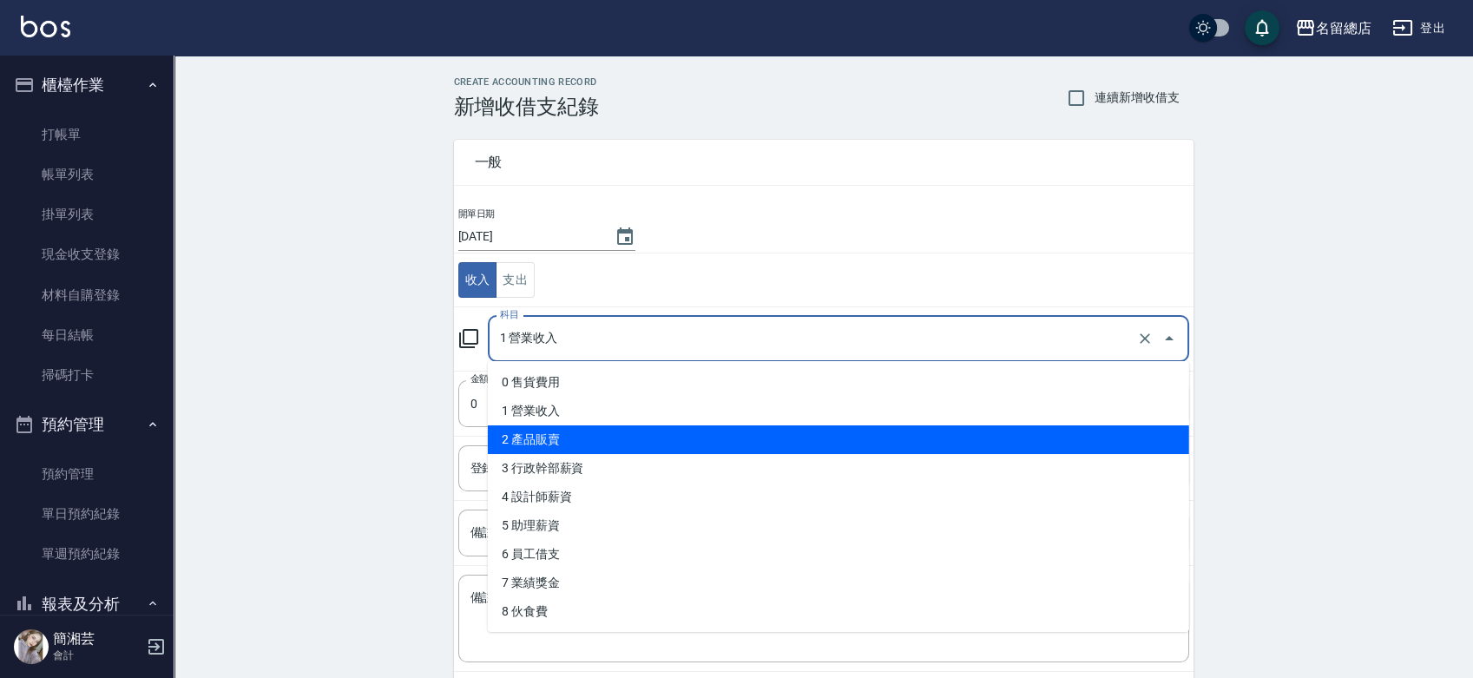
click at [566, 437] on li "2 產品販賣" at bounding box center [838, 439] width 701 height 29
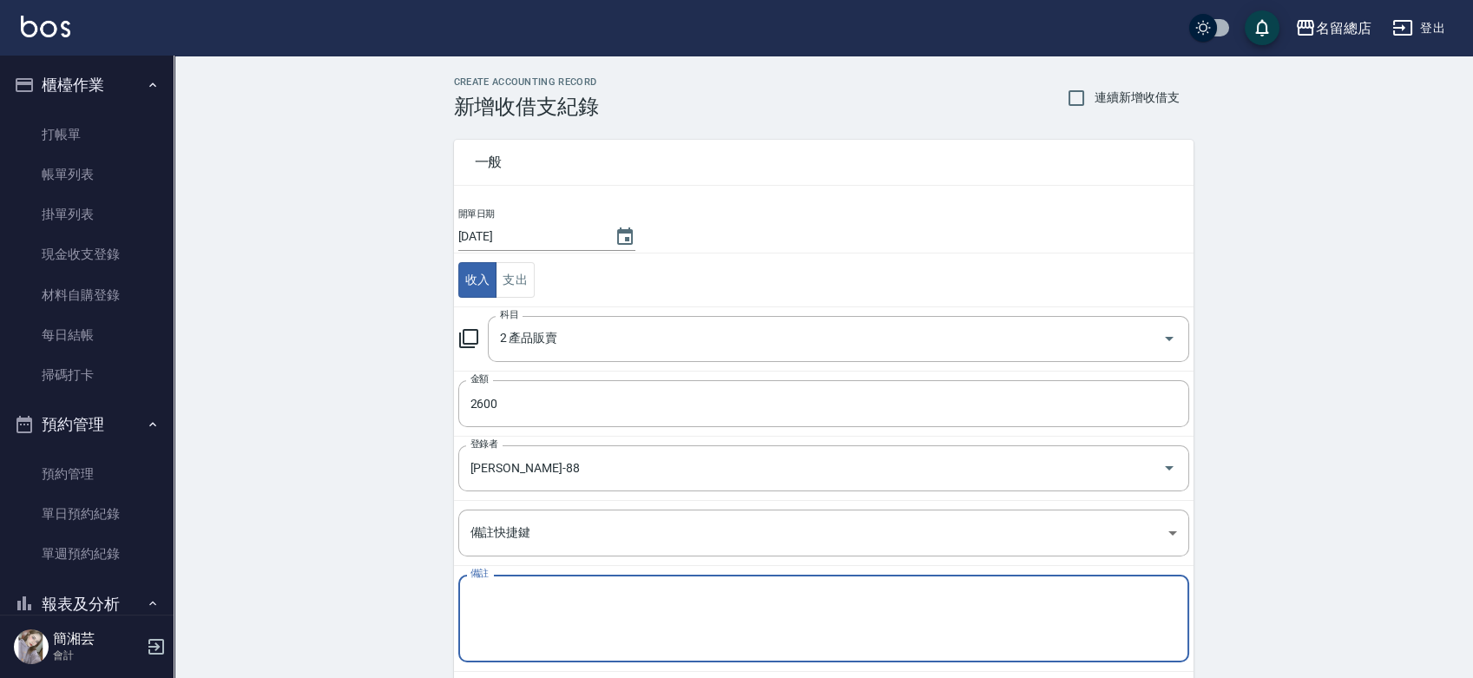
click at [574, 602] on textarea "備註" at bounding box center [824, 618] width 707 height 59
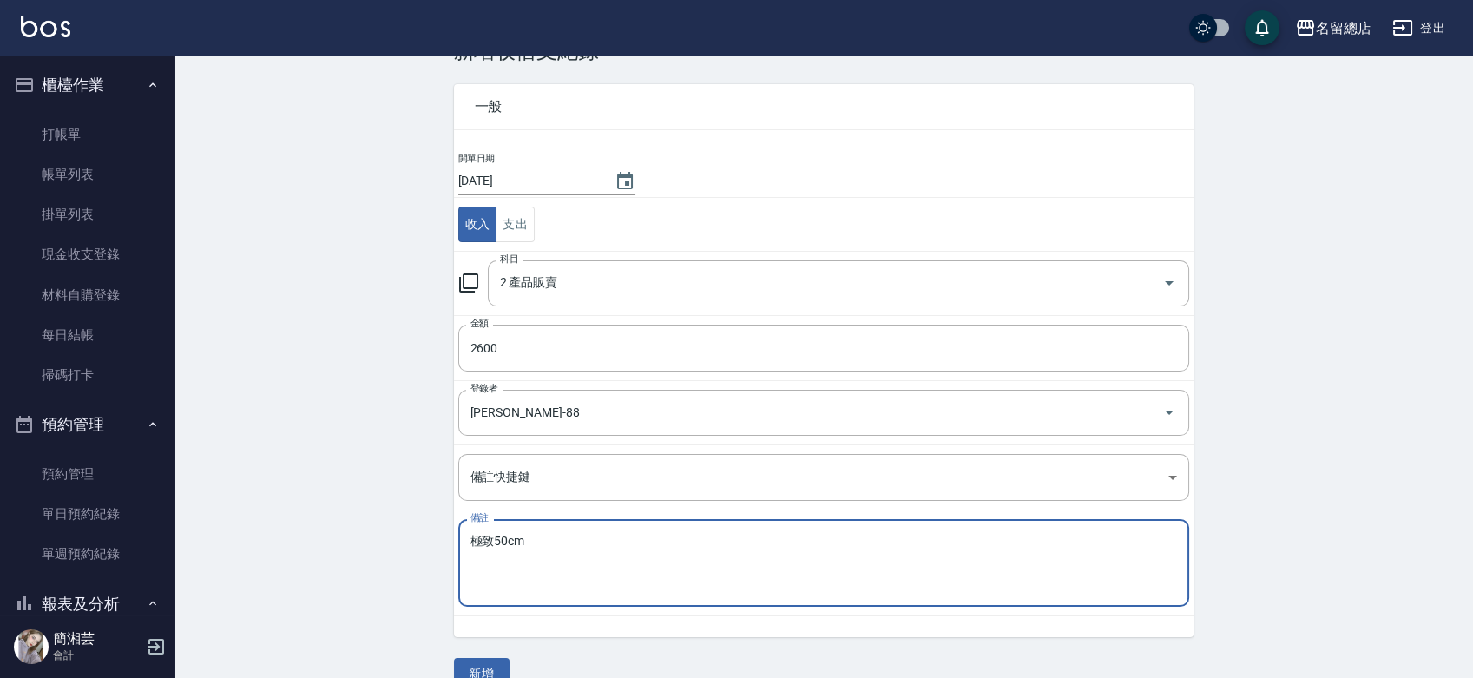
scroll to position [87, 0]
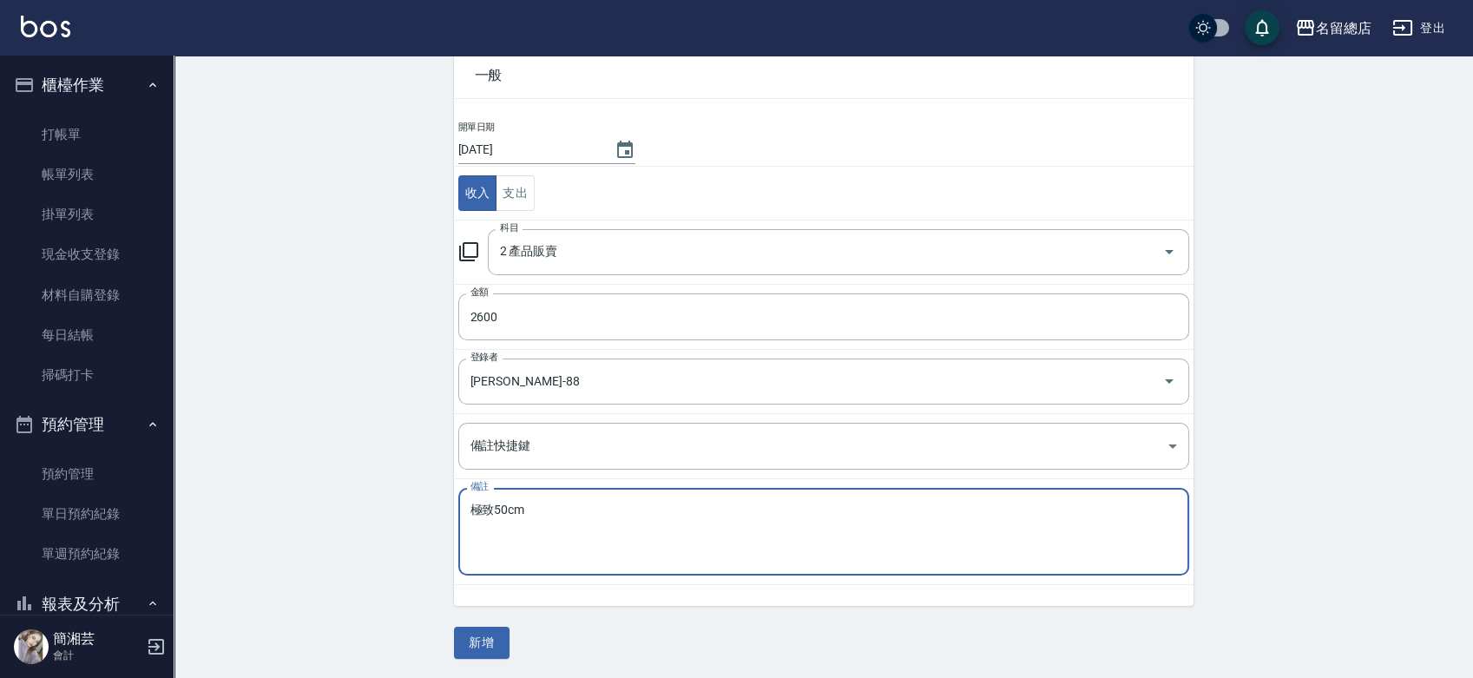
click at [574, 507] on textarea "極致50cm" at bounding box center [824, 532] width 707 height 59
click at [457, 643] on button "新增" at bounding box center [482, 643] width 56 height 32
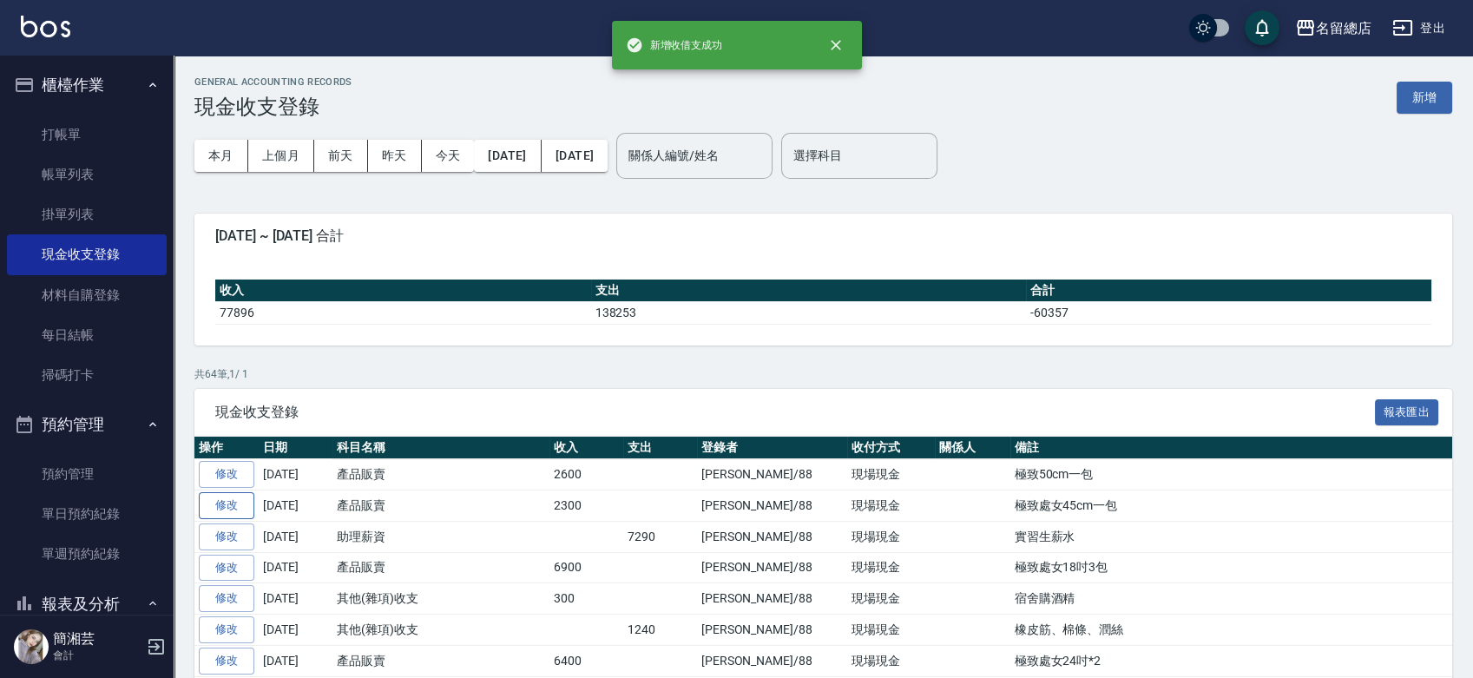
click at [229, 496] on link "修改" at bounding box center [227, 505] width 56 height 27
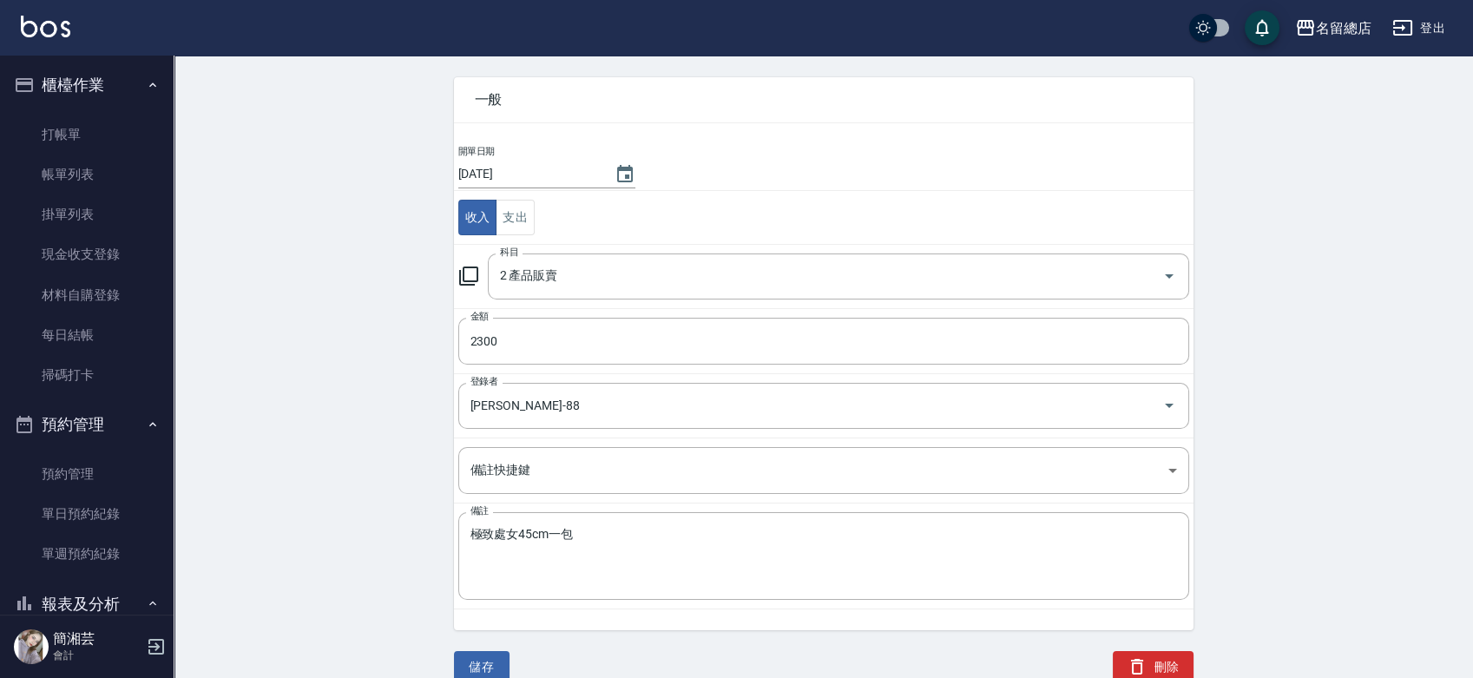
scroll to position [66, 0]
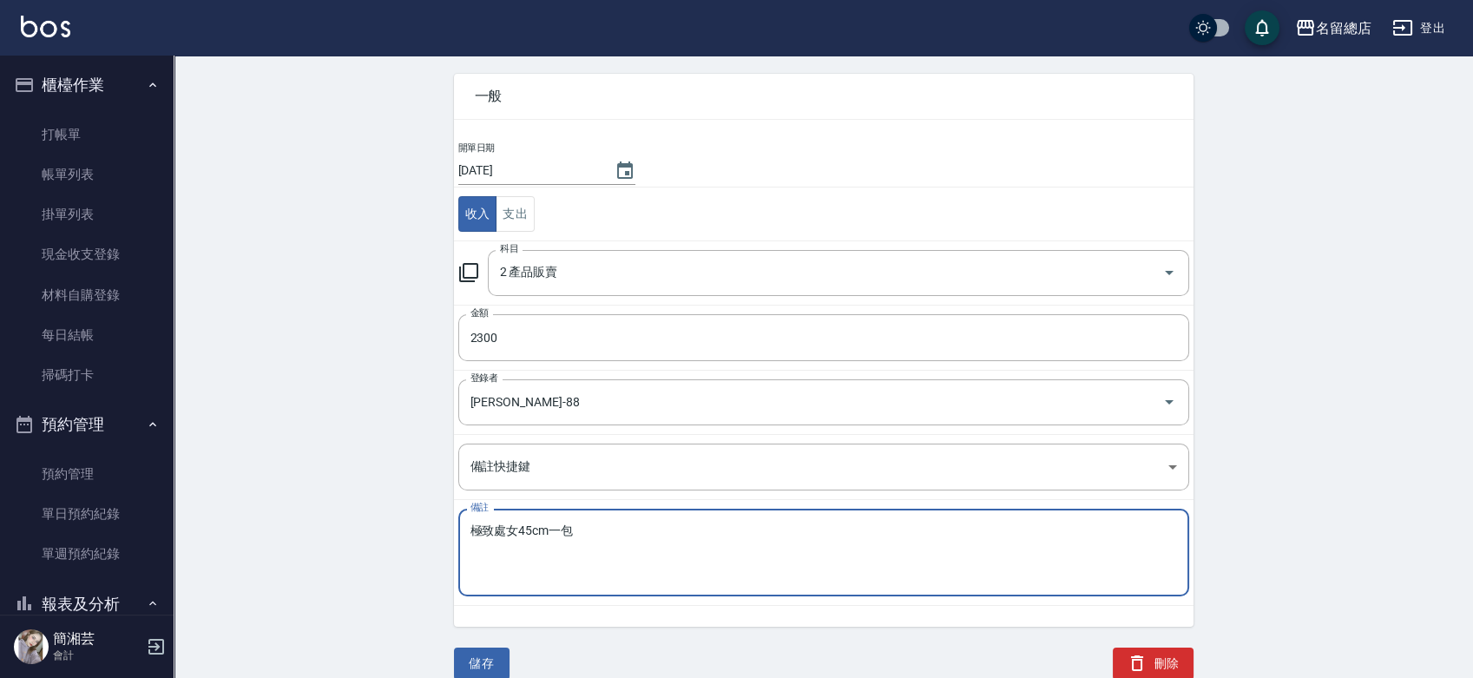
drag, startPoint x: 516, startPoint y: 525, endPoint x: 500, endPoint y: 527, distance: 15.7
click at [500, 527] on textarea "極致處女45cm一包" at bounding box center [824, 552] width 707 height 59
click at [476, 658] on button "儲存" at bounding box center [482, 664] width 56 height 32
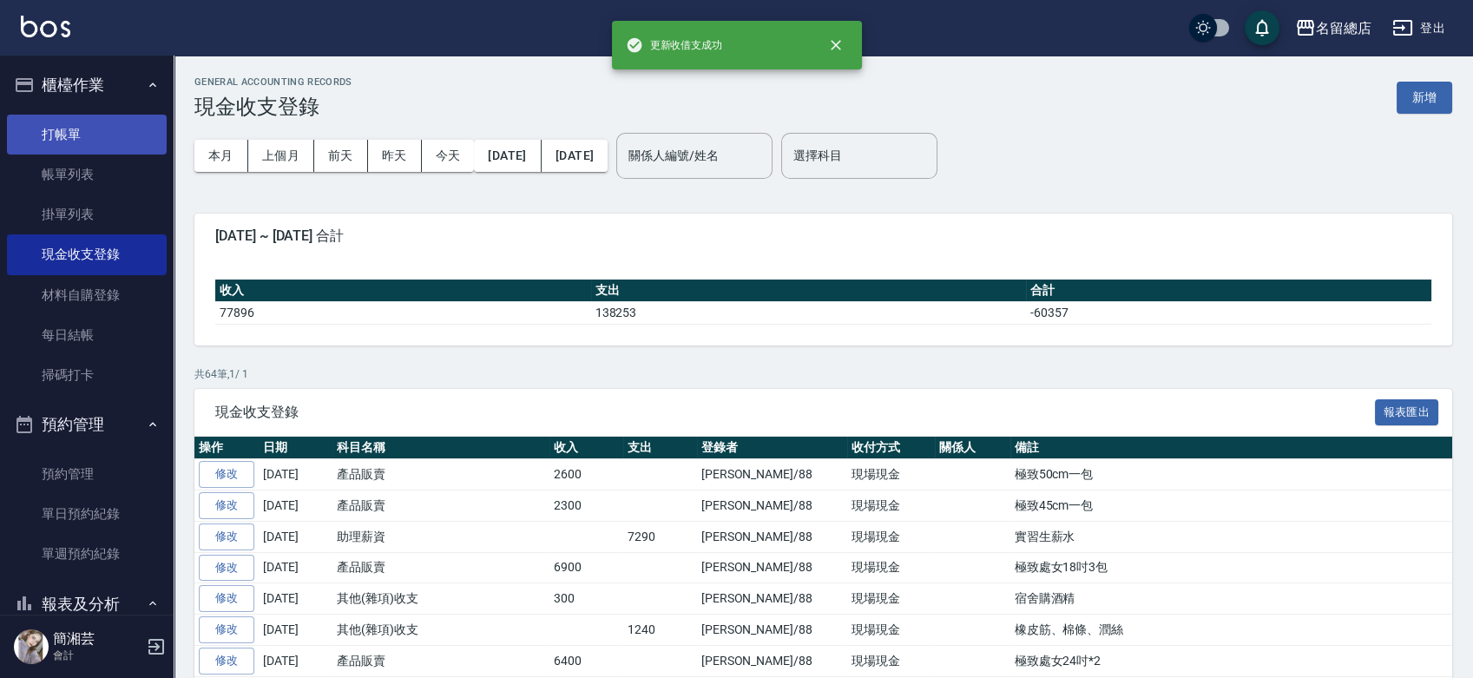
click at [110, 125] on link "打帳單" at bounding box center [87, 135] width 160 height 40
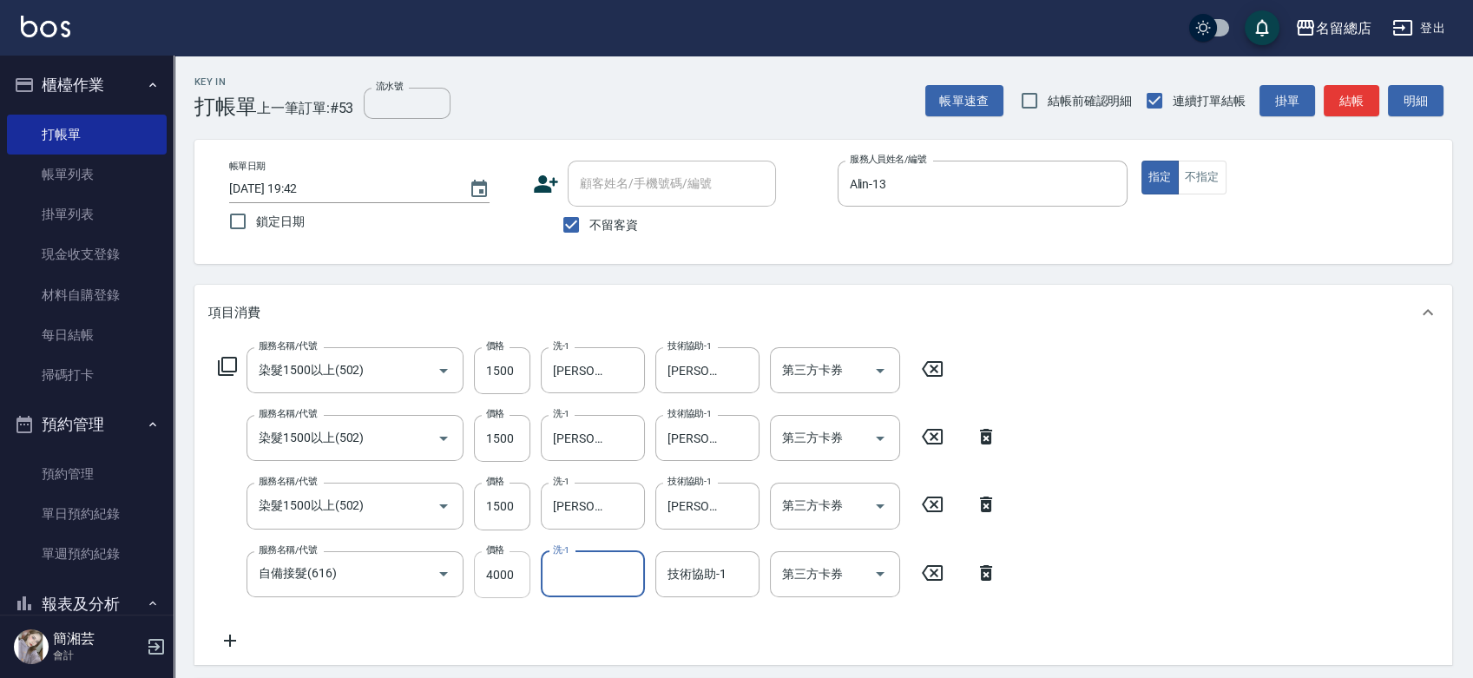
click at [490, 576] on input "4000" at bounding box center [502, 574] width 56 height 47
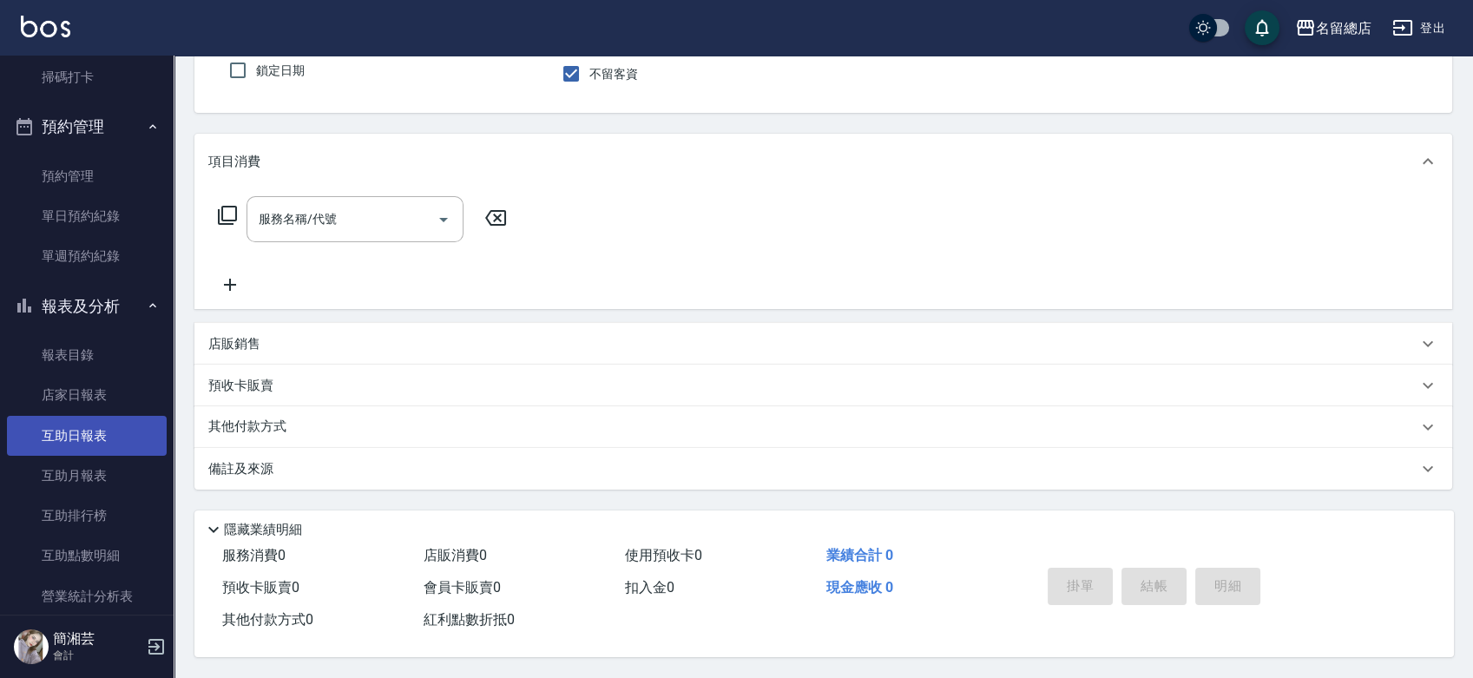
scroll to position [193, 0]
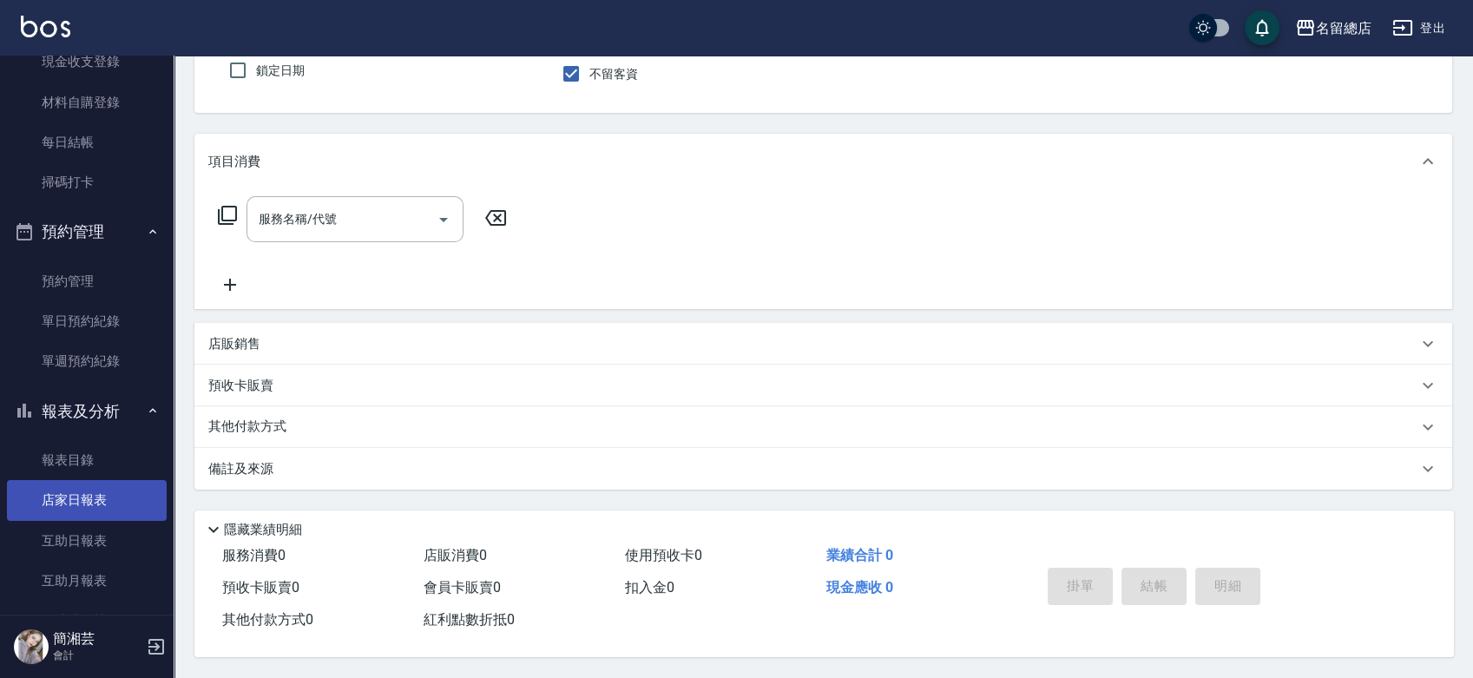
click at [111, 491] on link "店家日報表" at bounding box center [87, 500] width 160 height 40
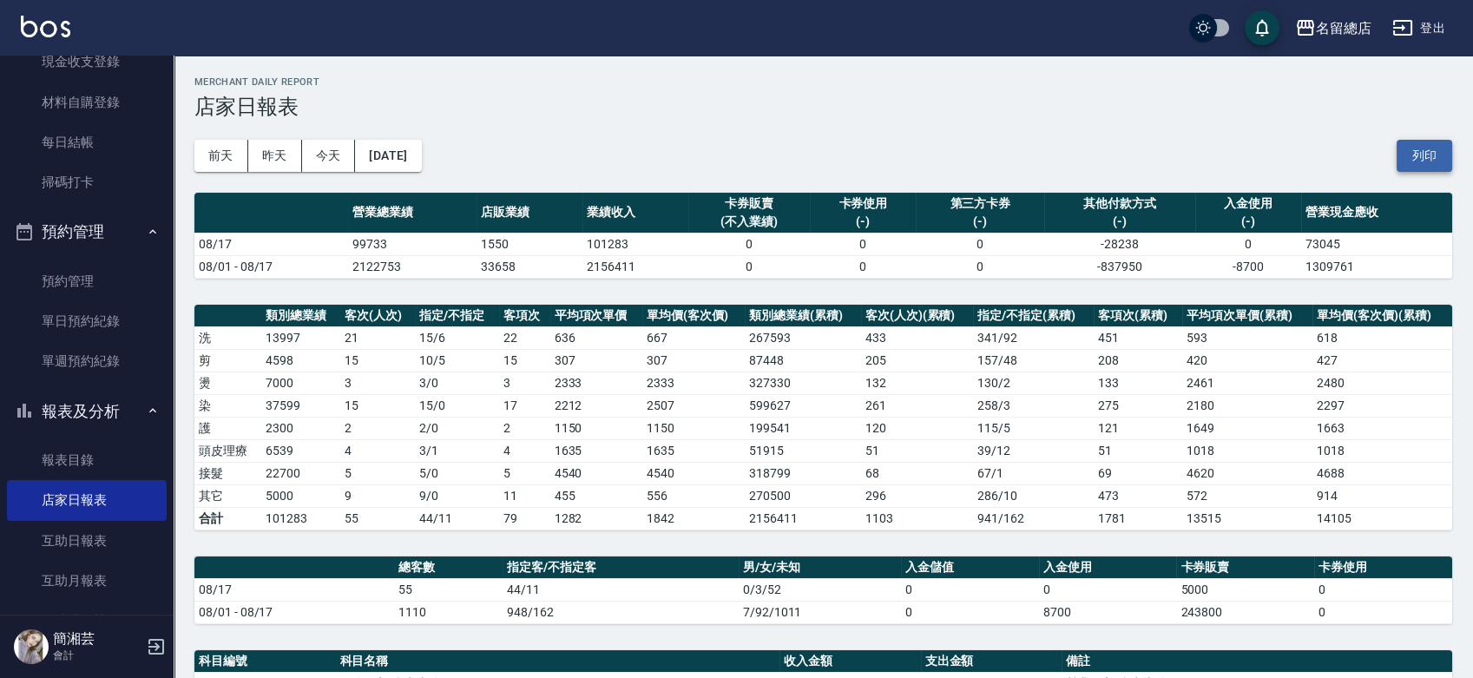
click at [1398, 155] on div "[DATE] [DATE] [DATE] [DATE] 列印" at bounding box center [823, 156] width 1258 height 74
click at [1403, 159] on button "列印" at bounding box center [1425, 156] width 56 height 32
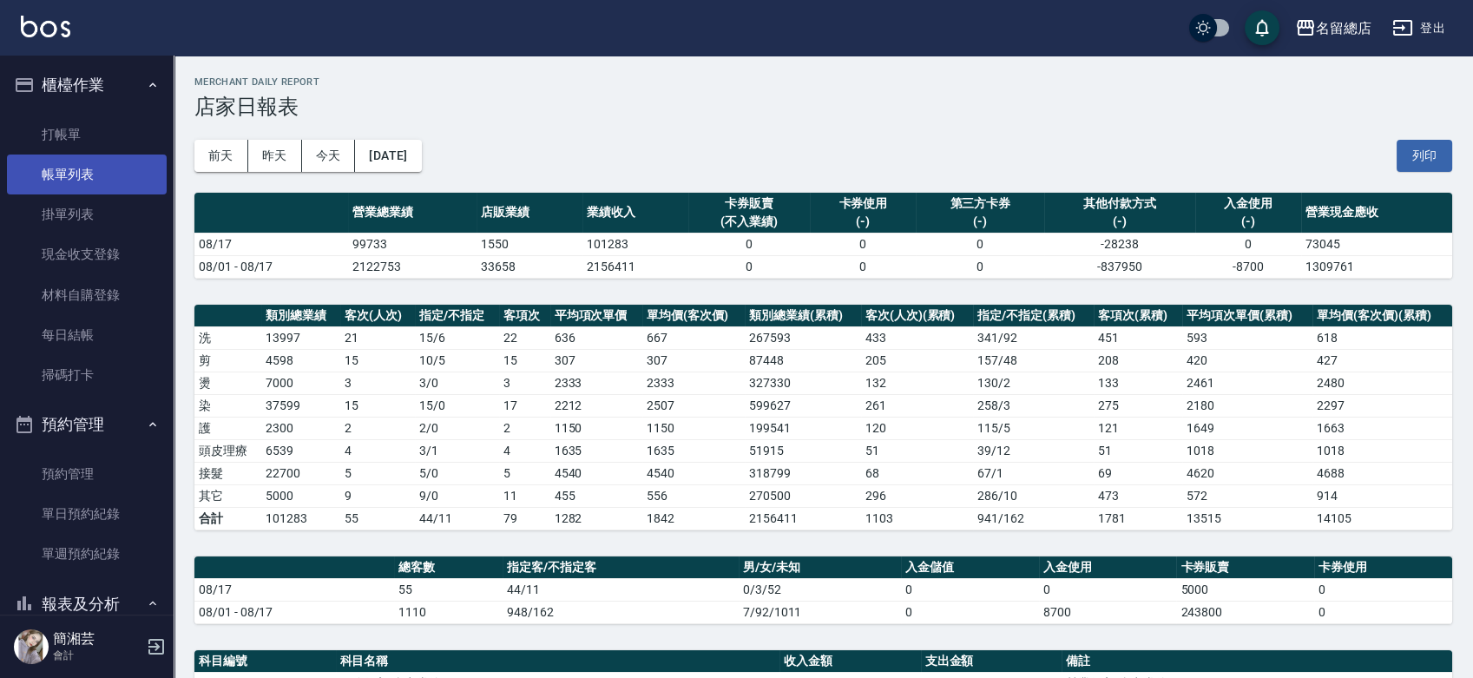
click at [74, 179] on link "帳單列表" at bounding box center [87, 175] width 160 height 40
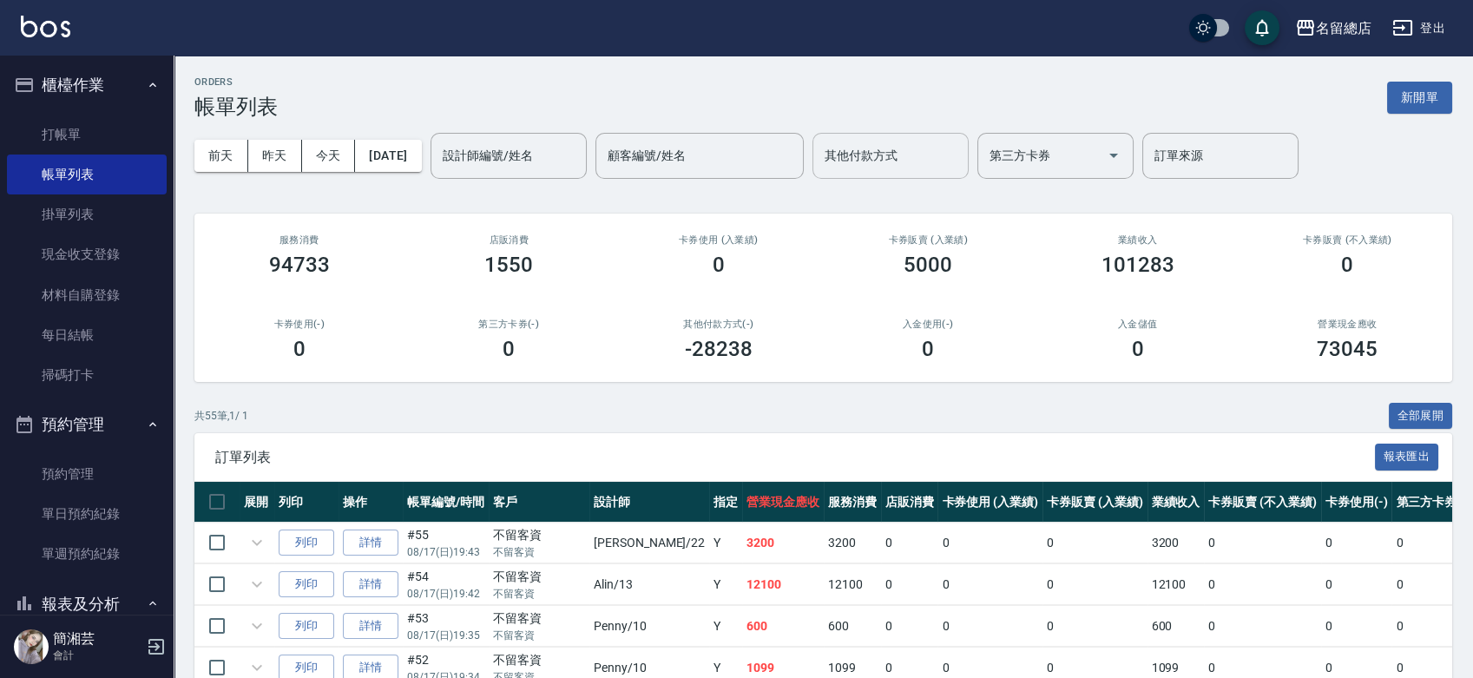
click at [917, 161] on div "其他付款方式 其他付款方式" at bounding box center [891, 156] width 156 height 46
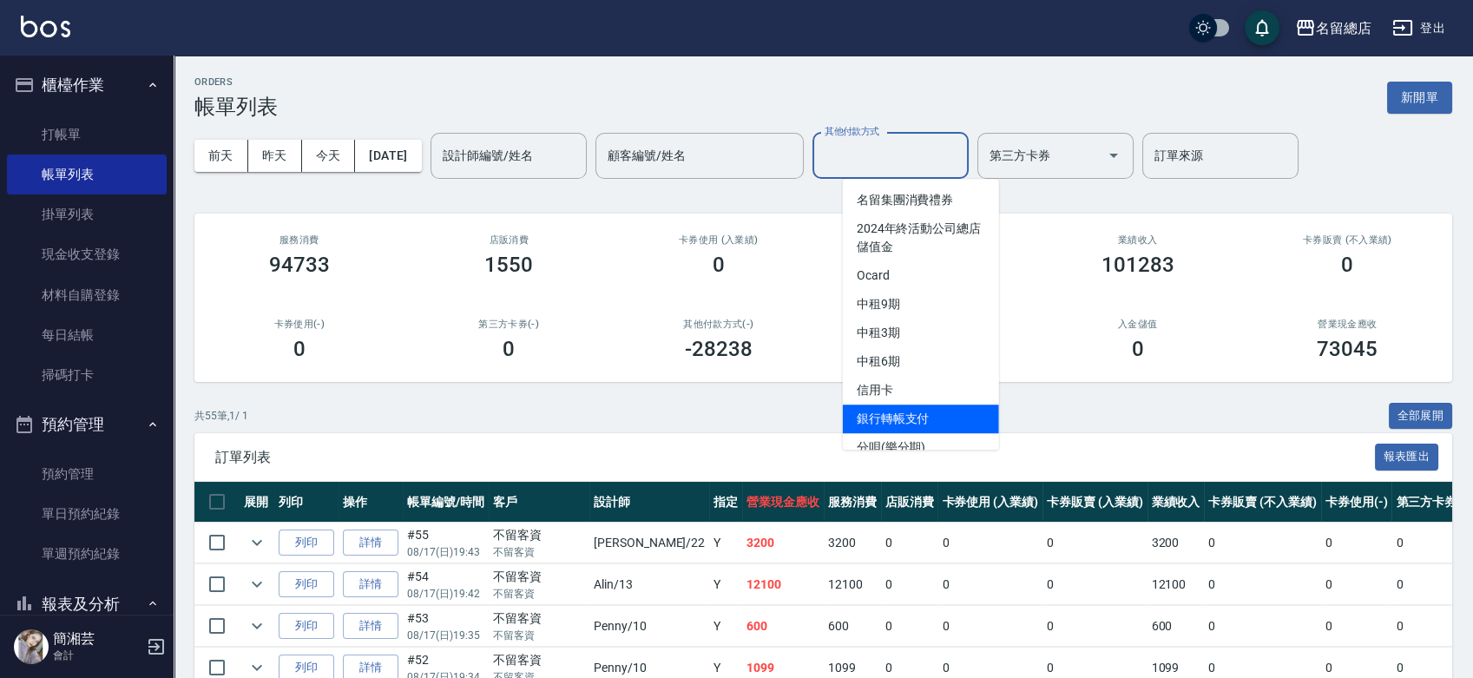
click at [916, 421] on span "銀行轉帳支付" at bounding box center [921, 419] width 156 height 29
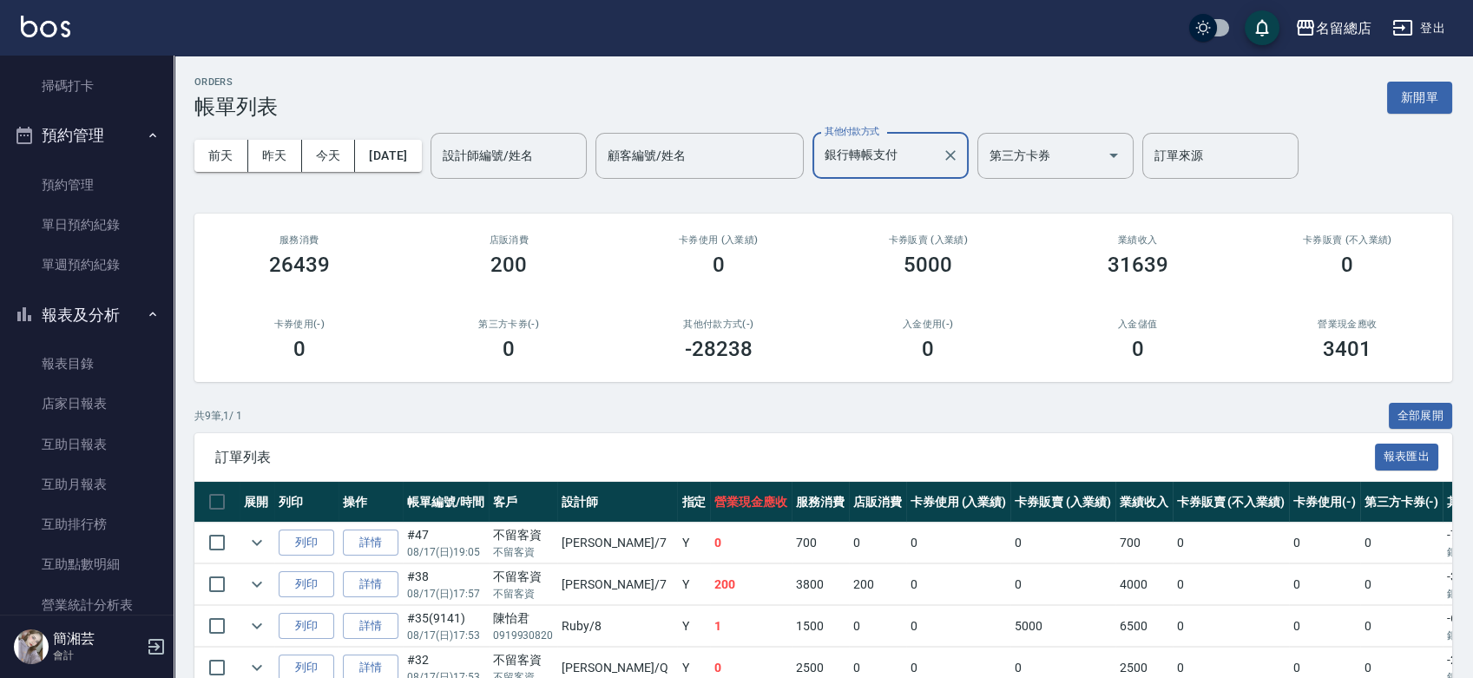
scroll to position [482, 0]
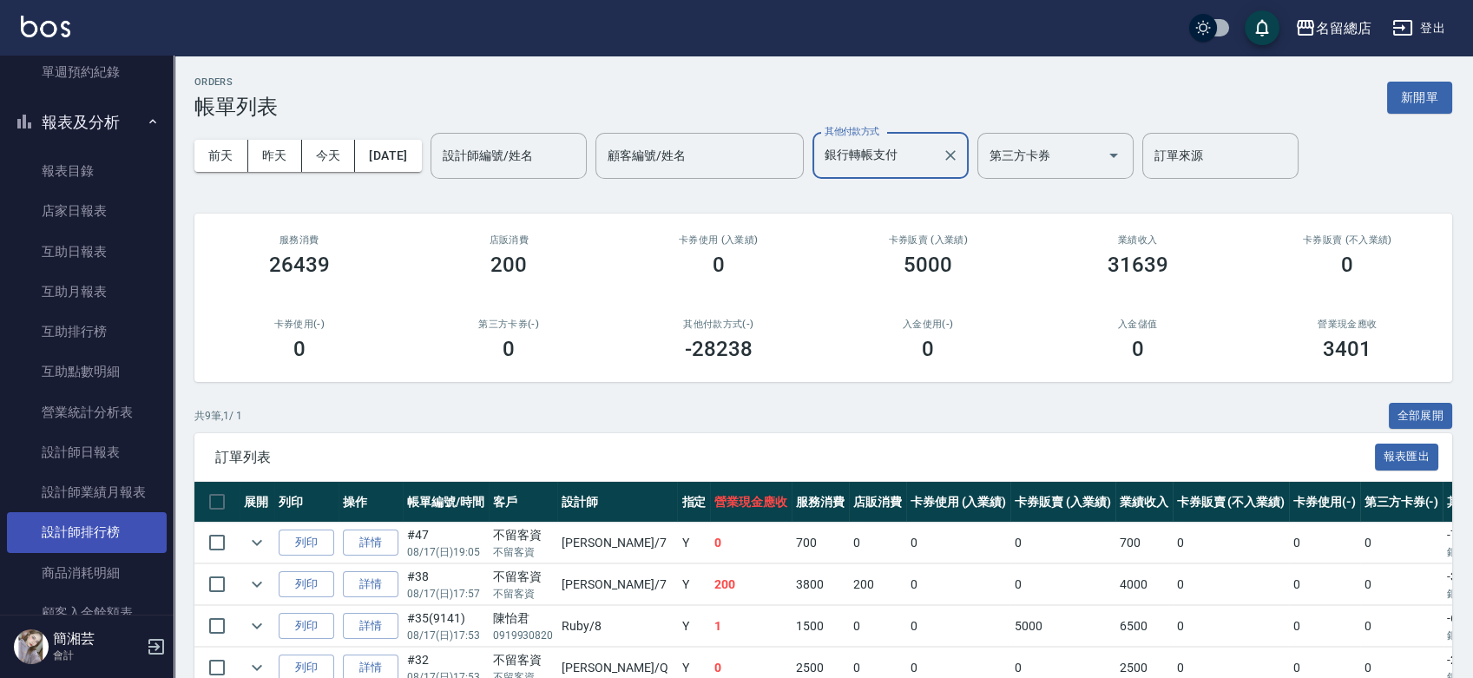
click at [103, 536] on link "設計師排行榜" at bounding box center [87, 532] width 160 height 40
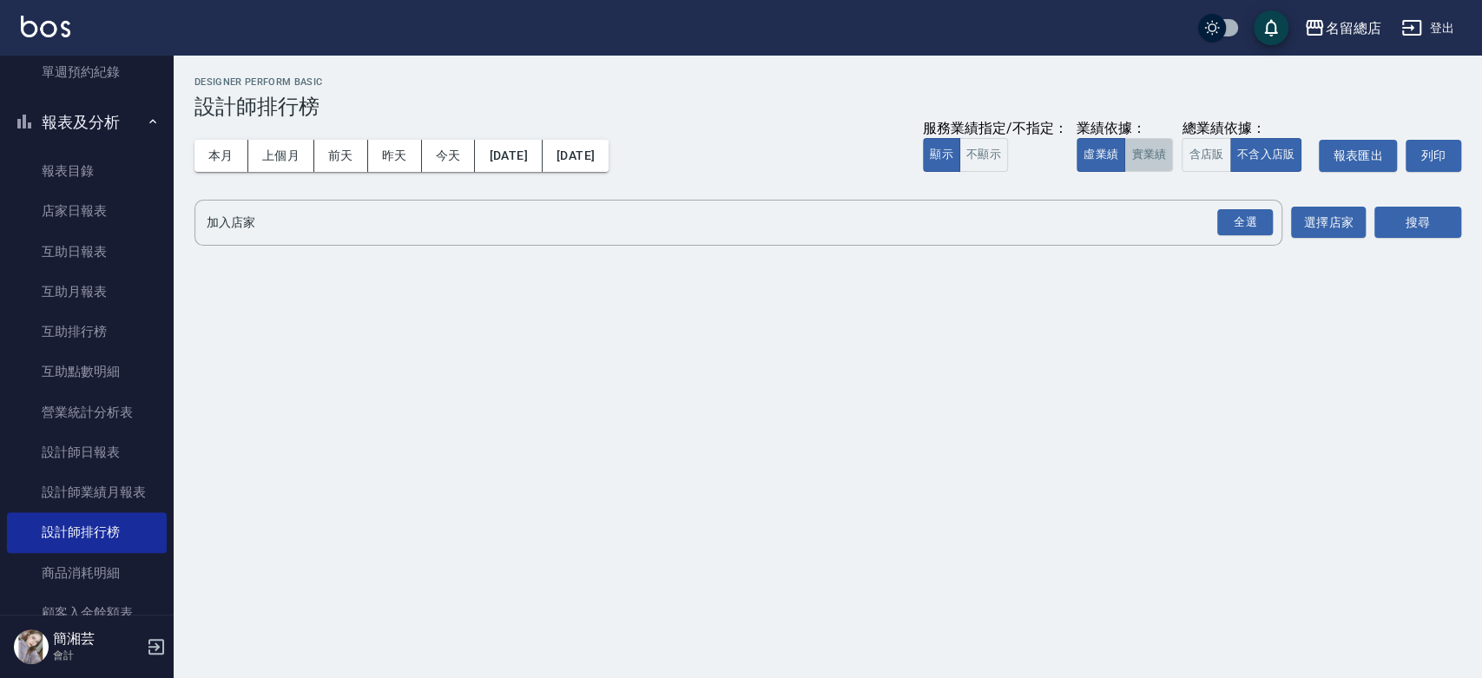
drag, startPoint x: 1158, startPoint y: 155, endPoint x: 1173, endPoint y: 178, distance: 27.7
click at [1157, 158] on button "實業績" at bounding box center [1148, 155] width 49 height 34
click at [1255, 227] on div "全選" at bounding box center [1245, 222] width 56 height 27
click at [1399, 234] on button "搜尋" at bounding box center [1417, 223] width 87 height 32
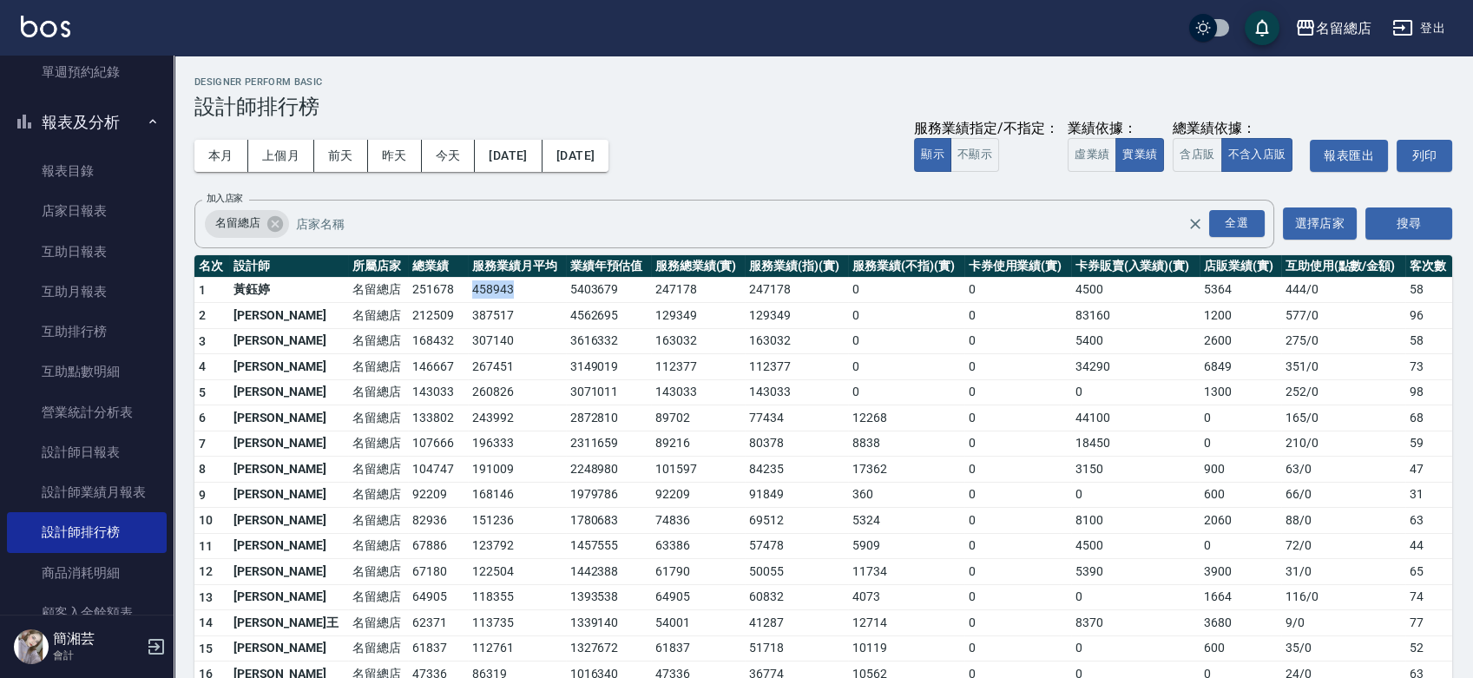
drag, startPoint x: 419, startPoint y: 289, endPoint x: 490, endPoint y: 298, distance: 70.9
click at [490, 298] on td "458943" at bounding box center [517, 290] width 98 height 26
click at [485, 306] on td "387517" at bounding box center [517, 316] width 98 height 26
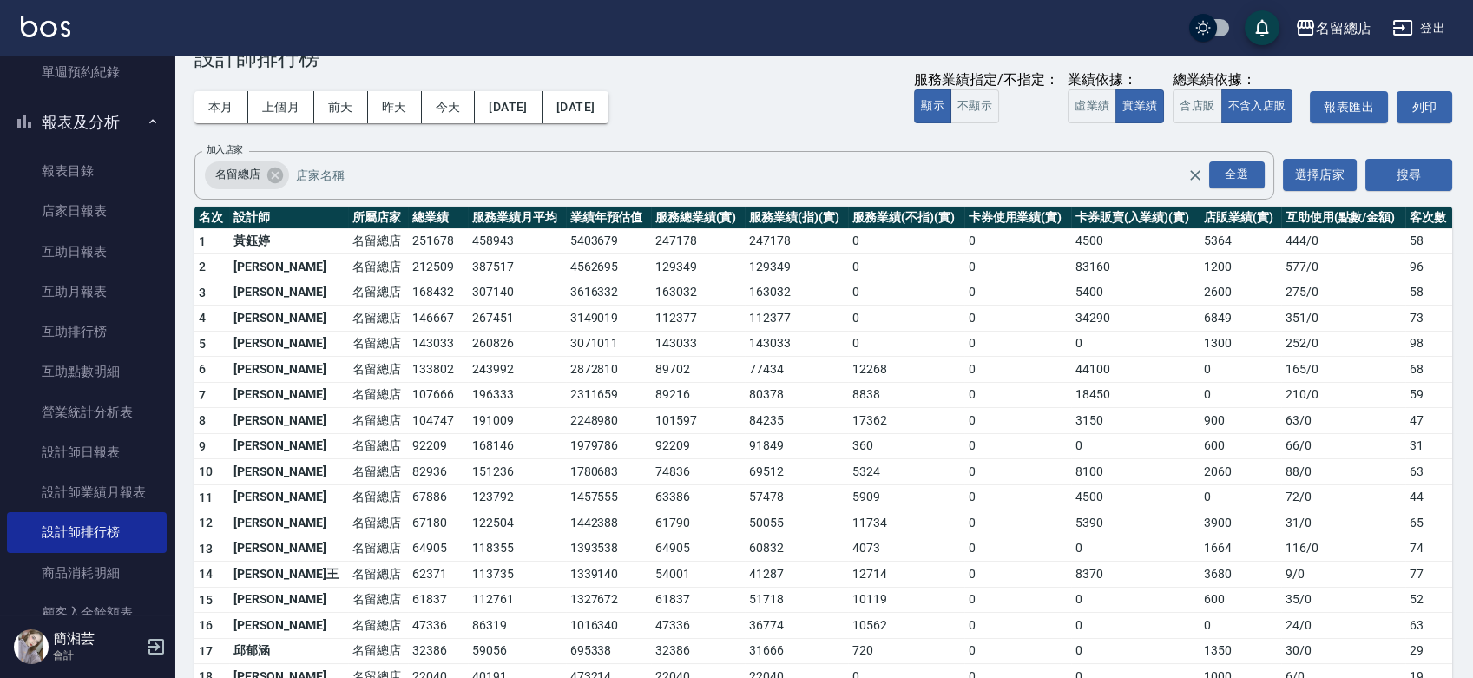
scroll to position [96, 0]
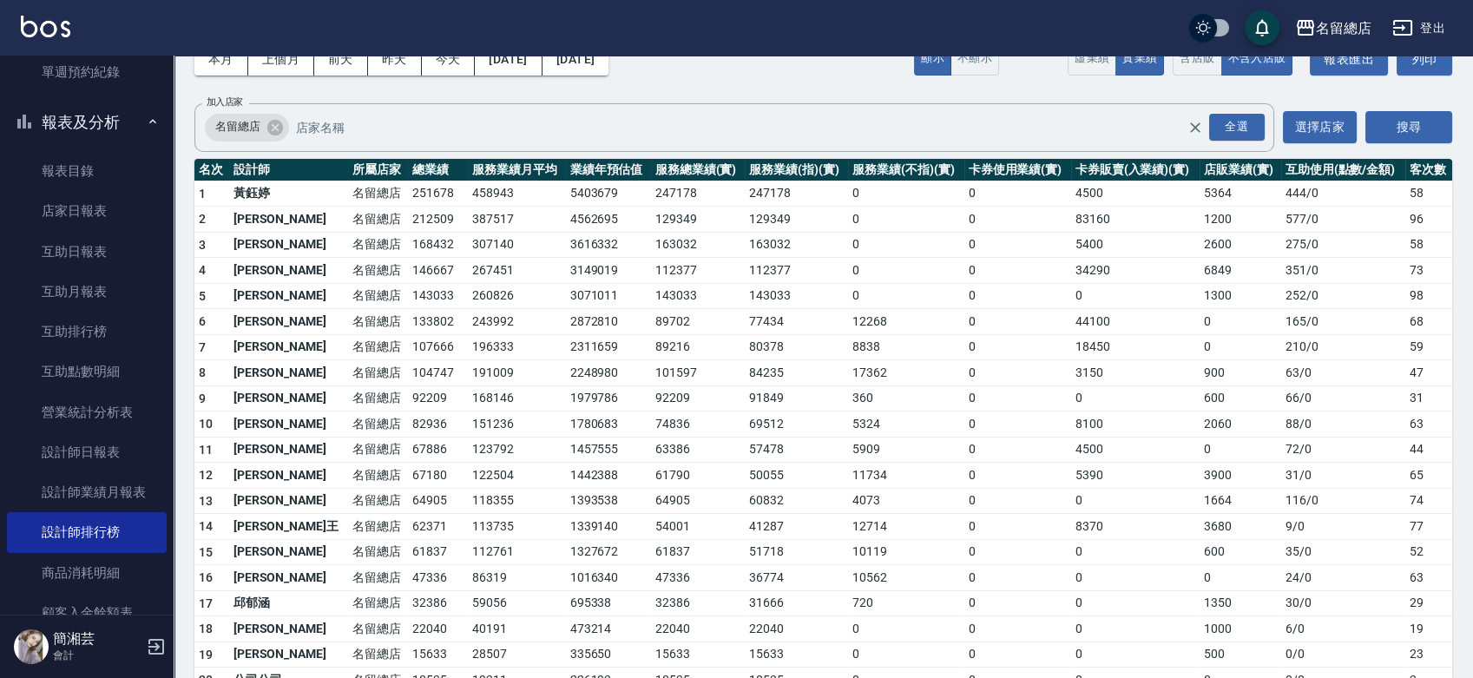
click at [408, 190] on td "251678" at bounding box center [438, 194] width 60 height 26
click at [408, 191] on td "251678" at bounding box center [438, 194] width 60 height 26
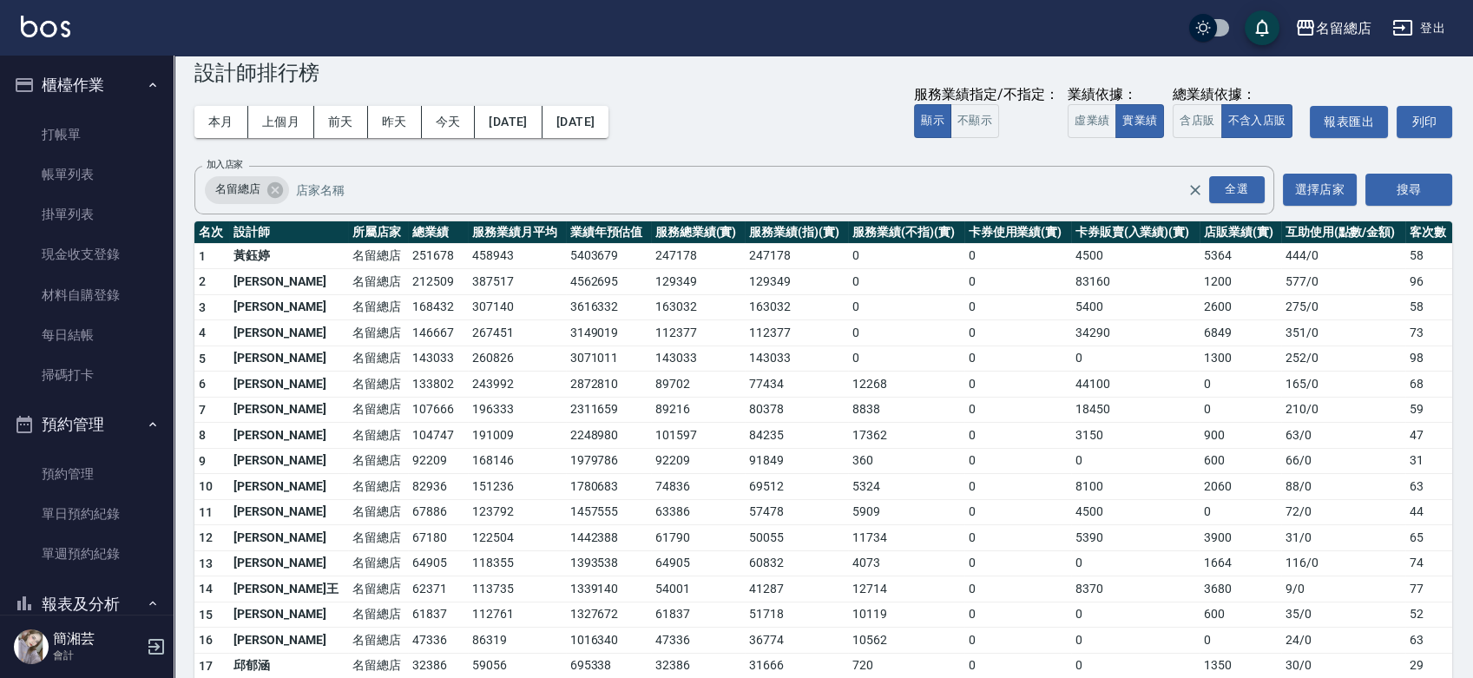
scroll to position [0, 0]
